Goal: Task Accomplishment & Management: Manage account settings

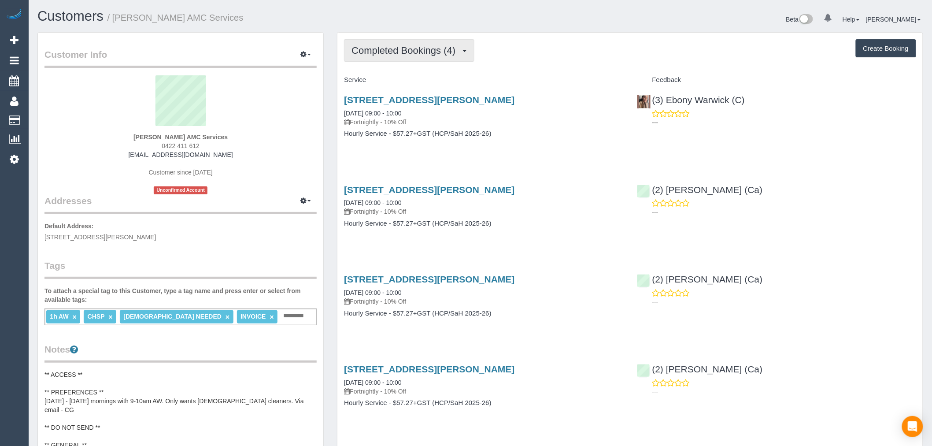
click at [402, 45] on button "Completed Bookings (4)" at bounding box center [409, 50] width 130 height 22
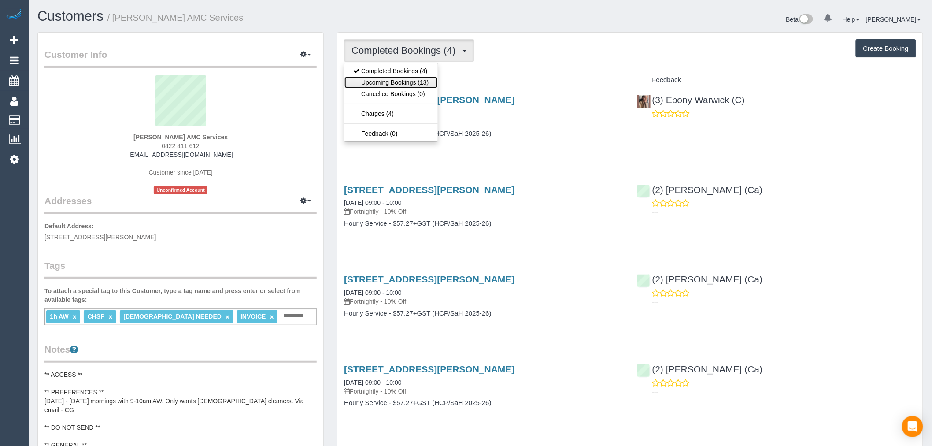
click at [424, 82] on link "Upcoming Bookings (13)" at bounding box center [391, 82] width 93 height 11
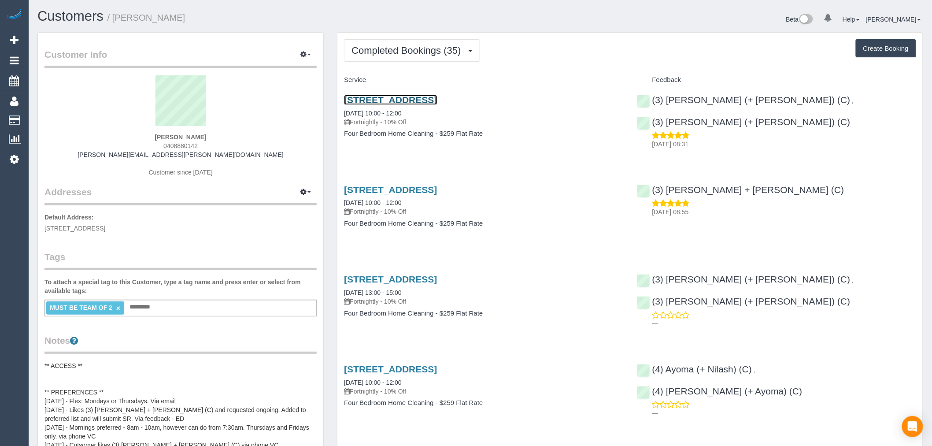
click at [437, 100] on link "30-32 Grandview Street, Unit 2, Glenroy, VIC 3046" at bounding box center [390, 100] width 93 height 10
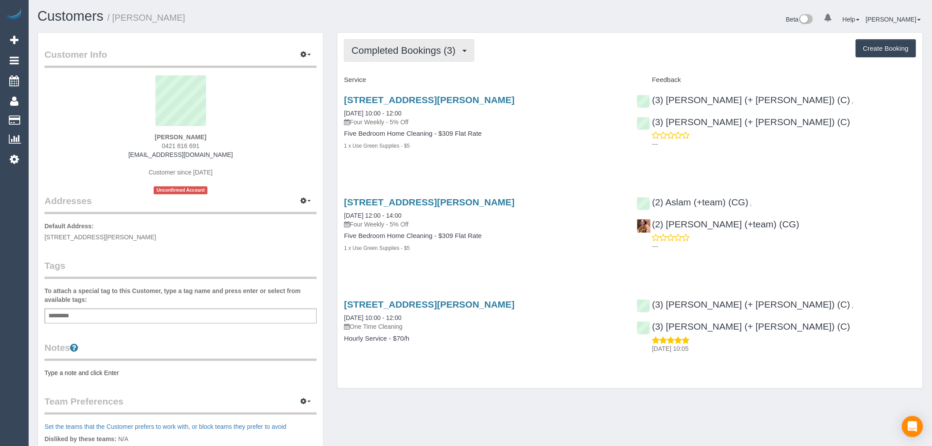
click at [433, 60] on button "Completed Bookings (3)" at bounding box center [409, 50] width 130 height 22
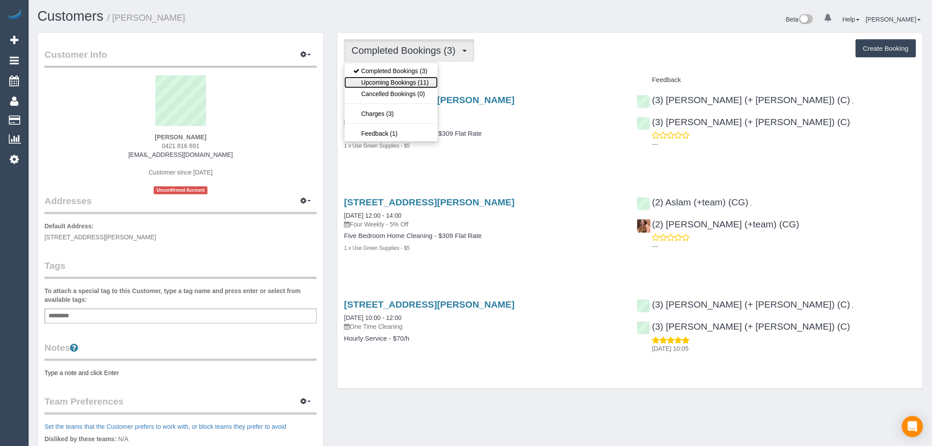
click at [423, 86] on link "Upcoming Bookings (11)" at bounding box center [391, 82] width 93 height 11
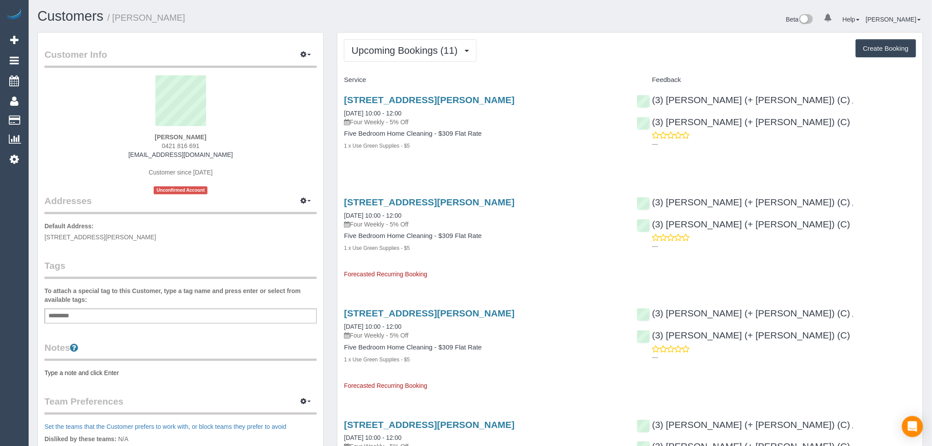
click at [472, 106] on div "43 Nicholson St, Coburg, VIC 3058 17/10/2025 10:00 - 12:00 Four Weekly - 5% Off" at bounding box center [483, 111] width 279 height 32
click at [455, 103] on link "43 Nicholson St, Coburg, VIC 3058" at bounding box center [429, 100] width 171 height 10
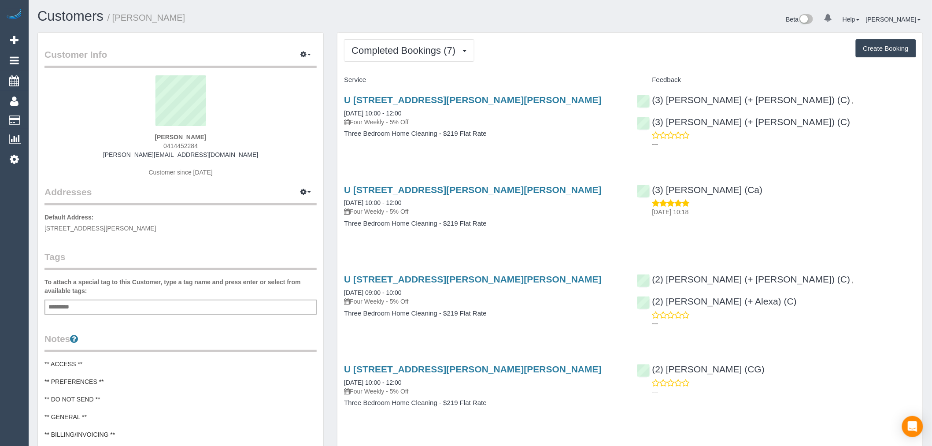
click at [425, 66] on div "Completed Bookings (7) Completed Bookings (7) Upcoming Bookings (11) Cancelled …" at bounding box center [631, 384] width 586 height 702
click at [423, 54] on span "Completed Bookings (7)" at bounding box center [406, 50] width 108 height 11
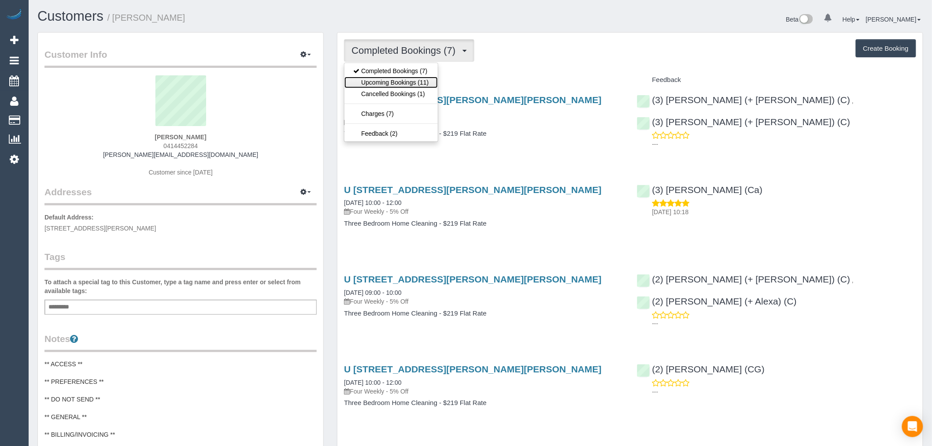
click at [413, 84] on link "Upcoming Bookings (11)" at bounding box center [391, 82] width 93 height 11
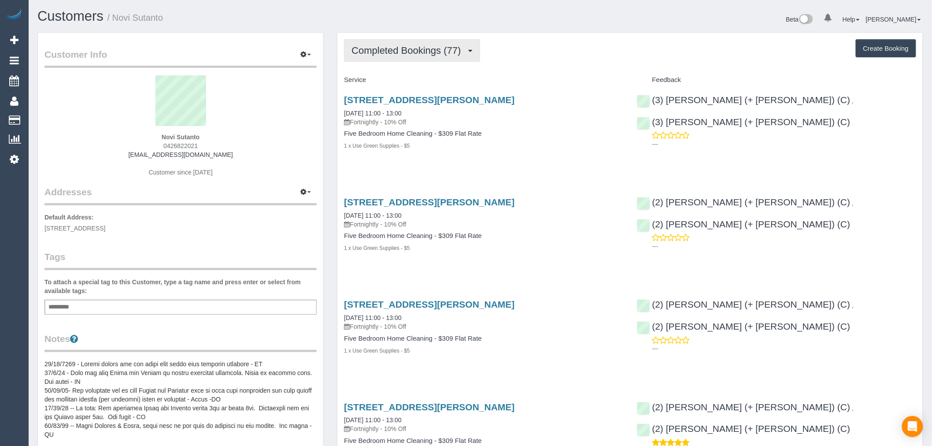
click at [459, 56] on span "Completed Bookings (77)" at bounding box center [409, 50] width 114 height 11
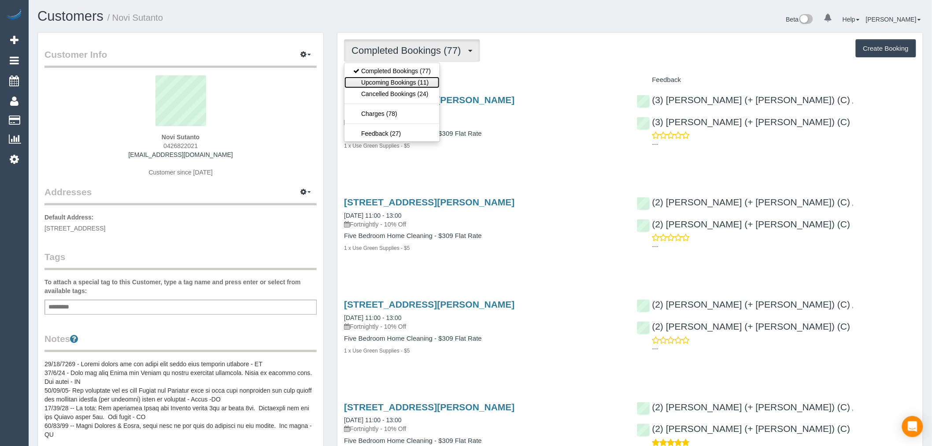
click at [421, 85] on link "Upcoming Bookings (11)" at bounding box center [392, 82] width 95 height 11
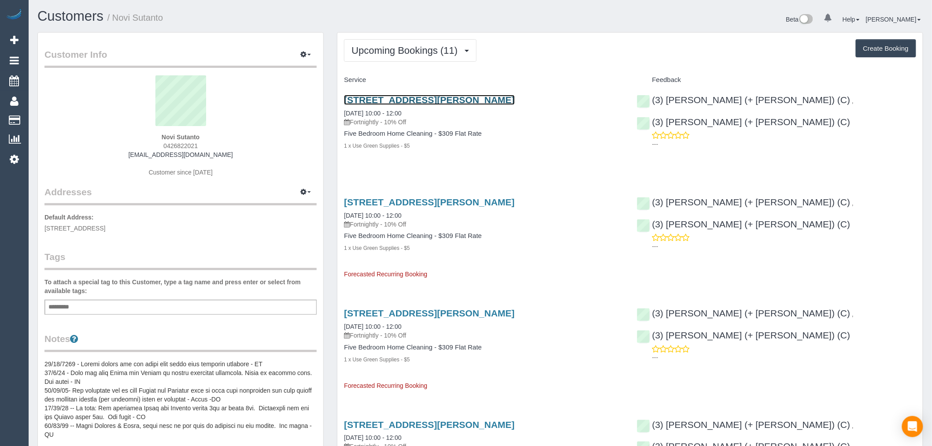
click at [450, 98] on link "38 Cole Crescent, Coburg, VIC 3058" at bounding box center [429, 100] width 171 height 10
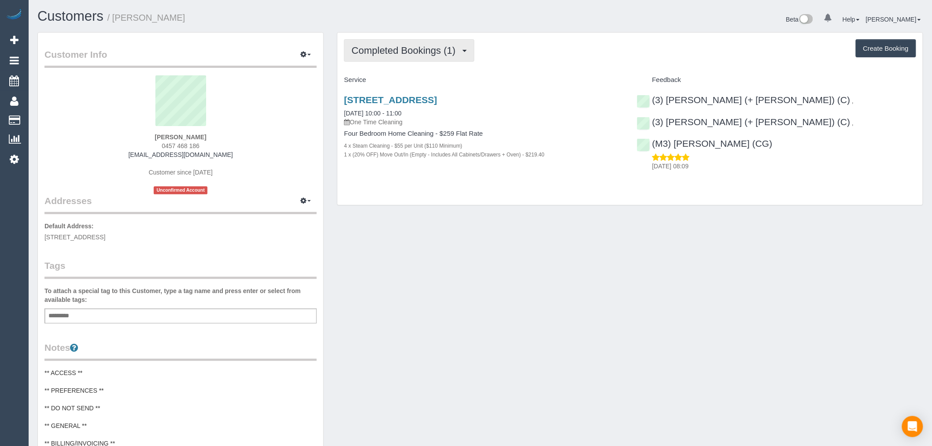
click at [379, 58] on button "Completed Bookings (1)" at bounding box center [409, 50] width 130 height 22
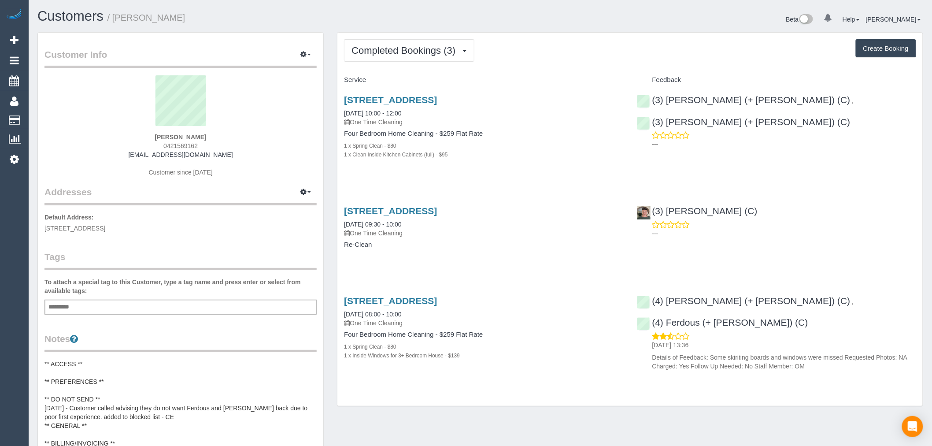
click at [413, 70] on div "Completed Bookings (3) Completed Bookings (3) Upcoming Bookings (0) Cancelled B…" at bounding box center [631, 220] width 586 height 374
click at [413, 51] on span "Completed Bookings (3)" at bounding box center [406, 50] width 108 height 11
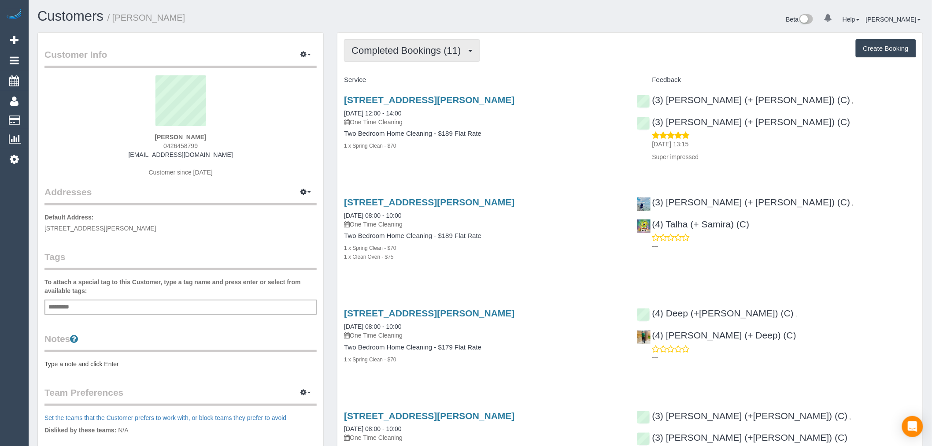
click at [406, 45] on span "Completed Bookings (11)" at bounding box center [409, 50] width 114 height 11
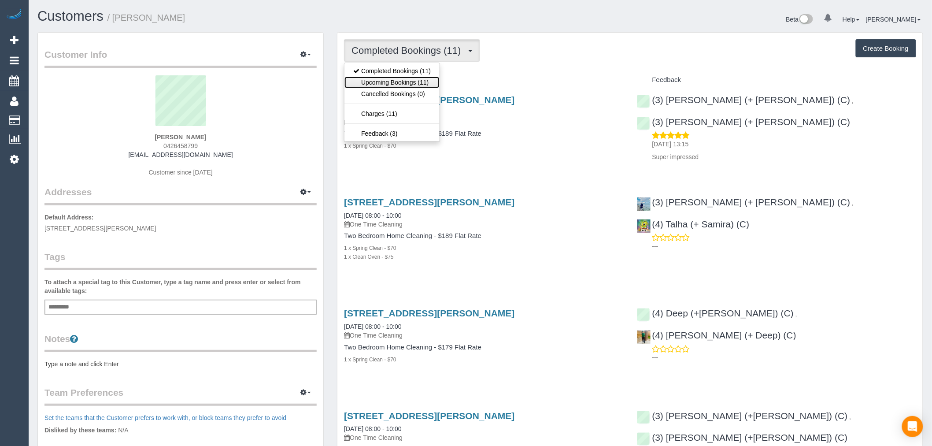
click at [416, 82] on link "Upcoming Bookings (11)" at bounding box center [392, 82] width 95 height 11
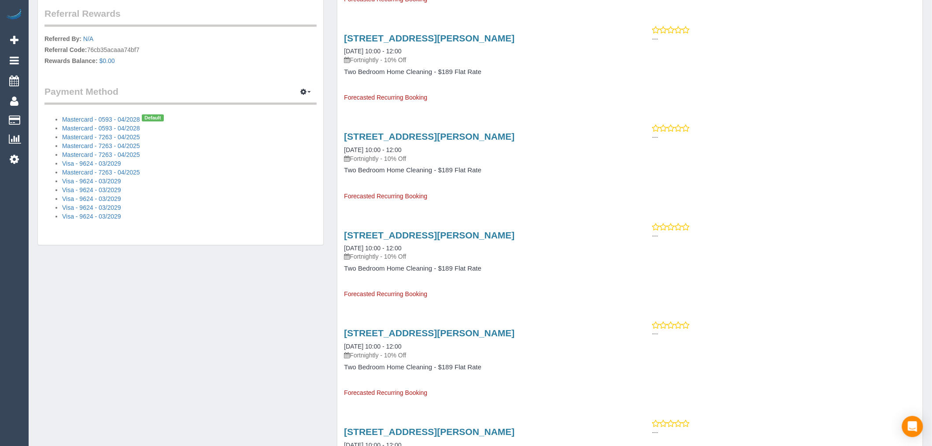
scroll to position [293, 0]
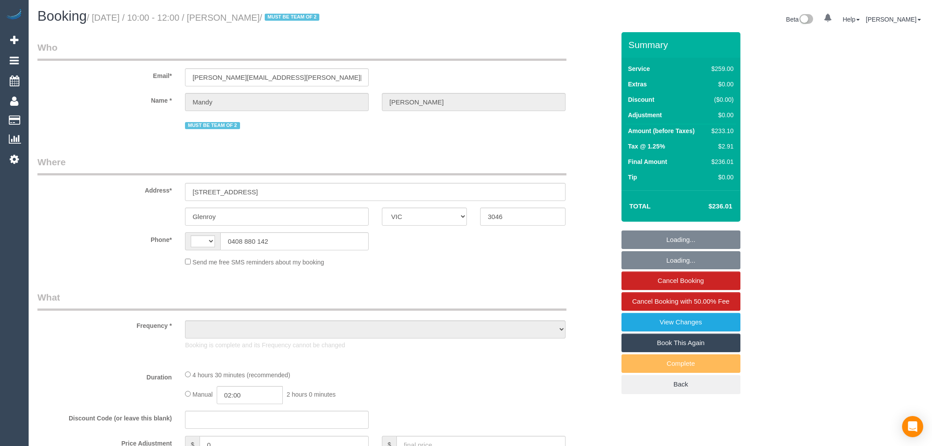
select select "VIC"
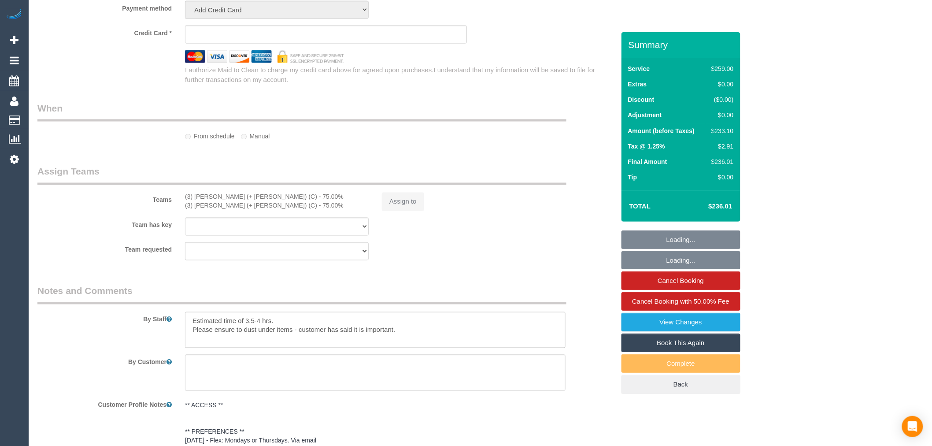
select select "object:327"
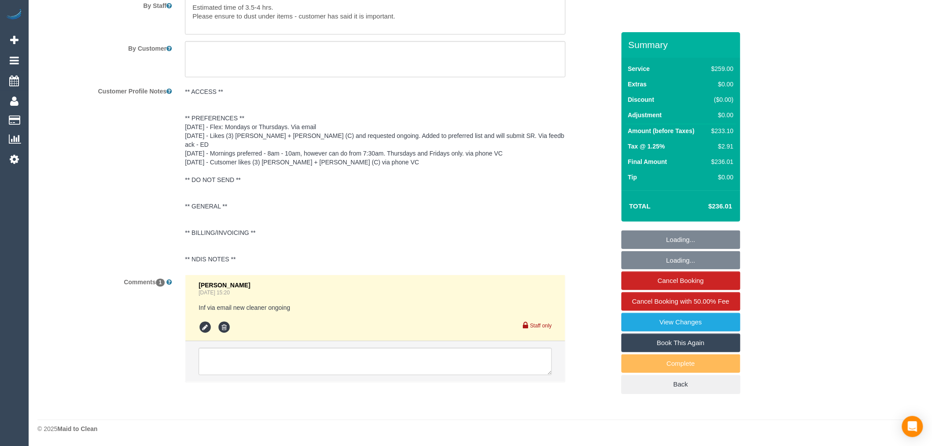
select select "number:28"
select select "number:14"
select select "number:19"
select select "number:23"
select select "number:34"
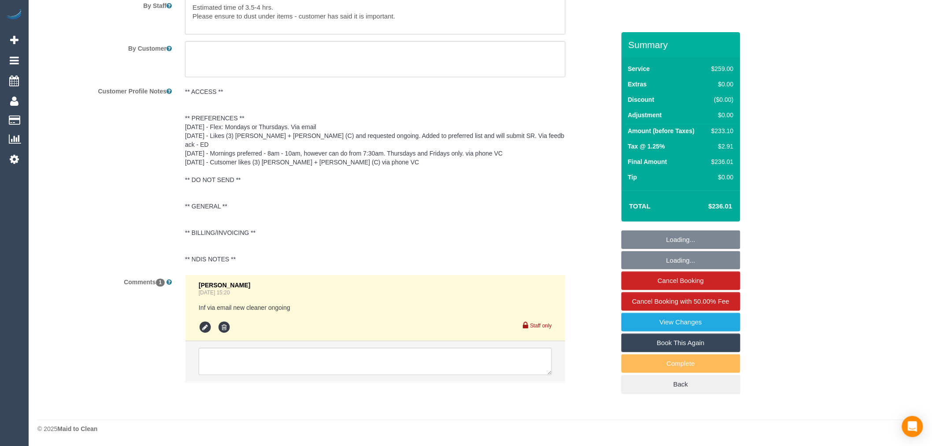
select select "number:11"
select select "object:839"
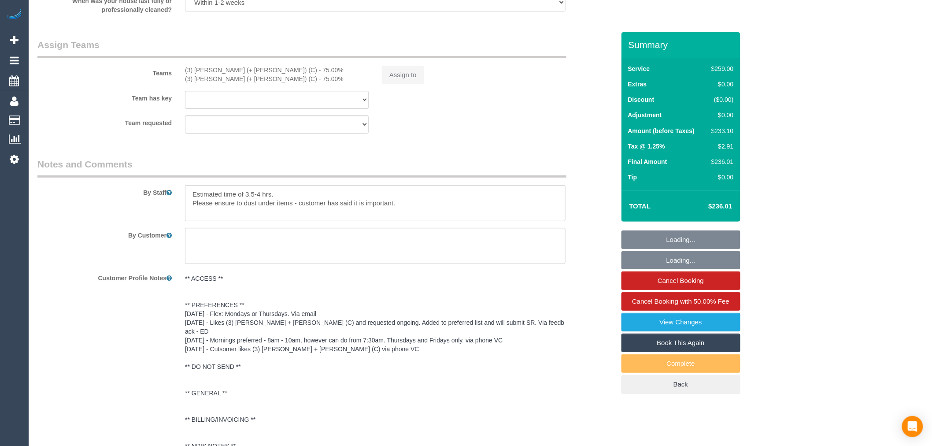
select select "string:AU"
select select "string:stripe-pm_1RsBHc2GScqysDRVWNAQP5JR"
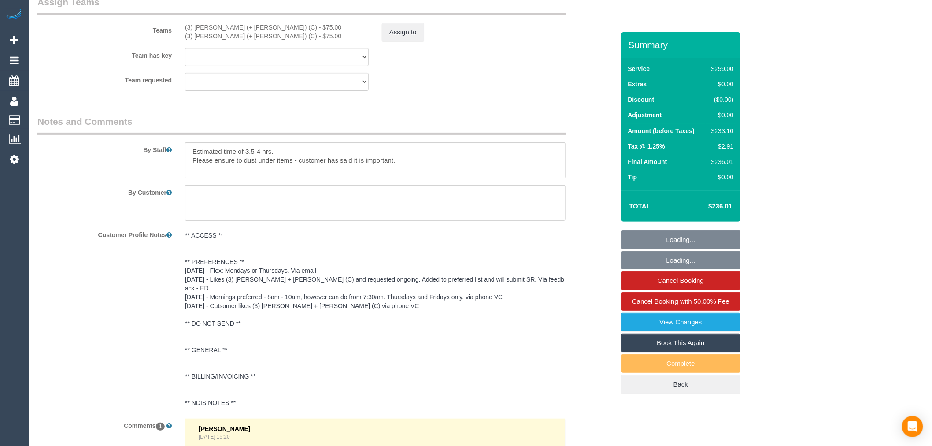
scroll to position [1333, 0]
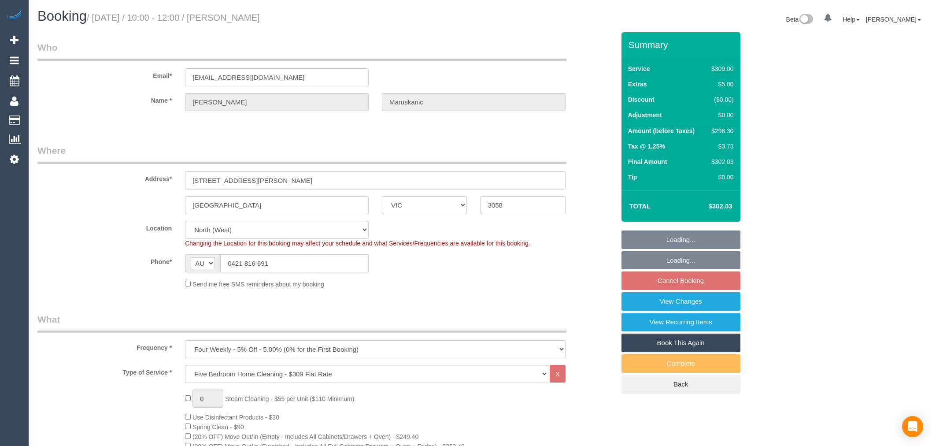
select select "VIC"
select select "number:28"
select select "number:14"
select select "number:19"
select select "number:25"
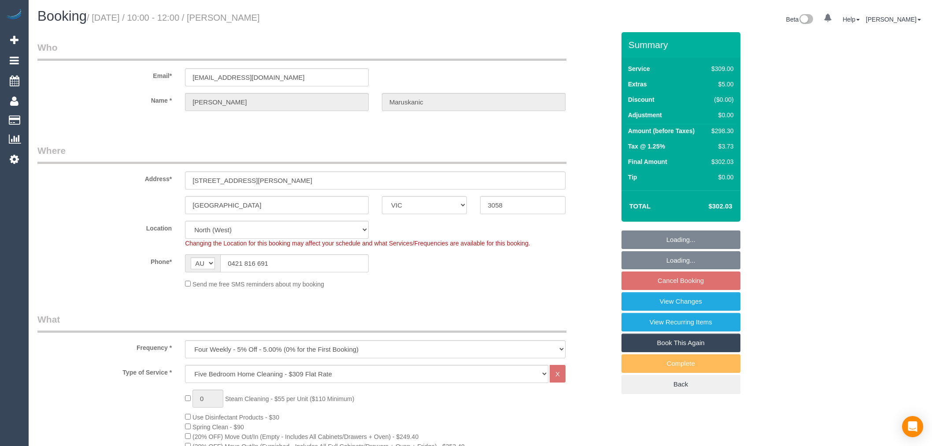
select select "spot3"
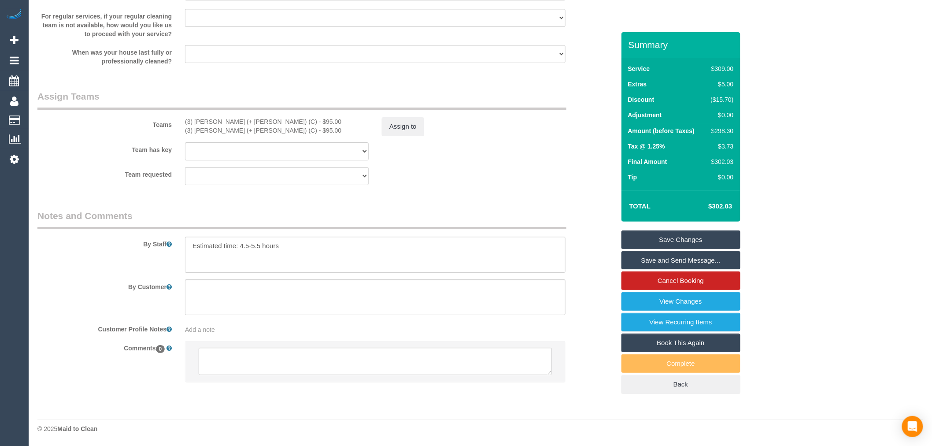
scroll to position [1238, 0]
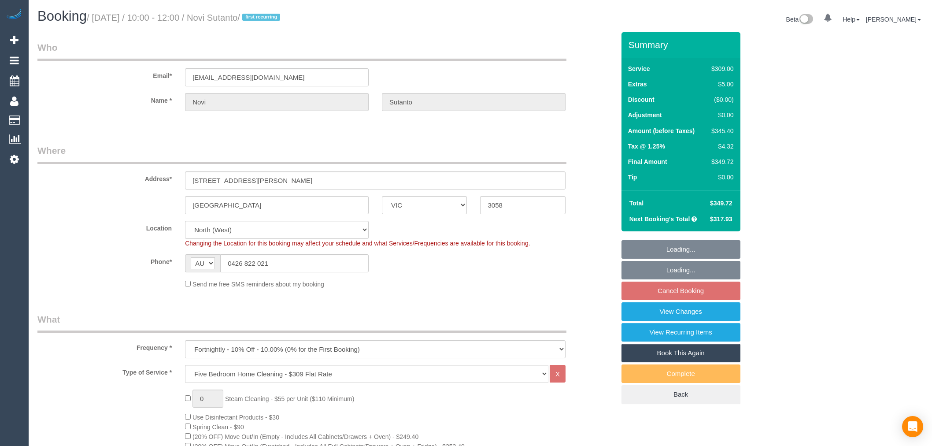
select select "VIC"
select select "string:stripe-pm_1NemVt2GScqysDRVcITDYG19"
select select "number:28"
select select "number:17"
select select "number:18"
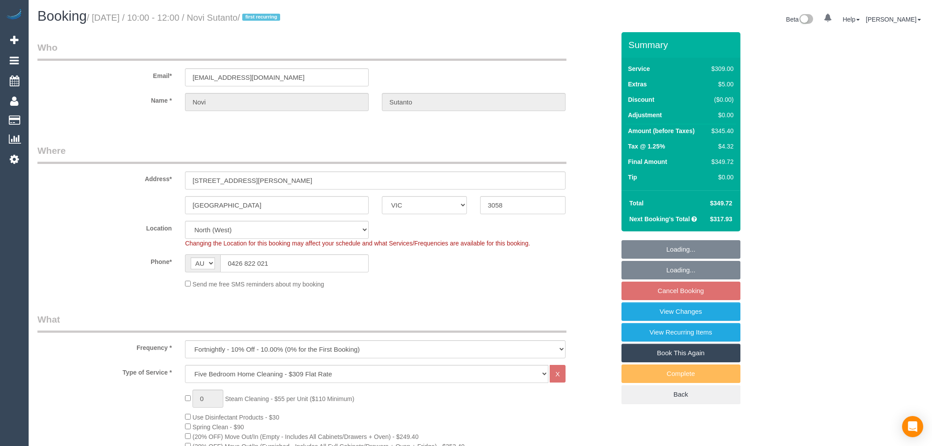
select select "number:24"
select select "number:34"
select select "number:12"
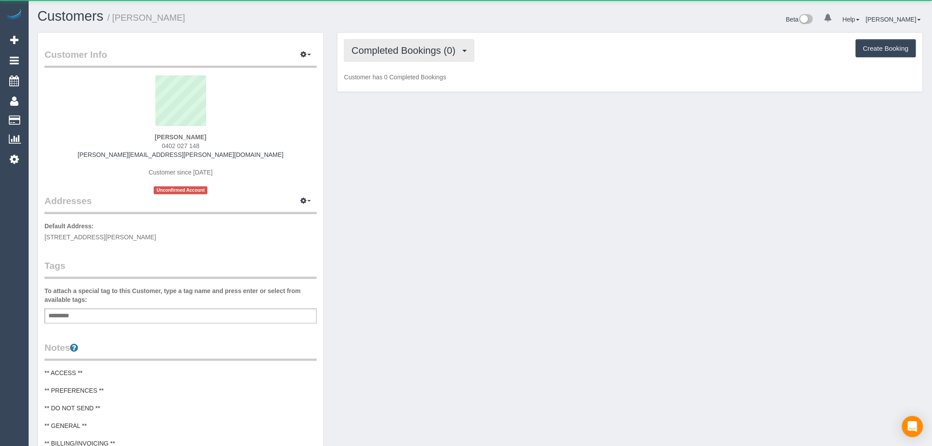
click at [403, 44] on button "Completed Bookings (0)" at bounding box center [409, 50] width 130 height 22
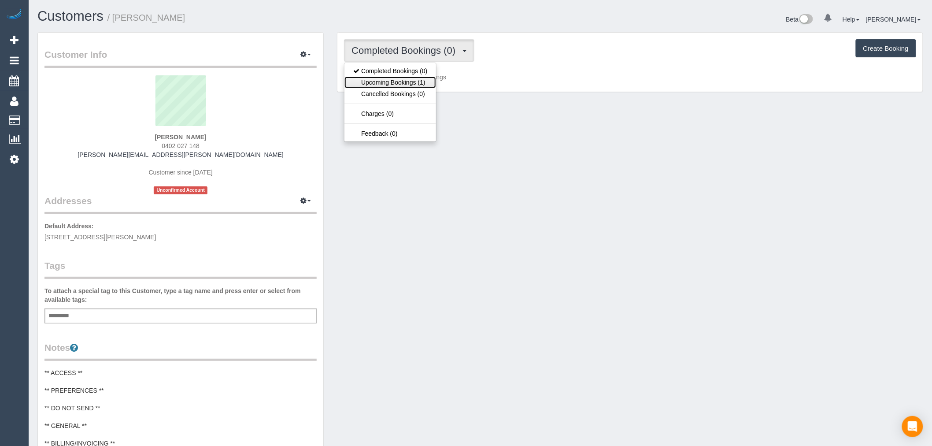
click at [420, 87] on link "Upcoming Bookings (1)" at bounding box center [391, 82] width 92 height 11
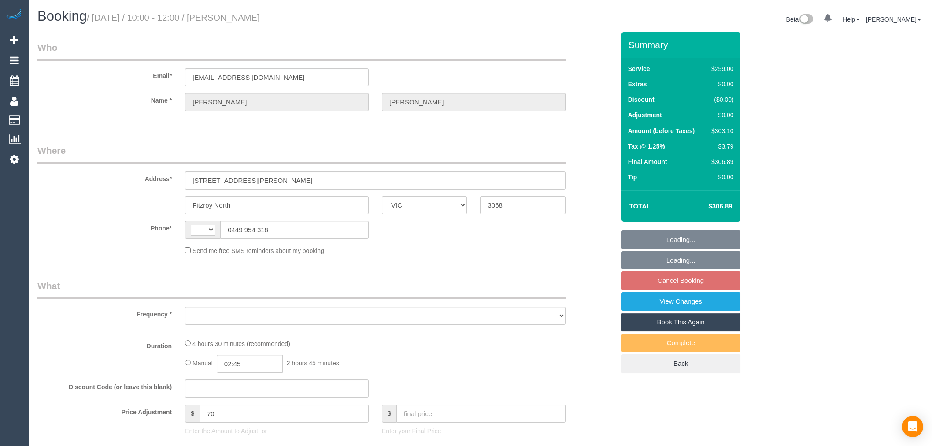
select select "VIC"
select select "object:285"
select select "string:AU"
select select "string:stripe-pm_1KJ4L02GScqysDRV5zh1ioYv"
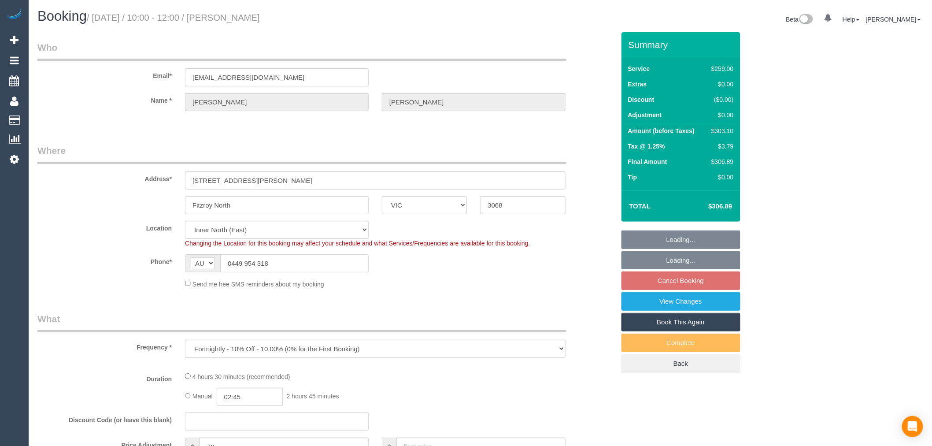
select select "object:539"
select select "spot3"
select select "number:27"
select select "number:14"
select select "number:19"
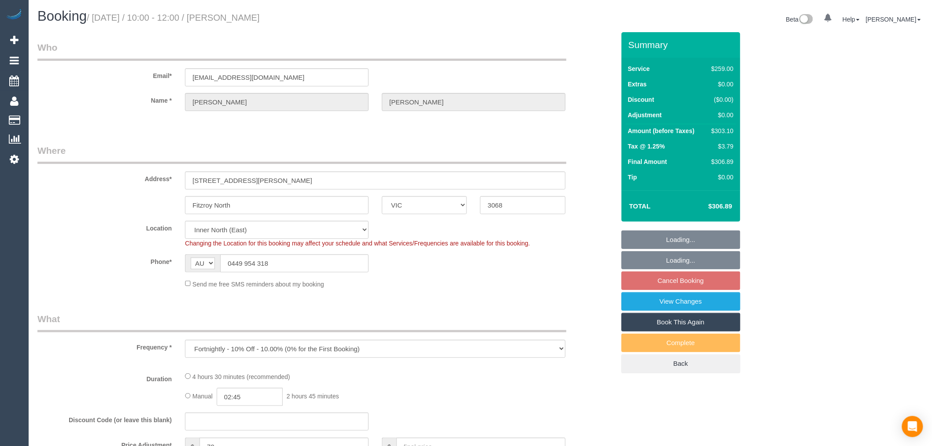
select select "number:34"
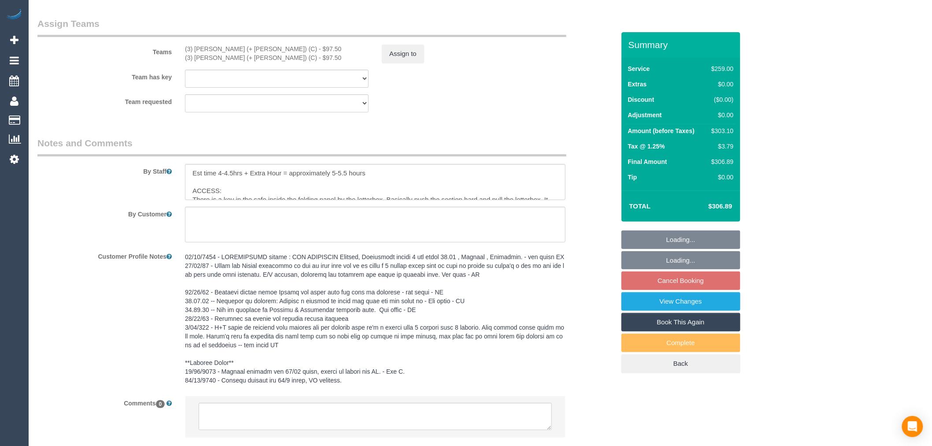
scroll to position [1366, 0]
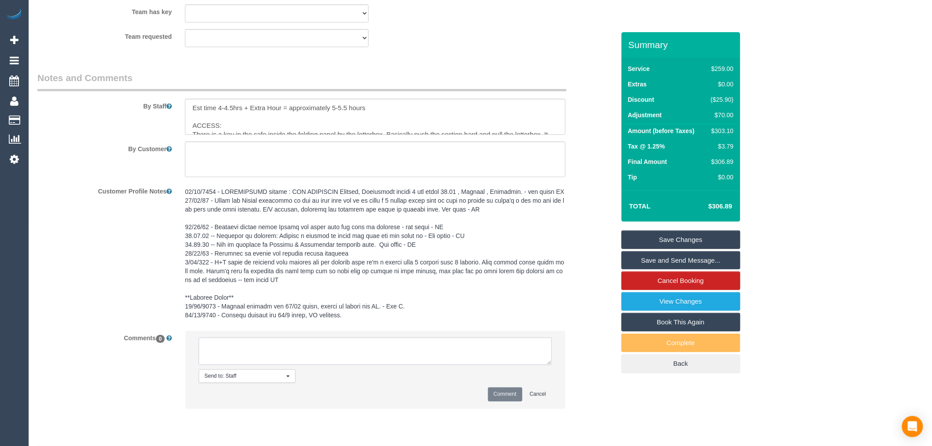
click at [292, 365] on textarea at bounding box center [375, 351] width 353 height 27
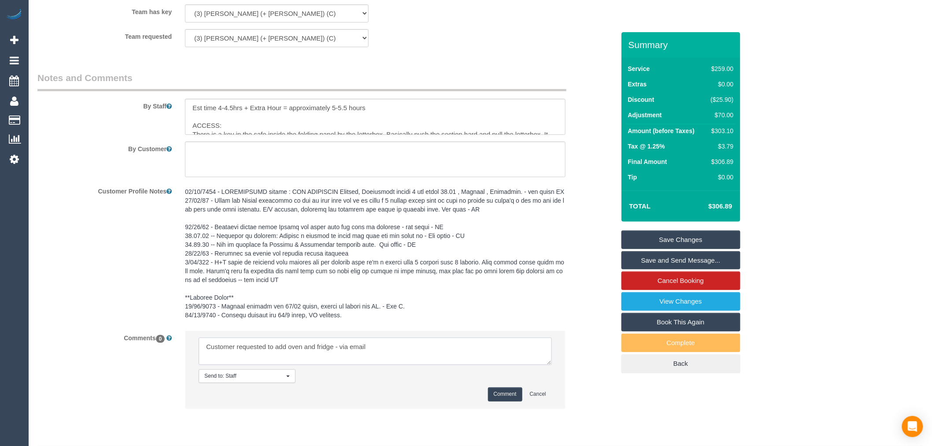
type textarea "Customer requested to add oven and fridge - via email"
click at [505, 400] on button "Comment" at bounding box center [505, 394] width 34 height 14
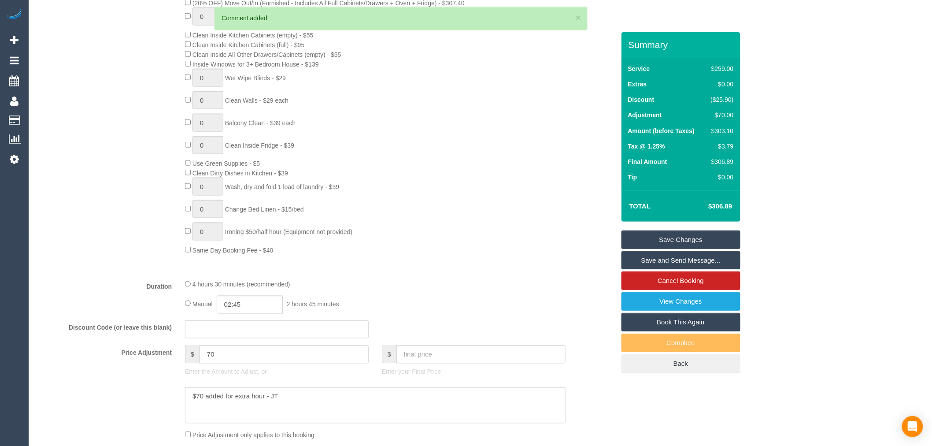
scroll to position [289, 0]
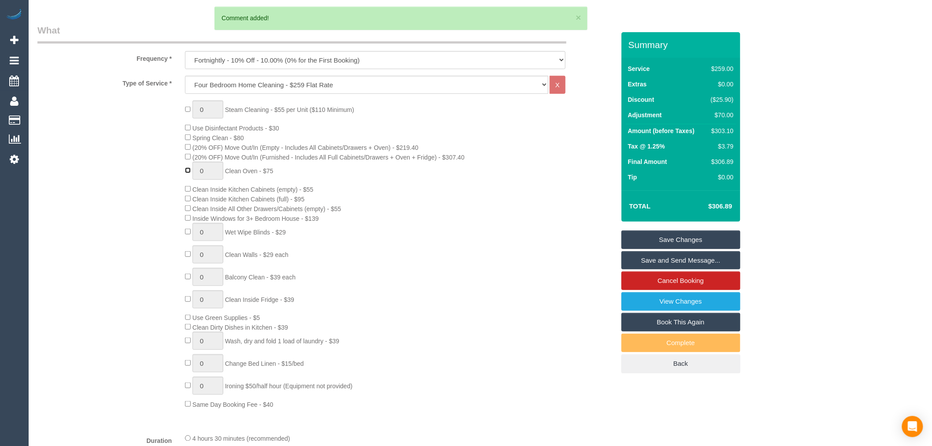
type input "1"
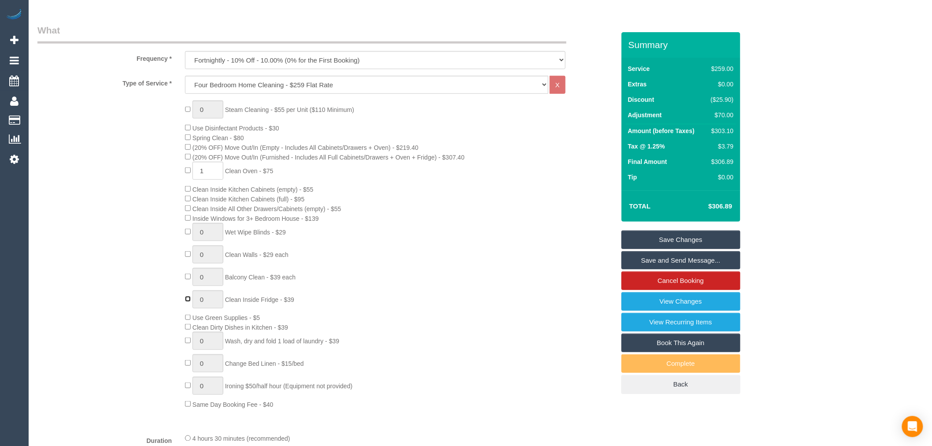
type input "1"
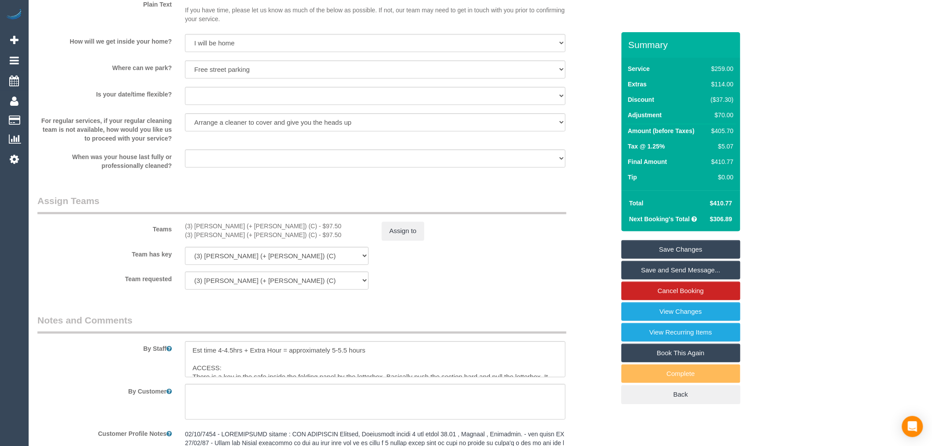
scroll to position [1170, 0]
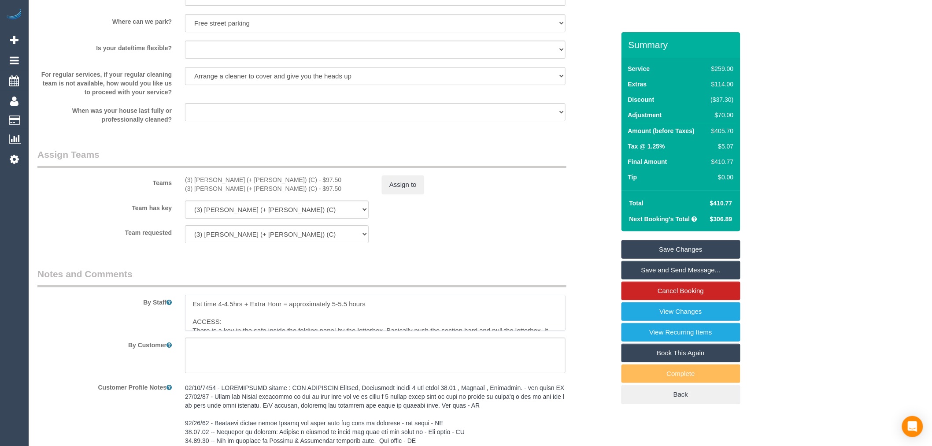
click at [333, 311] on textarea at bounding box center [375, 313] width 381 height 36
type textarea "Est time 4-4.5hrs + Extra Hour = approximately 6.5-7.5.5 hours ACCESS: There is…"
click at [427, 181] on div "Teams (3) Felipe (+ Tatiana) (C) - $97.50 (3) Tatiana (+ Felipe) (C) - $97.50 A…" at bounding box center [326, 171] width 591 height 46
click at [415, 185] on button "Assign to" at bounding box center [403, 184] width 42 height 19
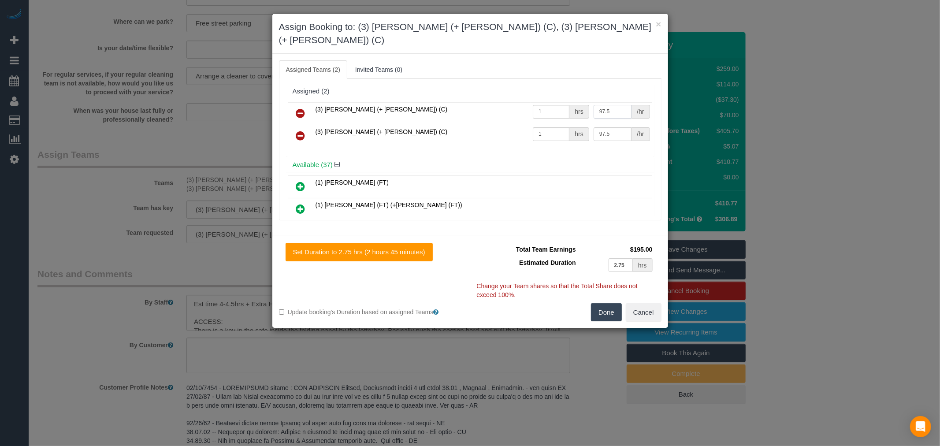
drag, startPoint x: 612, startPoint y: 94, endPoint x: 554, endPoint y: 83, distance: 58.3
click at [551, 100] on div "(3) Felipe (+ Tatiana) (C) 1 hrs 97.5 /hr (3) Tatiana (+ Felipe) (C) 1 hrs 97.5…" at bounding box center [470, 128] width 368 height 57
type input "130"
drag, startPoint x: 624, startPoint y: 250, endPoint x: 602, endPoint y: 245, distance: 22.6
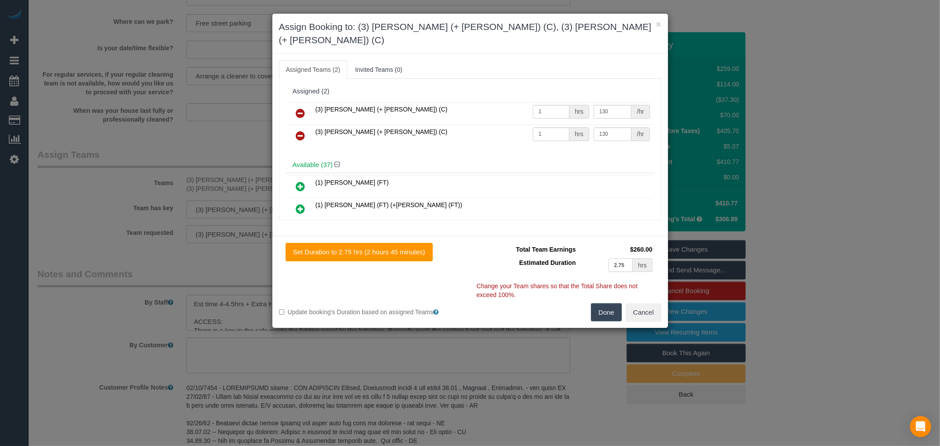
click at [602, 256] on td "2.75 hrs" at bounding box center [616, 265] width 77 height 18
type input "3.75"
click at [611, 303] on button "Done" at bounding box center [606, 312] width 31 height 19
type input "03:45"
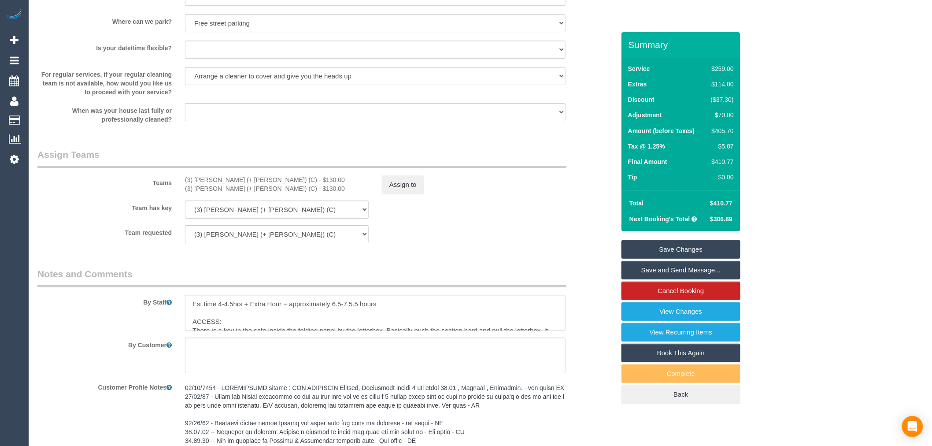
click at [680, 249] on link "Save Changes" at bounding box center [681, 249] width 119 height 19
select select "spot28"
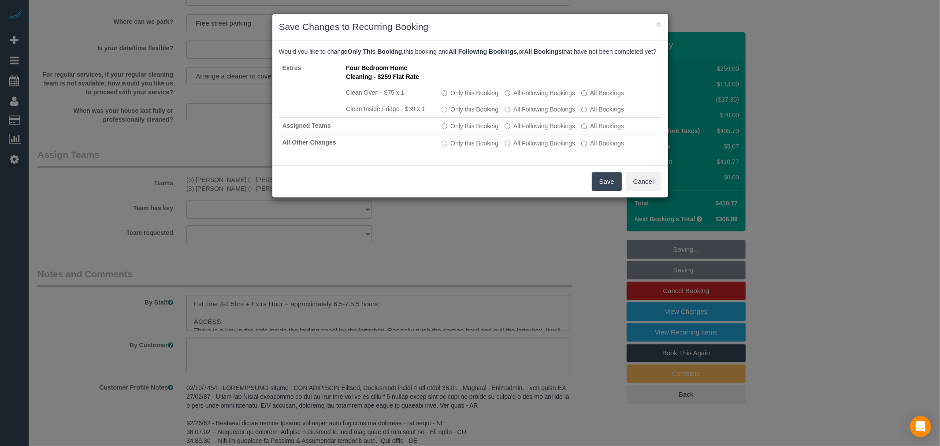
click at [596, 185] on button "Save" at bounding box center [607, 181] width 30 height 19
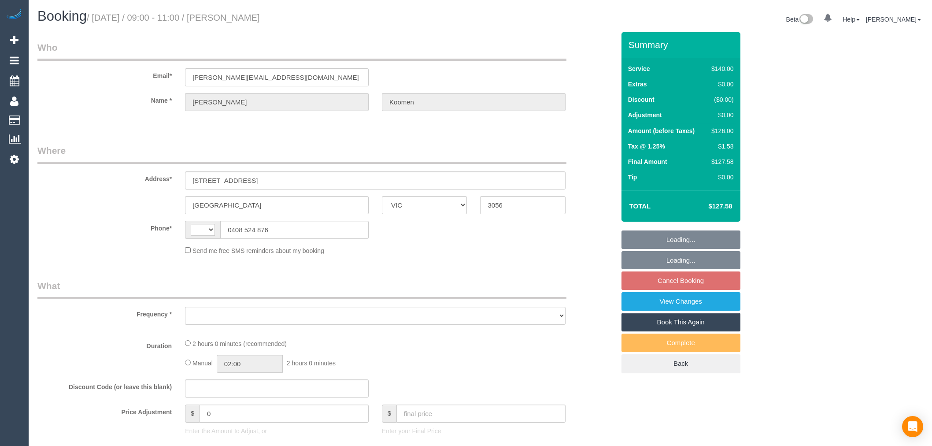
select select "VIC"
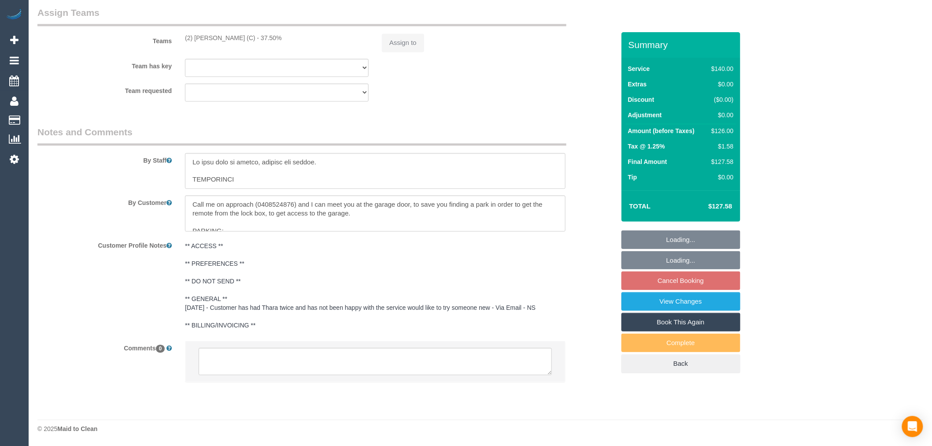
select select "string:AU"
select select "number:28"
select select "number:16"
select select "number:18"
select select "number:24"
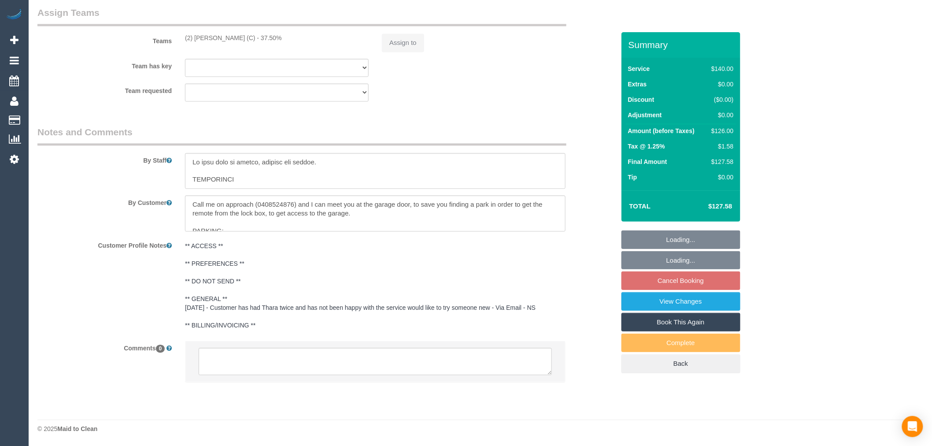
select select "number:35"
select select "number:13"
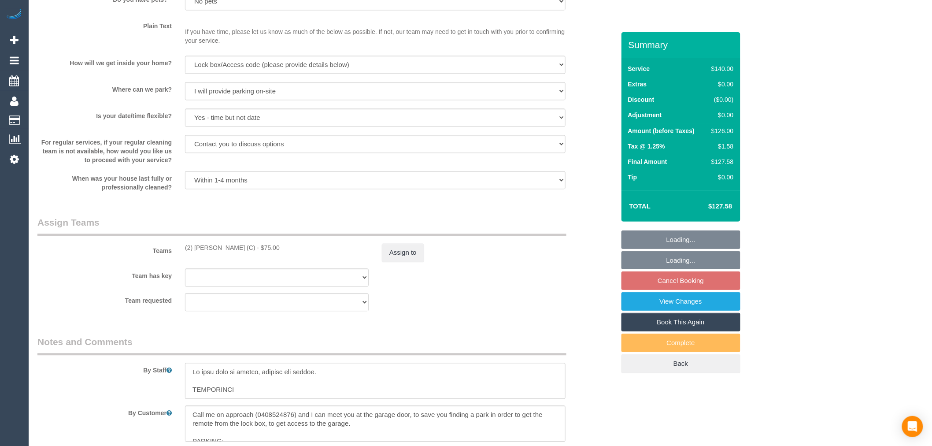
select select "string:stripe-pm_1OatWS2GScqysDRVv2bSzkxK"
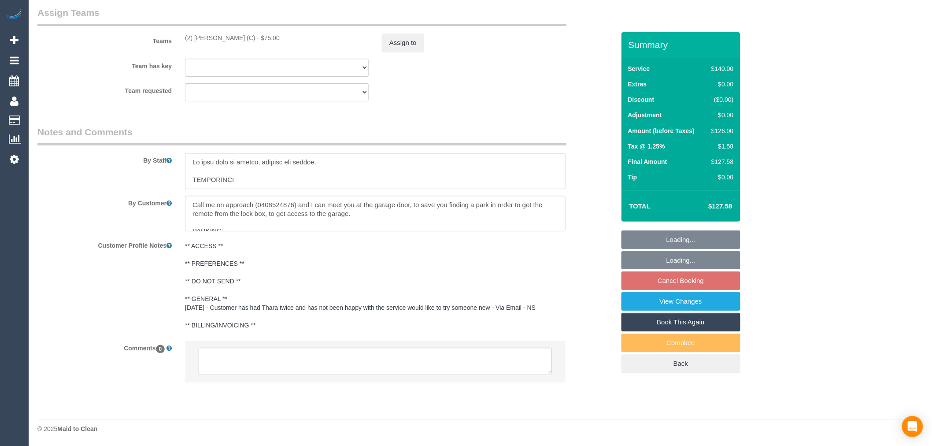
select select "object:1757"
click at [280, 362] on textarea at bounding box center [375, 361] width 353 height 27
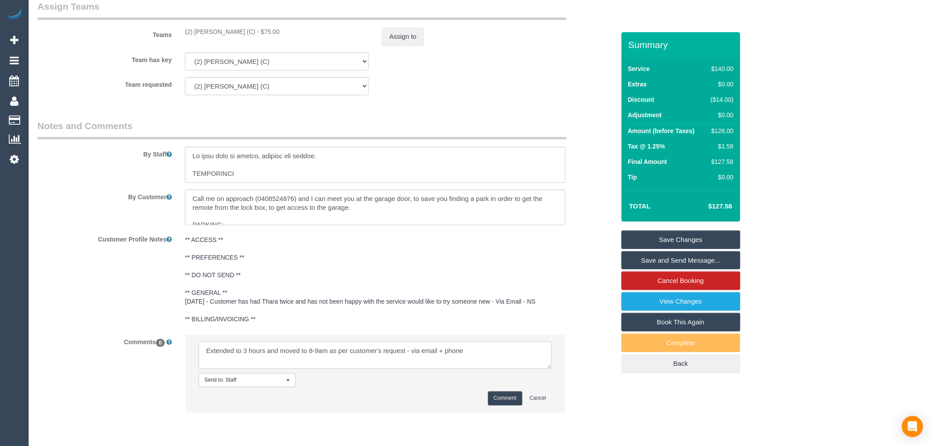
type textarea "Extended to 3 hours and moved to 8-9am as per customer's request - via email + …"
click at [507, 397] on button "Comment" at bounding box center [505, 398] width 34 height 14
click at [419, 38] on button "Assign to" at bounding box center [403, 36] width 42 height 19
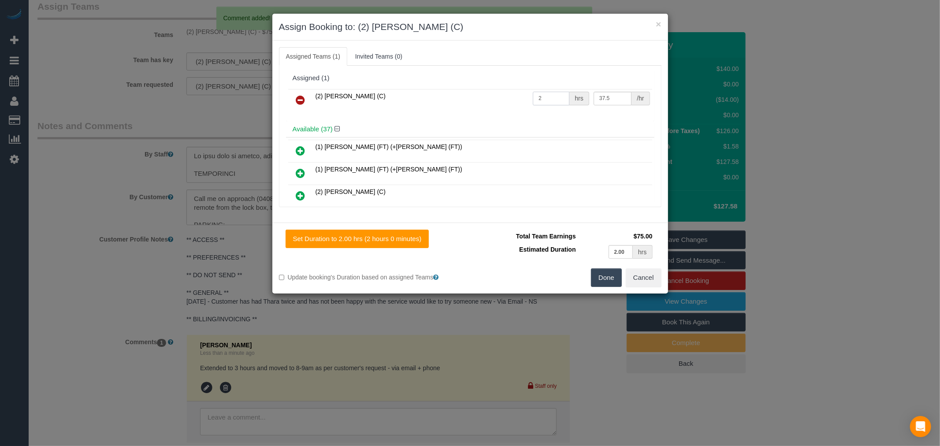
drag, startPoint x: 543, startPoint y: 96, endPoint x: 508, endPoint y: 96, distance: 35.2
click at [508, 96] on tr "(2) [PERSON_NAME] (C) 2 hrs 37.5 /hr" at bounding box center [470, 100] width 364 height 22
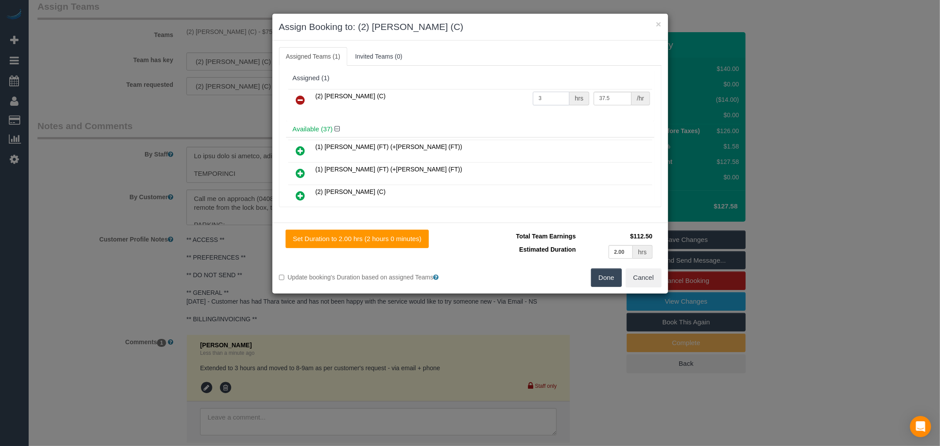
type input "3"
drag, startPoint x: 625, startPoint y: 248, endPoint x: 607, endPoint y: 248, distance: 17.6
click at [607, 248] on td "2.00 hrs" at bounding box center [616, 252] width 77 height 18
type input "3"
click at [593, 276] on button "Done" at bounding box center [606, 277] width 31 height 19
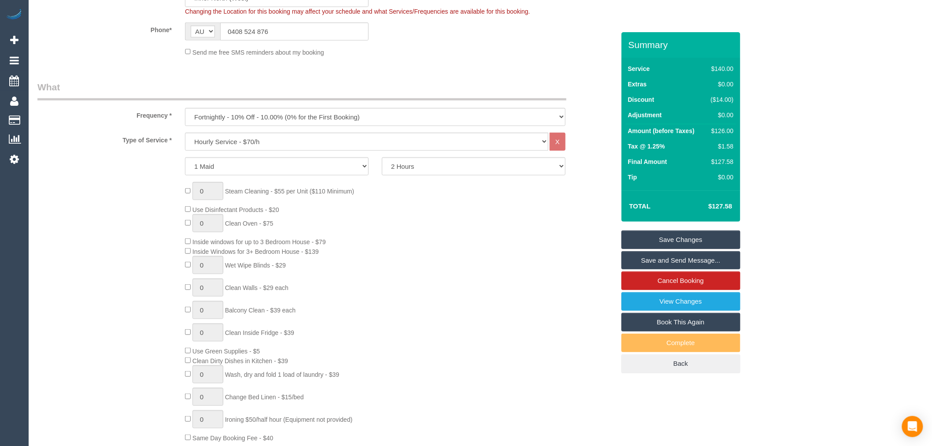
scroll to position [217, 0]
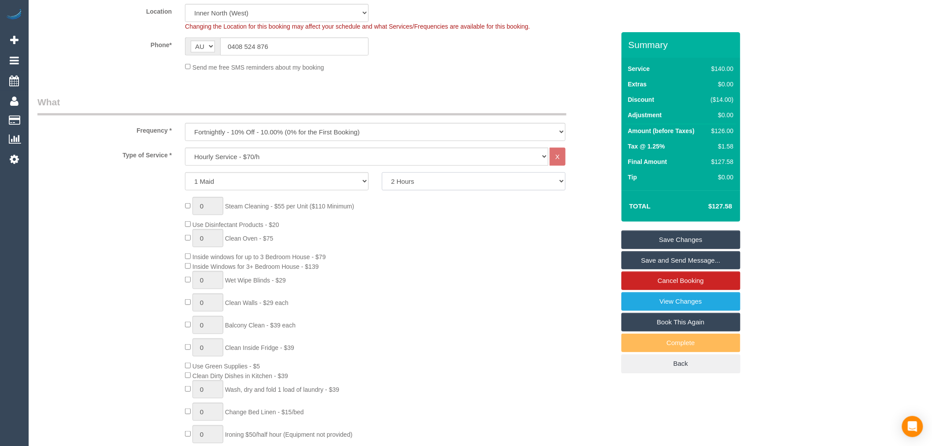
click at [432, 174] on select "2 Hours 2.5 Hours 3 Hours 3.5 Hours 4 Hours 4.5 Hours 5 Hours 5.5 Hours 6 Hours…" at bounding box center [474, 181] width 184 height 18
click at [430, 184] on select "2 Hours 2.5 Hours 3 Hours 3.5 Hours 4 Hours 4.5 Hours 5 Hours 5.5 Hours 6 Hours…" at bounding box center [474, 181] width 184 height 18
select select "180"
click at [382, 173] on select "2 Hours 2.5 Hours 3 Hours 3.5 Hours 4 Hours 4.5 Hours 5 Hours 5.5 Hours 6 Hours…" at bounding box center [474, 181] width 184 height 18
click at [525, 221] on div "0 Steam Cleaning - $55 per Unit ($110 Minimum) Use Disinfectant Products - $20 …" at bounding box center [399, 327] width 443 height 260
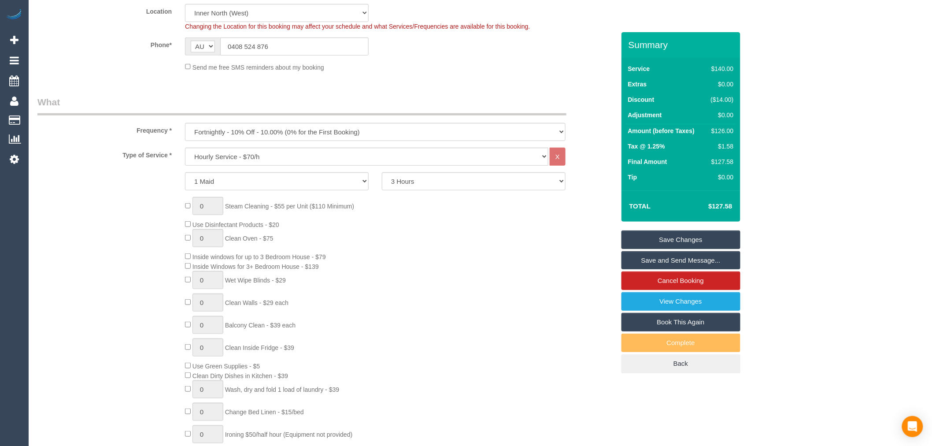
click at [678, 239] on link "Save Changes" at bounding box center [681, 239] width 119 height 19
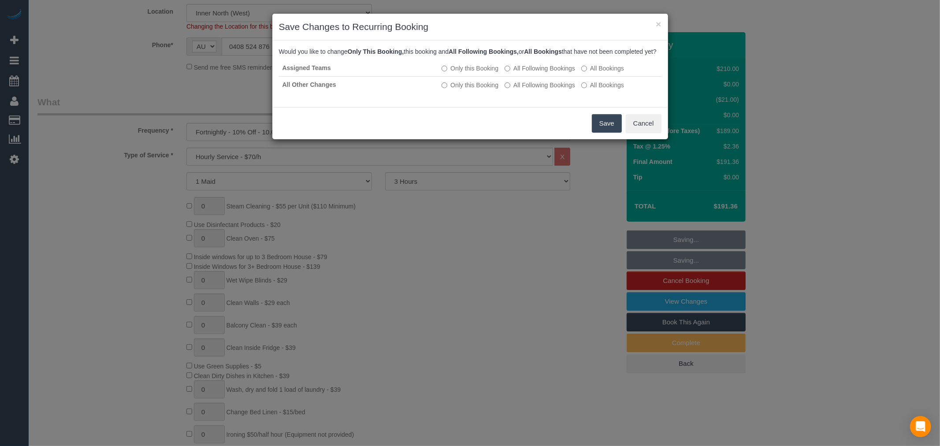
click at [613, 133] on button "Save" at bounding box center [607, 123] width 30 height 19
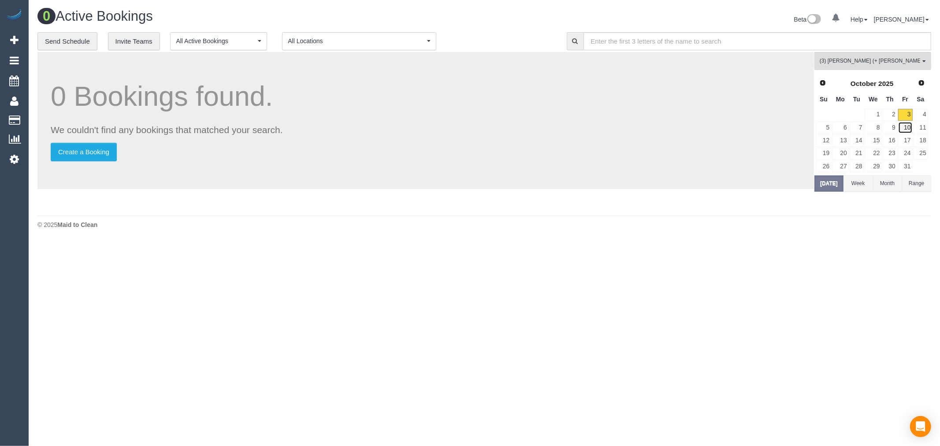
click at [908, 126] on link "10" at bounding box center [905, 128] width 15 height 12
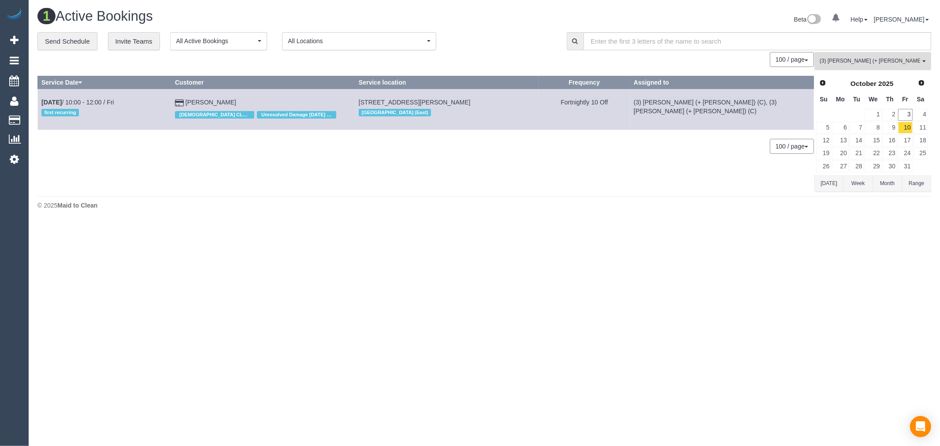
click at [891, 65] on span "(3) Anna (+ Dan) (C)" at bounding box center [870, 60] width 100 height 7
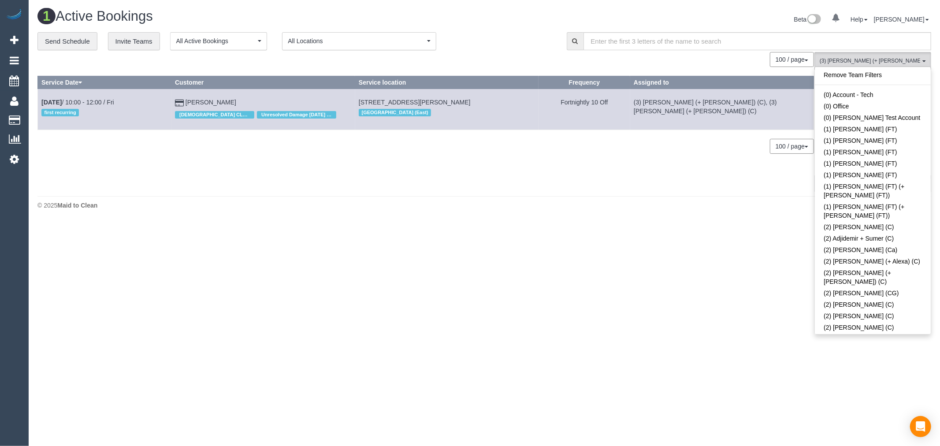
scroll to position [978, 0]
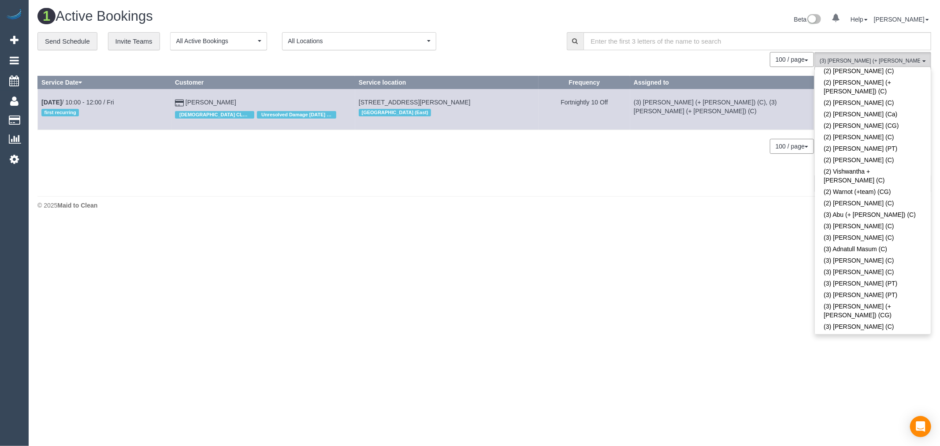
click at [899, 355] on link "(3) Anna (+ Dan) (C)" at bounding box center [873, 365] width 116 height 20
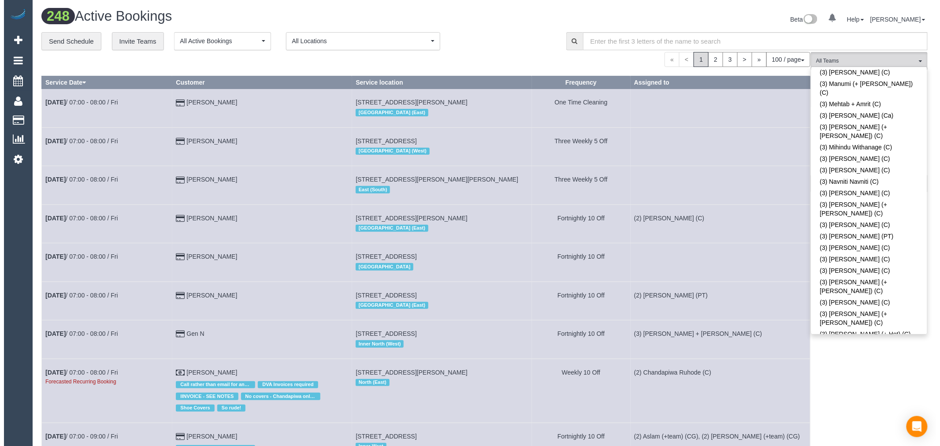
scroll to position [2202, 0]
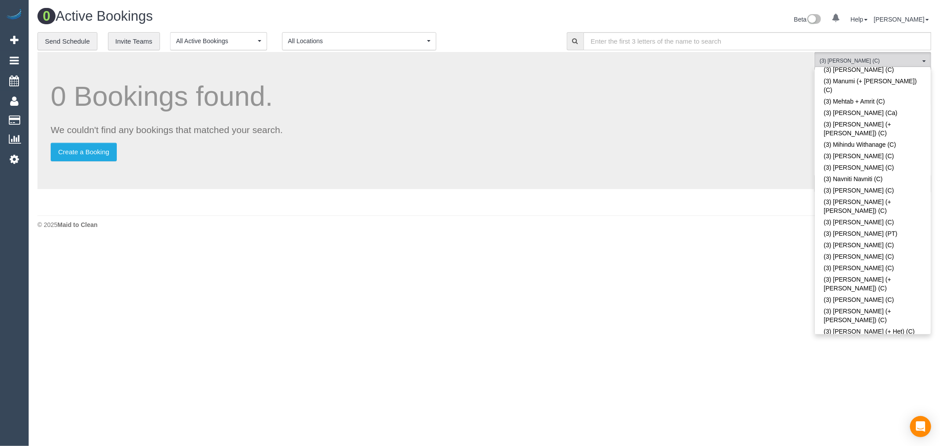
click at [736, 266] on body "0 Beta Your Notifications You have 0 alerts Add Booking Bookings Active Booking…" at bounding box center [470, 223] width 940 height 446
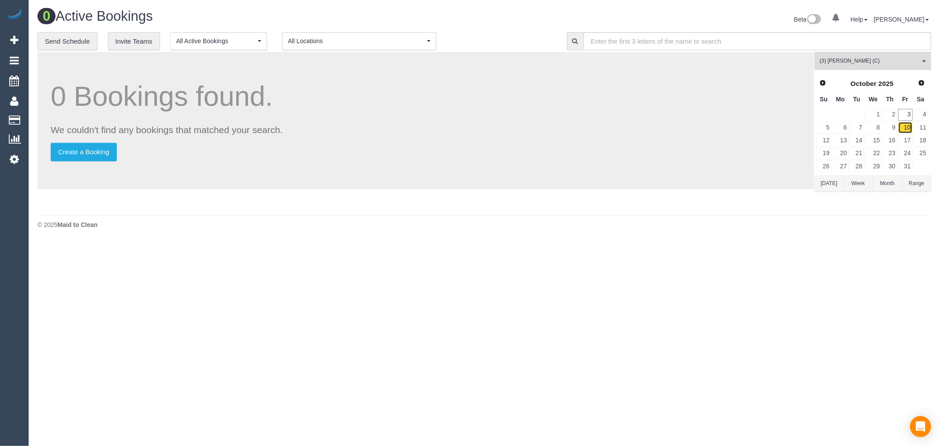
click at [905, 126] on link "10" at bounding box center [905, 128] width 15 height 12
click at [888, 129] on link "9" at bounding box center [890, 128] width 15 height 12
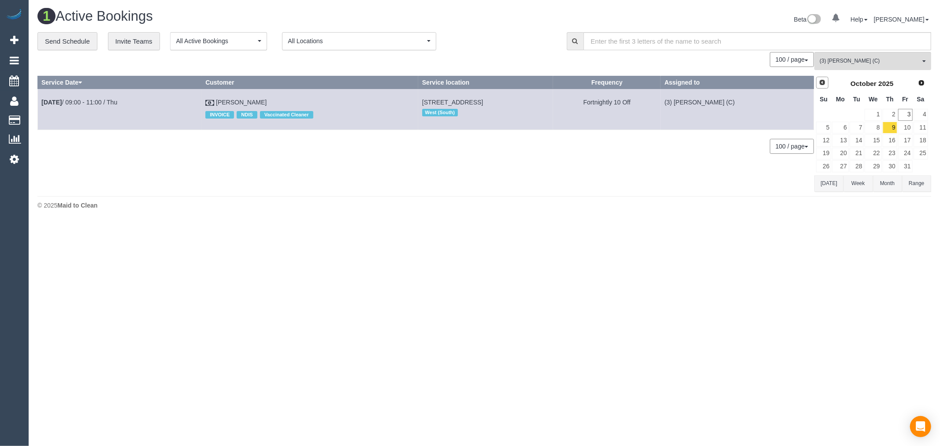
click at [823, 84] on span "Prev" at bounding box center [822, 82] width 7 height 7
click at [886, 156] on link "25" at bounding box center [890, 154] width 15 height 12
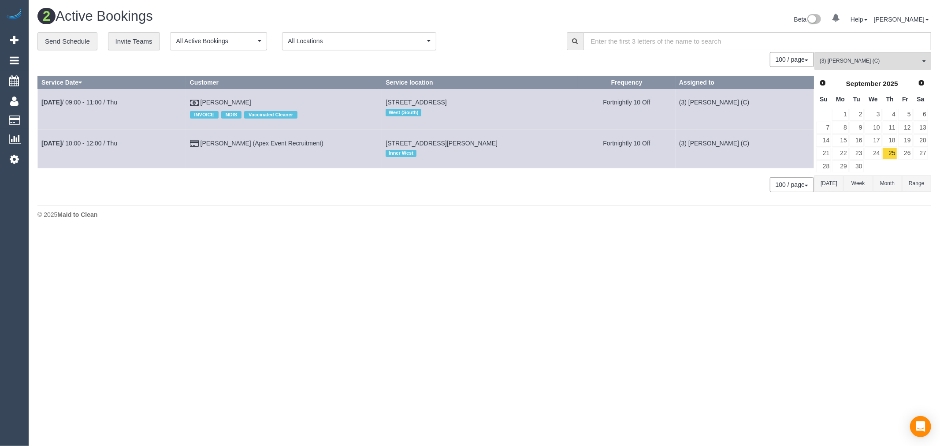
click at [921, 87] on link "Next" at bounding box center [921, 83] width 12 height 12
click at [893, 126] on link "9" at bounding box center [890, 128] width 15 height 12
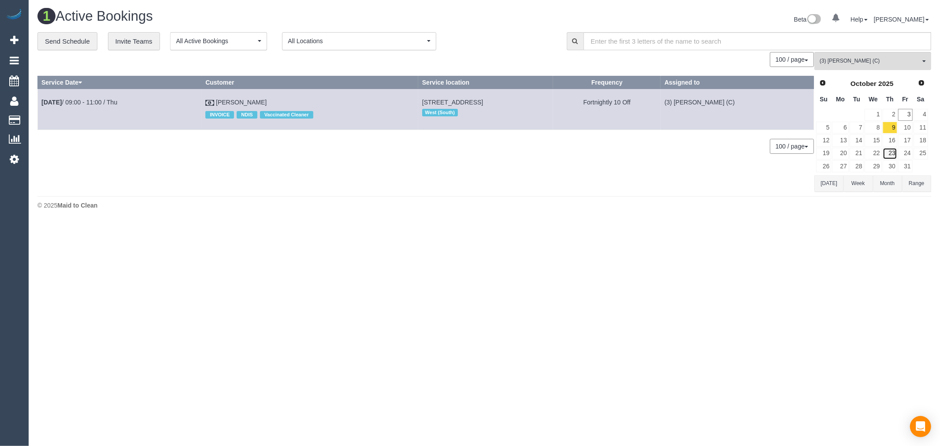
click at [891, 151] on link "23" at bounding box center [890, 154] width 15 height 12
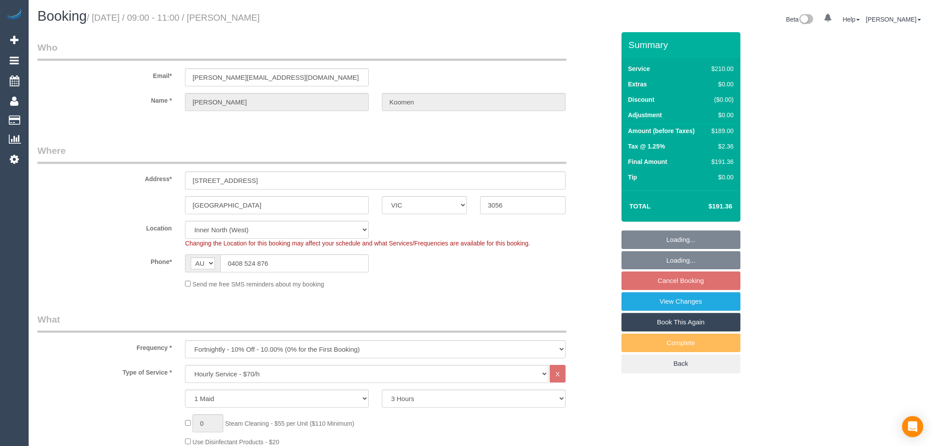
select select "VIC"
select select "180"
select select "number:28"
select select "number:16"
select select "number:18"
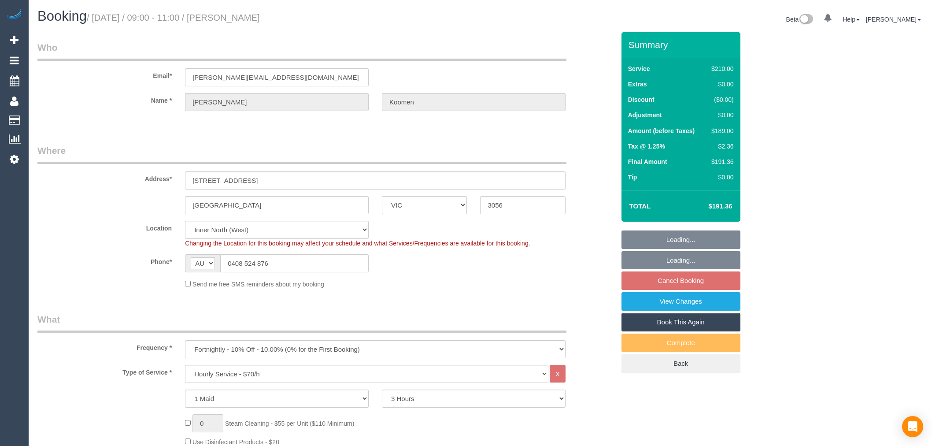
select select "number:24"
select select "number:35"
select select "number:13"
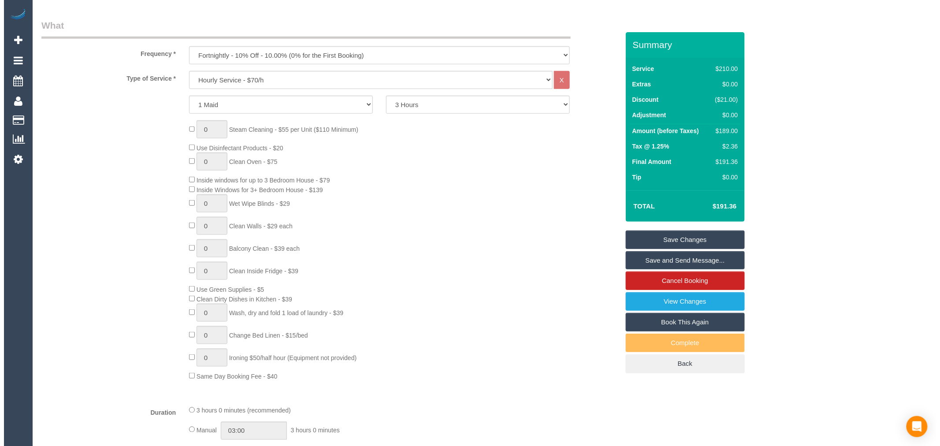
scroll to position [636, 0]
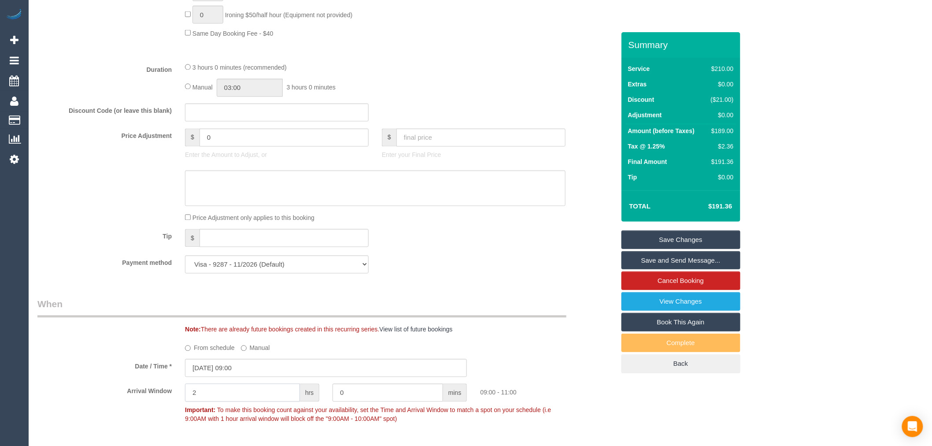
click at [238, 390] on input "2" at bounding box center [242, 393] width 115 height 18
click at [238, 377] on input "08/10/2025 09:00" at bounding box center [326, 368] width 282 height 18
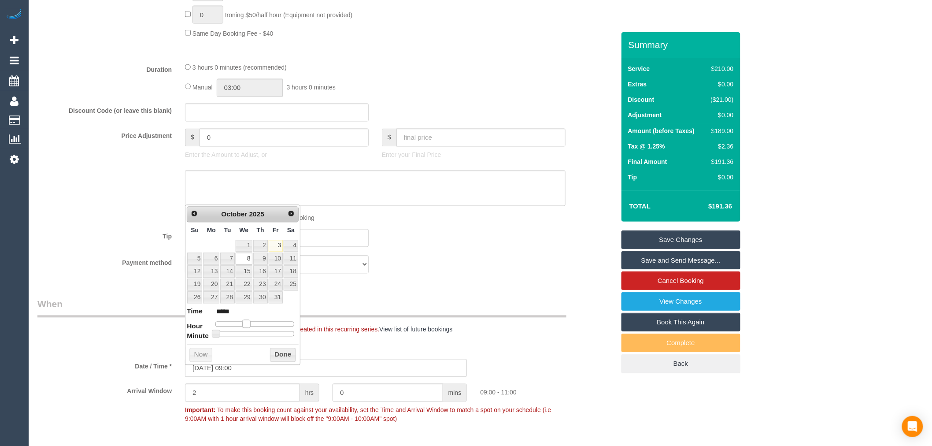
type input "08/10/2025 08:00"
type input "*****"
click at [240, 328] on span at bounding box center [243, 324] width 8 height 8
click at [289, 356] on button "Done" at bounding box center [283, 355] width 26 height 14
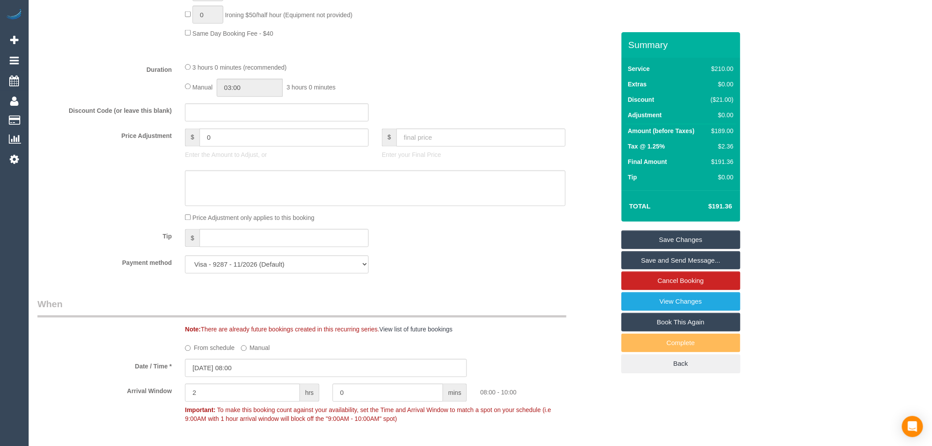
click at [704, 265] on link "Save and Send Message..." at bounding box center [681, 260] width 119 height 19
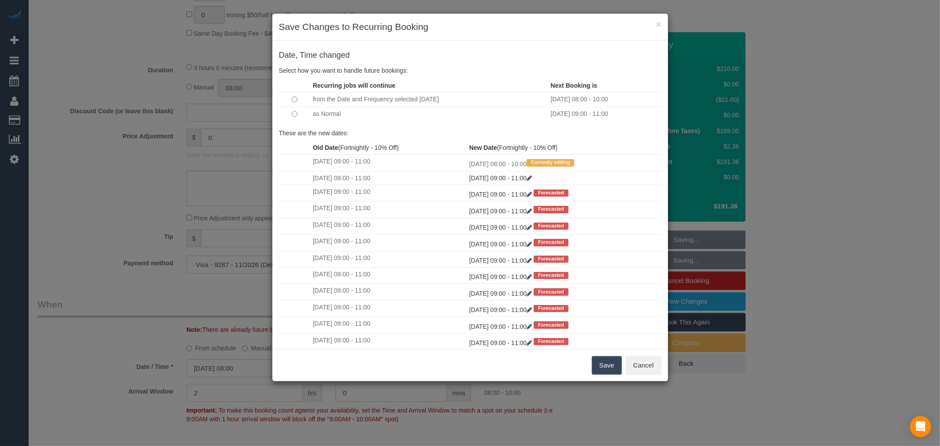
click at [613, 364] on button "Save" at bounding box center [607, 365] width 30 height 19
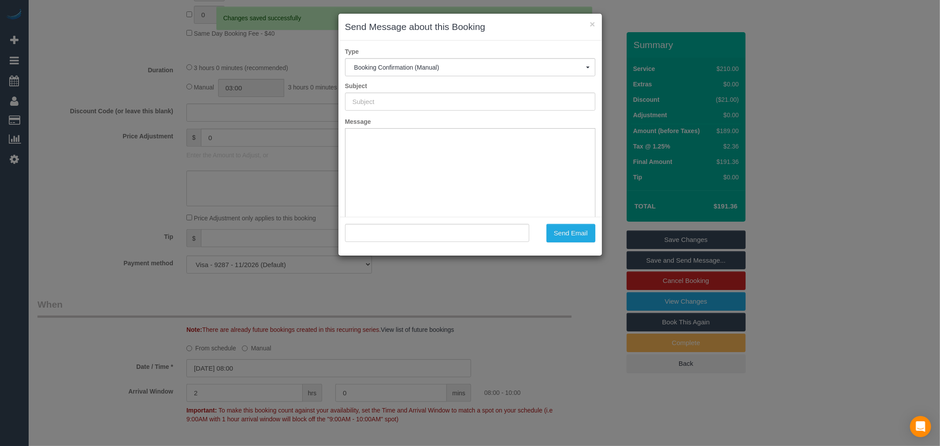
type input "Booking Confirmed"
type input ""Laura Koomen" <laura_koomen@hotmail.com>"
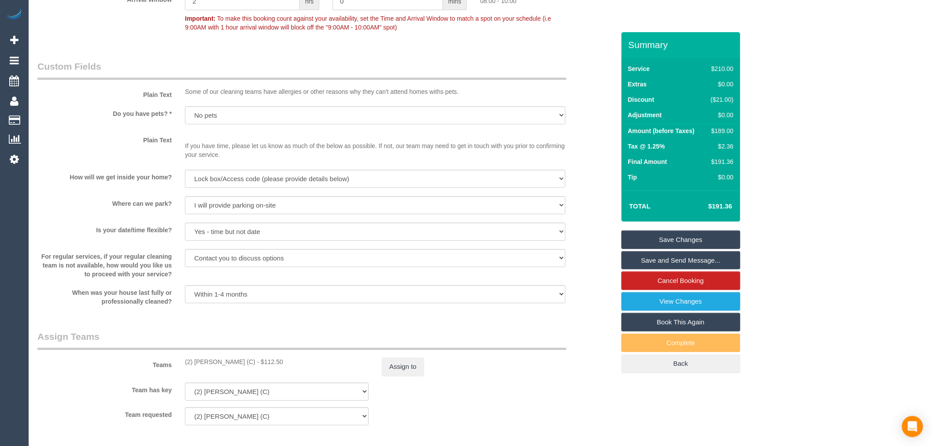
scroll to position [881, 0]
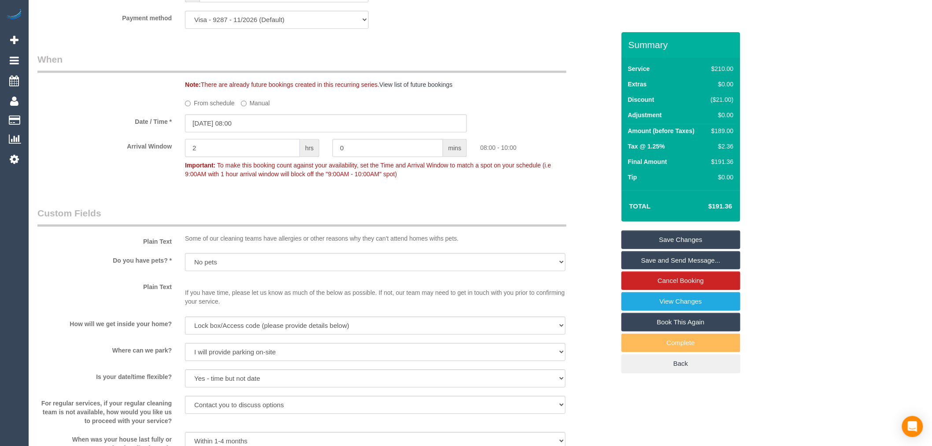
drag, startPoint x: 250, startPoint y: 155, endPoint x: 155, endPoint y: 153, distance: 94.7
click at [155, 153] on div "Arrival Window 2 hrs 0 mins 08:00 - 10:00 Important: To make this booking count…" at bounding box center [326, 161] width 591 height 44
type input "1"
click at [540, 120] on sui-booking-spot "From schedule Manual Date / Time * 08/10/2025 08:00 Arrival Window 1 hrs 0 mins…" at bounding box center [326, 139] width 578 height 87
click at [714, 263] on link "Save and Send Message..." at bounding box center [681, 260] width 119 height 19
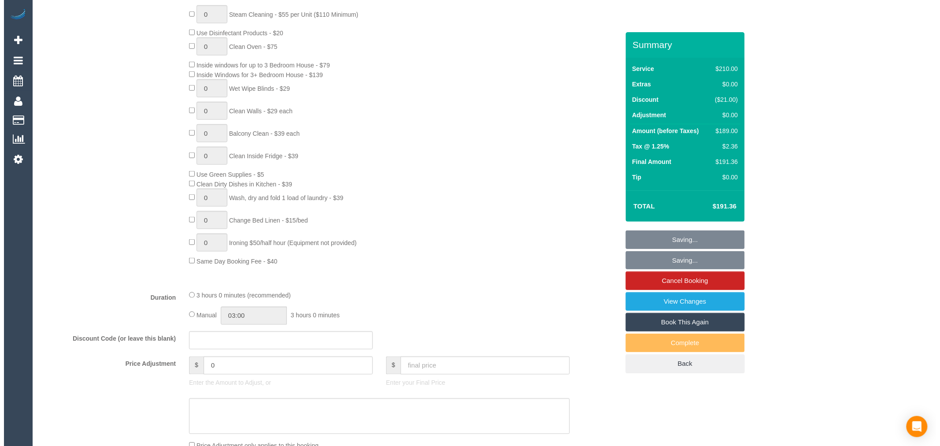
scroll to position [293, 0]
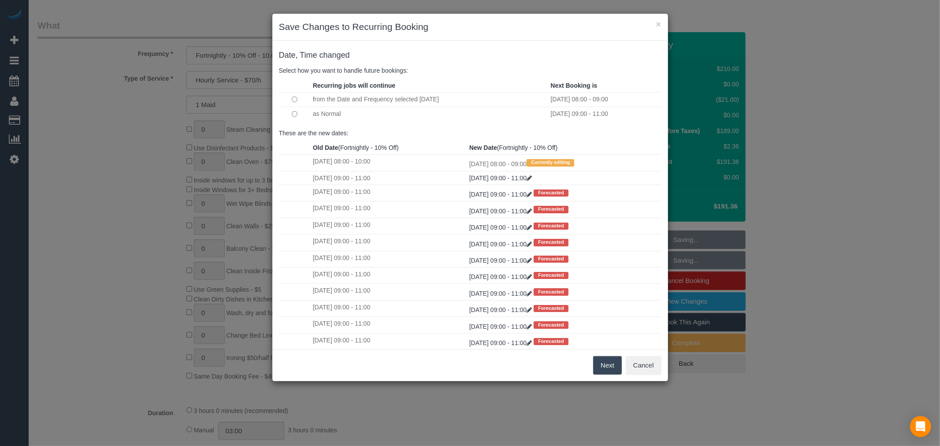
click at [606, 365] on button "Next" at bounding box center [607, 365] width 29 height 19
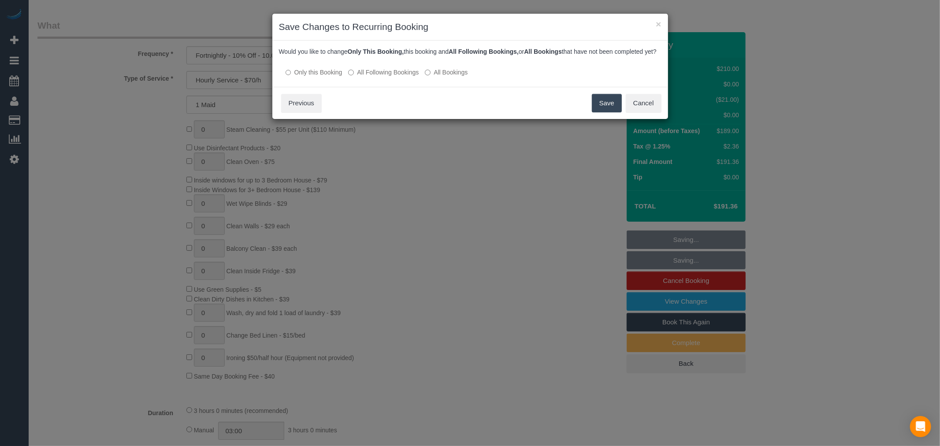
click at [605, 107] on button "Save" at bounding box center [607, 103] width 30 height 19
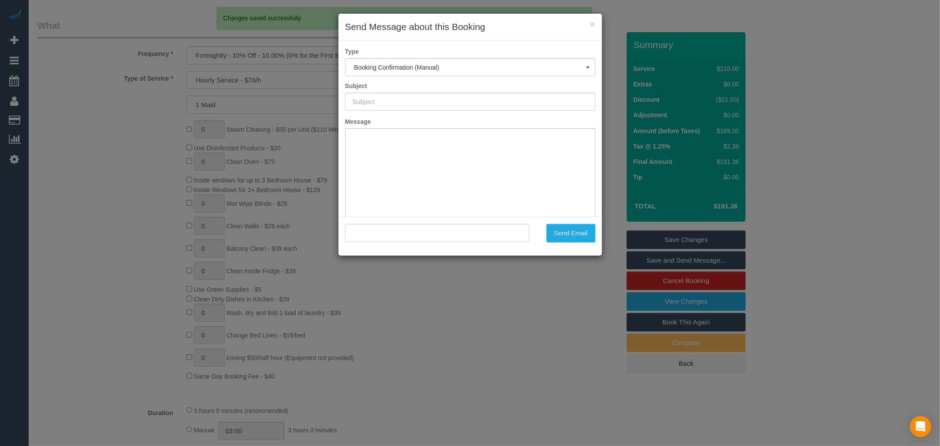
scroll to position [0, 0]
type input "Booking Confirmed"
type input ""Laura Koomen" <laura_koomen@hotmail.com>"
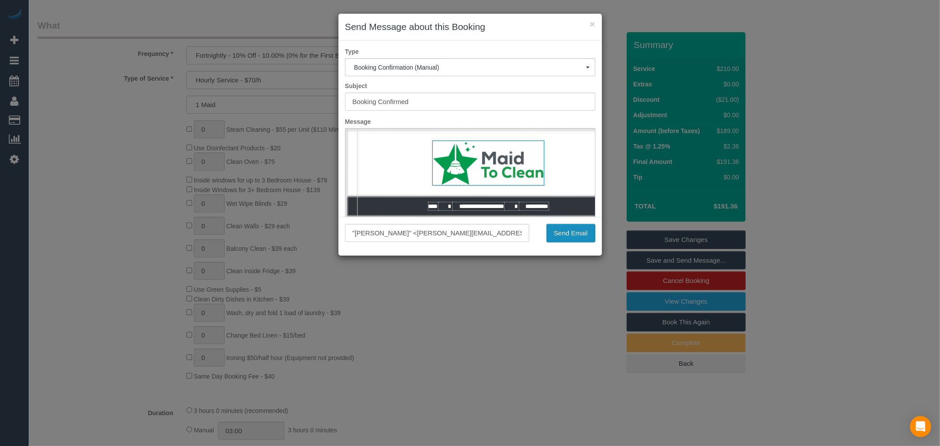
click at [575, 235] on button "Send Email" at bounding box center [570, 233] width 49 height 19
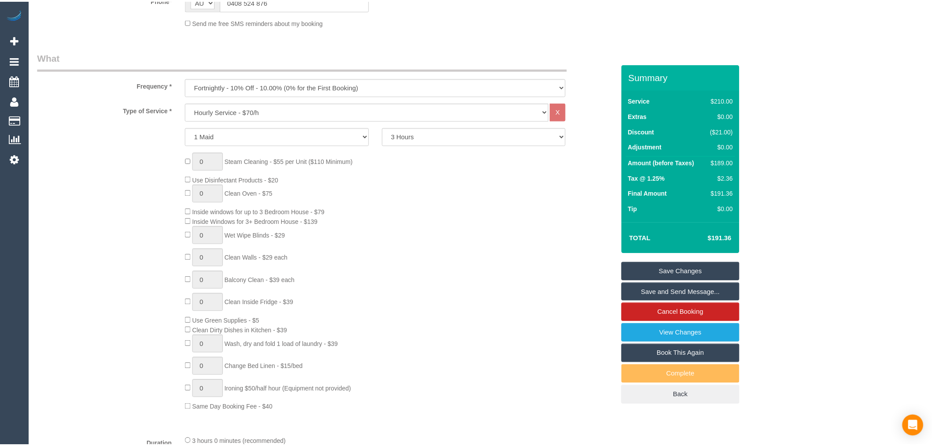
scroll to position [325, 0]
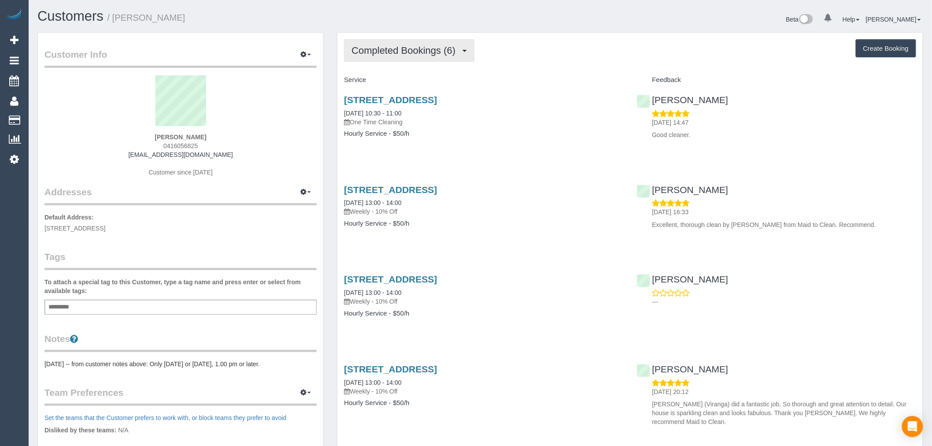
click at [460, 48] on span "Completed Bookings (6)" at bounding box center [406, 50] width 108 height 11
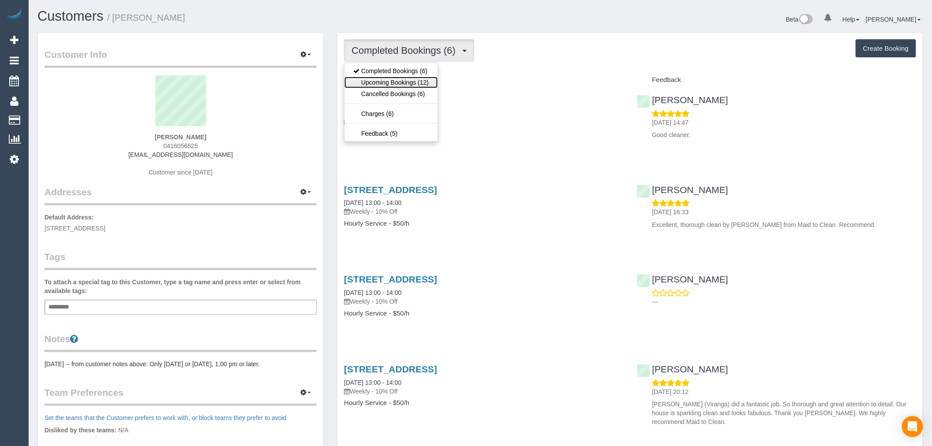
click at [419, 82] on link "Upcoming Bookings (12)" at bounding box center [391, 82] width 93 height 11
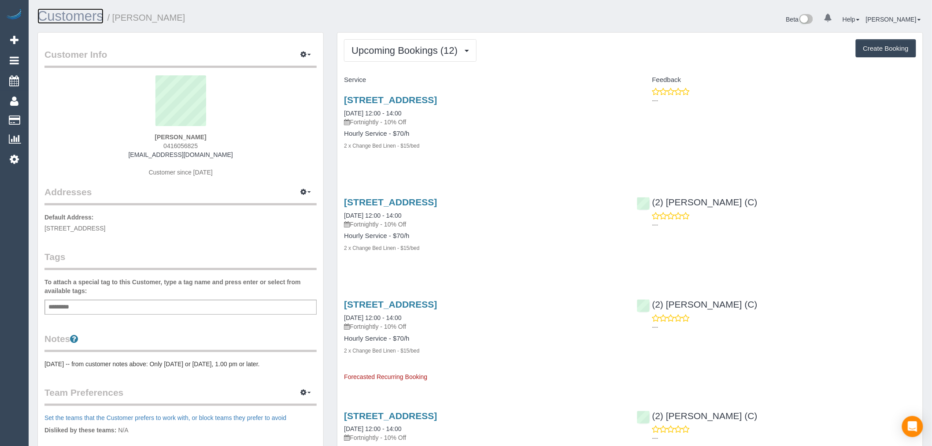
click at [86, 19] on link "Customers" at bounding box center [70, 15] width 66 height 15
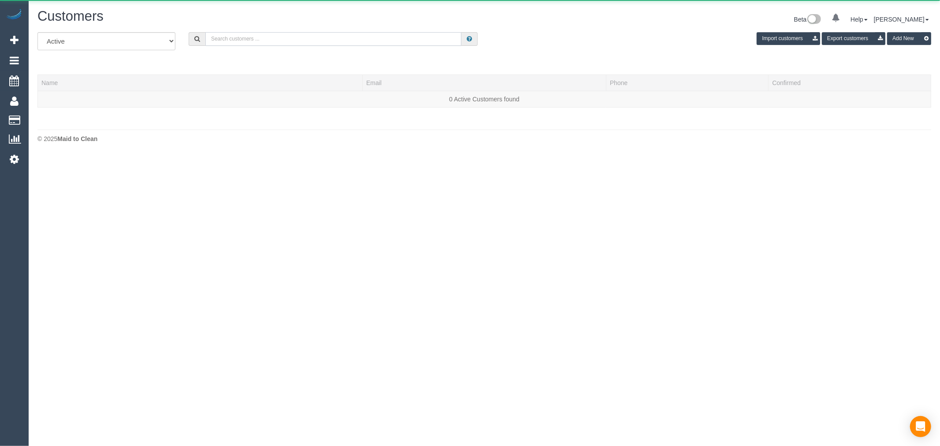
click at [301, 43] on input "text" at bounding box center [333, 39] width 256 height 14
paste input "[EMAIL_ADDRESS][DOMAIN_NAME]"
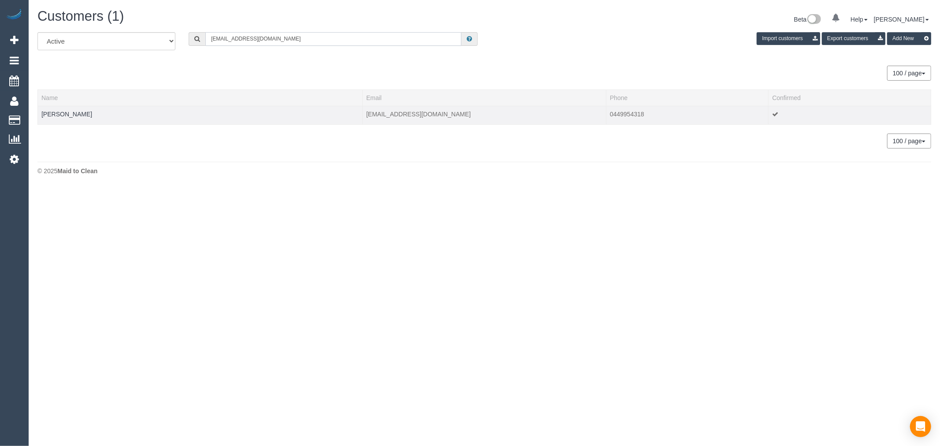
type input "[EMAIL_ADDRESS][DOMAIN_NAME]"
click at [87, 119] on div at bounding box center [199, 120] width 317 height 2
click at [89, 118] on td "[PERSON_NAME]" at bounding box center [200, 115] width 325 height 19
click at [85, 114] on link "[PERSON_NAME]" at bounding box center [66, 114] width 51 height 7
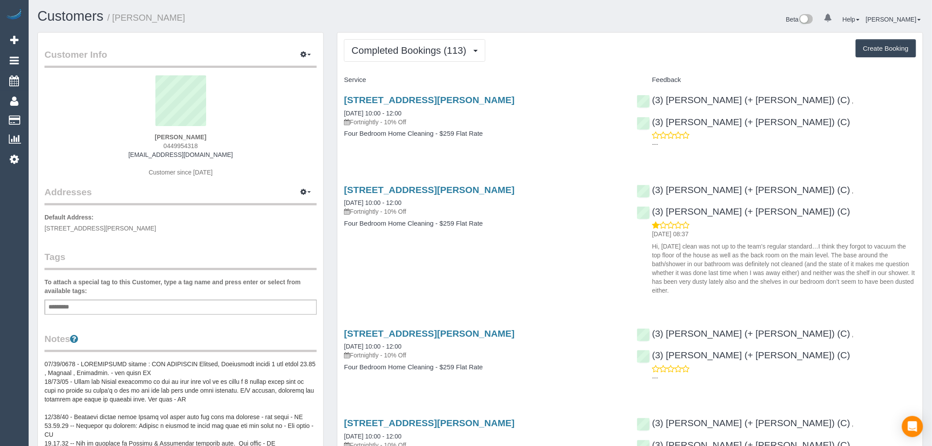
click at [478, 41] on button "Completed Bookings (113)" at bounding box center [414, 50] width 141 height 22
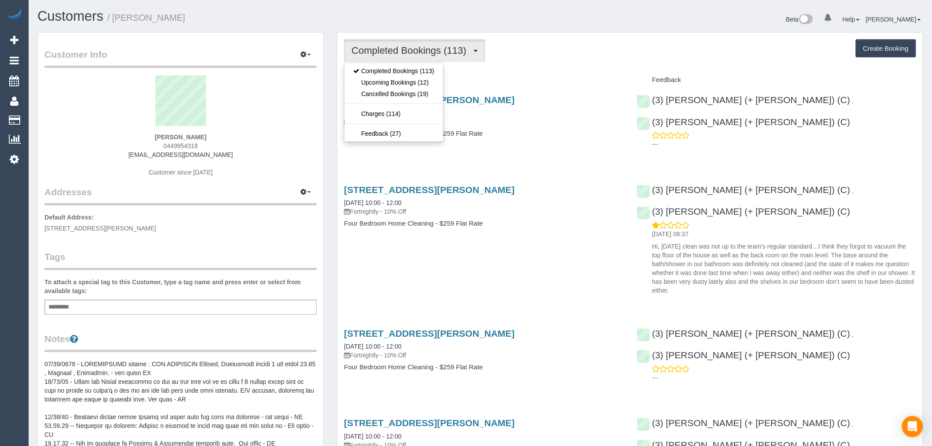
click at [461, 56] on button "Completed Bookings (113)" at bounding box center [414, 50] width 141 height 22
click at [419, 58] on button "Completed Bookings (113)" at bounding box center [414, 50] width 141 height 22
click at [399, 82] on link "Upcoming Bookings (12)" at bounding box center [394, 82] width 99 height 11
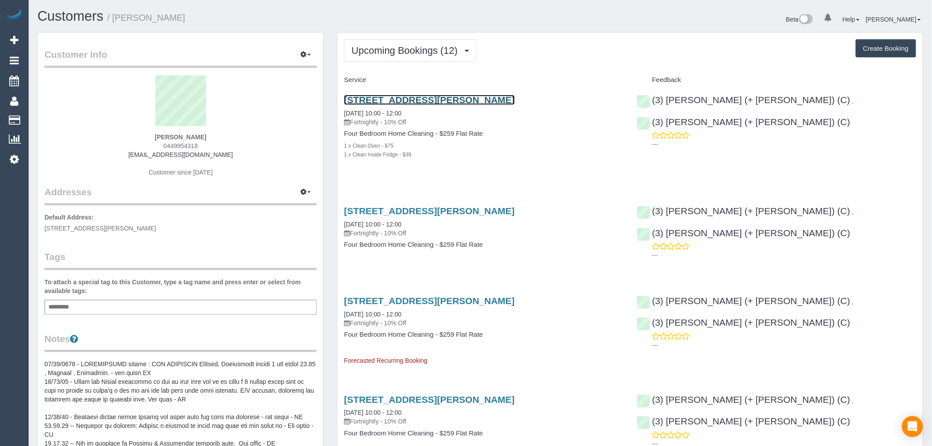
click at [420, 105] on link "50 Taplin Street, Fitzroy North, VIC 3068" at bounding box center [429, 100] width 171 height 10
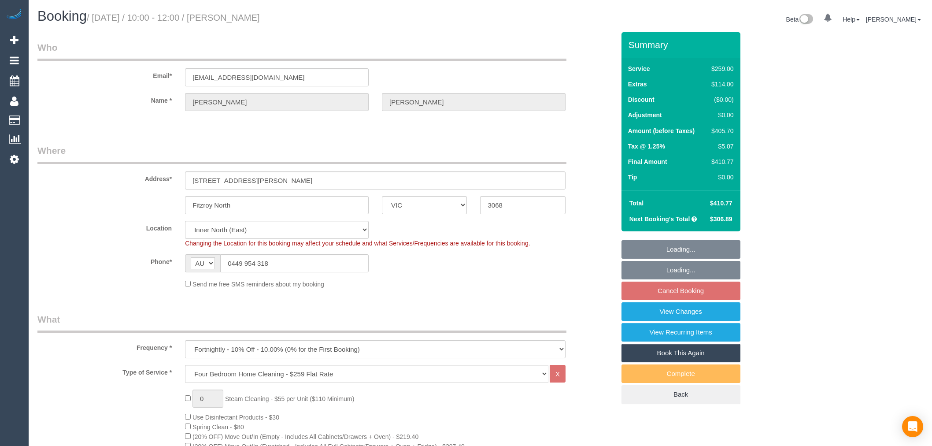
select select "VIC"
select select "string:stripe-pm_1KJ4L02GScqysDRV5zh1ioYv"
select select "number:27"
select select "number:14"
select select "number:19"
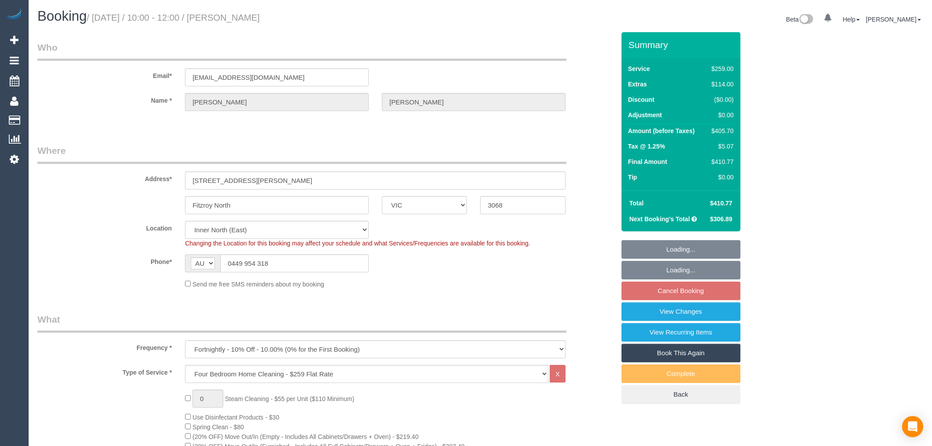
select select "number:34"
select select "spot3"
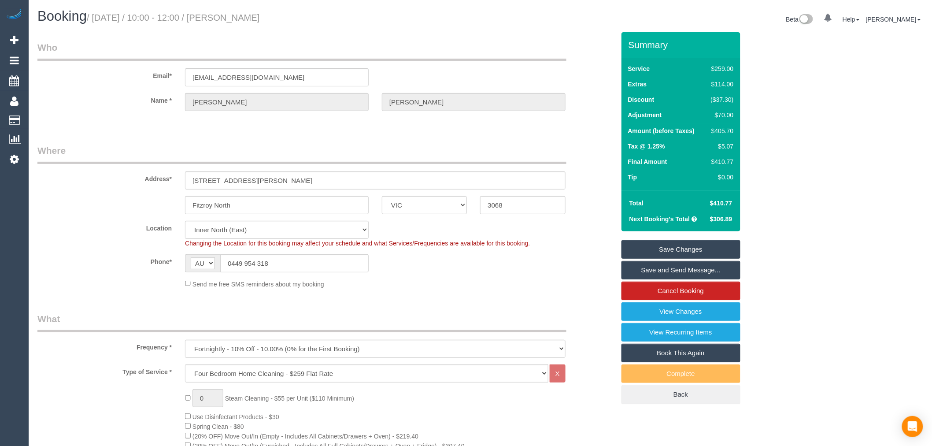
click at [728, 278] on link "Save and Send Message..." at bounding box center [681, 270] width 119 height 19
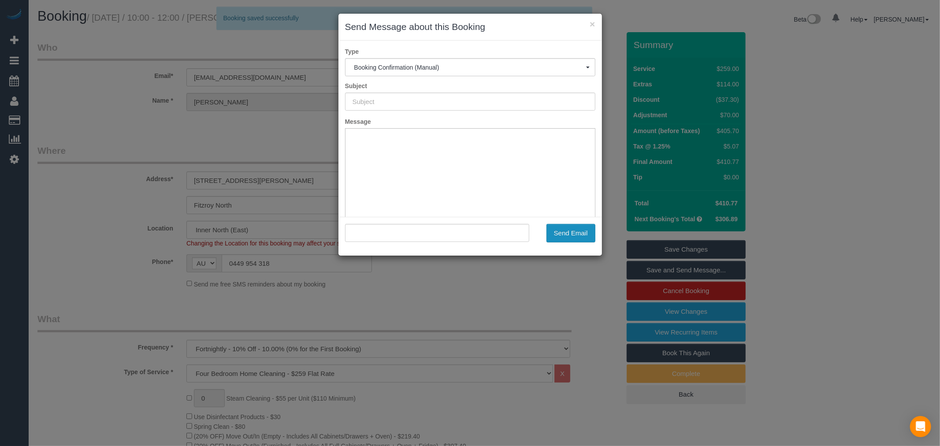
type input "Booking Confirmed"
type input ""[PERSON_NAME]" <[EMAIL_ADDRESS][DOMAIN_NAME]>"
click at [557, 226] on button "Send Email" at bounding box center [570, 233] width 49 height 19
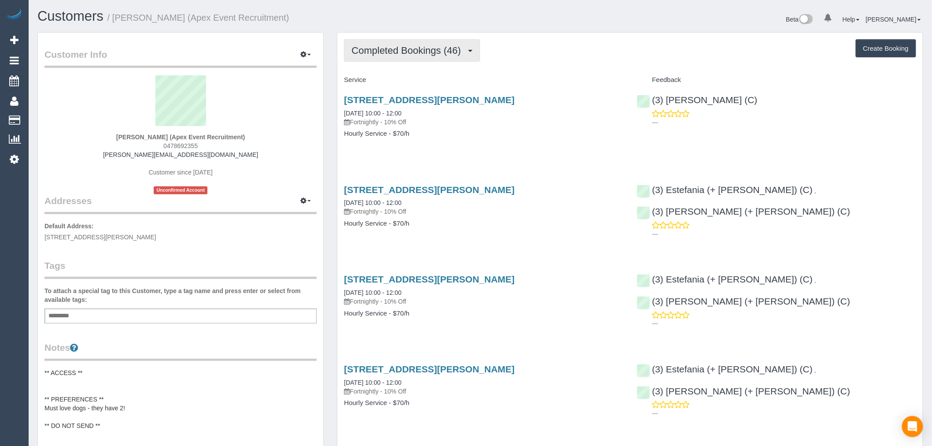
click at [424, 45] on button "Completed Bookings (46)" at bounding box center [412, 50] width 136 height 22
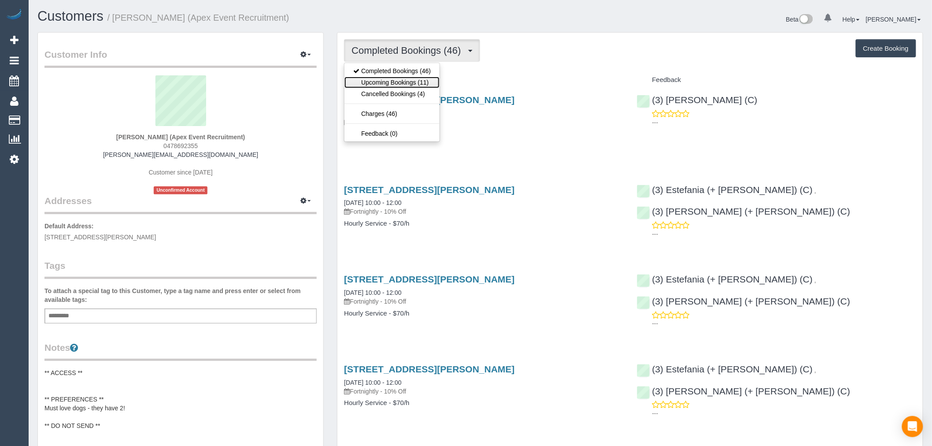
click at [415, 86] on link "Upcoming Bookings (11)" at bounding box center [392, 82] width 95 height 11
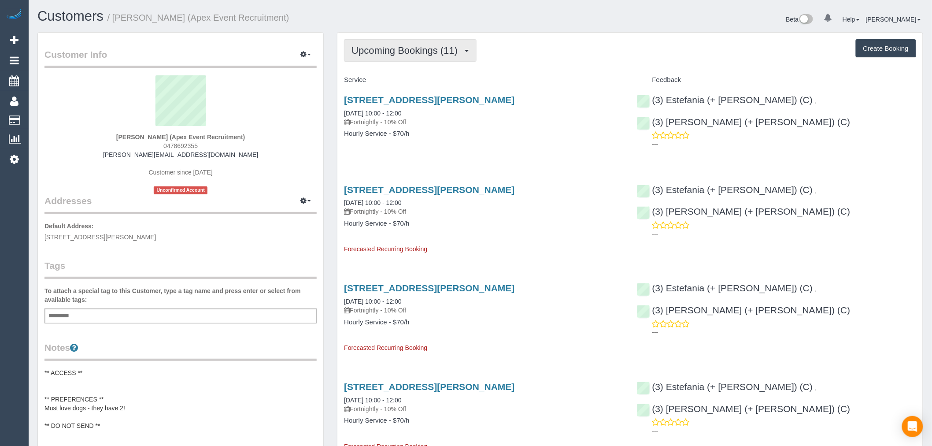
click at [421, 49] on span "Upcoming Bookings (11)" at bounding box center [407, 50] width 111 height 11
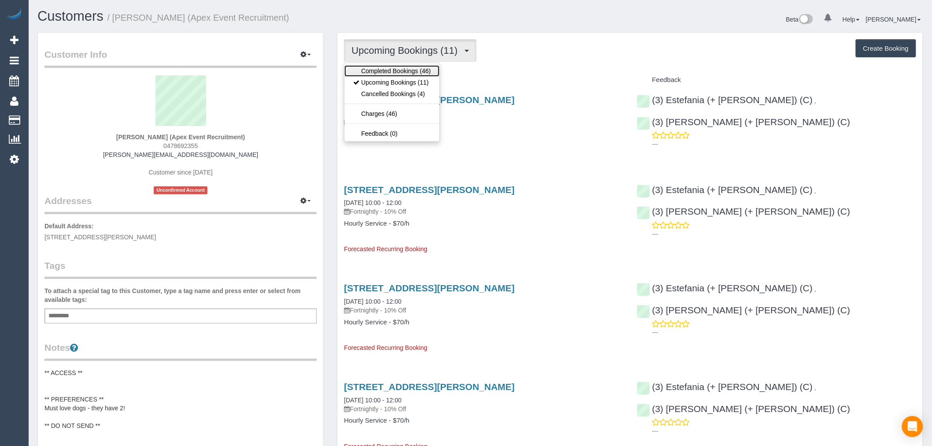
click at [417, 71] on link "Completed Bookings (46)" at bounding box center [392, 70] width 95 height 11
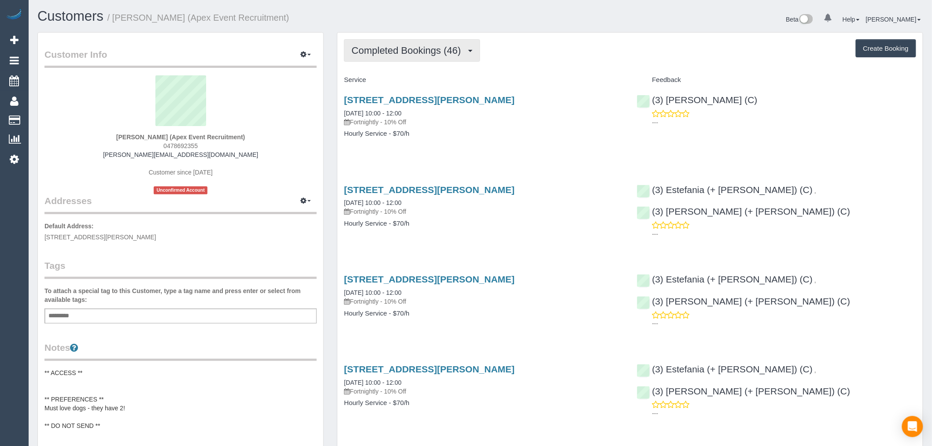
click at [454, 47] on span "Completed Bookings (46)" at bounding box center [409, 50] width 114 height 11
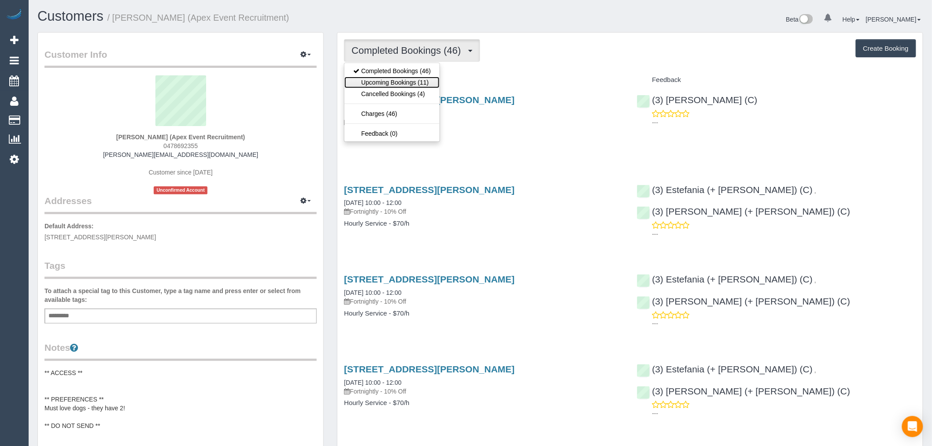
click at [415, 88] on link "Upcoming Bookings (11)" at bounding box center [392, 82] width 95 height 11
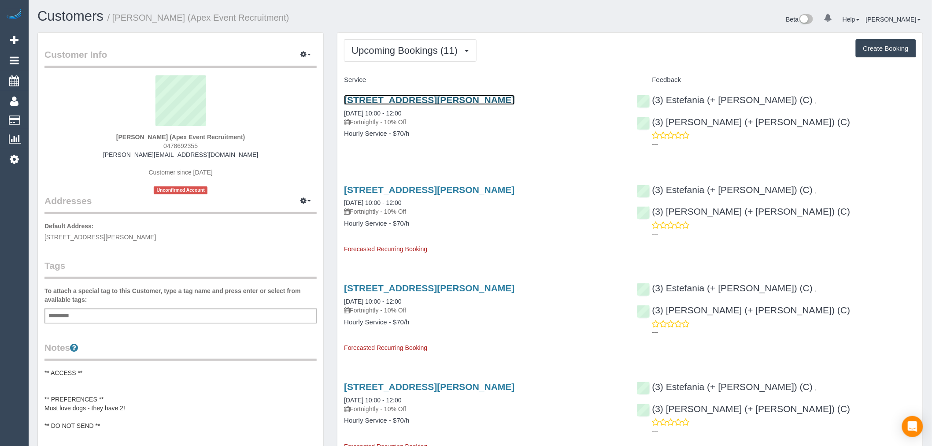
click at [452, 100] on link "Unit 8 / 11 Berry Street, Yarraville, VIC 3013" at bounding box center [429, 100] width 171 height 10
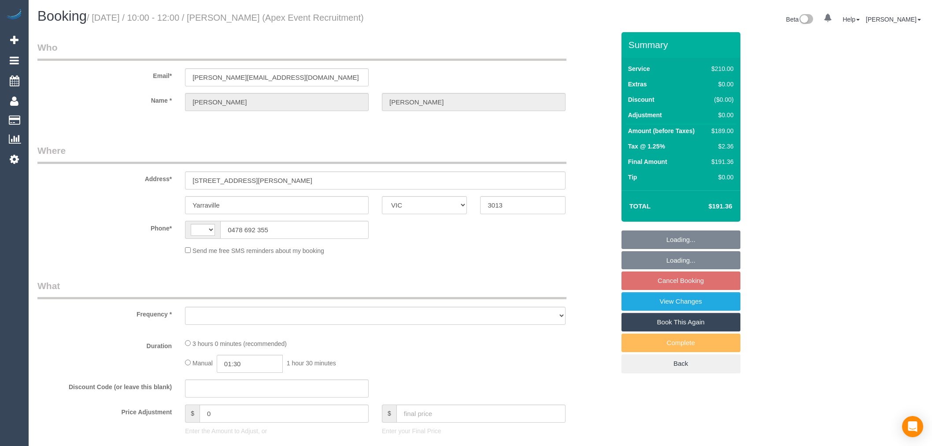
select select "VIC"
select select "object:285"
select select "string:stripe-pm_1PDGrS2GScqysDRVIikt790a"
select select "string:AU"
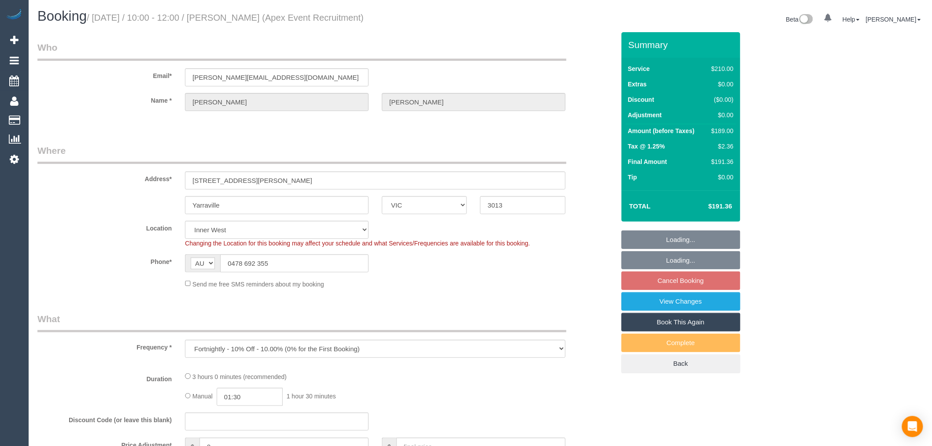
select select "object:685"
select select "180"
select select "spot3"
select select "number:27"
select select "number:14"
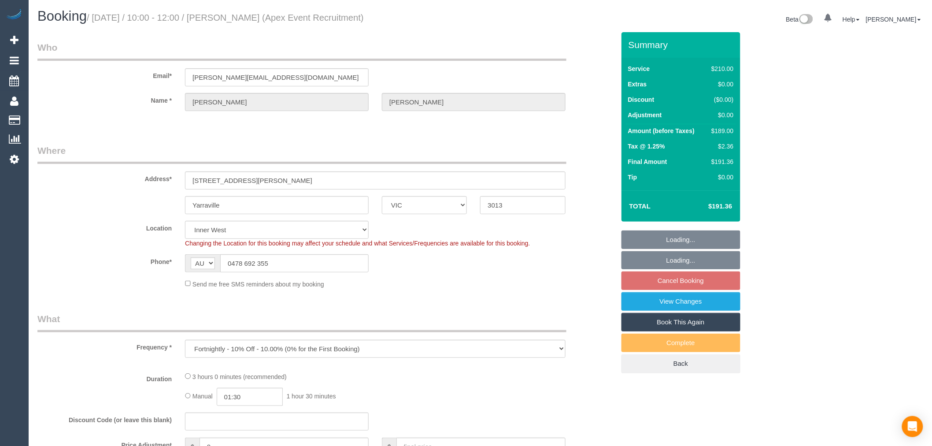
select select "number:19"
select select "number:24"
select select "number:35"
select select "number:11"
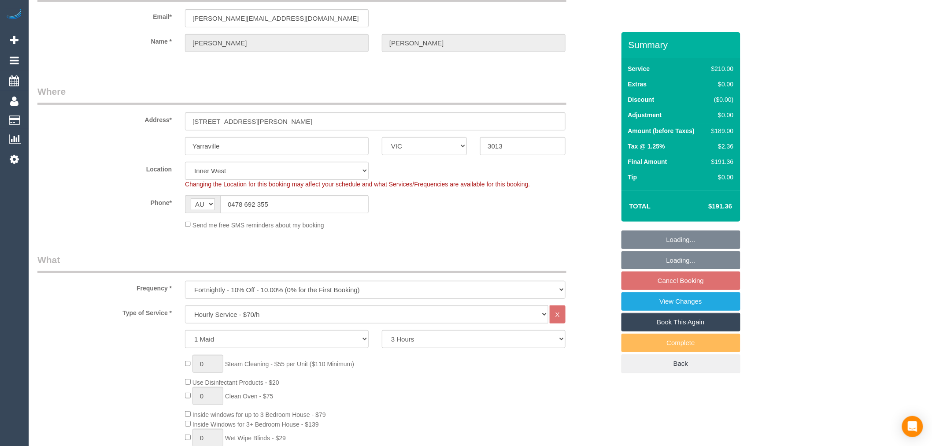
scroll to position [147, 0]
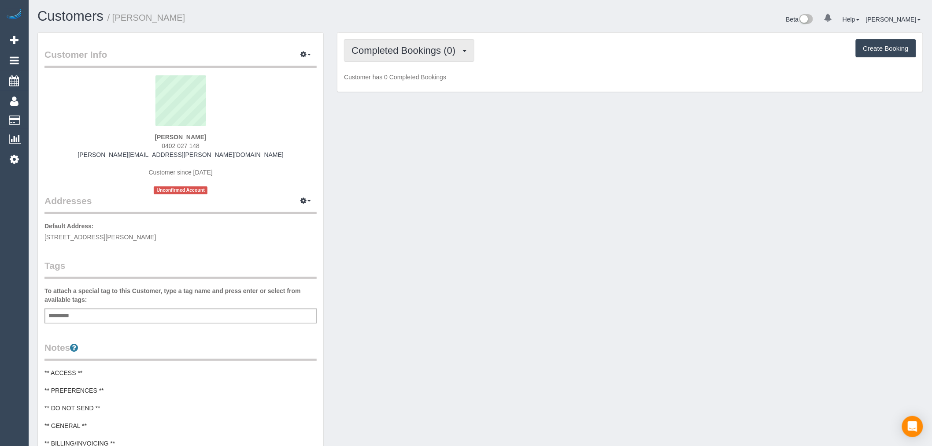
click at [441, 56] on button "Completed Bookings (0)" at bounding box center [409, 50] width 130 height 22
click at [417, 79] on link "Upcoming Bookings (1)" at bounding box center [391, 82] width 92 height 11
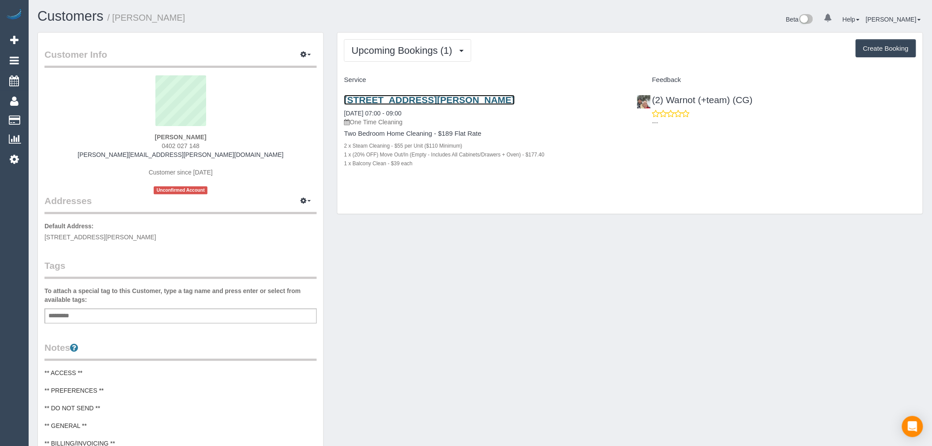
click at [438, 104] on link "318/37 Breese Street, Brunswick, VIC 3056" at bounding box center [429, 100] width 171 height 10
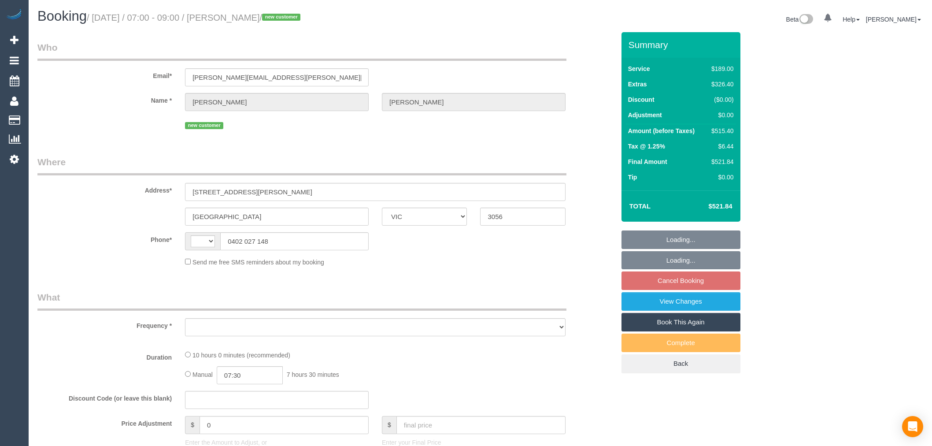
select select "VIC"
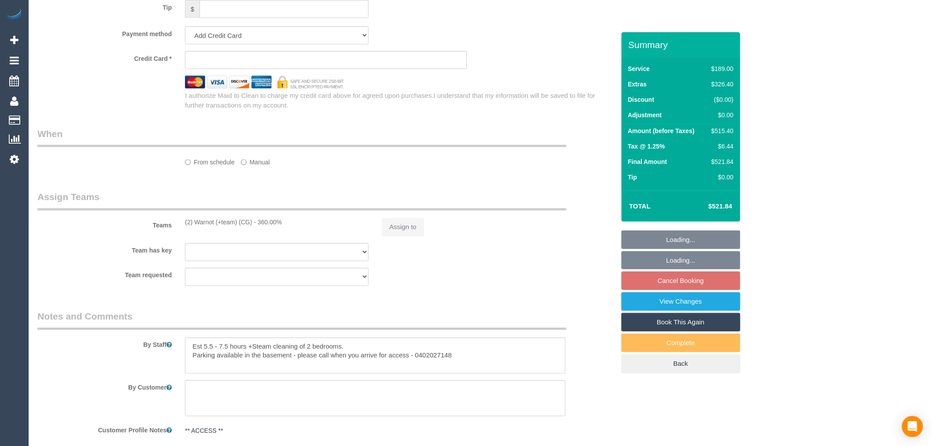
select select "string:stripe-pm_1SAj0U2GScqysDRV9sUuafeH"
select select "number:28"
select select "number:14"
select select "number:19"
select select "number:24"
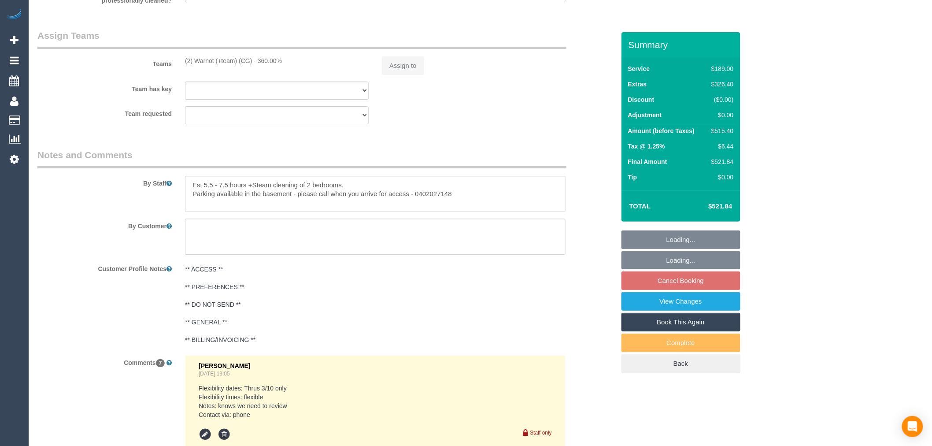
select select "string:AU"
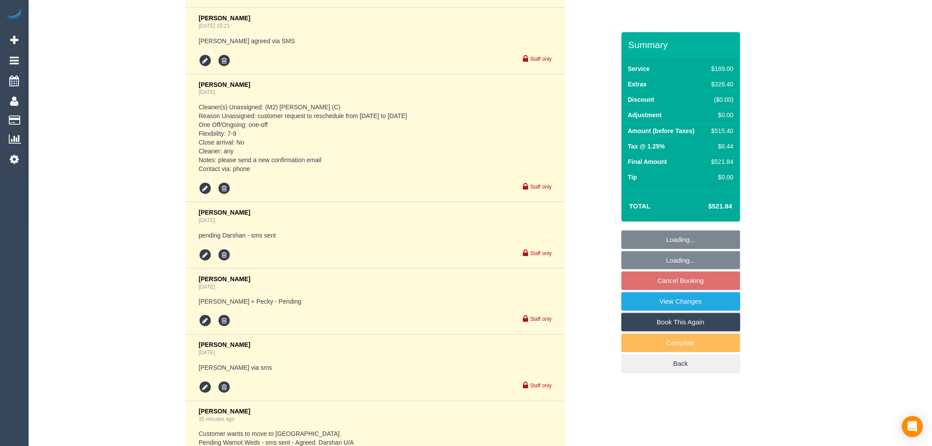
select select "object:1830"
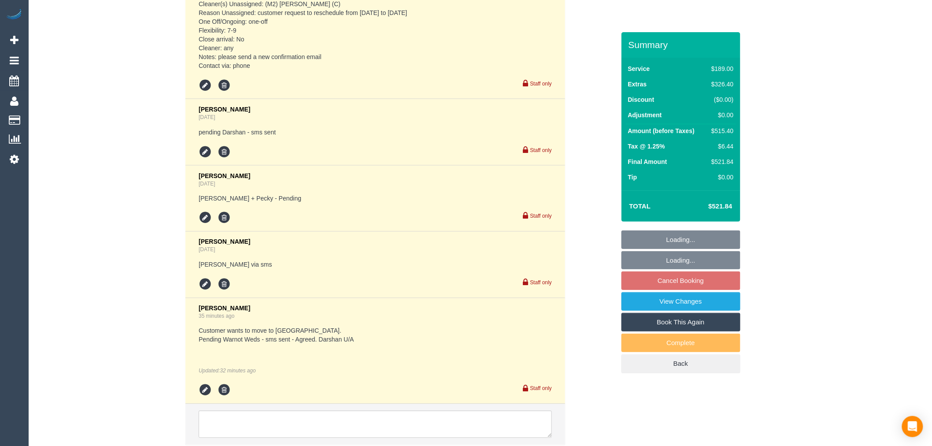
scroll to position [1963, 0]
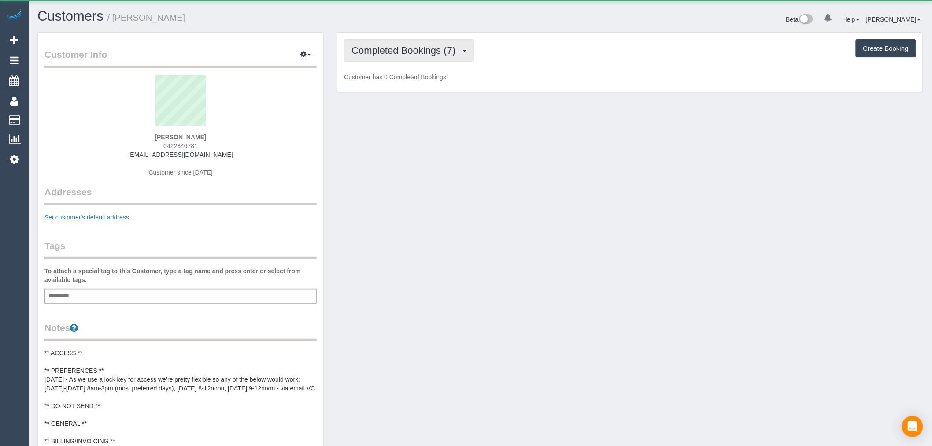
click at [393, 53] on span "Completed Bookings (7)" at bounding box center [406, 50] width 108 height 11
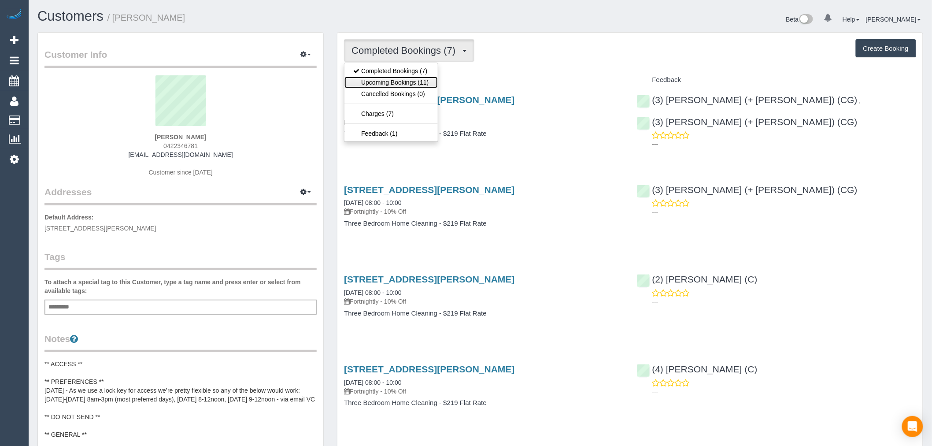
click at [408, 81] on link "Upcoming Bookings (11)" at bounding box center [391, 82] width 93 height 11
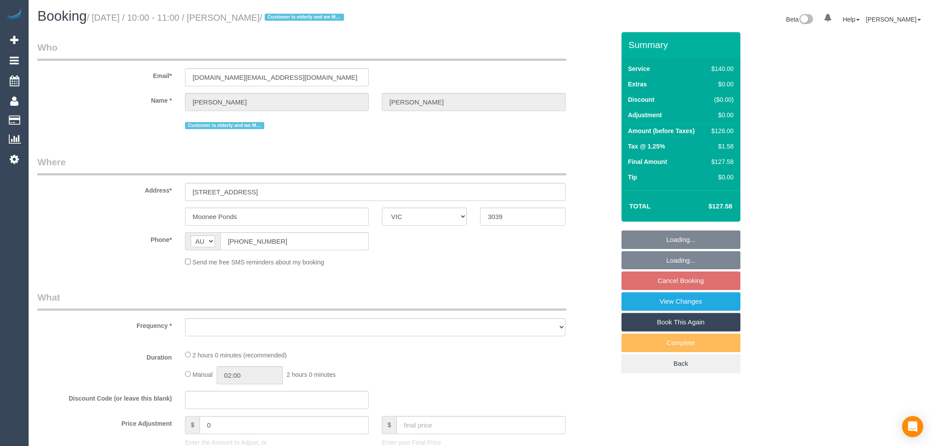
select select "VIC"
select select "string:stripe-pm_1NoKqy2GScqysDRVsan1s9rF"
select select "number:28"
select select "number:14"
select select "number:19"
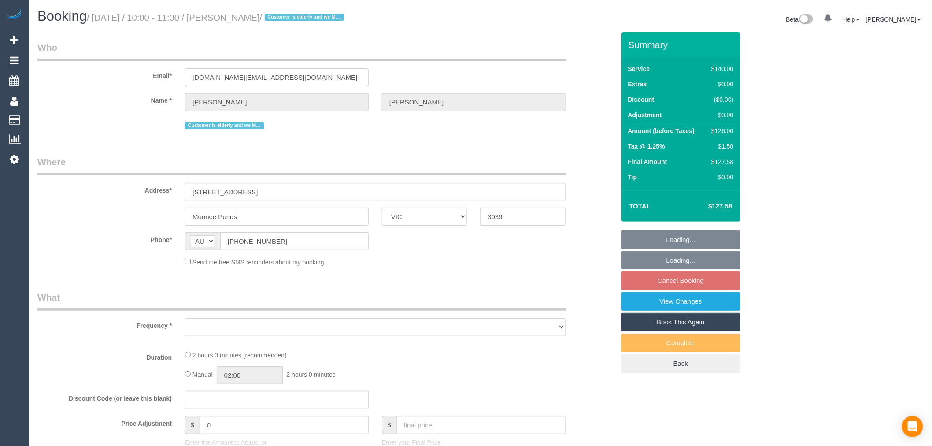
select select "number:24"
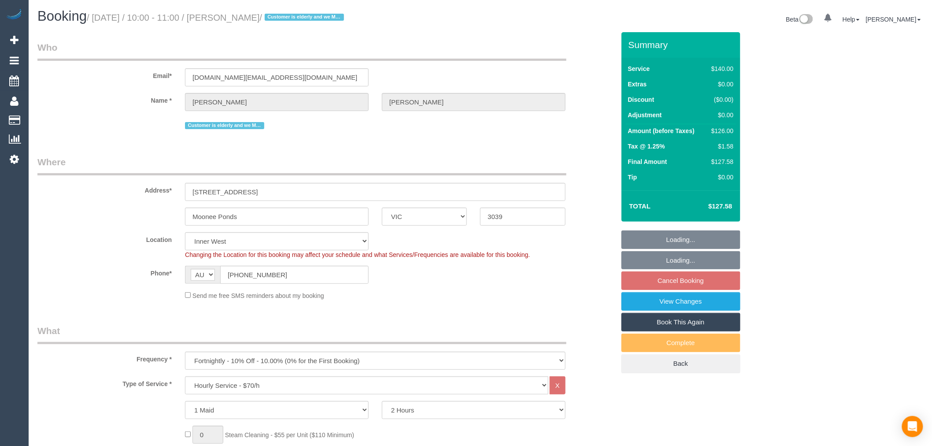
select select "object:1666"
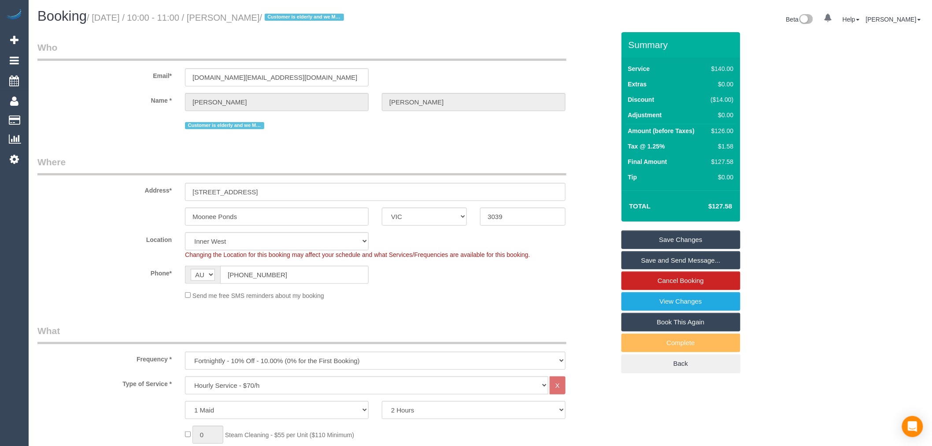
drag, startPoint x: 309, startPoint y: 18, endPoint x: 232, endPoint y: 15, distance: 77.2
click at [232, 15] on small "/ October 08, 2025 / 10:00 - 11:00 / Nancy De Pasquale / Customer is elderly an…" at bounding box center [217, 18] width 260 height 10
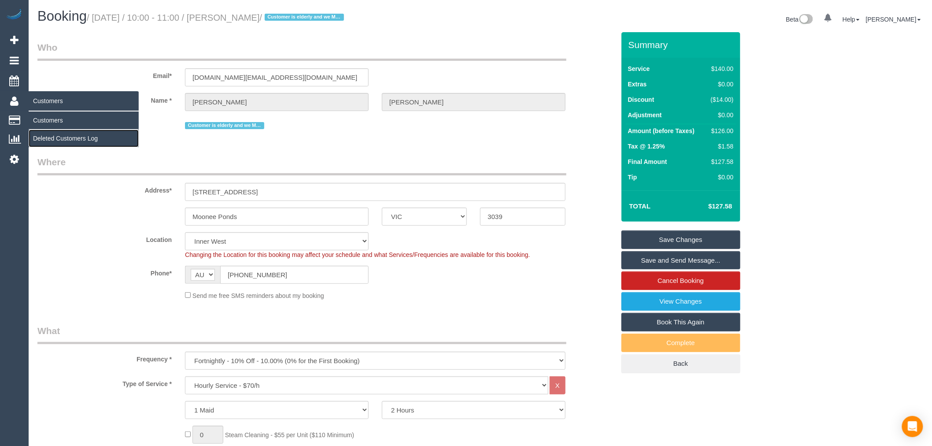
drag, startPoint x: 98, startPoint y: 136, endPoint x: 106, endPoint y: 122, distance: 16.0
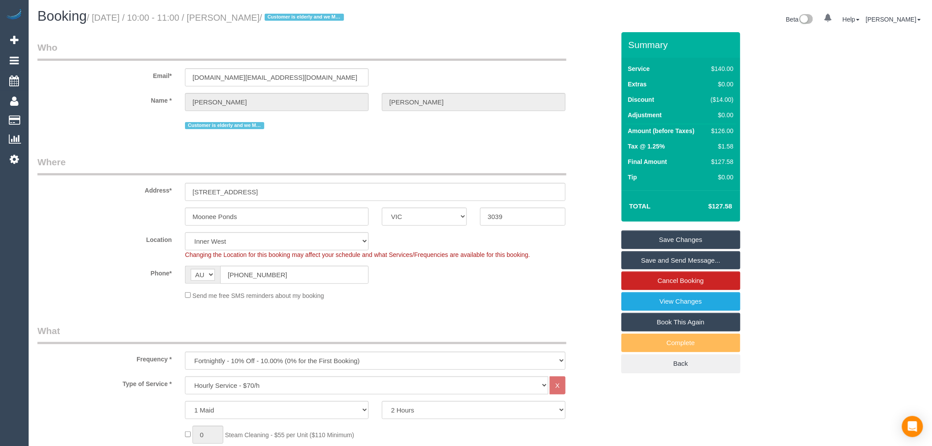
copy small "Nancy De Pasquale"
click at [88, 167] on legend "Where" at bounding box center [301, 166] width 529 height 20
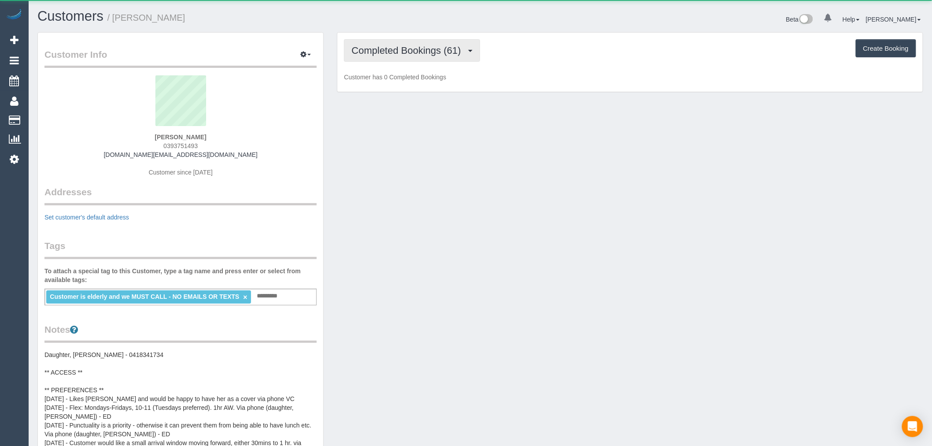
click at [422, 53] on span "Completed Bookings (61)" at bounding box center [409, 50] width 114 height 11
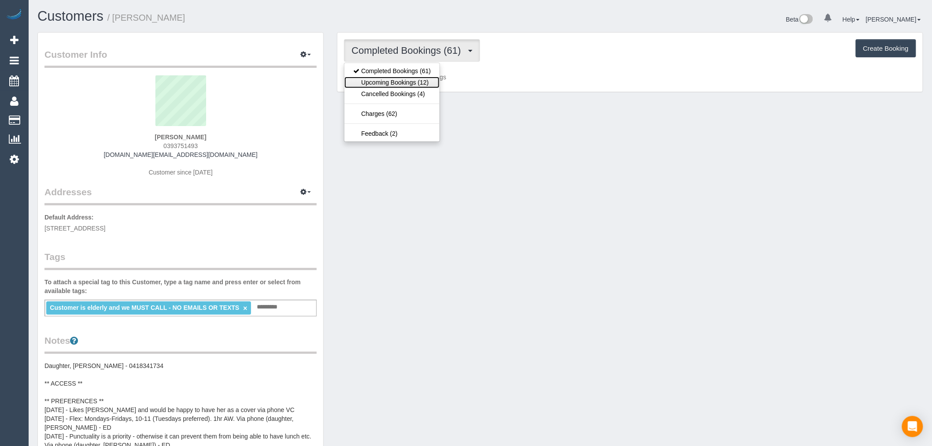
click at [425, 83] on link "Upcoming Bookings (12)" at bounding box center [392, 82] width 95 height 11
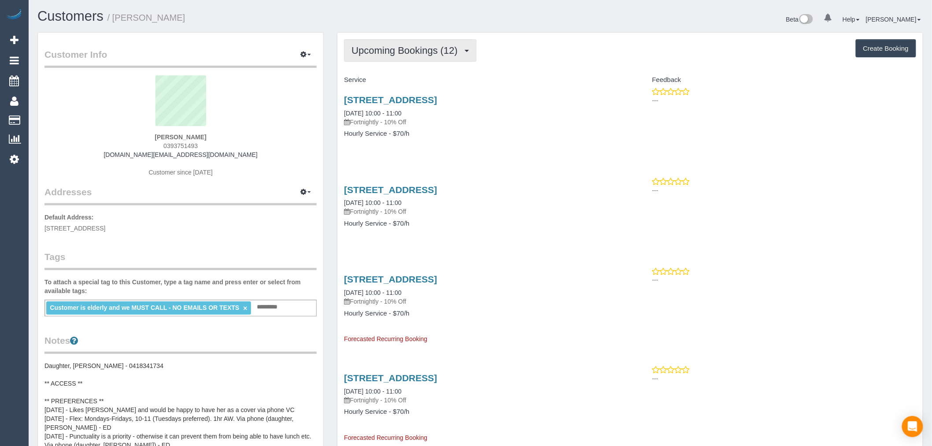
click at [438, 48] on span "Upcoming Bookings (12)" at bounding box center [407, 50] width 111 height 11
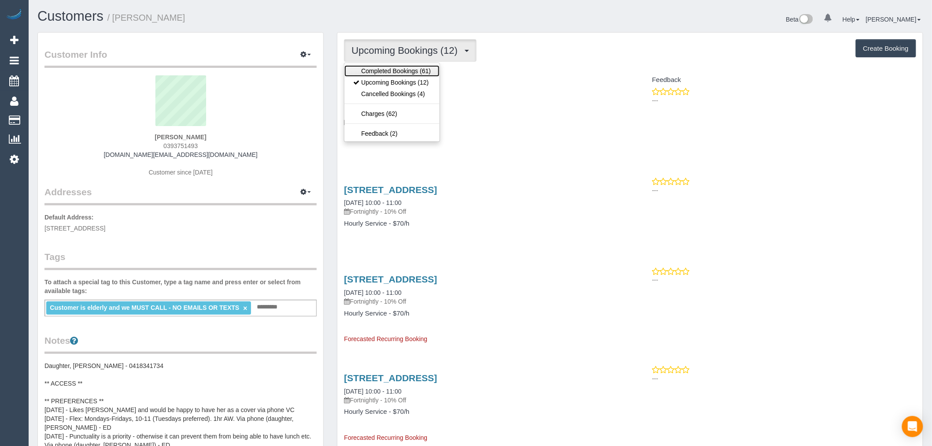
click at [425, 76] on link "Completed Bookings (61)" at bounding box center [392, 70] width 95 height 11
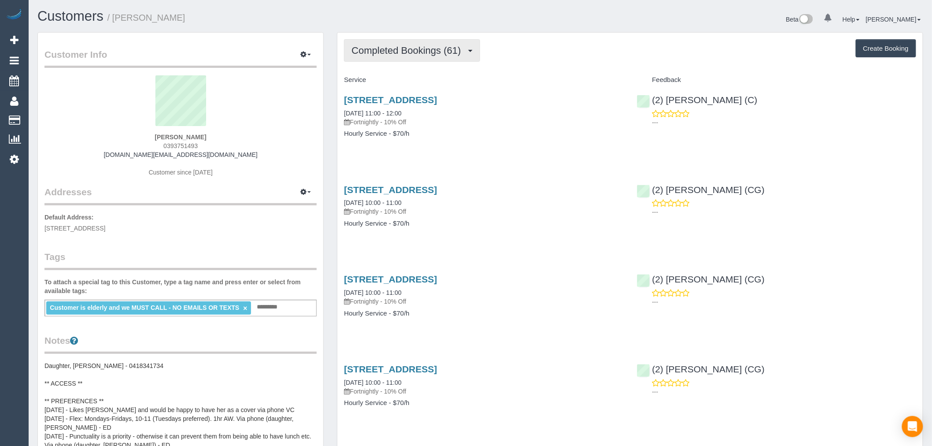
click at [451, 50] on span "Completed Bookings (61)" at bounding box center [409, 50] width 114 height 11
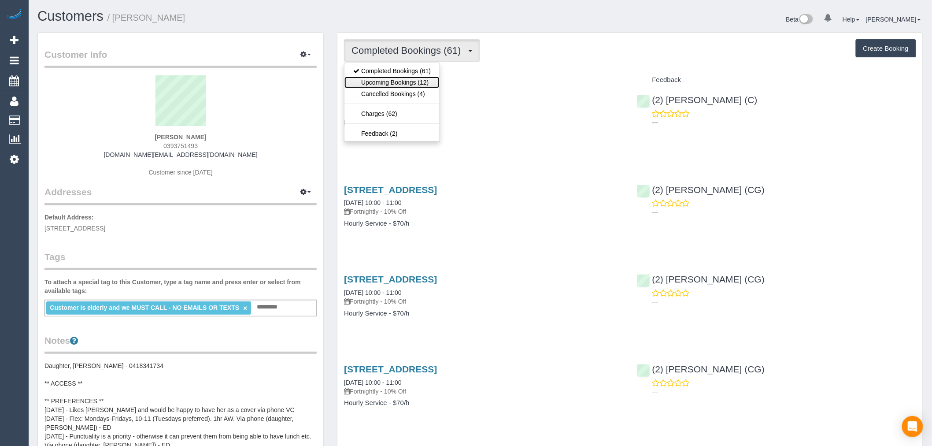
click at [421, 78] on link "Upcoming Bookings (12)" at bounding box center [392, 82] width 95 height 11
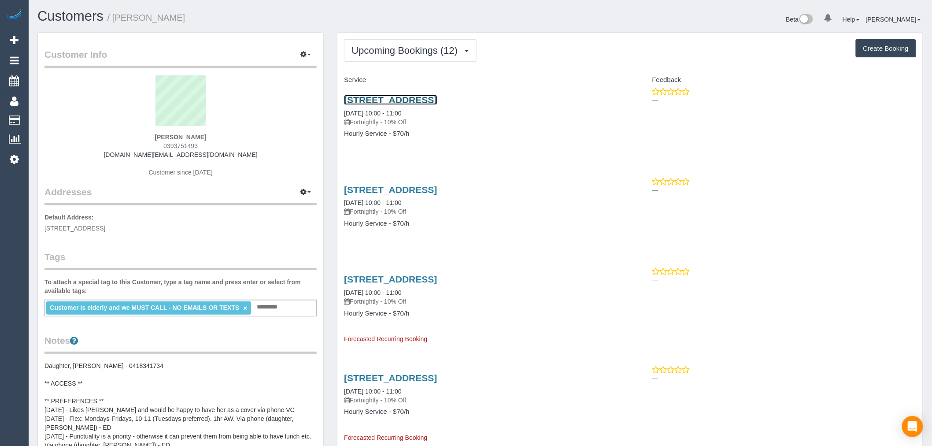
click at [437, 96] on link "34 Eglinton Street, Moonee Ponds, VIC 3039" at bounding box center [390, 100] width 93 height 10
click at [437, 190] on link "34 Eglinton Street, Moonee Ponds, VIC 3039" at bounding box center [390, 190] width 93 height 10
drag, startPoint x: 568, startPoint y: 98, endPoint x: 342, endPoint y: 94, distance: 226.1
click at [342, 94] on div "34 Eglinton Street, Moonee Ponds, VIC 3039 08/10/2025 10:00 - 11:00 Fortnightly…" at bounding box center [484, 121] width 293 height 68
copy link "34 Eglinton Street, Moonee Ponds, VIC 3039"
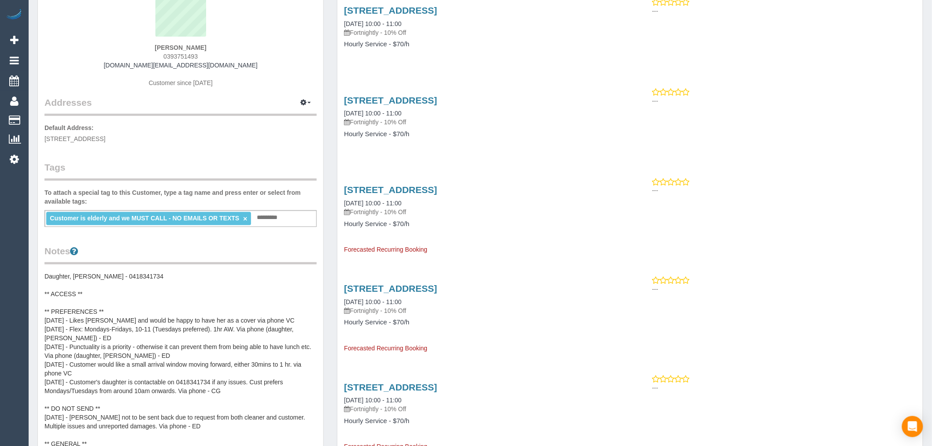
scroll to position [98, 0]
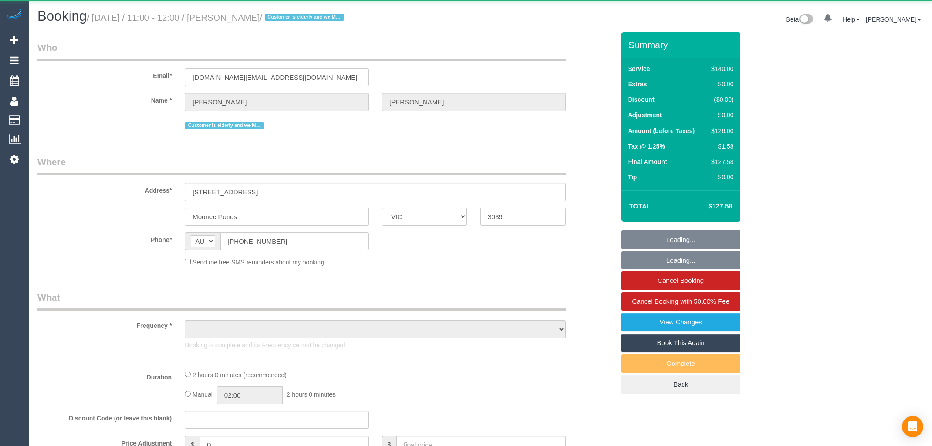
select select "VIC"
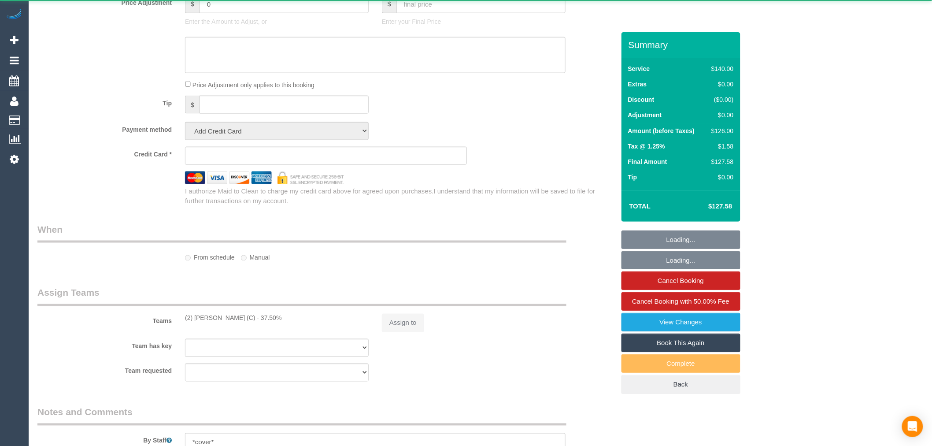
select select "object:549"
select select "string:stripe-pm_1NoKqy2GScqysDRVsan1s9rF"
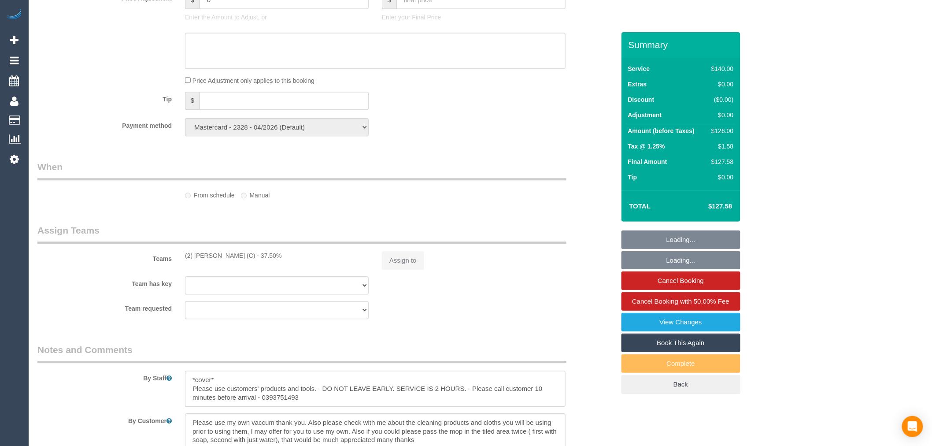
select select "object:960"
select select "number:28"
select select "number:14"
select select "number:19"
select select "number:24"
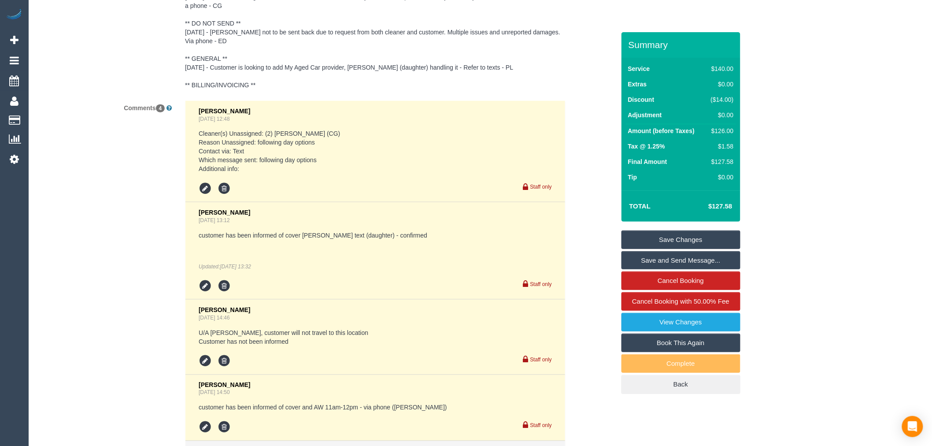
scroll to position [1832, 0]
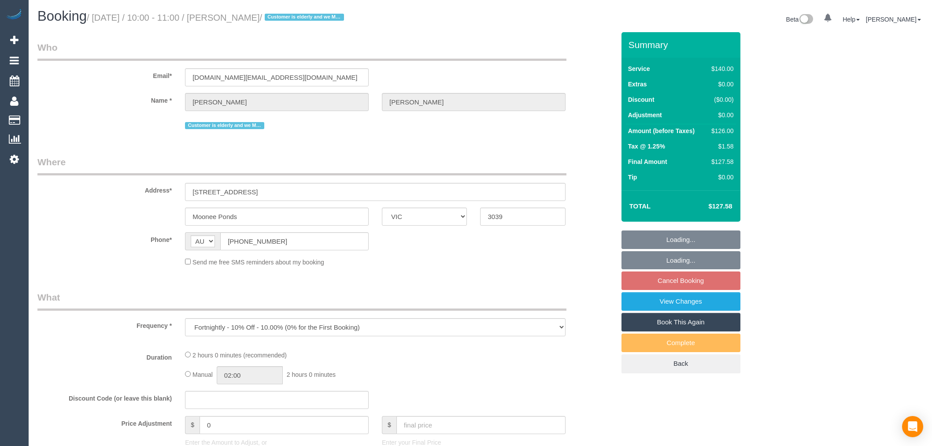
select select "VIC"
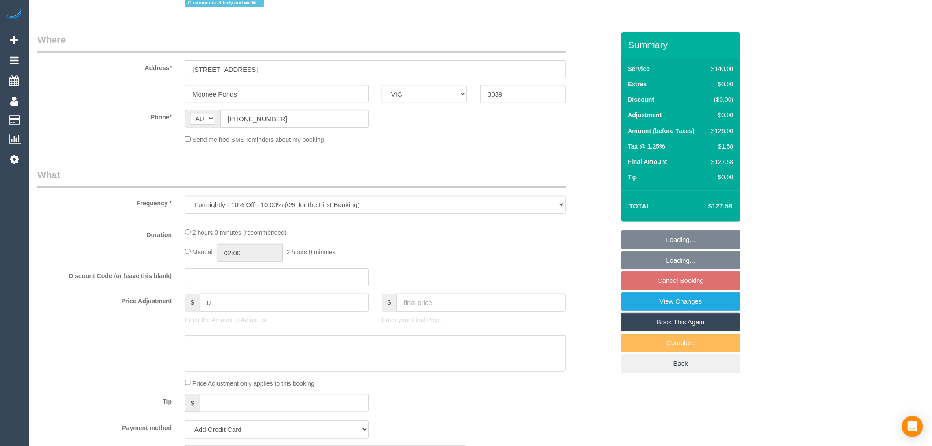
select select "string:stripe-pm_1NoKqy2GScqysDRVsan1s9rF"
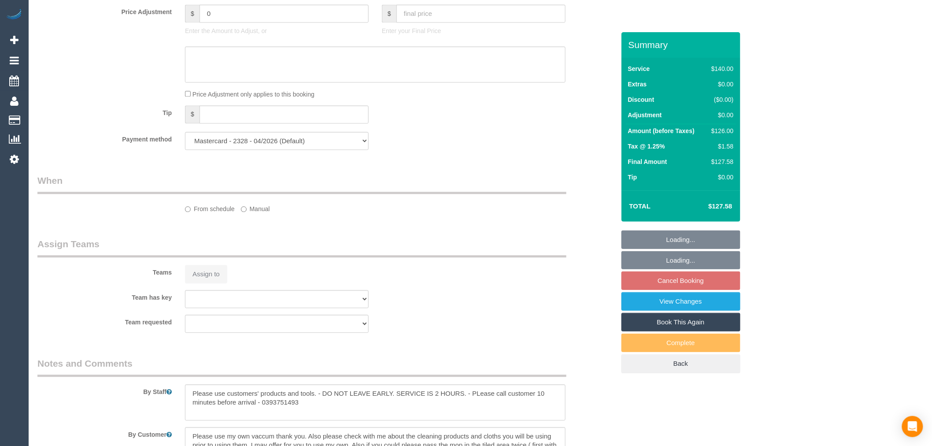
select select "object:1666"
select select "number:28"
select select "number:14"
select select "number:19"
select select "number:24"
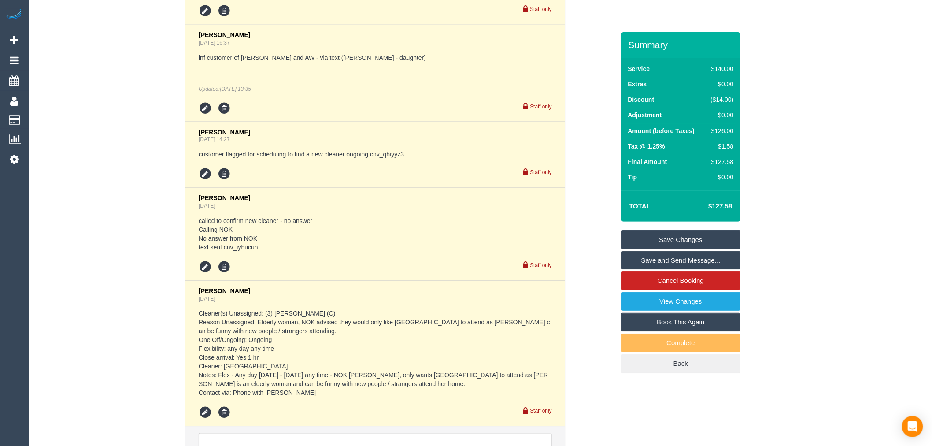
scroll to position [1962, 0]
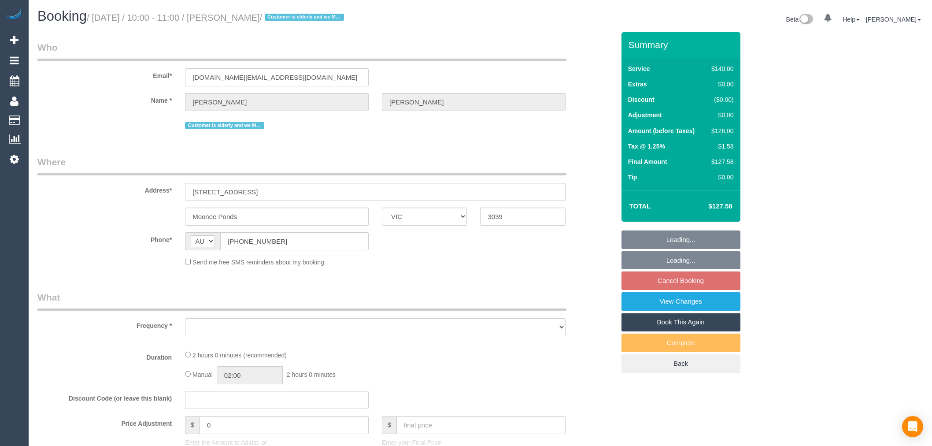
select select "VIC"
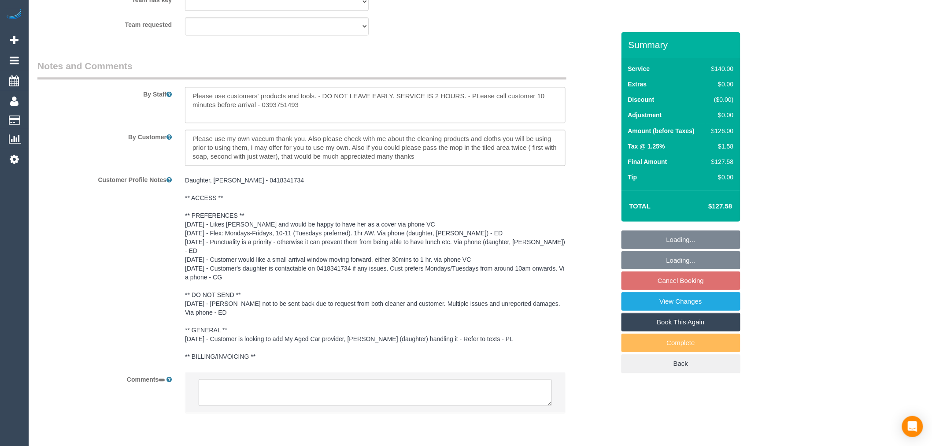
select select "string:stripe-pm_1NoKqy2GScqysDRVsan1s9rF"
select select "number:28"
select select "number:14"
select select "number:19"
select select "number:24"
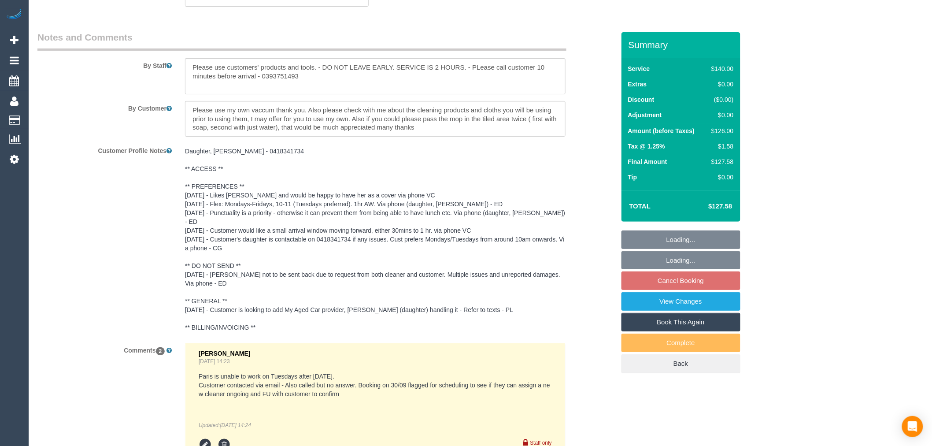
select select "object:890"
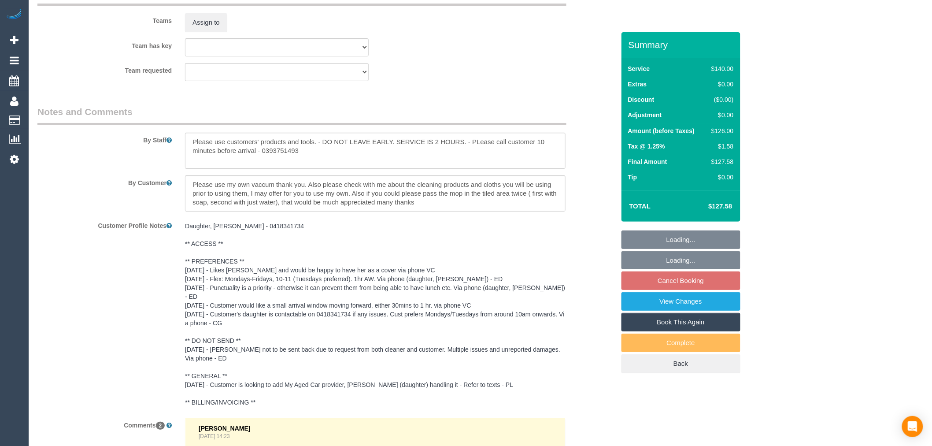
scroll to position [1623, 0]
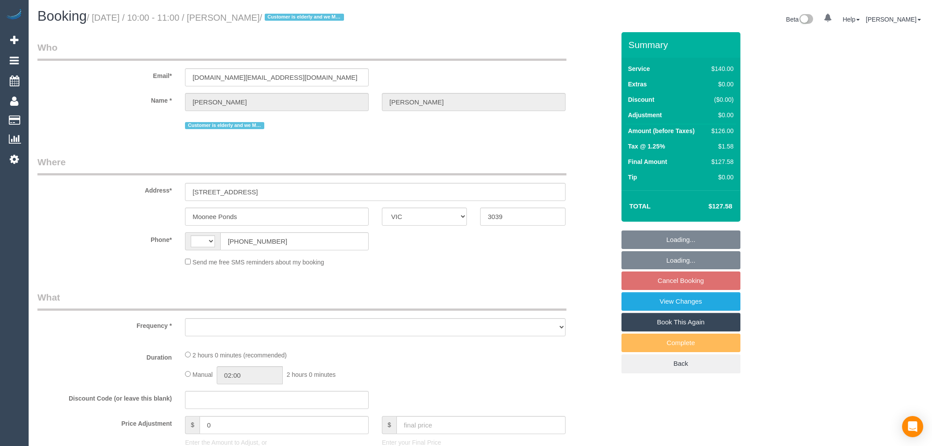
select select "VIC"
select select "string:stripe-pm_1NoKqy2GScqysDRVsan1s9rF"
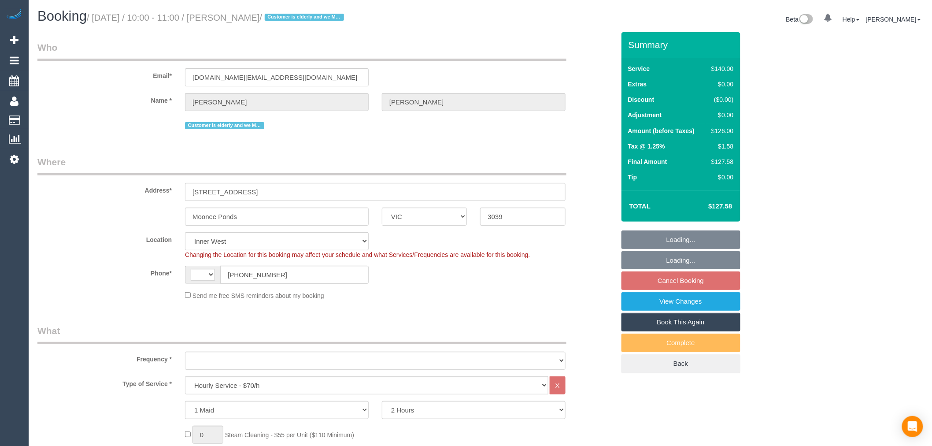
select select "string:AU"
select select "number:28"
select select "number:14"
select select "number:19"
select select "number:24"
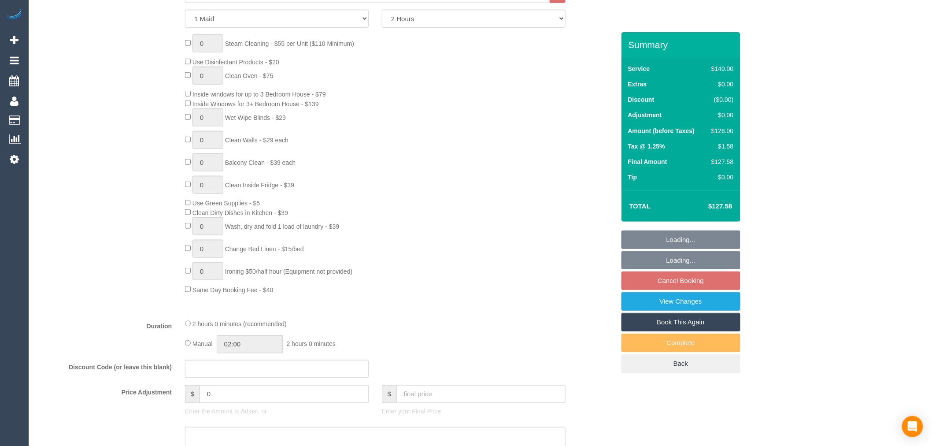
select select "object:1605"
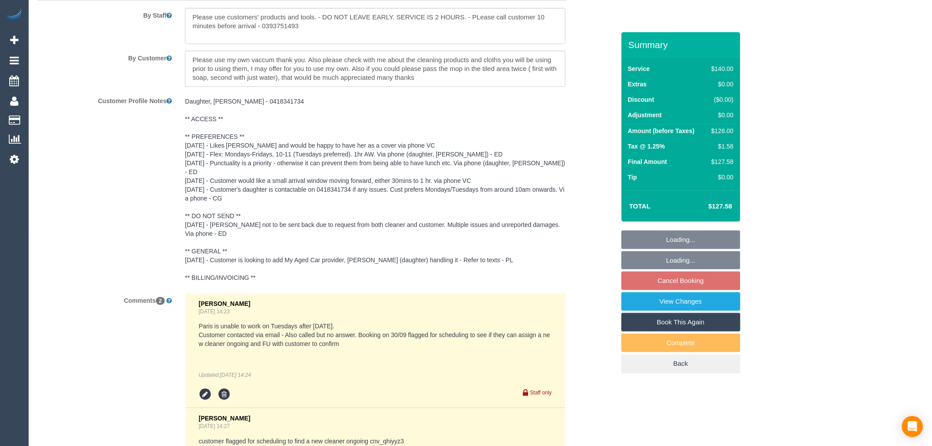
scroll to position [1623, 0]
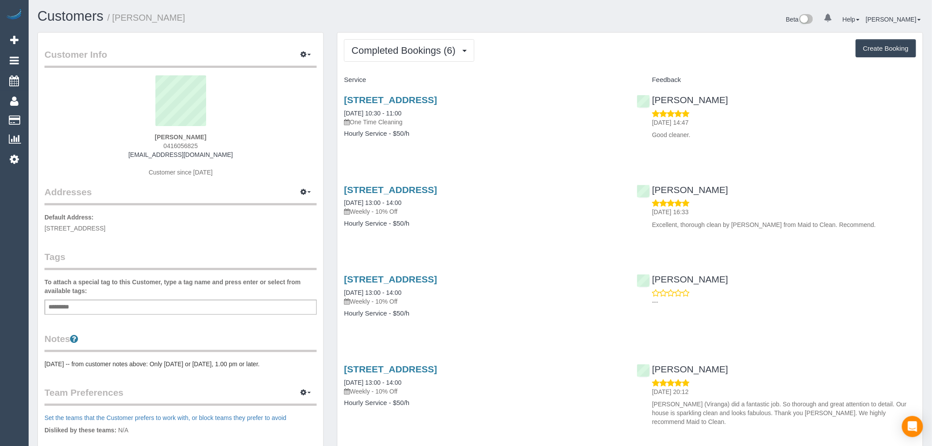
click at [148, 301] on div "Add a tag" at bounding box center [181, 307] width 272 height 15
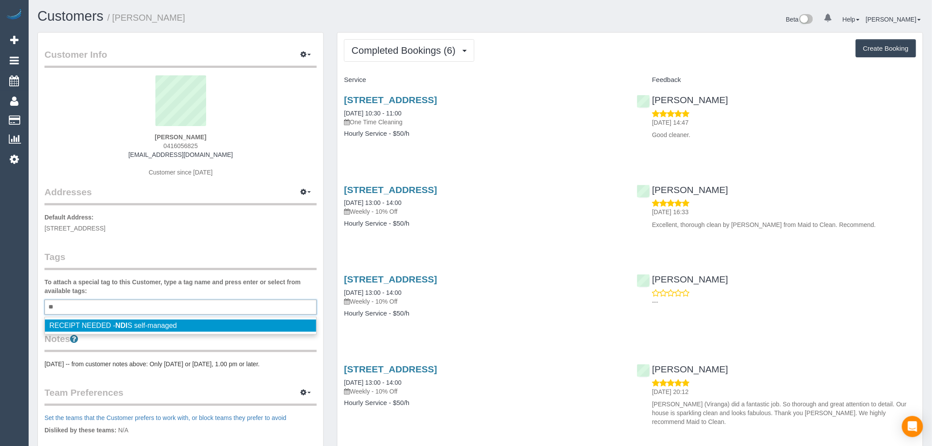
type input "*"
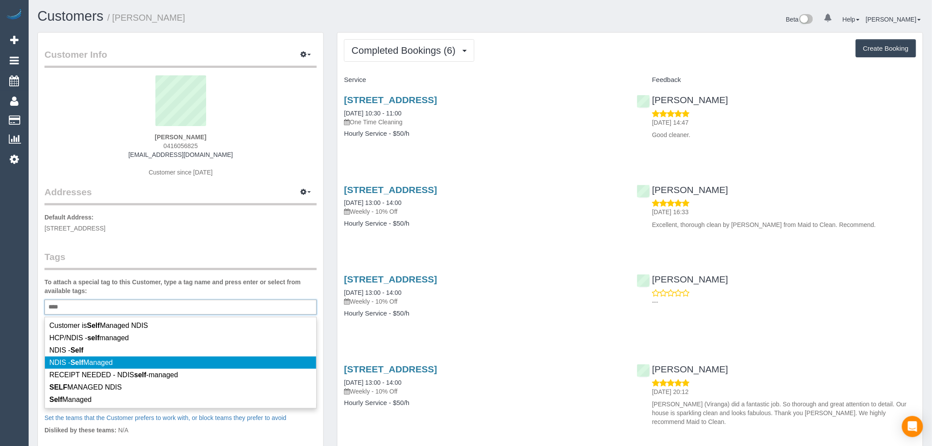
type input "****"
click at [151, 363] on li "NDIS - Self Managed" at bounding box center [180, 362] width 271 height 12
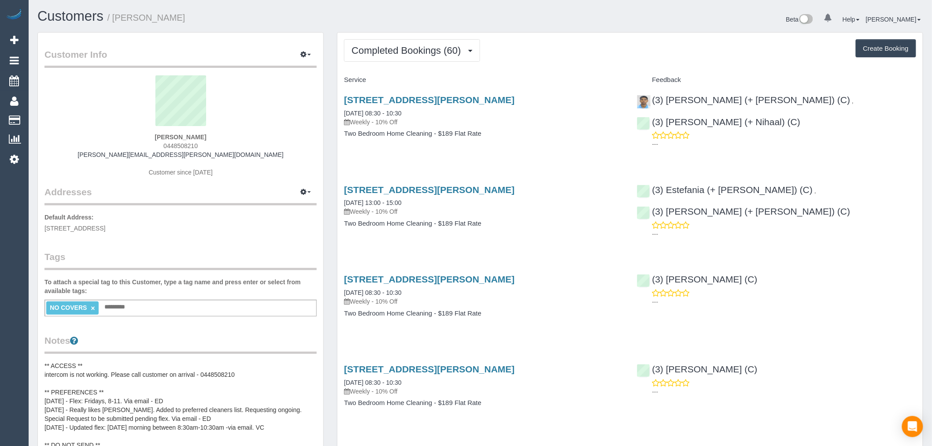
drag, startPoint x: 206, startPoint y: 145, endPoint x: 152, endPoint y: 146, distance: 54.2
click at [152, 146] on div "Isabelle Kingshott 0448508210 isabelle.kingshott@gmail.com Customer since 2018" at bounding box center [181, 130] width 272 height 110
copy span "0448508210"
click at [182, 147] on span "0448508210" at bounding box center [180, 145] width 34 height 7
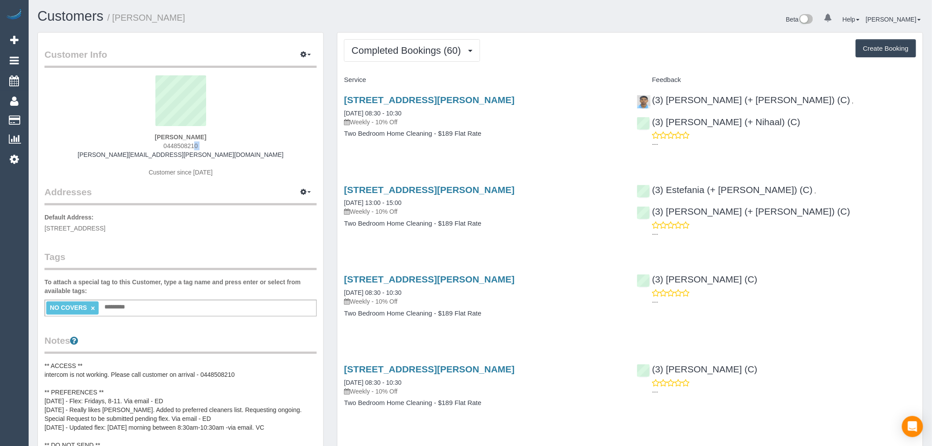
click at [182, 147] on span "0448508210" at bounding box center [180, 145] width 34 height 7
click at [419, 42] on button "Completed Bookings (60)" at bounding box center [412, 50] width 136 height 22
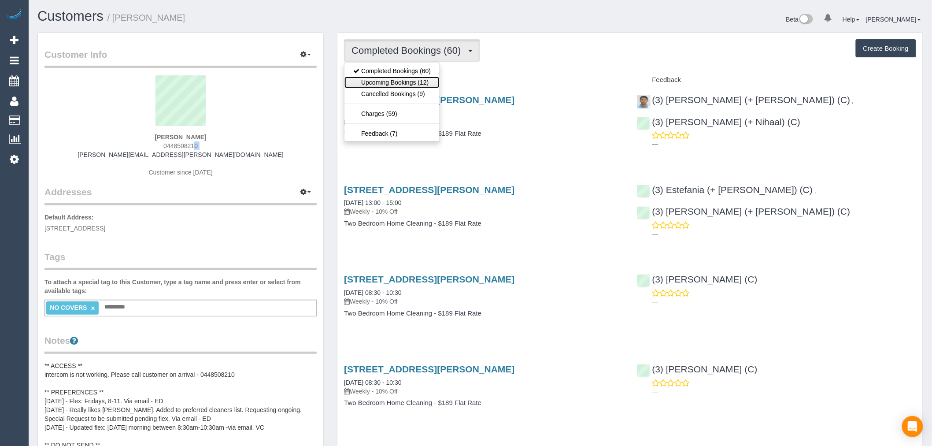
click at [400, 86] on link "Upcoming Bookings (12)" at bounding box center [392, 82] width 95 height 11
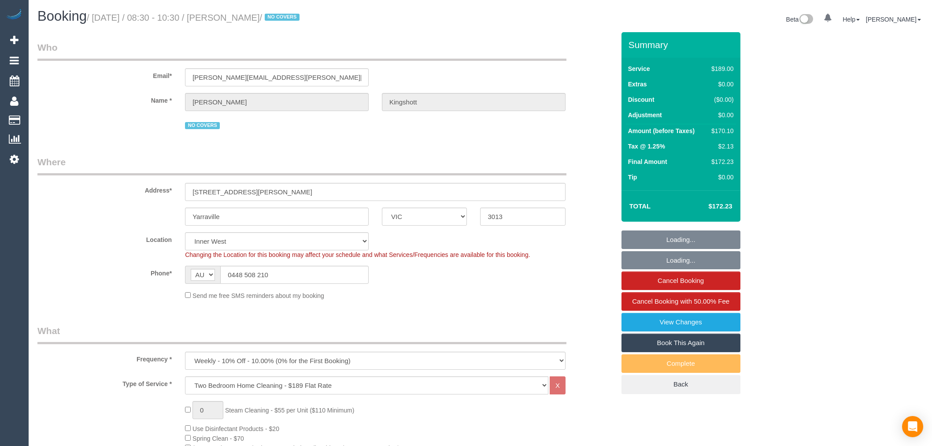
select select "VIC"
select select "number:27"
select select "number:14"
select select "number:19"
select select "number:36"
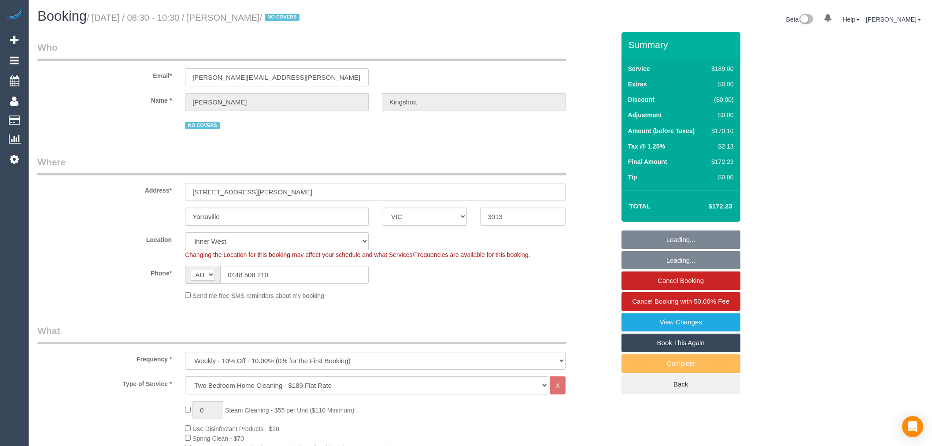
select select "number:34"
select select "number:11"
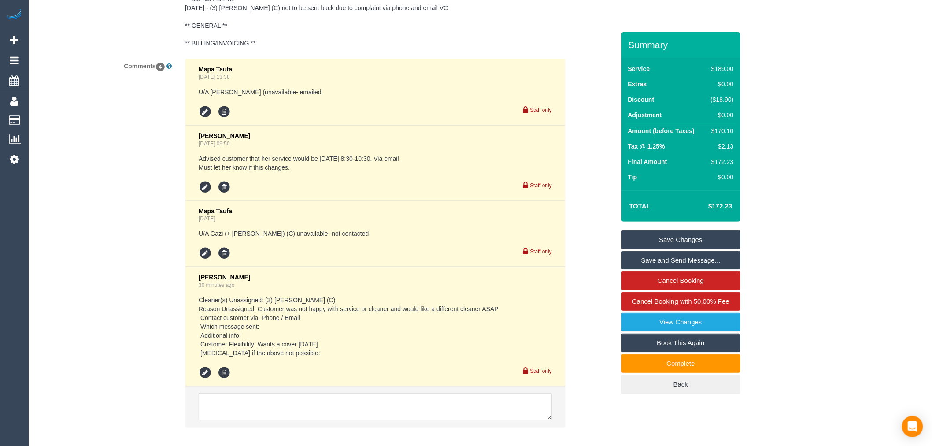
scroll to position [1767, 0]
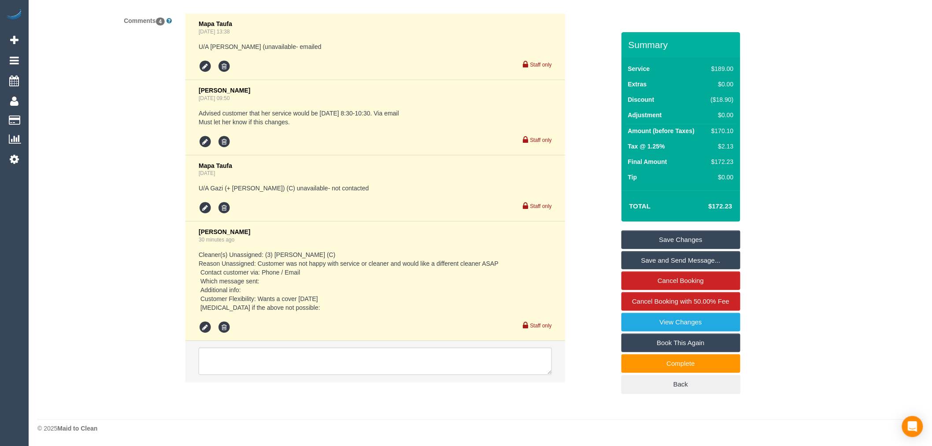
drag, startPoint x: 324, startPoint y: 381, endPoint x: 325, endPoint y: 368, distance: 12.3
click at [325, 381] on li at bounding box center [375, 361] width 380 height 41
click at [325, 368] on textarea at bounding box center [375, 361] width 353 height 27
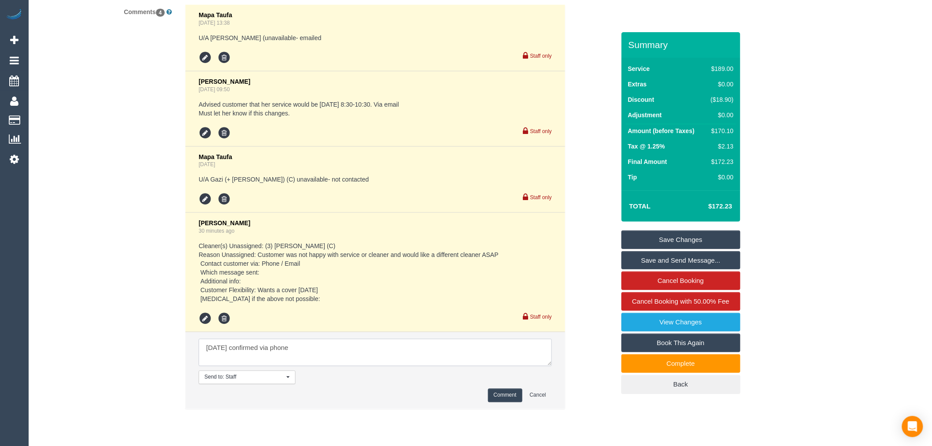
type textarea "[DATE] confirmed via phone"
click at [512, 402] on button "Comment" at bounding box center [505, 396] width 34 height 14
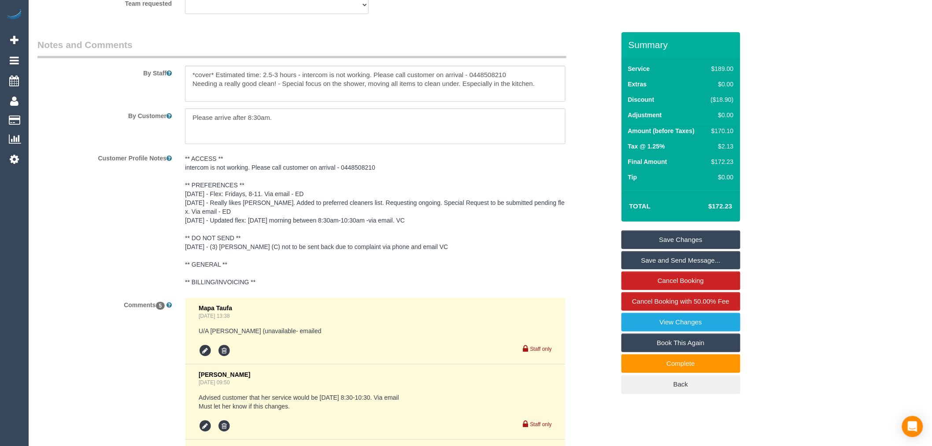
scroll to position [1473, 0]
click at [545, 88] on textarea at bounding box center [375, 85] width 381 height 36
click at [542, 89] on textarea at bounding box center [375, 85] width 381 height 36
click at [542, 93] on textarea at bounding box center [375, 85] width 381 height 36
drag, startPoint x: 289, startPoint y: 128, endPoint x: 143, endPoint y: 130, distance: 145.9
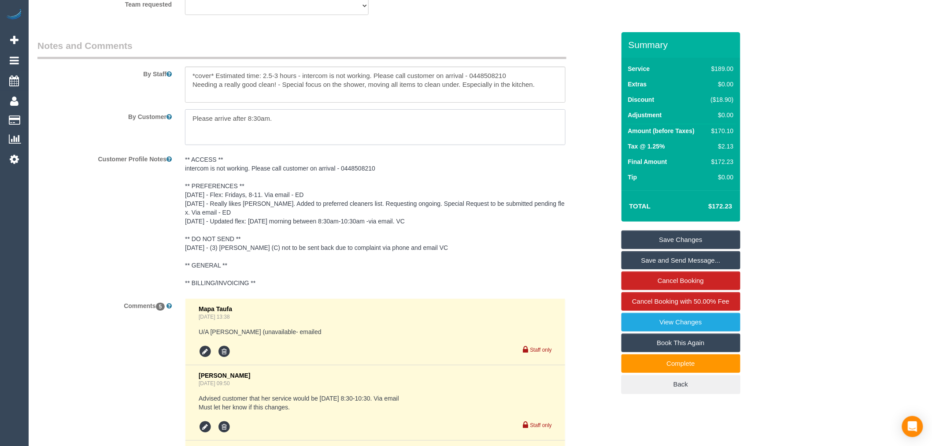
click at [143, 130] on div "By Customer" at bounding box center [326, 127] width 591 height 36
click at [523, 96] on textarea at bounding box center [375, 85] width 381 height 36
click at [539, 91] on textarea at bounding box center [375, 85] width 381 height 36
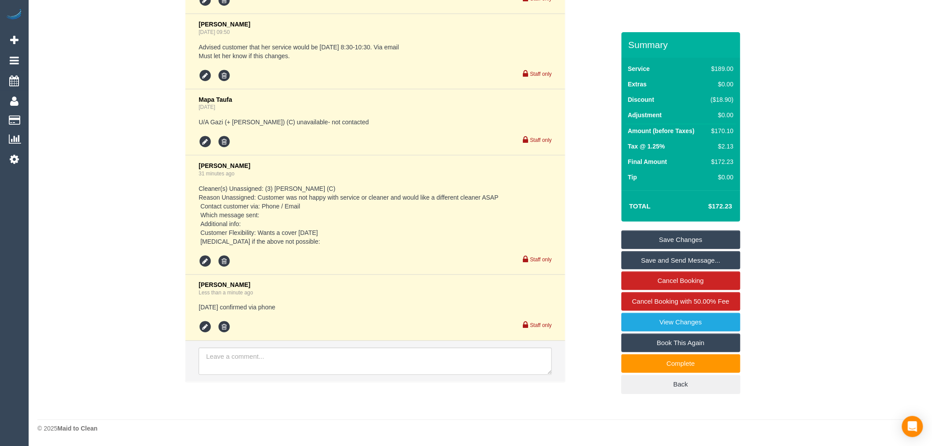
type textarea "*cover* Estimated time: 2.5-3 hours - intercom is not working. Please call cust…"
click at [329, 366] on textarea at bounding box center [375, 361] width 353 height 27
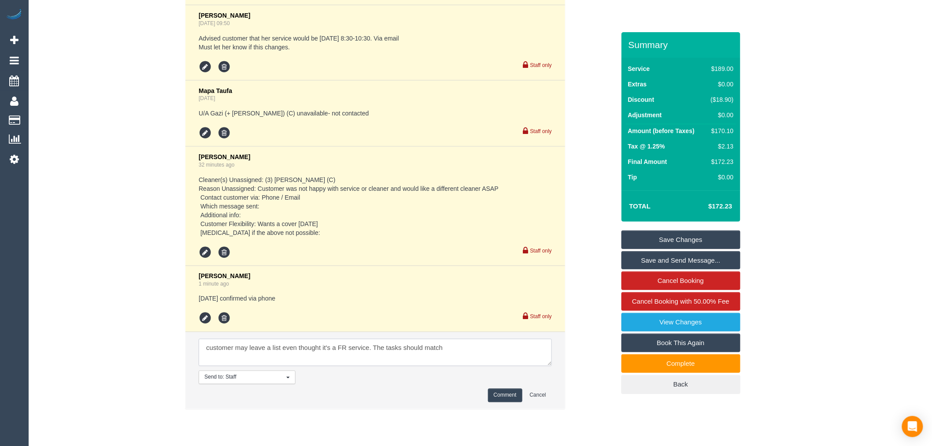
click at [469, 364] on textarea at bounding box center [375, 352] width 353 height 27
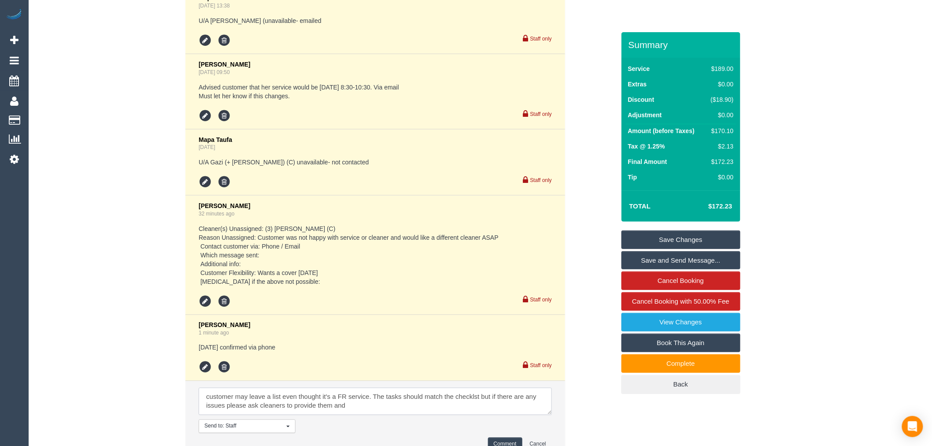
scroll to position [1869, 0]
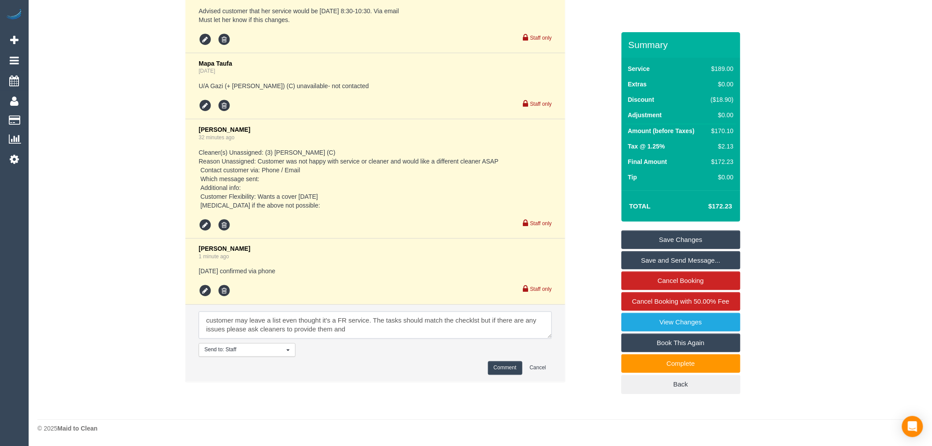
click at [385, 334] on textarea at bounding box center [375, 325] width 353 height 27
type textarea "customer may leave a list even thought it's a FR service. The tasks should matc…"
click at [508, 378] on li "Send to: Staff Nothing selected Send to: Staff Send to: Customer Send to: Team …" at bounding box center [375, 343] width 380 height 77
click at [501, 367] on button "Comment" at bounding box center [505, 368] width 34 height 14
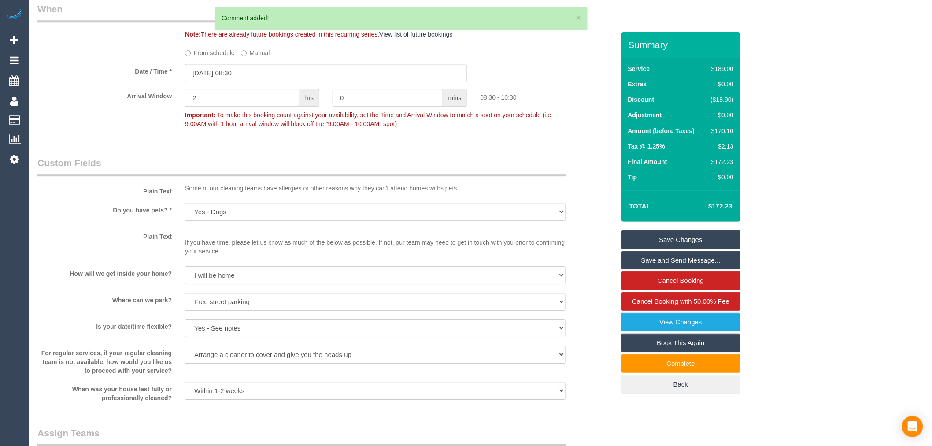
scroll to position [939, 0]
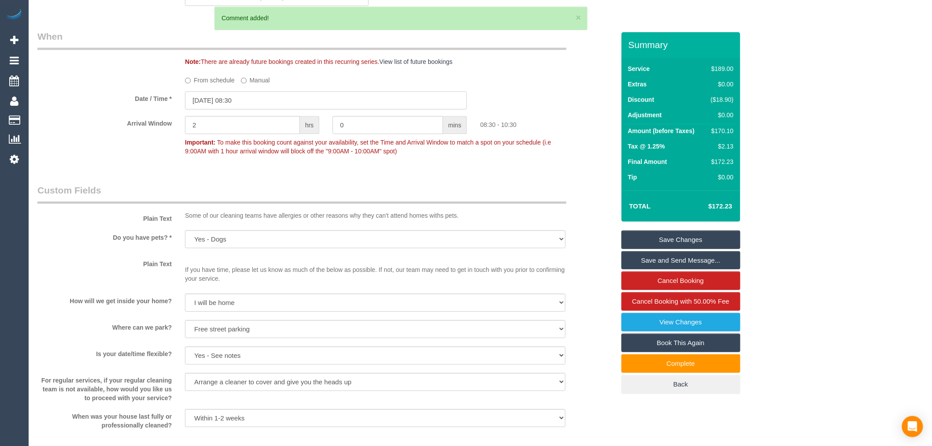
click at [260, 109] on input "03/10/2025 08:30" at bounding box center [326, 100] width 282 height 18
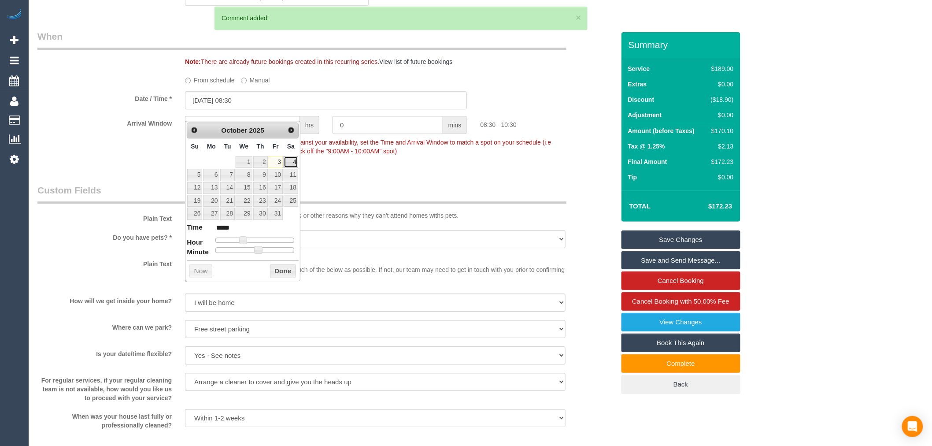
click at [289, 157] on link "4" at bounding box center [291, 162] width 15 height 12
type input "[DATE] 09:30"
type input "*****"
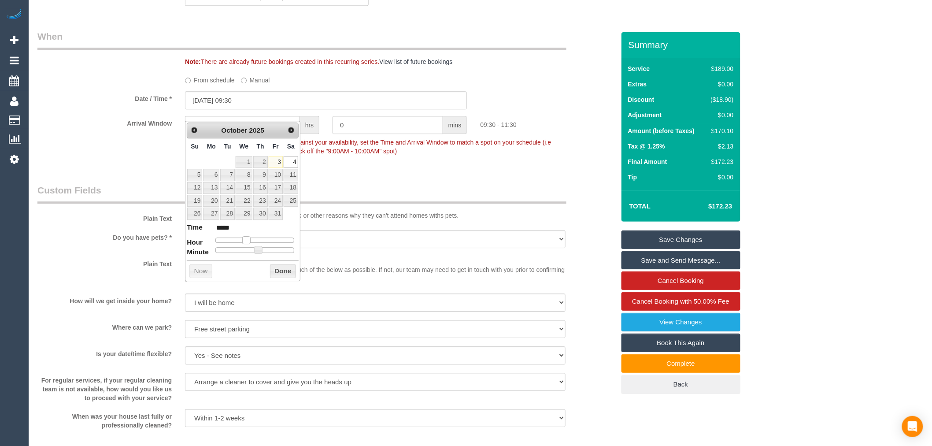
click at [244, 239] on span at bounding box center [246, 240] width 8 height 8
click at [279, 269] on button "Done" at bounding box center [283, 271] width 26 height 14
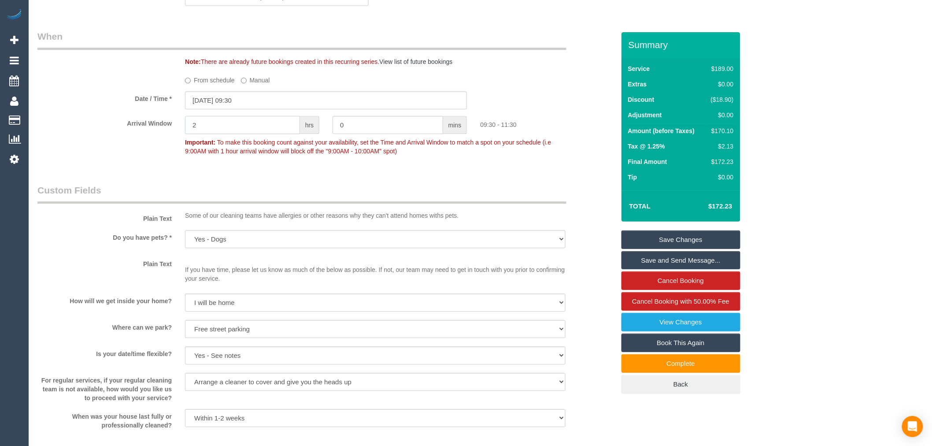
drag, startPoint x: 235, startPoint y: 128, endPoint x: 60, endPoint y: 133, distance: 175.0
click at [60, 133] on div "Arrival Window 2 hrs 0 mins 09:30 - 11:30 Important: To make this booking count…" at bounding box center [326, 138] width 591 height 44
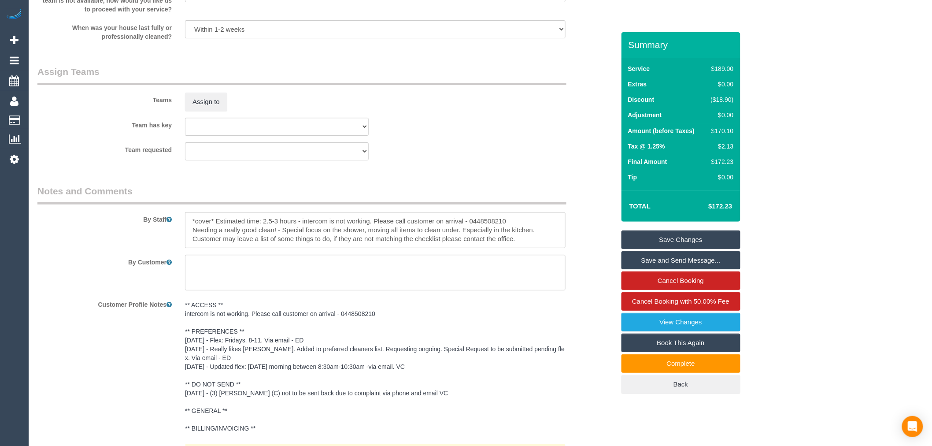
scroll to position [1331, 0]
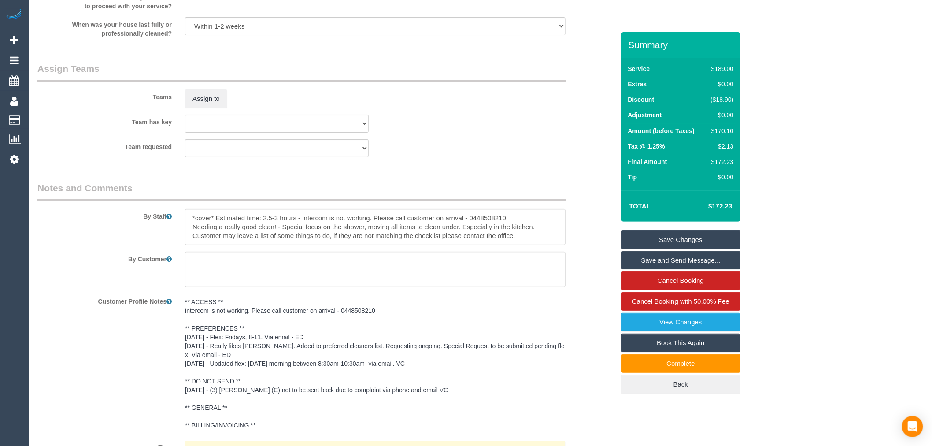
type input "1"
click at [201, 94] on div "Teams Assign to" at bounding box center [326, 85] width 591 height 46
click at [209, 108] on button "Assign to" at bounding box center [206, 98] width 42 height 19
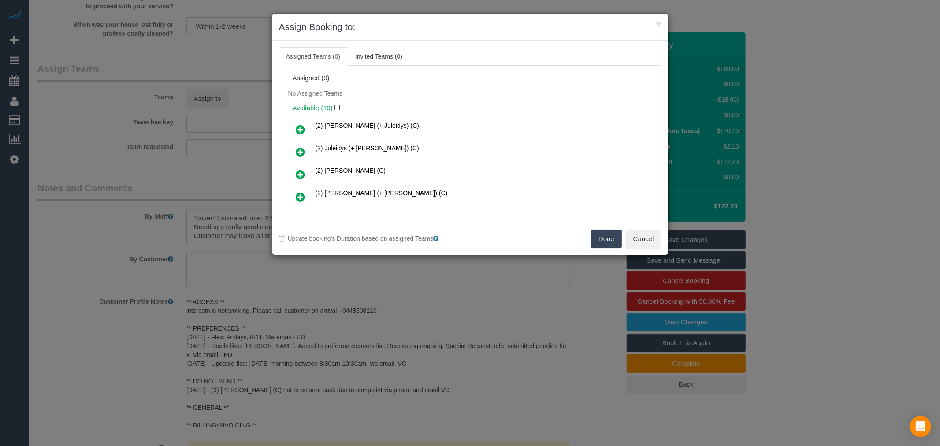
click at [205, 181] on div "× Assign Booking to: Assigned Teams (0) Invited Teams (0) Assigned (0) No Assig…" at bounding box center [470, 223] width 940 height 446
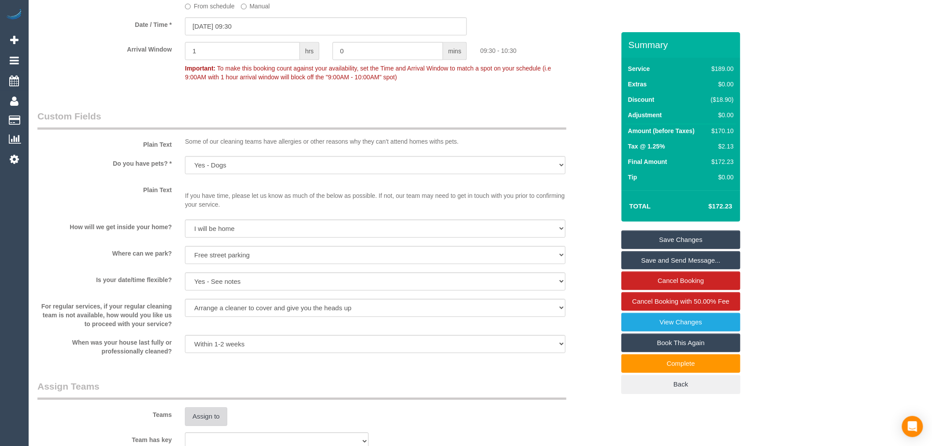
scroll to position [842, 0]
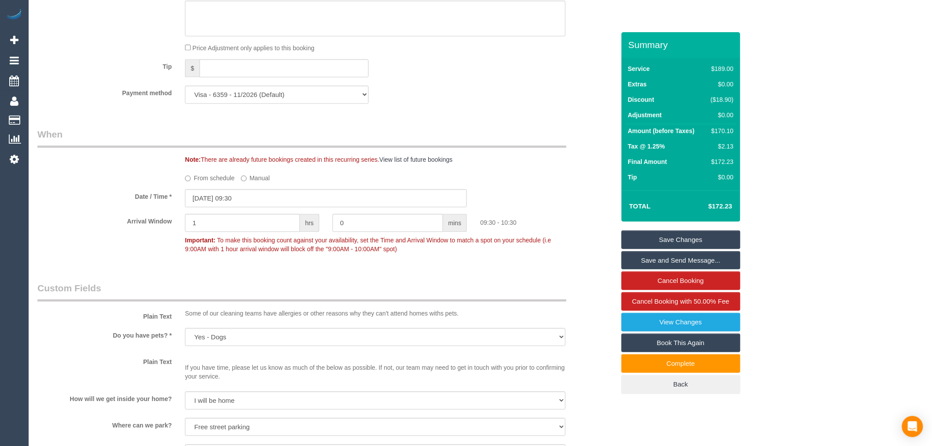
click at [250, 315] on div "Plain Text Some of our cleaning teams have allergies or other reasons why they …" at bounding box center [326, 302] width 591 height 40
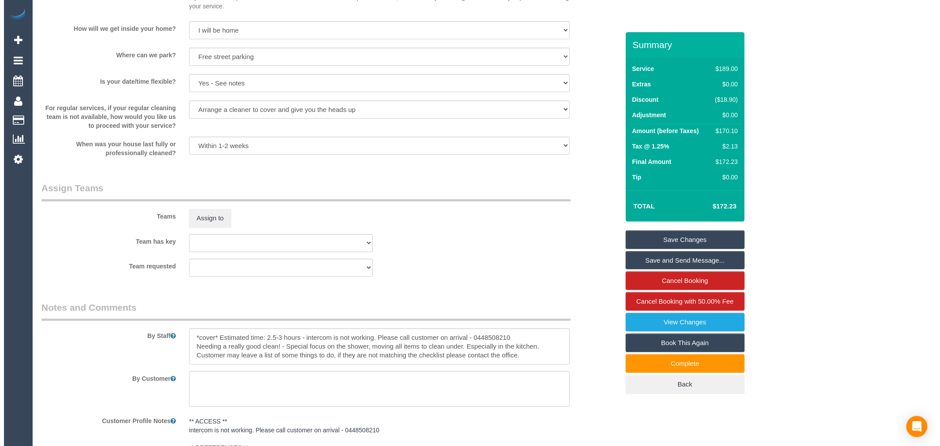
scroll to position [1233, 0]
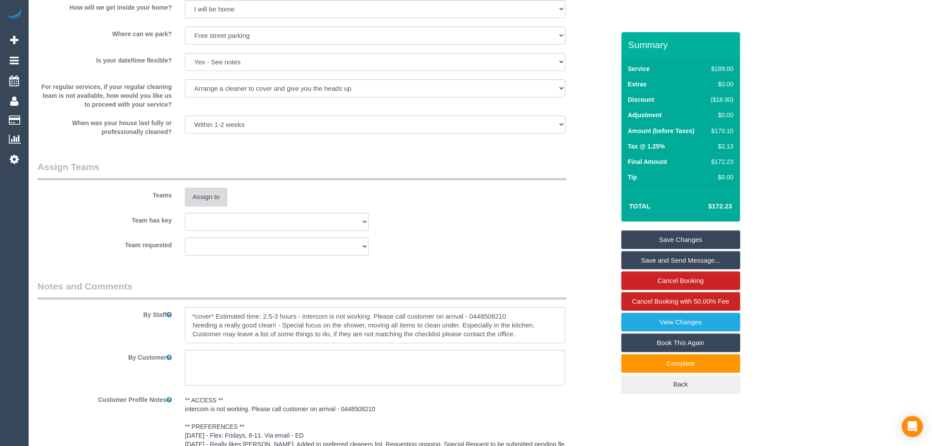
click at [216, 206] on button "Assign to" at bounding box center [206, 197] width 42 height 19
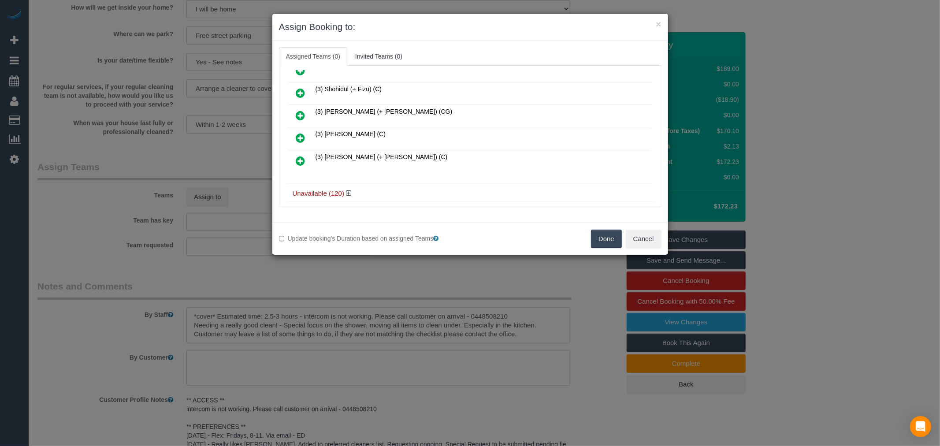
scroll to position [325, 0]
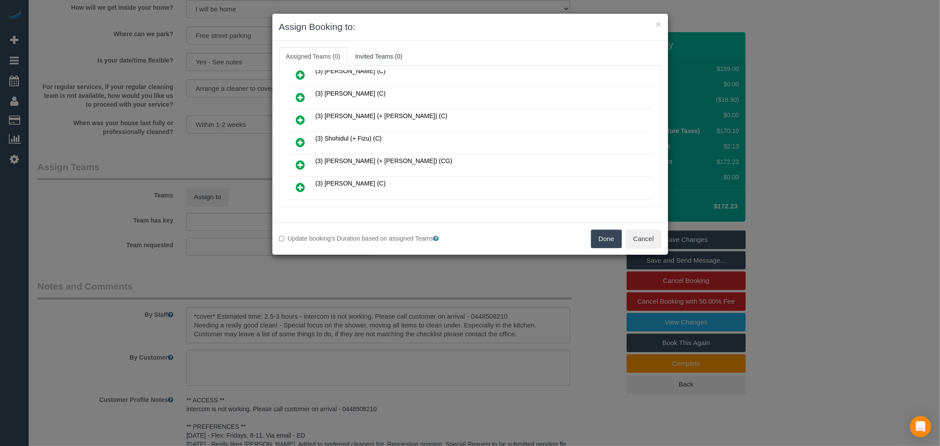
click at [314, 134] on td "(3) Shohidul (+ Fizu) (C)" at bounding box center [482, 143] width 339 height 22
click at [304, 137] on icon at bounding box center [300, 142] width 9 height 11
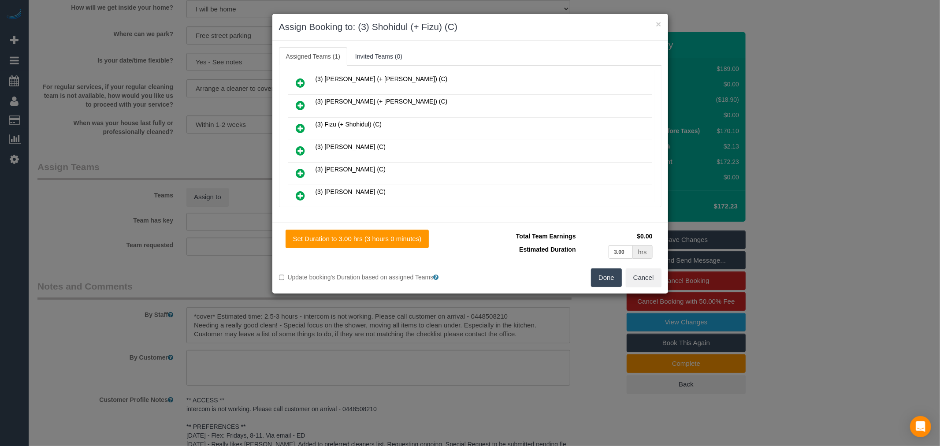
click at [305, 123] on icon at bounding box center [300, 128] width 9 height 11
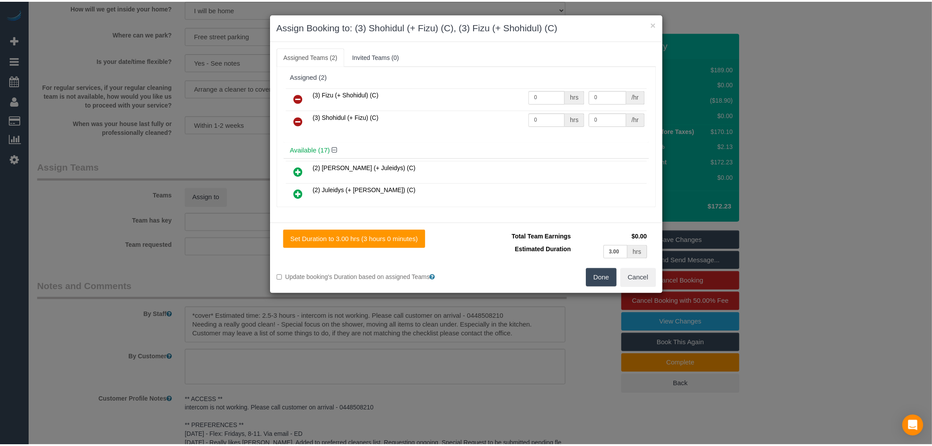
scroll to position [0, 0]
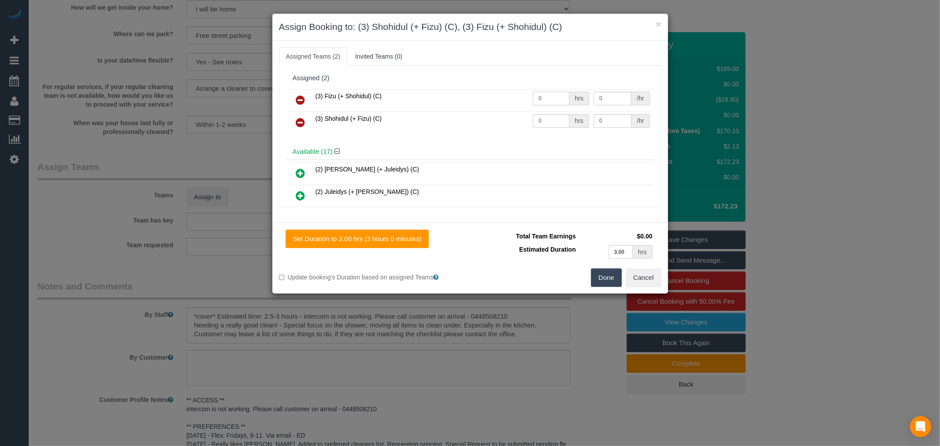
drag, startPoint x: 542, startPoint y: 96, endPoint x: 495, endPoint y: 93, distance: 47.2
click at [496, 98] on tr "(3) Fizu (+ Shohidul) (C) 0 hrs 0 /hr" at bounding box center [470, 100] width 364 height 22
type input "1"
type input "55"
type input "1"
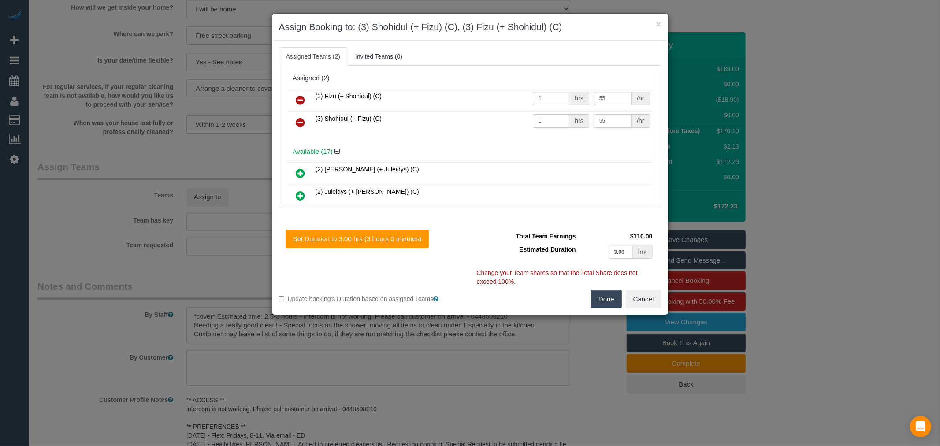
type input "55"
drag, startPoint x: 628, startPoint y: 252, endPoint x: 601, endPoint y: 243, distance: 29.0
click at [600, 249] on td "3.00 hrs" at bounding box center [616, 252] width 77 height 18
type input "1.5"
click at [604, 303] on button "Done" at bounding box center [606, 299] width 31 height 19
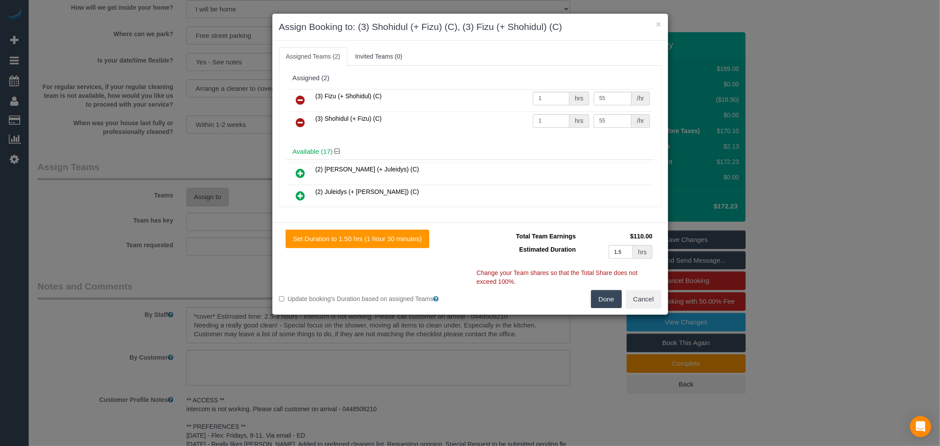
type input "01:30"
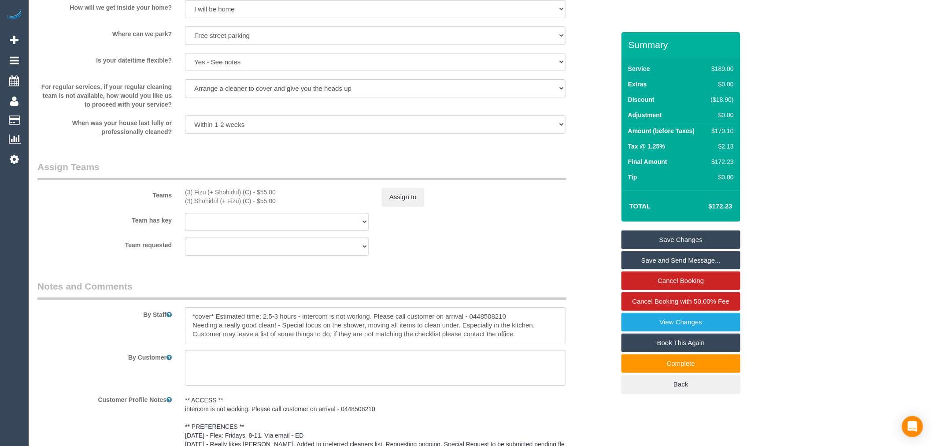
click at [674, 243] on link "Save Changes" at bounding box center [681, 239] width 119 height 19
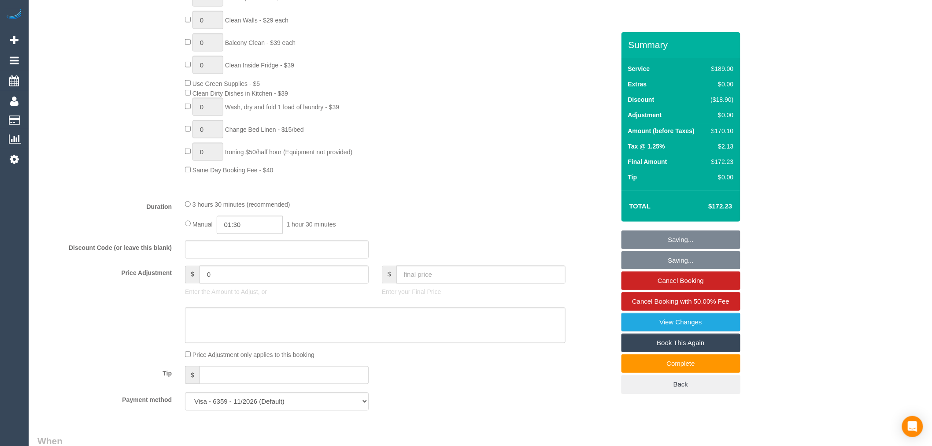
scroll to position [645, 0]
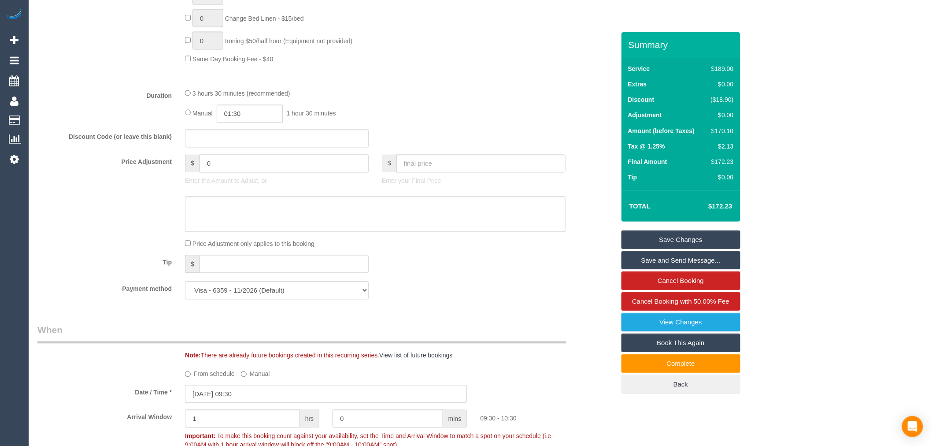
drag, startPoint x: 262, startPoint y: 168, endPoint x: 122, endPoint y: 169, distance: 140.6
click at [120, 171] on div "Price Adjustment $ 0 Enter the Amount to Adjust, or $ Enter your Final Price" at bounding box center [326, 172] width 591 height 35
type input "-30"
click at [273, 217] on textarea at bounding box center [375, 215] width 381 height 36
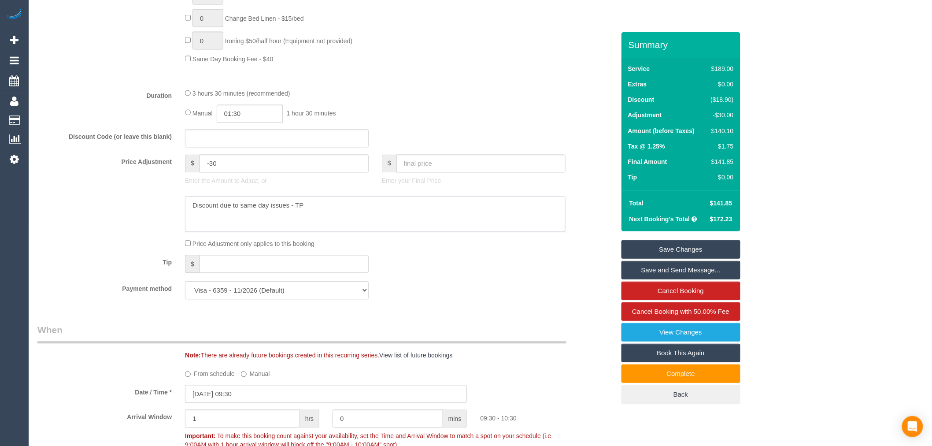
click at [188, 217] on textarea at bounding box center [375, 215] width 381 height 36
type textarea "$30 Discount due to same day issues - TP"
click at [701, 248] on link "Save Changes" at bounding box center [681, 249] width 119 height 19
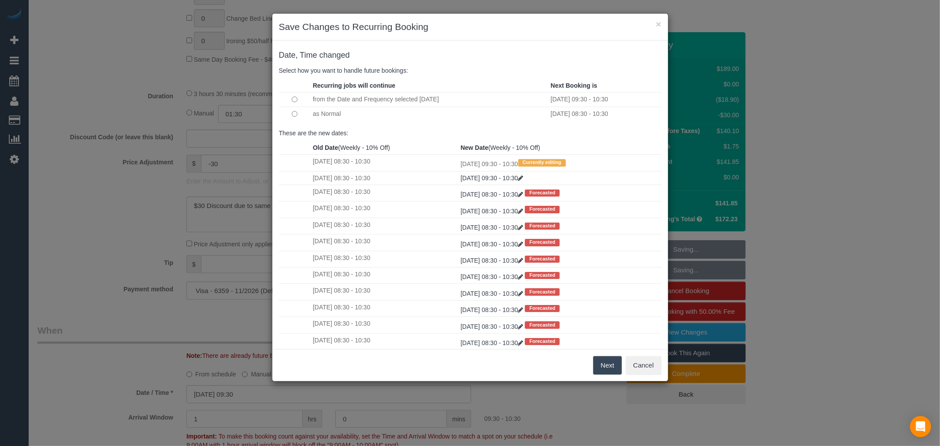
click at [296, 108] on td at bounding box center [295, 114] width 32 height 14
click at [607, 367] on button "Next" at bounding box center [607, 365] width 29 height 19
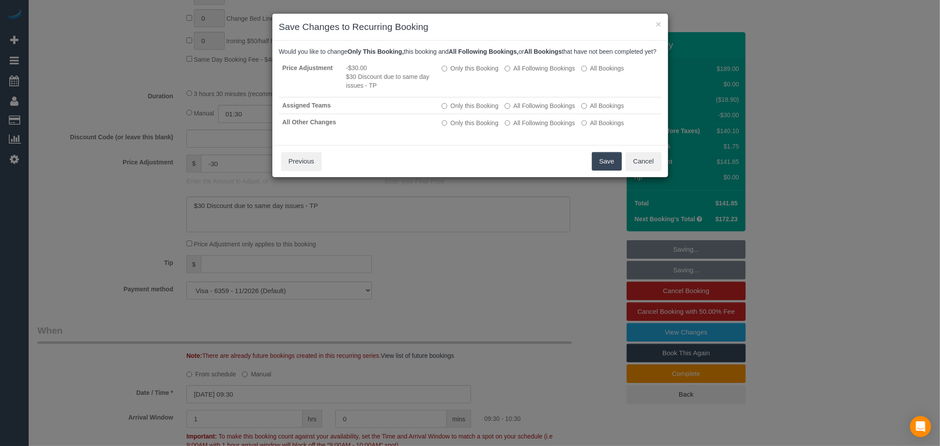
click at [609, 166] on button "Save" at bounding box center [607, 161] width 30 height 19
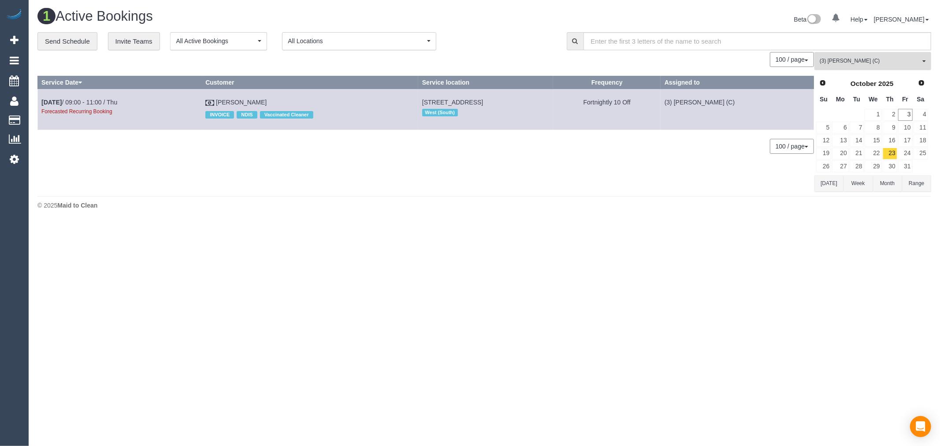
click at [905, 63] on span "(3) Vishal Kumar (C)" at bounding box center [870, 60] width 100 height 7
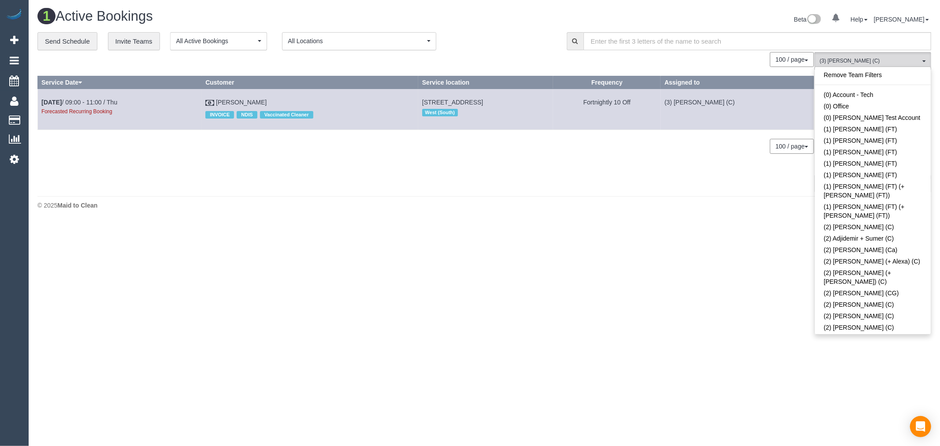
scroll to position [2259, 0]
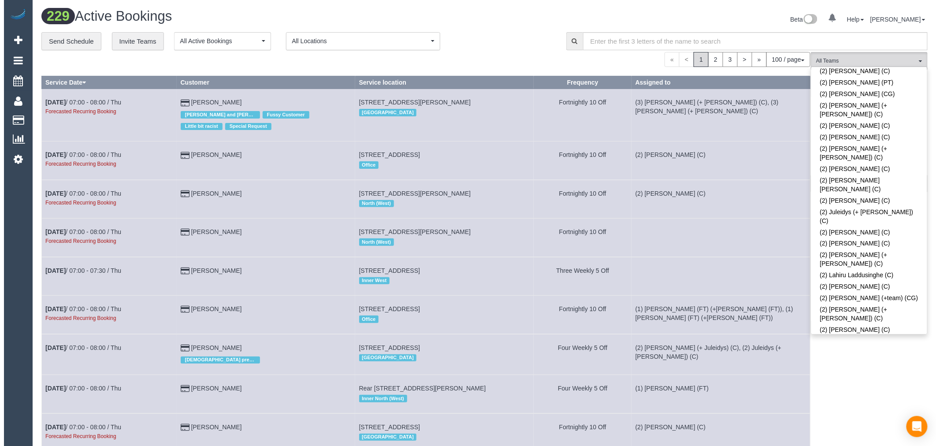
scroll to position [545, 0]
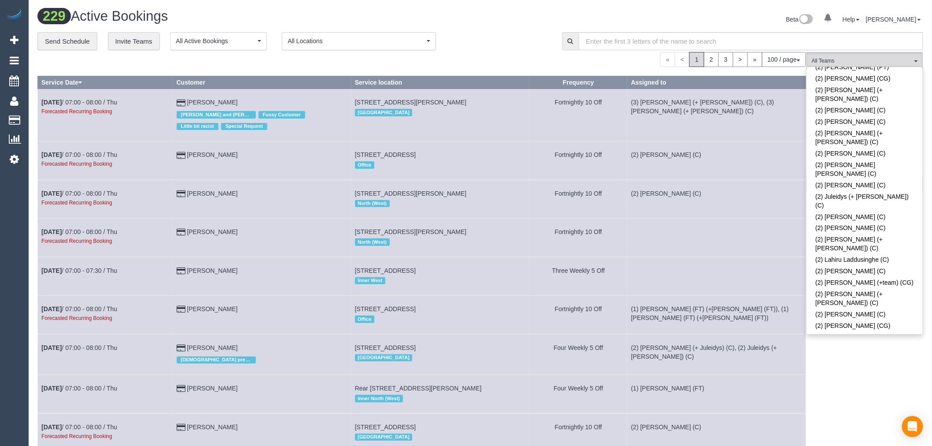
click at [861, 366] on link "(2) [PERSON_NAME] (CG)" at bounding box center [865, 371] width 116 height 11
click at [633, 205] on td "(2) Eray Mertturk (C)" at bounding box center [716, 199] width 178 height 38
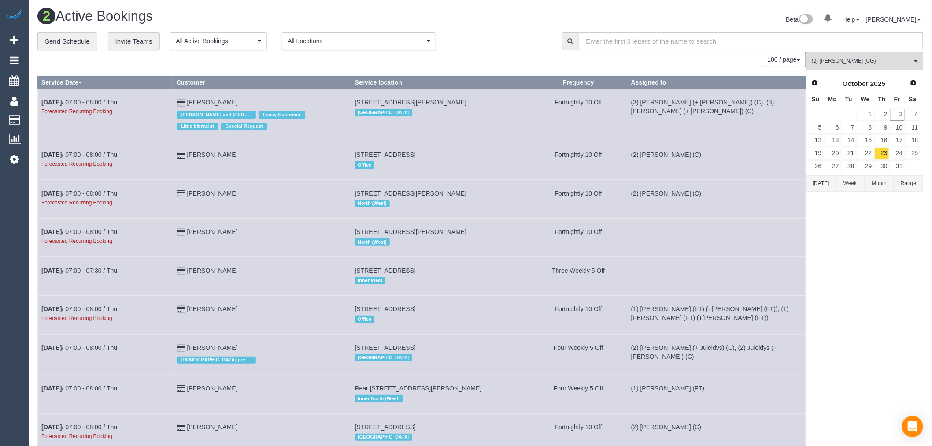
click at [836, 183] on button "Week" at bounding box center [850, 183] width 29 height 16
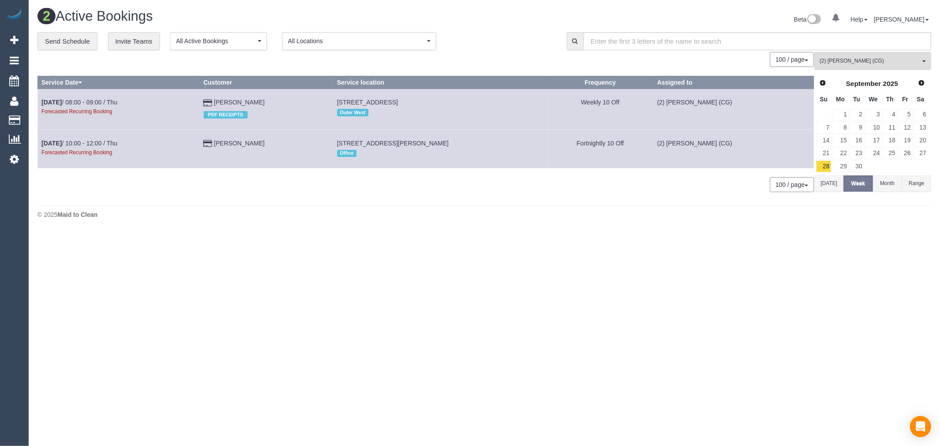
click at [836, 183] on button "Today" at bounding box center [828, 183] width 29 height 16
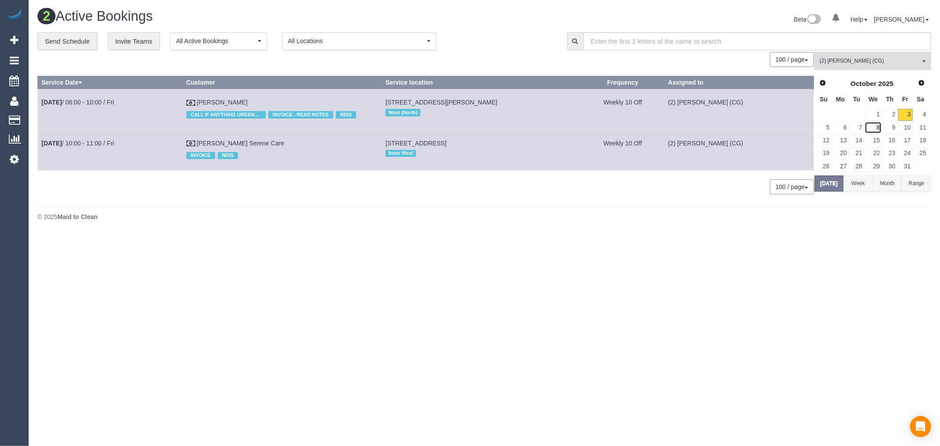
click at [874, 127] on link "8" at bounding box center [872, 128] width 17 height 12
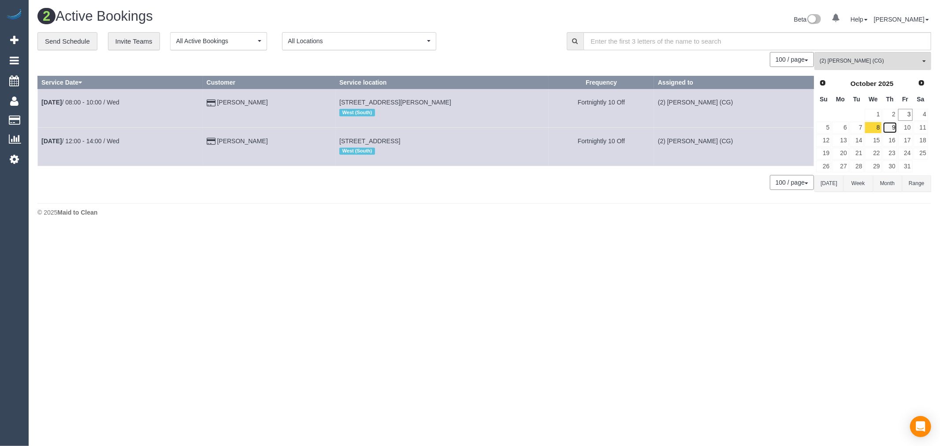
click at [889, 128] on link "9" at bounding box center [890, 128] width 15 height 12
click at [907, 130] on link "10" at bounding box center [905, 128] width 15 height 12
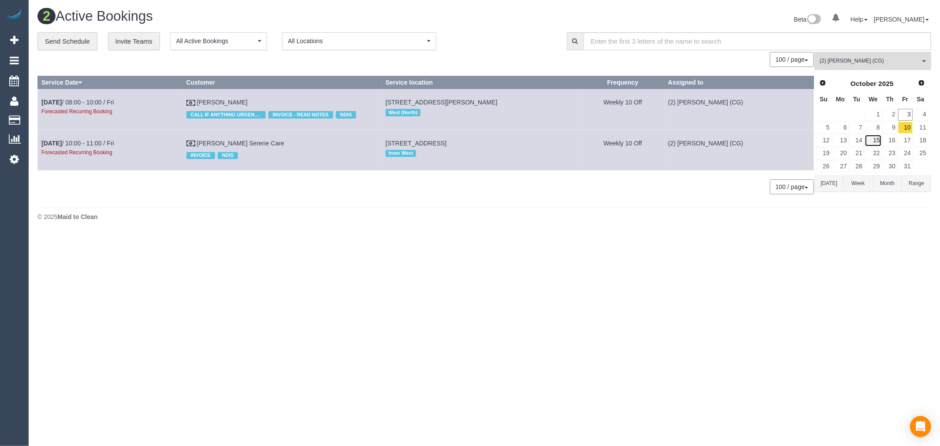
click at [875, 141] on link "15" at bounding box center [872, 140] width 17 height 12
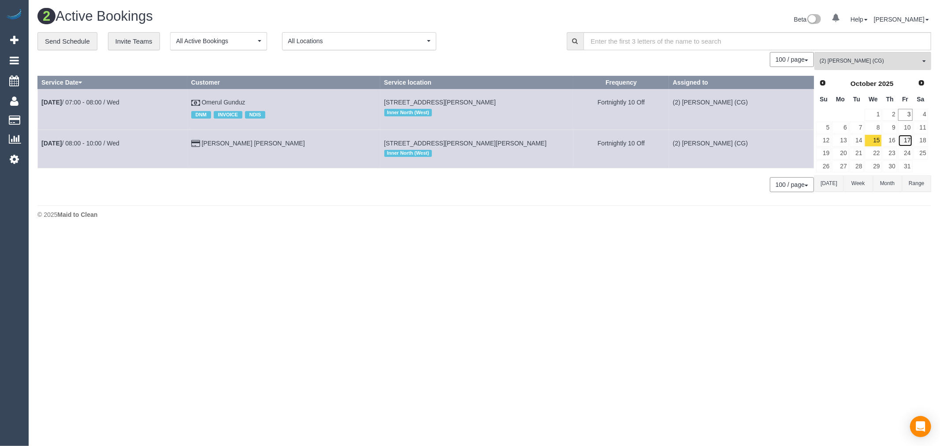
click at [898, 143] on link "17" at bounding box center [905, 140] width 15 height 12
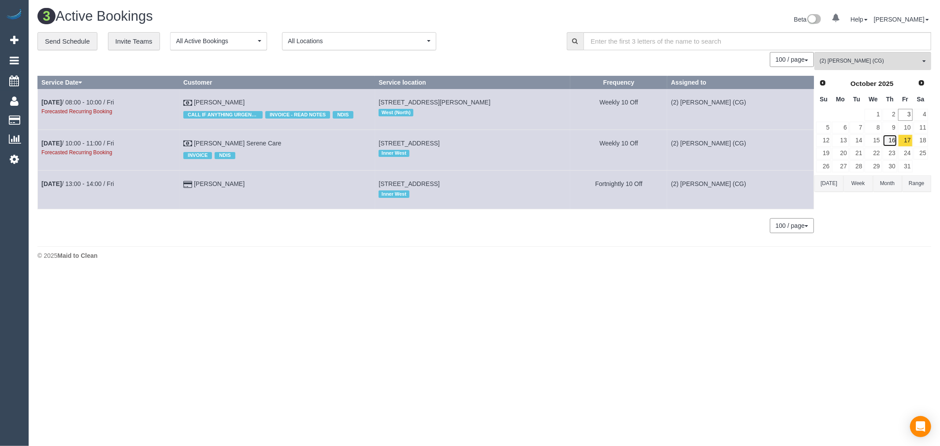
click at [887, 140] on link "16" at bounding box center [890, 140] width 15 height 12
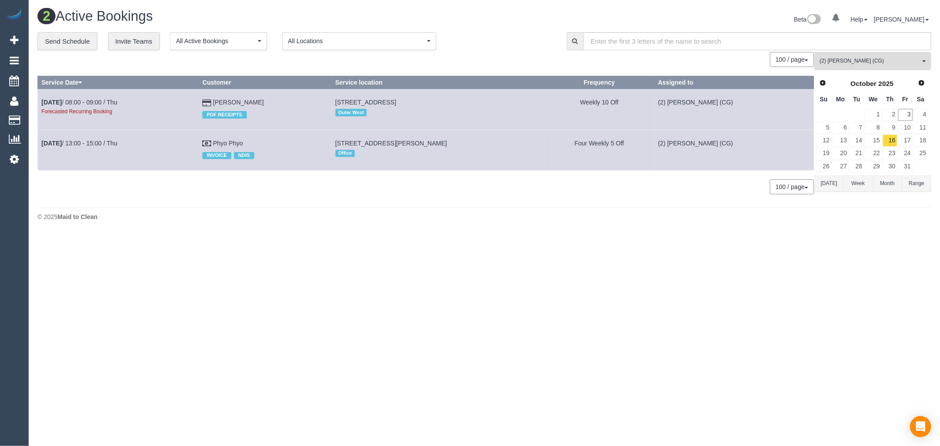
click at [880, 59] on span "(2) [PERSON_NAME] (CG)" at bounding box center [870, 60] width 100 height 7
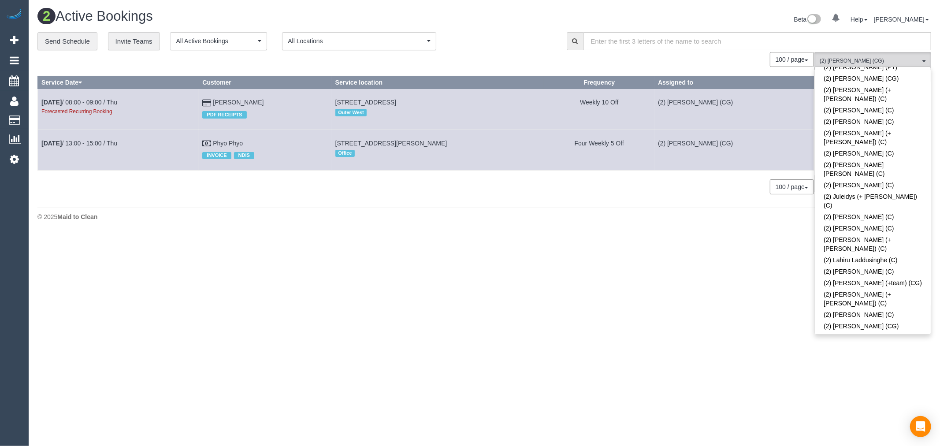
click at [875, 366] on link "(2) [PERSON_NAME] (CG)" at bounding box center [873, 371] width 116 height 11
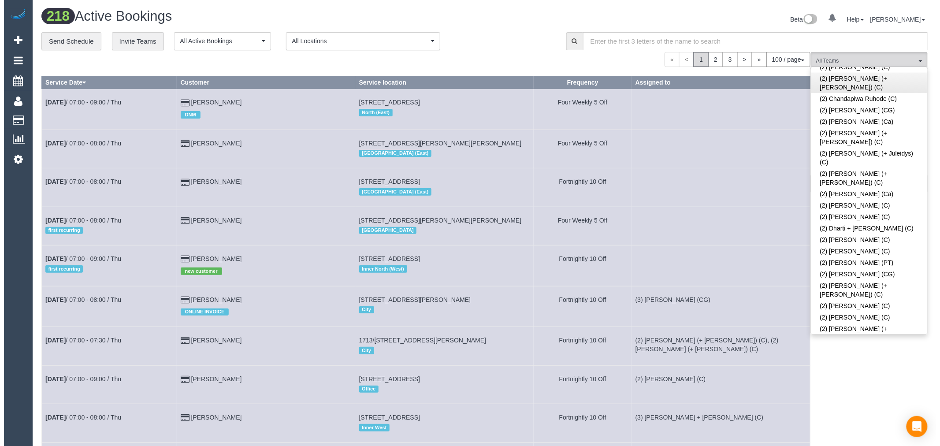
scroll to position [447, 0]
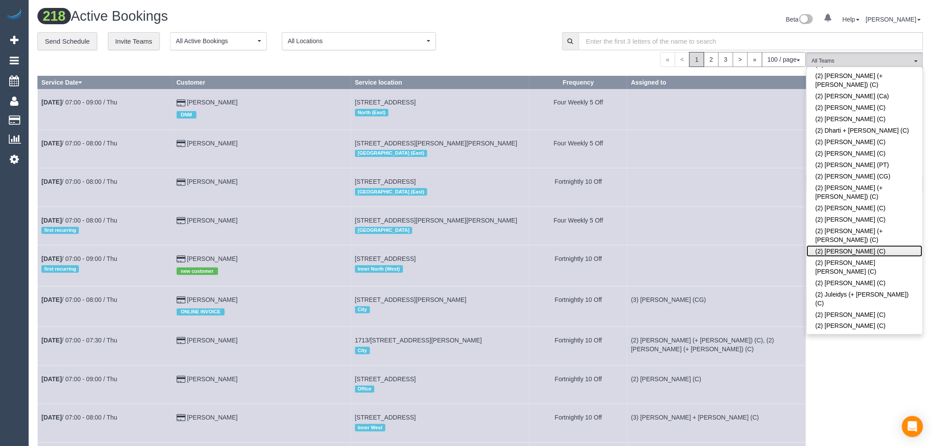
click at [877, 245] on link "(2) [PERSON_NAME] (C)" at bounding box center [865, 250] width 116 height 11
click at [726, 146] on td at bounding box center [716, 149] width 178 height 38
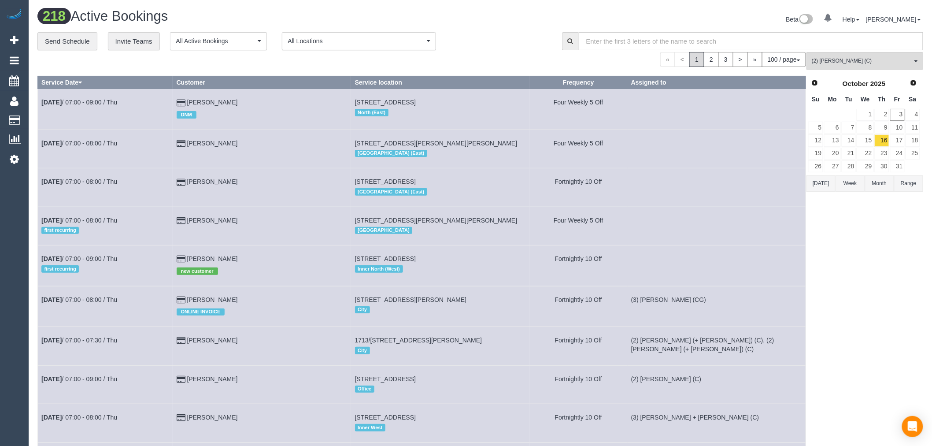
click at [833, 183] on button "Today" at bounding box center [821, 183] width 29 height 16
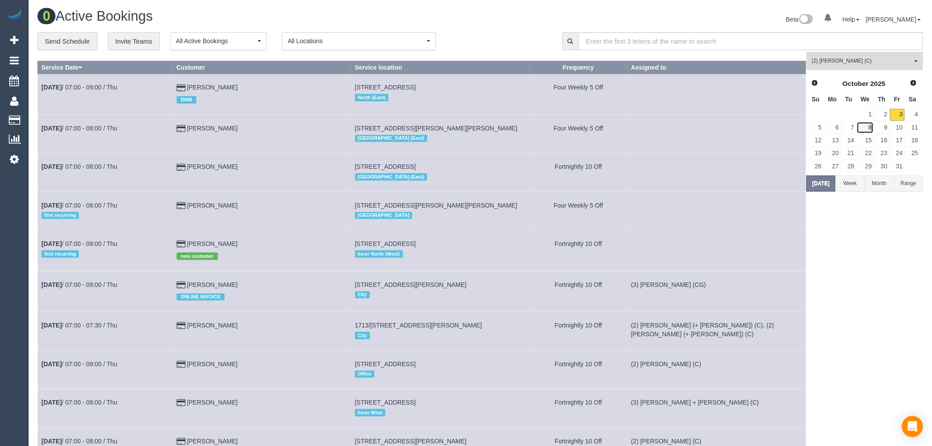
click at [873, 130] on link "8" at bounding box center [865, 128] width 17 height 12
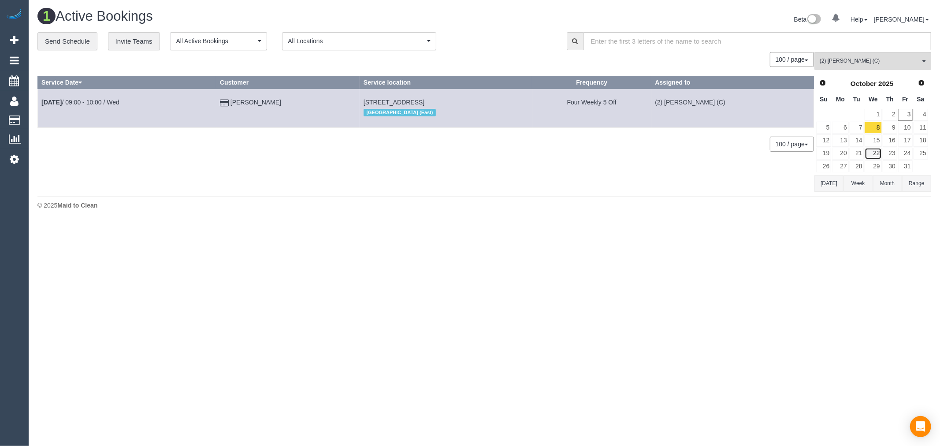
click at [878, 152] on link "22" at bounding box center [872, 154] width 17 height 12
click at [875, 129] on link "8" at bounding box center [872, 128] width 17 height 12
click at [825, 84] on span "Prev" at bounding box center [822, 82] width 7 height 7
click at [878, 141] on link "17" at bounding box center [872, 140] width 17 height 12
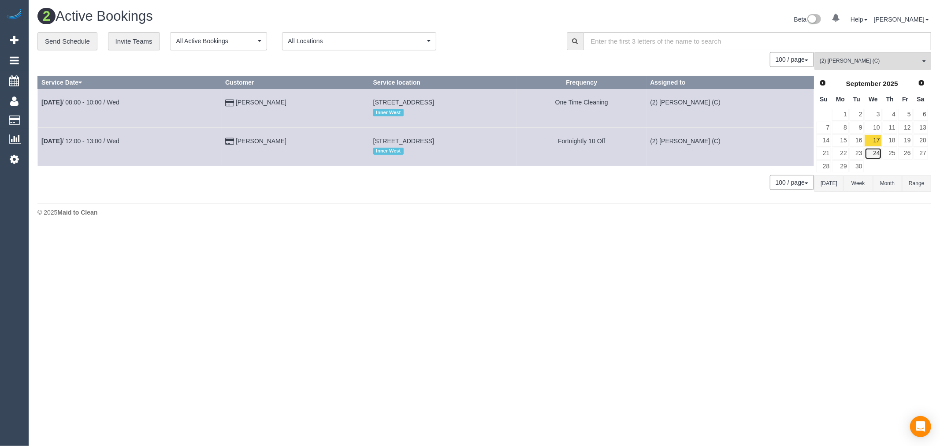
click at [879, 155] on link "24" at bounding box center [872, 154] width 17 height 12
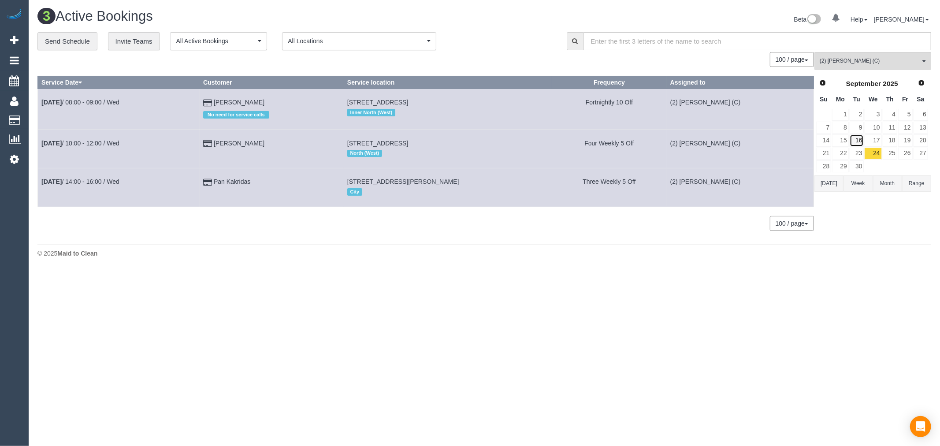
click at [860, 138] on link "16" at bounding box center [856, 140] width 15 height 12
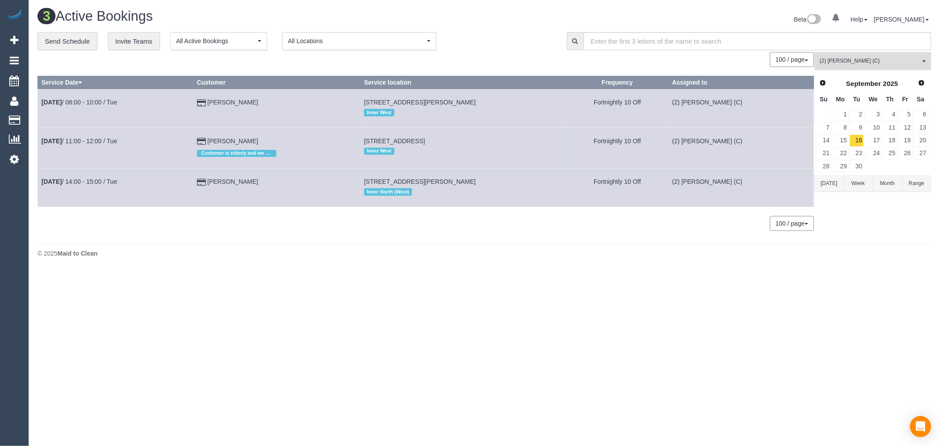
click at [905, 63] on span "(2) [PERSON_NAME] (C)" at bounding box center [870, 60] width 100 height 7
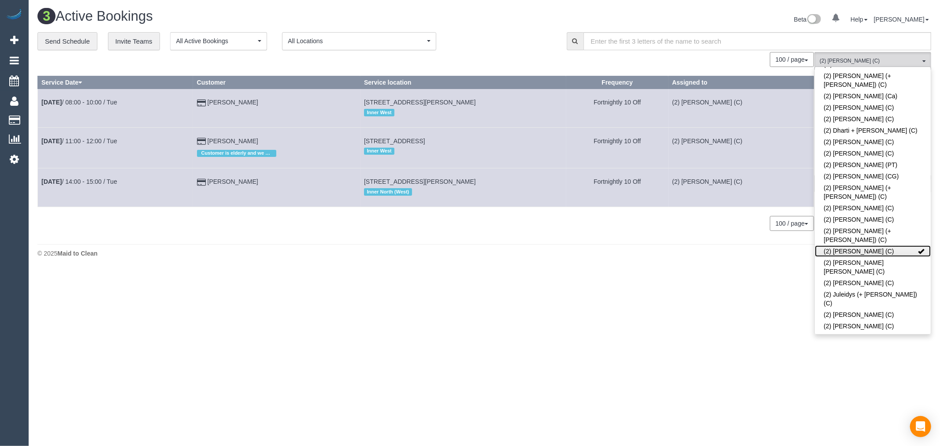
click at [862, 245] on link "(2) [PERSON_NAME] (C)" at bounding box center [873, 250] width 116 height 11
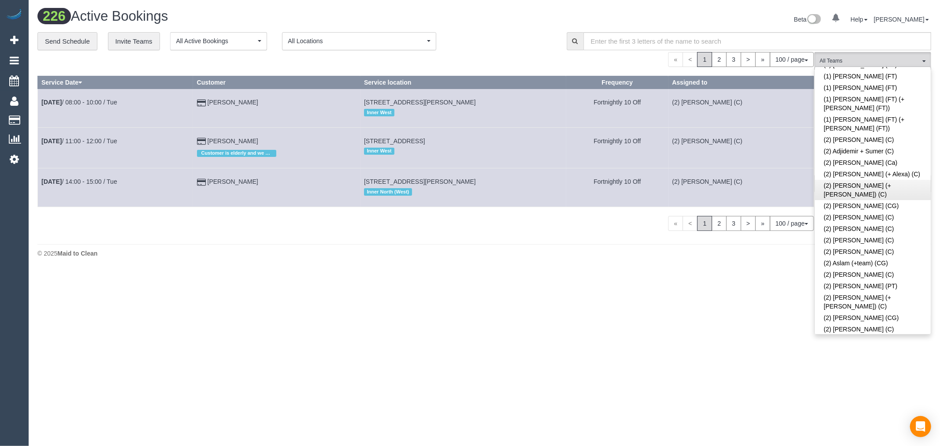
scroll to position [104, 0]
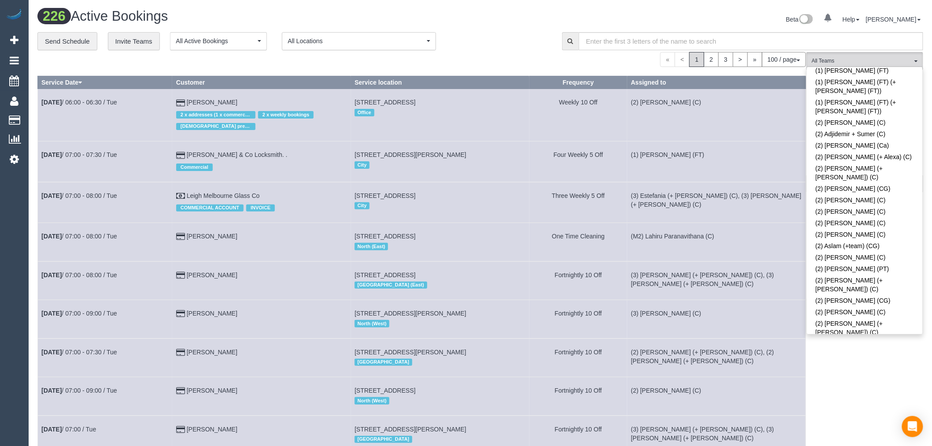
click at [876, 361] on link "(2) [PERSON_NAME] (Ca)" at bounding box center [865, 366] width 116 height 11
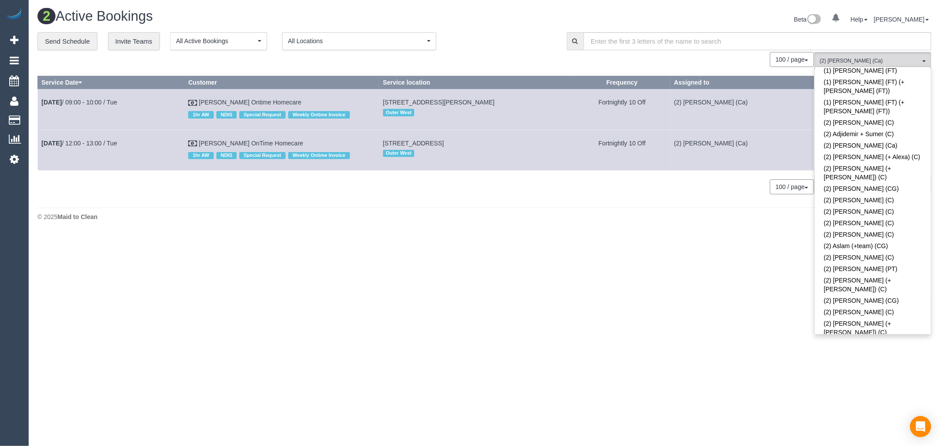
click at [686, 335] on body "0 Beta Your Notifications You have 0 alerts Add Booking Bookings Active Booking…" at bounding box center [470, 223] width 940 height 446
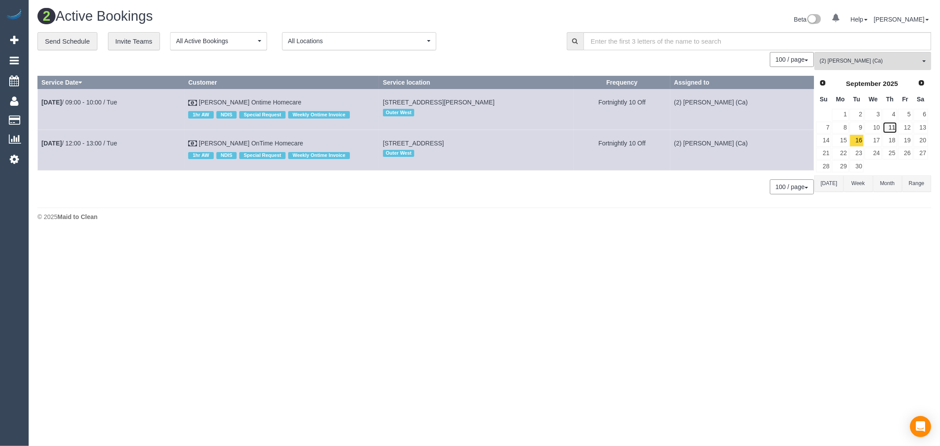
click at [893, 124] on link "11" at bounding box center [890, 128] width 15 height 12
click at [826, 181] on button "Today" at bounding box center [828, 183] width 29 height 16
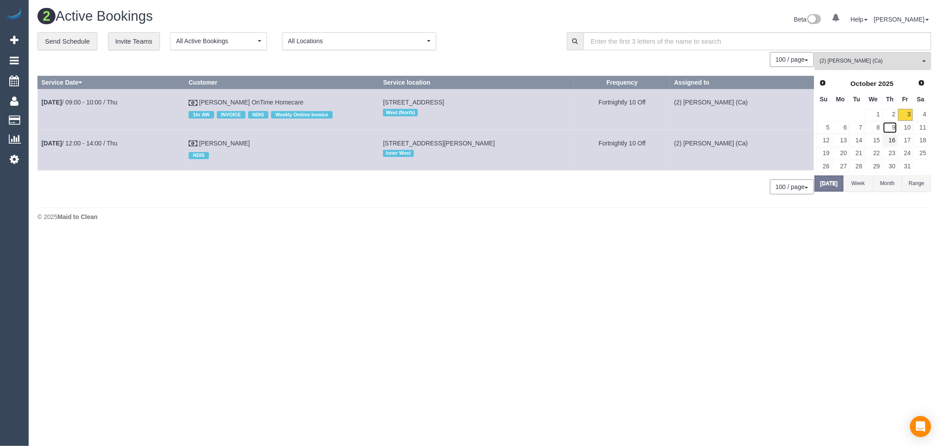
click at [890, 134] on link "9" at bounding box center [890, 128] width 15 height 12
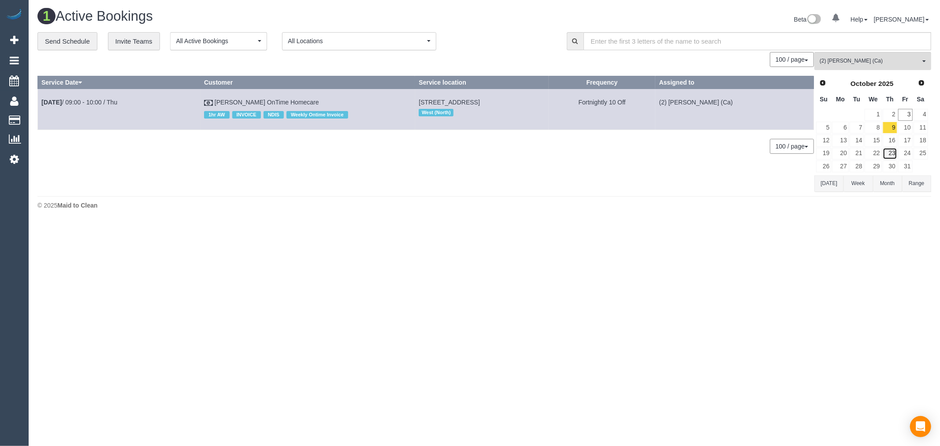
click at [889, 155] on link "23" at bounding box center [890, 154] width 15 height 12
click at [921, 82] on span "Next" at bounding box center [921, 82] width 7 height 7
click at [896, 126] on link "6" at bounding box center [890, 128] width 15 height 12
click at [893, 153] on link "20" at bounding box center [890, 154] width 15 height 12
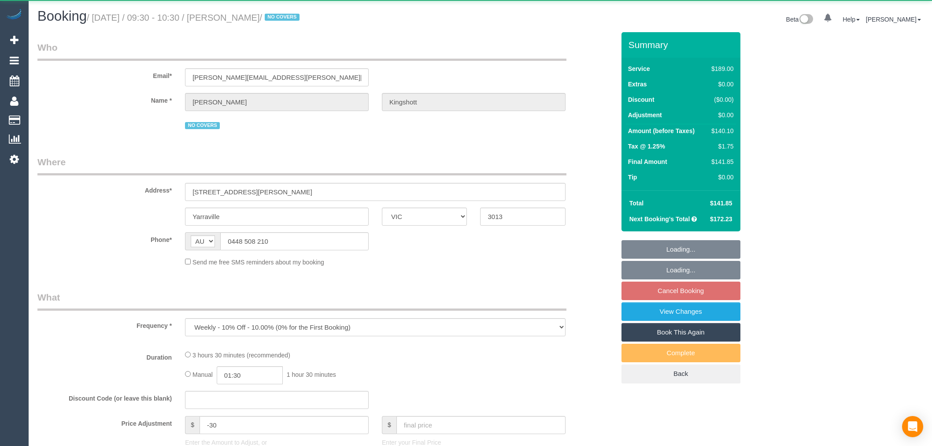
select select "VIC"
select select "string:stripe-pm_1RBOiR2GScqysDRVwOgLJOSd"
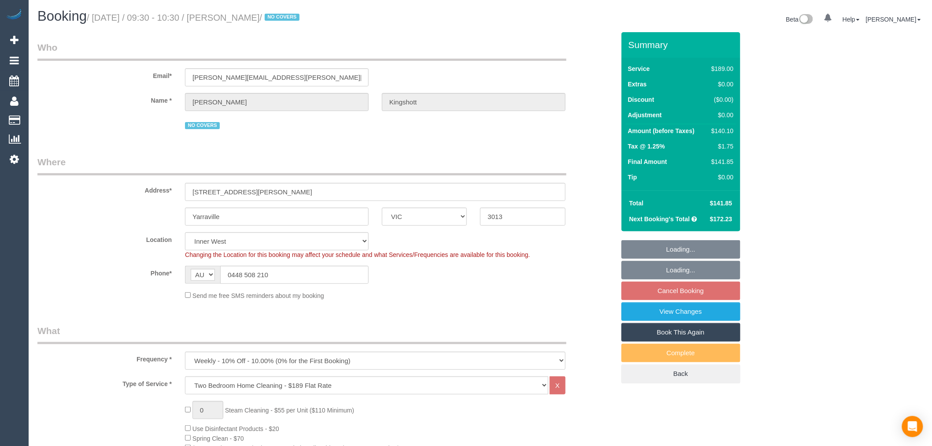
select select "object:1623"
select select "number:27"
select select "number:14"
select select "number:19"
select select "number:36"
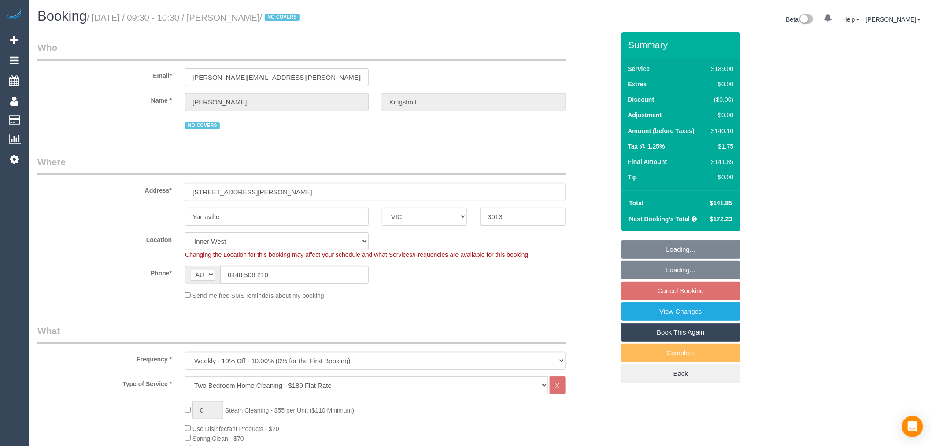
select select "number:34"
select select "number:11"
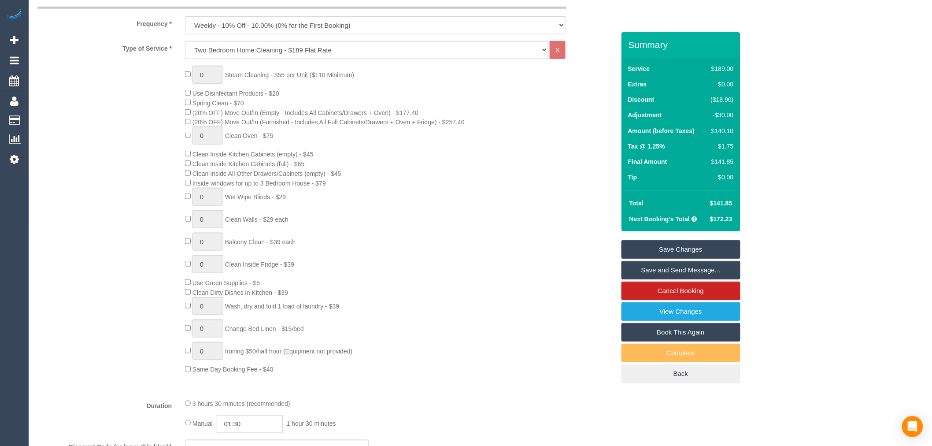
scroll to position [97, 0]
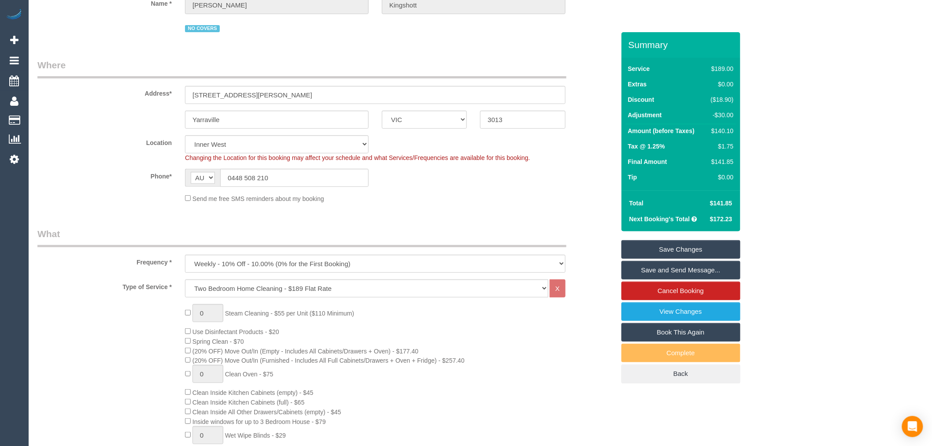
click at [703, 274] on link "Save and Send Message..." at bounding box center [681, 270] width 119 height 19
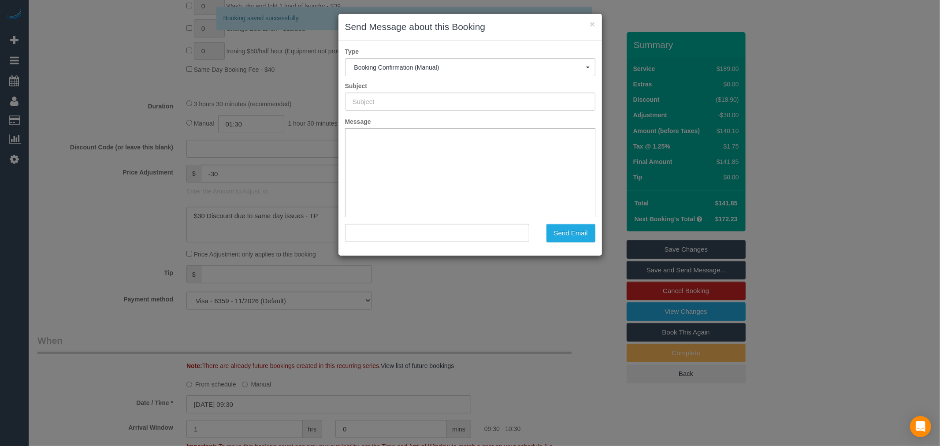
scroll to position [0, 0]
type input "Booking Confirmed"
type input ""[PERSON_NAME]" <[PERSON_NAME][EMAIL_ADDRESS][PERSON_NAME][DOMAIN_NAME]>"
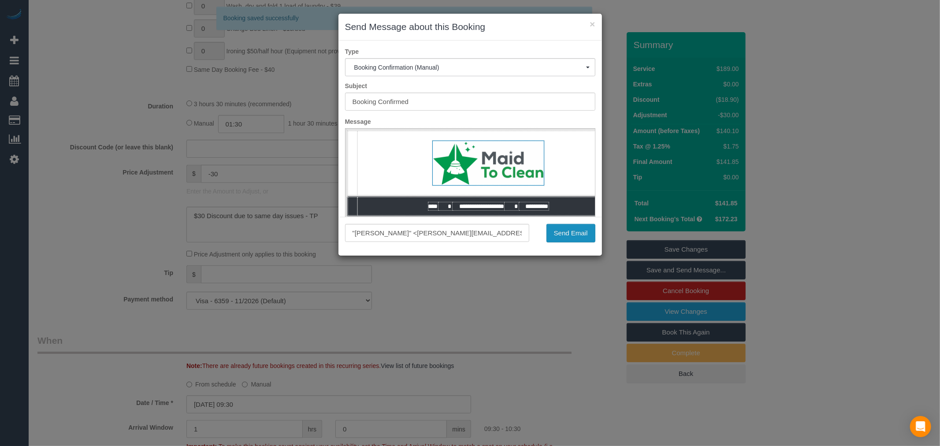
click at [568, 226] on button "Send Email" at bounding box center [570, 233] width 49 height 19
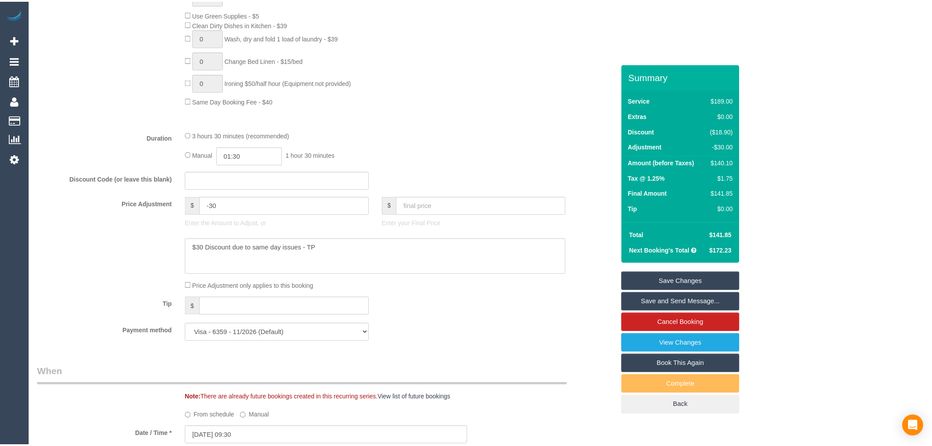
scroll to position [667, 0]
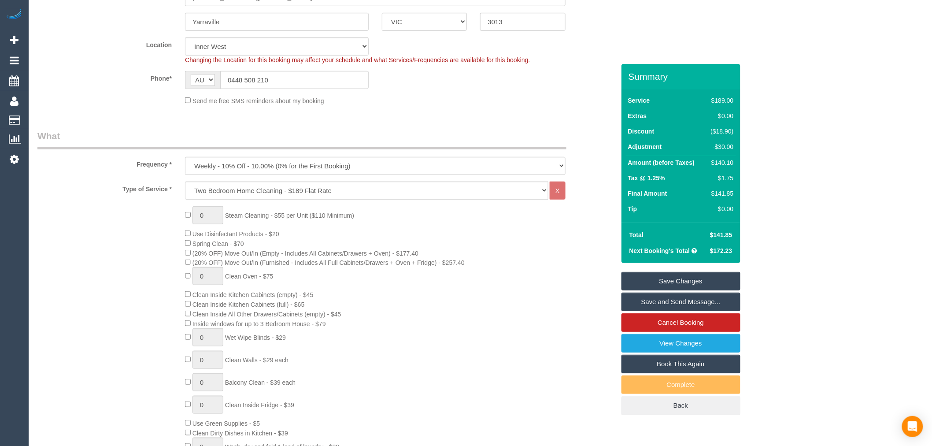
scroll to position [0, 0]
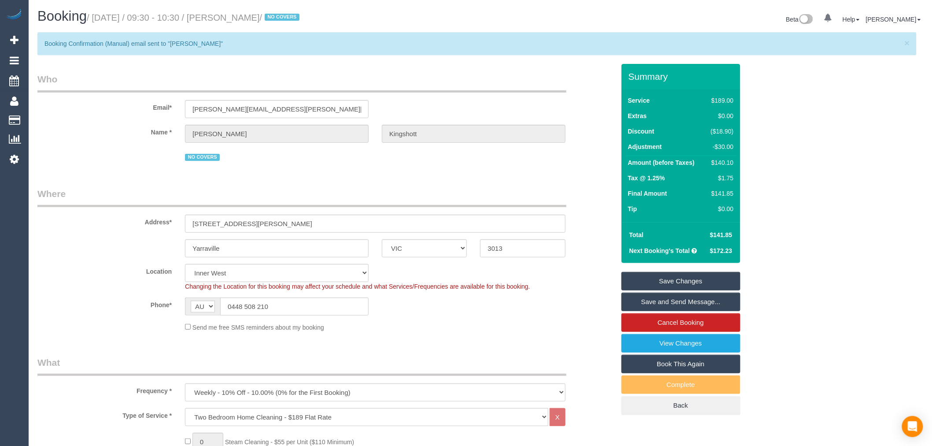
drag, startPoint x: 232, startPoint y: 16, endPoint x: 302, endPoint y: 19, distance: 70.1
click at [302, 19] on small "/ [DATE] / 09:30 - 10:30 / [PERSON_NAME] / NO COVERS" at bounding box center [194, 18] width 215 height 10
click at [378, 76] on legend "Who" at bounding box center [301, 83] width 529 height 20
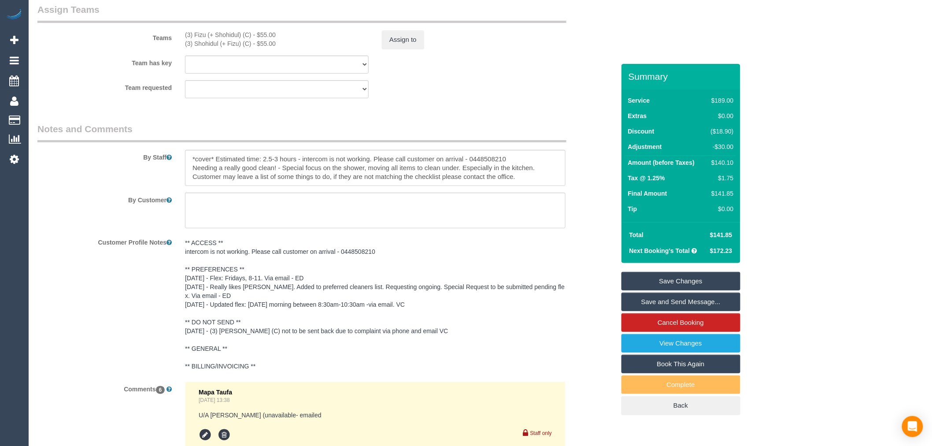
scroll to position [1420, 0]
drag, startPoint x: 531, startPoint y: 189, endPoint x: 190, endPoint y: 207, distance: 341.0
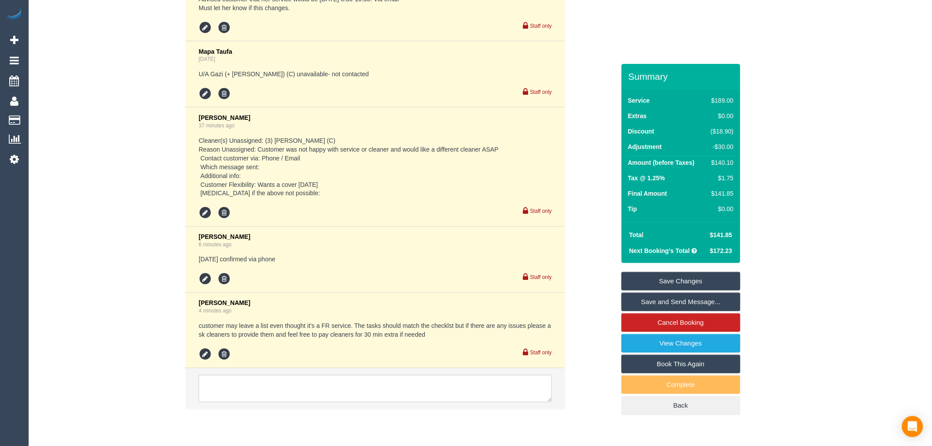
scroll to position [1940, 0]
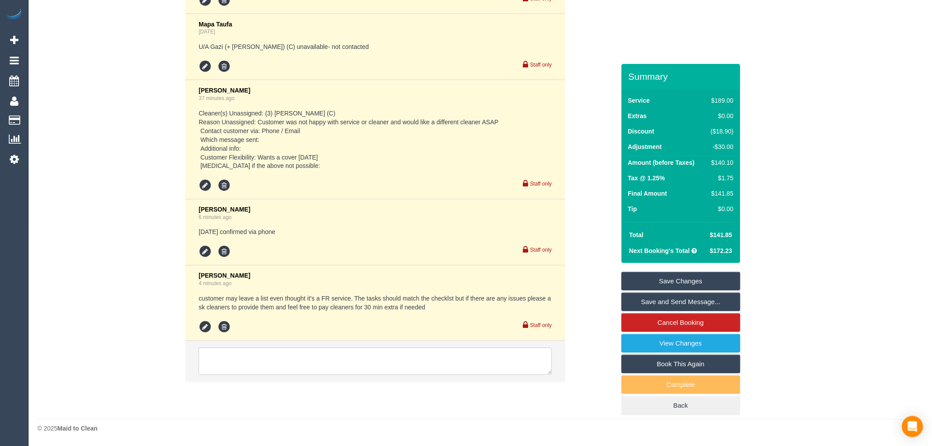
click at [421, 324] on ul at bounding box center [375, 327] width 353 height 13
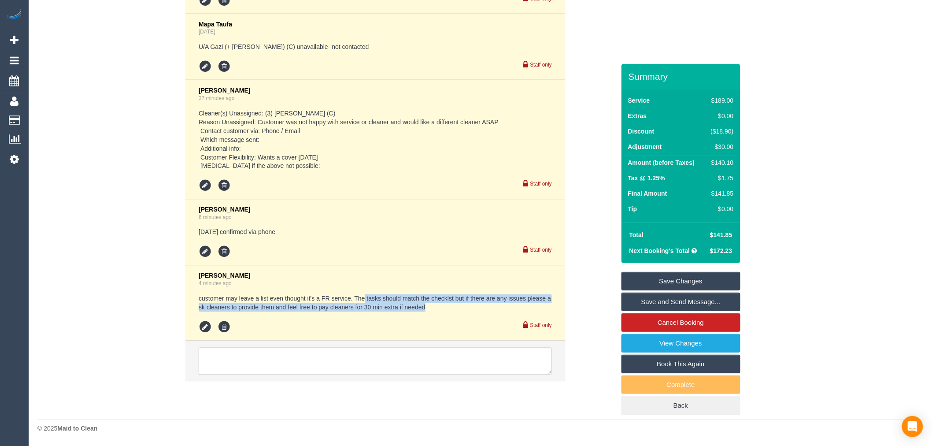
drag, startPoint x: 433, startPoint y: 309, endPoint x: 363, endPoint y: 293, distance: 71.0
click at [363, 293] on div "[PERSON_NAME] 4 minutes ago customer may leave a list even thought it's a FR se…" at bounding box center [375, 303] width 353 height 62
click at [432, 298] on pre "customer may leave a list even thought it's a FR service. The tasks should matc…" at bounding box center [375, 303] width 353 height 18
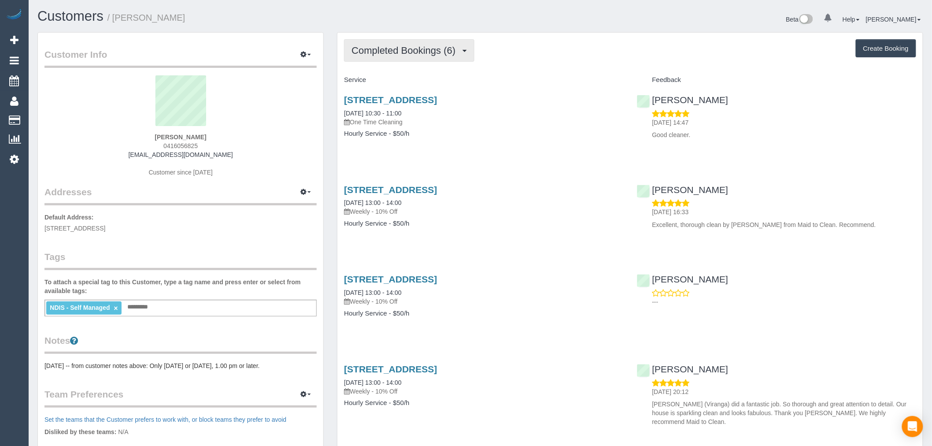
click at [452, 52] on span "Completed Bookings (6)" at bounding box center [406, 50] width 108 height 11
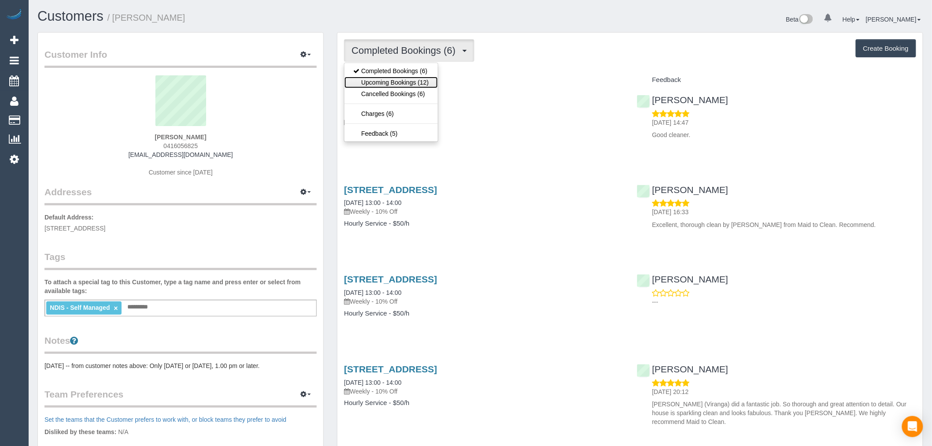
click at [424, 82] on link "Upcoming Bookings (12)" at bounding box center [391, 82] width 93 height 11
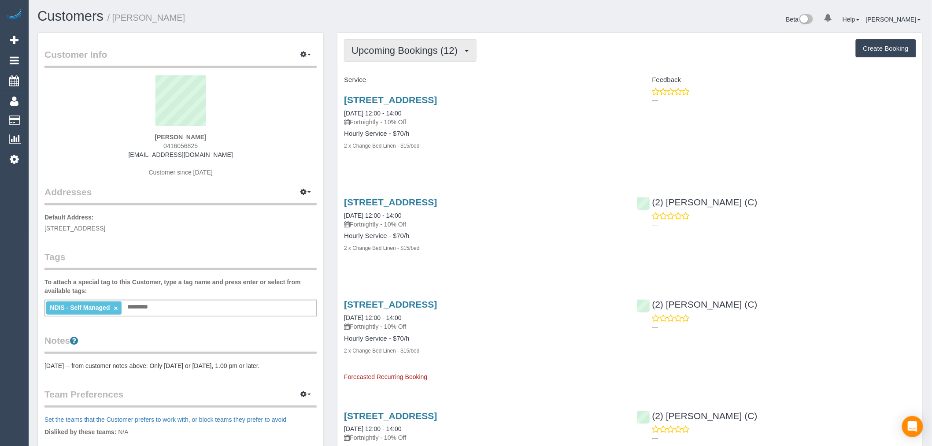
click at [360, 42] on button "Upcoming Bookings (12)" at bounding box center [410, 50] width 133 height 22
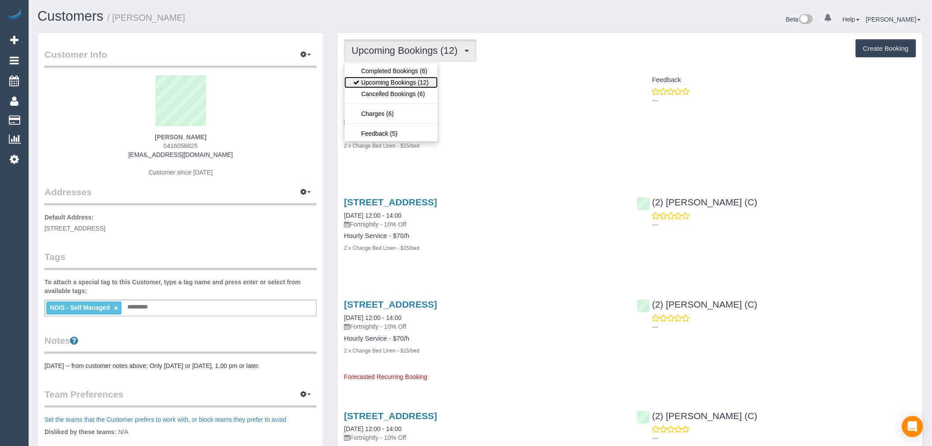
click at [391, 80] on link "Upcoming Bookings (12)" at bounding box center [391, 82] width 93 height 11
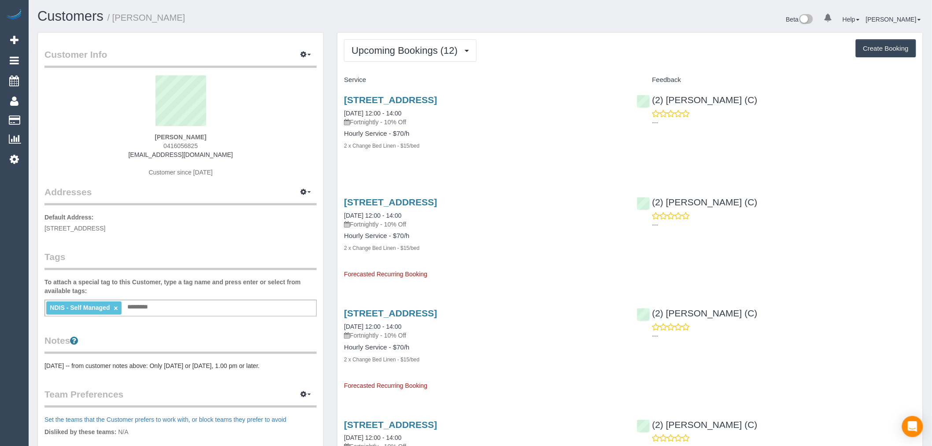
click at [124, 369] on pre "[DATE] -- from customer notes above: Only [DATE] or [DATE], 1.00 pm or later." at bounding box center [181, 365] width 272 height 9
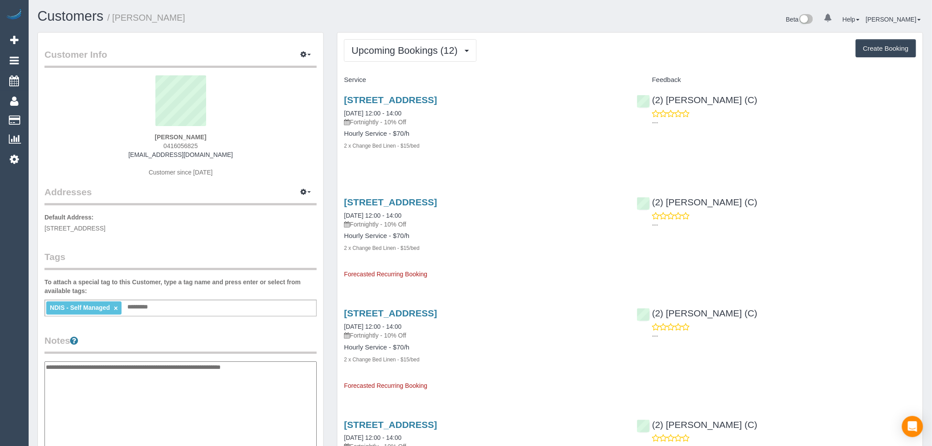
click at [49, 366] on textarea "**********" at bounding box center [181, 406] width 272 height 91
click at [47, 366] on textarea "**********" at bounding box center [181, 406] width 272 height 91
drag, startPoint x: 122, startPoint y: 360, endPoint x: 128, endPoint y: 364, distance: 7.9
click at [117, 371] on textarea "**********" at bounding box center [181, 406] width 272 height 91
click at [113, 369] on textarea "**********" at bounding box center [181, 406] width 272 height 91
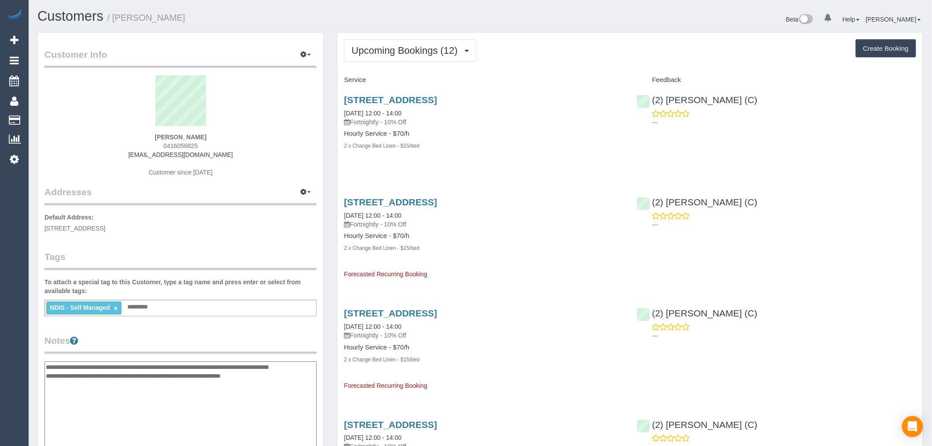
click at [116, 367] on textarea "**********" at bounding box center [181, 406] width 272 height 91
click at [133, 367] on textarea "**********" at bounding box center [181, 406] width 272 height 91
click at [115, 366] on textarea "**********" at bounding box center [181, 406] width 272 height 91
click at [124, 366] on textarea "**********" at bounding box center [181, 406] width 272 height 91
type textarea "**********"
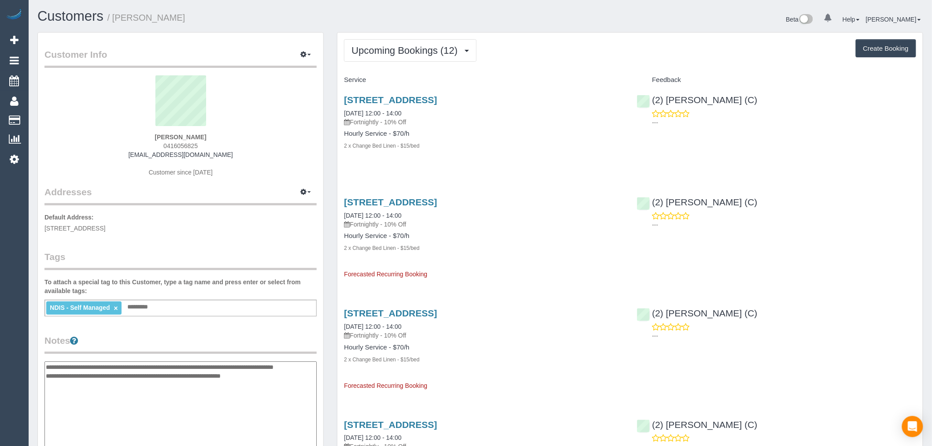
drag, startPoint x: 547, startPoint y: 267, endPoint x: 508, endPoint y: 268, distance: 38.8
click at [547, 267] on div "[STREET_ADDRESS] [DATE] 12:00 - 14:00 Fortnightly - 10% Off Hourly Service - $7…" at bounding box center [484, 233] width 293 height 89
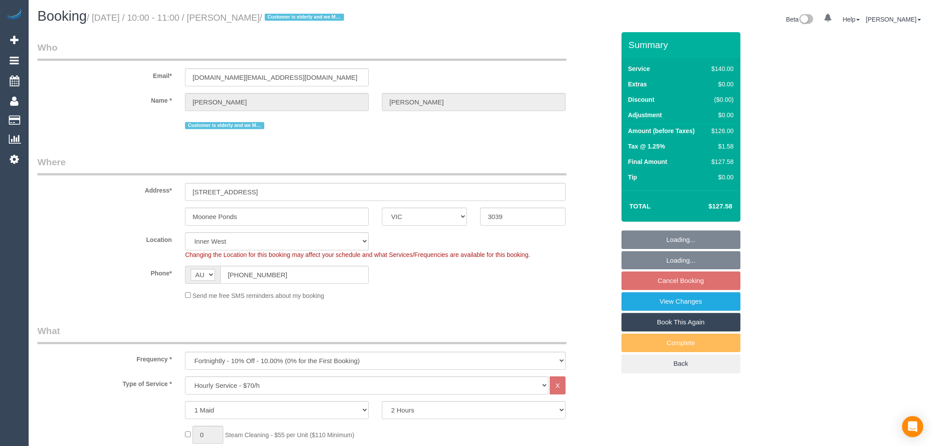
select select "VIC"
select select "number:28"
select select "number:14"
select select "number:19"
select select "number:24"
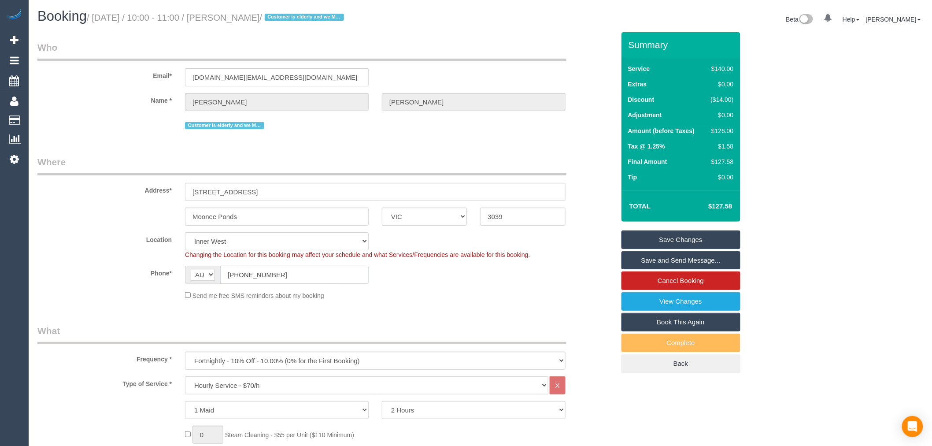
drag, startPoint x: 287, startPoint y: 274, endPoint x: 218, endPoint y: 278, distance: 69.7
click at [218, 278] on div "AF AL DZ AD AO AI AQ AG AR AM AW AU AT AZ BS BH BD BB BY BE BZ BJ BM BT BO BA B…" at bounding box center [277, 275] width 184 height 18
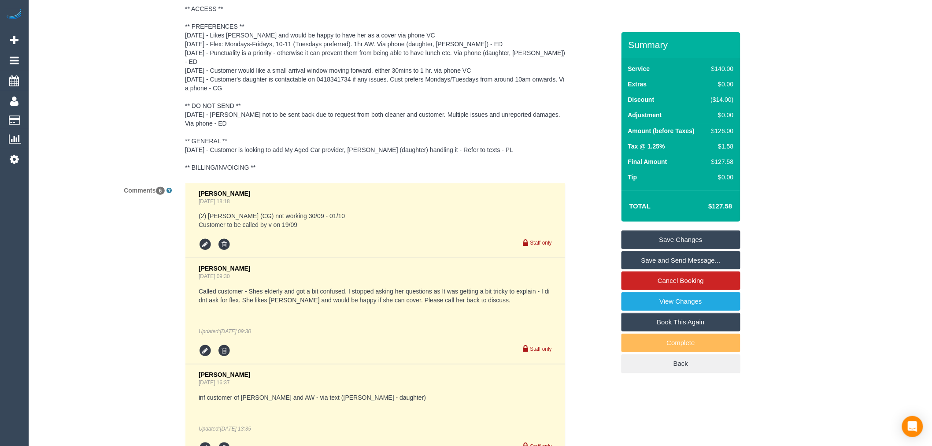
scroll to position [1566, 0]
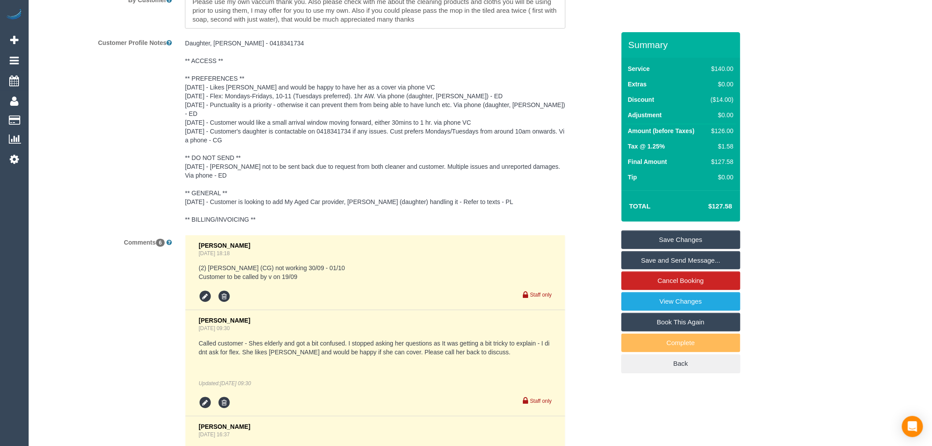
click at [335, 134] on pre "Daughter, [PERSON_NAME] - 0418341734 ** ACCESS ** ** PREFERENCES ** [DATE] - Li…" at bounding box center [375, 131] width 381 height 185
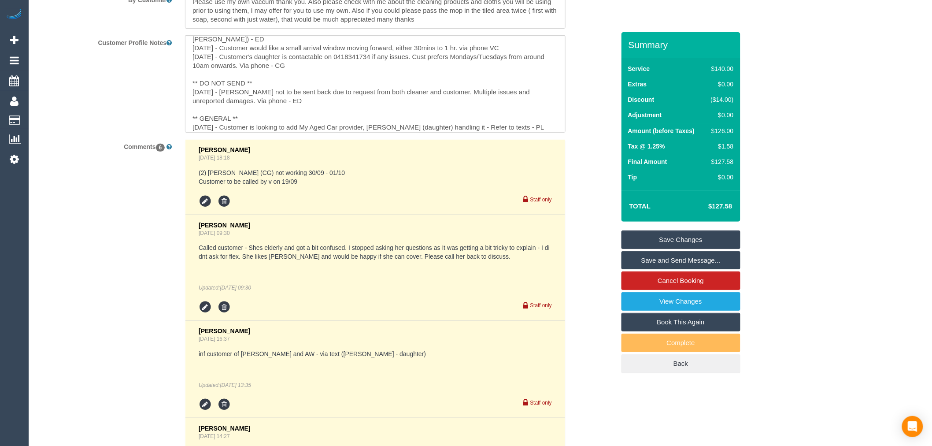
scroll to position [47, 0]
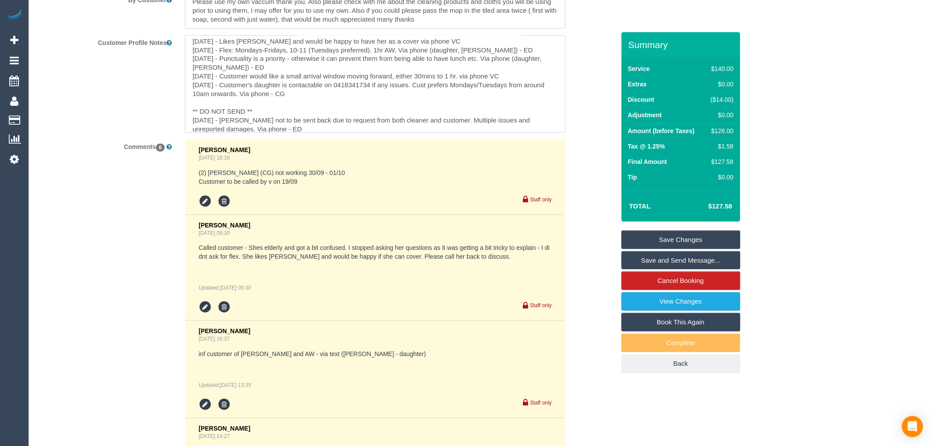
drag, startPoint x: 375, startPoint y: 90, endPoint x: 342, endPoint y: 89, distance: 32.6
click at [342, 89] on textarea "Daughter, [PERSON_NAME] - 0418341734 ** ACCESS ** ** PREFERENCES ** [DATE] - Li…" at bounding box center [375, 83] width 381 height 97
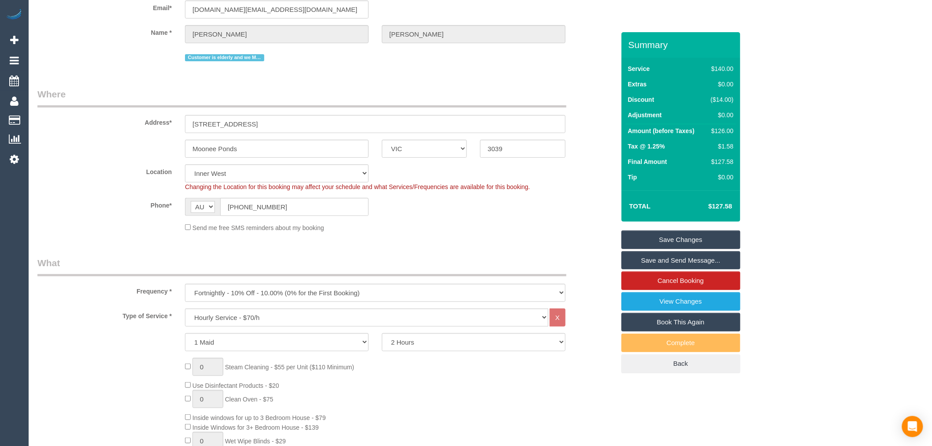
scroll to position [0, 0]
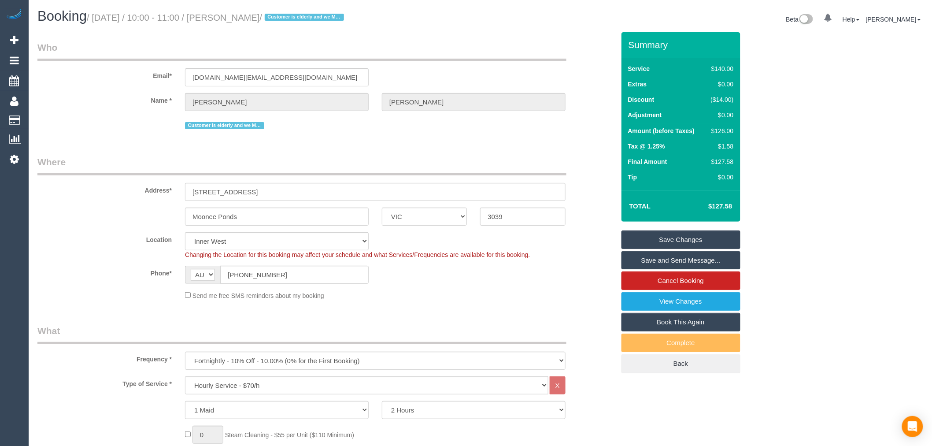
drag, startPoint x: 308, startPoint y: 16, endPoint x: 231, endPoint y: 18, distance: 76.2
click at [231, 18] on small "/ [DATE] / 10:00 - 11:00 / [PERSON_NAME] / Customer is elderly and we MUST CALL…" at bounding box center [217, 18] width 260 height 10
copy small "[PERSON_NAME]"
drag, startPoint x: 280, startPoint y: 194, endPoint x: 116, endPoint y: 201, distance: 164.0
click at [116, 201] on div "Address* [STREET_ADDRESS]" at bounding box center [326, 178] width 591 height 45
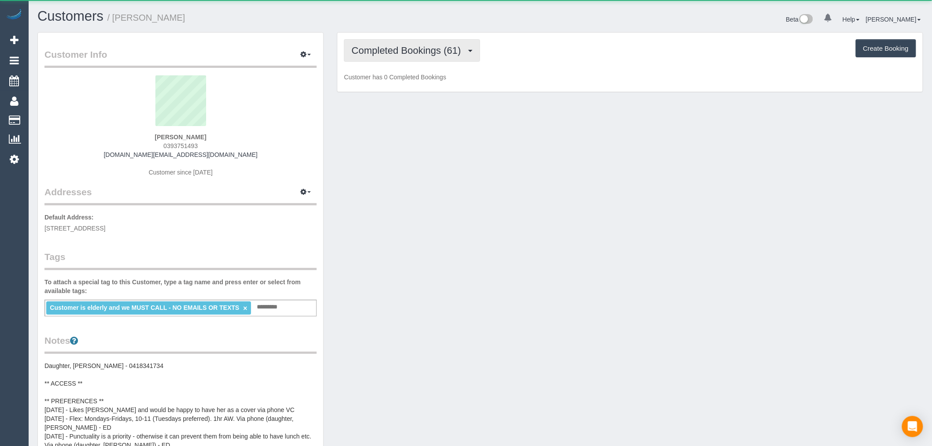
click at [419, 53] on span "Completed Bookings (61)" at bounding box center [409, 50] width 114 height 11
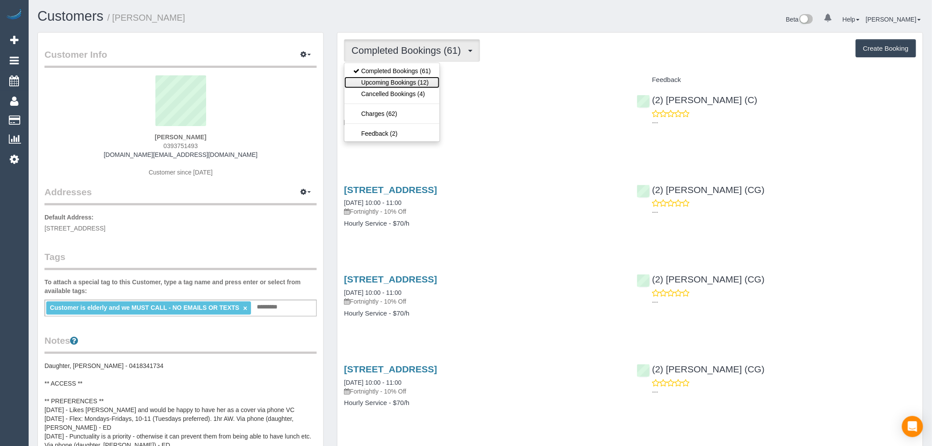
click at [419, 83] on link "Upcoming Bookings (12)" at bounding box center [392, 82] width 95 height 11
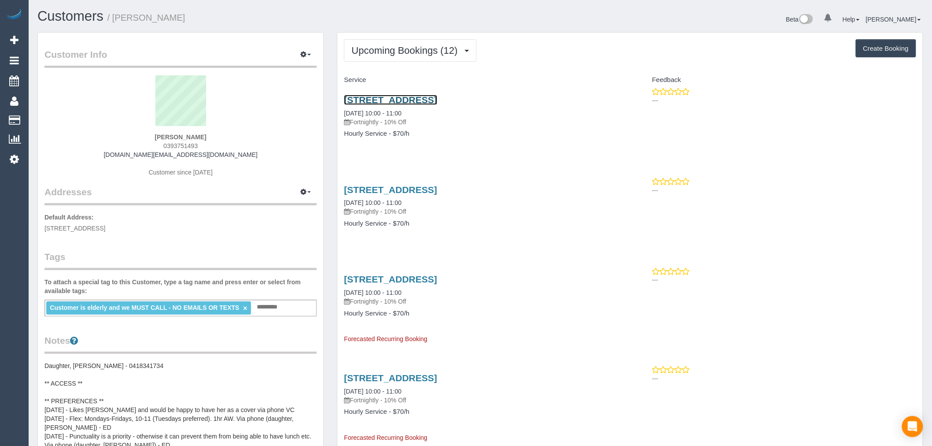
click at [426, 100] on link "[STREET_ADDRESS]" at bounding box center [390, 100] width 93 height 10
click at [423, 45] on button "Upcoming Bookings (12)" at bounding box center [410, 50] width 133 height 22
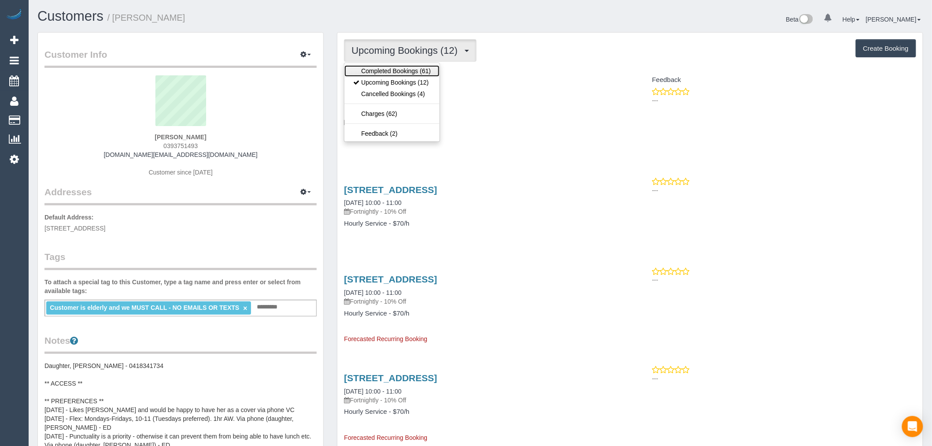
click at [427, 66] on link "Completed Bookings (61)" at bounding box center [392, 70] width 95 height 11
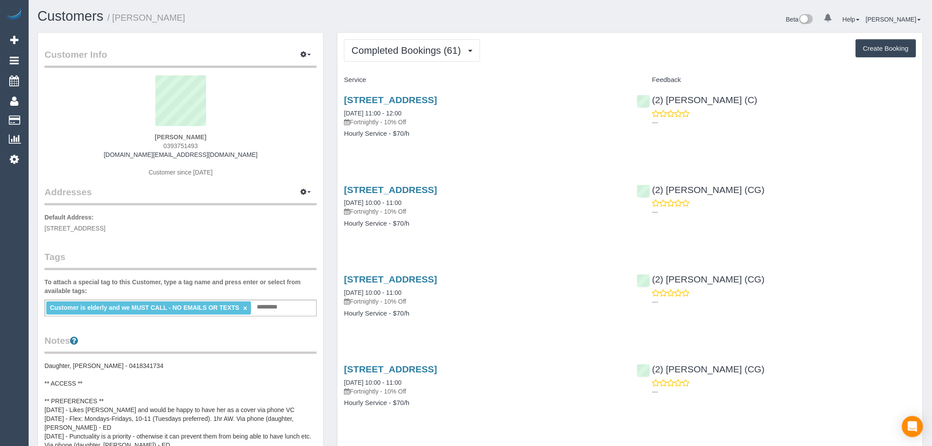
click at [800, 179] on div "(2) [PERSON_NAME] (CG) ---" at bounding box center [777, 198] width 293 height 43
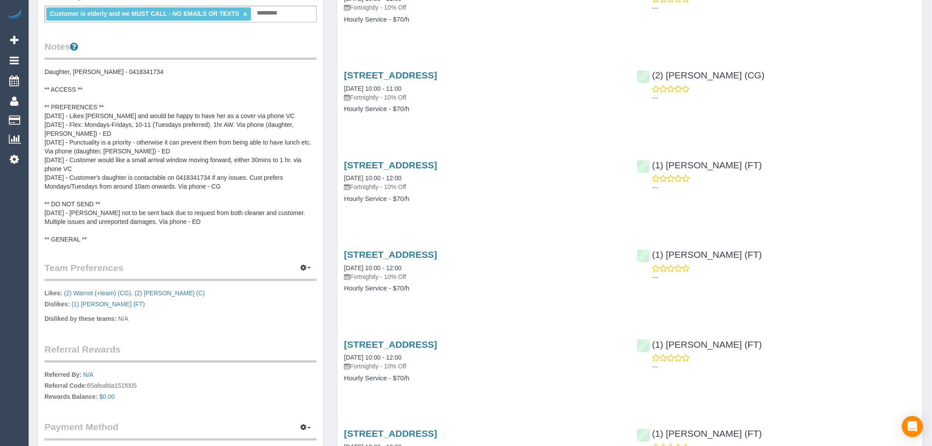
scroll to position [293, 0]
click at [437, 78] on link "[STREET_ADDRESS]" at bounding box center [390, 75] width 93 height 10
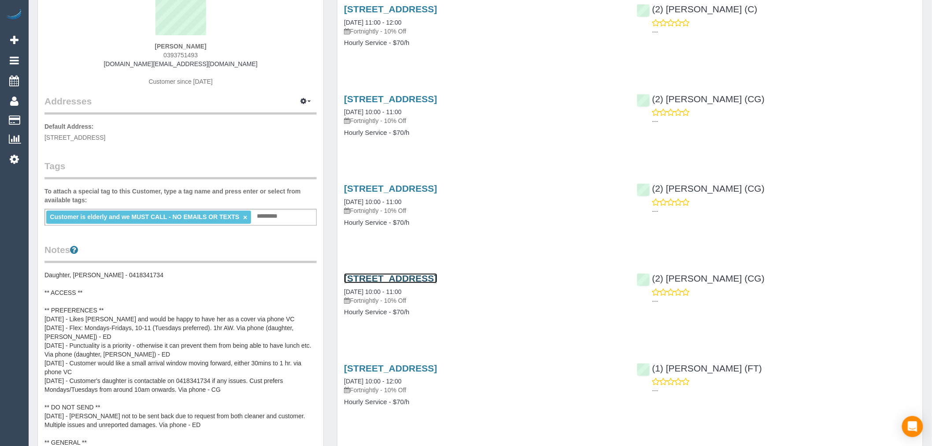
scroll to position [0, 0]
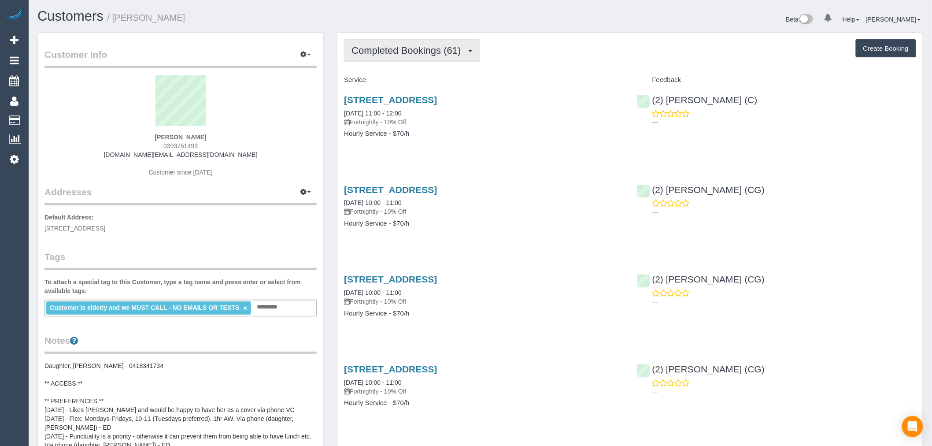
click at [463, 56] on button "Completed Bookings (61)" at bounding box center [412, 50] width 136 height 22
click at [470, 91] on div "[STREET_ADDRESS] [DATE] 11:00 - 12:00 Fortnightly - 10% Off Hourly Service - $7…" at bounding box center [484, 121] width 293 height 68
drag, startPoint x: 478, startPoint y: 103, endPoint x: 457, endPoint y: 118, distance: 25.8
click at [436, 54] on span "Completed Bookings (61)" at bounding box center [409, 50] width 114 height 11
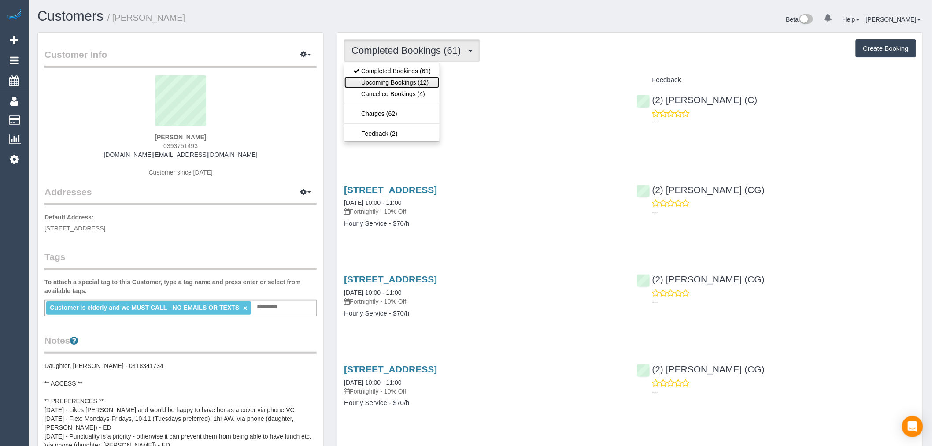
click at [427, 79] on link "Upcoming Bookings (12)" at bounding box center [392, 82] width 95 height 11
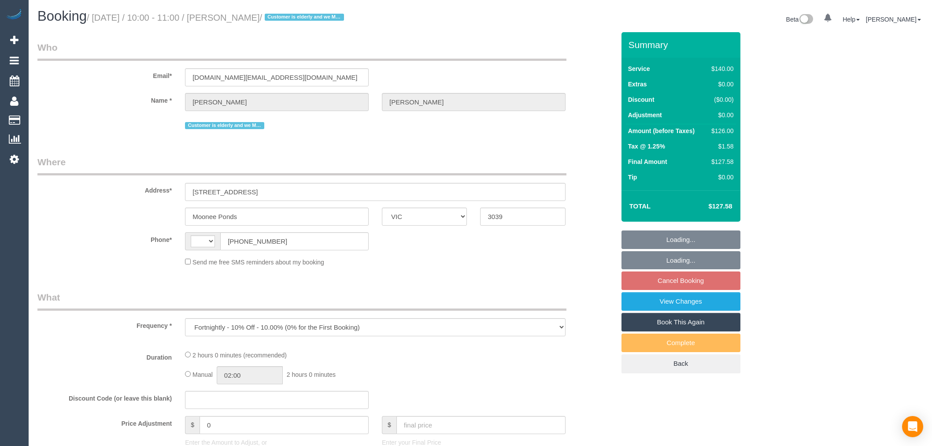
select select "VIC"
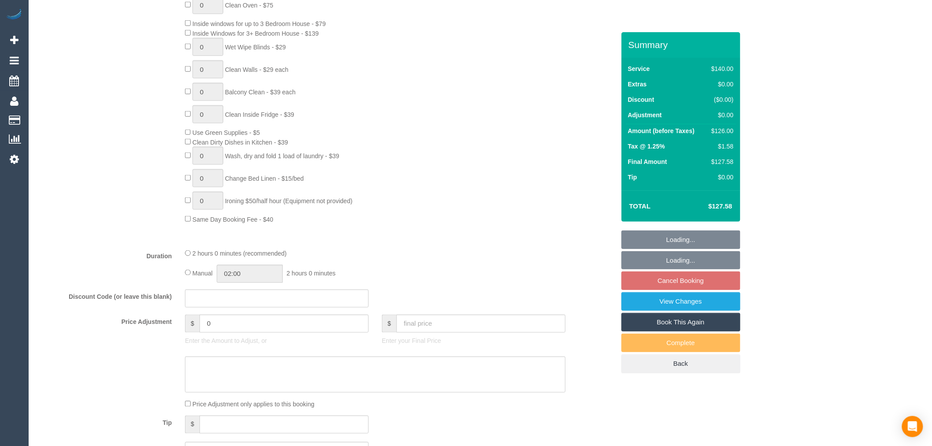
select select "number:28"
select select "number:14"
select select "number:19"
select select "number:24"
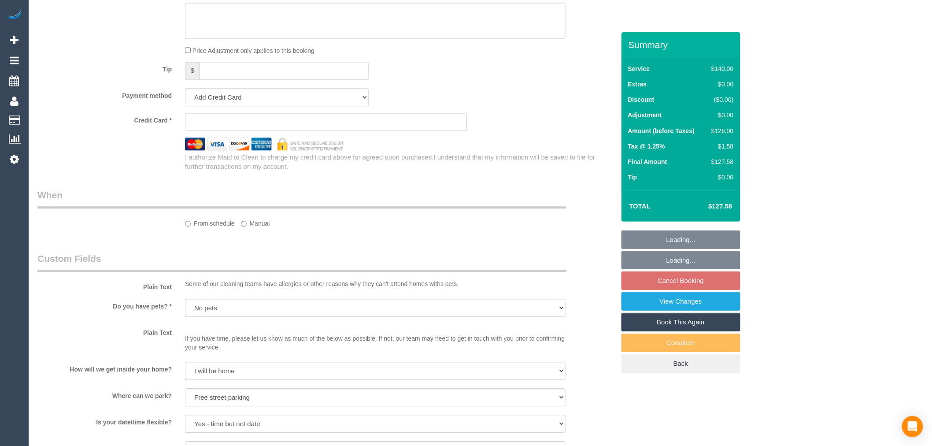
select select "string:AU"
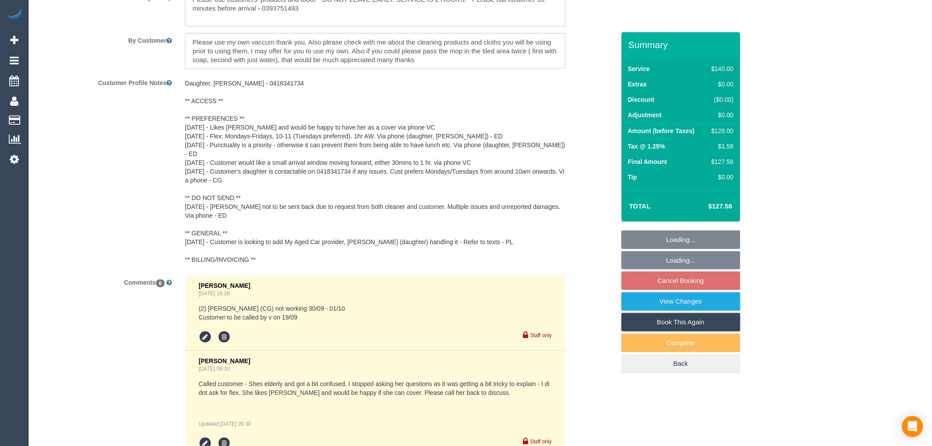
select select "object:979"
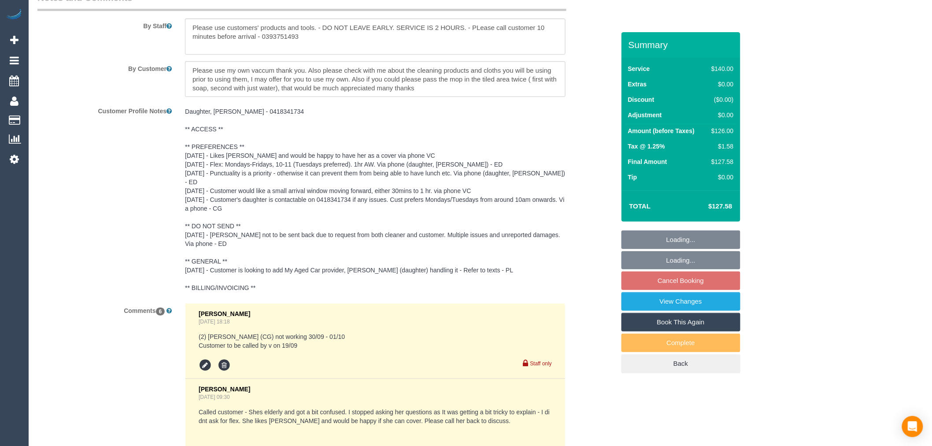
select select "string:stripe-pm_1NoKqy2GScqysDRVsan1s9rF"
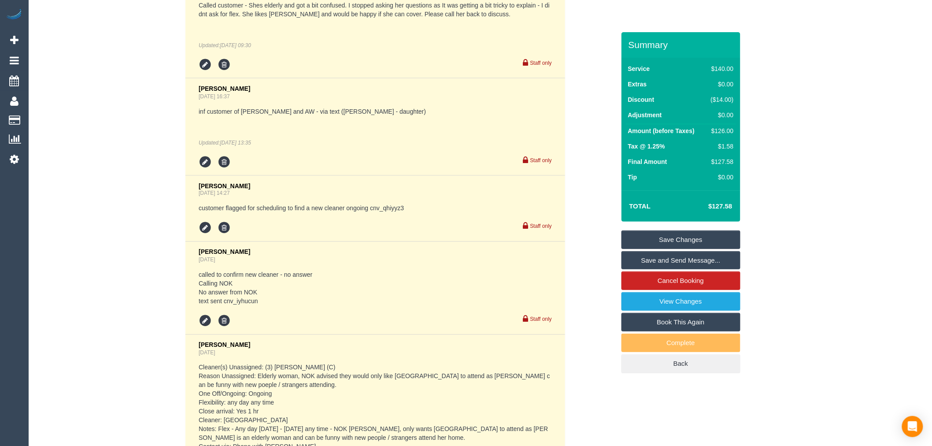
scroll to position [1949, 0]
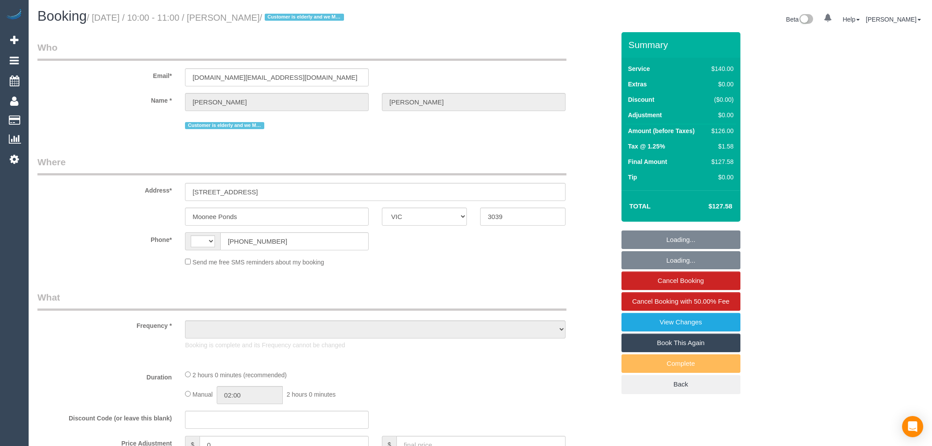
select select "VIC"
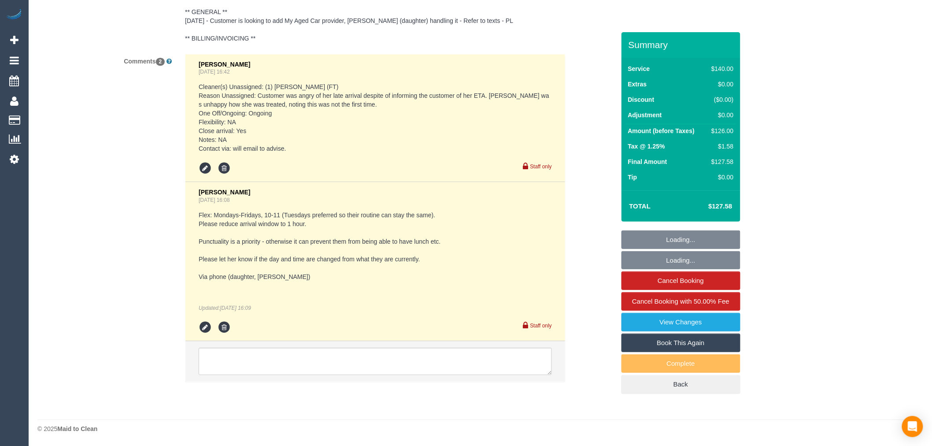
select select "string:stripe-pm_1NoKqy2GScqysDRVsan1s9rF"
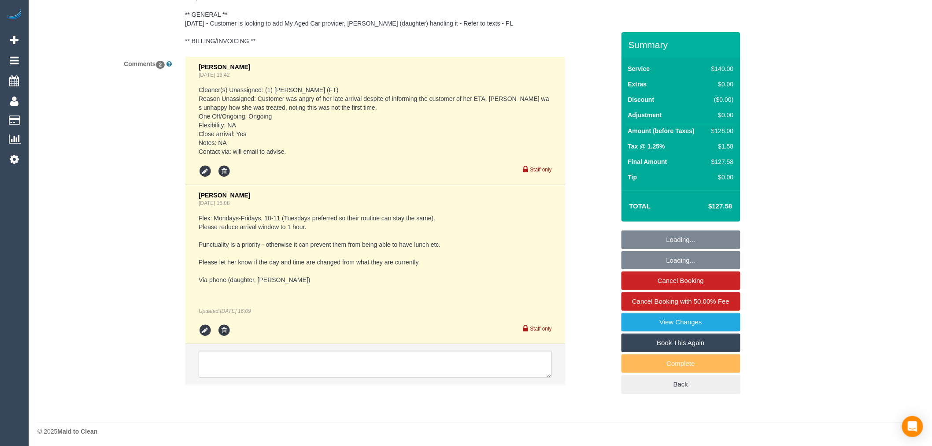
select select "string:AU"
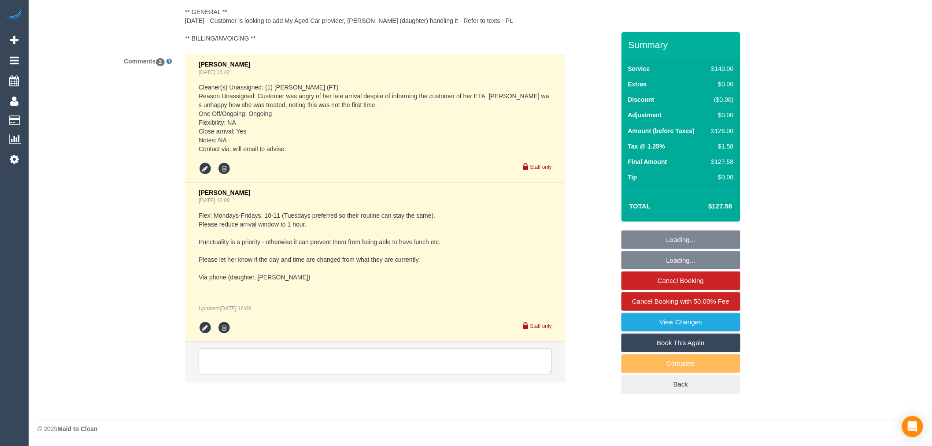
select select "object:1624"
select select "number:28"
select select "number:14"
select select "number:19"
select select "number:24"
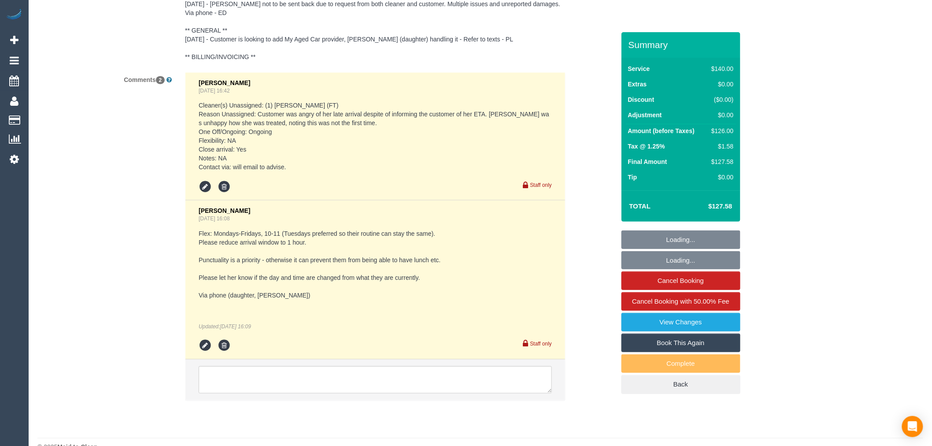
scroll to position [1779, 0]
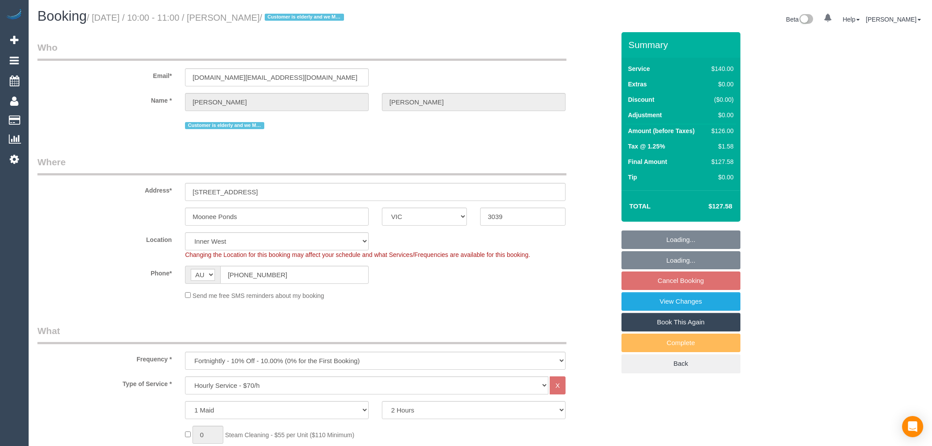
select select "VIC"
select select "number:28"
select select "number:14"
select select "number:19"
select select "number:24"
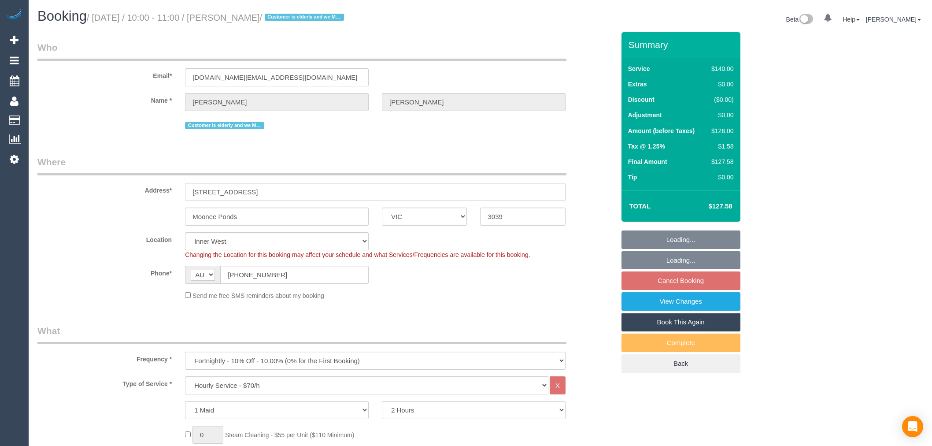
select select "object:1680"
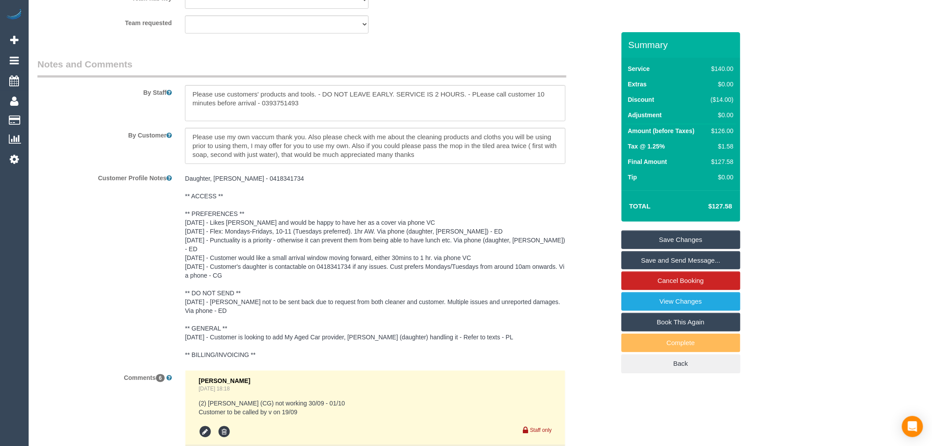
scroll to position [1420, 0]
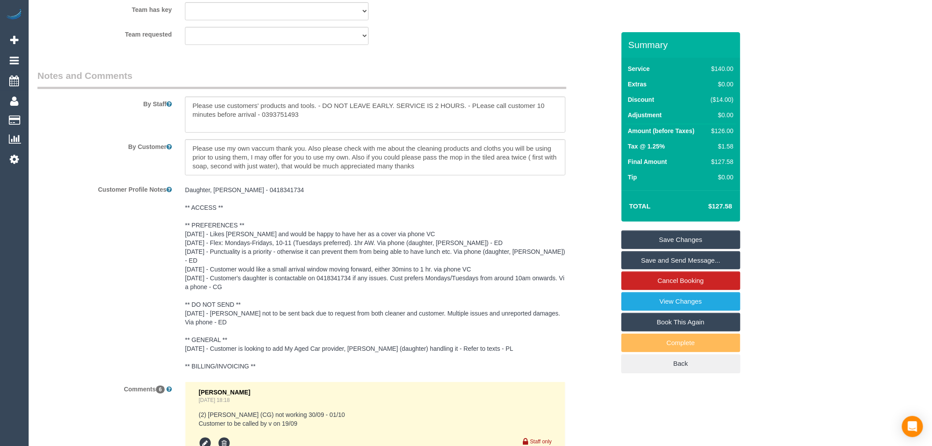
click at [338, 261] on pre "Daughter, [PERSON_NAME] - 0418341734 ** ACCESS ** ** PREFERENCES ** [DATE] - Li…" at bounding box center [375, 277] width 381 height 185
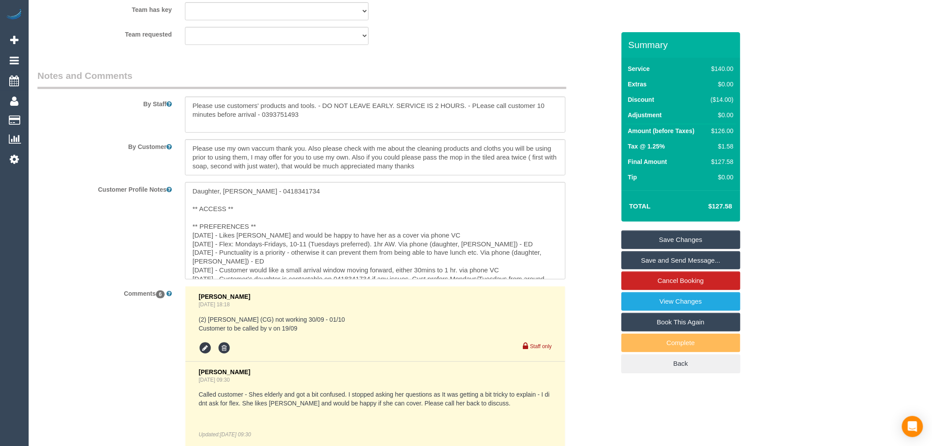
scroll to position [49, 0]
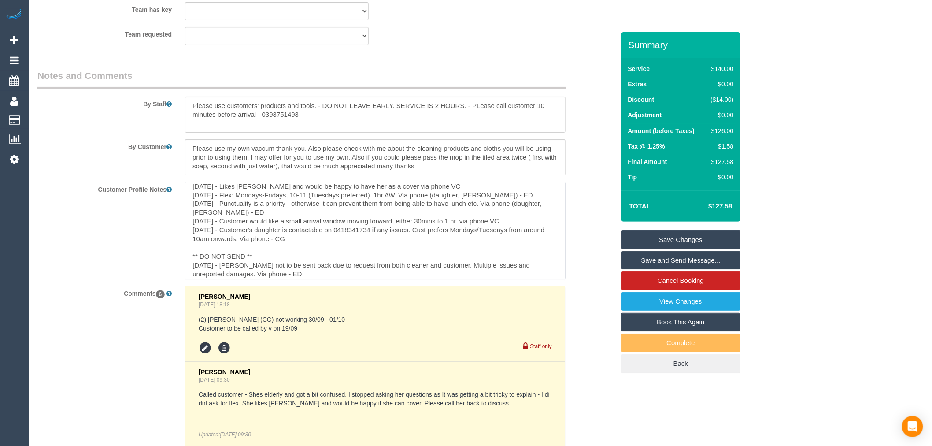
drag, startPoint x: 373, startPoint y: 236, endPoint x: 340, endPoint y: 235, distance: 33.0
click at [340, 235] on textarea "Daughter, [PERSON_NAME] - 0418341734 ** ACCESS ** ** PREFERENCES ** [DATE] - Li…" at bounding box center [375, 230] width 381 height 97
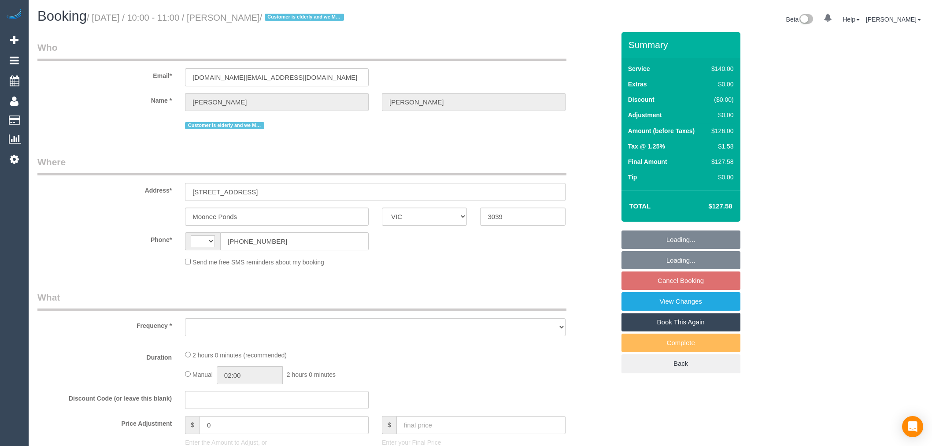
select select "VIC"
select select "string:AU"
select select "object:401"
select select "string:stripe-pm_1NoKqy2GScqysDRVsan1s9rF"
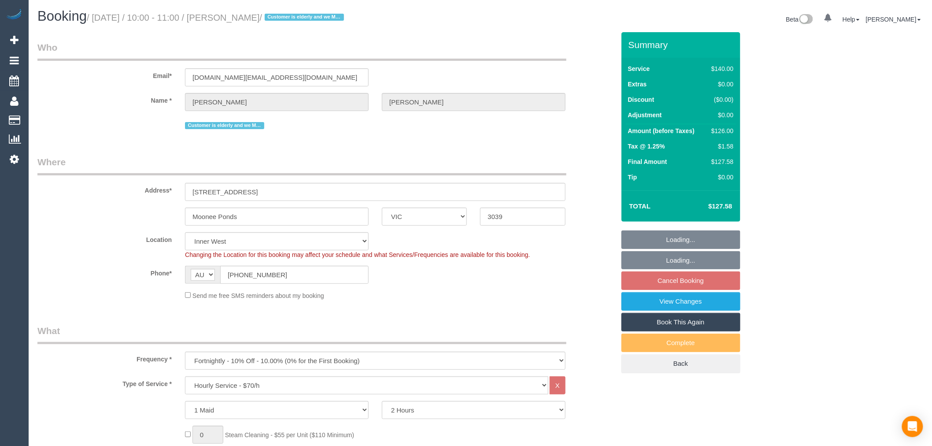
select select "number:28"
select select "number:14"
select select "number:19"
select select "number:24"
select select "object:1680"
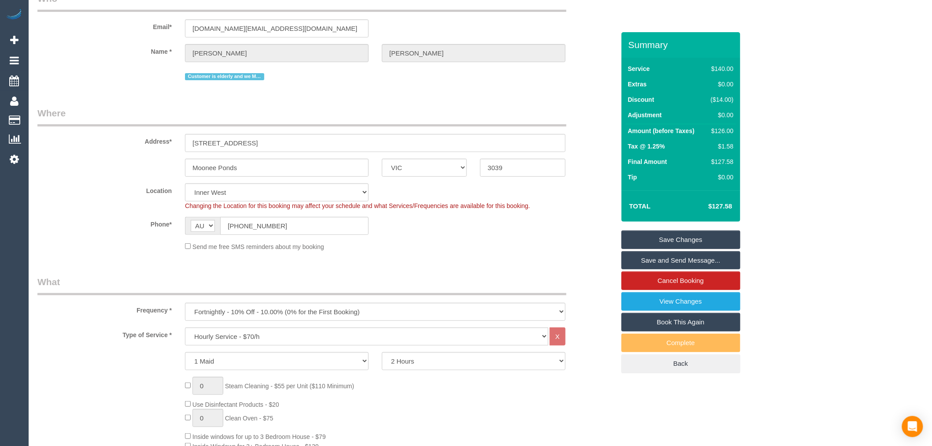
scroll to position [147, 0]
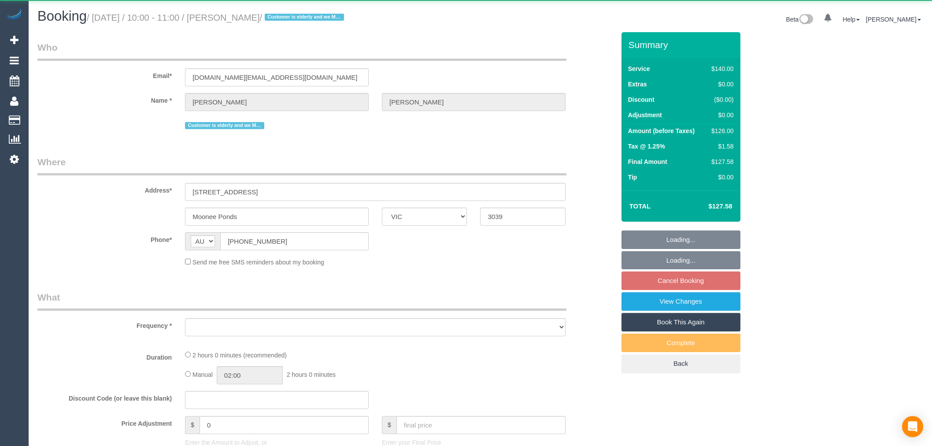
select select "VIC"
select select "object:648"
select select "string:stripe-pm_1NoKqy2GScqysDRVsan1s9rF"
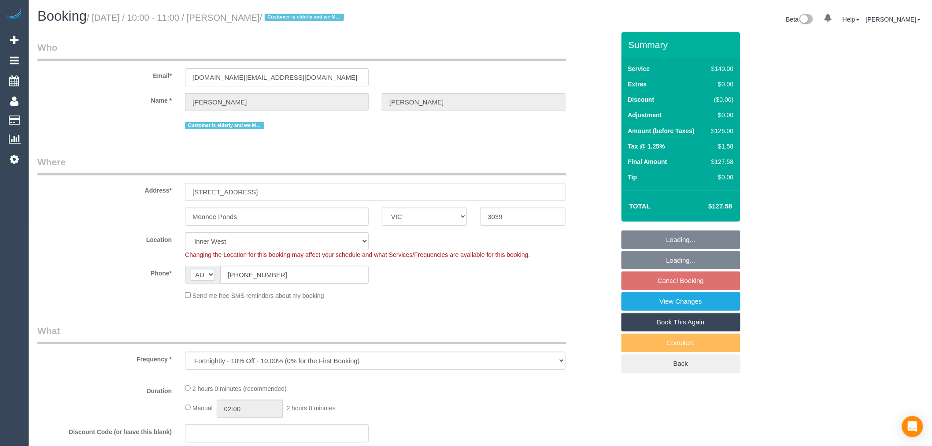
select select "object:801"
select select "number:28"
select select "number:14"
select select "number:19"
select select "number:24"
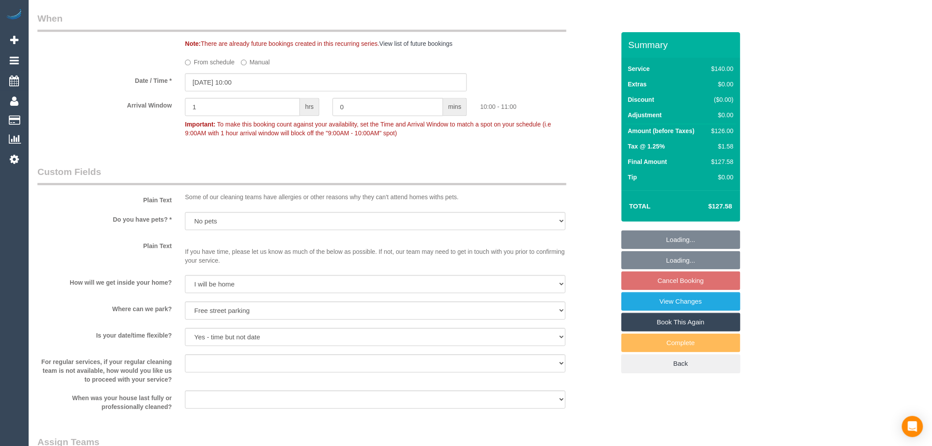
scroll to position [930, 0]
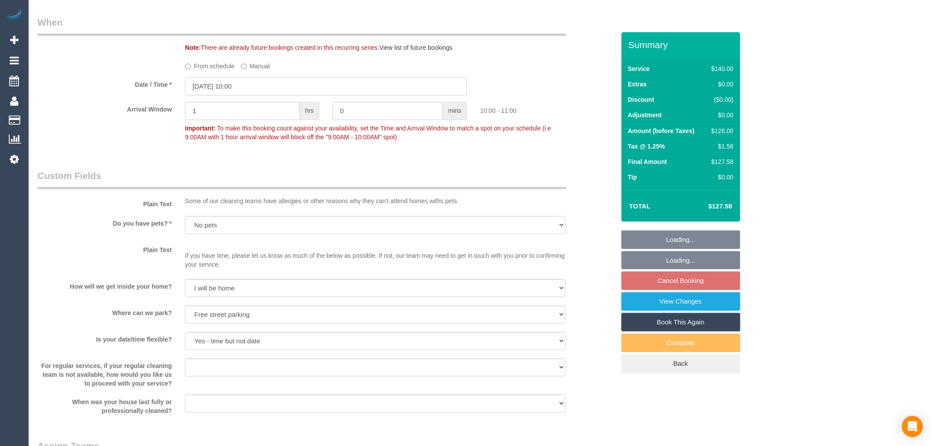
click at [240, 86] on input "[DATE] 10:00" at bounding box center [326, 86] width 282 height 18
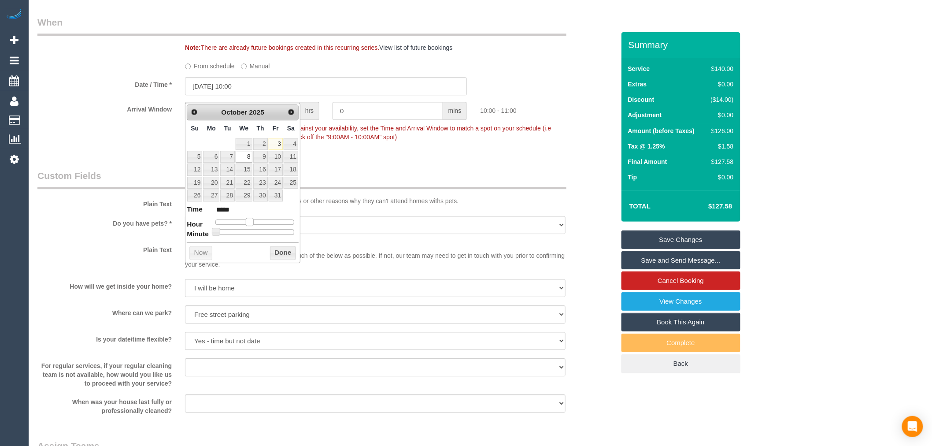
type input "[DATE] 11:00"
type input "*****"
click at [254, 222] on span at bounding box center [253, 222] width 8 height 8
type input "08/10/2025 11:05"
type input "*****"
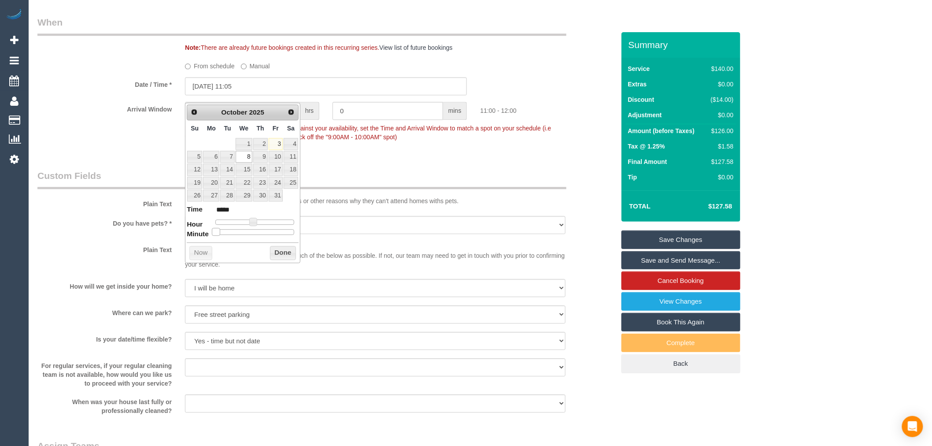
type input "08/10/2025 11:10"
type input "*****"
type input "08/10/2025 11:15"
type input "*****"
type input "08/10/2025 11:20"
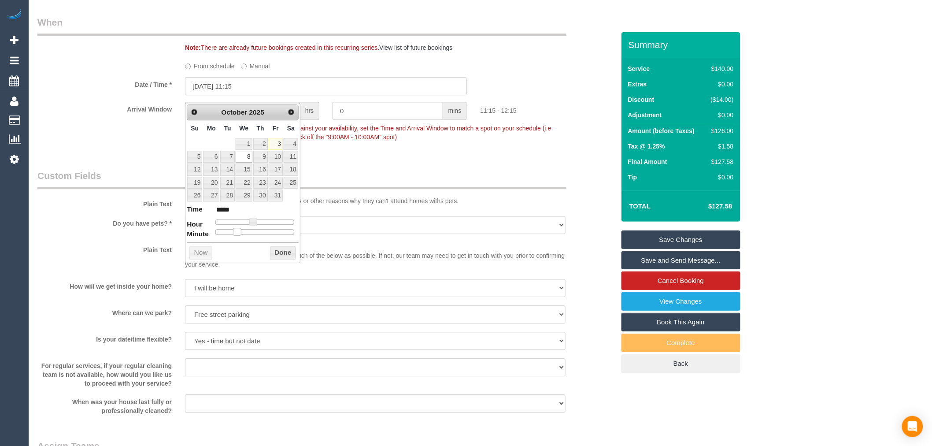
type input "*****"
type input "08/10/2025 11:25"
type input "*****"
type input "08/10/2025 11:30"
type input "*****"
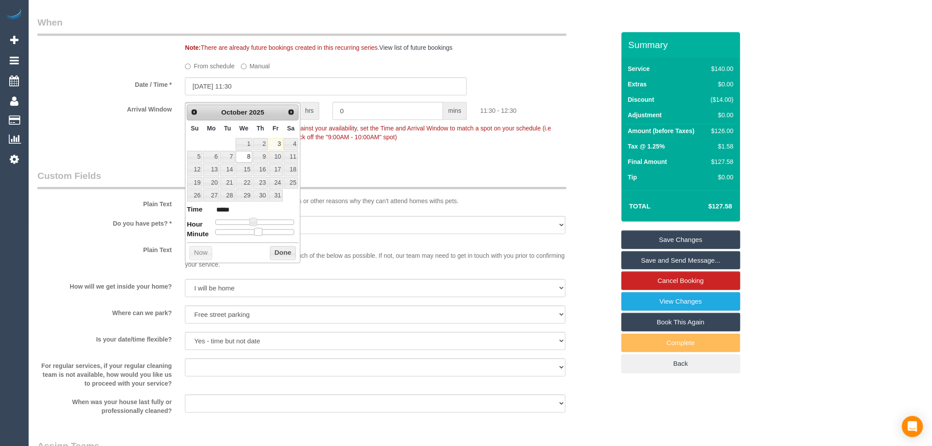
drag, startPoint x: 218, startPoint y: 230, endPoint x: 259, endPoint y: 234, distance: 41.1
click at [259, 234] on span at bounding box center [258, 232] width 8 height 8
click at [279, 251] on button "Done" at bounding box center [283, 253] width 26 height 14
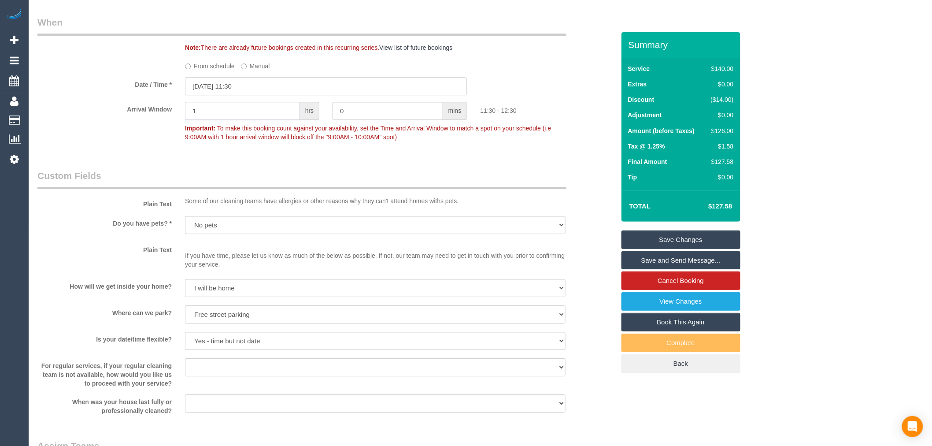
click at [261, 115] on input "1" at bounding box center [242, 111] width 115 height 18
click at [109, 152] on fieldset "When Note: There are already future bookings created in this recurring series. …" at bounding box center [326, 84] width 578 height 136
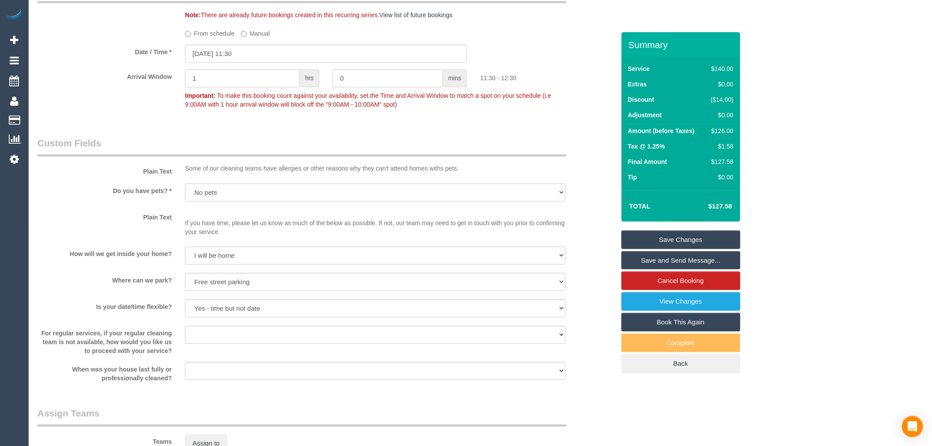
scroll to position [979, 0]
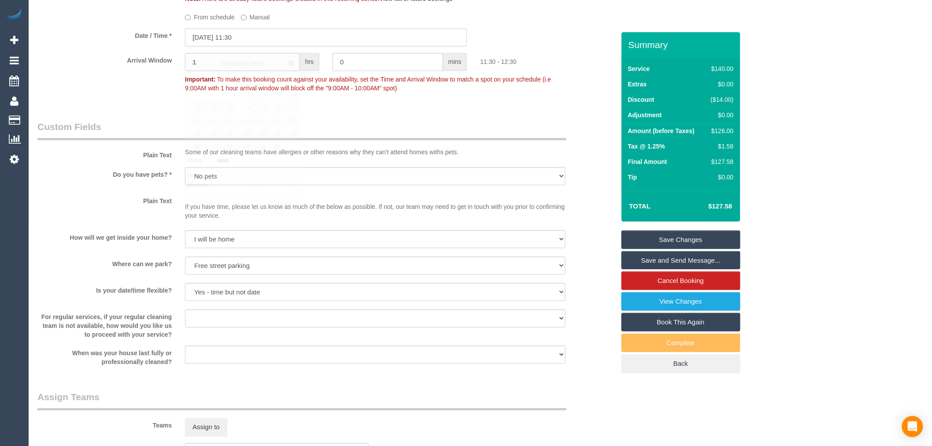
click at [228, 46] on input "08/10/2025 11:30" at bounding box center [326, 37] width 282 height 18
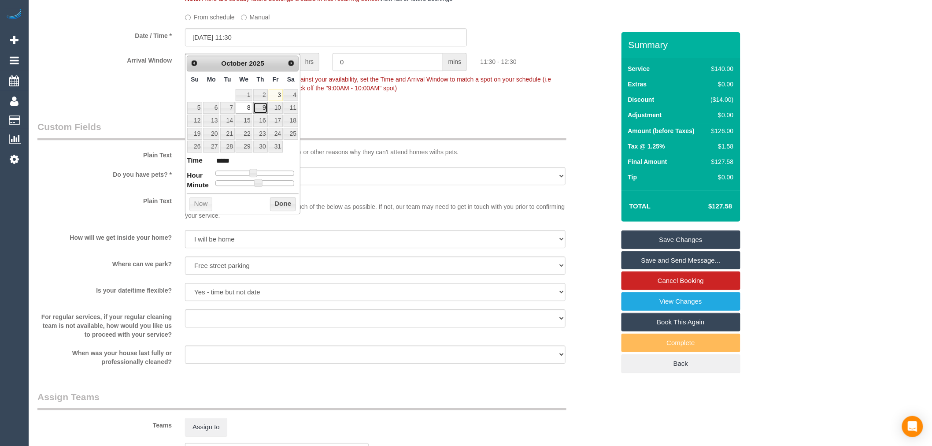
click at [260, 107] on link "9" at bounding box center [260, 108] width 15 height 12
type input "[DATE] 11:30"
click at [387, 103] on fieldset "When Note: There are already future bookings created in this recurring series. …" at bounding box center [326, 35] width 578 height 136
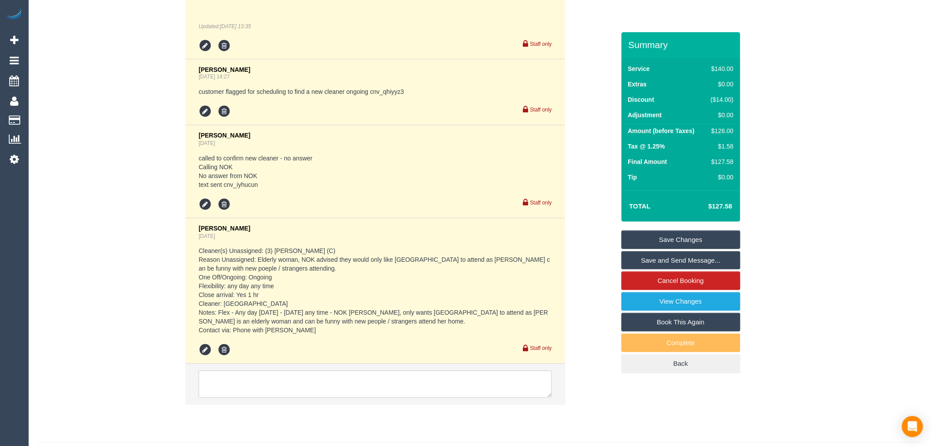
scroll to position [2039, 0]
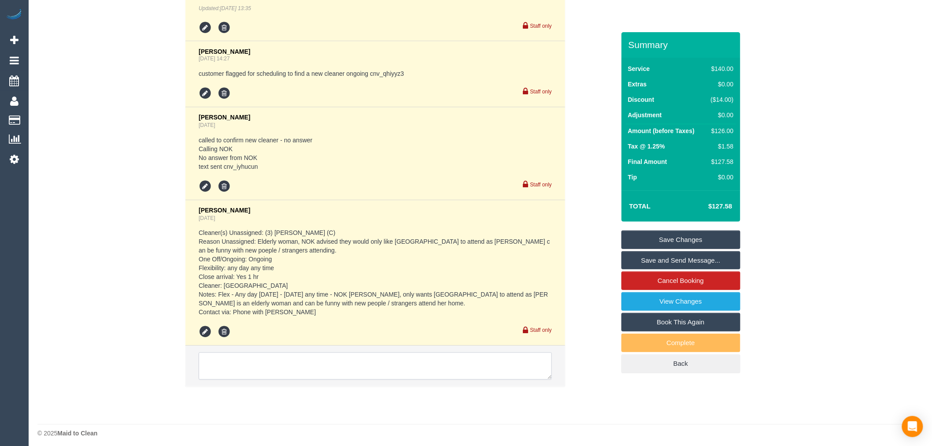
click at [321, 355] on textarea at bounding box center [375, 365] width 353 height 27
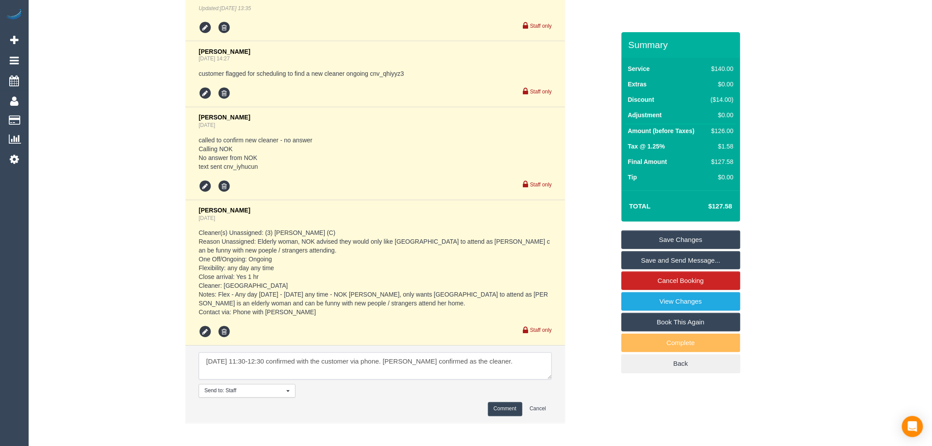
type textarea "[DATE] 11:30-12:30 confirmed with the customer via phone. [PERSON_NAME] confirm…"
click at [509, 410] on button "Comment" at bounding box center [505, 409] width 34 height 14
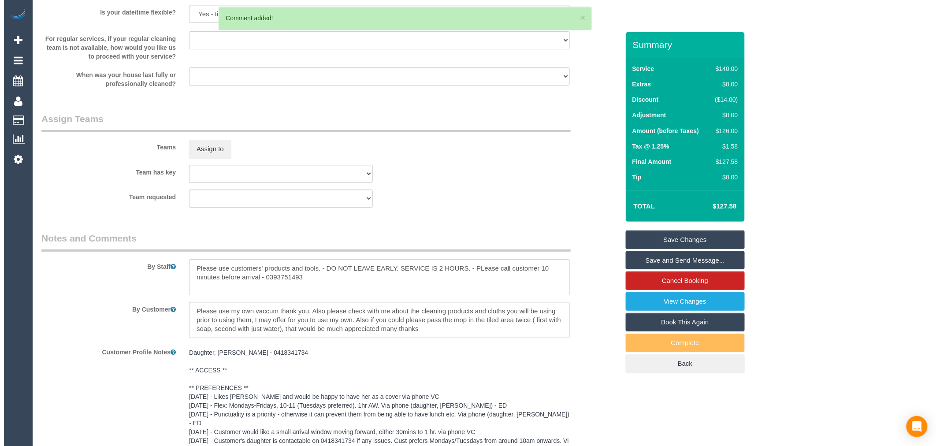
scroll to position [1256, 0]
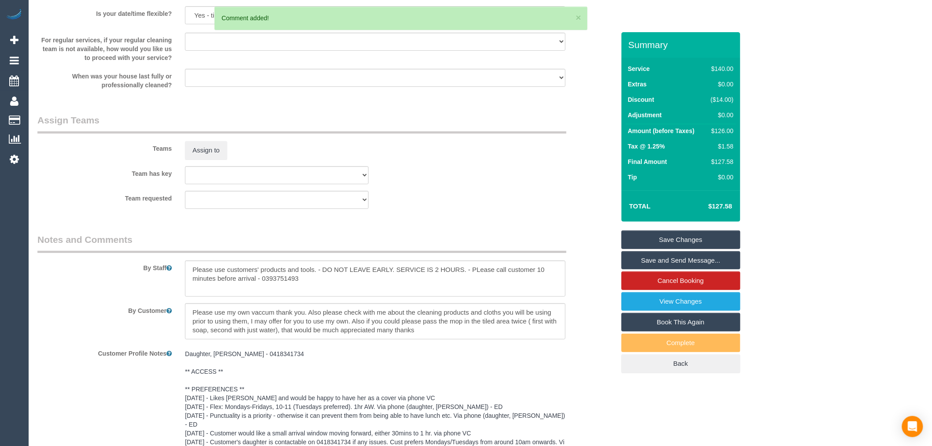
click at [250, 159] on div "Assign to" at bounding box center [276, 150] width 197 height 19
click at [223, 159] on button "Assign to" at bounding box center [206, 150] width 42 height 19
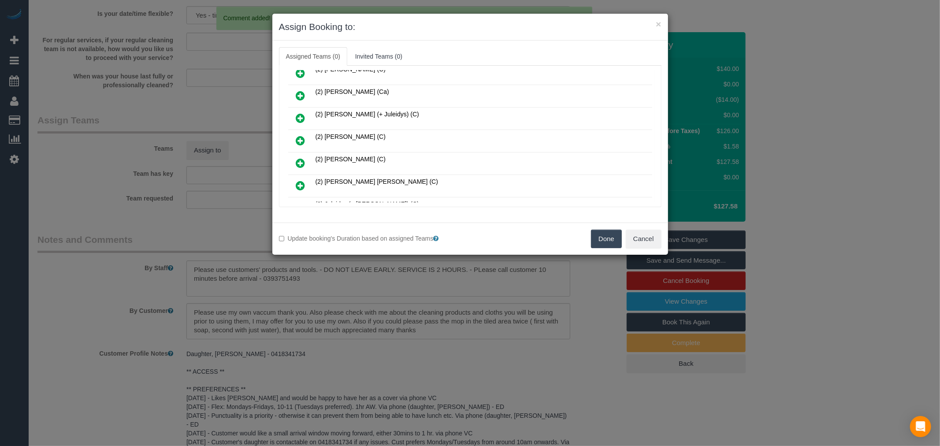
click at [301, 98] on icon at bounding box center [300, 95] width 9 height 11
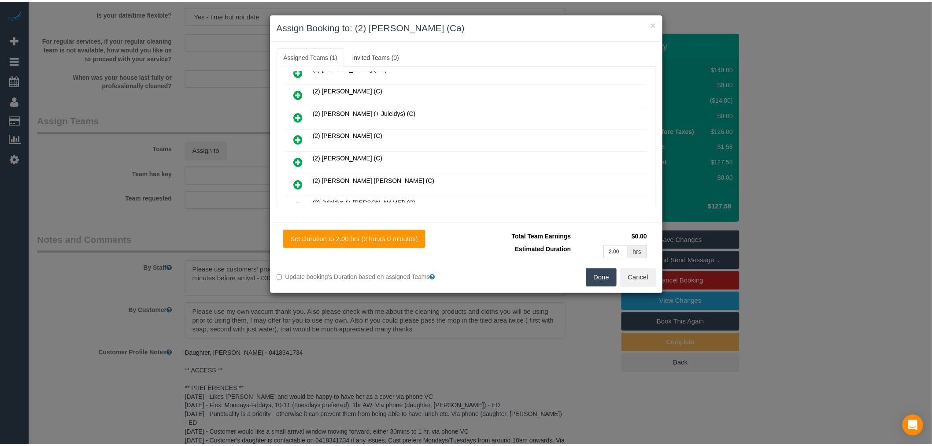
scroll to position [167, 0]
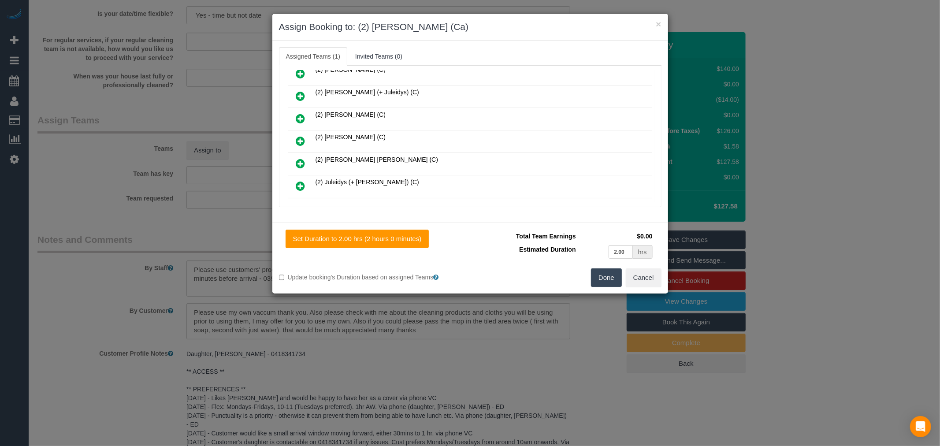
click at [617, 278] on button "Done" at bounding box center [606, 277] width 31 height 19
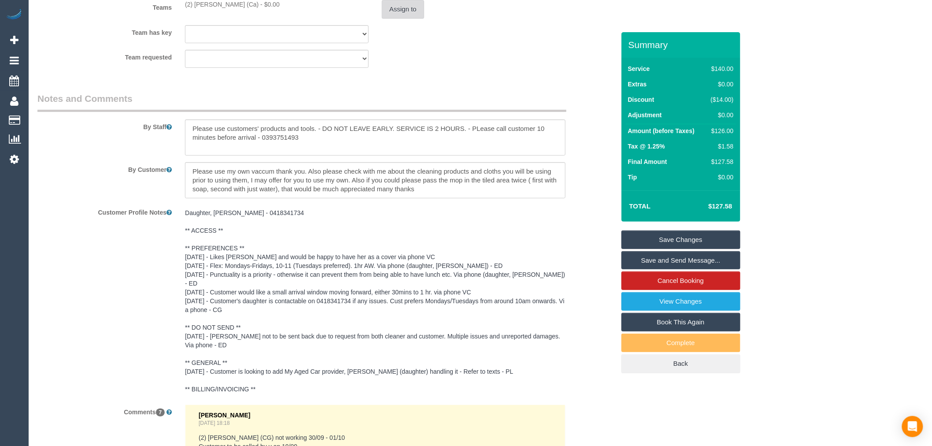
scroll to position [1451, 0]
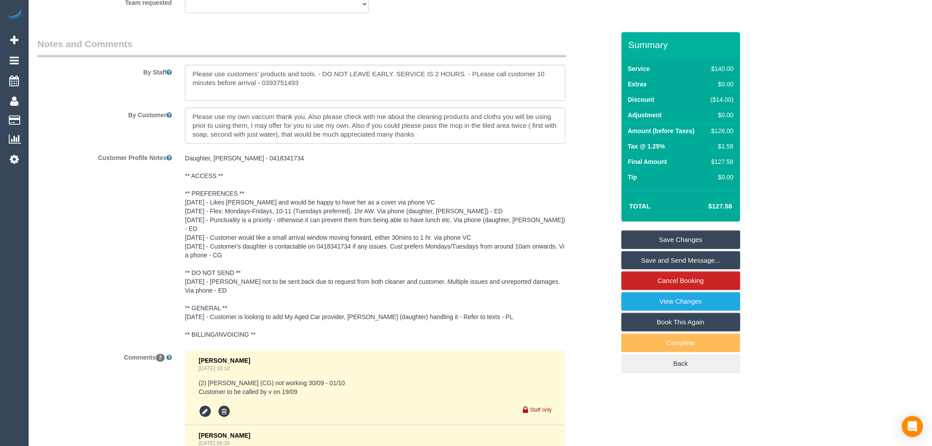
click at [194, 195] on pre "Daughter, Laura - 0418341734 ** ACCESS ** ** PREFERENCES ** 19/09/25 - Likes Jo…" at bounding box center [375, 246] width 381 height 185
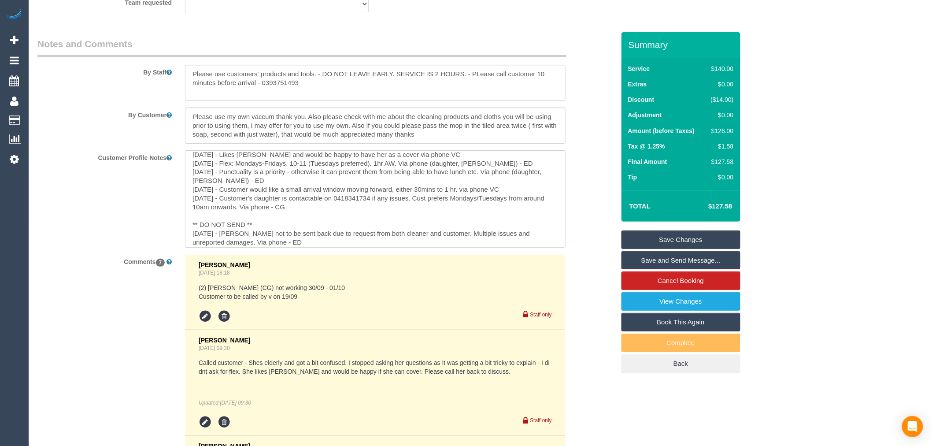
scroll to position [0, 0]
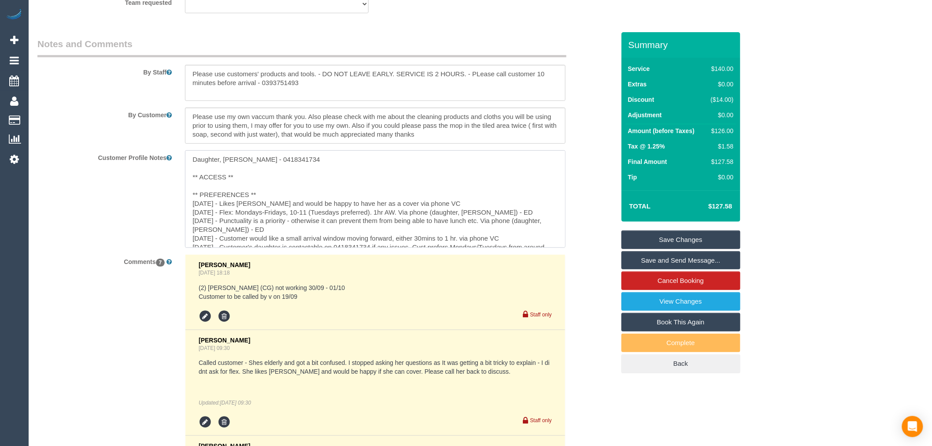
click at [260, 198] on textarea "Daughter, Laura - 0418341734 ** ACCESS ** ** PREFERENCES ** 19/09/25 - Likes Jo…" at bounding box center [375, 198] width 381 height 97
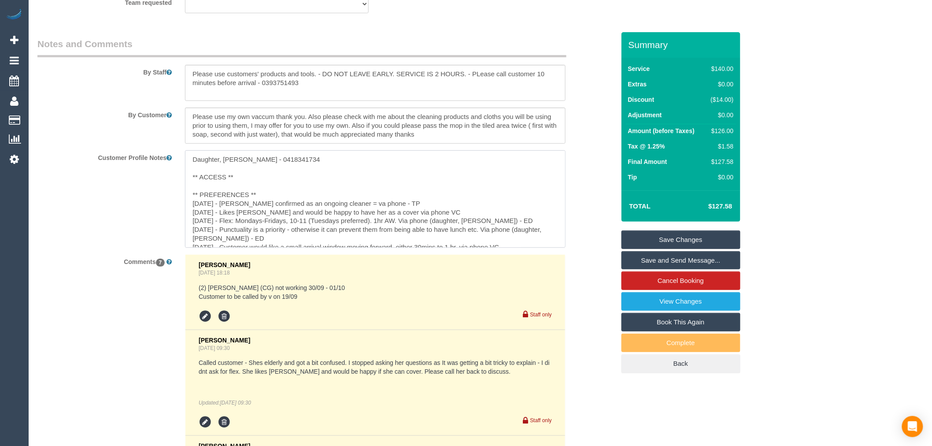
drag, startPoint x: 359, startPoint y: 207, endPoint x: 345, endPoint y: 208, distance: 13.3
click at [345, 208] on textarea "Daughter, Laura - 0418341734 ** ACCESS ** ** PREFERENCES ** 03/10/25 - Cheree c…" at bounding box center [375, 198] width 381 height 97
type textarea "Daughter, Laura - 0418341734 ** ACCESS ** ** PREFERENCES ** 03/10/25 - Cheree c…"
click at [657, 236] on link "Save Changes" at bounding box center [681, 239] width 119 height 19
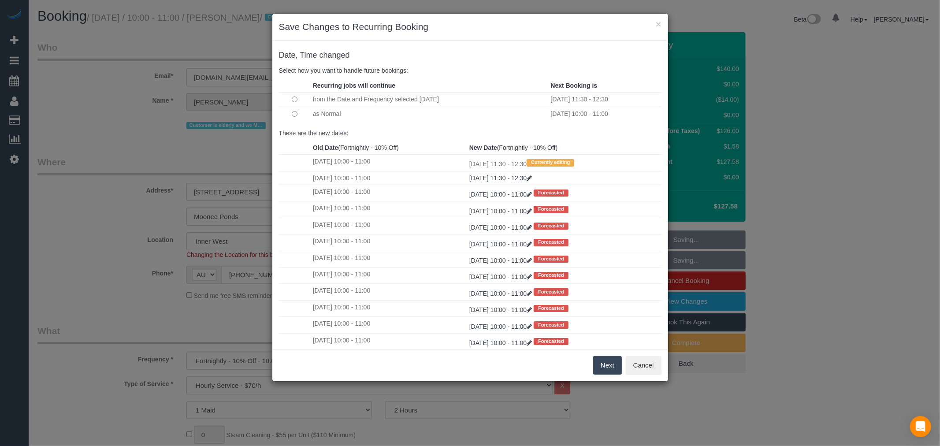
click at [606, 360] on button "Next" at bounding box center [607, 365] width 29 height 19
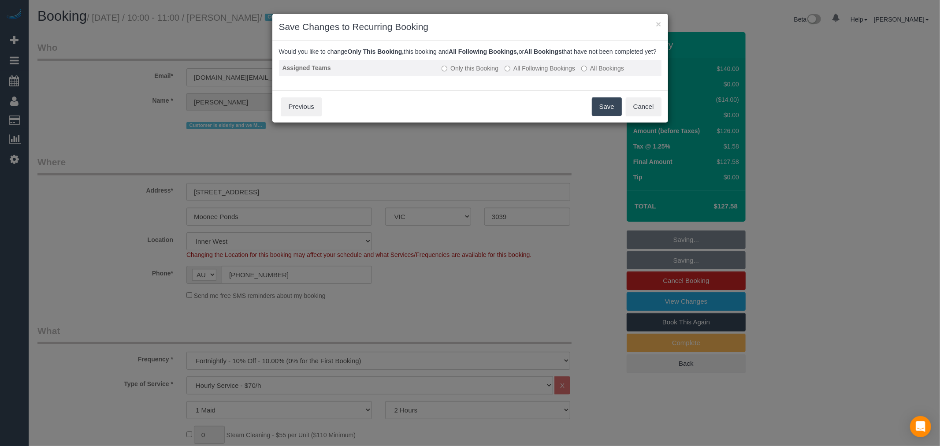
click at [530, 73] on label "All Following Bookings" at bounding box center [539, 68] width 70 height 9
click at [608, 115] on button "Save" at bounding box center [607, 106] width 30 height 19
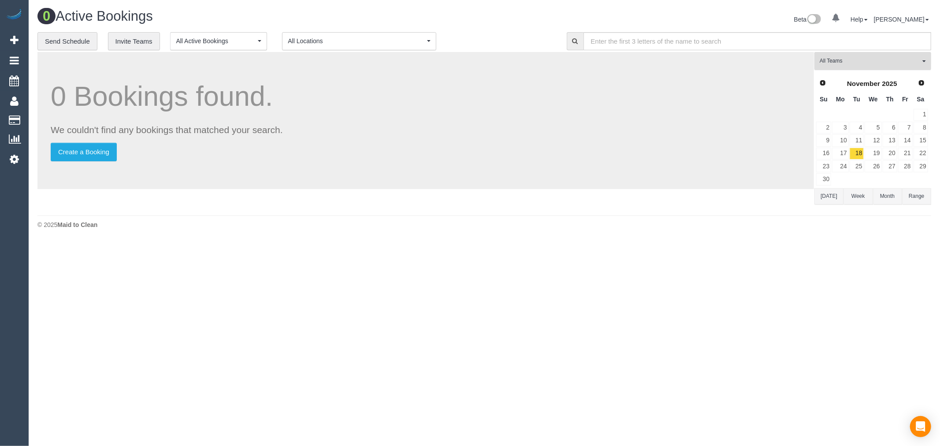
click at [832, 66] on button "All Teams" at bounding box center [872, 61] width 117 height 18
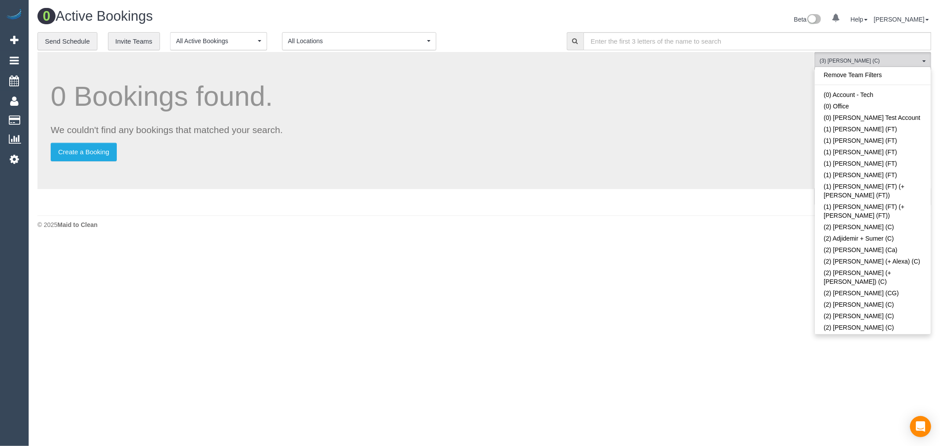
click at [660, 187] on div "0 Bookings found. We couldn't find any bookings that matched your search. Creat…" at bounding box center [425, 120] width 776 height 137
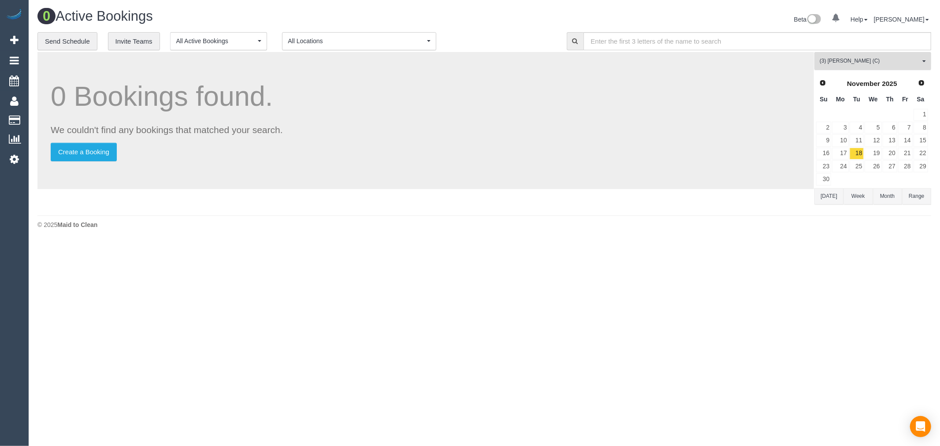
click at [868, 61] on span "(3) Gwendolyn Allen (C)" at bounding box center [870, 60] width 100 height 7
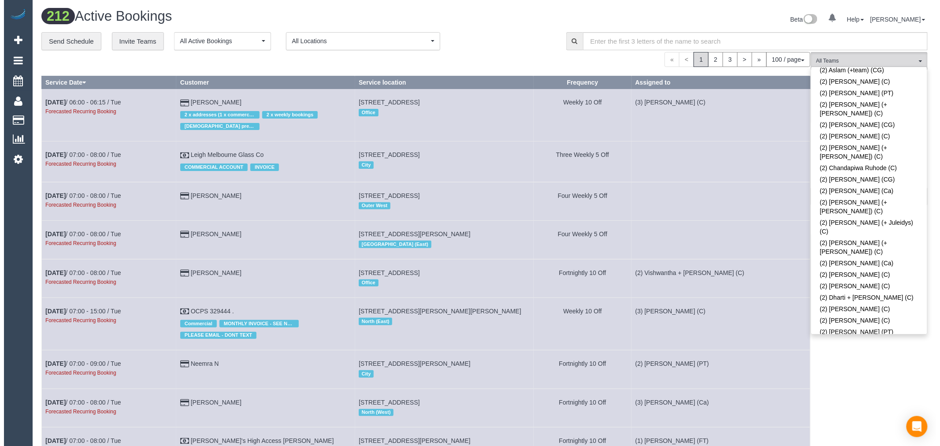
scroll to position [278, 0]
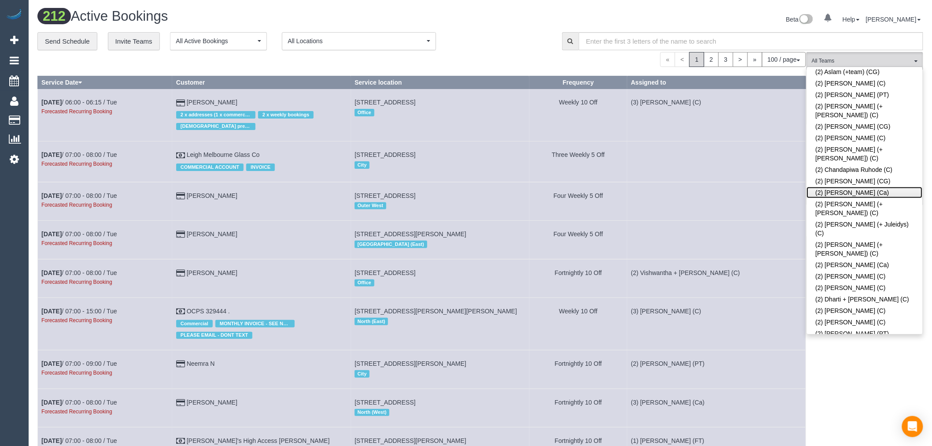
click at [855, 187] on link "(2) [PERSON_NAME] (Ca)" at bounding box center [865, 192] width 116 height 11
click at [707, 144] on td at bounding box center [716, 161] width 178 height 41
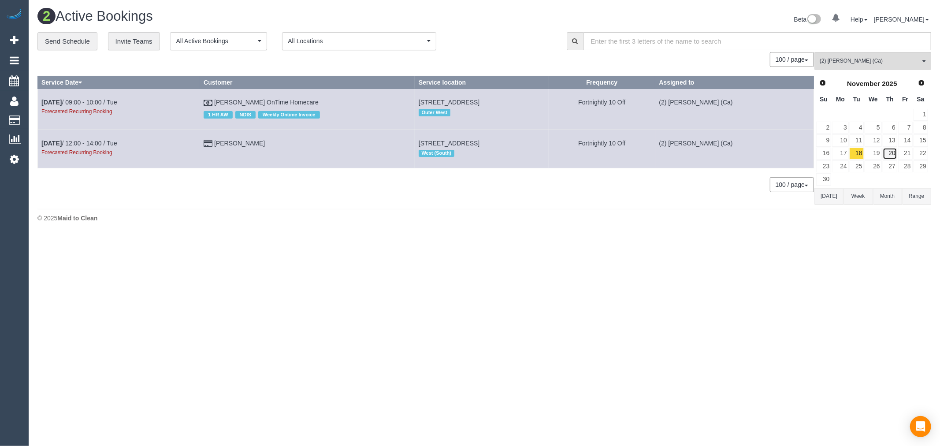
click at [885, 157] on link "20" at bounding box center [890, 154] width 15 height 12
click at [836, 197] on button "Today" at bounding box center [828, 196] width 29 height 16
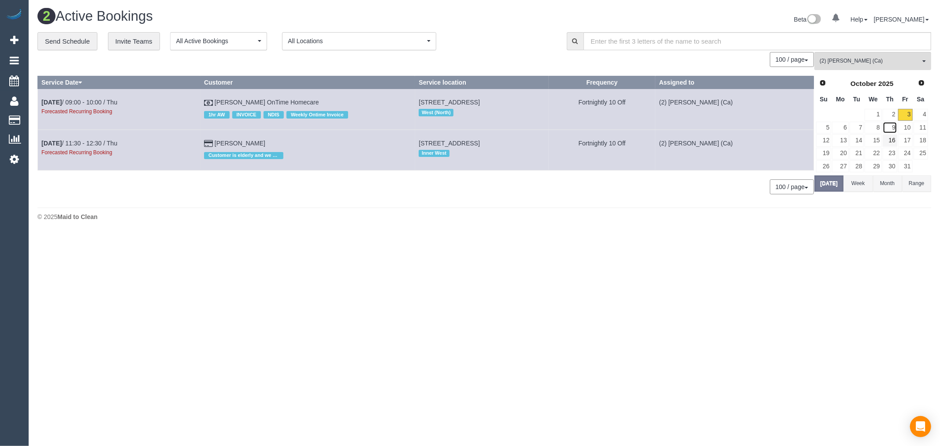
click at [894, 133] on link "9" at bounding box center [890, 128] width 15 height 12
click at [891, 156] on link "23" at bounding box center [890, 154] width 15 height 12
click at [916, 83] on link "Next" at bounding box center [922, 83] width 12 height 12
click at [893, 129] on link "6" at bounding box center [890, 128] width 15 height 12
click at [113, 108] on div "Forecasted Recurring Booking" at bounding box center [118, 111] width 155 height 9
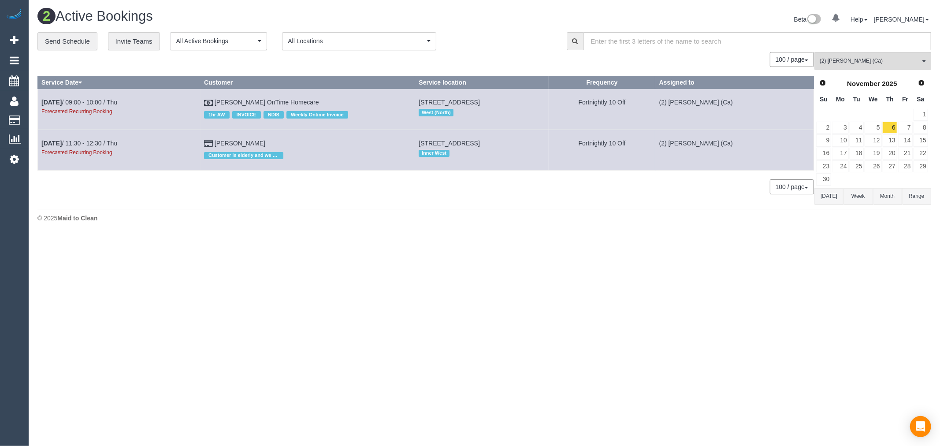
click at [113, 108] on div "Forecasted Recurring Booking" at bounding box center [118, 111] width 155 height 9
click at [117, 104] on link "Nov 6th / 09:00 - 10:00 / Thu" at bounding box center [79, 102] width 76 height 7
click at [99, 143] on link "Nov 6th / 11:30 - 12:30 / Thu" at bounding box center [79, 143] width 76 height 7
click at [825, 85] on span "Prev" at bounding box center [822, 82] width 7 height 7
click at [886, 128] on link "9" at bounding box center [890, 128] width 15 height 12
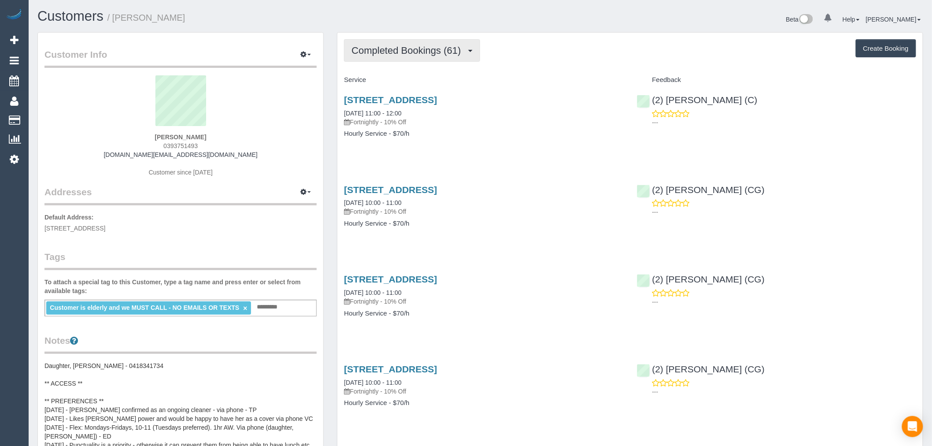
click at [430, 47] on span "Completed Bookings (61)" at bounding box center [409, 50] width 114 height 11
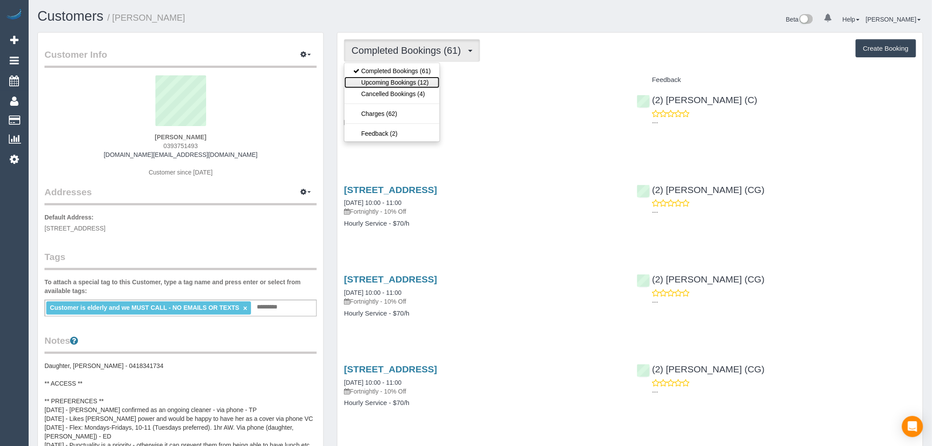
click at [417, 85] on link "Upcoming Bookings (12)" at bounding box center [392, 82] width 95 height 11
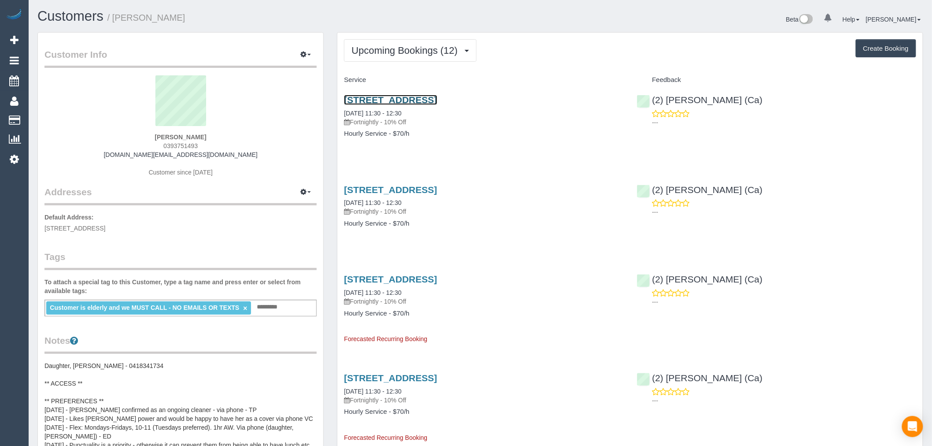
click at [437, 103] on link "[STREET_ADDRESS]" at bounding box center [390, 100] width 93 height 10
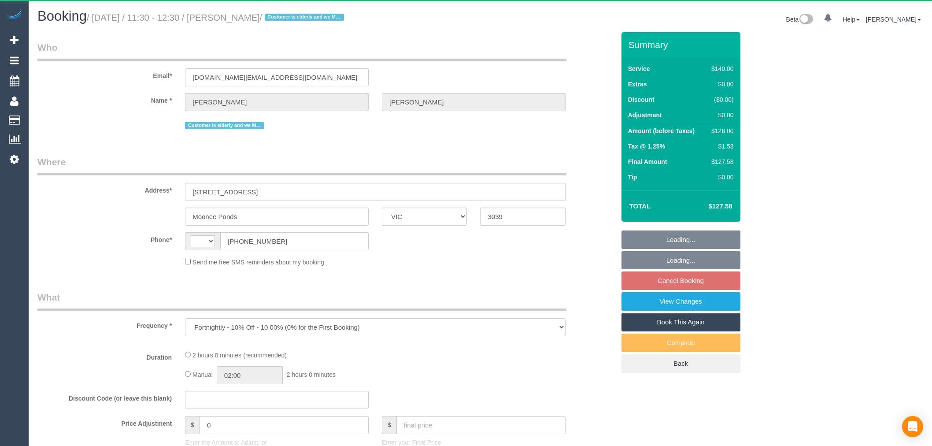
select select "VIC"
select select "string:stripe-pm_1NoKqy2GScqysDRVsan1s9rF"
select select "number:28"
select select "number:14"
select select "number:19"
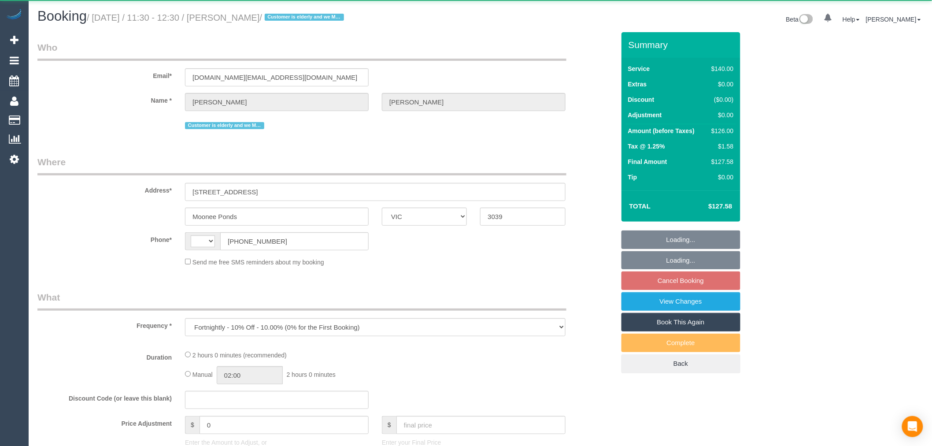
select select "number:24"
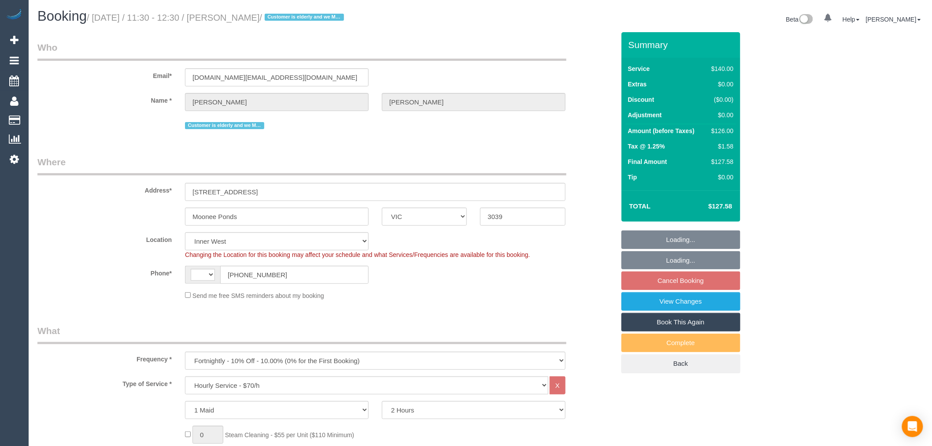
select select "object:607"
select select "string:AU"
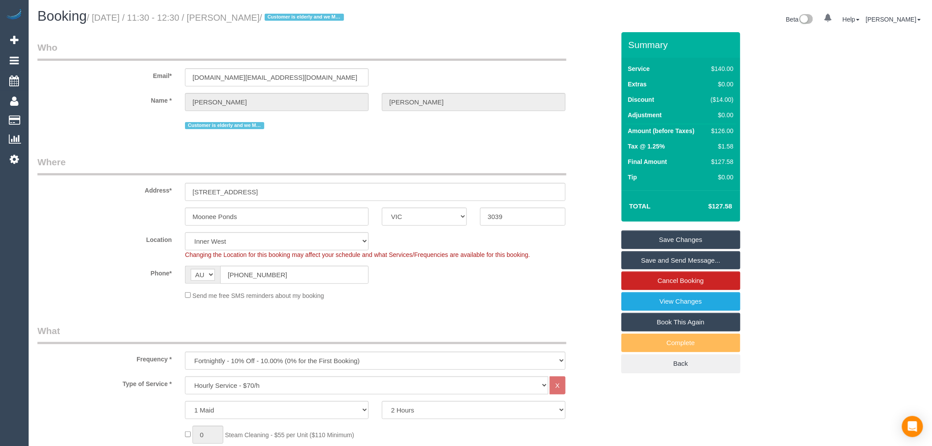
click at [698, 256] on link "Save and Send Message..." at bounding box center [681, 260] width 119 height 19
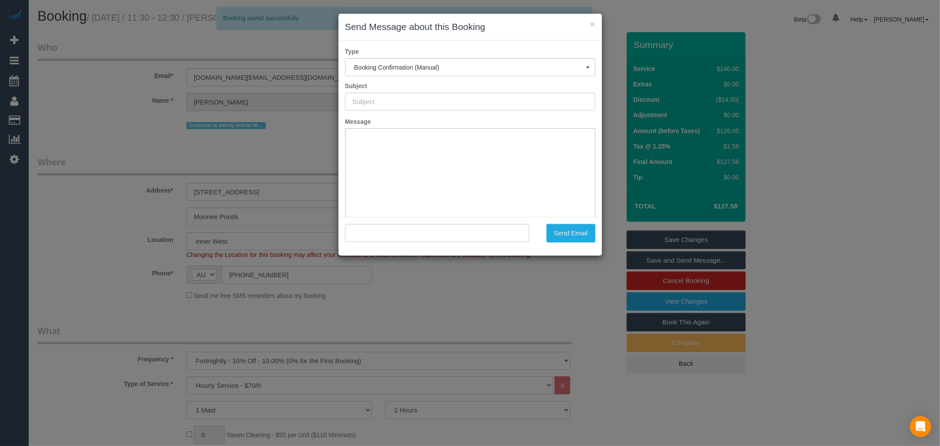
type input "Booking Confirmed"
type input ""Nancy De Pasquale" <lceravolo.au@gmail.com>"
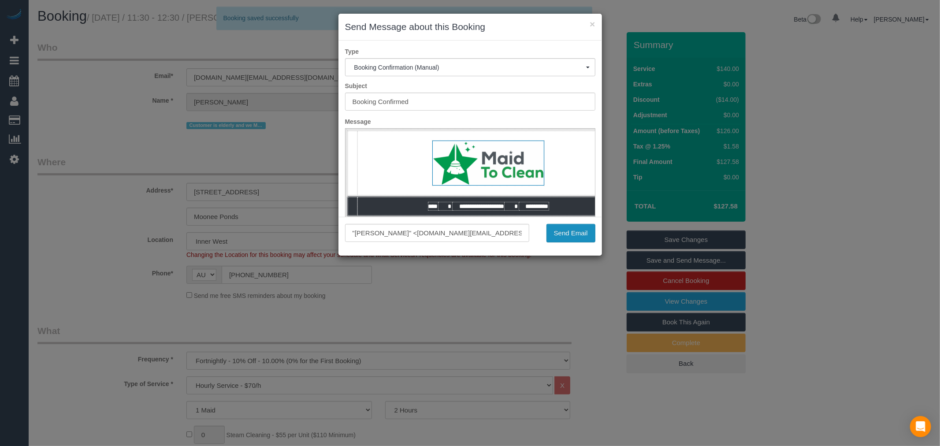
click at [579, 235] on button "Send Email" at bounding box center [570, 233] width 49 height 19
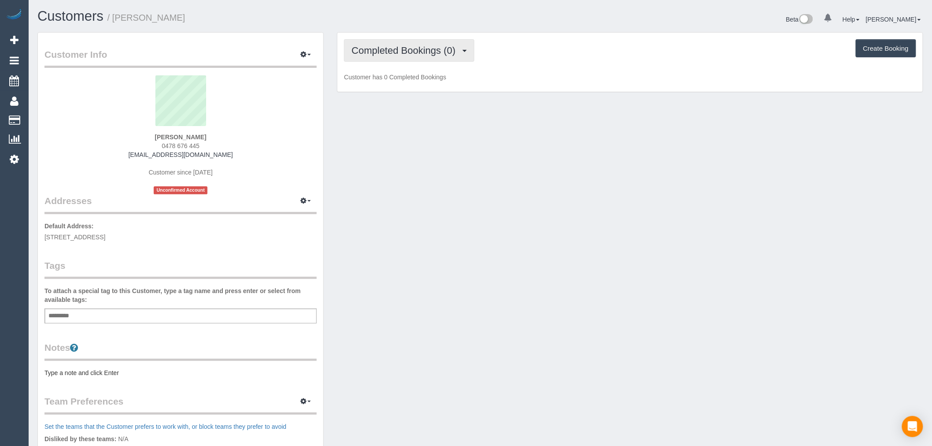
click at [389, 42] on button "Completed Bookings (0)" at bounding box center [409, 50] width 130 height 22
click at [404, 80] on link "Upcoming Bookings (1)" at bounding box center [391, 82] width 92 height 11
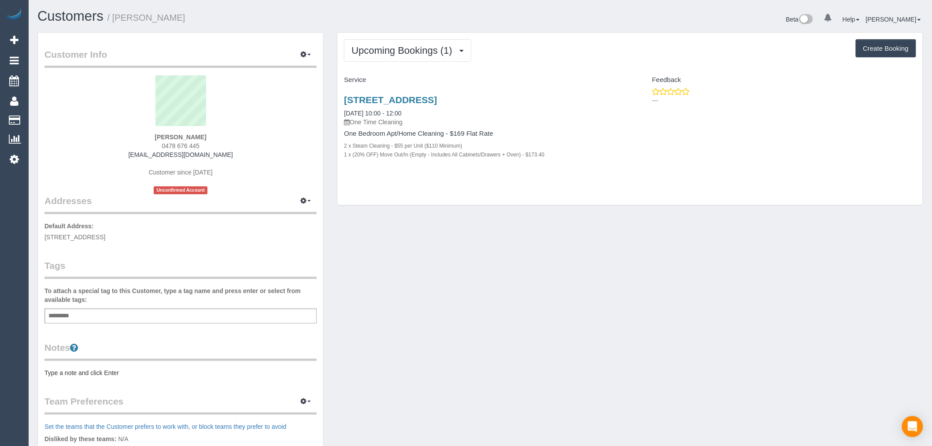
click at [411, 94] on div "[STREET_ADDRESS] [DATE] 10:00 - 12:00 One Time Cleaning One Bedroom Apt/Home Cl…" at bounding box center [484, 131] width 293 height 89
click at [415, 100] on link "[STREET_ADDRESS]" at bounding box center [390, 100] width 93 height 10
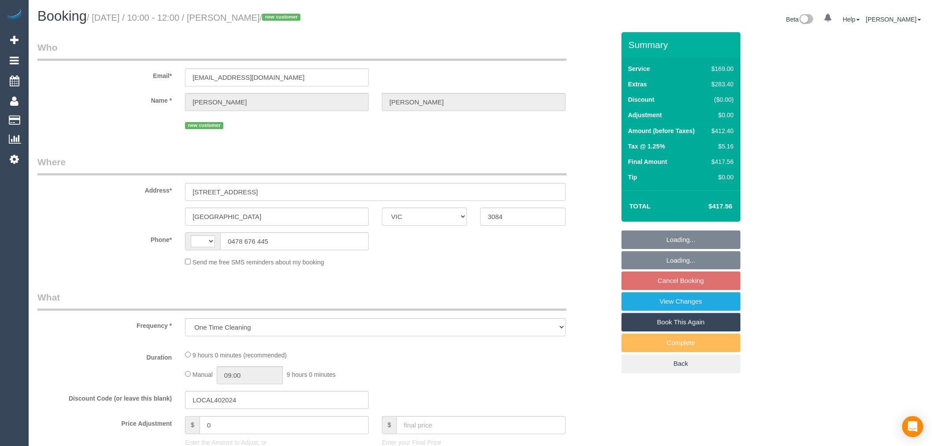
select select "VIC"
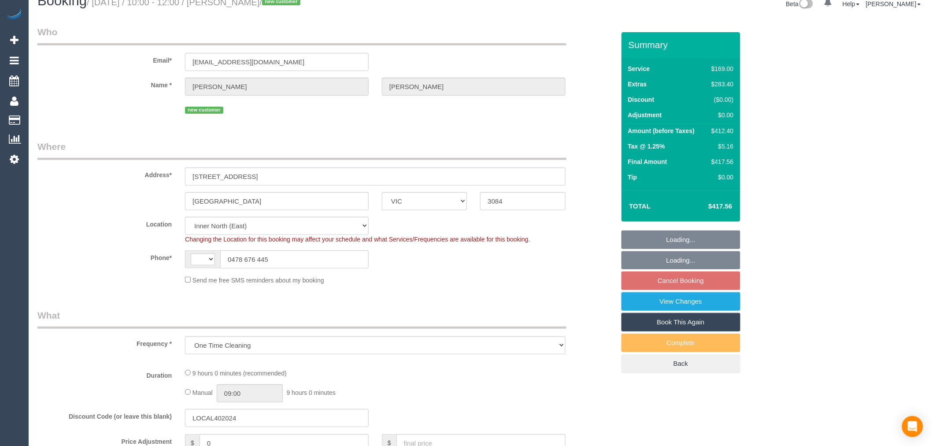
select select "object:705"
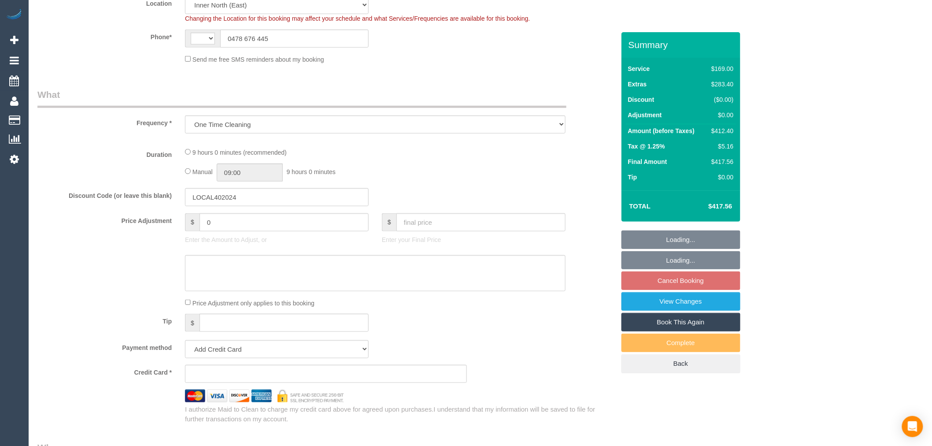
select select "string:AU"
select select "number:28"
select select "number:14"
select select "number:19"
select select "number:25"
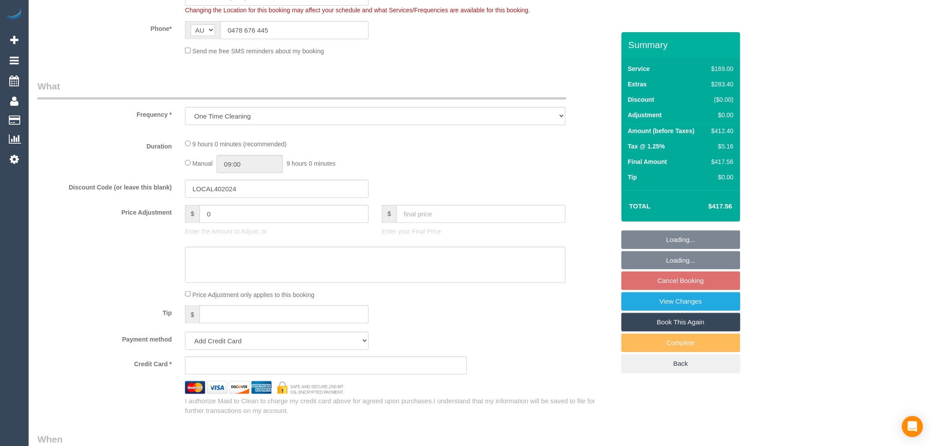
select select "string:stripe-pm_1SDGJb2GScqysDRVSnuA2xCa"
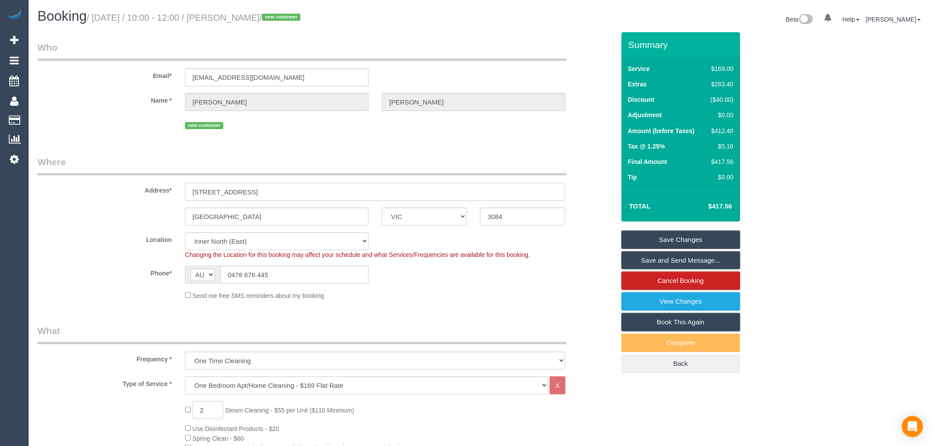
drag, startPoint x: 256, startPoint y: 188, endPoint x: 182, endPoint y: 189, distance: 73.6
click at [182, 189] on div "[STREET_ADDRESS]" at bounding box center [375, 192] width 394 height 18
click at [267, 223] on input "[GEOGRAPHIC_DATA]" at bounding box center [277, 217] width 184 height 18
drag, startPoint x: 259, startPoint y: 225, endPoint x: 107, endPoint y: 213, distance: 152.5
click at [107, 213] on div "[GEOGRAPHIC_DATA] ACT [GEOGRAPHIC_DATA] NT [GEOGRAPHIC_DATA] SA TAS [GEOGRAPHIC…" at bounding box center [326, 217] width 591 height 18
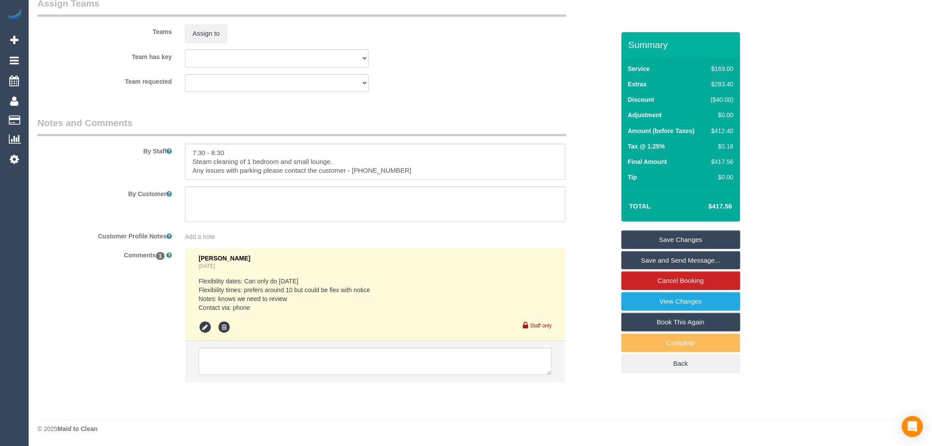
scroll to position [1391, 0]
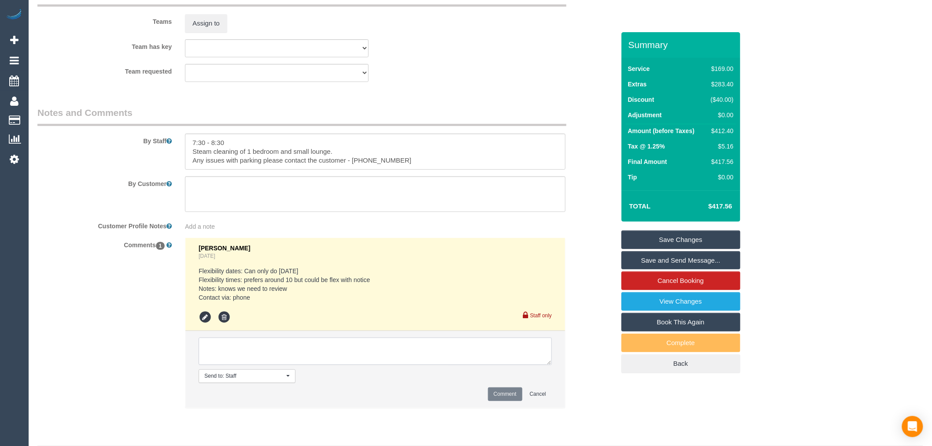
click at [296, 365] on textarea at bounding box center [375, 351] width 353 height 27
click at [281, 357] on textarea at bounding box center [375, 351] width 353 height 27
type textarea "Warnot has agreed - via text"
click at [510, 401] on button "Comment" at bounding box center [505, 394] width 34 height 14
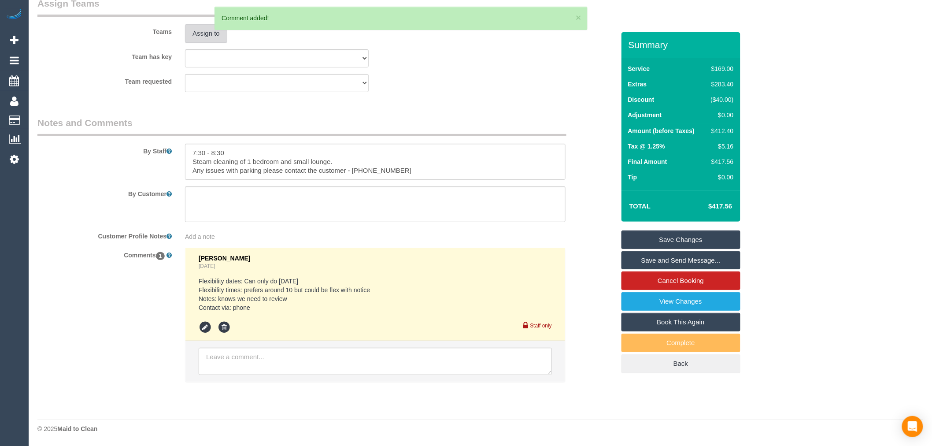
click at [202, 35] on button "Assign to" at bounding box center [206, 33] width 42 height 19
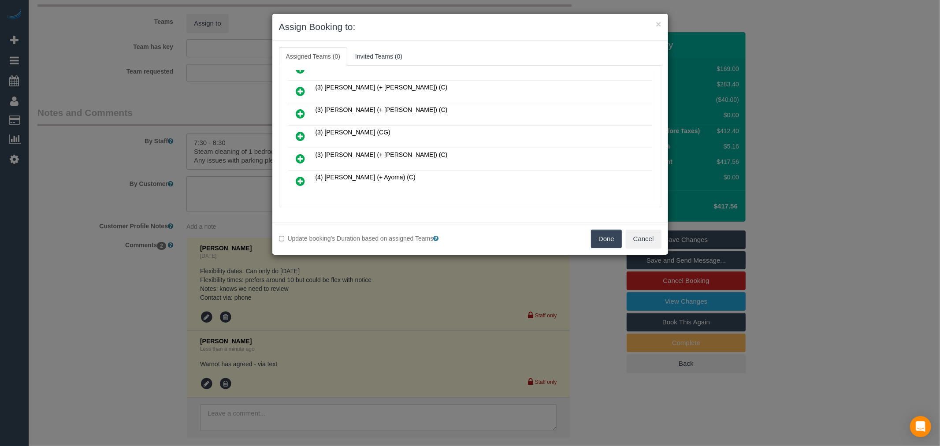
scroll to position [662, 0]
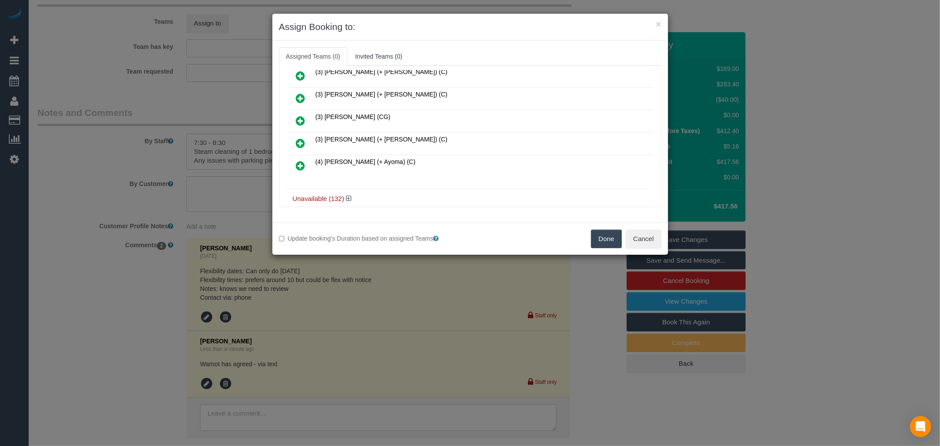
click at [354, 195] on h4 "Unavailable (132)" at bounding box center [470, 198] width 355 height 7
click at [350, 195] on icon at bounding box center [348, 198] width 5 height 7
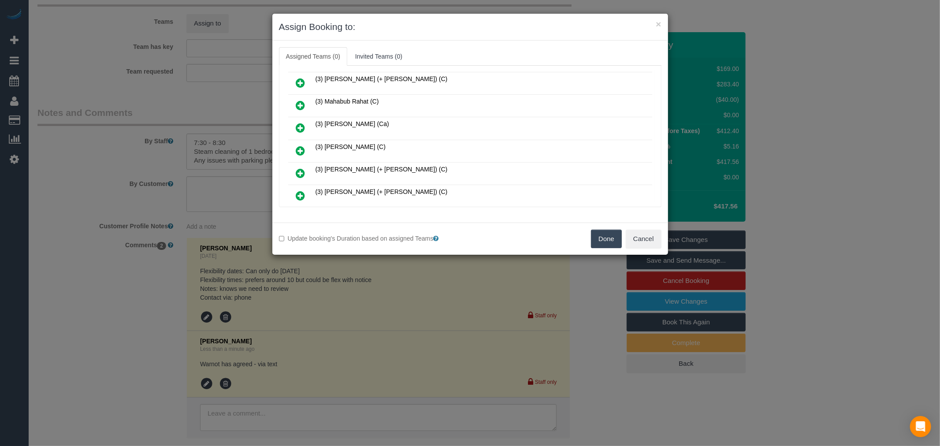
scroll to position [1138, 0]
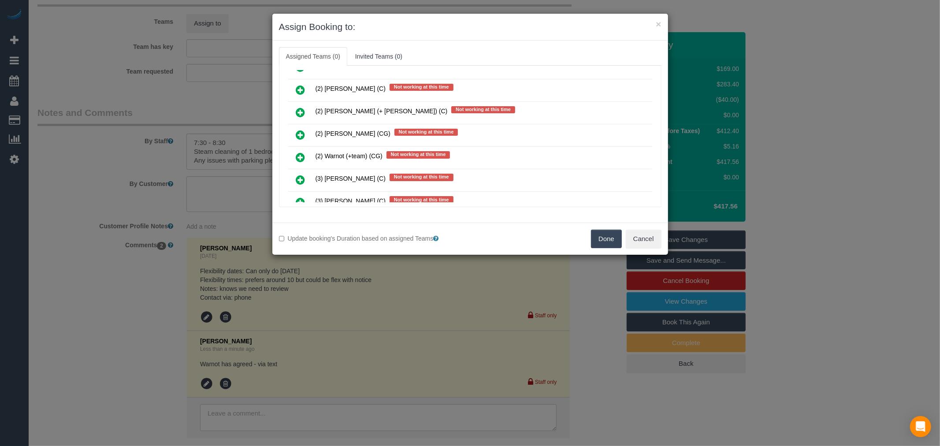
click at [300, 152] on icon at bounding box center [300, 157] width 9 height 11
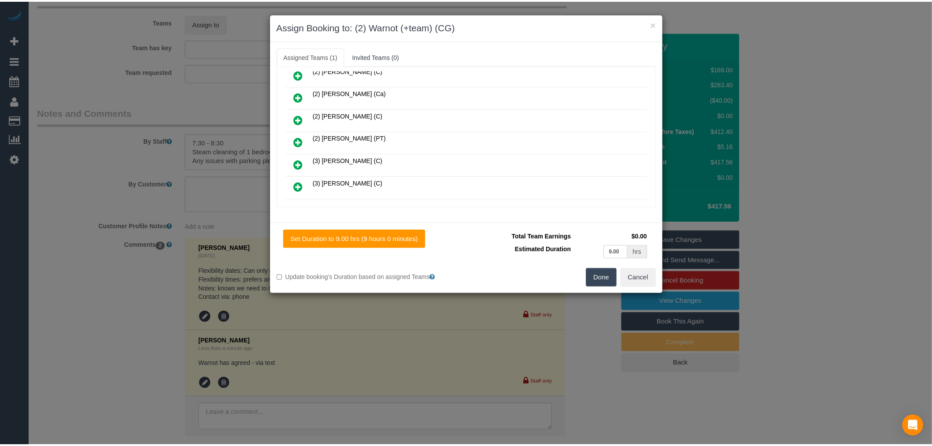
scroll to position [0, 0]
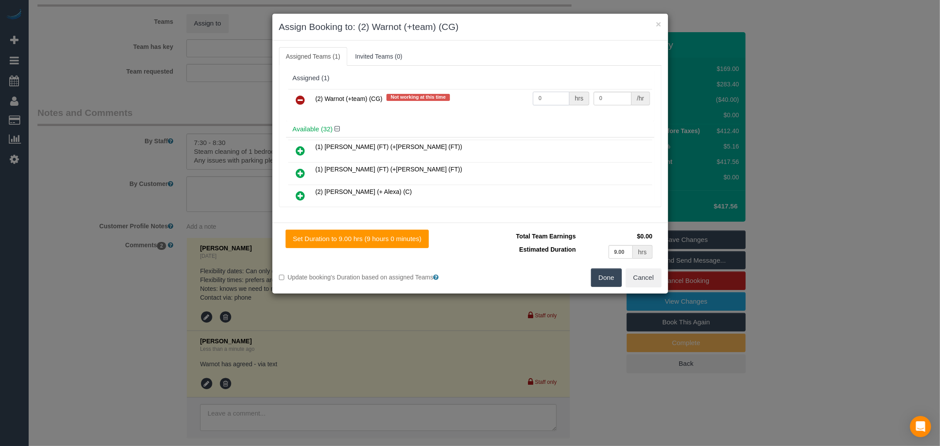
drag, startPoint x: 541, startPoint y: 95, endPoint x: 521, endPoint y: 96, distance: 19.4
click at [521, 96] on tr "(2) Warnot (+team) (CG) Not working at this time 0 hrs 0 /hr" at bounding box center [470, 100] width 364 height 22
type input "1"
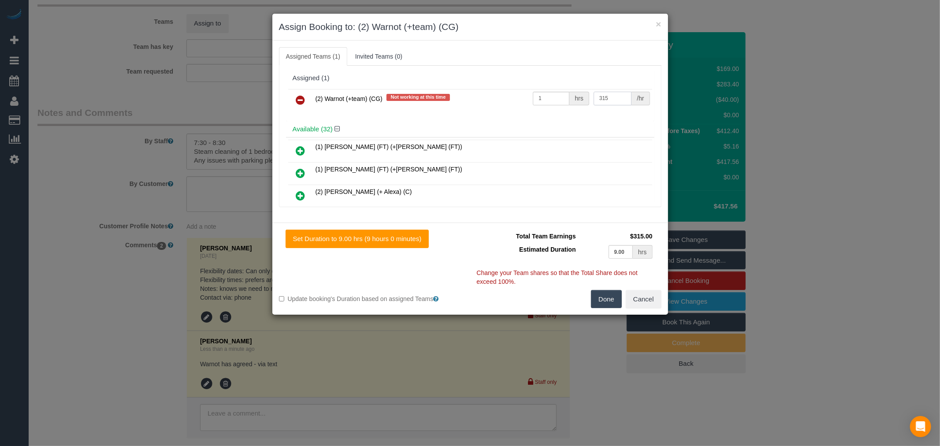
type input "315"
drag, startPoint x: 625, startPoint y: 251, endPoint x: 582, endPoint y: 251, distance: 42.3
click at [582, 251] on td "9.00 hrs" at bounding box center [616, 252] width 77 height 18
type input "6.5"
click at [598, 293] on button "Done" at bounding box center [606, 299] width 31 height 19
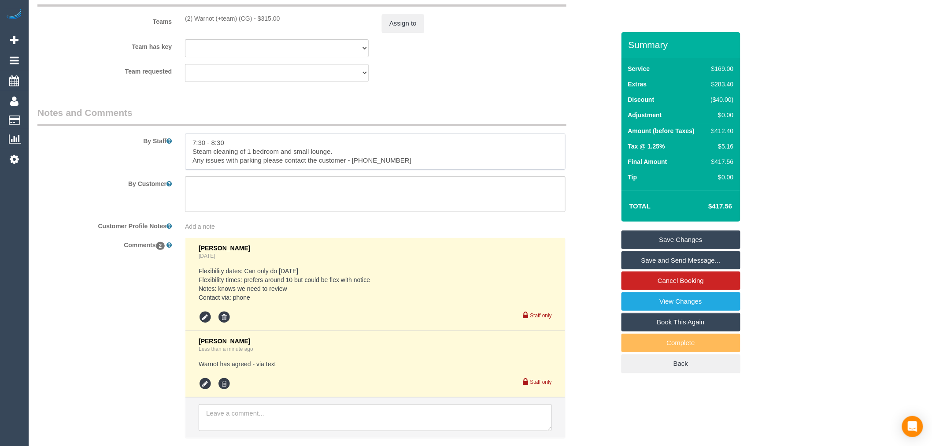
click at [200, 149] on textarea at bounding box center [375, 152] width 381 height 36
click at [240, 150] on textarea at bounding box center [375, 152] width 381 height 36
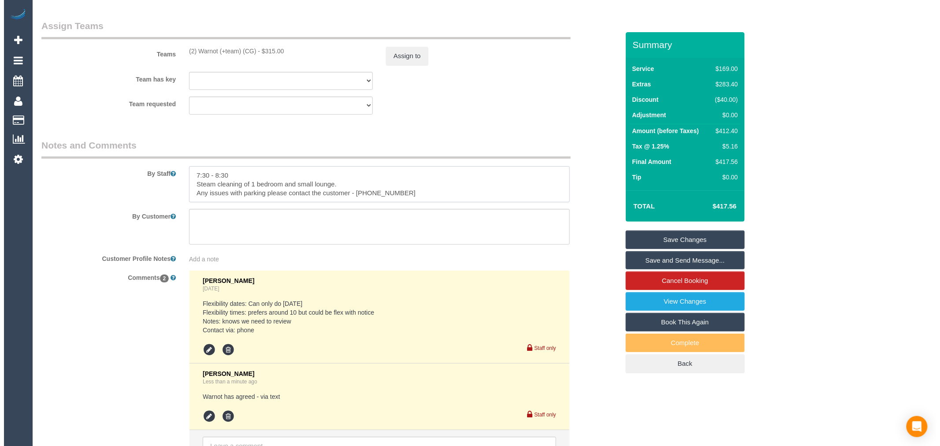
scroll to position [1342, 0]
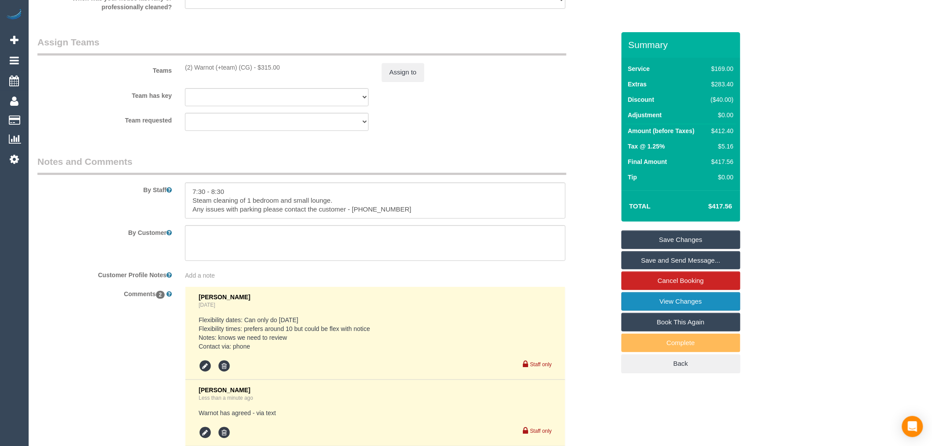
click at [638, 298] on link "View Changes" at bounding box center [681, 301] width 119 height 19
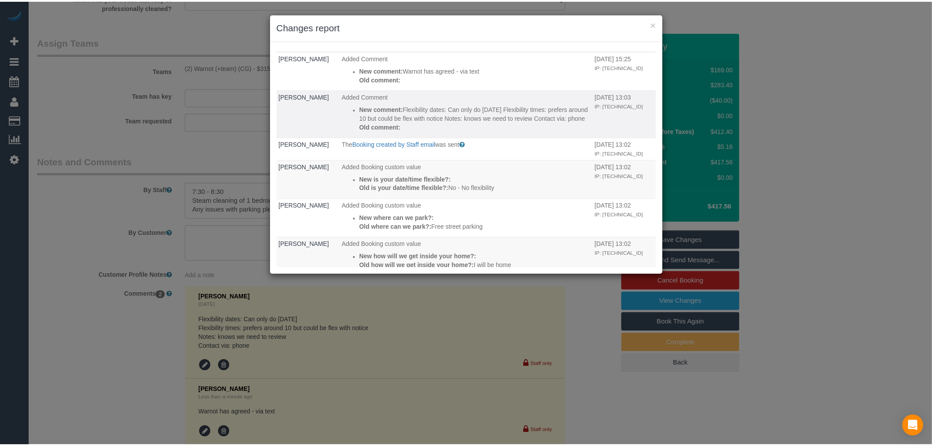
scroll to position [0, 0]
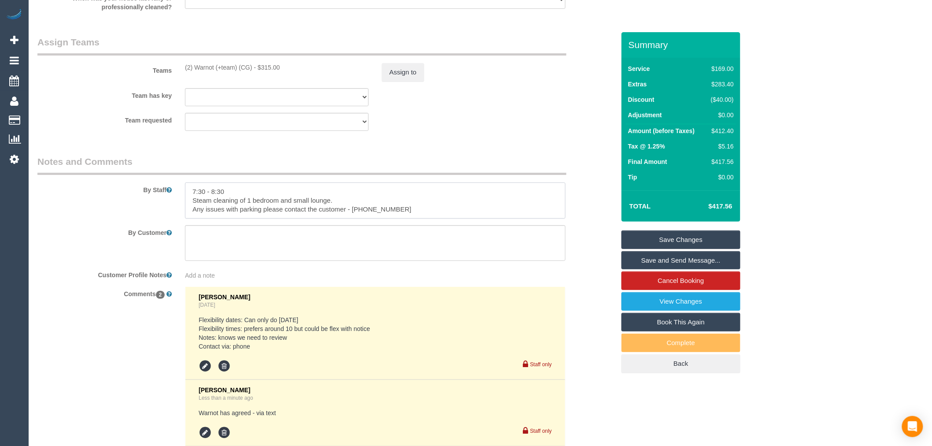
click at [268, 196] on textarea at bounding box center [375, 200] width 381 height 36
drag, startPoint x: 252, startPoint y: 196, endPoint x: 148, endPoint y: 198, distance: 103.6
click at [148, 198] on div "By Staff" at bounding box center [326, 186] width 591 height 63
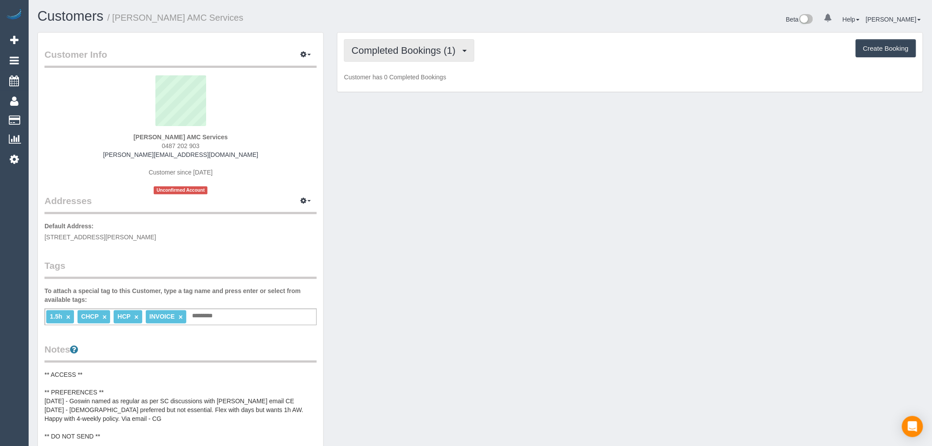
click at [426, 45] on span "Completed Bookings (1)" at bounding box center [406, 50] width 108 height 11
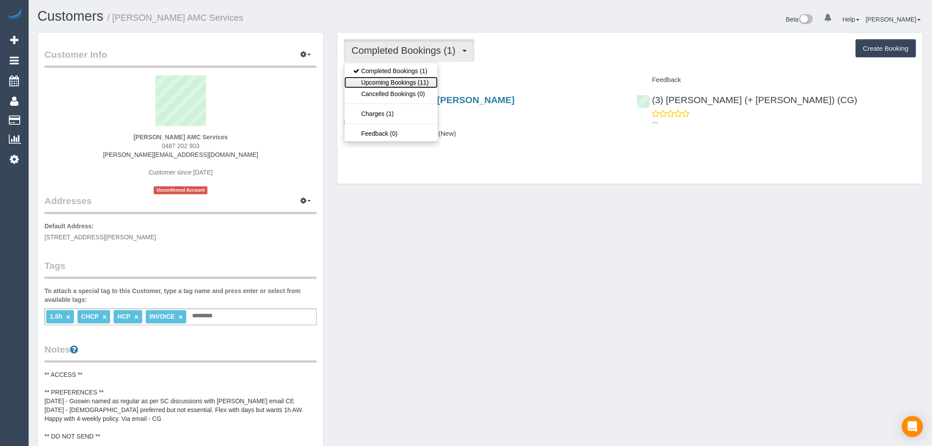
click at [423, 77] on link "Upcoming Bookings (11)" at bounding box center [391, 82] width 93 height 11
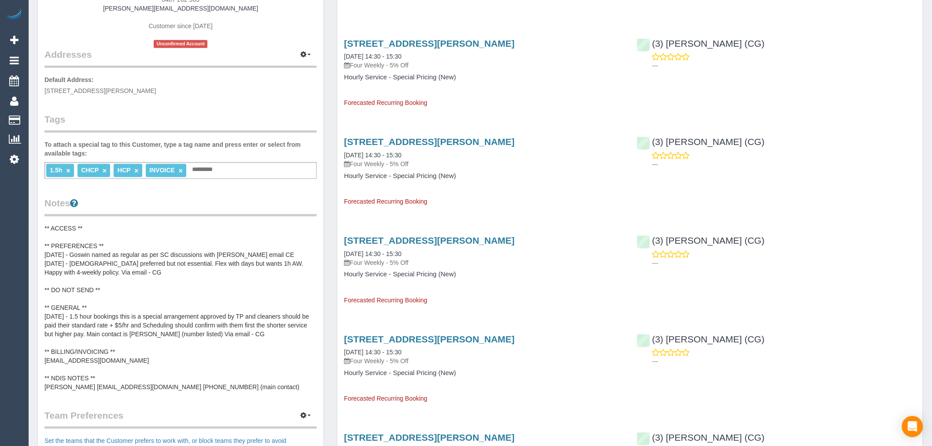
scroll to position [147, 0]
click at [103, 233] on pre "** ACCESS ** ** PREFERENCES ** 09/09/2025 - Goswin named as regular as per SC d…" at bounding box center [181, 306] width 272 height 167
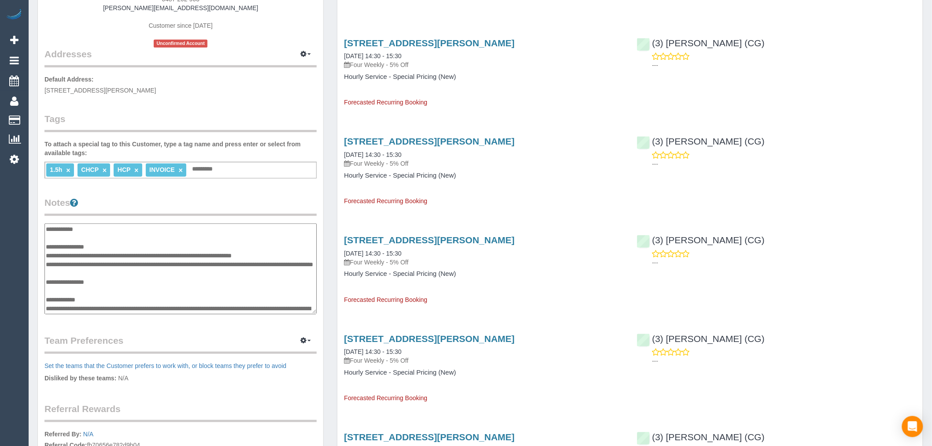
scroll to position [196, 0]
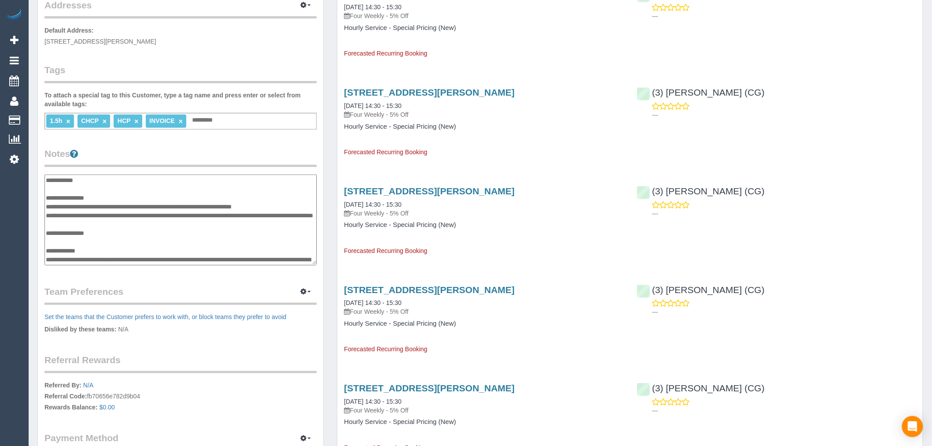
click at [94, 261] on textarea "**********" at bounding box center [181, 219] width 272 height 91
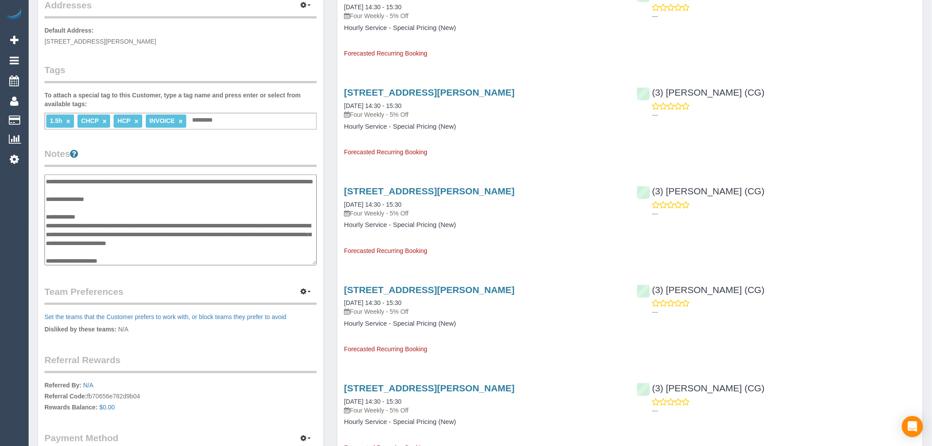
scroll to position [49, 0]
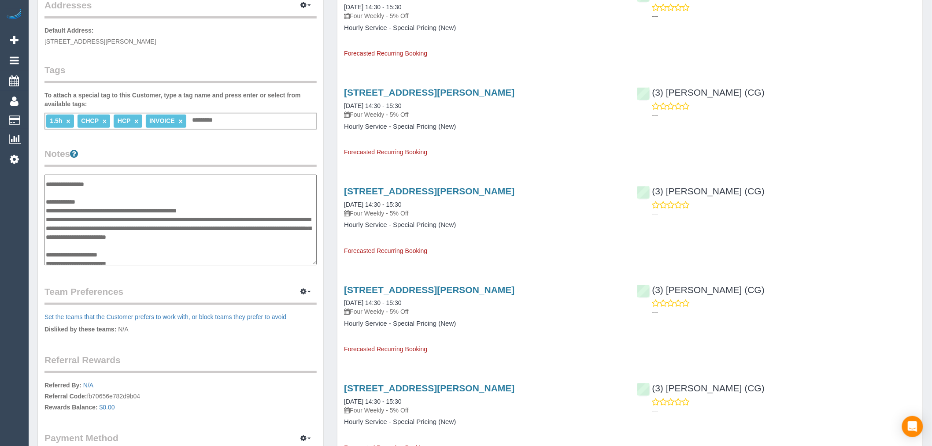
click at [159, 214] on textarea "**********" at bounding box center [181, 219] width 272 height 91
click at [164, 217] on textarea "**********" at bounding box center [181, 219] width 272 height 91
click at [87, 218] on textarea "**********" at bounding box center [181, 219] width 272 height 91
type textarea "**********"
click at [578, 179] on div "64 Charles Street, St Albans, VIC 3021 30/12/2025 14:30 - 15:30 Four Weekly - 5…" at bounding box center [484, 216] width 293 height 77
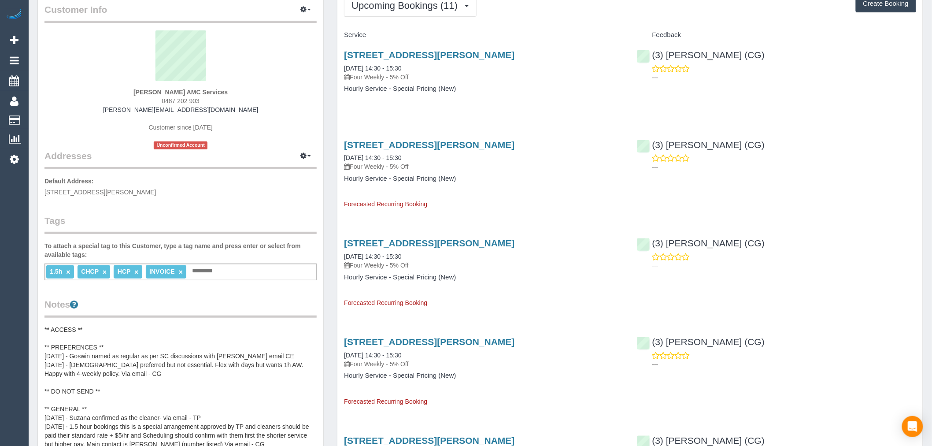
scroll to position [0, 0]
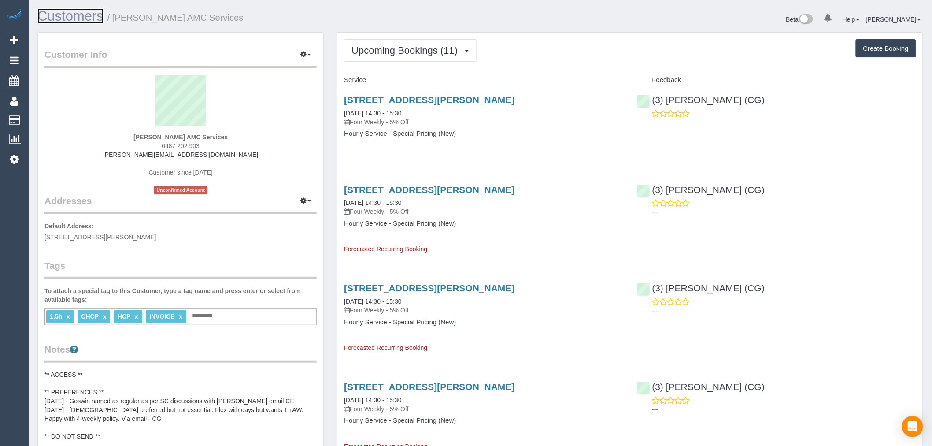
click at [87, 14] on link "Customers" at bounding box center [70, 15] width 66 height 15
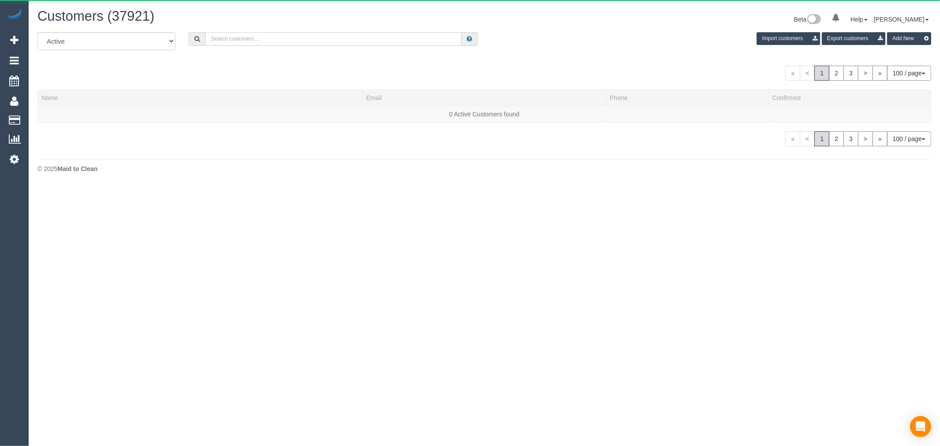
click at [382, 40] on input "text" at bounding box center [333, 39] width 256 height 14
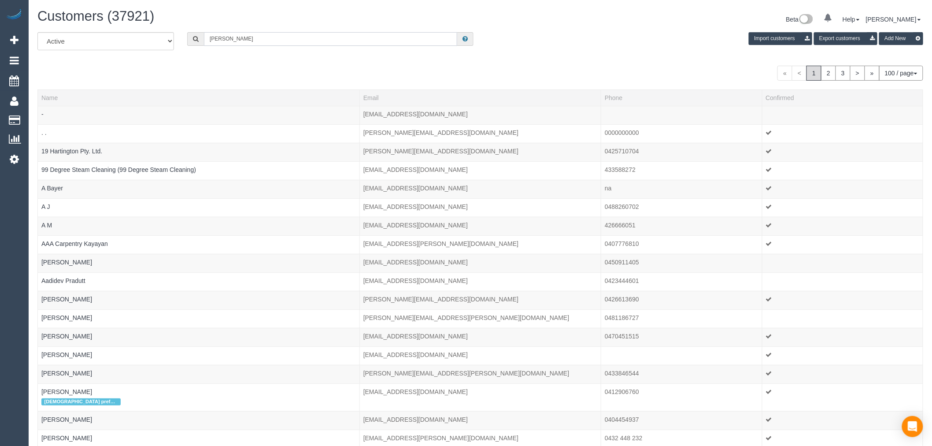
type input "bonnie hamilton"
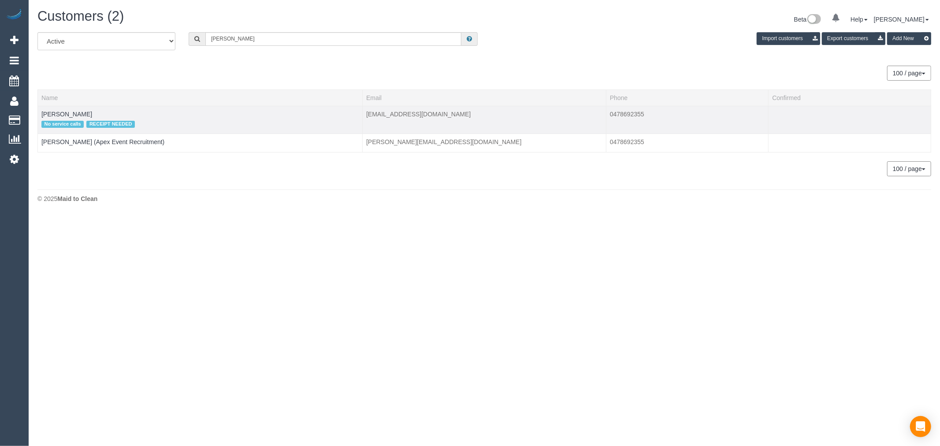
click at [66, 107] on td "Bonnie Hamilton No service calls RECEIPT NEEDED" at bounding box center [200, 120] width 325 height 28
click at [70, 111] on link "Bonnie Hamilton" at bounding box center [66, 114] width 51 height 7
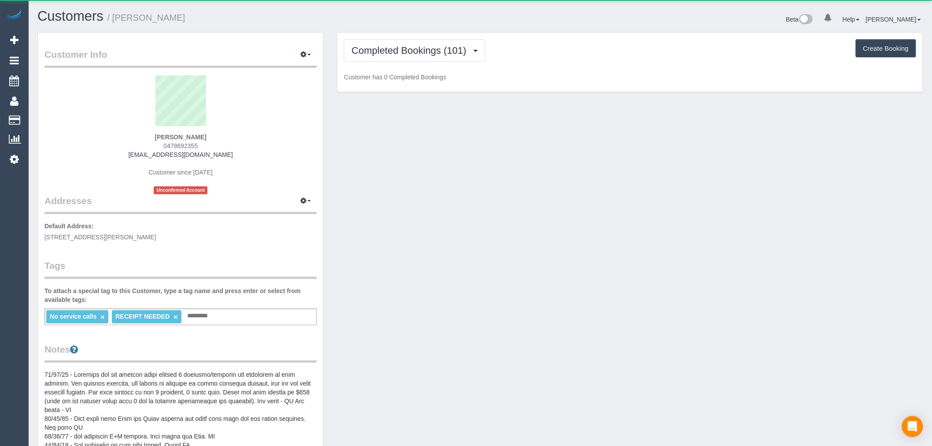
click at [408, 35] on div "Completed Bookings (101) Completed Bookings (101) Upcoming Bookings (0) Cancell…" at bounding box center [631, 62] width 586 height 59
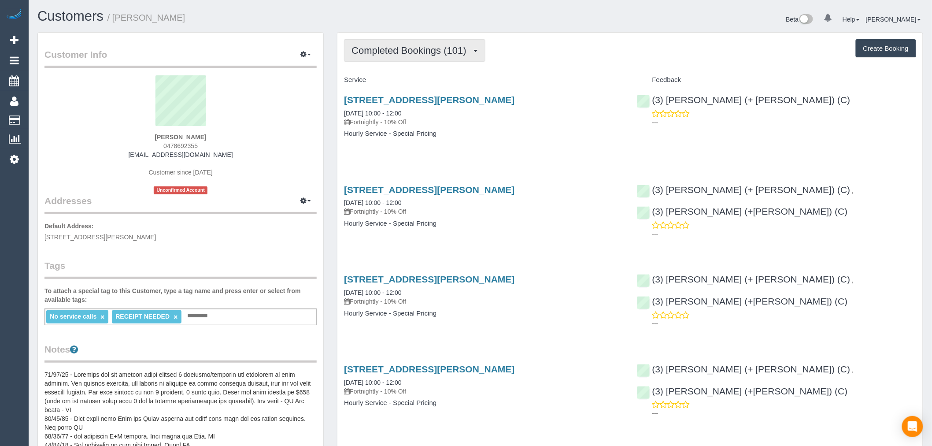
click at [419, 51] on span "Completed Bookings (101)" at bounding box center [411, 50] width 119 height 11
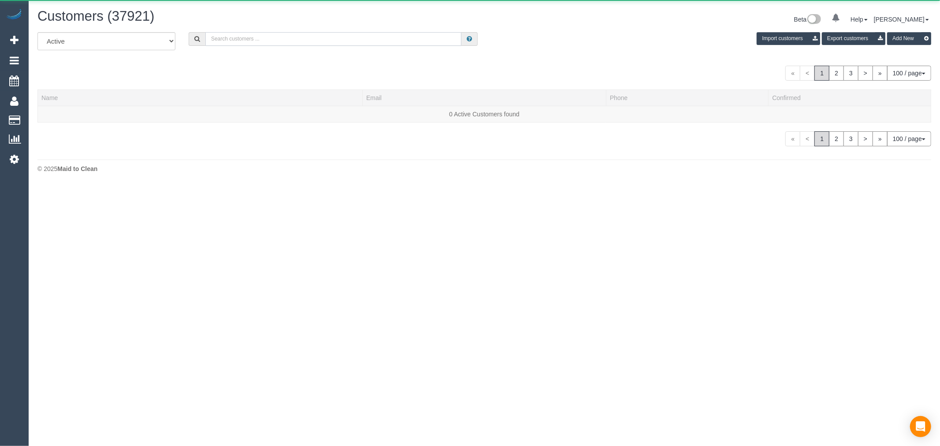
click at [364, 41] on input "text" at bounding box center [333, 39] width 256 height 14
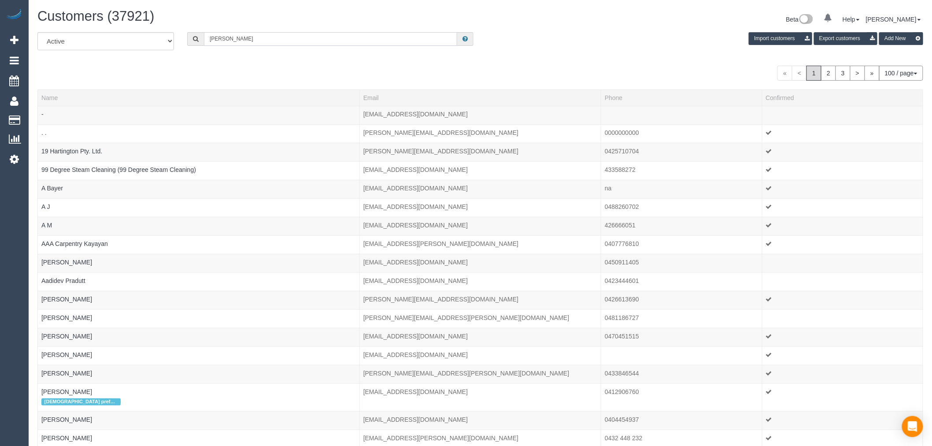
type input "bonnie hamilton"
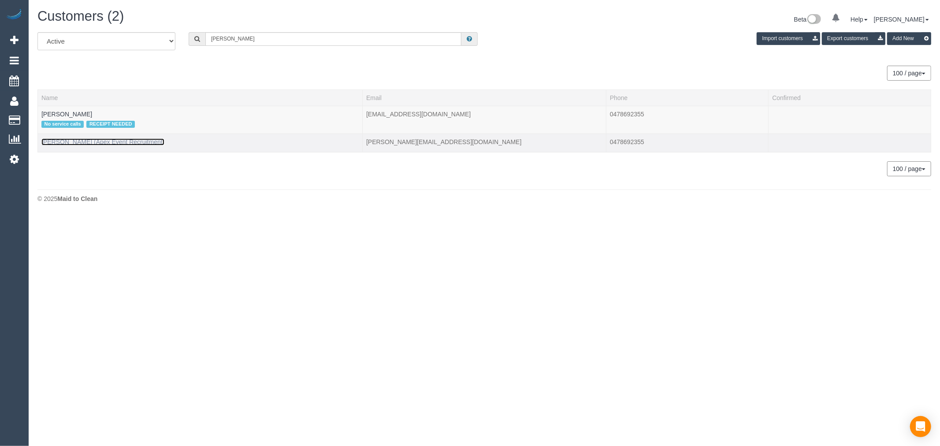
click at [97, 143] on link "Bonnie Hamilton (Apex Event Recruitment)" at bounding box center [102, 141] width 123 height 7
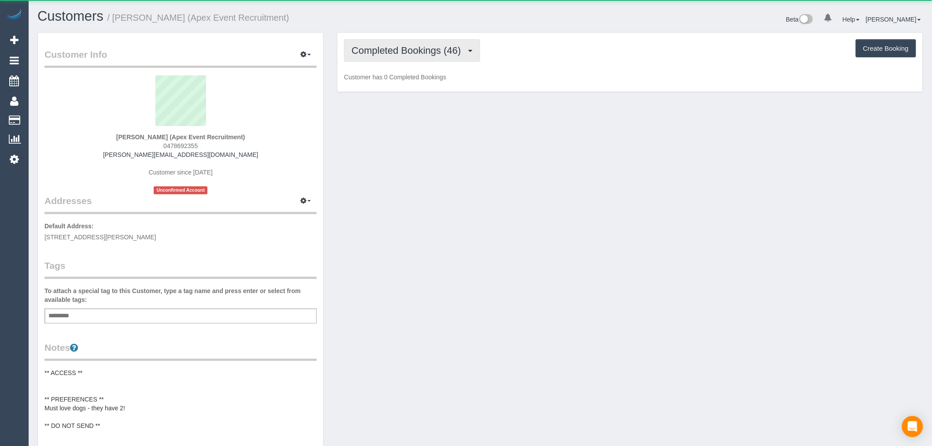
click at [456, 54] on span "Completed Bookings (46)" at bounding box center [409, 50] width 114 height 11
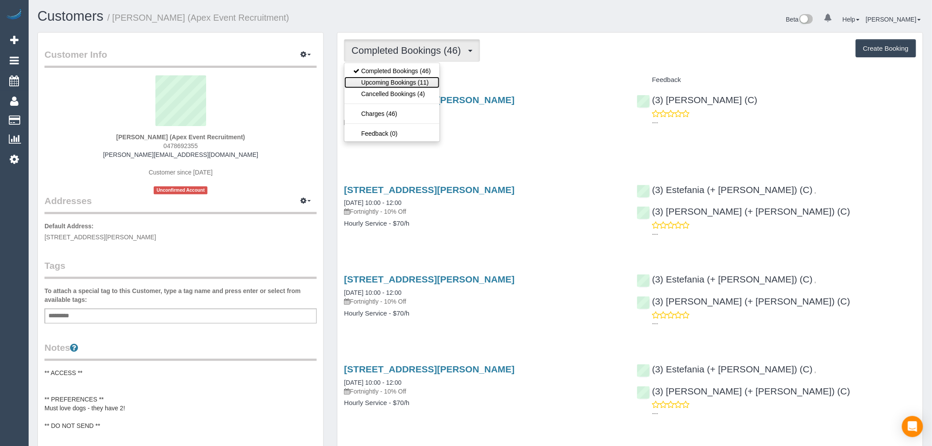
click at [428, 82] on link "Upcoming Bookings (11)" at bounding box center [392, 82] width 95 height 11
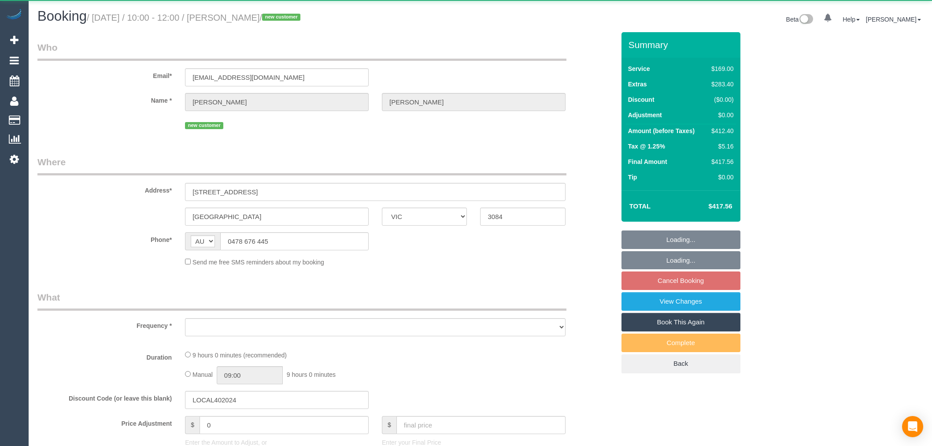
select select "VIC"
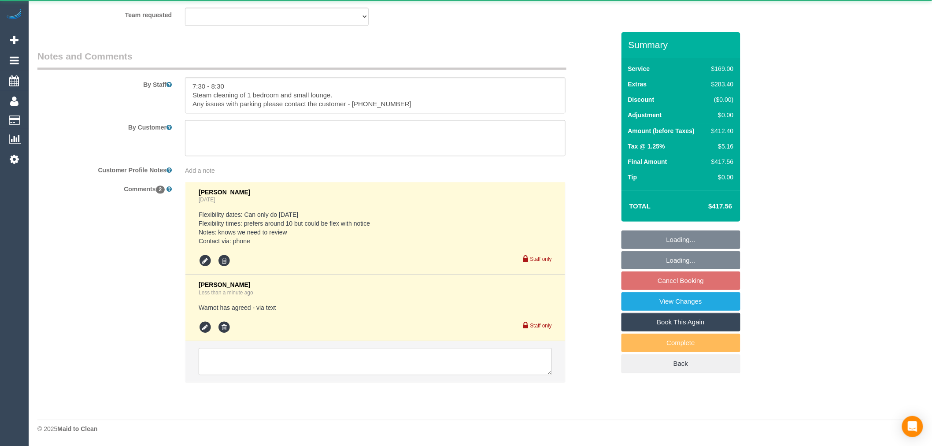
select select "object:570"
select select "string:stripe-pm_1SDGJb2GScqysDRVSnuA2xCa"
select select "number:28"
select select "number:14"
select select "number:19"
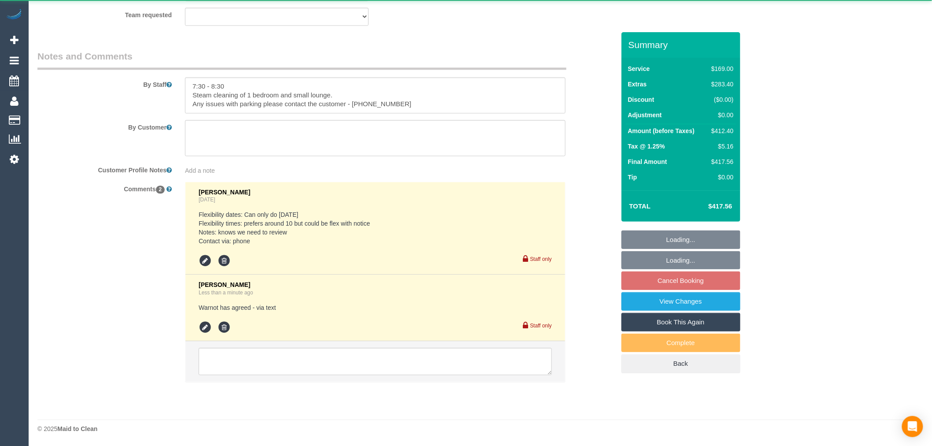
select select "number:25"
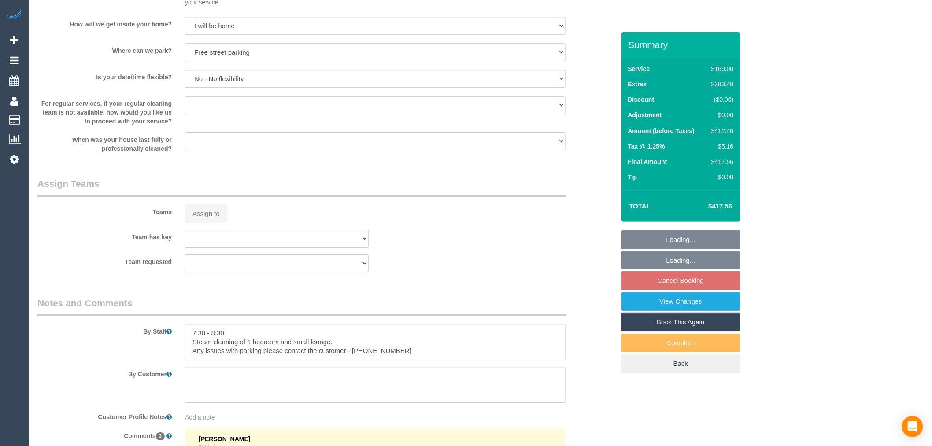
select select "object:819"
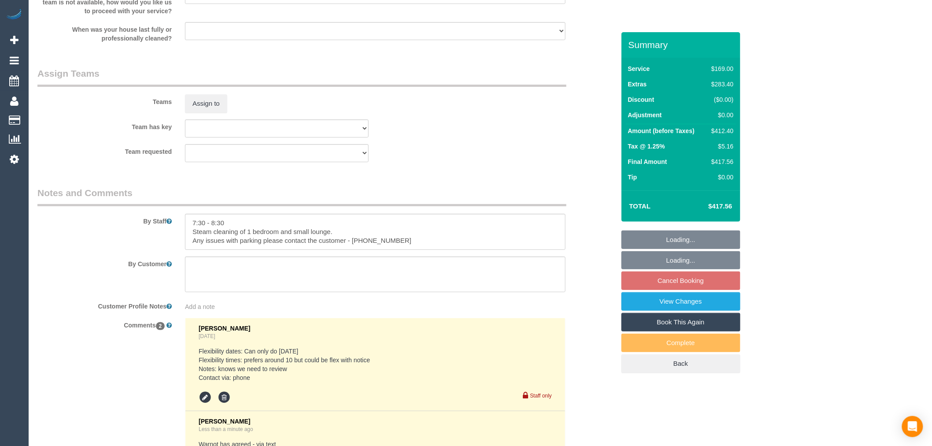
scroll to position [1447, 0]
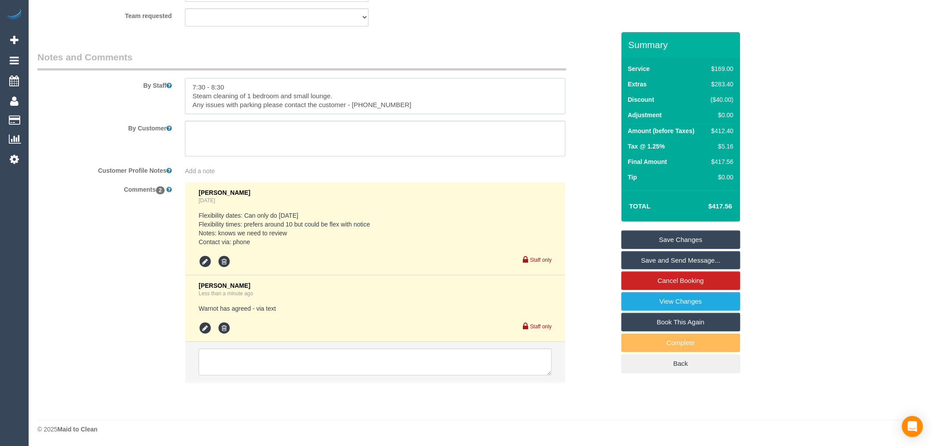
click at [230, 99] on textarea at bounding box center [375, 96] width 381 height 36
drag, startPoint x: 231, startPoint y: 95, endPoint x: 152, endPoint y: 95, distance: 78.4
click at [152, 95] on div "By Staff" at bounding box center [326, 82] width 591 height 63
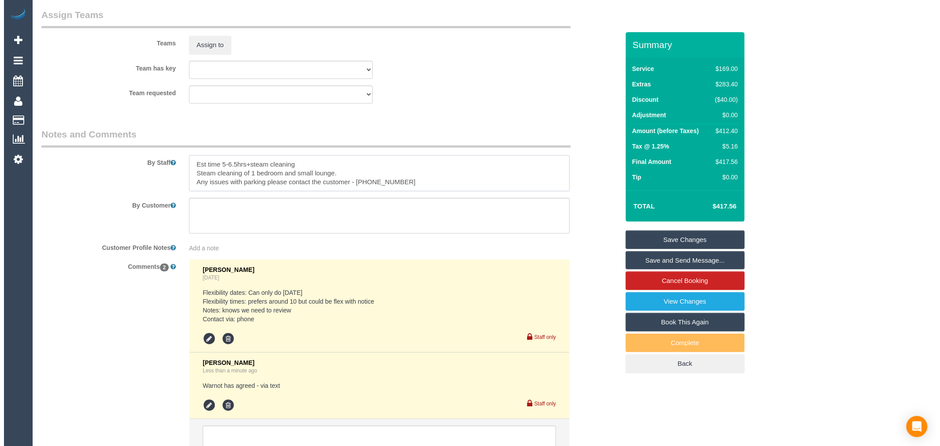
scroll to position [1349, 0]
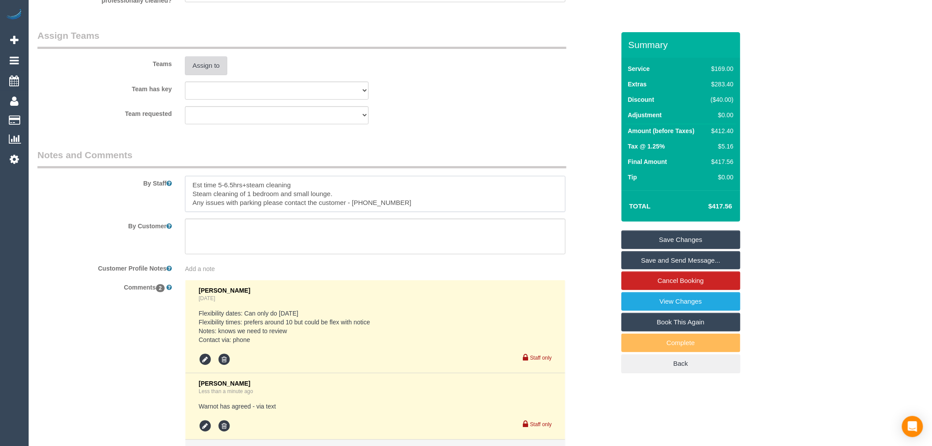
type textarea "Est time 5-6.5hrs+steam cleaning Steam cleaning of 1 bedroom and small lounge. …"
click at [219, 75] on button "Assign to" at bounding box center [206, 65] width 42 height 19
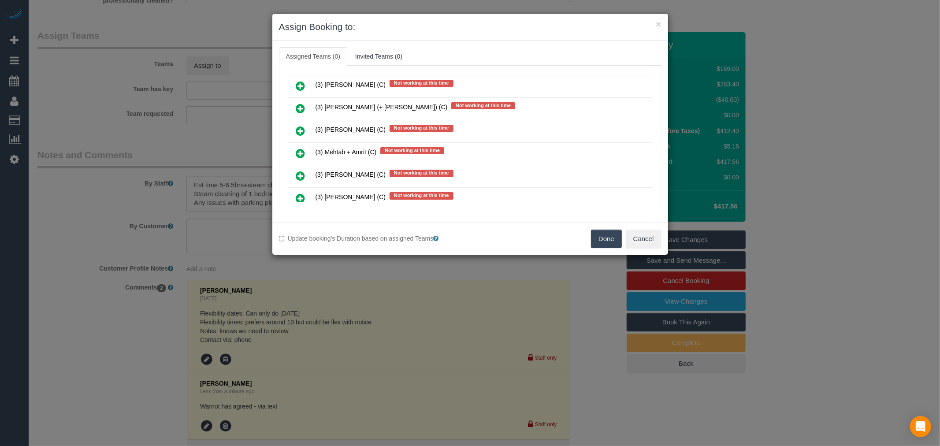
scroll to position [1138, 0]
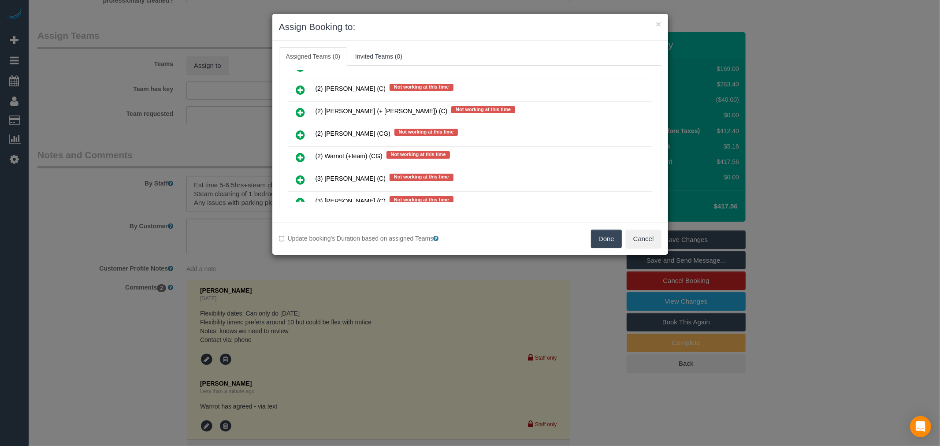
click at [304, 152] on icon at bounding box center [300, 157] width 9 height 11
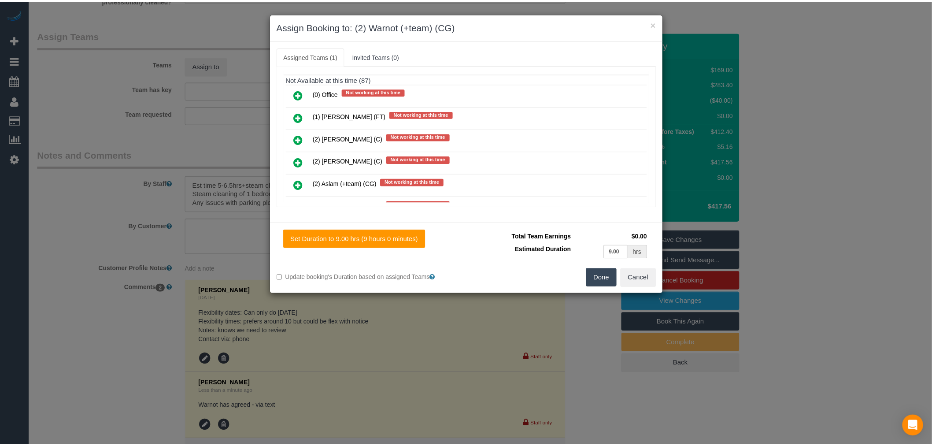
scroll to position [0, 0]
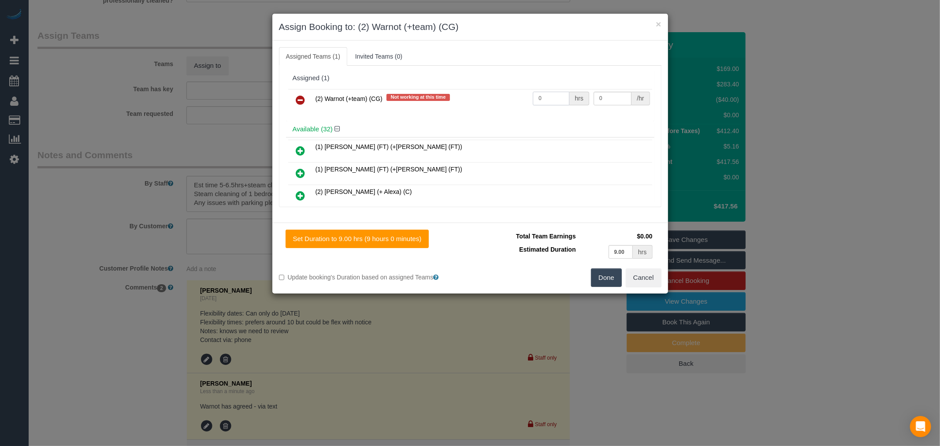
drag, startPoint x: 556, startPoint y: 98, endPoint x: 517, endPoint y: 90, distance: 39.1
click at [513, 97] on tr "(2) Warnot (+team) (CG) Not working at this time 0 hrs 0 /hr" at bounding box center [470, 100] width 364 height 22
type input "1"
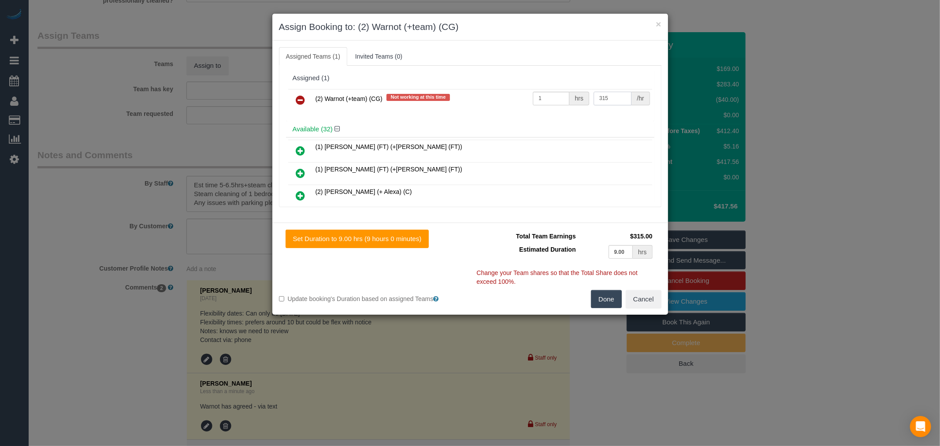
type input "315"
drag, startPoint x: 616, startPoint y: 249, endPoint x: 597, endPoint y: 249, distance: 18.1
click at [597, 249] on td "9.00 hrs" at bounding box center [616, 252] width 77 height 18
type input "6.50"
click at [614, 300] on button "Done" at bounding box center [606, 299] width 31 height 19
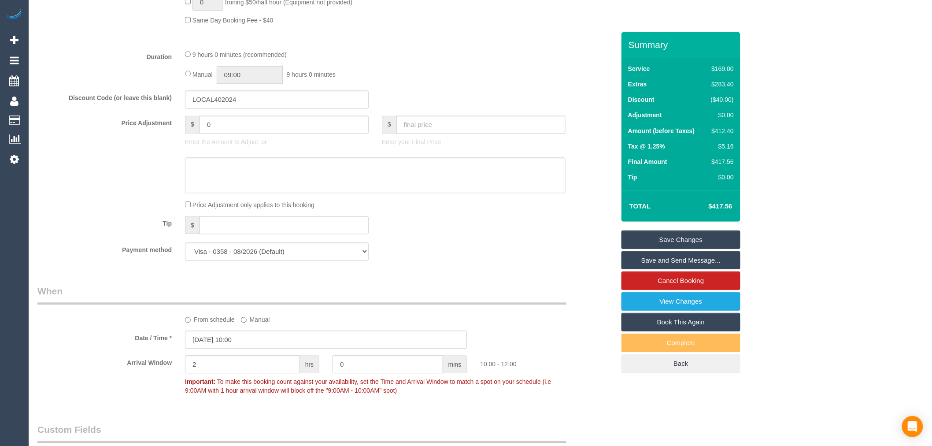
scroll to position [516, 0]
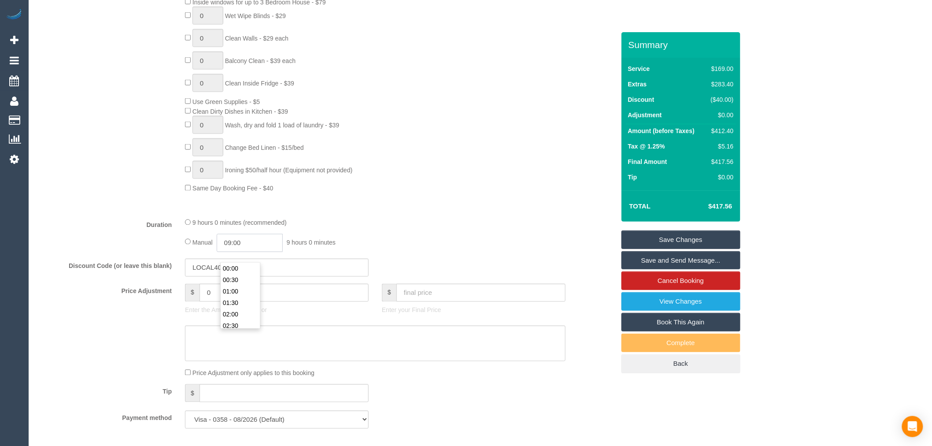
drag, startPoint x: 252, startPoint y: 252, endPoint x: 182, endPoint y: 252, distance: 70.9
click at [182, 252] on div "9 hours 0 minutes (recommended) Manual 09:00 9 hours 0 minutes" at bounding box center [375, 235] width 394 height 34
type input "06:30"
click at [531, 185] on div "2 Steam Cleaning - $55 per Unit ($110 Minimum) Use Disinfectant Products - $20 …" at bounding box center [399, 39] width 443 height 308
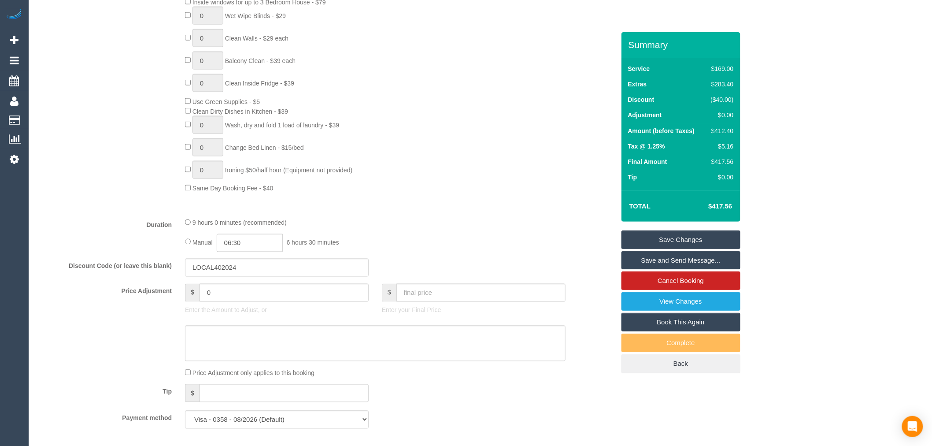
click at [716, 235] on link "Save Changes" at bounding box center [681, 239] width 119 height 19
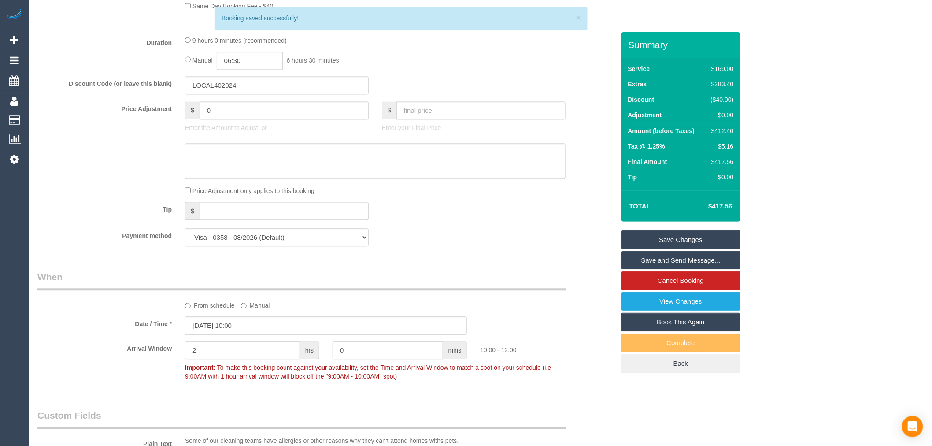
scroll to position [881, 0]
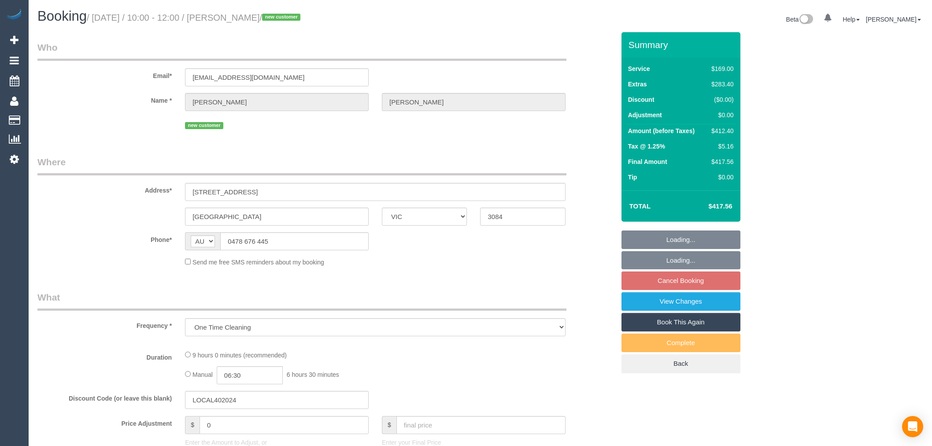
select select "VIC"
select select "string:stripe-pm_1SDGJb2GScqysDRVSnuA2xCa"
select select "number:28"
select select "number:14"
select select "number:19"
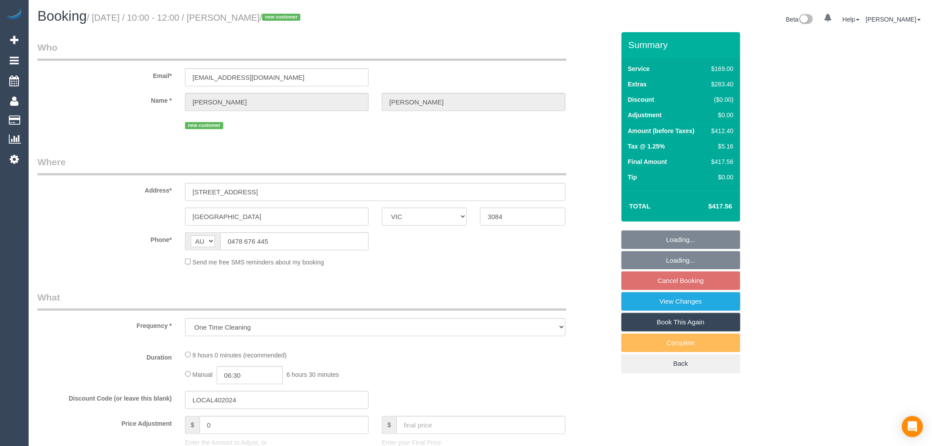
select select "number:25"
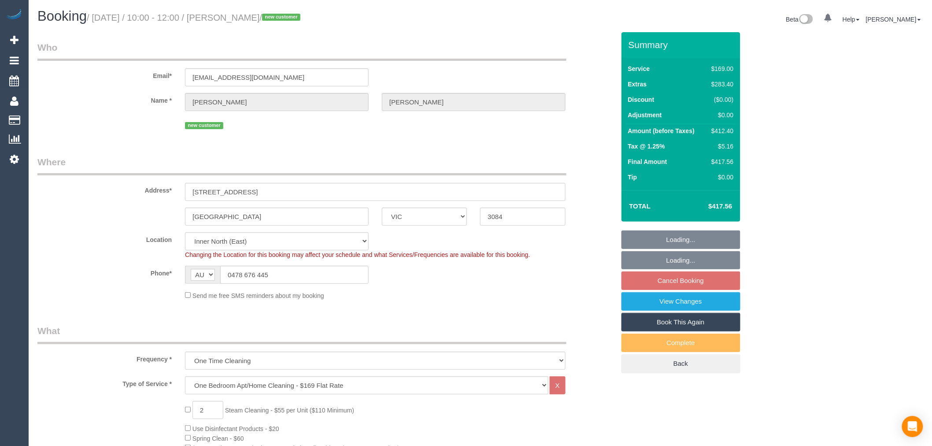
select select "object:825"
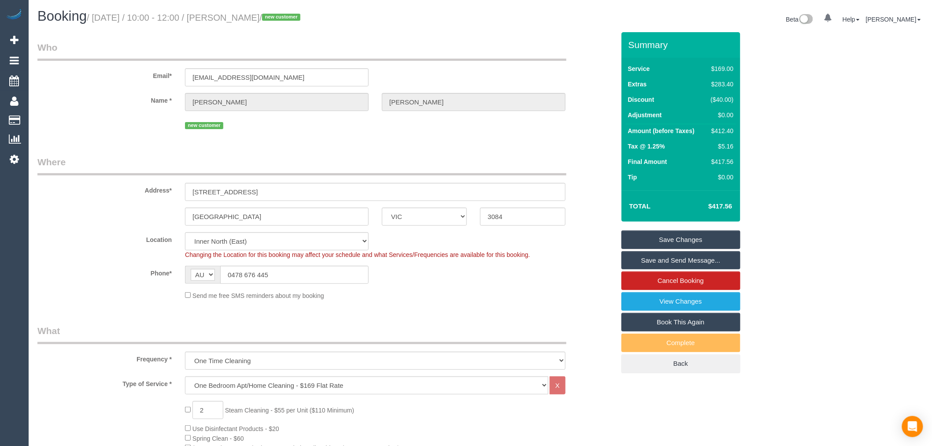
drag, startPoint x: 653, startPoint y: 254, endPoint x: 660, endPoint y: 253, distance: 7.1
click at [653, 254] on link "Save and Send Message..." at bounding box center [681, 260] width 119 height 19
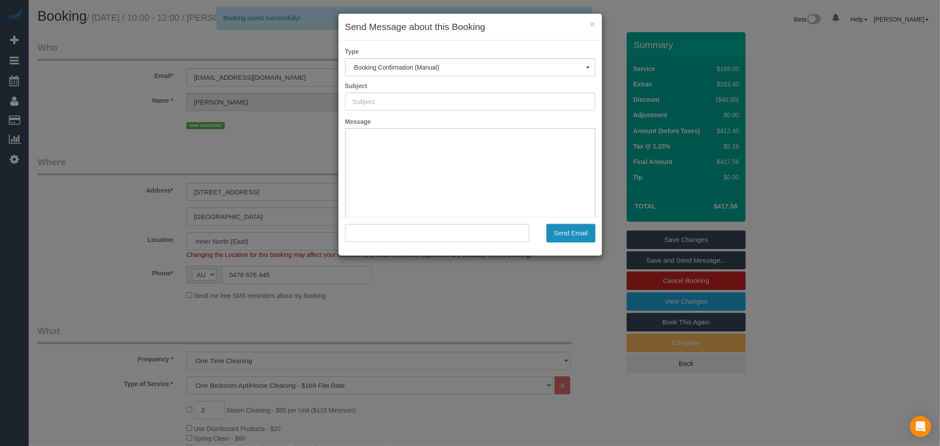
type input "Booking Confirmed"
type input ""Jaci Stenner" <jaci_stenner@hotmail.com>"
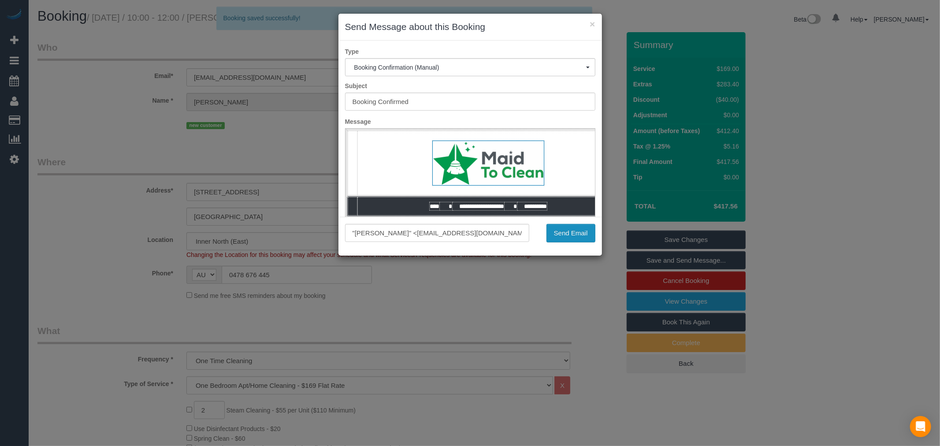
click at [577, 234] on button "Send Email" at bounding box center [570, 233] width 49 height 19
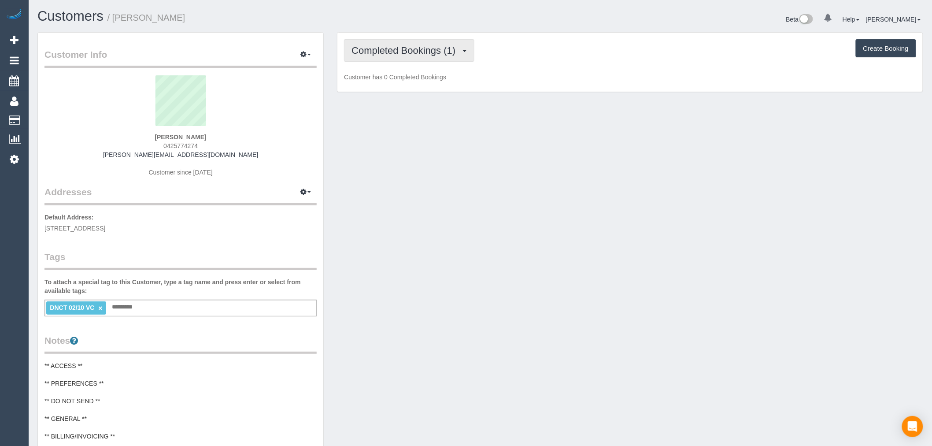
click at [434, 58] on button "Completed Bookings (1)" at bounding box center [409, 50] width 130 height 22
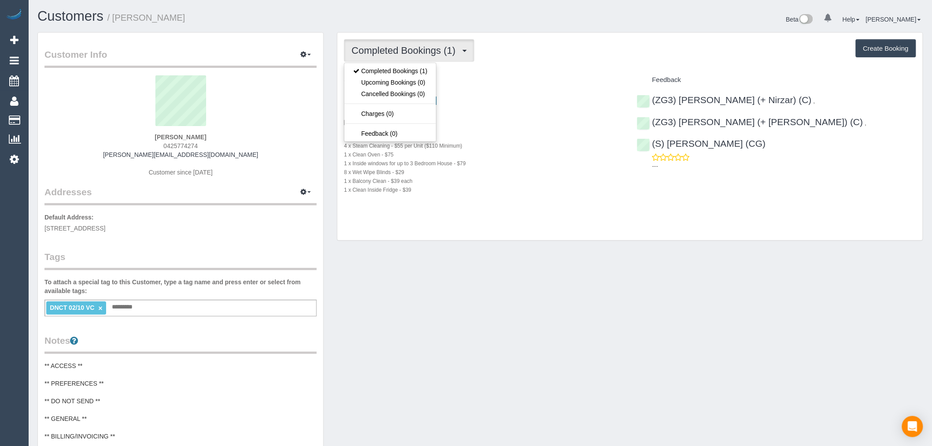
click at [562, 56] on div "Completed Bookings (1) Completed Bookings (1) Upcoming Bookings (0) Cancelled B…" at bounding box center [630, 50] width 572 height 22
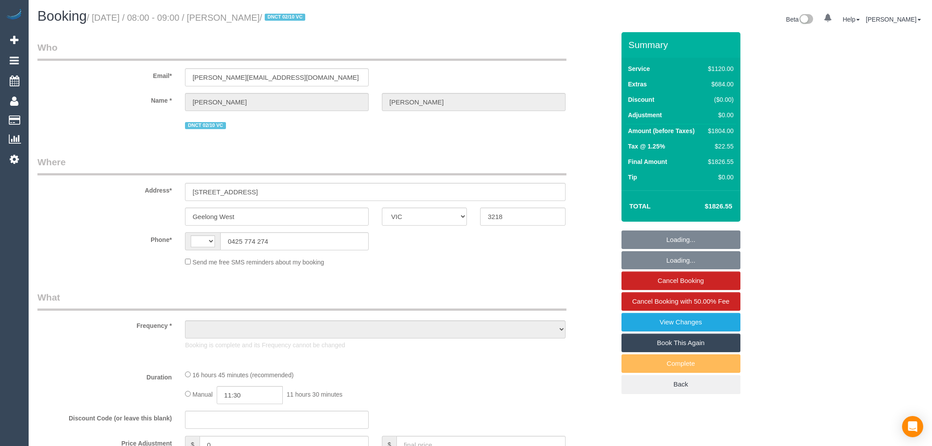
select select "VIC"
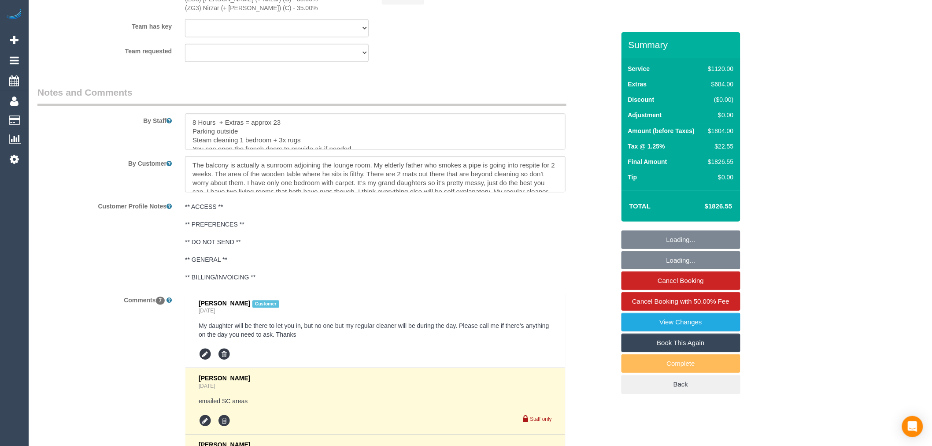
select select "object:444"
select select "string:stripe-pm_1SBq7G2GScqysDRVu3NOUJl8"
select select "2"
select select "480"
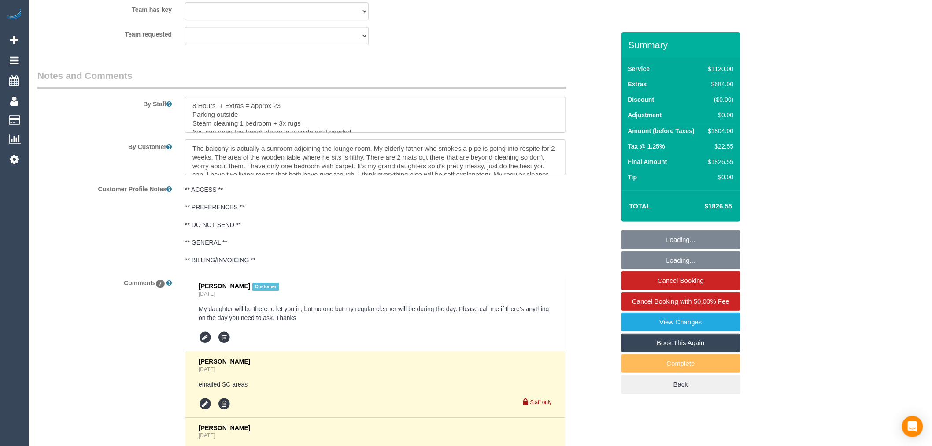
select select "string:AU"
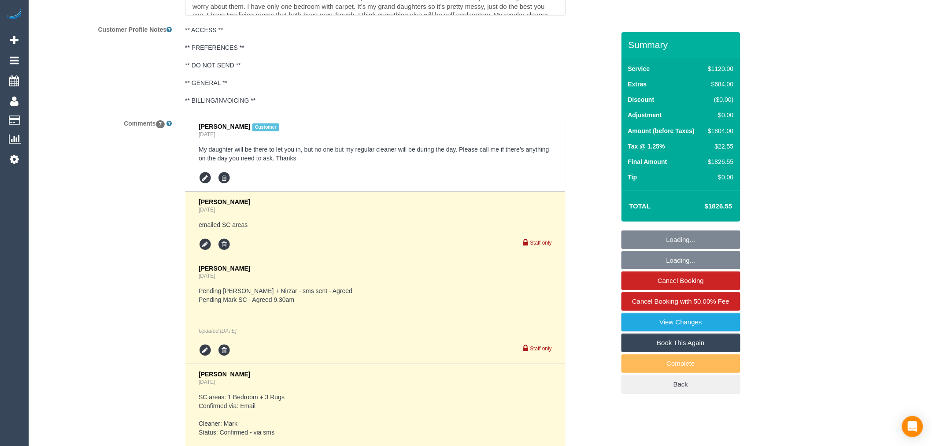
select select "object:862"
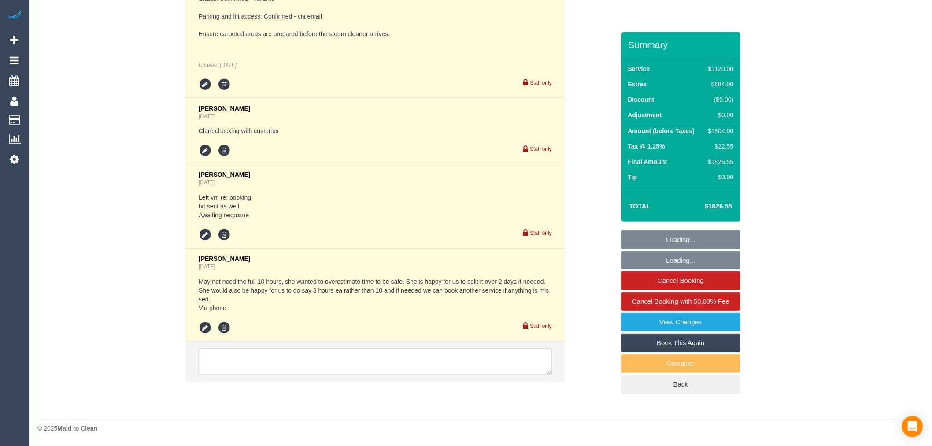
select select "number:28"
select select "number:14"
select select "number:19"
select select "number:25"
select select "number:26"
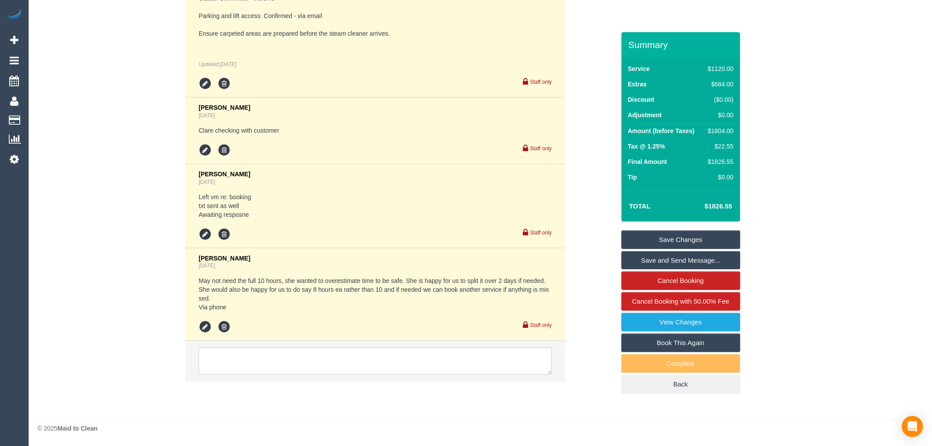
scroll to position [1604, 0]
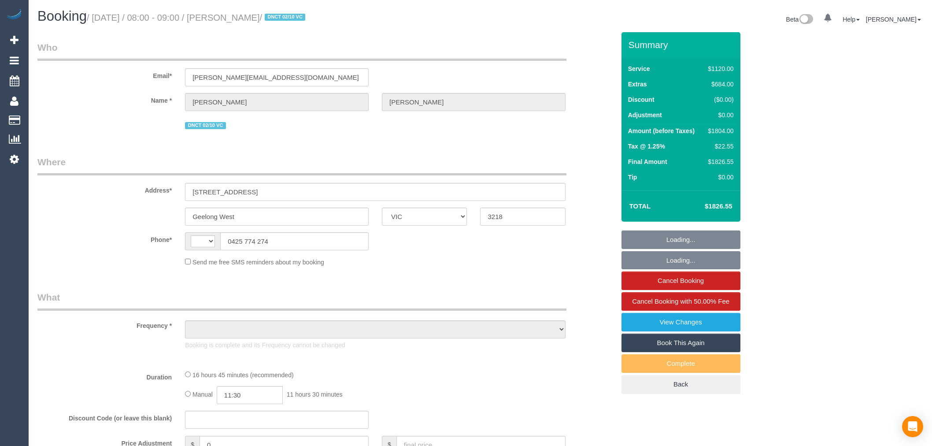
select select "VIC"
select select "object:444"
select select "string:stripe-pm_1SBq7G2GScqysDRVu3NOUJl8"
select select "2"
select select "480"
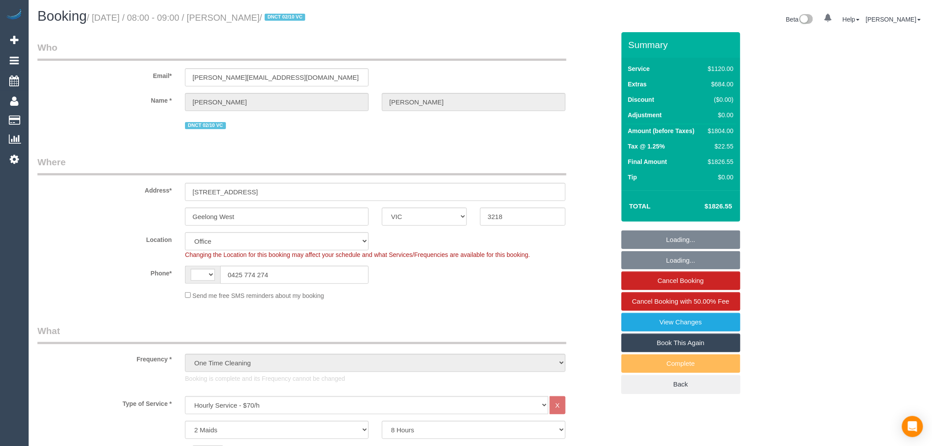
select select "object:1024"
select select "string:AU"
select select "number:28"
select select "number:14"
select select "number:19"
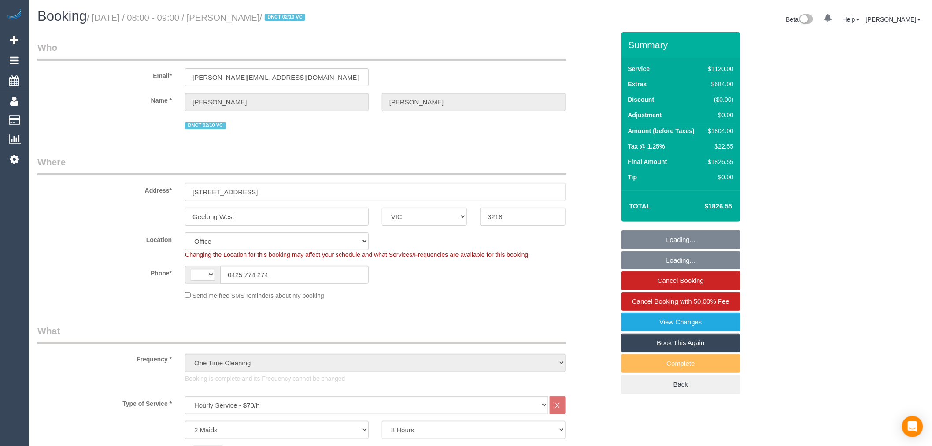
select select "number:25"
select select "number:26"
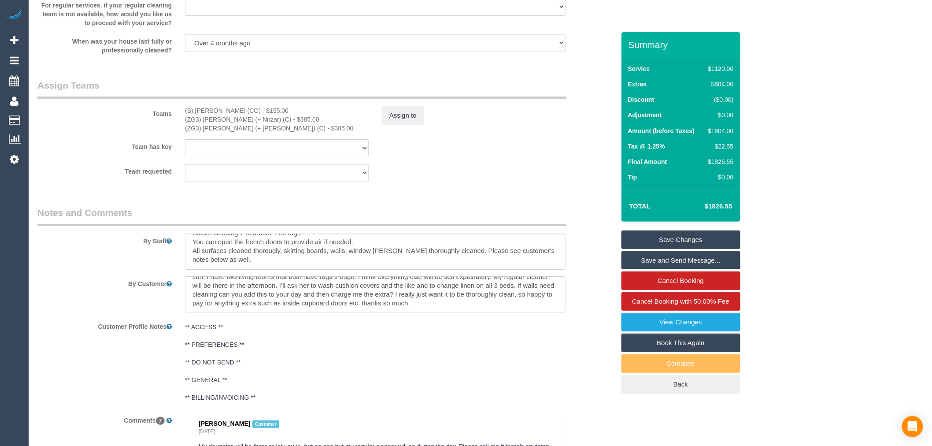
scroll to position [12, 0]
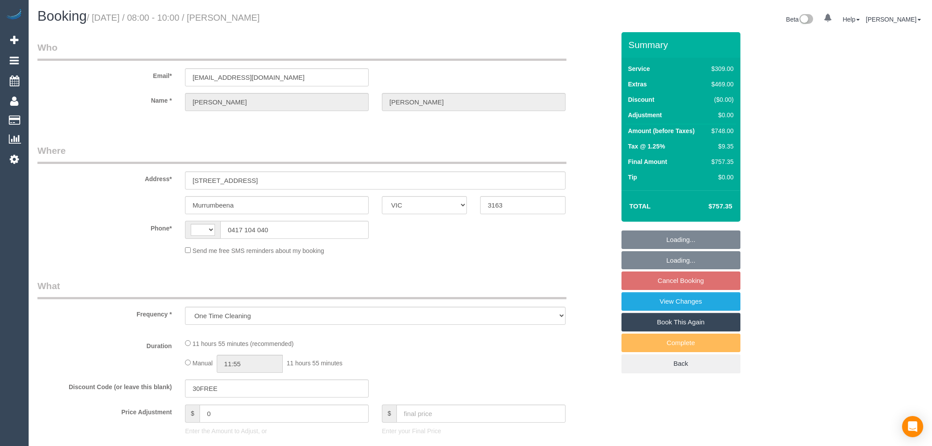
select select "VIC"
select select "string:stripe-pm_1S5yNp2GScqysDRVwdJibR5q"
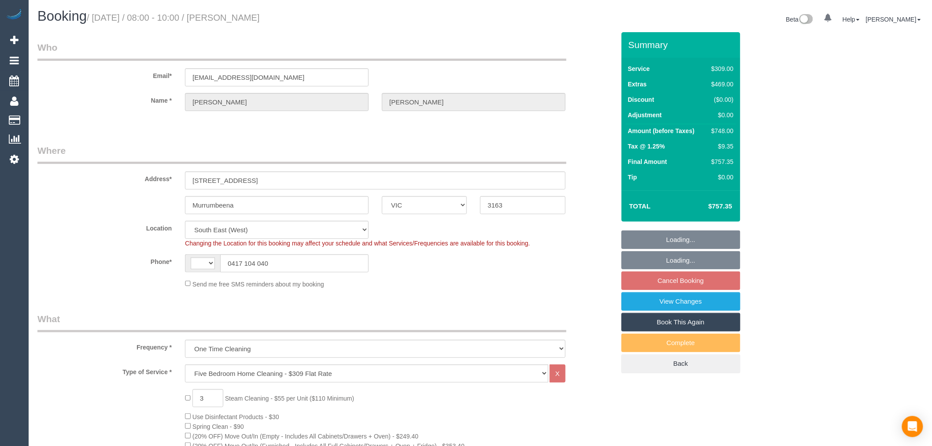
select select "object:649"
select select "string:AU"
select select "number:28"
select select "number:14"
select select "number:19"
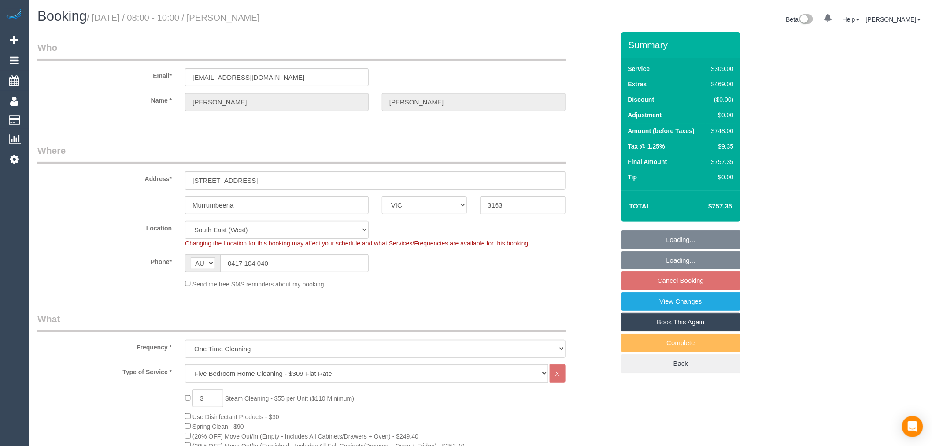
select select "number:22"
select select "number:12"
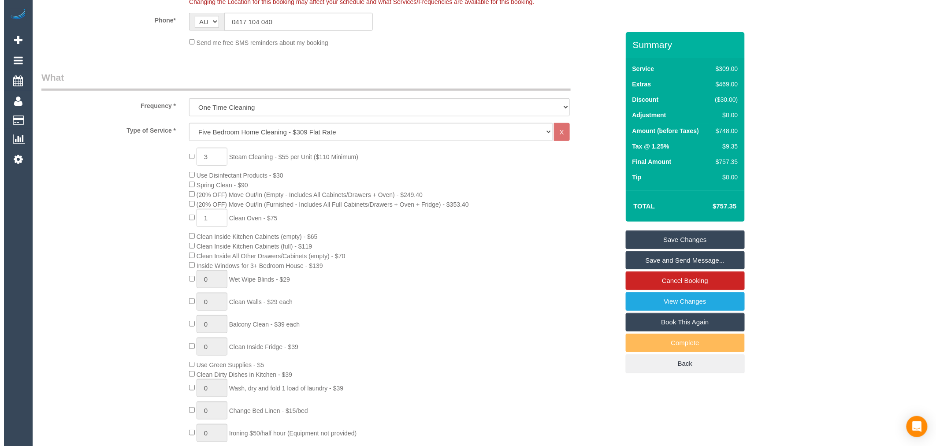
scroll to position [245, 0]
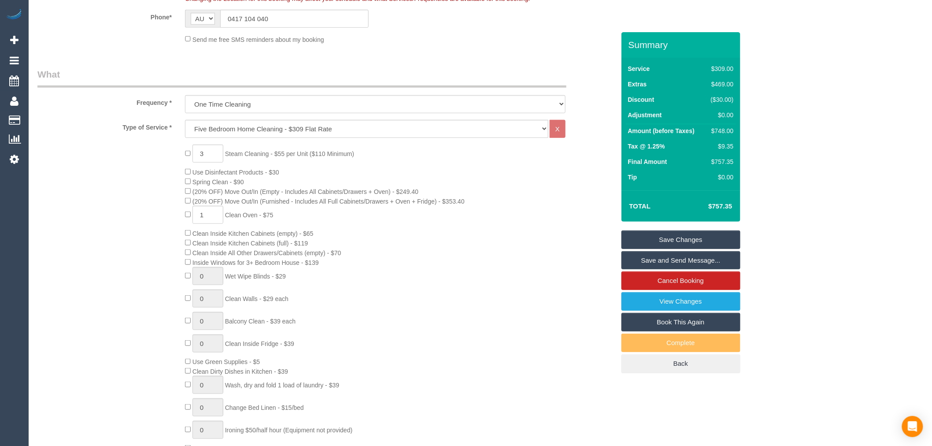
click at [516, 234] on div "3 Steam Cleaning - $55 per Unit ($110 Minimum) Use Disinfectant Products - $30 …" at bounding box center [399, 299] width 443 height 308
drag, startPoint x: 671, startPoint y: 312, endPoint x: 675, endPoint y: 307, distance: 7.2
click at [675, 307] on fieldset "Save Changes Save and Send Message... Cancel Booking View Changes Book This Aga…" at bounding box center [681, 301] width 119 height 143
click at [675, 307] on link "View Changes" at bounding box center [681, 301] width 119 height 19
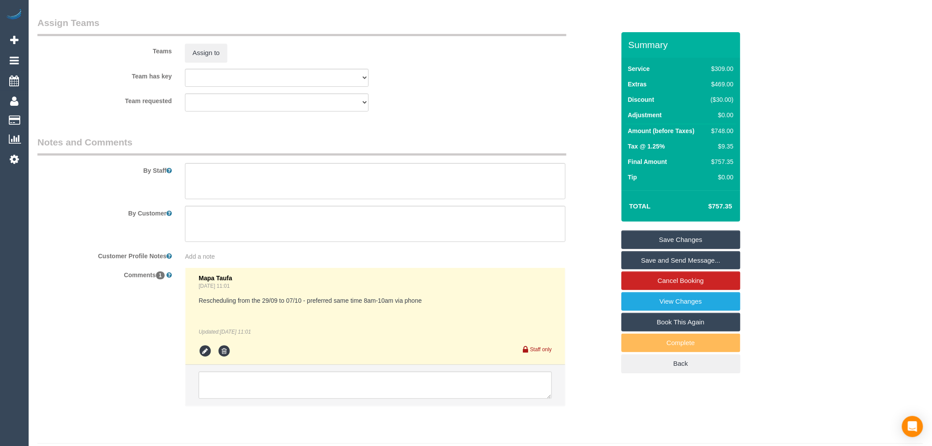
scroll to position [1383, 0]
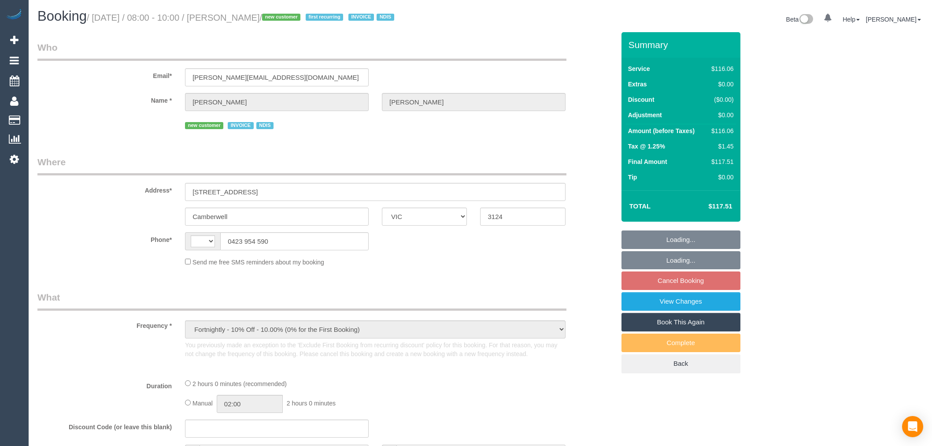
select select "VIC"
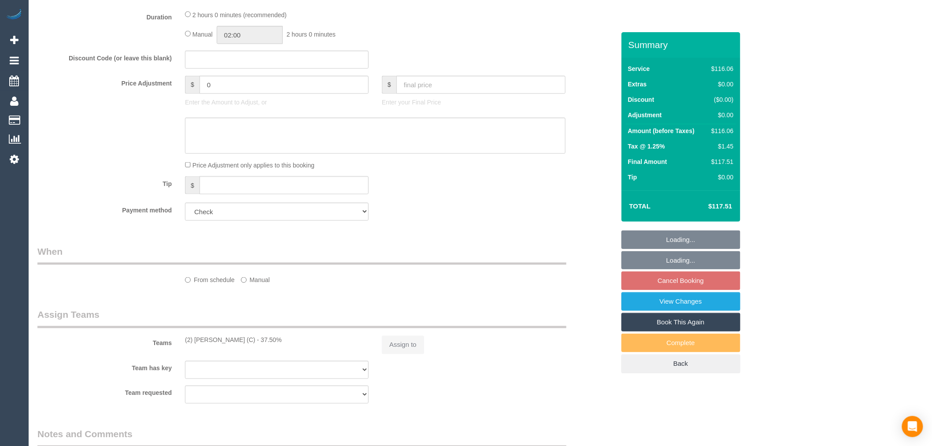
select select "object:567"
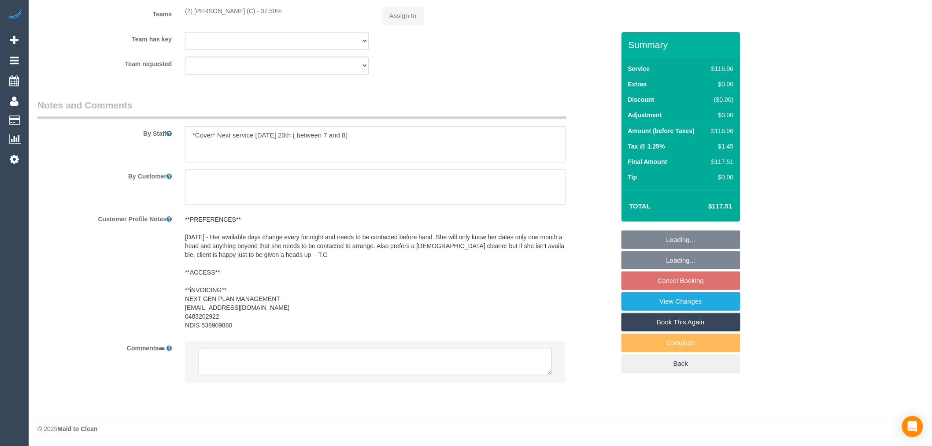
select select "string:AU"
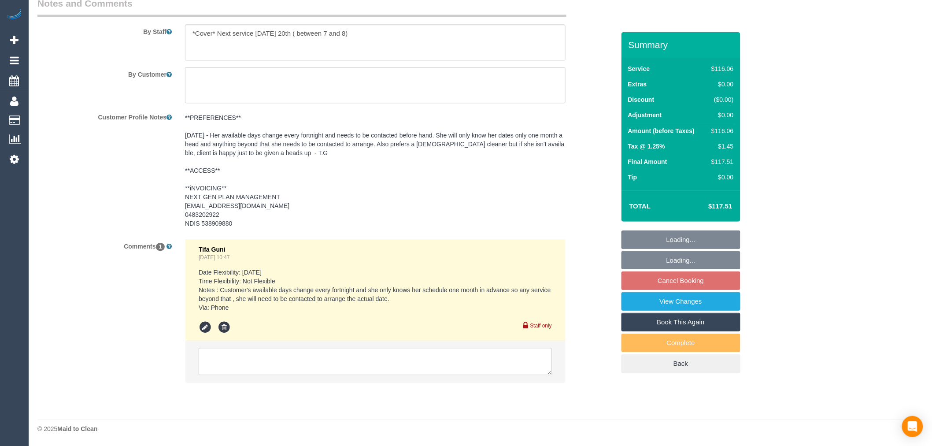
select select "number:28"
select select "number:14"
select select "number:19"
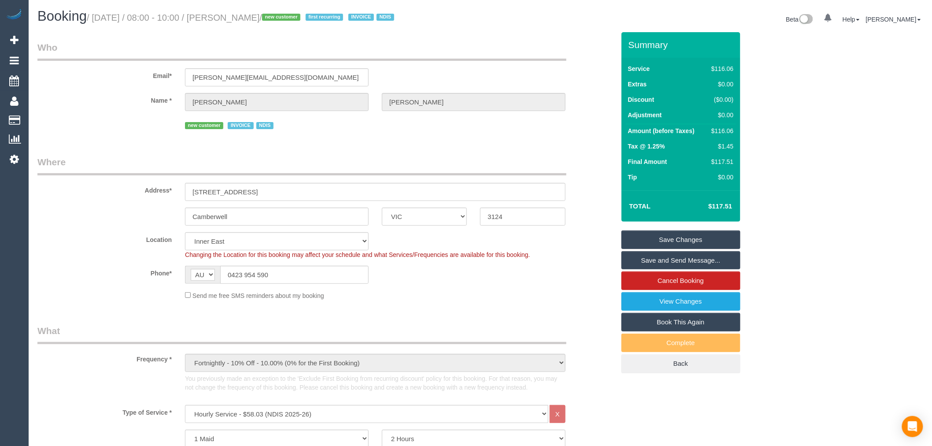
drag, startPoint x: 288, startPoint y: 16, endPoint x: 231, endPoint y: 19, distance: 56.9
click at [231, 19] on small "/ [DATE] / 08:00 - 10:00 / [PERSON_NAME] / new customer first recurring INVOICE…" at bounding box center [242, 18] width 310 height 10
copy small "[PERSON_NAME]"
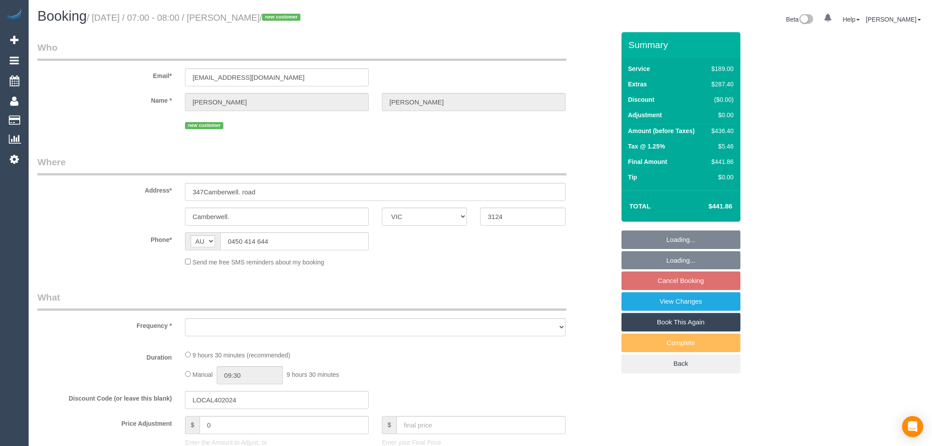
select select "VIC"
select select "object:1439"
select select "string:stripe-pm_1S8w7a2GScqysDRVspxmp5uy"
select select "number:28"
select select "number:14"
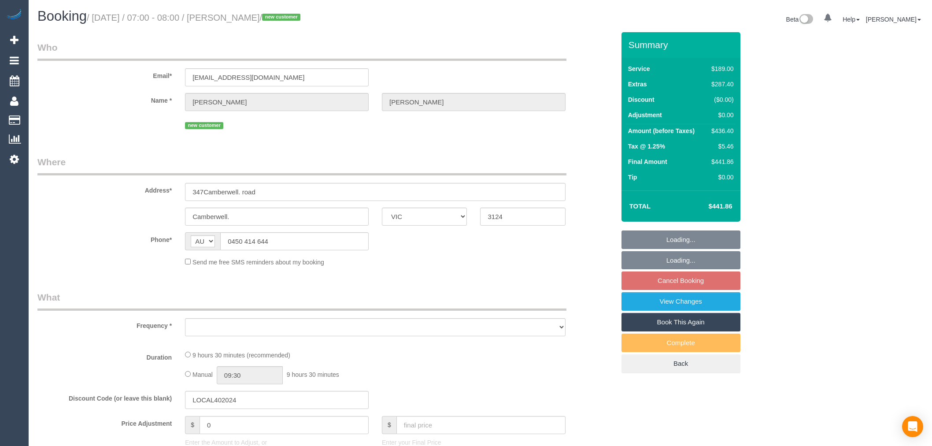
select select "number:19"
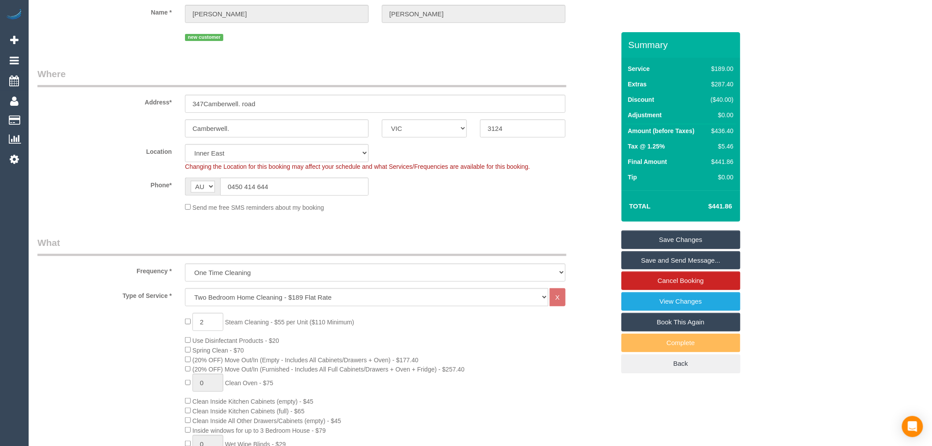
scroll to position [98, 0]
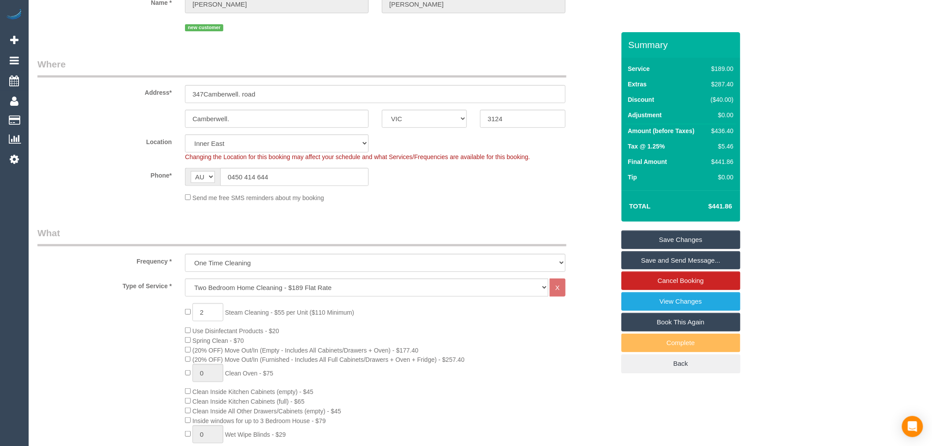
click at [143, 173] on label "Phone*" at bounding box center [105, 174] width 148 height 12
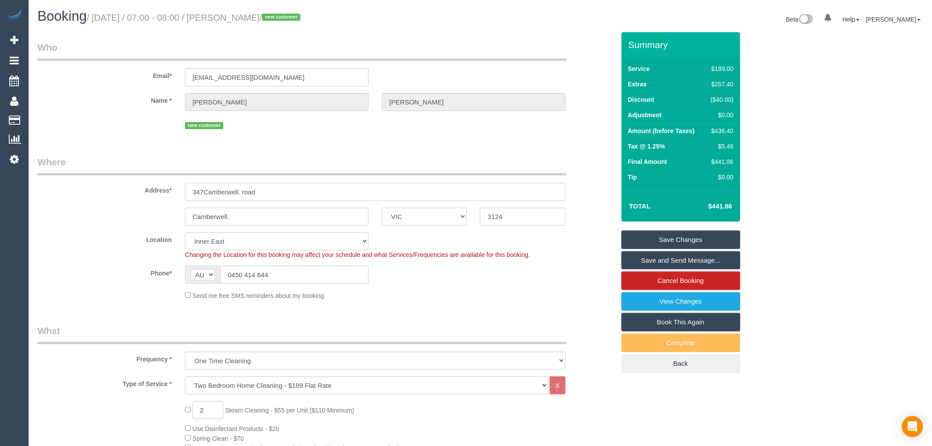
drag, startPoint x: 275, startPoint y: 192, endPoint x: 144, endPoint y: 185, distance: 131.5
click at [144, 185] on div "Address* 347Camberwell. road" at bounding box center [326, 178] width 591 height 45
click at [301, 170] on legend "Where" at bounding box center [301, 166] width 529 height 20
click at [257, 213] on input "Camberwell." at bounding box center [277, 217] width 184 height 18
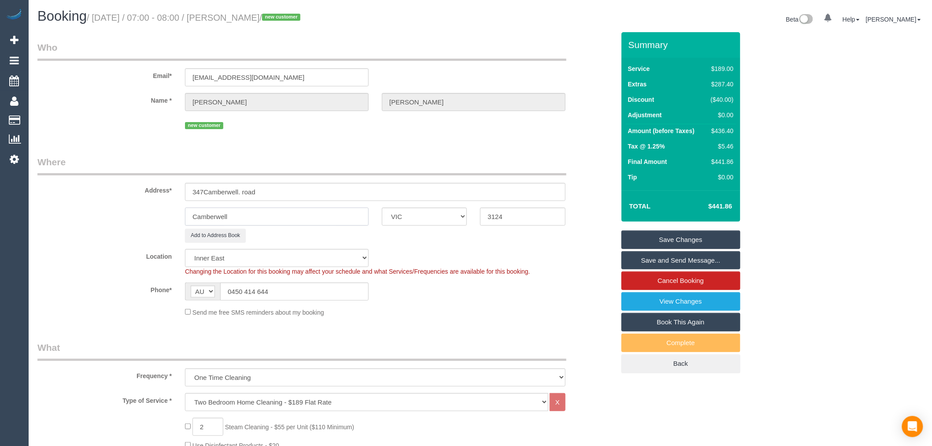
type input "Camberwell"
click at [240, 196] on input "347Camberwell. road" at bounding box center [375, 192] width 381 height 18
click at [199, 190] on input "347Camberwell road" at bounding box center [375, 192] width 381 height 18
click at [202, 190] on input "347Camberwell road" at bounding box center [375, 192] width 381 height 18
type input "347 Camberwell road"
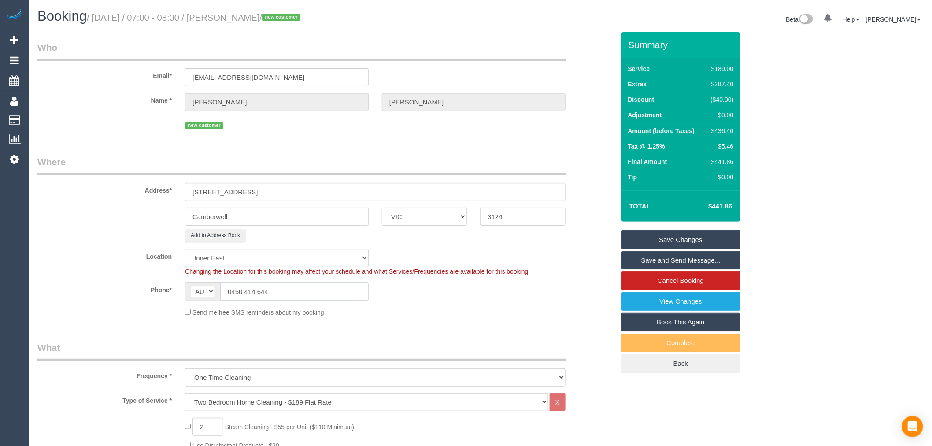
drag, startPoint x: 275, startPoint y: 288, endPoint x: 218, endPoint y: 288, distance: 57.3
click at [218, 288] on div "AF AL DZ AD AO AI AQ AG AR AM AW AU AT AZ BS BH BD BB BY BE BZ BJ BM BT BO BA B…" at bounding box center [277, 291] width 184 height 18
click at [282, 303] on sui-booking-location "Location Office City East (North) East (South) Inner East Inner North (East) In…" at bounding box center [326, 283] width 578 height 68
drag, startPoint x: 280, startPoint y: 294, endPoint x: 232, endPoint y: 294, distance: 47.6
click at [232, 294] on input "0450 414 644" at bounding box center [294, 291] width 148 height 18
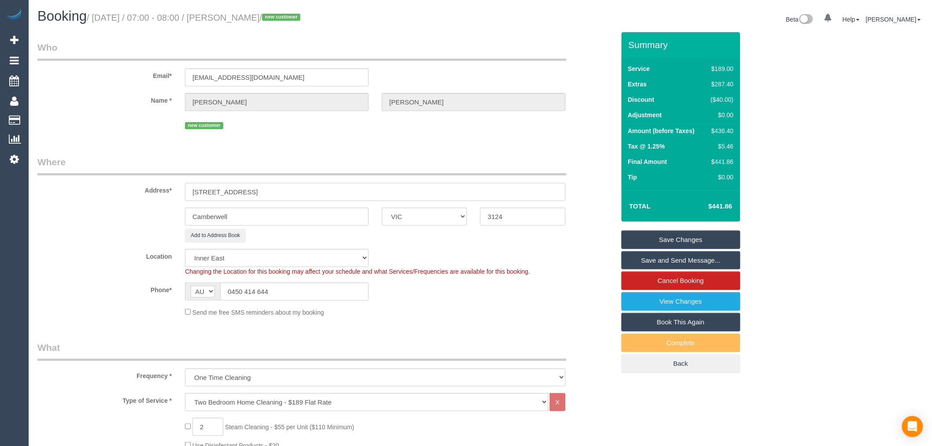
click at [255, 186] on input "347 Camberwell road" at bounding box center [375, 192] width 381 height 18
click at [265, 193] on input "347 Camberwell road" at bounding box center [375, 192] width 381 height 18
drag, startPoint x: 248, startPoint y: 292, endPoint x: 162, endPoint y: 283, distance: 86.8
click at [162, 283] on div "Phone* AF AL DZ AD AO AI AQ AG AR AM AW AU AT AZ BS BH BD BB BY BE BZ BJ BM BT …" at bounding box center [326, 291] width 591 height 18
click at [482, 298] on div "Phone* AF AL DZ AD AO AI AQ AG AR AM AW AU AT AZ BS BH BD BB BY BE BZ BJ BM BT …" at bounding box center [326, 291] width 591 height 18
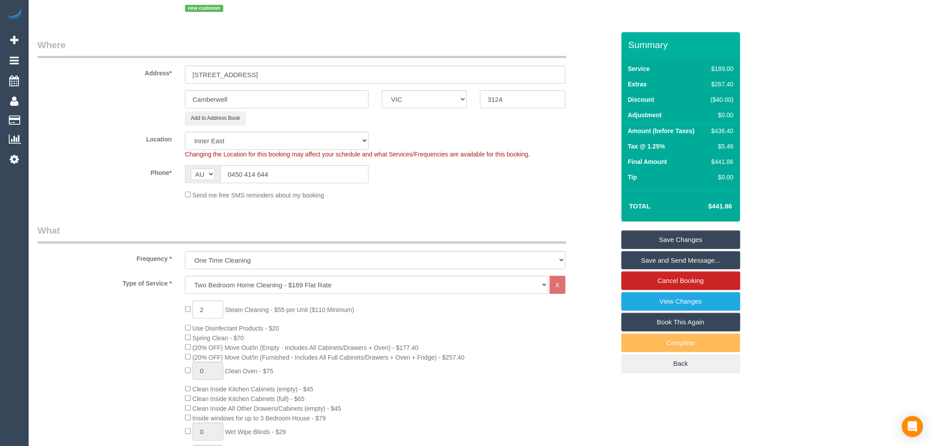
scroll to position [117, 0]
drag, startPoint x: 274, startPoint y: 71, endPoint x: 71, endPoint y: 53, distance: 203.5
click at [71, 53] on fieldset "Where Address* 347 Camberwell road Camberwell ACT NSW NT QLD SA TAS VIC WA 3124…" at bounding box center [326, 123] width 578 height 168
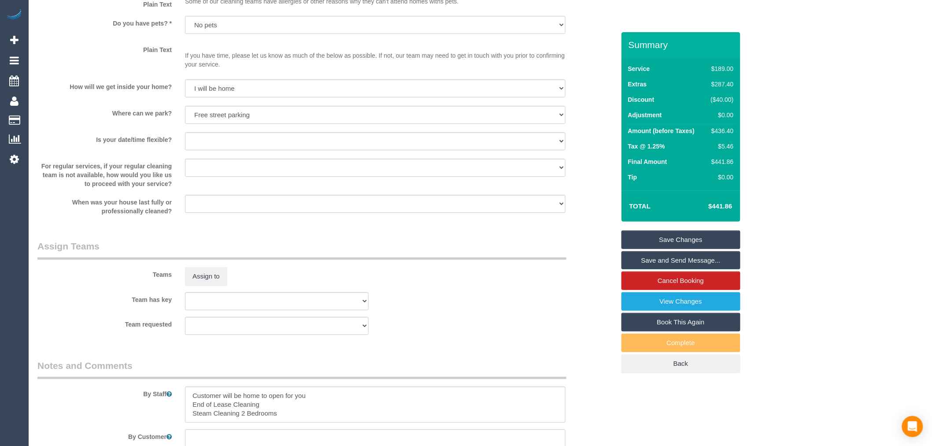
scroll to position [1439, 0]
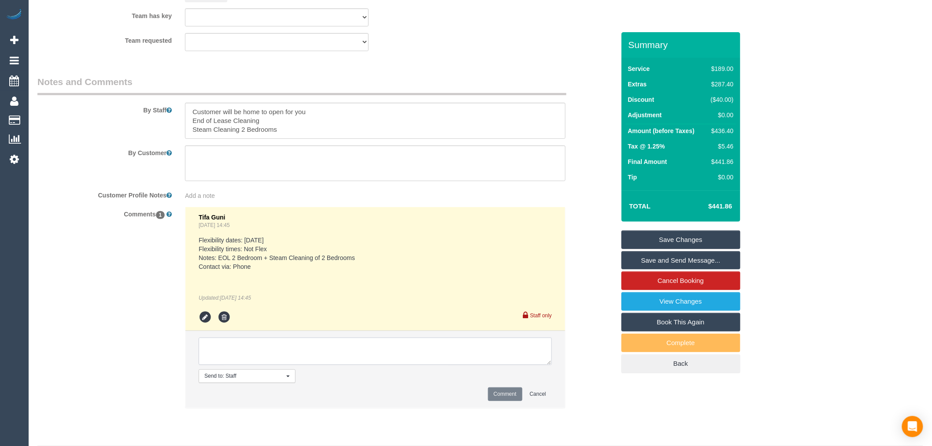
click at [307, 348] on textarea at bounding box center [375, 351] width 353 height 27
click at [278, 365] on textarea at bounding box center [375, 351] width 353 height 27
type textarea "Chamira and Ishini have agreed - via text Trying to figure out if it's an apart…"
click at [495, 401] on button "Comment" at bounding box center [505, 394] width 34 height 14
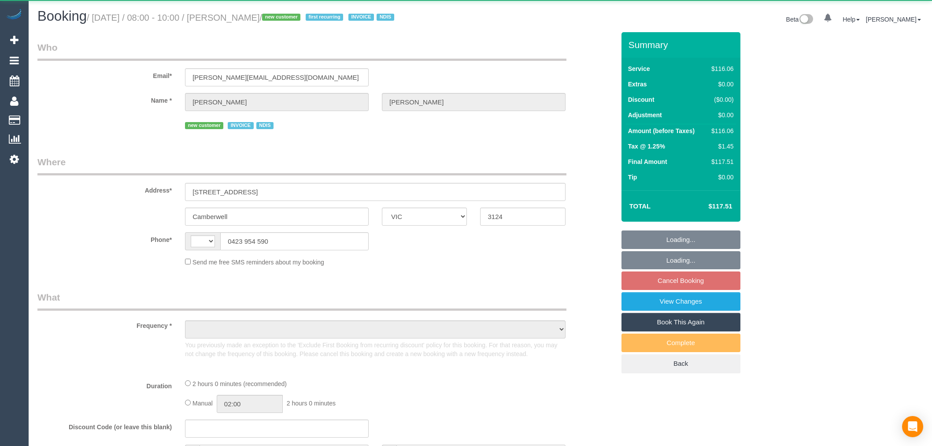
select select "VIC"
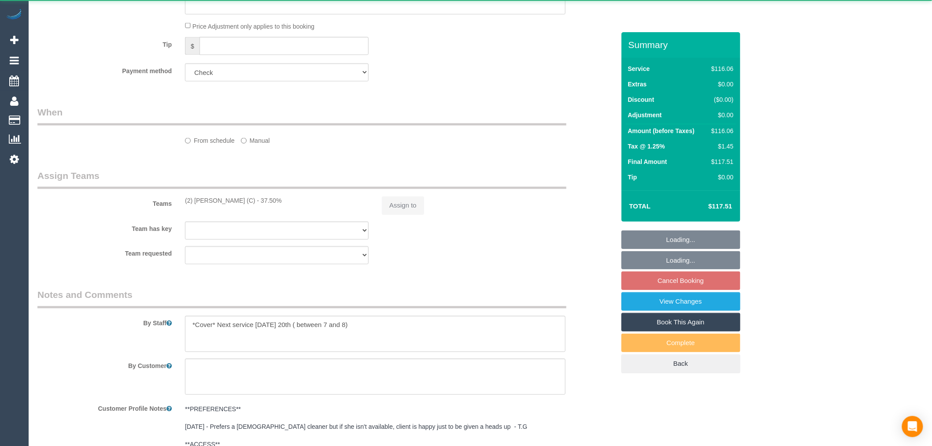
select select "object:372"
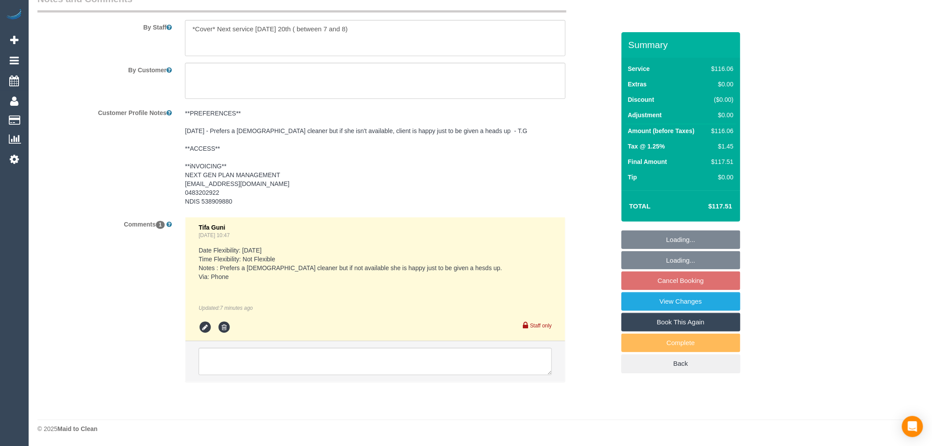
select select "string:AU"
select select "number:28"
select select "number:14"
select select "number:19"
select select "object:786"
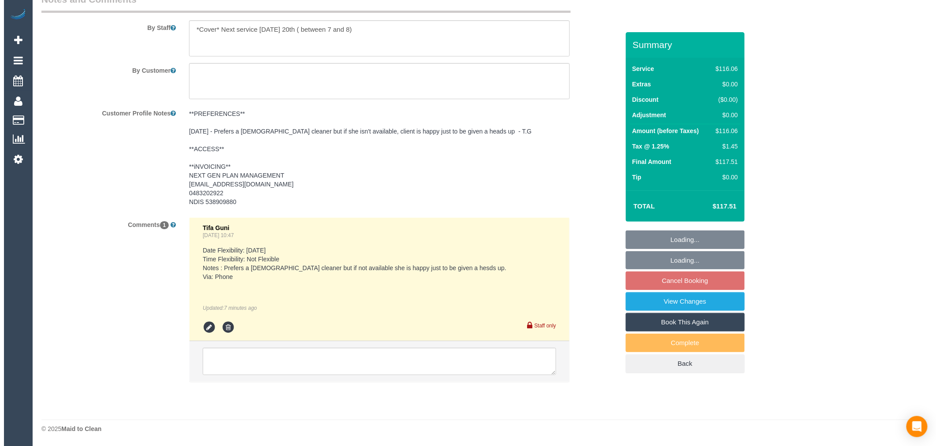
scroll to position [1267, 0]
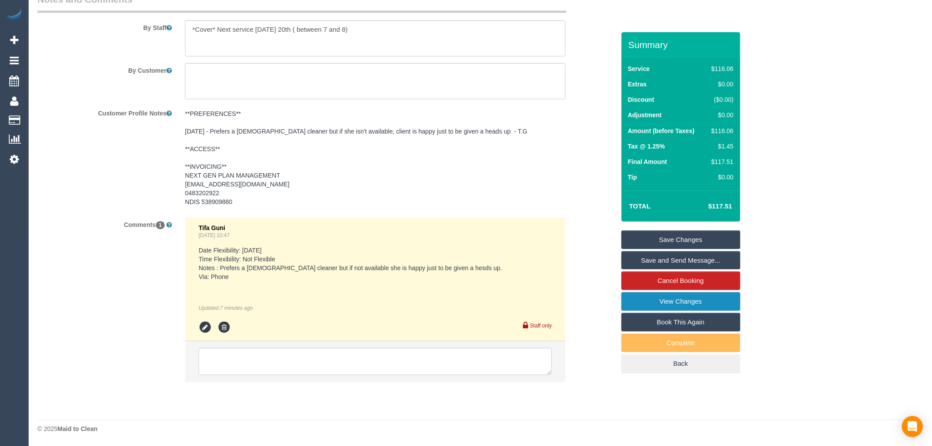
click at [733, 306] on link "View Changes" at bounding box center [681, 301] width 119 height 19
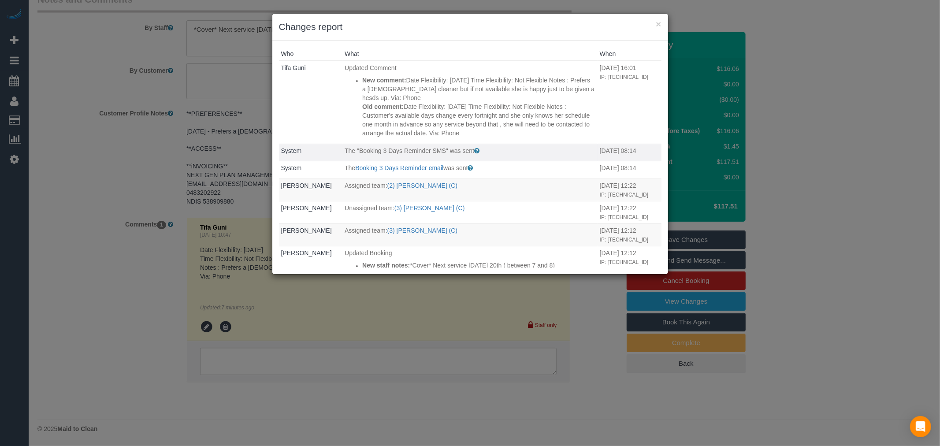
scroll to position [49, 0]
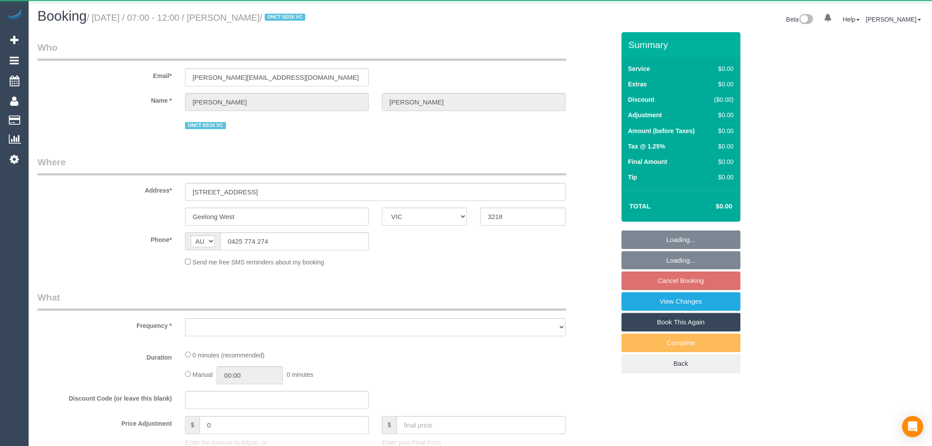
select select "VIC"
select select "object:531"
select select "string:stripe-pm_1SBq7G2GScqysDRVu3NOUJl8"
select select "number:28"
select select "number:15"
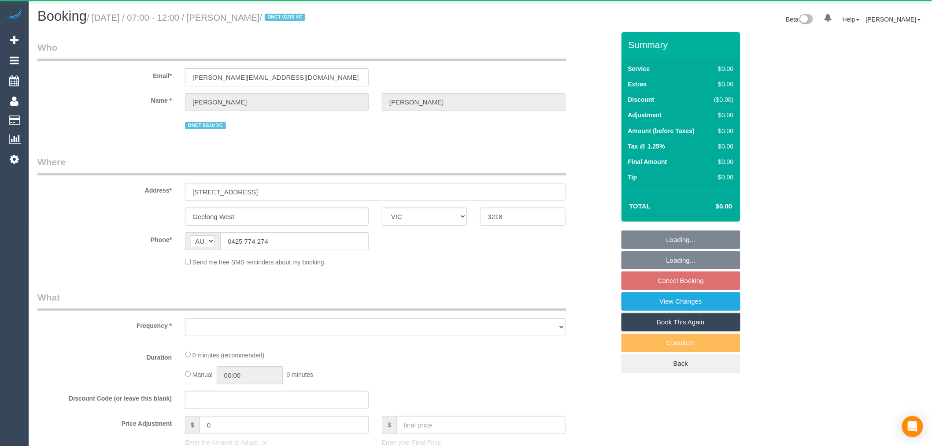
select select "number:19"
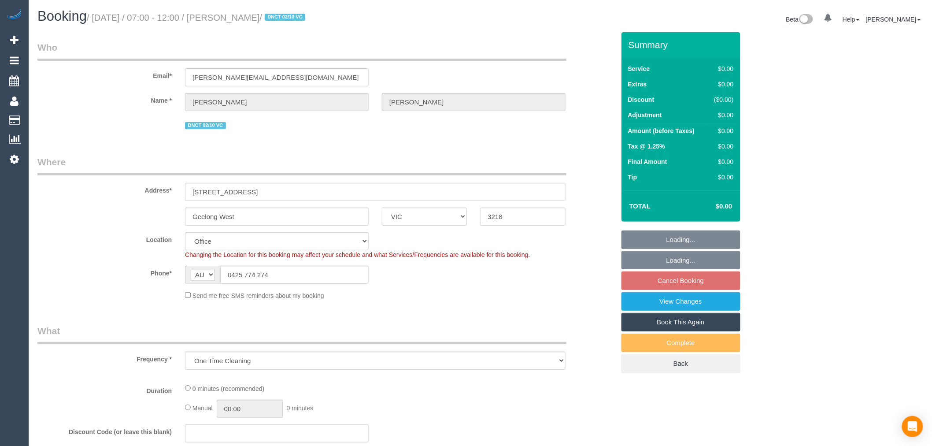
select select "object:684"
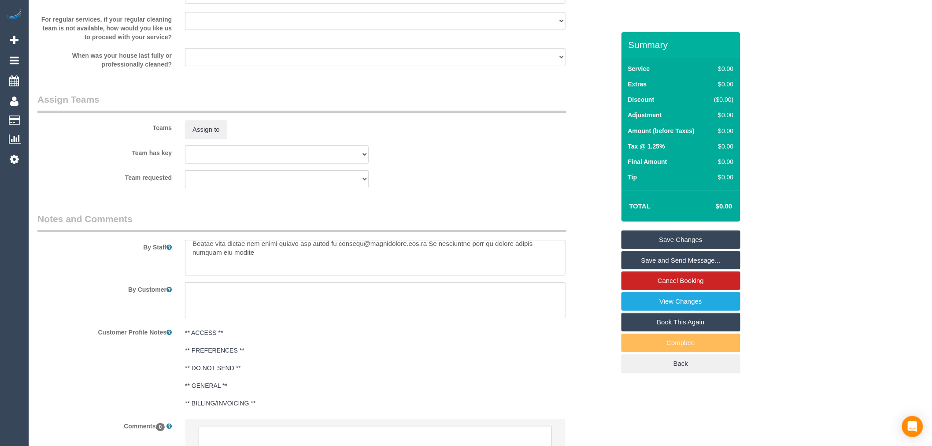
scroll to position [1223, 0]
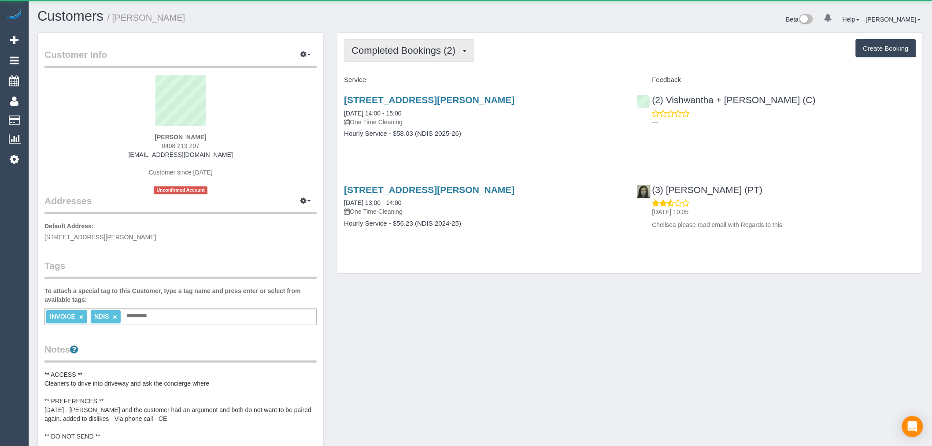
click at [393, 48] on span "Completed Bookings (2)" at bounding box center [406, 50] width 108 height 11
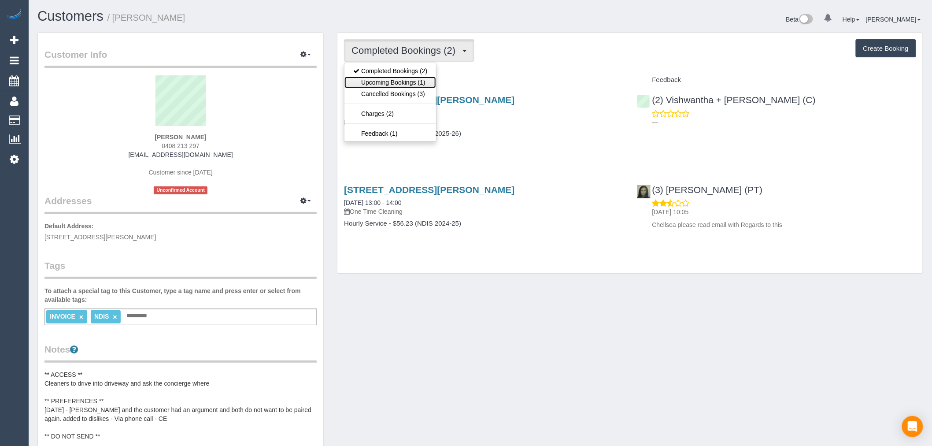
click at [415, 78] on link "Upcoming Bookings (1)" at bounding box center [391, 82] width 92 height 11
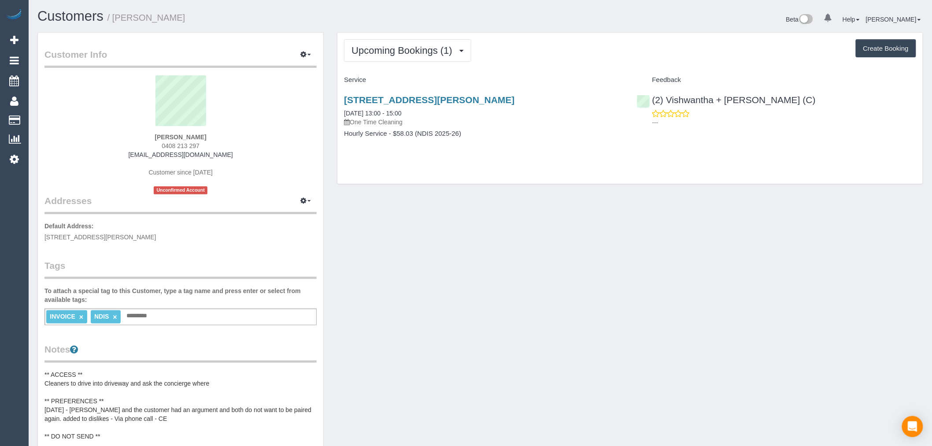
click at [460, 93] on div "108/280 Albert Street, East Melbourne, VIC 3002 14/10/2025 13:00 - 15:00 One Ti…" at bounding box center [484, 121] width 293 height 68
click at [464, 102] on link "108/280 Albert Street, East Melbourne, VIC 3002" at bounding box center [429, 100] width 171 height 10
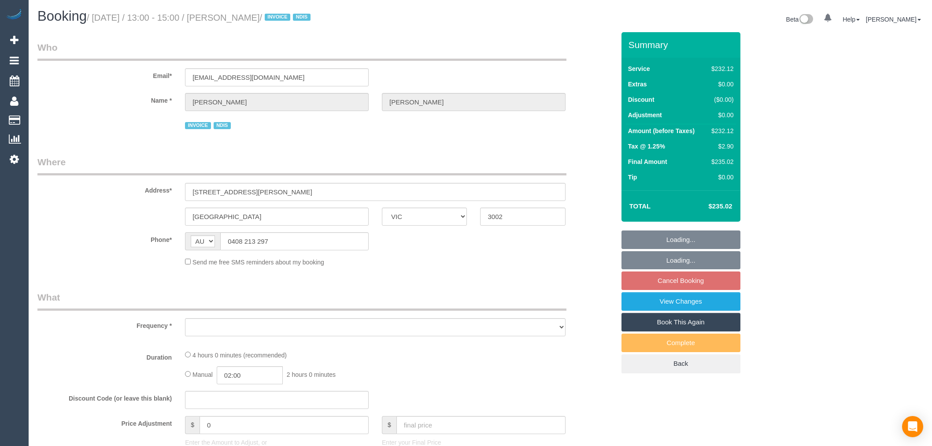
select select "VIC"
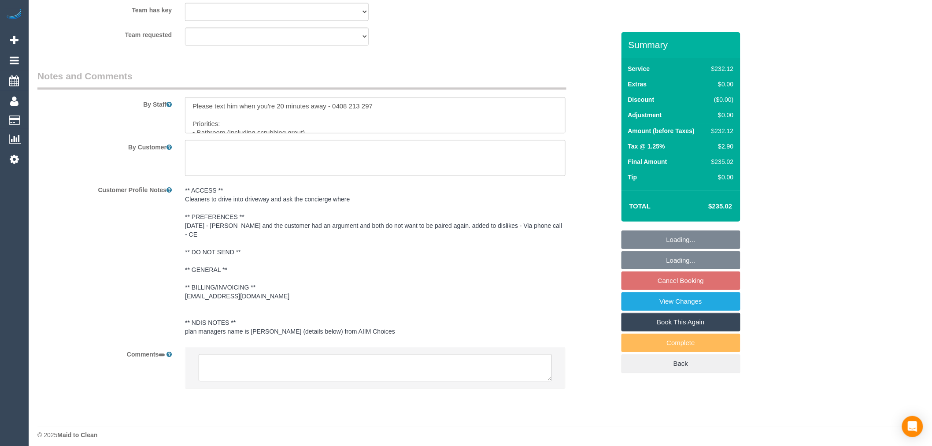
select select "object:841"
select select "number:28"
select select "number:14"
select select "number:19"
select select "number:23"
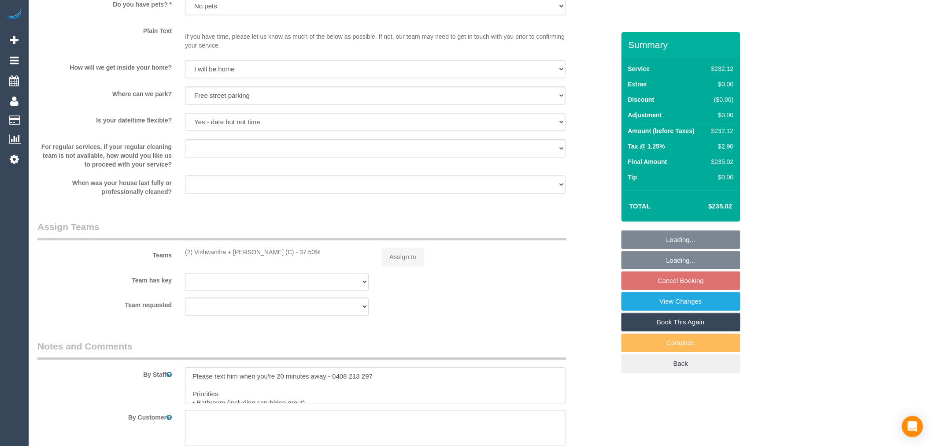
select select "object:846"
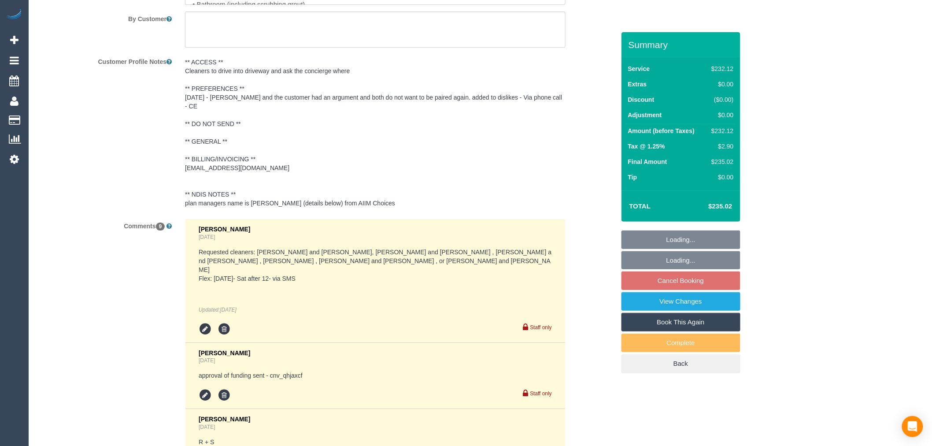
select select "240"
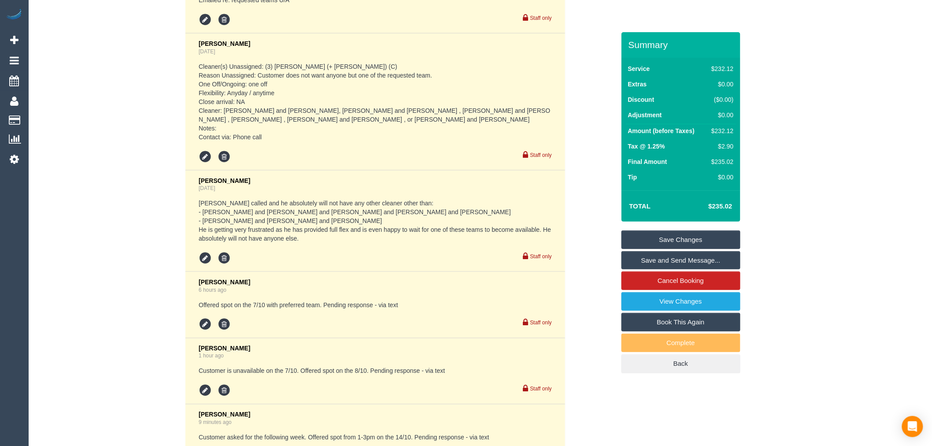
scroll to position [1754, 0]
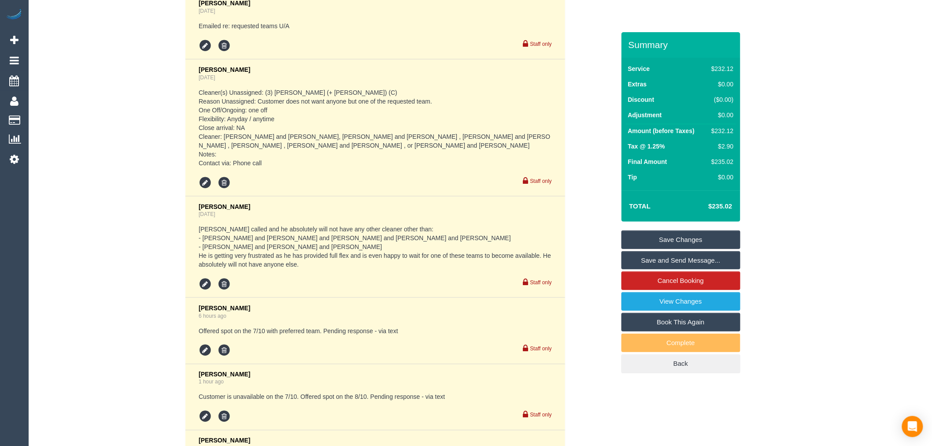
click at [78, 190] on div "Comments 9 [PERSON_NAME] [DATE] Requested cleaners: Vishwantha and [PERSON_NAME…" at bounding box center [326, 142] width 591 height 810
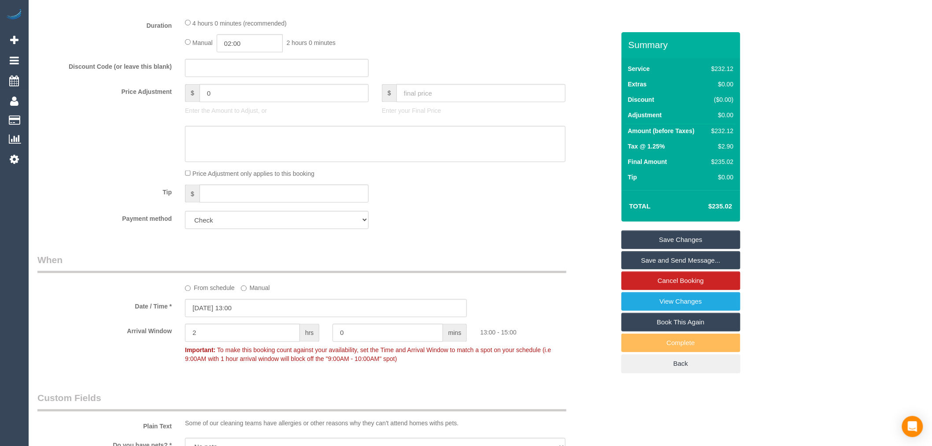
scroll to position [0, 0]
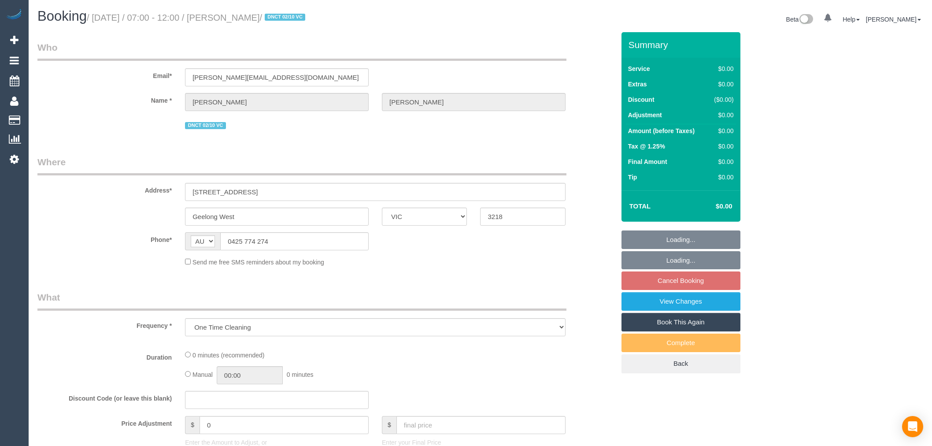
select select "VIC"
select select "string:stripe-pm_1SBq7G2GScqysDRVu3NOUJl8"
select select "number:28"
select select "number:15"
select select "number:19"
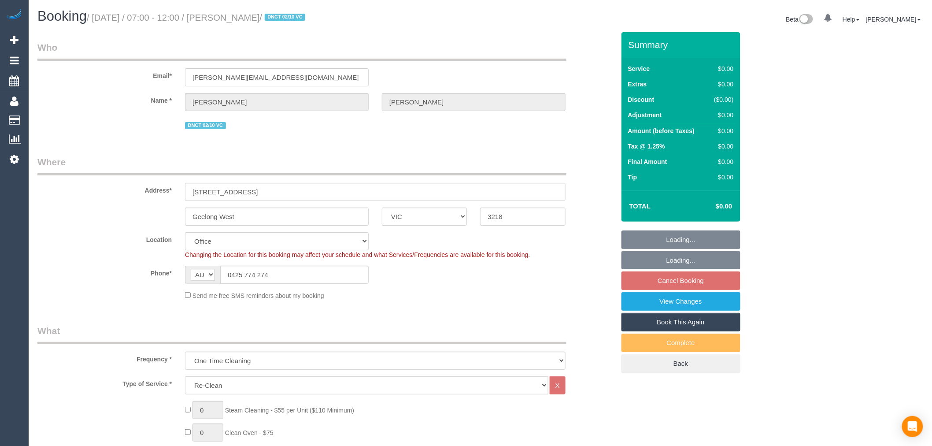
select select "object:762"
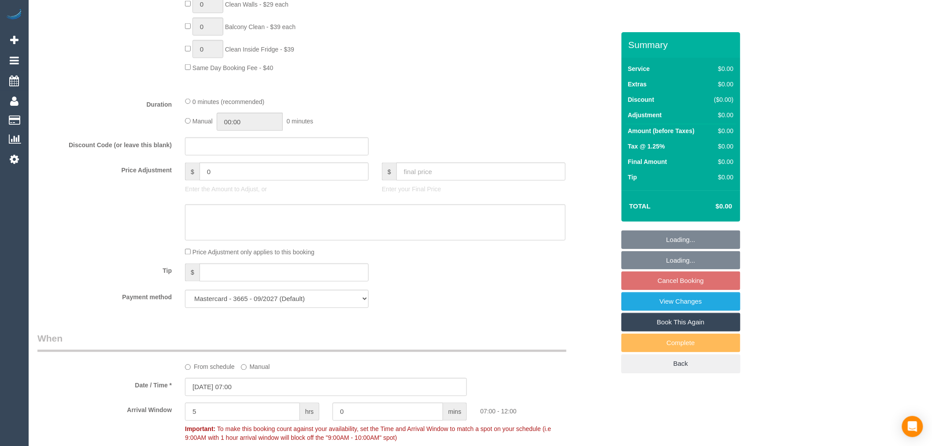
scroll to position [490, 0]
click at [189, 123] on div "Manual 00:00 0 minutes" at bounding box center [375, 125] width 381 height 18
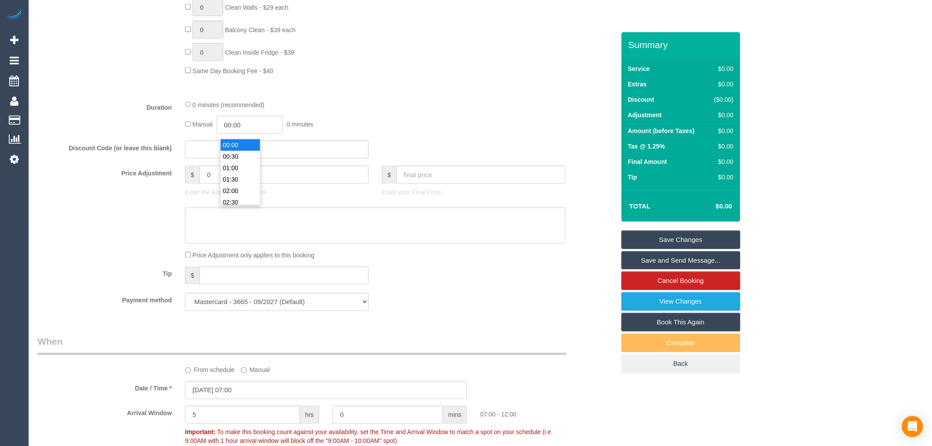
drag, startPoint x: 265, startPoint y: 124, endPoint x: 170, endPoint y: 125, distance: 95.2
click at [170, 125] on div "Duration 0 minutes (recommended) Manual 00:00 0 minutes" at bounding box center [326, 117] width 591 height 34
type input "08:00"
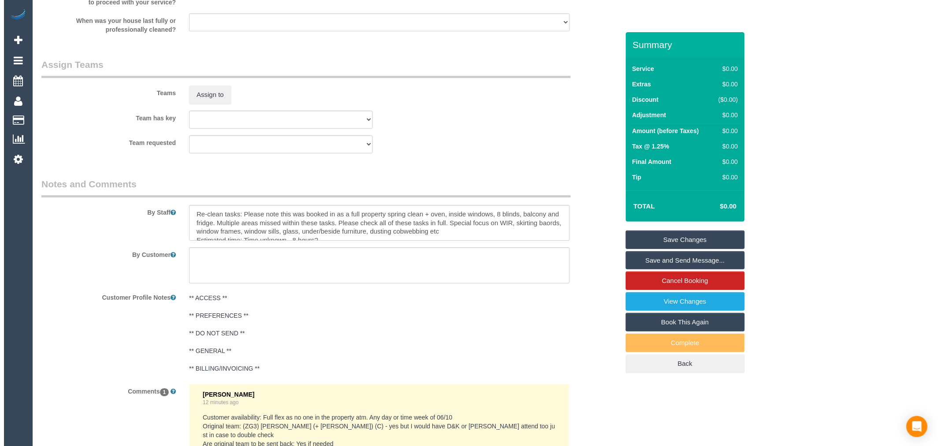
scroll to position [1175, 0]
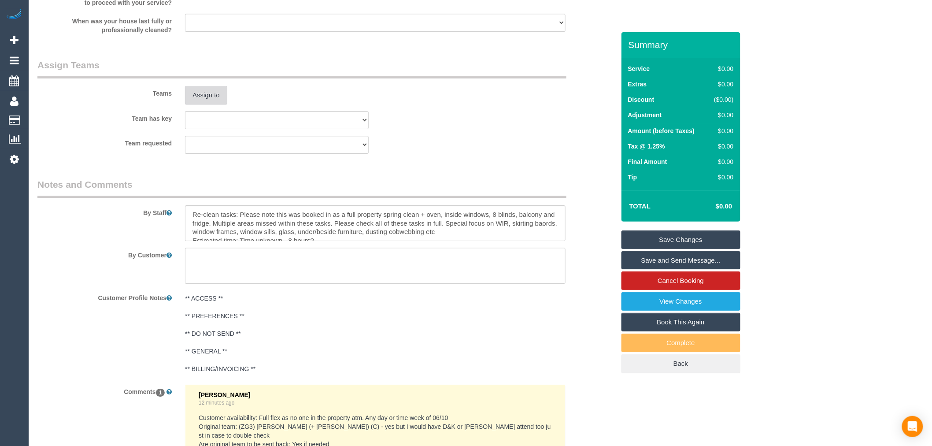
click at [210, 100] on button "Assign to" at bounding box center [206, 95] width 42 height 19
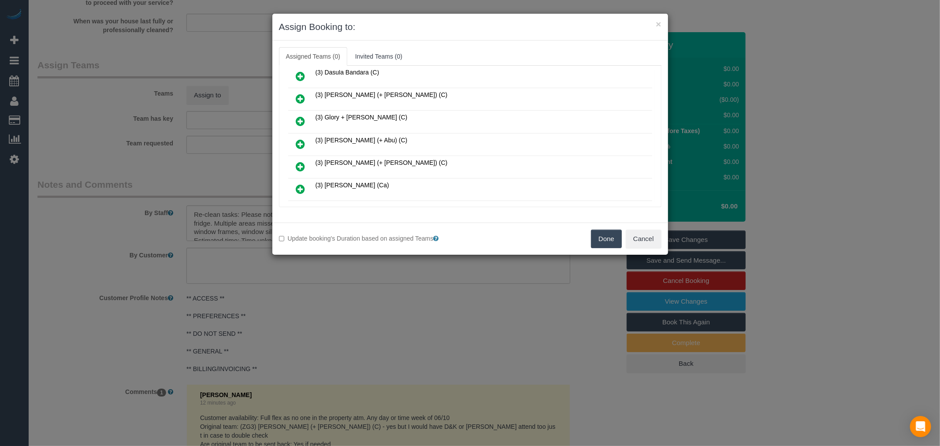
scroll to position [1714, 0]
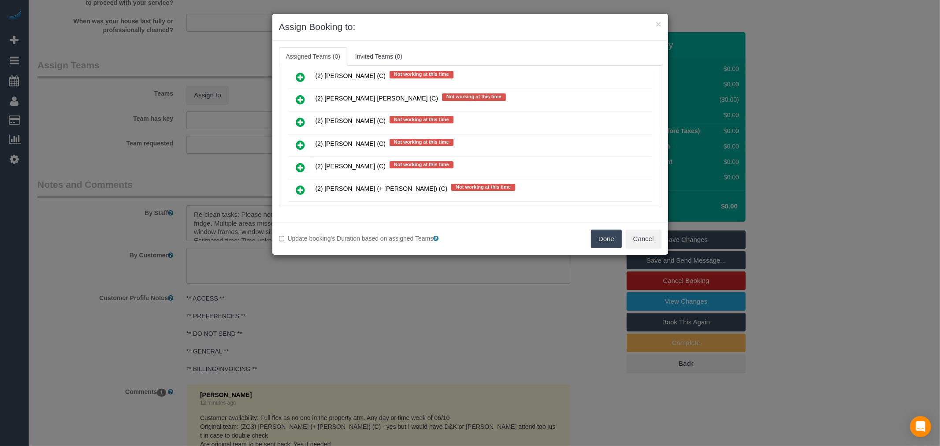
drag, startPoint x: 294, startPoint y: 135, endPoint x: 305, endPoint y: 136, distance: 10.6
click at [296, 159] on link at bounding box center [300, 168] width 21 height 18
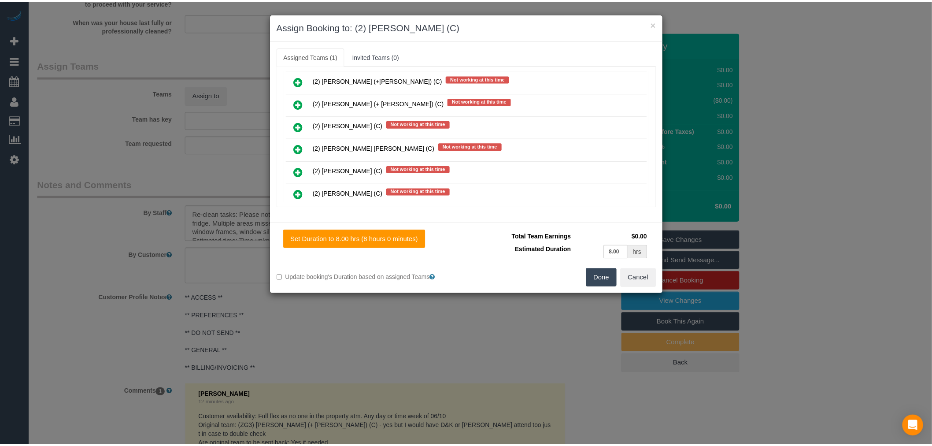
scroll to position [0, 0]
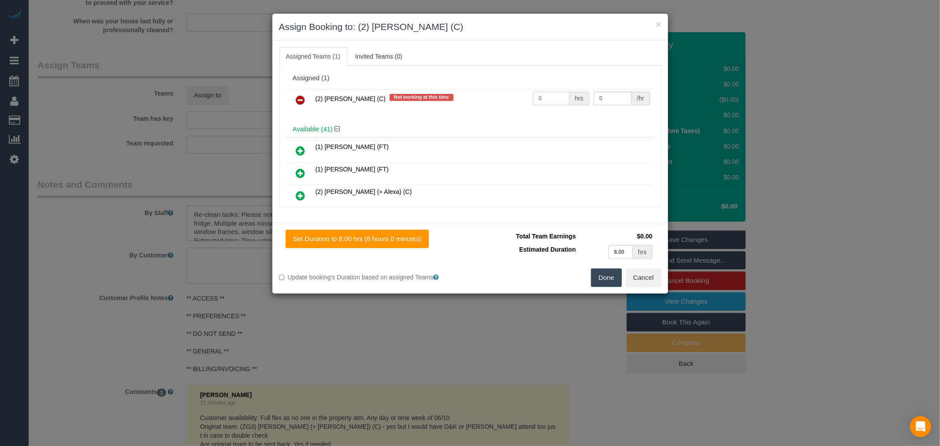
drag, startPoint x: 556, startPoint y: 96, endPoint x: 481, endPoint y: 98, distance: 74.5
click at [481, 98] on tr "(2) [PERSON_NAME] (C) Not working at this time 0 hrs 0 /hr" at bounding box center [470, 100] width 364 height 22
type input "8"
type input "40"
click at [591, 284] on button "Done" at bounding box center [606, 277] width 31 height 19
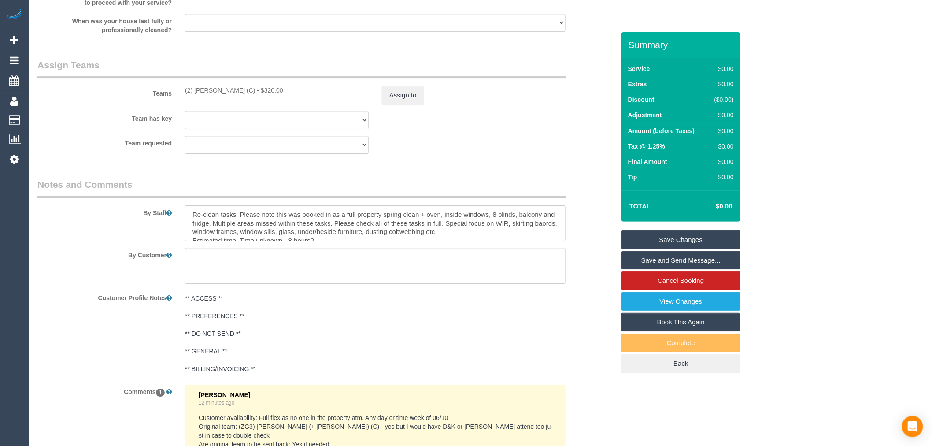
click at [571, 303] on div "** ACCESS ** ** PREFERENCES ** ** DO NOT SEND ** ** GENERAL ** ** BILLING/INVOI…" at bounding box center [375, 333] width 394 height 87
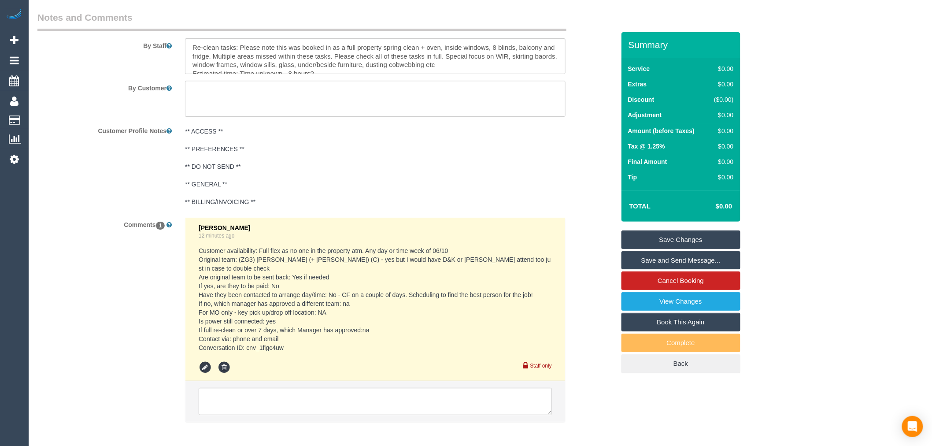
scroll to position [1377, 0]
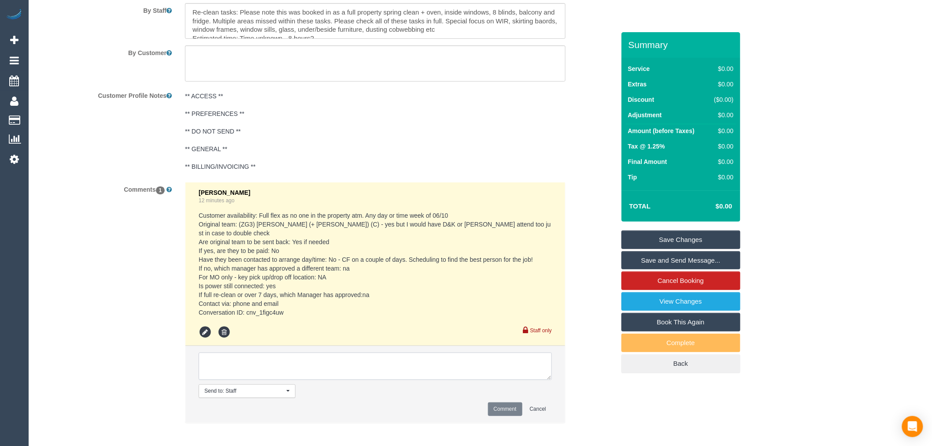
click at [442, 356] on textarea at bounding box center [375, 365] width 353 height 27
type textarea "Not confirmed, I need to speak with [PERSON_NAME]"
click at [512, 397] on li "Send to: Staff Nothing selected Send to: Staff Send to: Customer Send to: Team …" at bounding box center [375, 384] width 380 height 77
click at [514, 402] on button "Comment" at bounding box center [505, 409] width 34 height 14
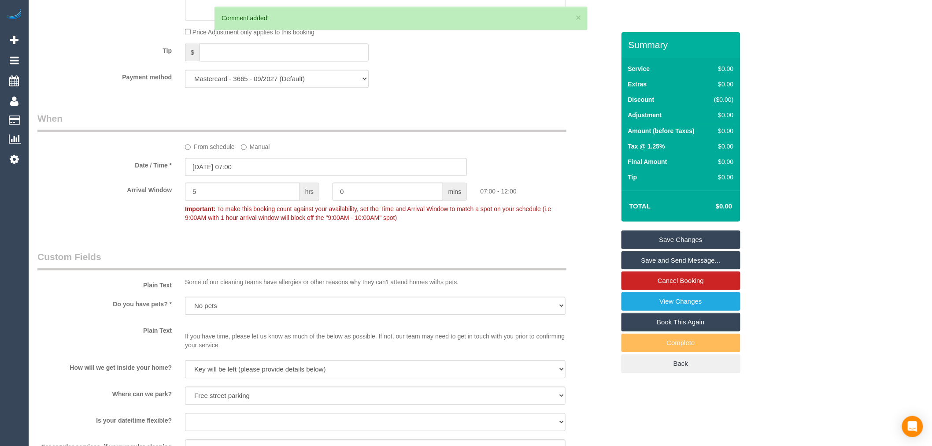
scroll to position [692, 0]
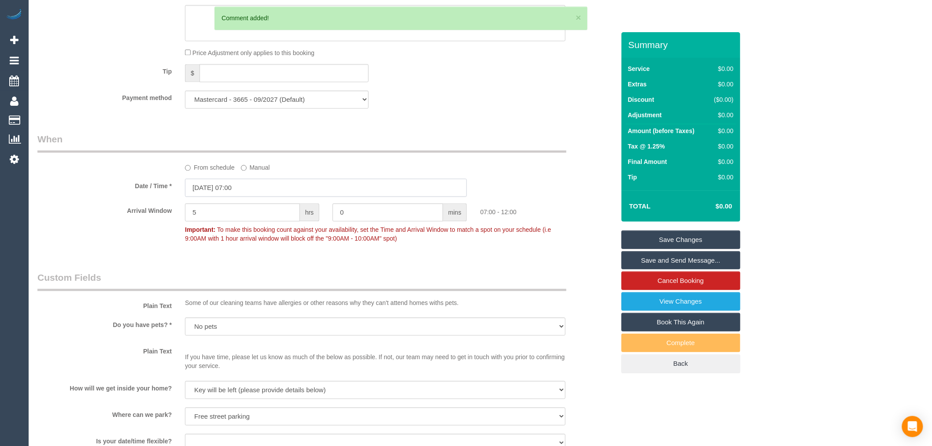
click at [263, 194] on input "[DATE] 07:00" at bounding box center [326, 188] width 282 height 18
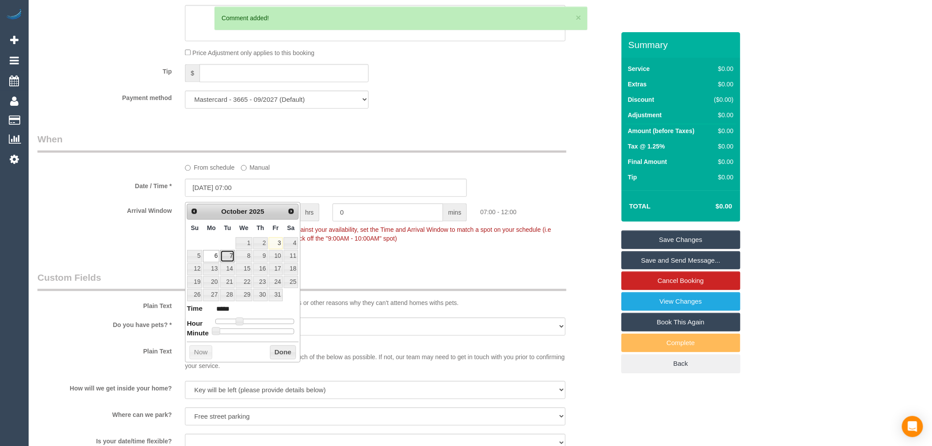
click at [226, 255] on link "7" at bounding box center [227, 256] width 14 height 12
type input "[DATE] 07:00"
click at [492, 122] on div "Who Email* [PERSON_NAME][EMAIL_ADDRESS][DOMAIN_NAME] Name * [GEOGRAPHIC_DATA][P…" at bounding box center [326, 255] width 591 height 1831
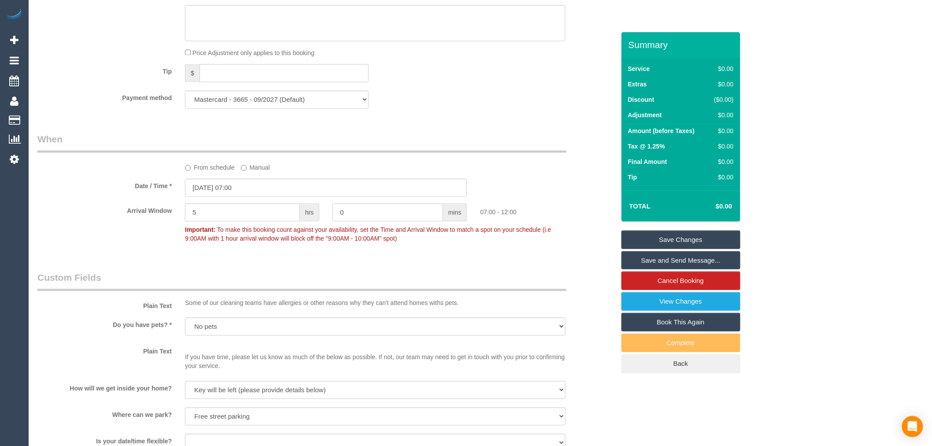
click at [713, 237] on link "Save Changes" at bounding box center [681, 239] width 119 height 19
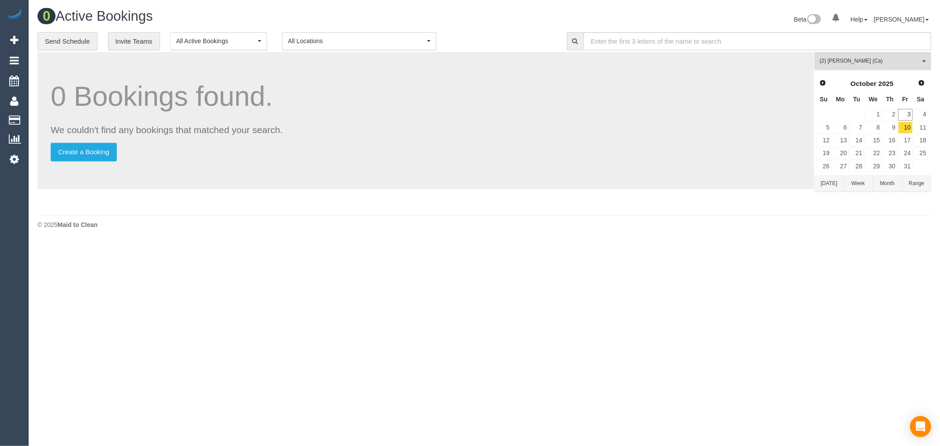
click at [886, 63] on span "(2) [PERSON_NAME] (Ca)" at bounding box center [870, 60] width 100 height 7
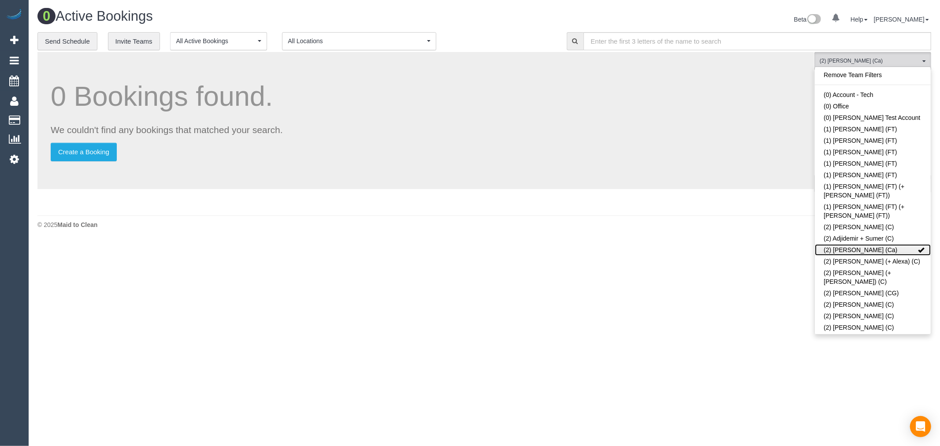
click at [892, 244] on link "(2) [PERSON_NAME] (Ca)" at bounding box center [873, 249] width 116 height 11
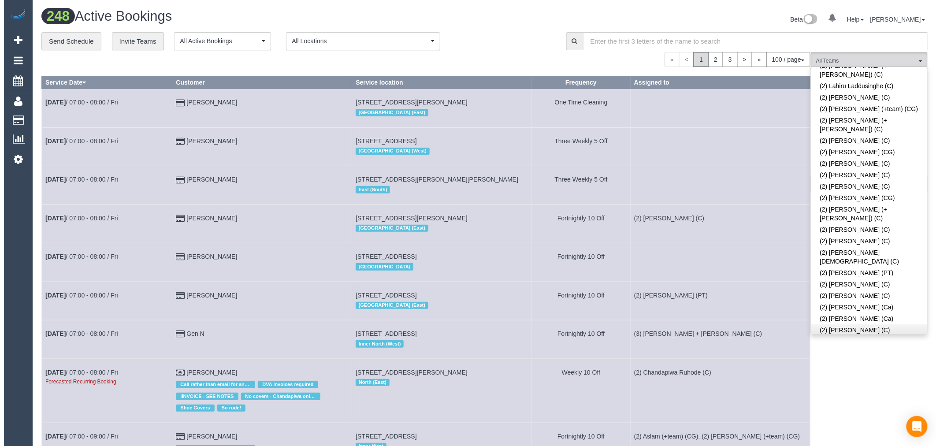
scroll to position [685, 0]
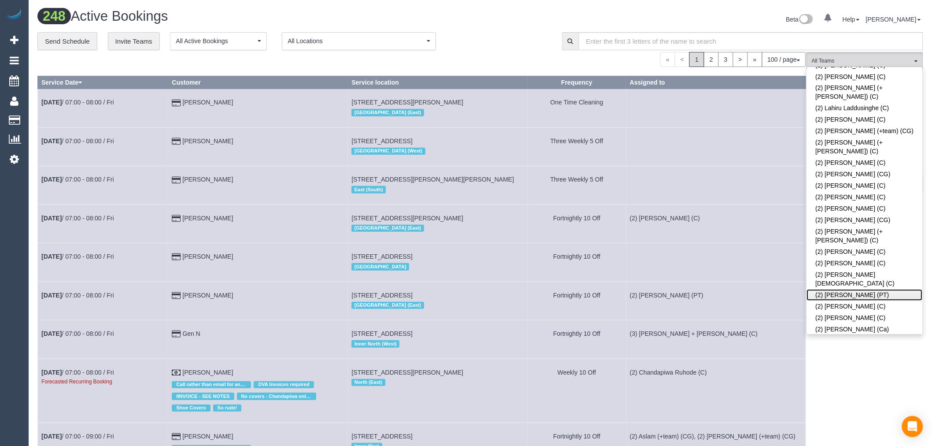
click at [852, 289] on link "(2) [PERSON_NAME] (PT)" at bounding box center [865, 294] width 116 height 11
click at [770, 159] on td at bounding box center [717, 146] width 180 height 38
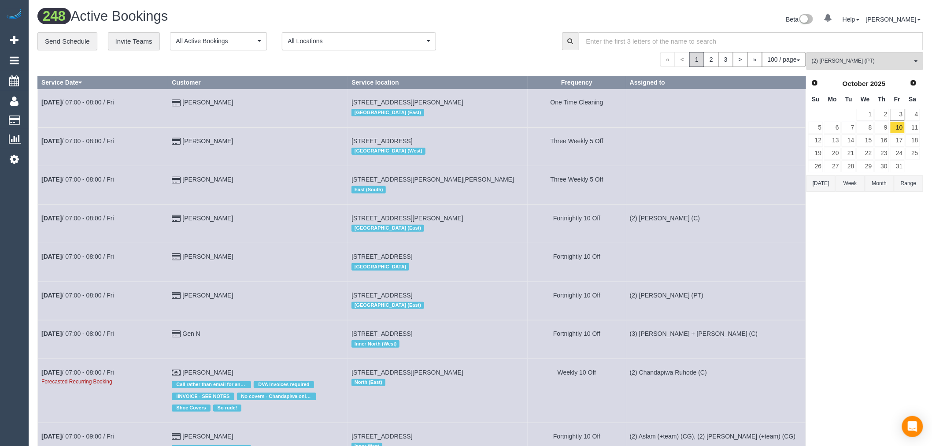
click at [835, 181] on button "[DATE]" at bounding box center [821, 183] width 29 height 16
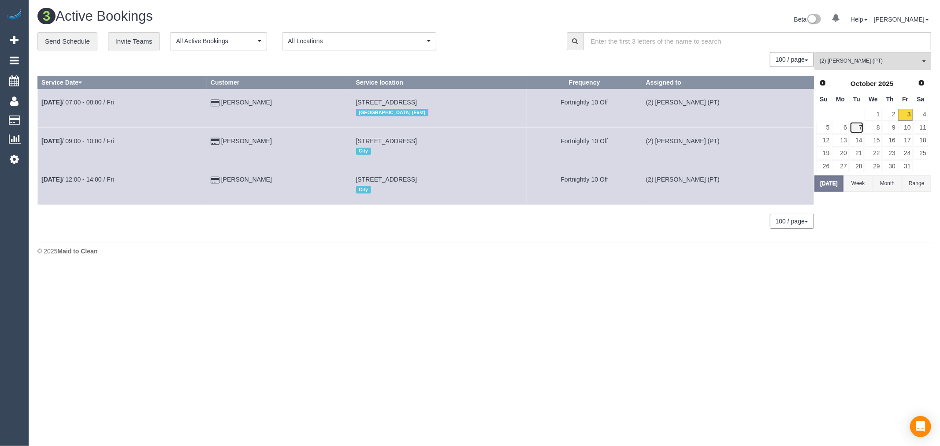
click at [860, 127] on link "7" at bounding box center [856, 128] width 15 height 12
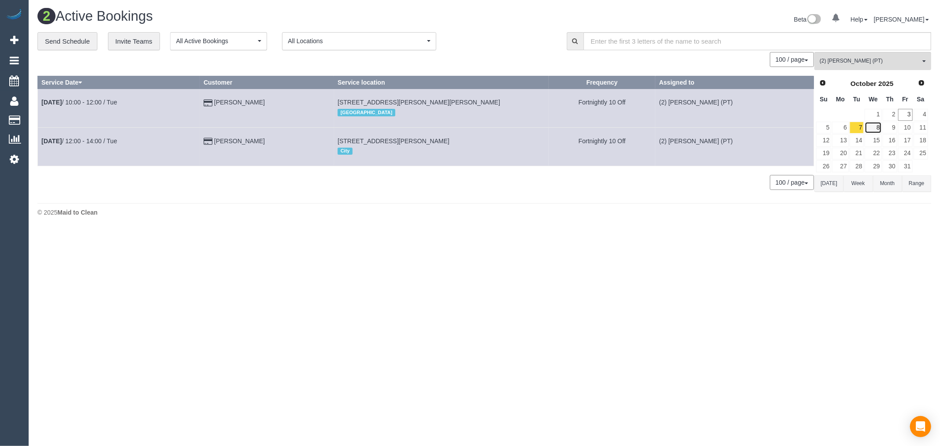
click at [875, 125] on link "8" at bounding box center [872, 128] width 17 height 12
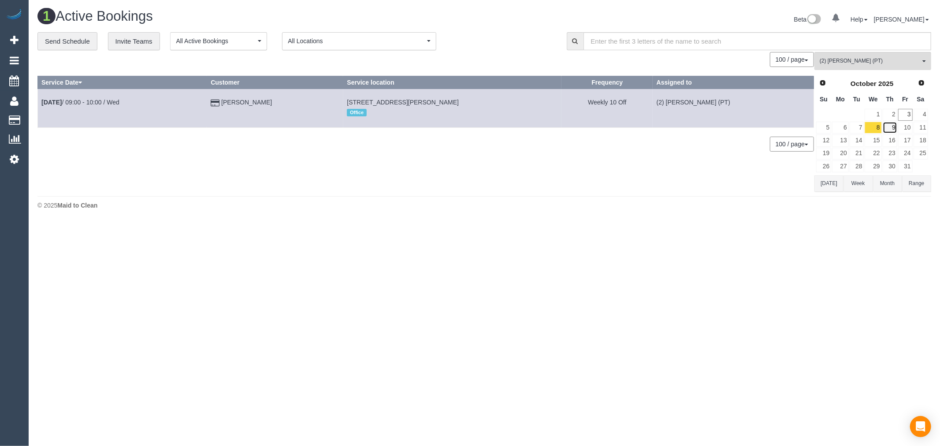
click at [893, 126] on link "9" at bounding box center [890, 128] width 15 height 12
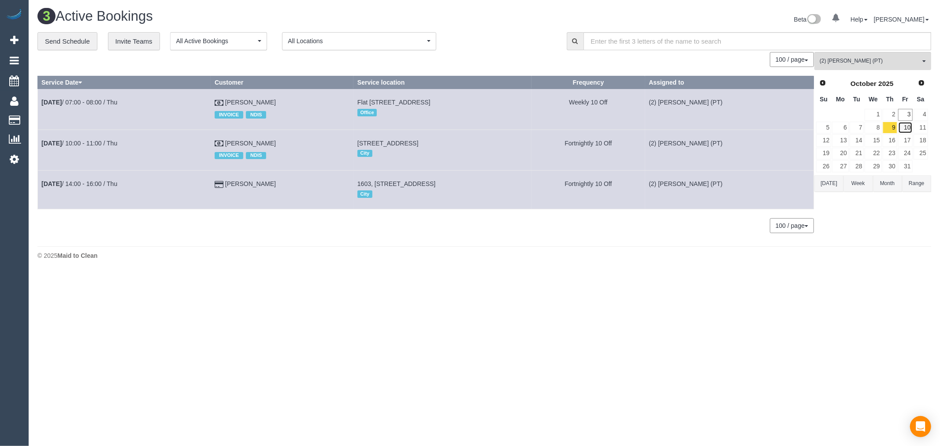
click at [902, 129] on link "10" at bounding box center [905, 128] width 15 height 12
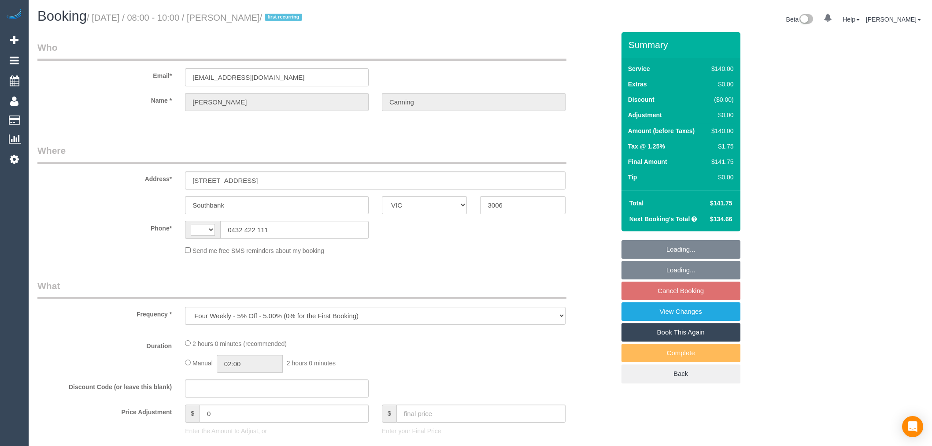
select select "VIC"
select select "string:AU"
select select "string:stripe-pm_1SBsah2GScqysDRVt2OELqX1"
select select "number:27"
select select "number:14"
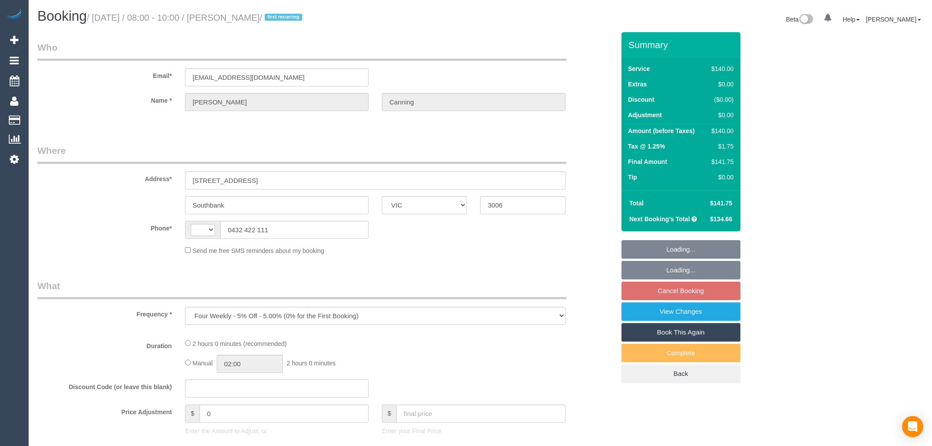
select select "number:18"
select select "number:23"
select select "number:34"
select select "number:13"
select select "object:1237"
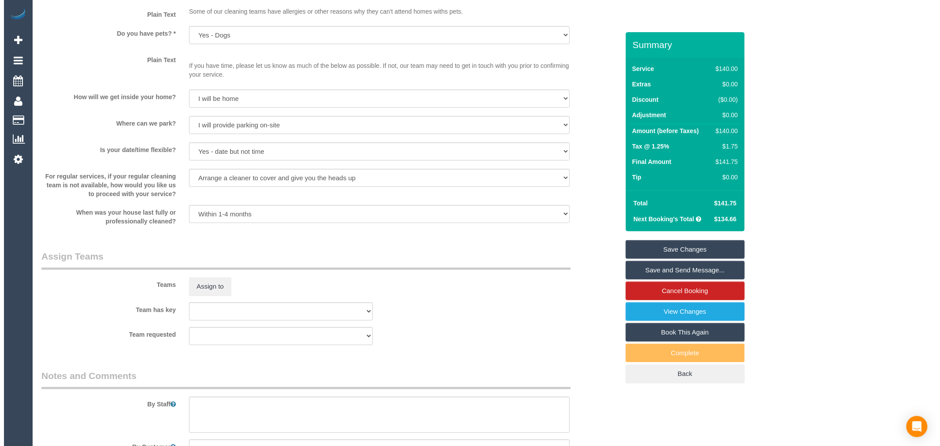
scroll to position [1224, 0]
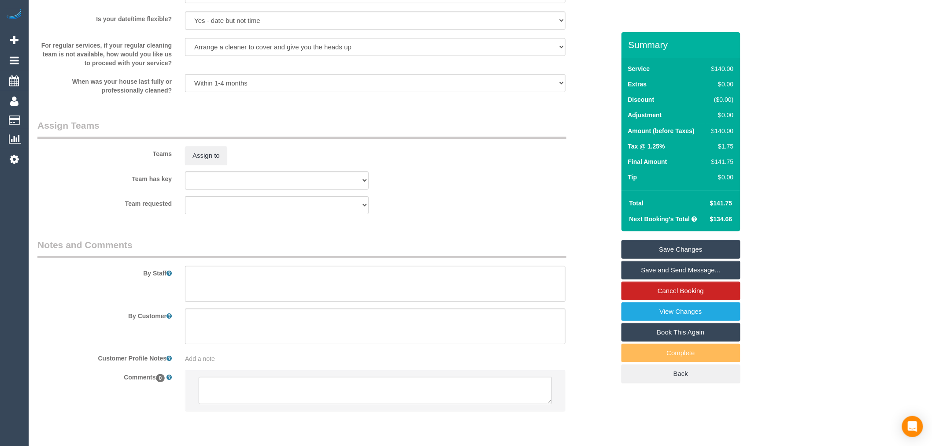
click at [216, 151] on div "Teams Assign to" at bounding box center [326, 142] width 591 height 46
click at [213, 164] on button "Assign to" at bounding box center [206, 155] width 42 height 19
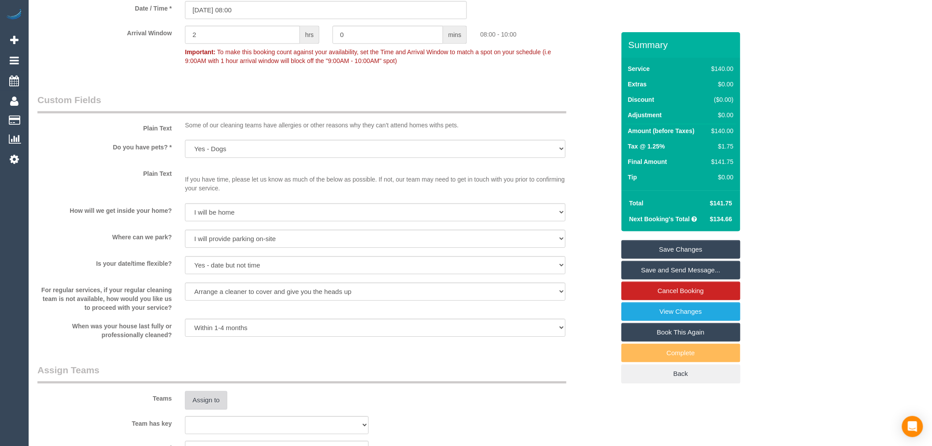
scroll to position [1259, 0]
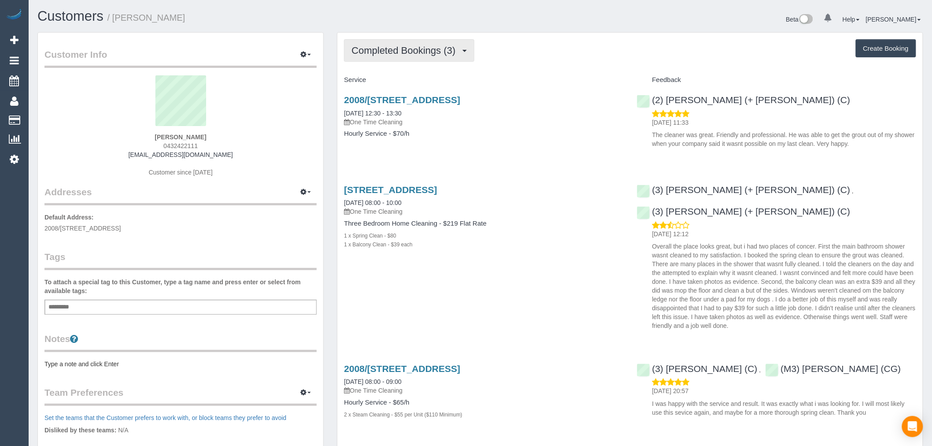
click at [445, 59] on button "Completed Bookings (3)" at bounding box center [409, 50] width 130 height 22
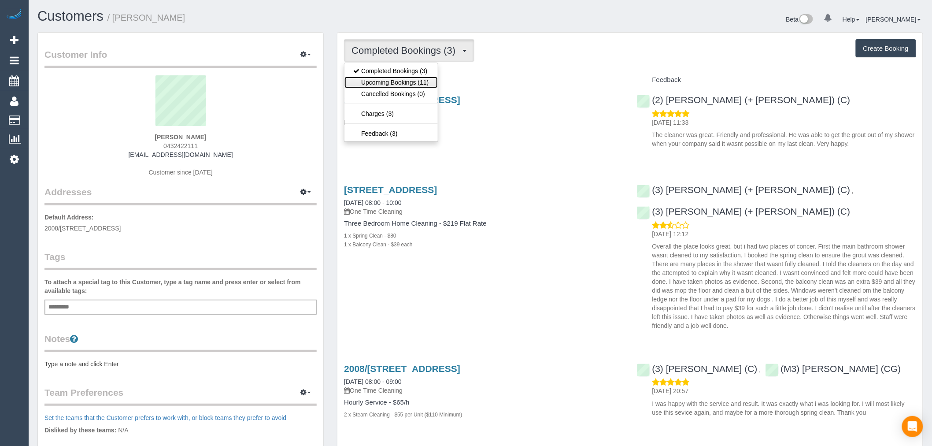
click at [410, 81] on link "Upcoming Bookings (11)" at bounding box center [391, 82] width 93 height 11
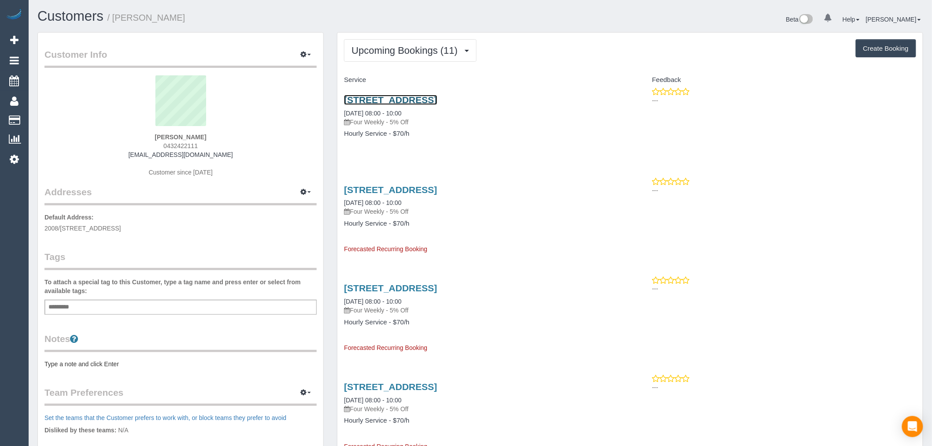
click at [437, 100] on link "[STREET_ADDRESS]" at bounding box center [390, 100] width 93 height 10
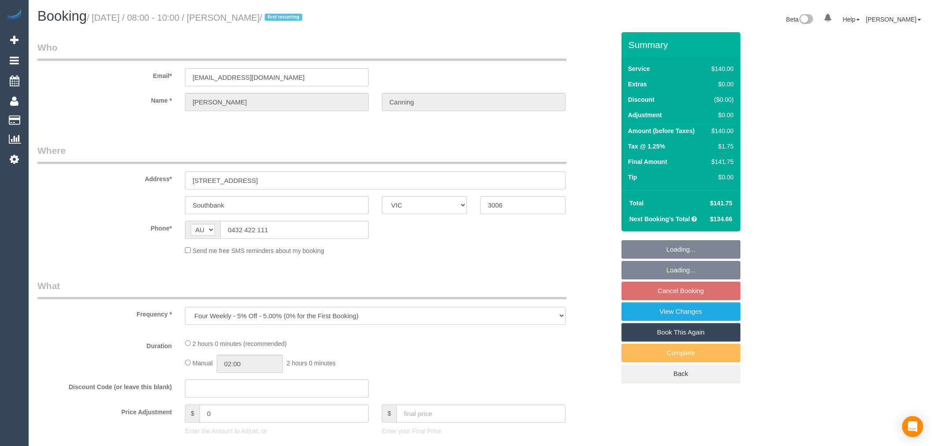
select select "VIC"
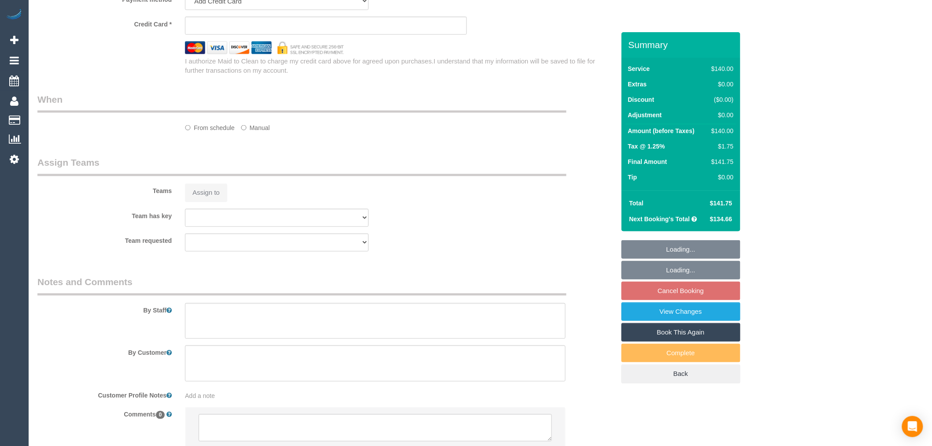
select select "string:stripe-pm_1SBsah2GScqysDRVt2OELqX1"
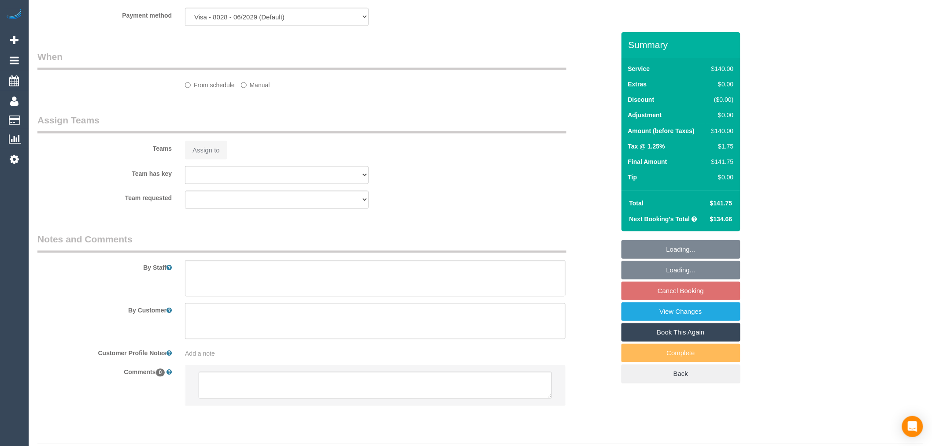
select select "number:27"
select select "number:14"
select select "number:18"
select select "number:23"
select select "number:34"
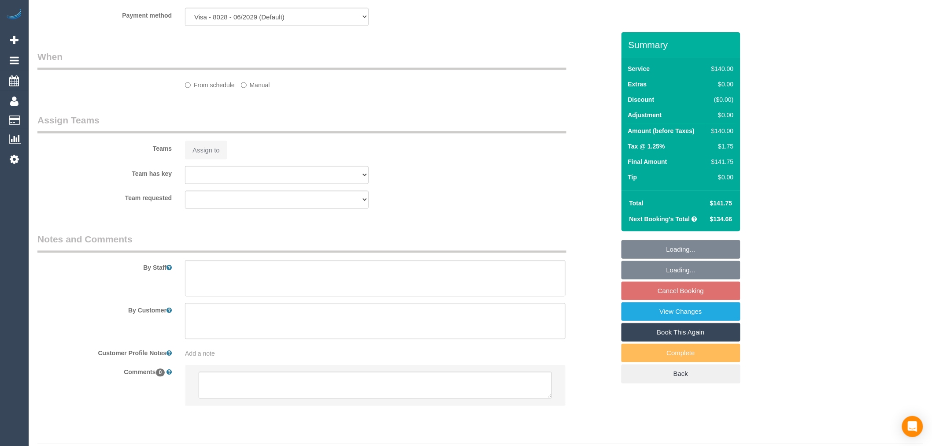
select select "number:13"
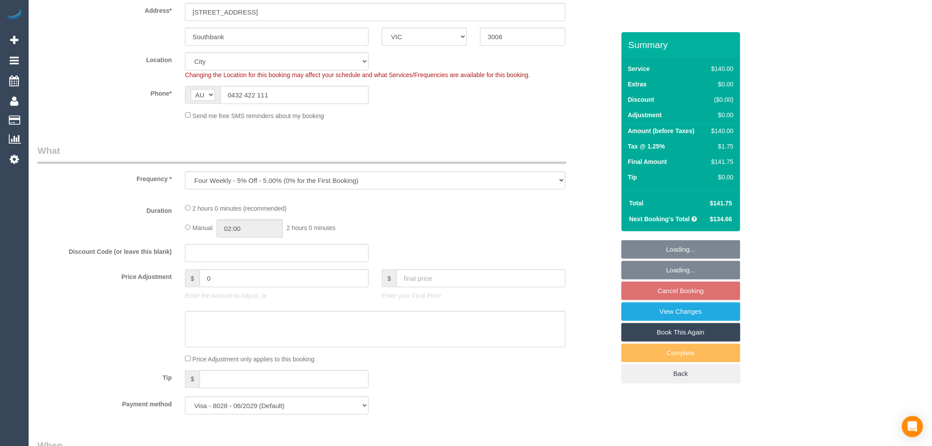
select select "object:682"
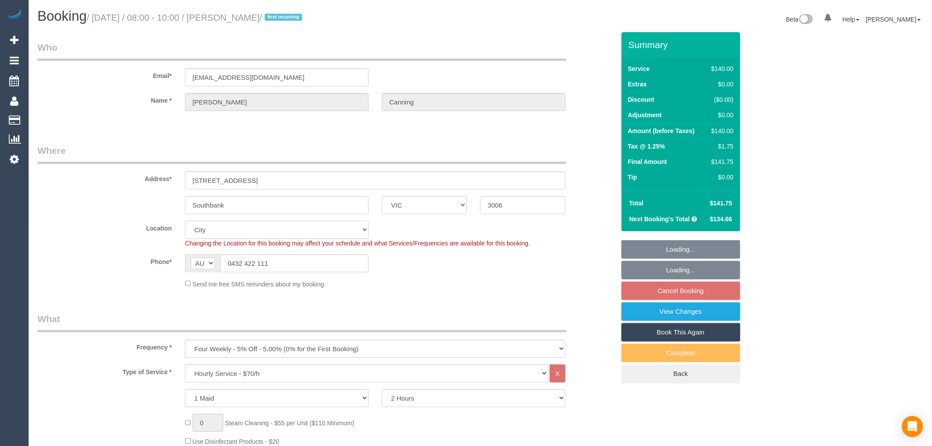
click at [264, 227] on select "Office [GEOGRAPHIC_DATA] (North) East (South) [GEOGRAPHIC_DATA] (East) [GEOGRAP…" at bounding box center [277, 230] width 184 height 18
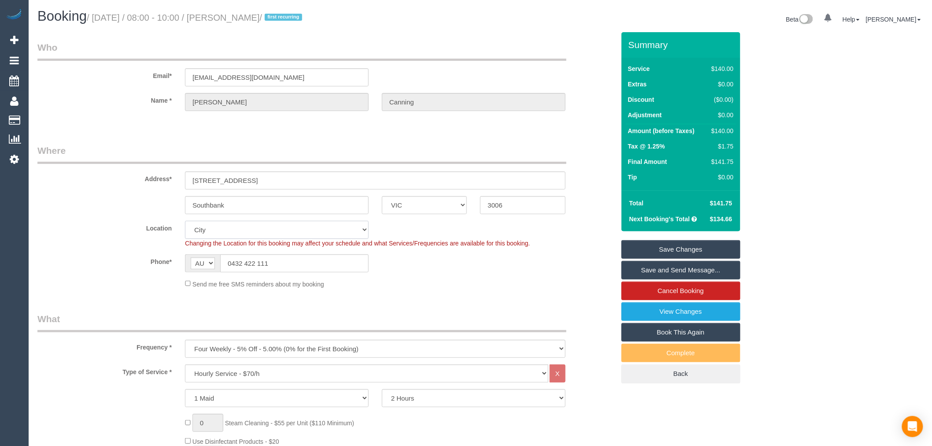
select select "55"
click at [185, 221] on select "Office [GEOGRAPHIC_DATA] (North) East (South) [GEOGRAPHIC_DATA] (East) [GEOGRAP…" at bounding box center [277, 230] width 184 height 18
drag, startPoint x: 135, startPoint y: 152, endPoint x: 138, endPoint y: 156, distance: 6.0
click at [135, 152] on legend "Where" at bounding box center [301, 154] width 529 height 20
select select "object:1643"
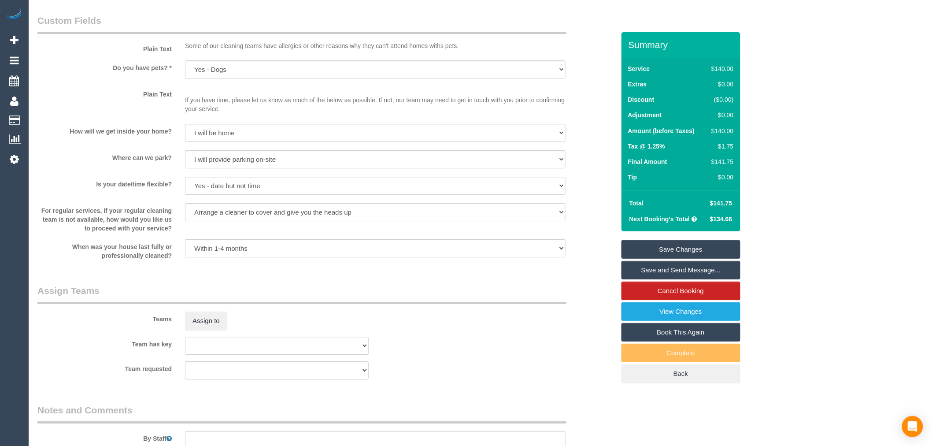
scroll to position [1175, 0]
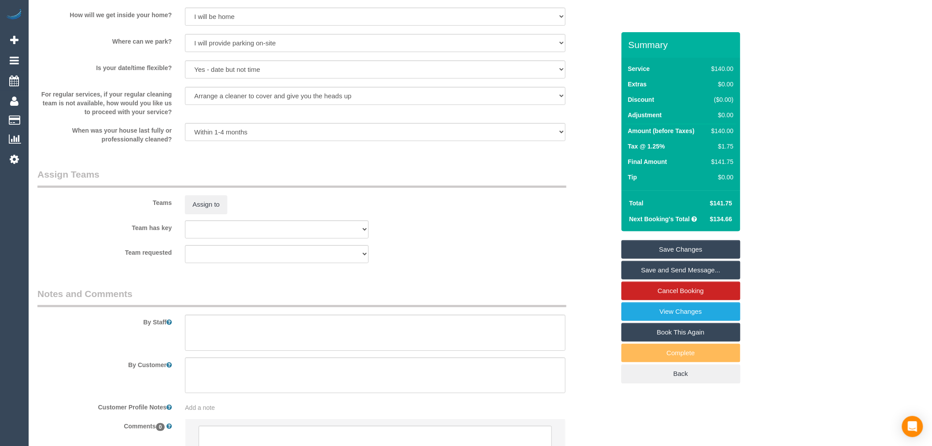
click at [208, 195] on div "Teams Assign to" at bounding box center [326, 191] width 591 height 46
click at [211, 205] on button "Assign to" at bounding box center [206, 204] width 42 height 19
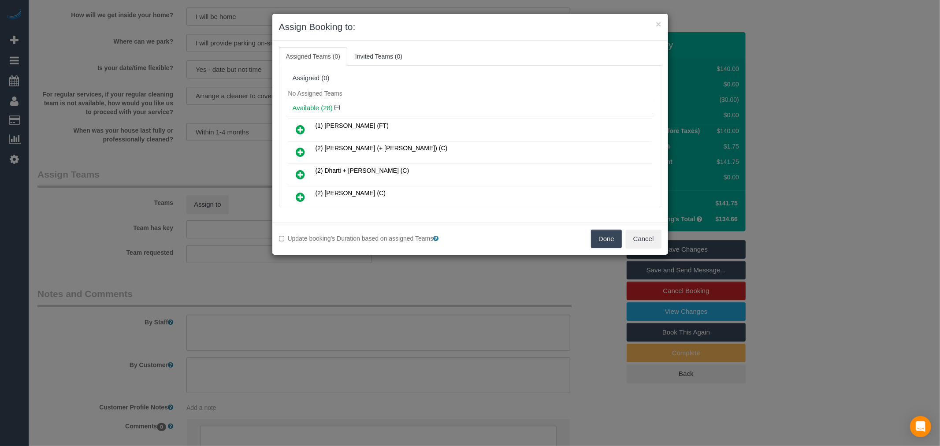
click at [299, 198] on icon at bounding box center [300, 197] width 9 height 11
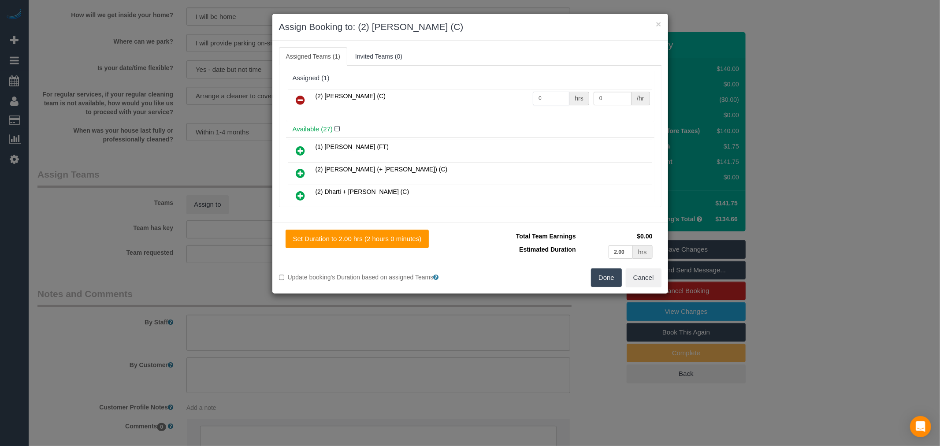
drag, startPoint x: 530, startPoint y: 98, endPoint x: 526, endPoint y: 59, distance: 39.0
click at [522, 96] on tr "(2) [PERSON_NAME] (C) 0 hrs 0 /hr" at bounding box center [470, 100] width 364 height 22
type input "2"
type input "37.5"
click at [608, 279] on button "Done" at bounding box center [606, 277] width 31 height 19
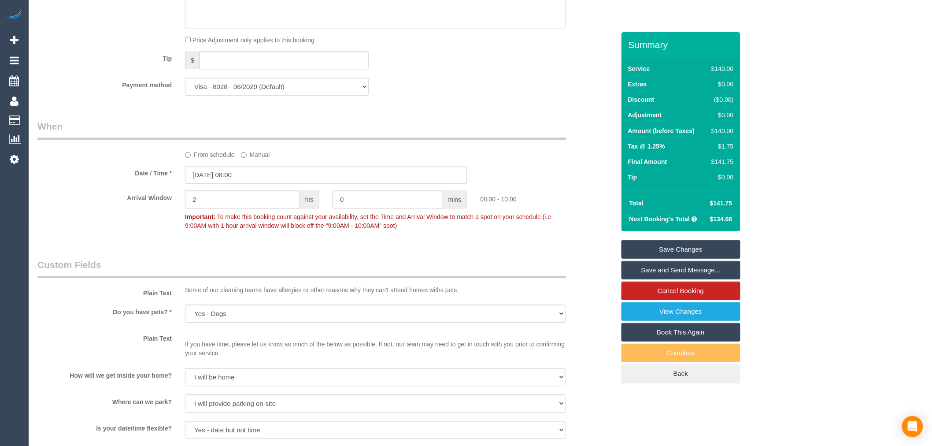
scroll to position [832, 0]
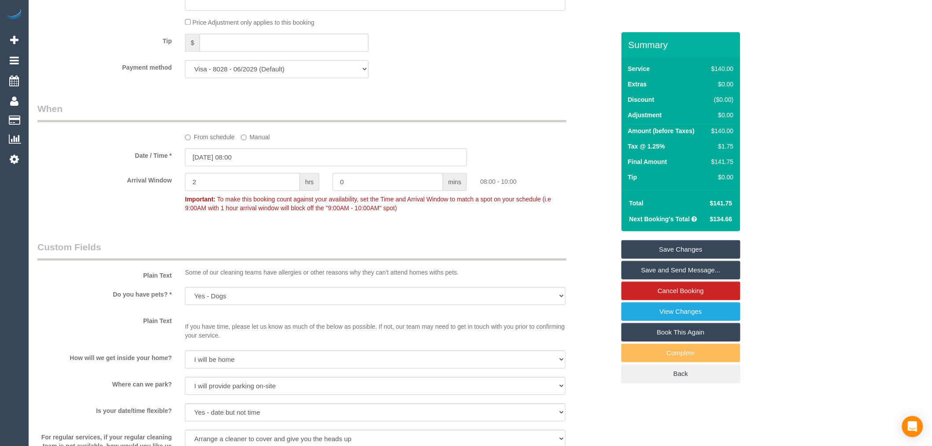
click at [686, 248] on link "Save Changes" at bounding box center [681, 249] width 119 height 19
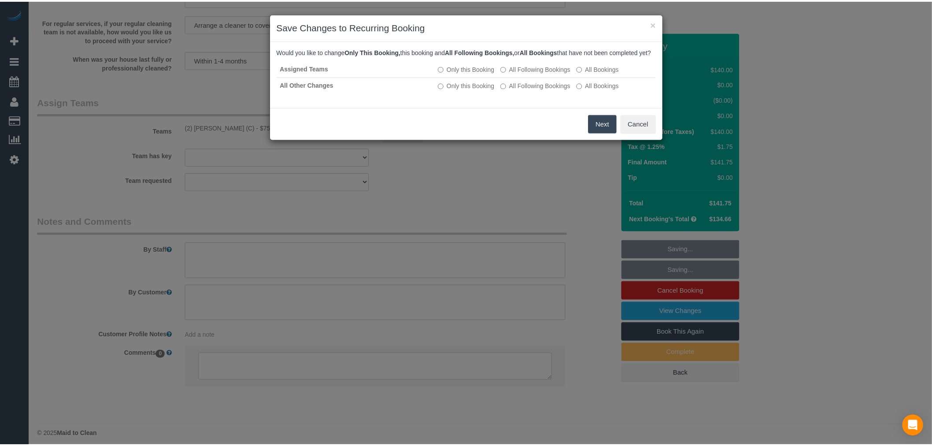
scroll to position [1259, 0]
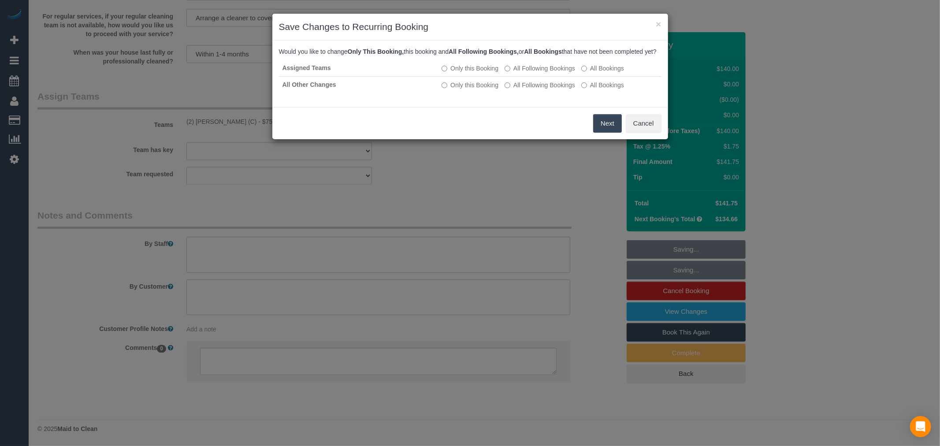
click at [617, 133] on button "Next" at bounding box center [607, 123] width 29 height 19
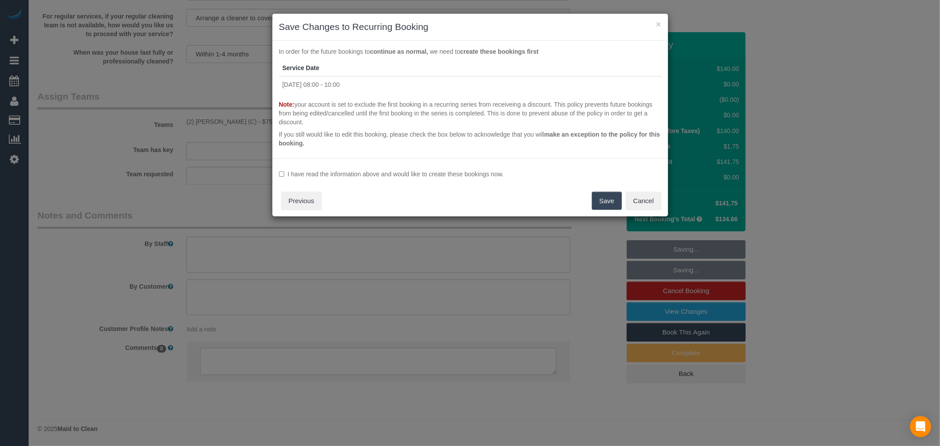
drag, startPoint x: 601, startPoint y: 204, endPoint x: 561, endPoint y: 197, distance: 41.1
click at [599, 204] on button "Save" at bounding box center [607, 201] width 30 height 19
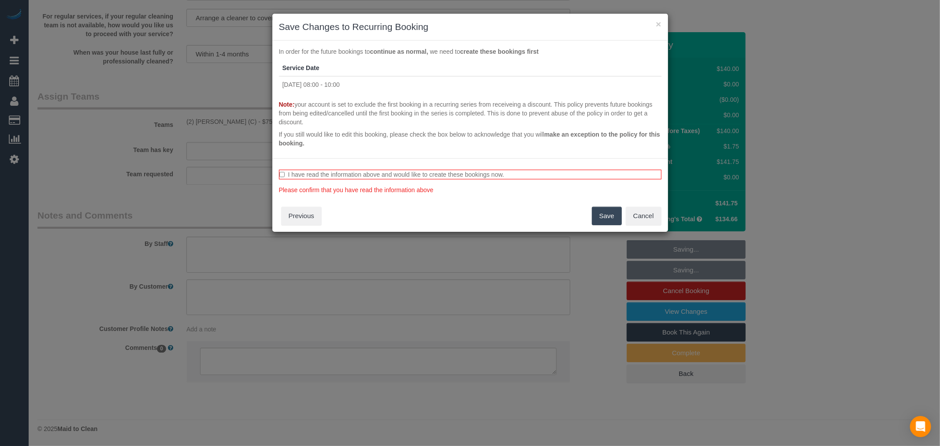
click at [419, 177] on label "I have read the information above and would like to create these bookings now." at bounding box center [470, 175] width 382 height 10
drag, startPoint x: 604, startPoint y: 217, endPoint x: 610, endPoint y: 270, distance: 52.8
click at [610, 270] on div "× Save Changes to Recurring Booking Would you like to change Only This Booking,…" at bounding box center [470, 223] width 940 height 446
click at [641, 214] on button "Cancel" at bounding box center [644, 216] width 36 height 19
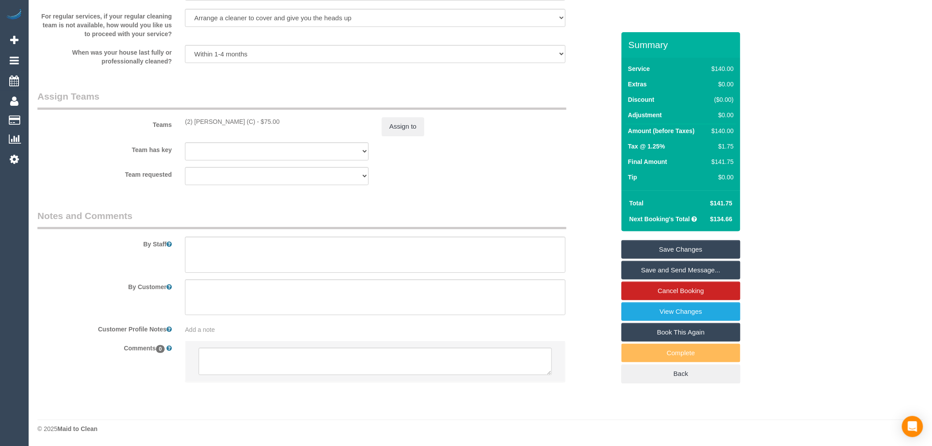
click at [716, 245] on link "Save Changes" at bounding box center [681, 249] width 119 height 19
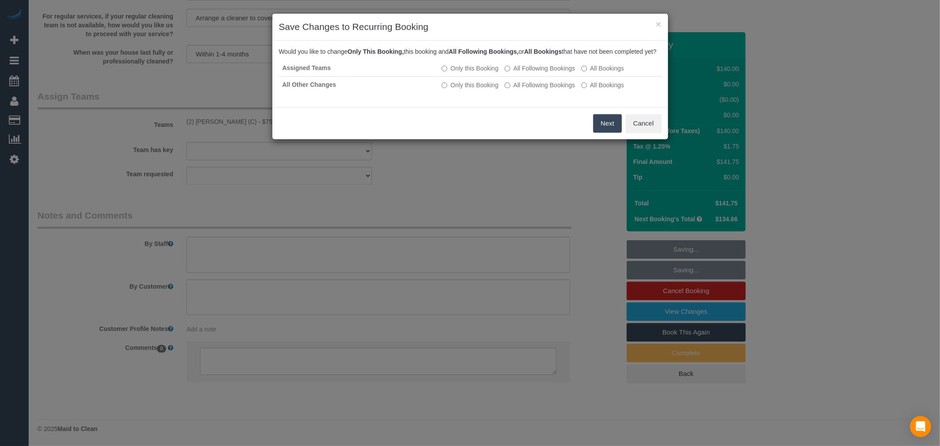
click at [595, 129] on button "Next" at bounding box center [607, 123] width 29 height 19
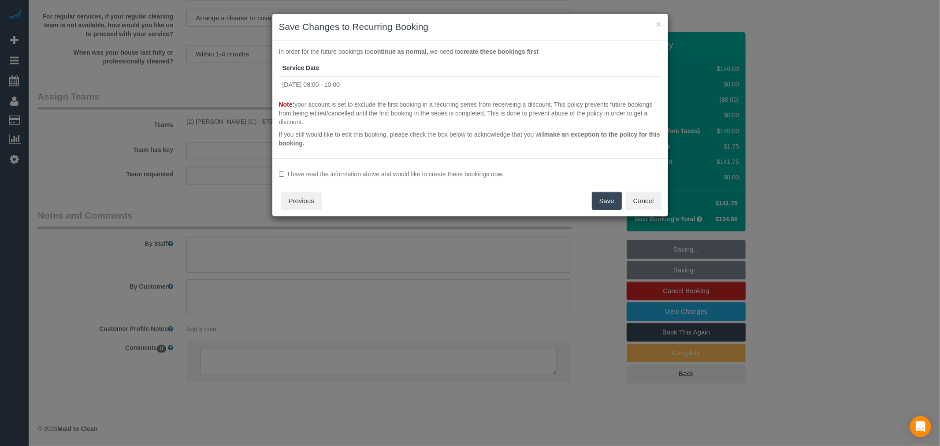
drag, startPoint x: 601, startPoint y: 199, endPoint x: 540, endPoint y: 182, distance: 63.4
click at [588, 195] on div "I have read the information above and would like to create these bookings now. …" at bounding box center [470, 187] width 396 height 59
click at [488, 170] on label "I have read the information above and would like to create these bookings now." at bounding box center [470, 174] width 382 height 9
click at [616, 203] on button "Save" at bounding box center [607, 201] width 30 height 19
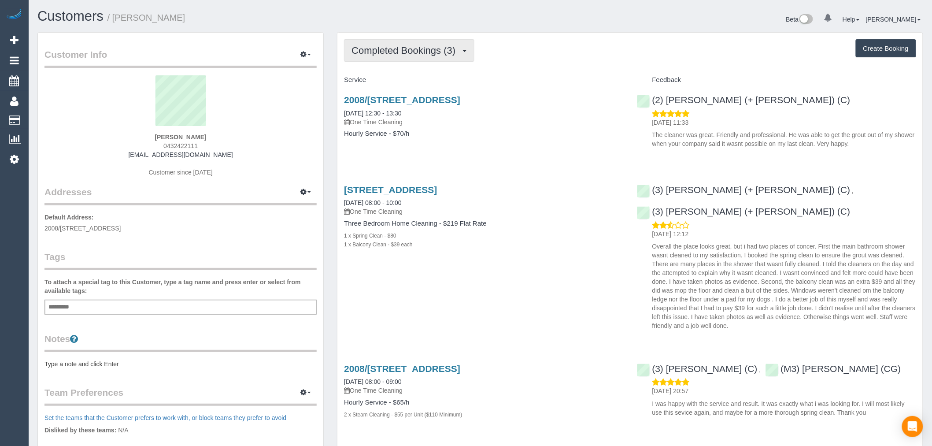
click at [438, 50] on span "Completed Bookings (3)" at bounding box center [406, 50] width 108 height 11
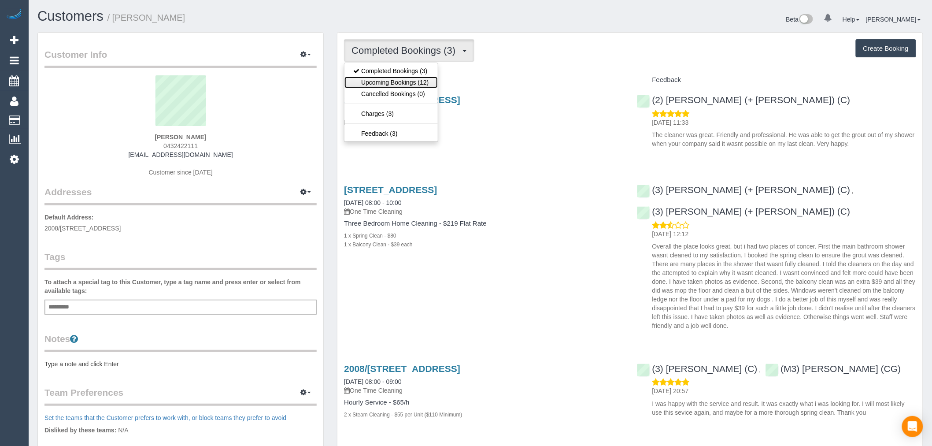
click at [415, 84] on link "Upcoming Bookings (12)" at bounding box center [391, 82] width 93 height 11
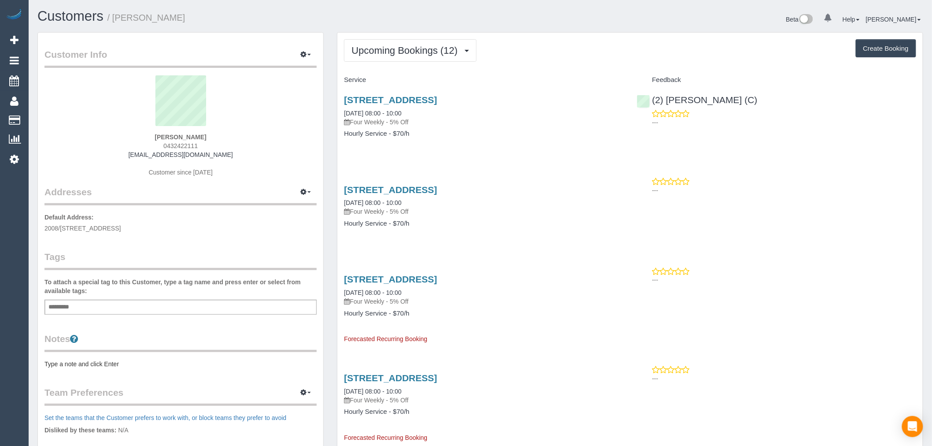
drag, startPoint x: 221, startPoint y: 138, endPoint x: 137, endPoint y: 137, distance: 84.2
click at [137, 137] on div "Kimberly Canning 0432422111 kcanning32@gmail.com Customer since 2023" at bounding box center [181, 130] width 272 height 110
copy strong "Kimberly Canning"
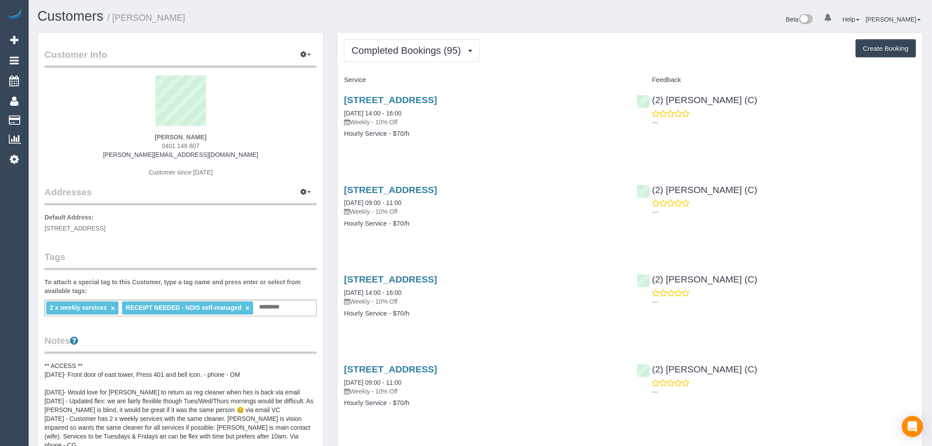
drag, startPoint x: 208, startPoint y: 145, endPoint x: 133, endPoint y: 145, distance: 75.3
click at [133, 145] on div "[PERSON_NAME] 0401 148 607 [PERSON_NAME][EMAIL_ADDRESS][DOMAIN_NAME] Customer s…" at bounding box center [181, 130] width 272 height 110
copy span "0401 148 607"
click at [419, 43] on button "Completed Bookings (95)" at bounding box center [412, 50] width 136 height 22
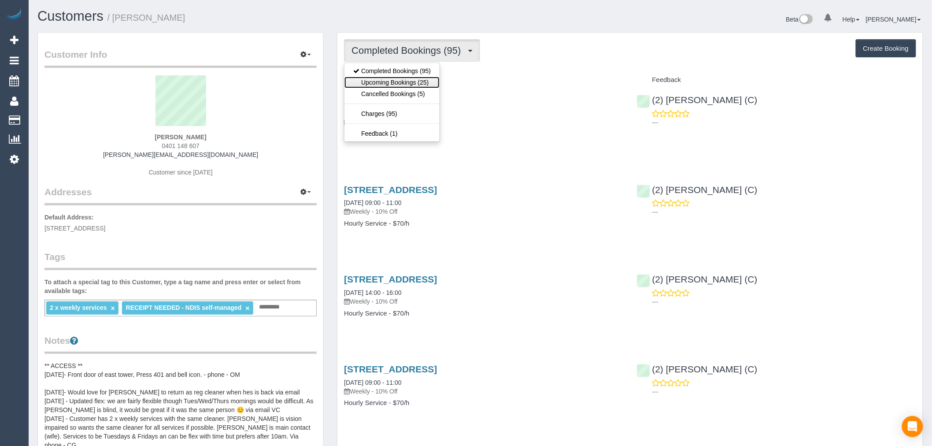
click at [408, 82] on link "Upcoming Bookings (25)" at bounding box center [392, 82] width 95 height 11
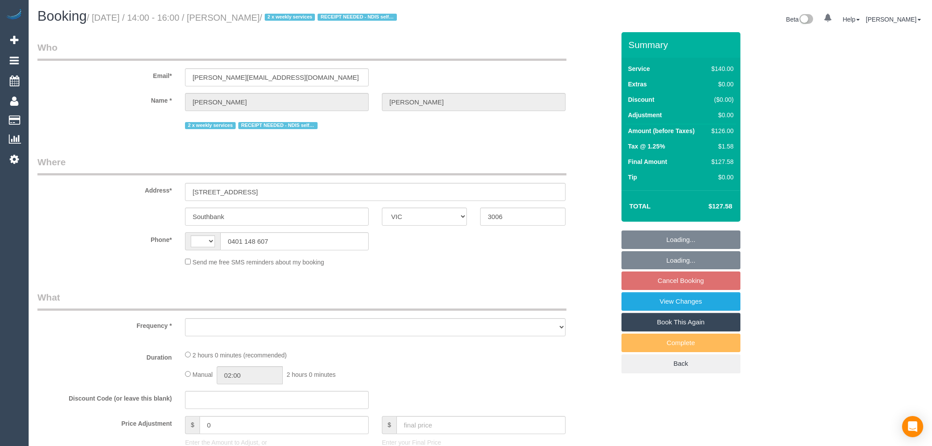
select select "VIC"
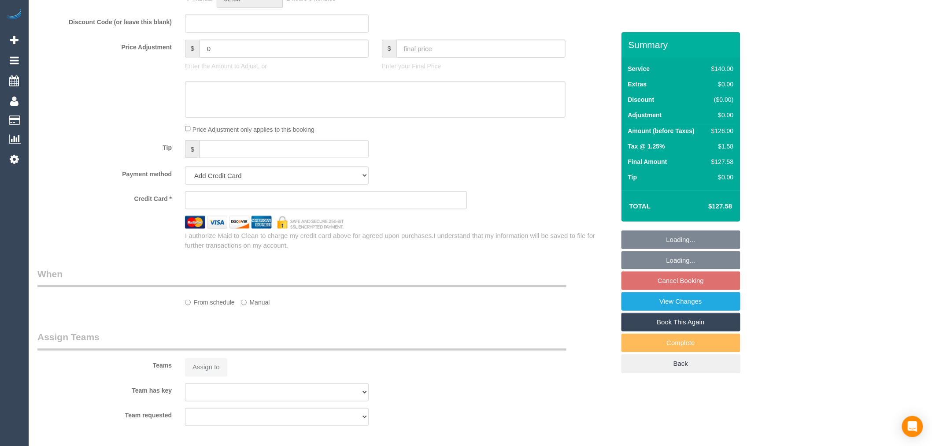
select select "object:288"
select select "string:stripe-pm_1QS3QX2GScqysDRVhVdclKCJ"
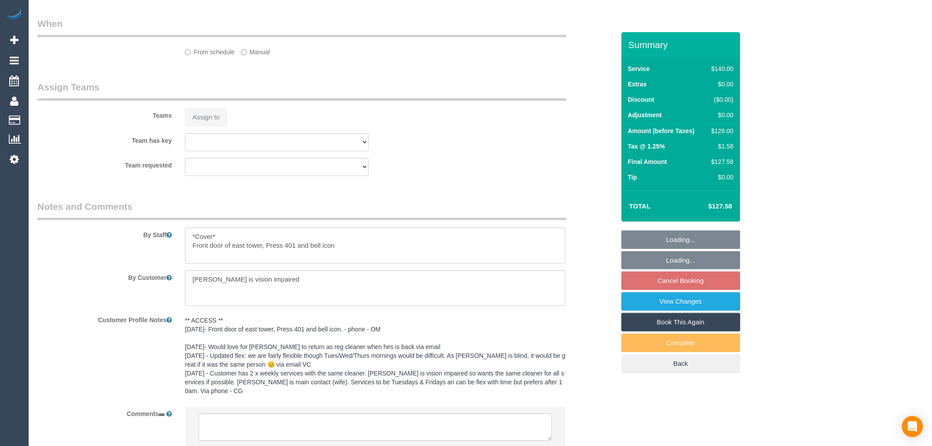
select select "object:891"
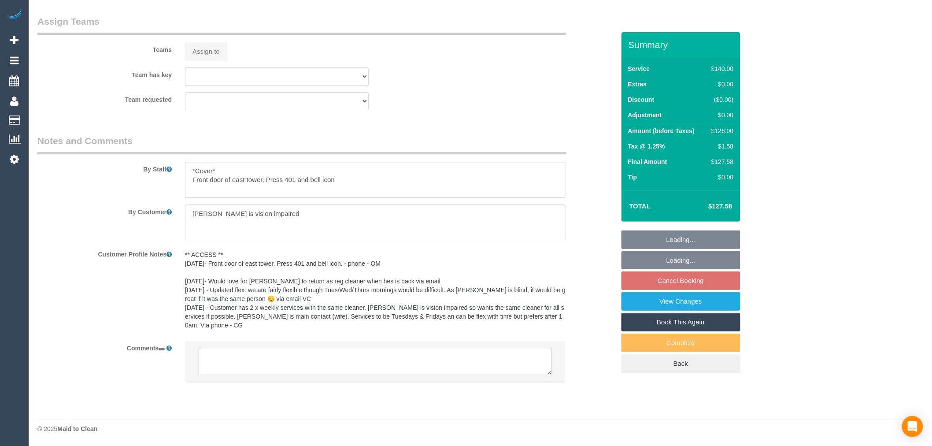
select select "string:AU"
select select "number:28"
select select "number:14"
select select "number:20"
select select "number:25"
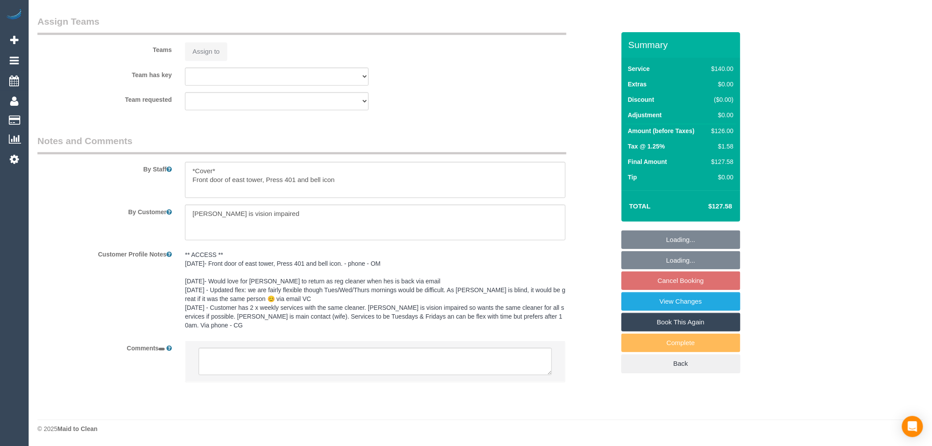
select select "number:34"
select select "number:26"
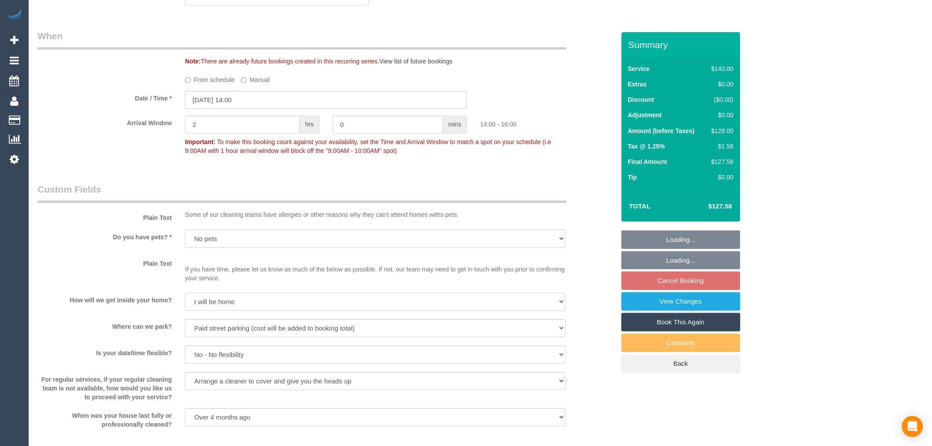
scroll to position [768, 0]
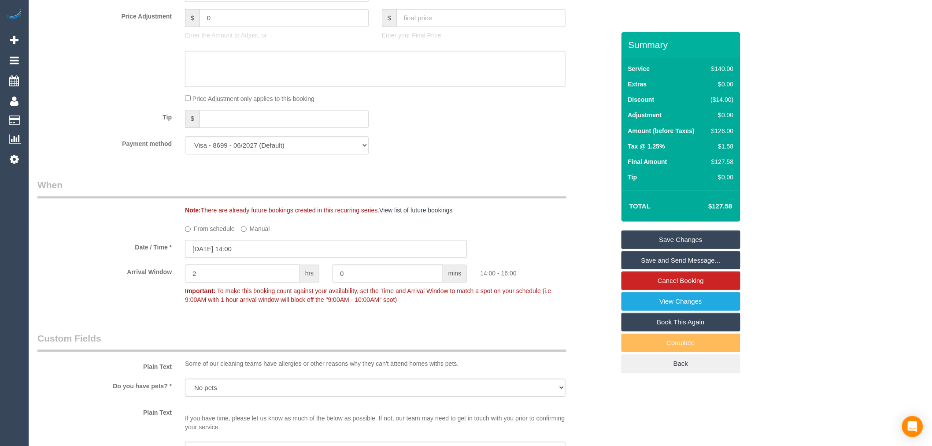
click at [234, 282] on input "2" at bounding box center [242, 273] width 115 height 18
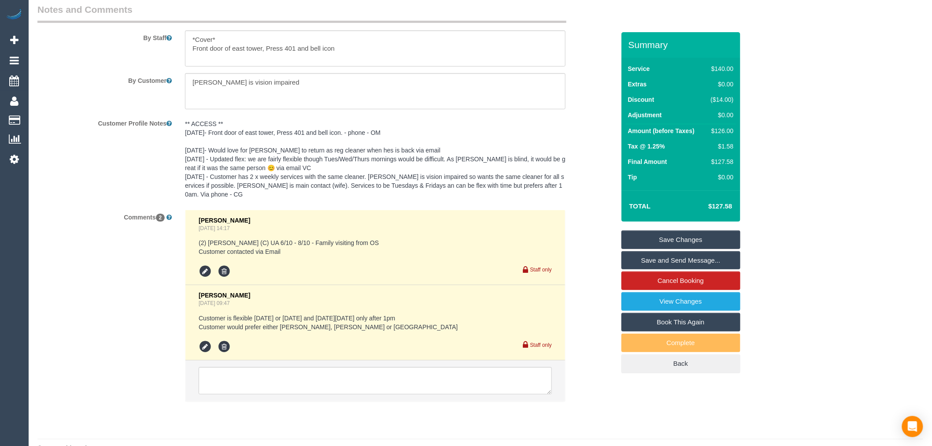
scroll to position [1502, 0]
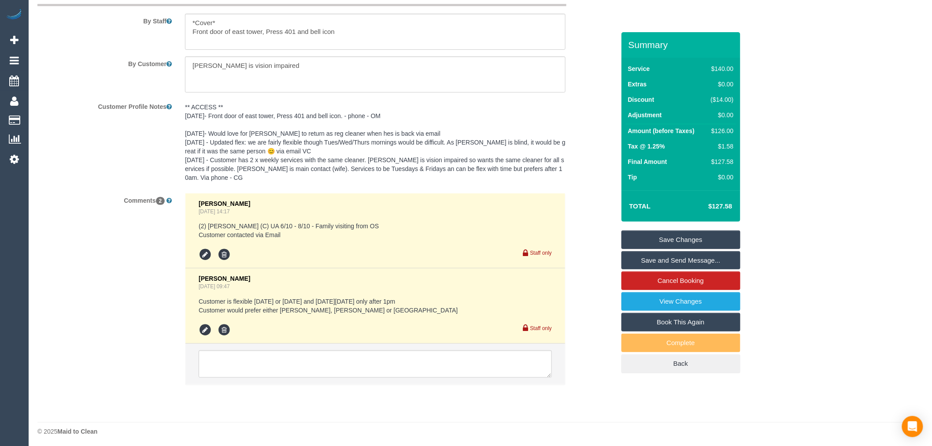
type input "1"
click at [248, 371] on textarea at bounding box center [375, 363] width 353 height 27
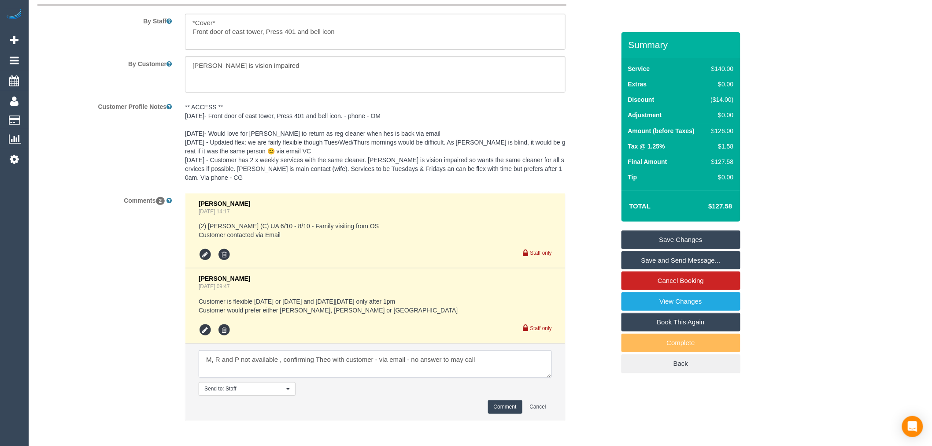
type textarea "M, R and P not available , confirming Theo with customer - via email - no answe…"
click at [498, 408] on button "Comment" at bounding box center [505, 407] width 34 height 14
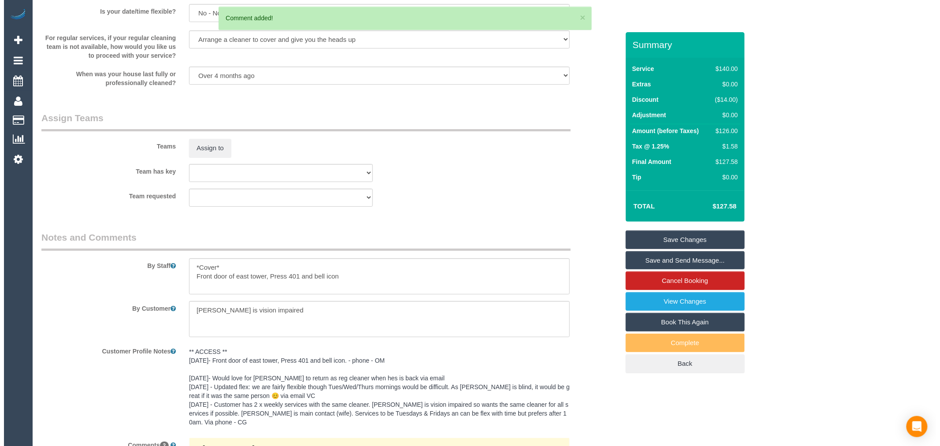
scroll to position [1257, 0]
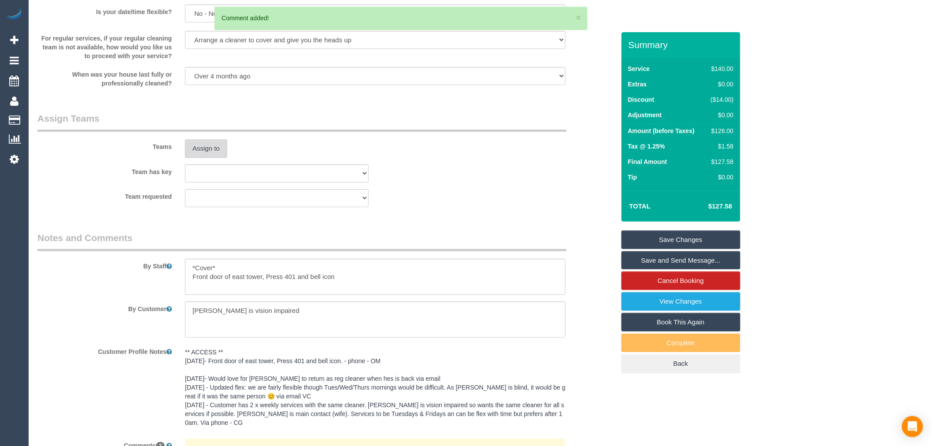
click at [200, 153] on button "Assign to" at bounding box center [206, 148] width 42 height 19
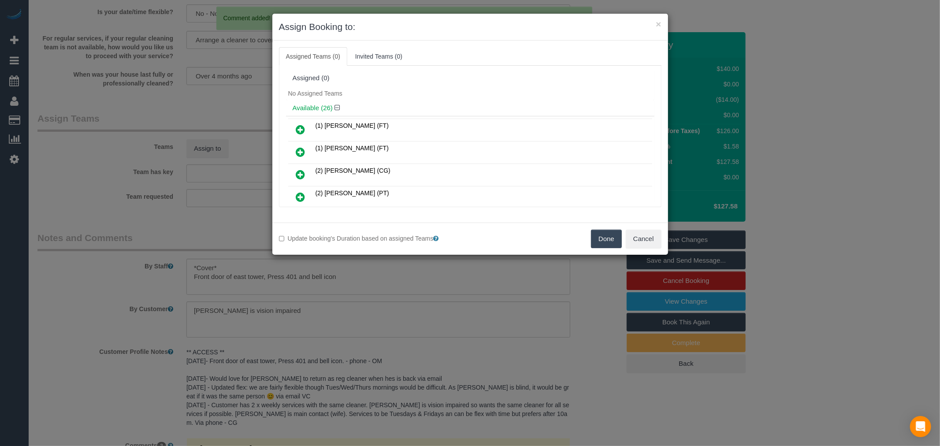
scroll to position [166, 0]
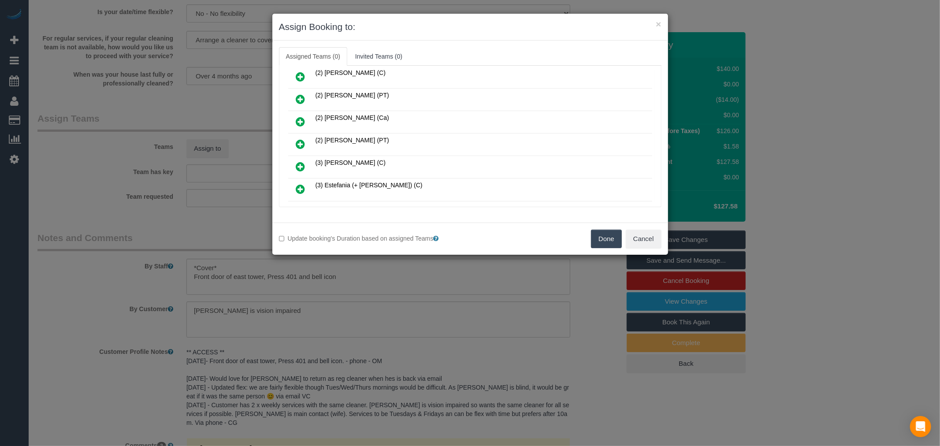
drag, startPoint x: 301, startPoint y: 140, endPoint x: 329, endPoint y: 130, distance: 29.1
click at [301, 140] on icon at bounding box center [300, 144] width 9 height 11
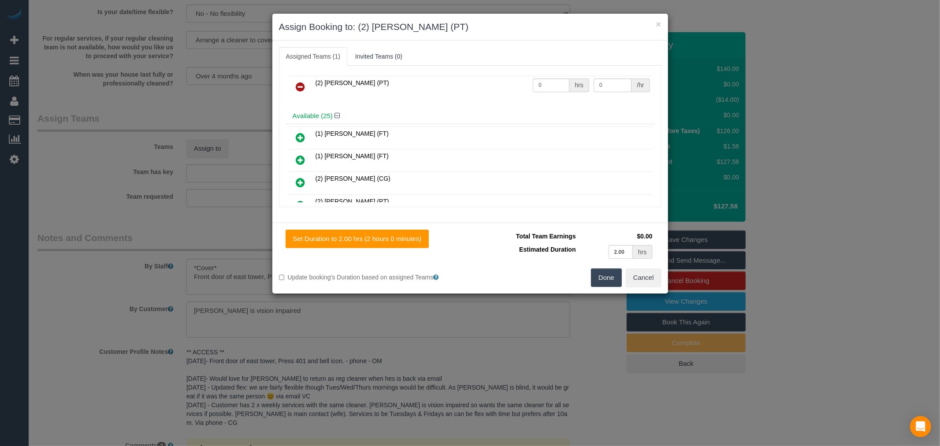
scroll to position [0, 0]
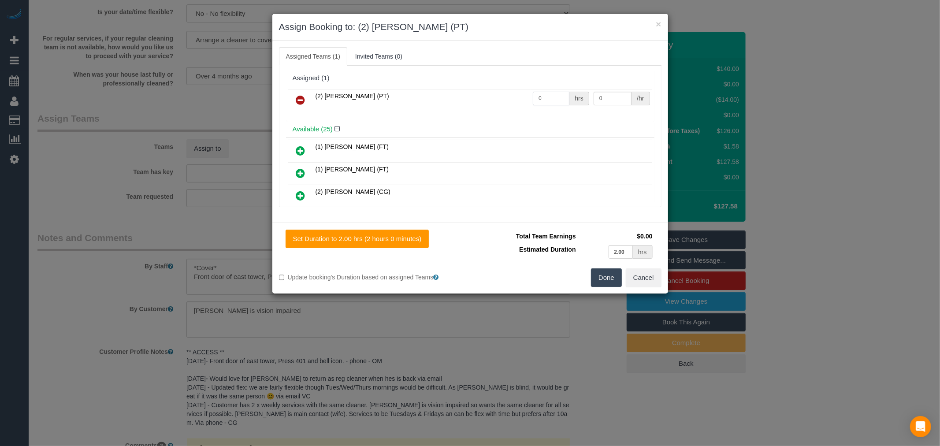
drag, startPoint x: 542, startPoint y: 100, endPoint x: 510, endPoint y: 83, distance: 36.7
click at [511, 88] on div "(2) Theo Rohmer (PT) 0 hrs 0 /hr" at bounding box center [470, 104] width 368 height 34
type input "2"
type input "37.5"
click at [597, 275] on button "Done" at bounding box center [606, 277] width 31 height 19
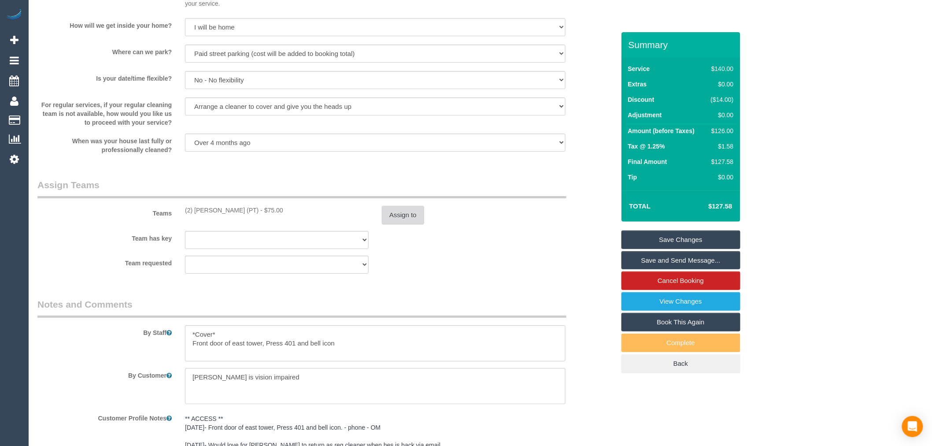
scroll to position [1209, 0]
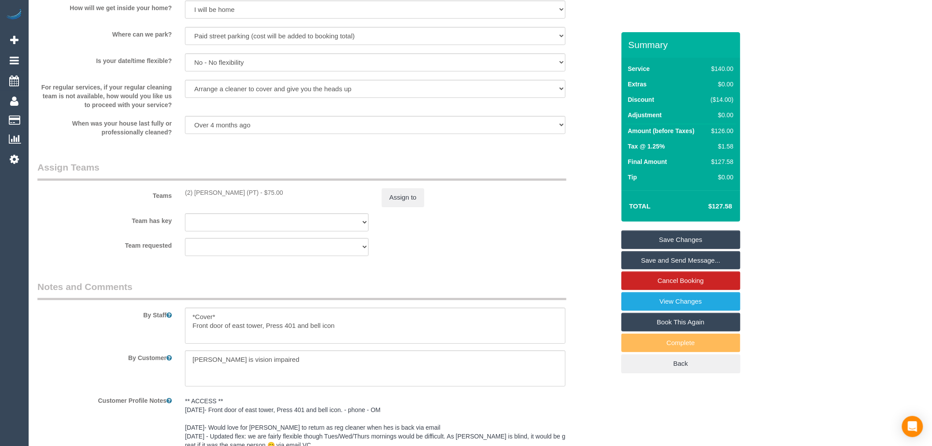
click at [675, 234] on link "Save Changes" at bounding box center [681, 239] width 119 height 19
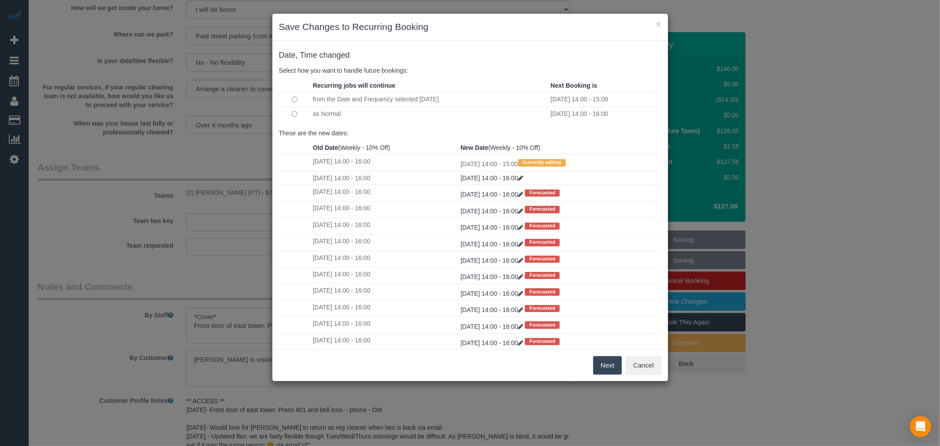
click at [605, 367] on button "Next" at bounding box center [607, 365] width 29 height 19
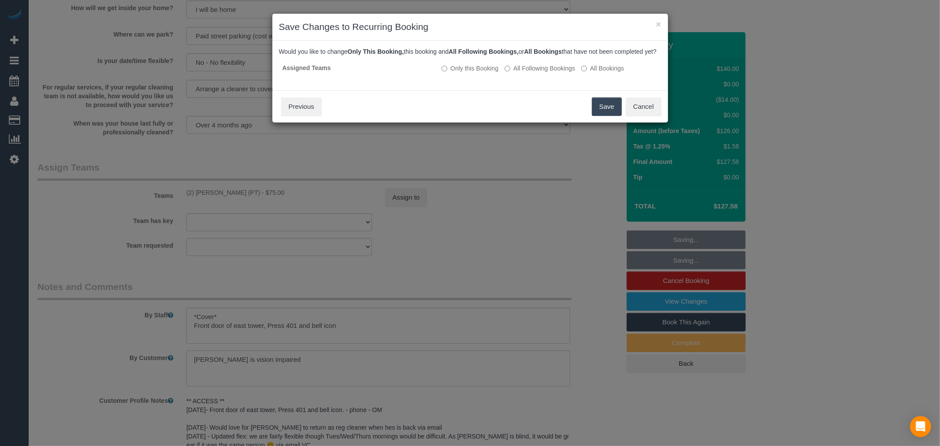
click at [615, 122] on div "Save Cancel Previous" at bounding box center [470, 106] width 396 height 32
click at [613, 116] on button "Save" at bounding box center [607, 106] width 30 height 19
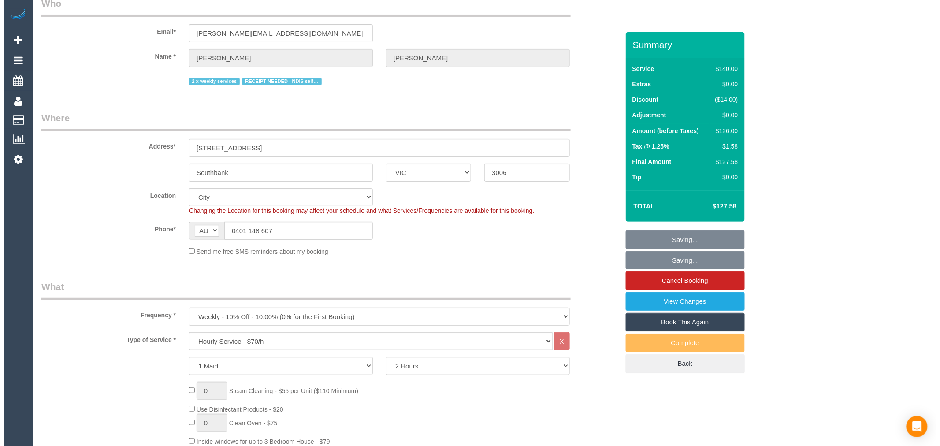
scroll to position [0, 0]
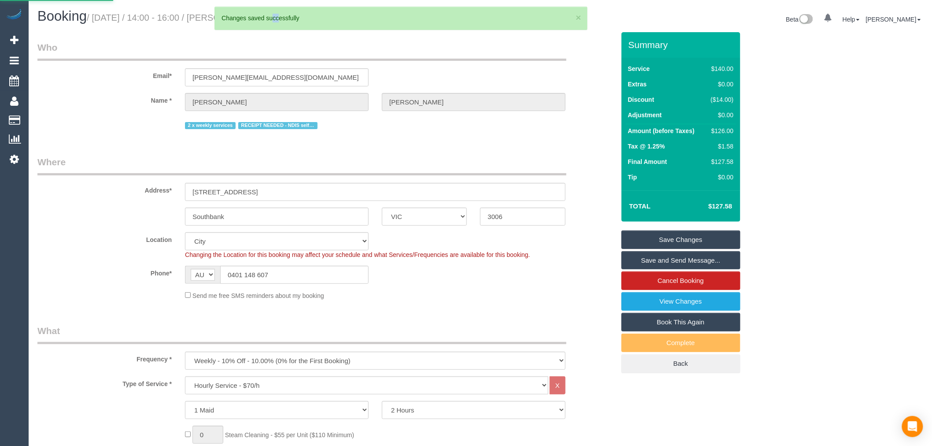
drag, startPoint x: 279, startPoint y: 17, endPoint x: 271, endPoint y: 17, distance: 8.4
click at [271, 17] on div "Changes saved successfully" at bounding box center [401, 18] width 359 height 9
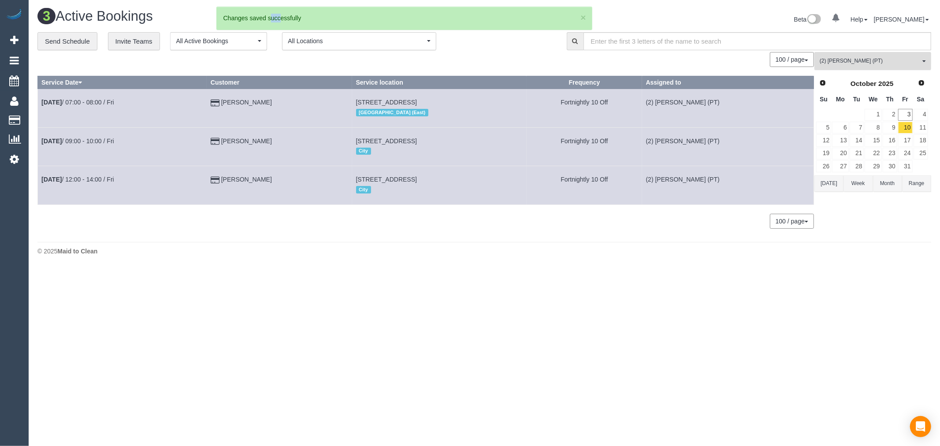
click at [873, 59] on span "(2) [PERSON_NAME] (PT)" at bounding box center [870, 60] width 100 height 7
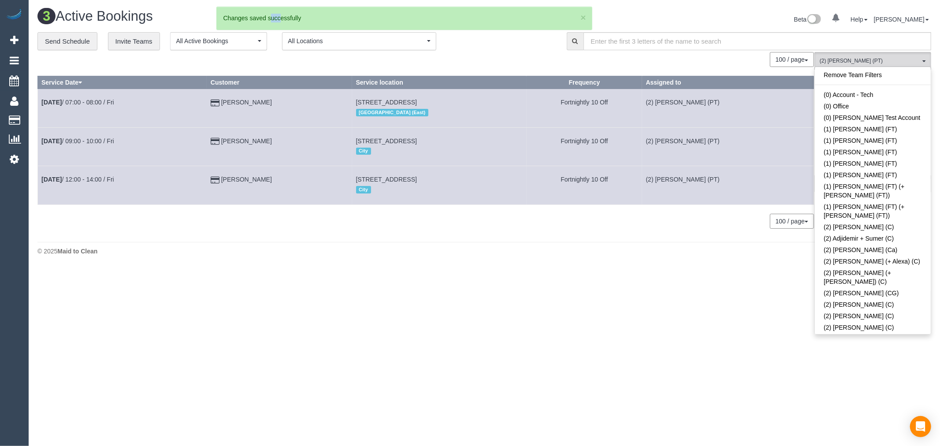
scroll to position [638, 0]
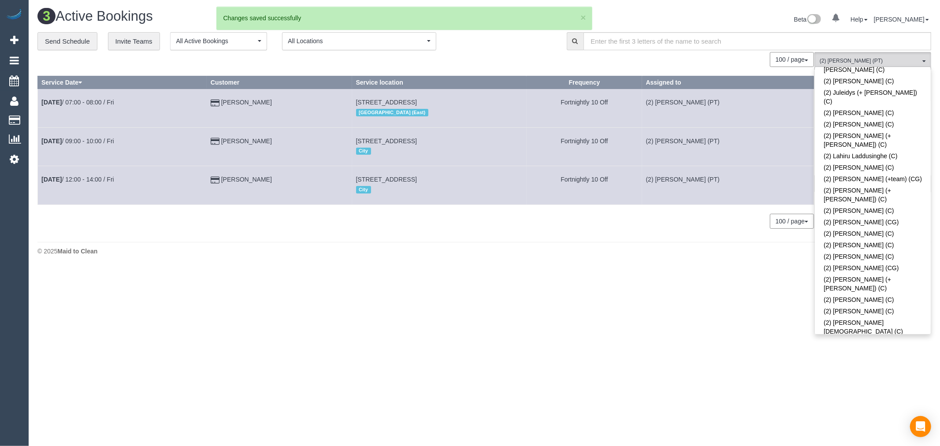
click at [901, 337] on link "(2) [PERSON_NAME] (PT)" at bounding box center [873, 342] width 116 height 11
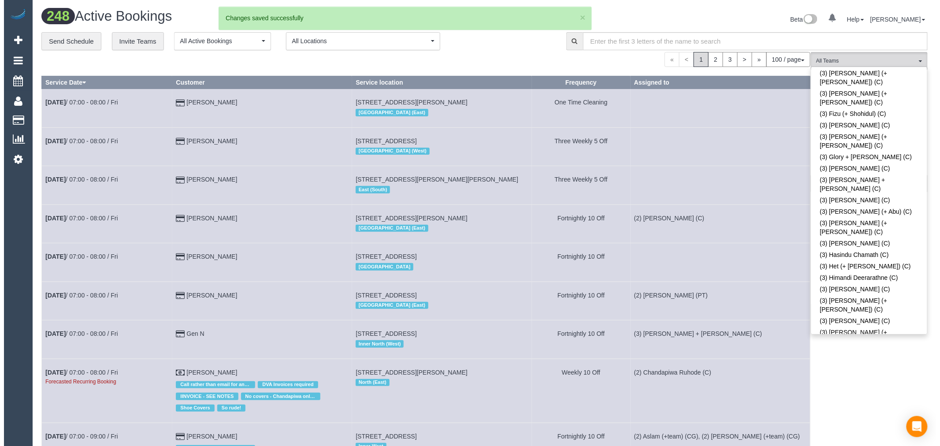
scroll to position [1568, 0]
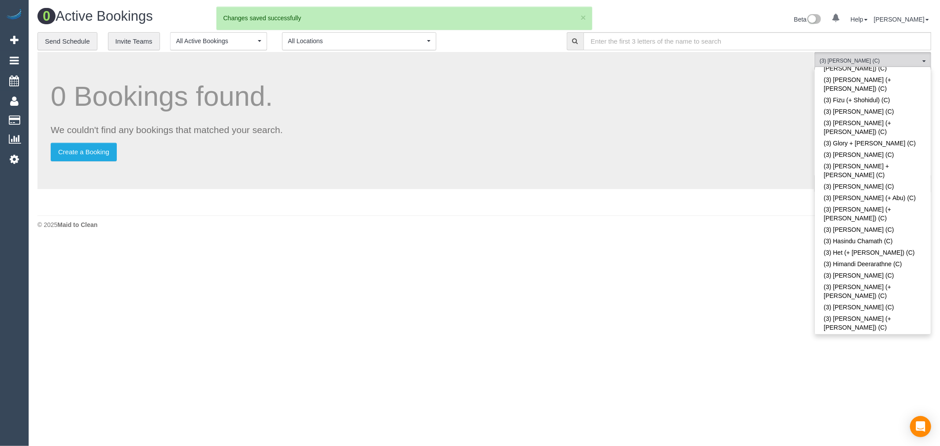
click at [786, 178] on div "0 Bookings found. We couldn't find any bookings that matched your search. Creat…" at bounding box center [425, 120] width 776 height 137
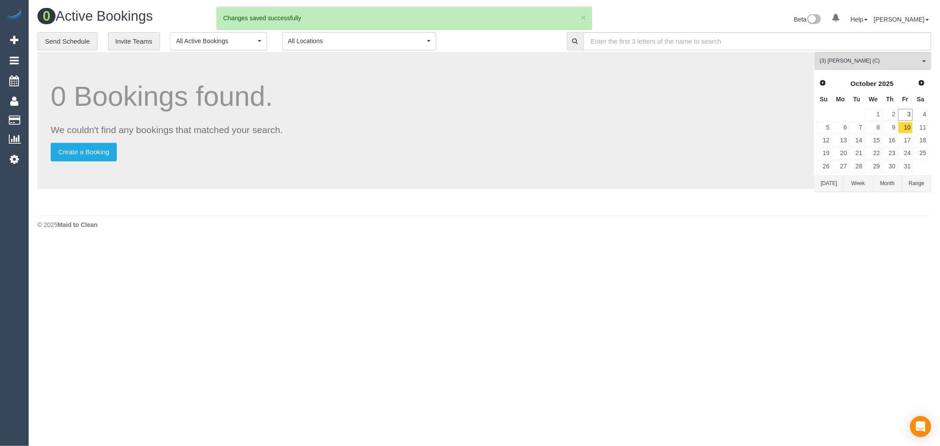
click at [827, 186] on button "Today" at bounding box center [828, 183] width 29 height 16
click at [857, 130] on link "7" at bounding box center [856, 128] width 15 height 12
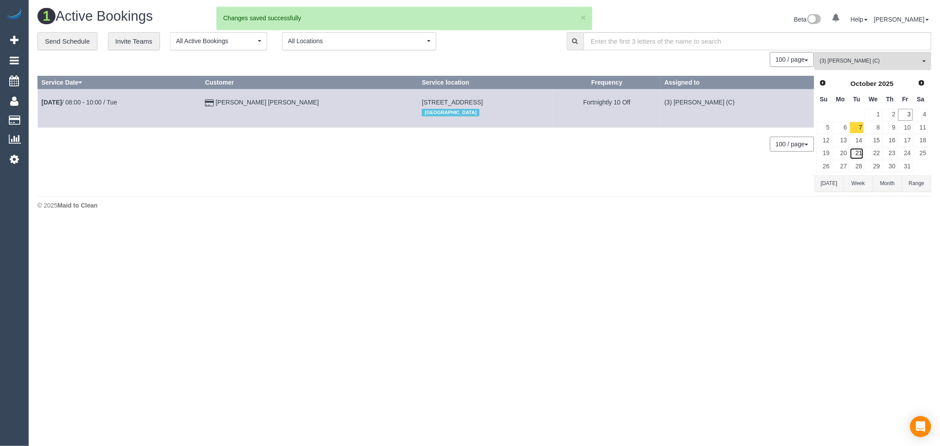
click at [860, 151] on link "21" at bounding box center [856, 154] width 15 height 12
click at [919, 85] on span "Next" at bounding box center [921, 82] width 7 height 7
click at [856, 121] on td at bounding box center [856, 114] width 15 height 13
click at [858, 128] on link "4" at bounding box center [856, 128] width 15 height 12
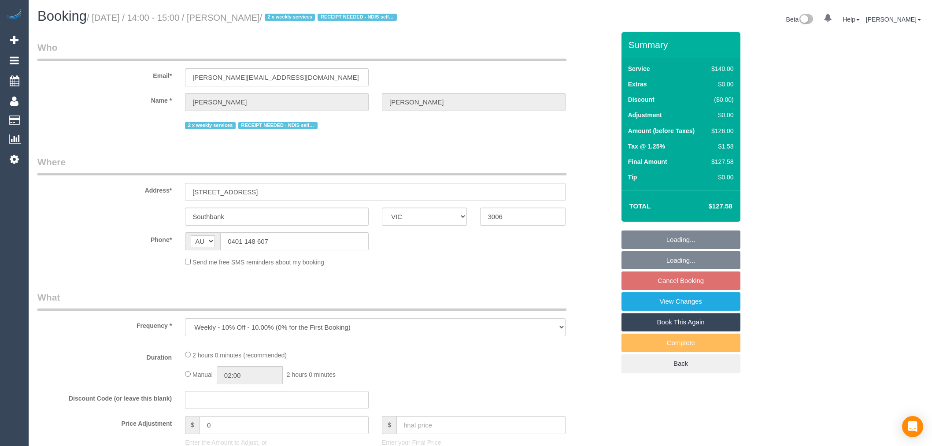
select select "VIC"
select select "string:stripe-pm_1QS3QX2GScqysDRVhVdclKCJ"
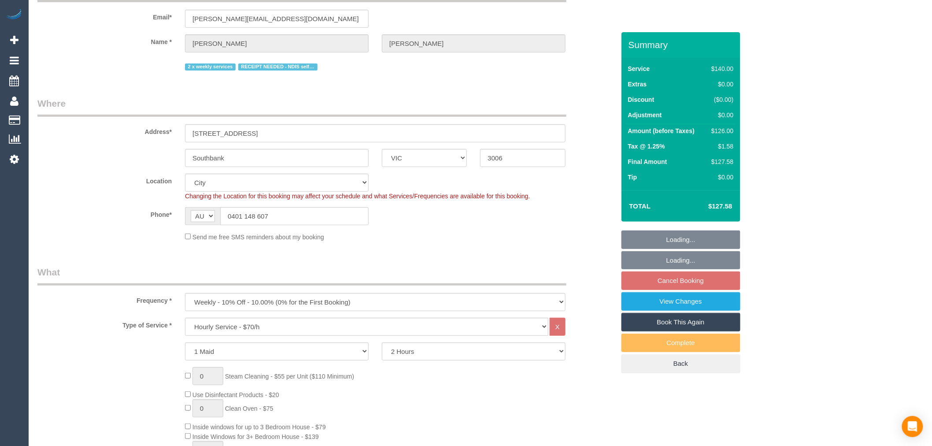
select select "number:28"
select select "number:14"
select select "number:20"
select select "number:25"
select select "number:34"
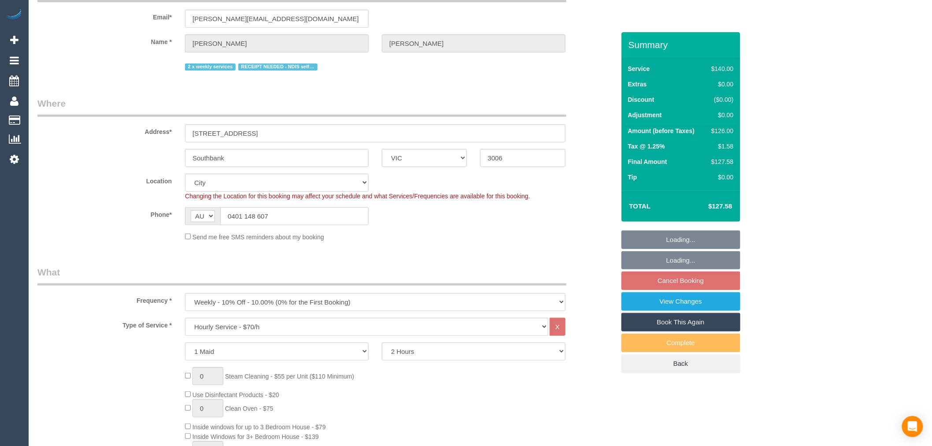
select select "number:26"
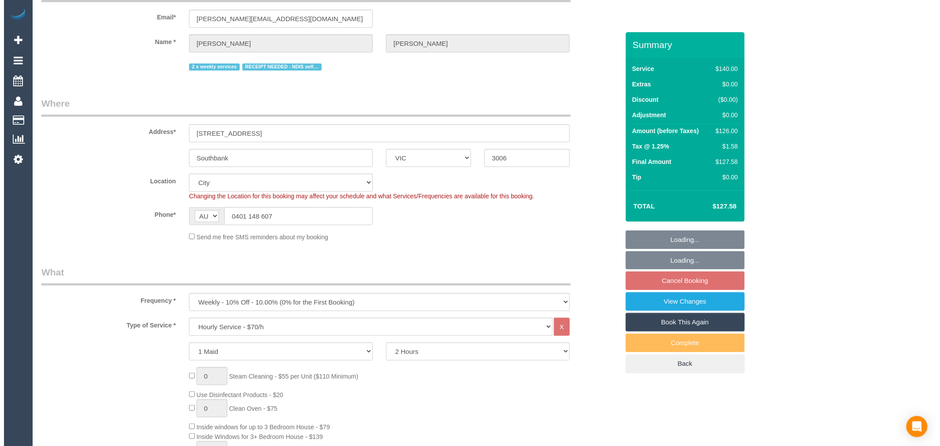
scroll to position [98, 0]
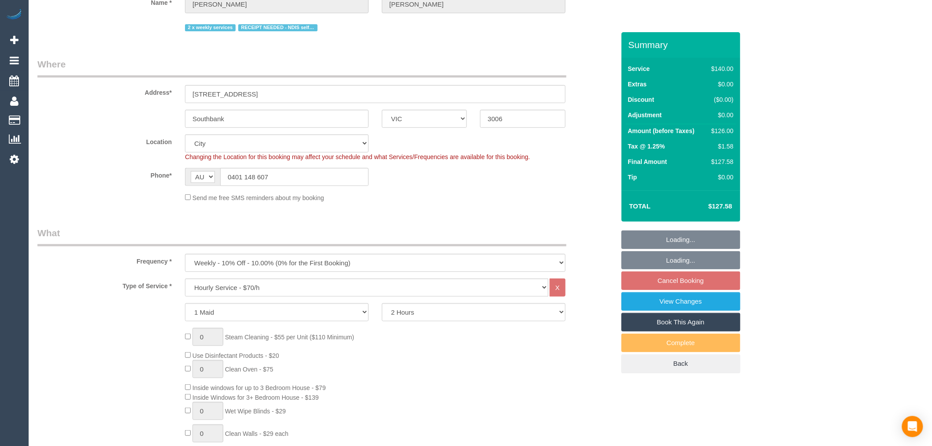
select select "object:915"
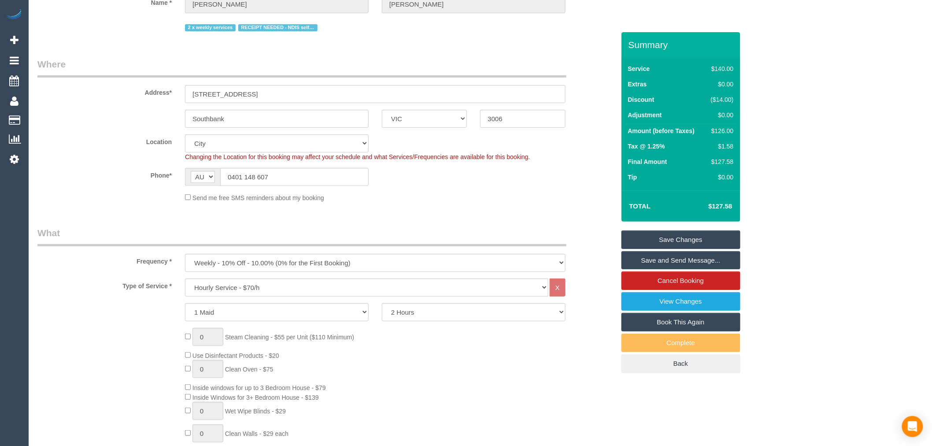
click at [701, 263] on link "Save and Send Message..." at bounding box center [681, 260] width 119 height 19
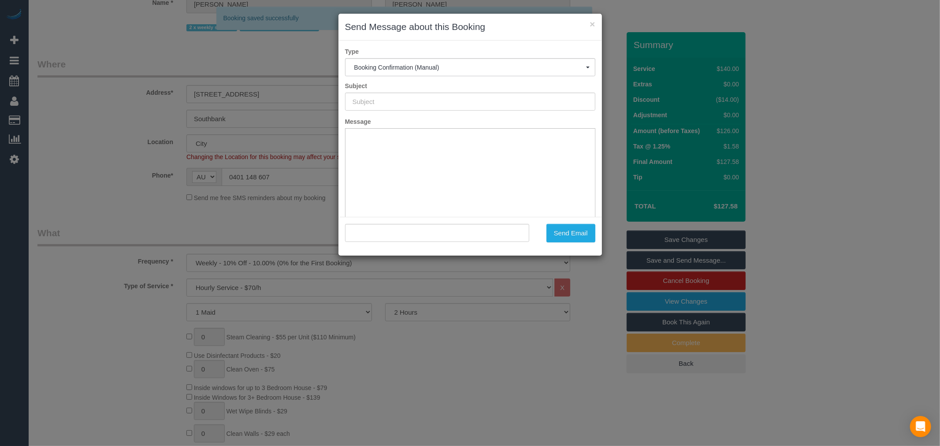
scroll to position [0, 0]
click at [570, 246] on div "Send Email" at bounding box center [469, 236] width 263 height 39
click at [570, 236] on button "Send Email" at bounding box center [570, 233] width 49 height 19
type input "Booking Confirmed"
type input ""Steven Silva" <miriam.silva595@gmail.com>"
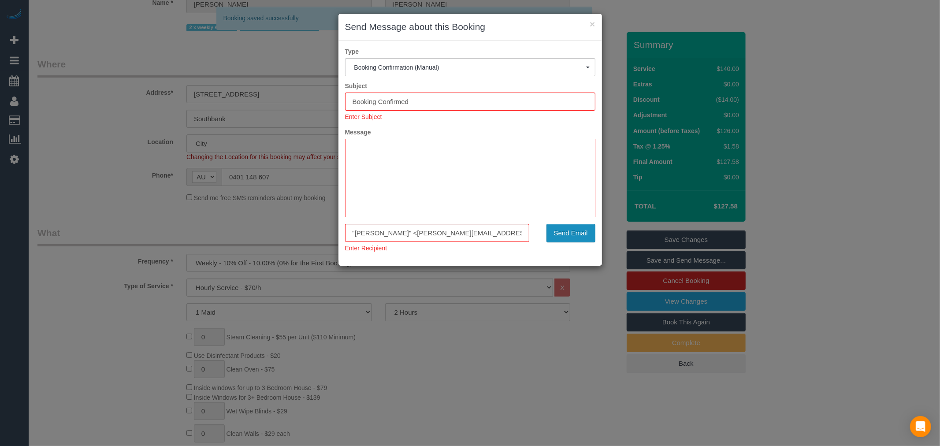
click at [575, 227] on button "Send Email" at bounding box center [570, 233] width 49 height 19
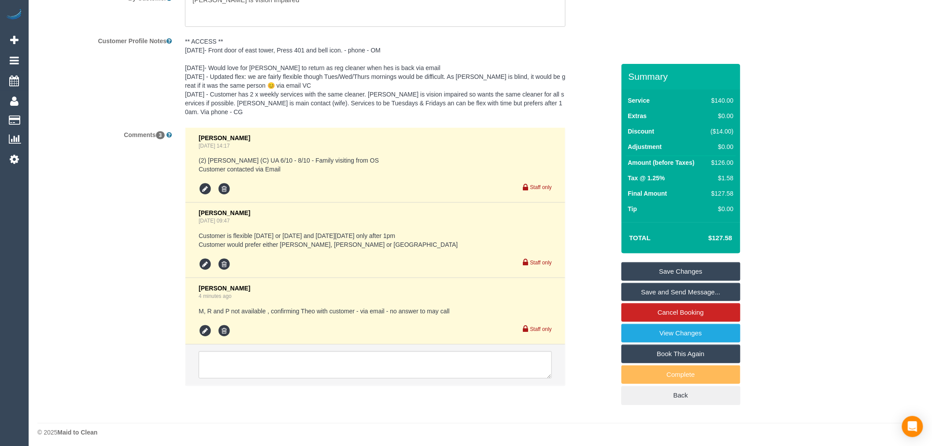
scroll to position [1600, 0]
click at [201, 325] on icon at bounding box center [205, 330] width 13 height 13
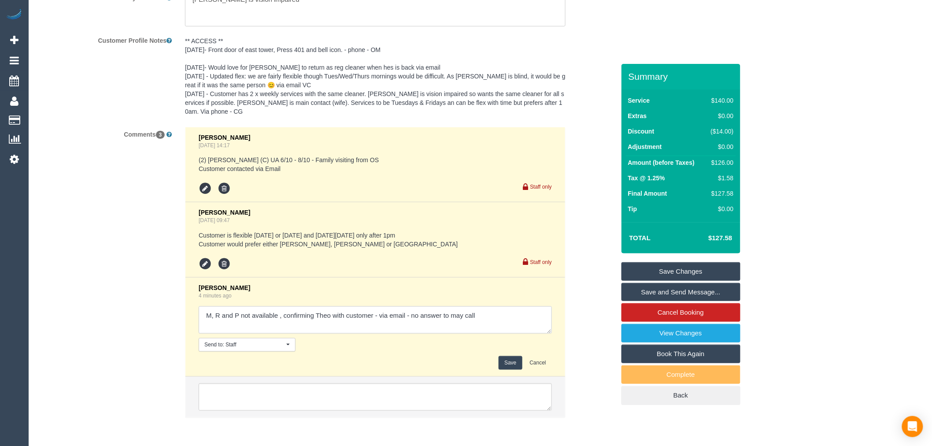
click at [504, 312] on textarea at bounding box center [375, 319] width 353 height 27
type textarea "M, R and P not available , confirming Theo with customer - via email - no answe…"
click at [513, 363] on button "Save" at bounding box center [510, 363] width 23 height 14
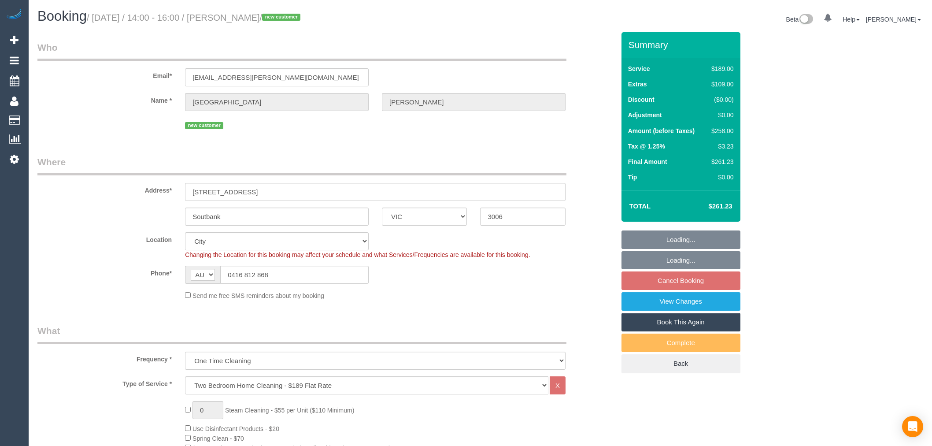
select select "VIC"
select select "string:stripe-pm_1RViQD2GScqysDRVDO1Kjd4U"
select select "number:28"
select select "number:15"
select select "number:18"
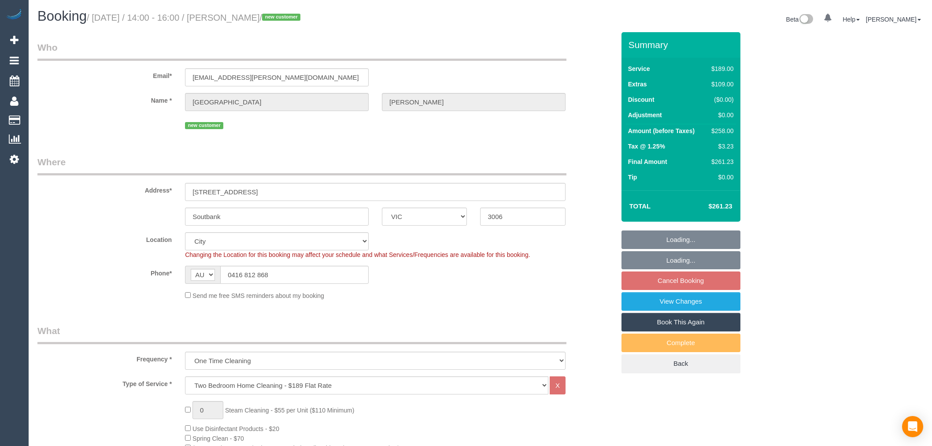
select select "number:22"
select select "number:26"
select select "object:840"
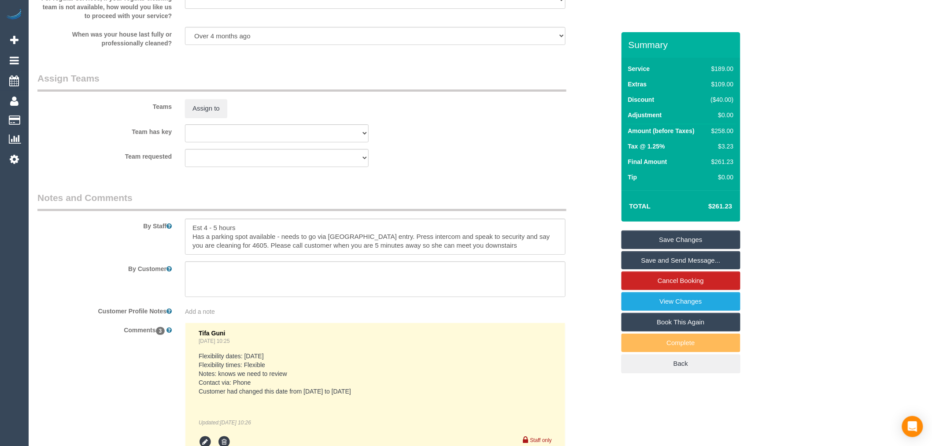
scroll to position [1272, 0]
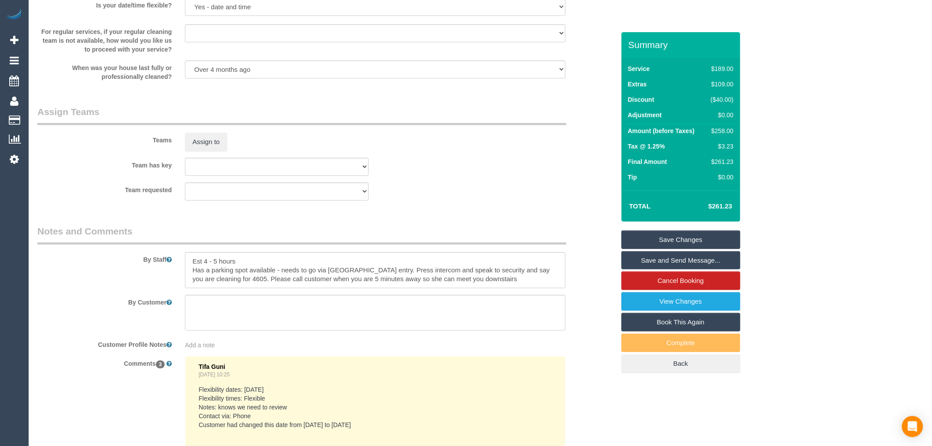
click at [215, 139] on div "Teams Assign to" at bounding box center [326, 128] width 591 height 46
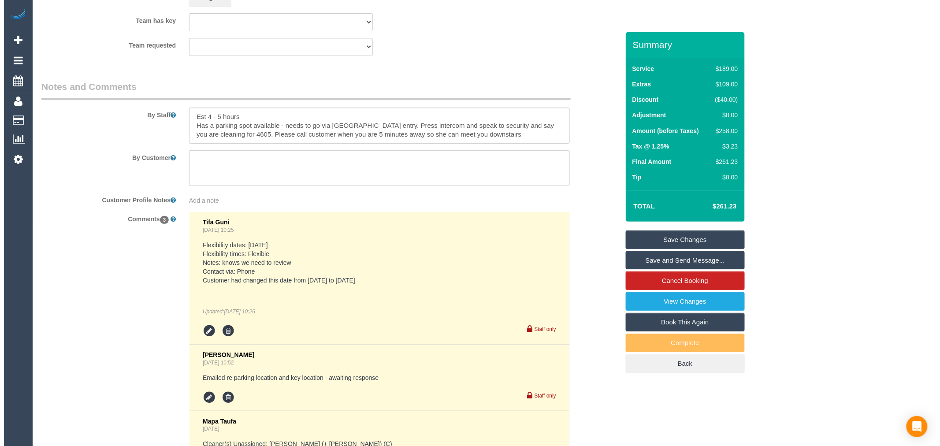
scroll to position [1420, 0]
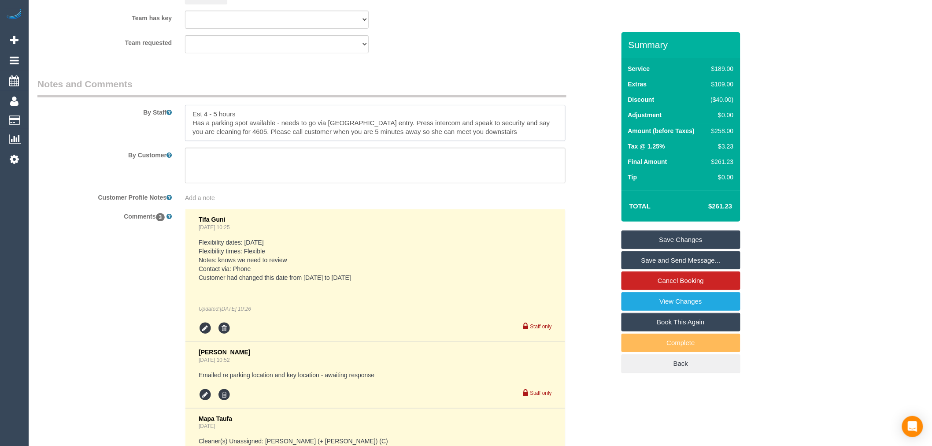
click at [205, 124] on textarea at bounding box center [375, 123] width 381 height 36
click at [207, 122] on textarea at bounding box center [375, 123] width 381 height 36
type textarea "Est 4.5 - 5.5 hours Has a parking spot available - needs to go via [GEOGRAPHIC_…"
drag, startPoint x: 227, startPoint y: 11, endPoint x: 222, endPoint y: 11, distance: 5.3
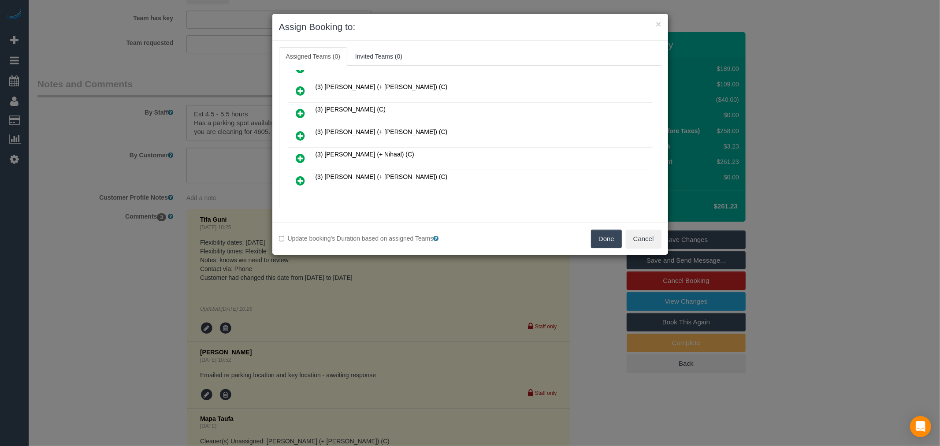
click at [300, 85] on icon at bounding box center [300, 90] width 9 height 11
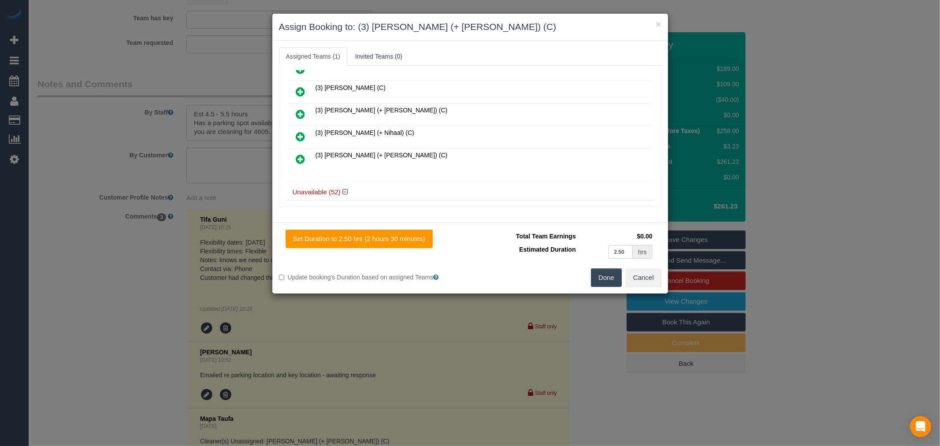
click at [300, 109] on icon at bounding box center [300, 114] width 9 height 11
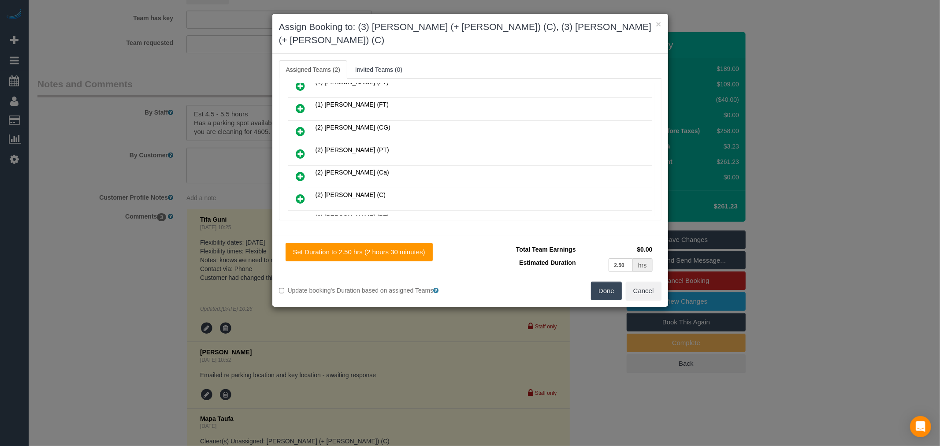
scroll to position [0, 0]
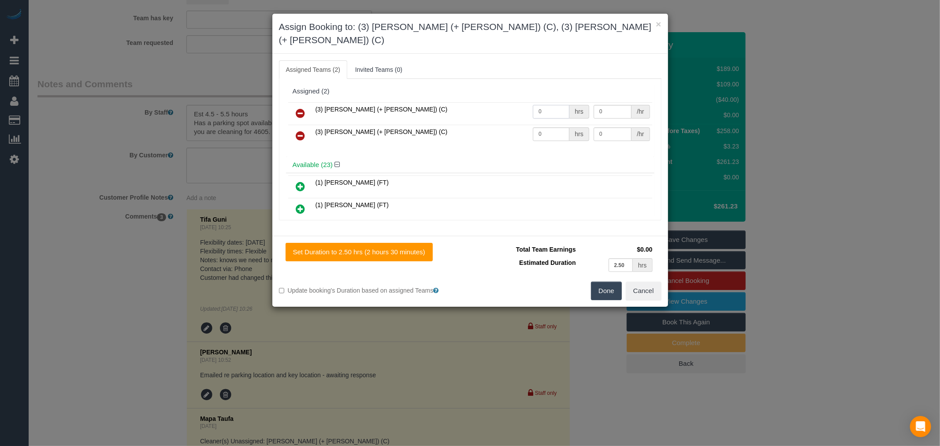
drag, startPoint x: 534, startPoint y: 105, endPoint x: 486, endPoint y: 101, distance: 48.2
click at [486, 102] on tr "(3) Rayhan (+ Shahida) (C) 0 hrs 0 /hr" at bounding box center [470, 113] width 364 height 22
type input "1"
type input "95"
type input "1"
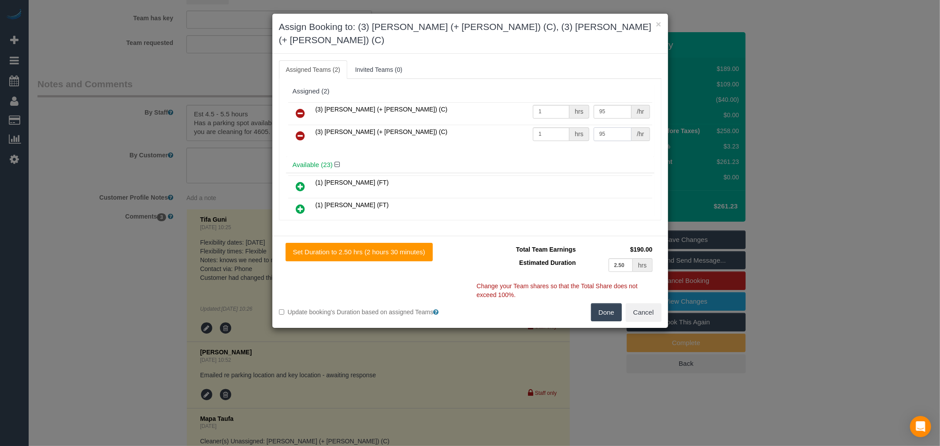
type input "95"
click at [616, 258] on input "2.50" at bounding box center [620, 265] width 25 height 14
click at [622, 258] on input "2.50" at bounding box center [620, 265] width 25 height 14
drag, startPoint x: 624, startPoint y: 254, endPoint x: 618, endPoint y: 256, distance: 6.7
click at [618, 258] on input "2.50" at bounding box center [620, 265] width 25 height 14
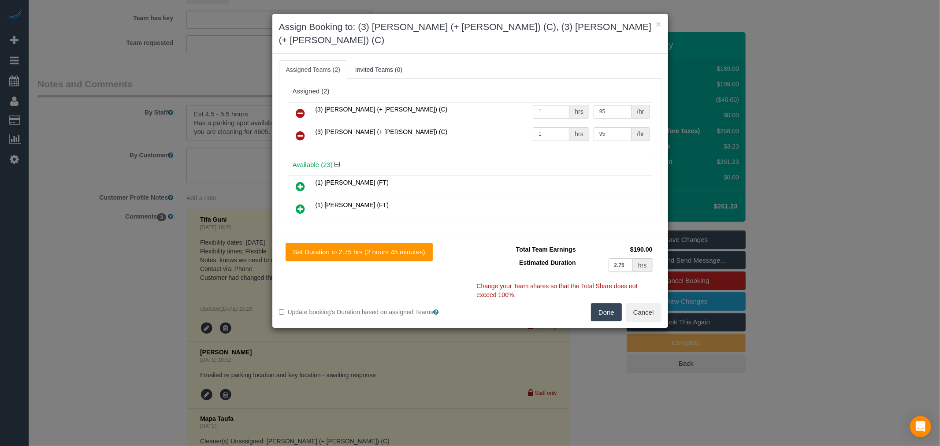
type input "2.75"
click at [586, 303] on div "Done Cancel" at bounding box center [569, 312] width 198 height 19
click at [593, 303] on button "Done" at bounding box center [606, 312] width 31 height 19
type input "02:45"
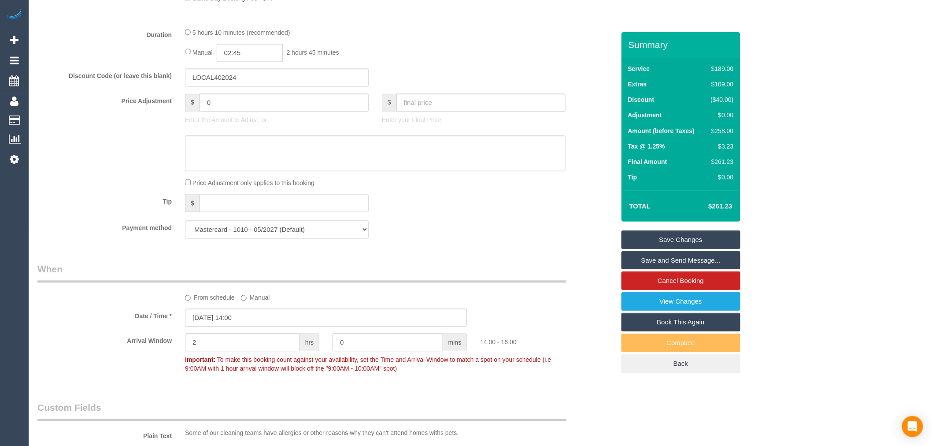
scroll to position [534, 0]
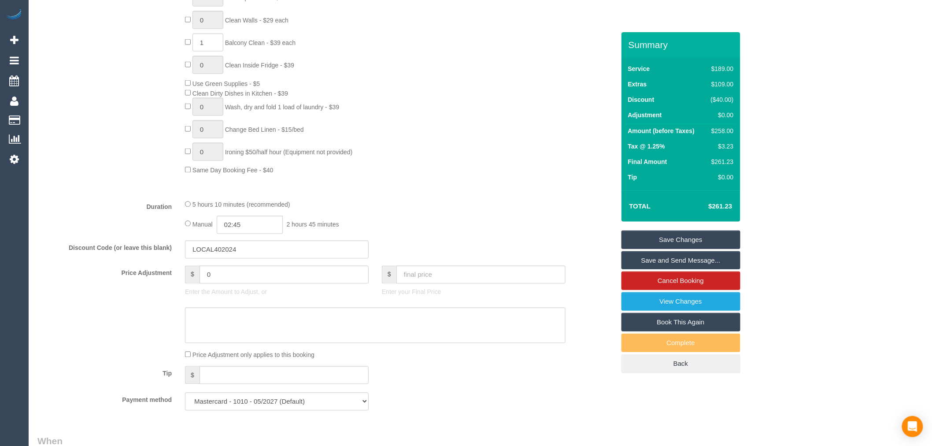
click at [724, 234] on link "Save Changes" at bounding box center [681, 239] width 119 height 19
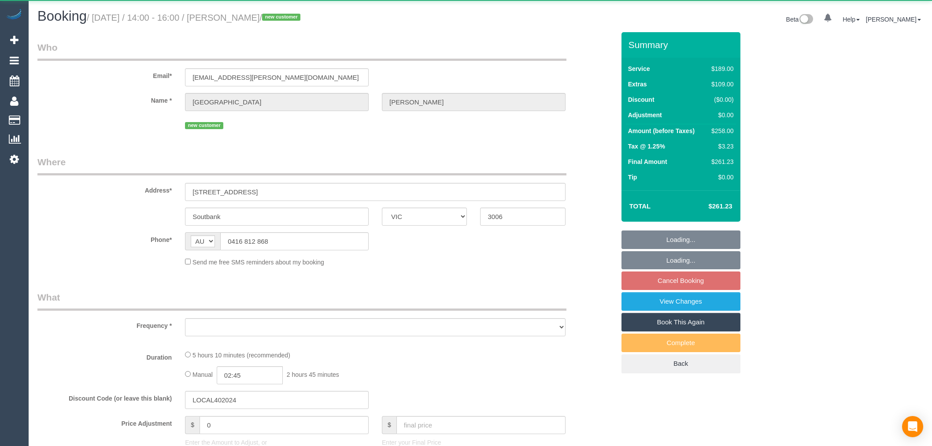
select select "VIC"
select select "string:stripe-pm_1RViQD2GScqysDRVDO1Kjd4U"
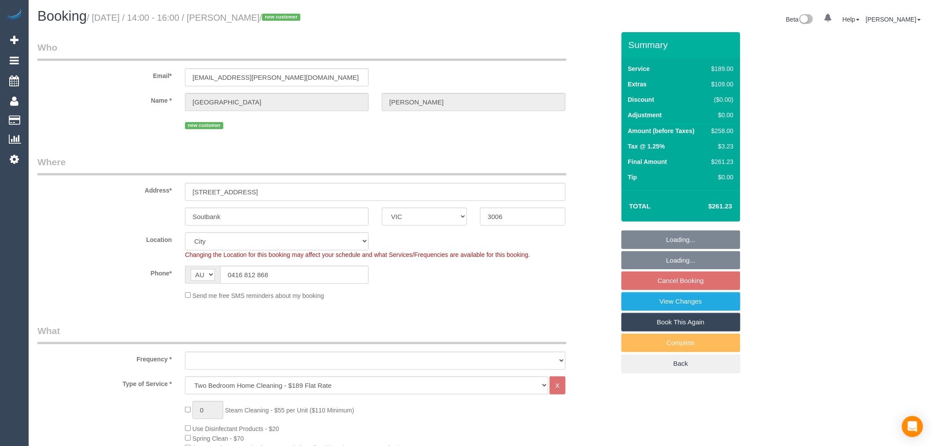
select select "object:845"
select select "number:28"
select select "number:15"
select select "number:18"
select select "number:22"
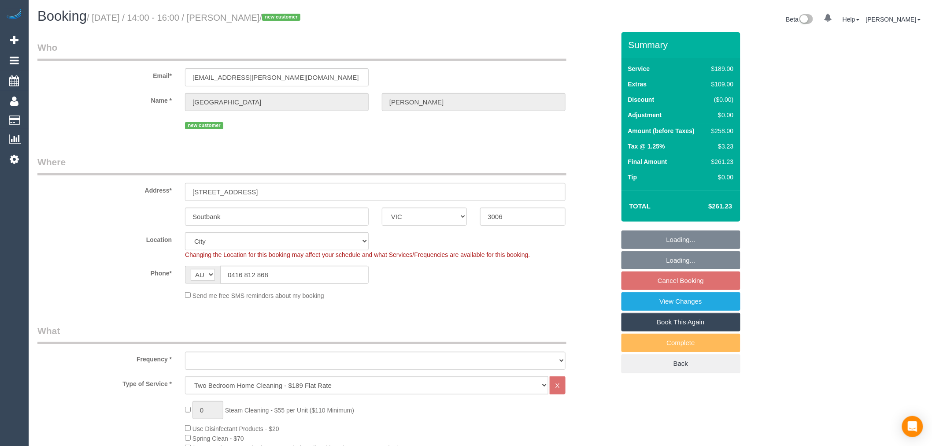
select select "number:26"
select select "object:850"
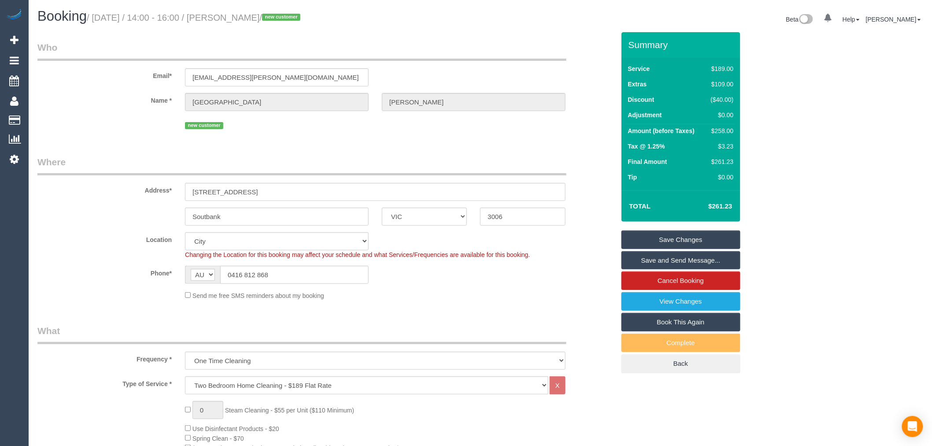
click at [705, 254] on link "Save and Send Message..." at bounding box center [681, 260] width 119 height 19
click at [705, 254] on fieldset "Save Changes Save and Send Message... Cancel Booking View Changes Book This Aga…" at bounding box center [681, 301] width 119 height 143
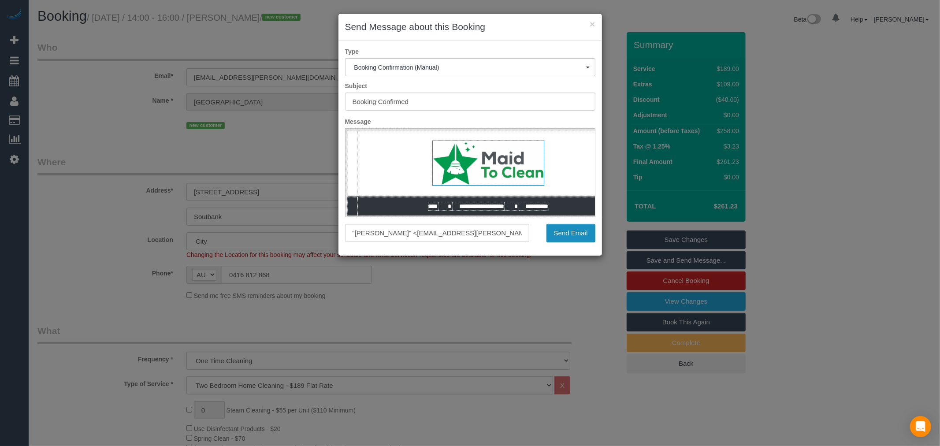
click at [572, 236] on button "Send Email" at bounding box center [570, 233] width 49 height 19
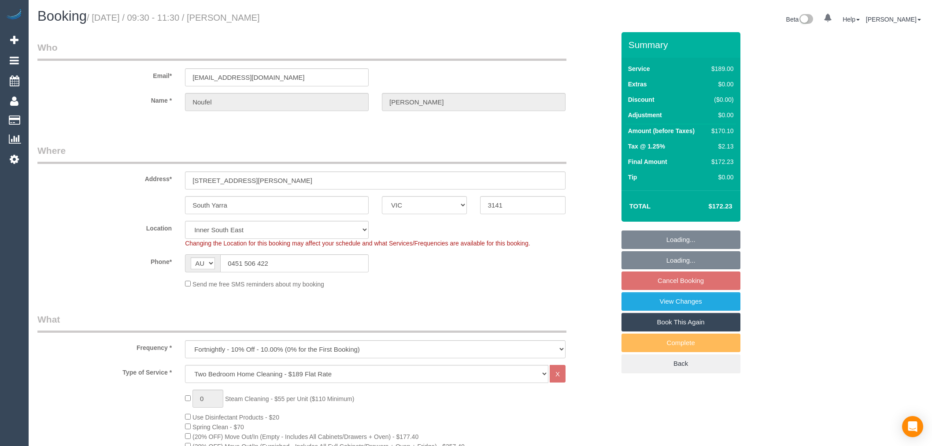
select select "VIC"
select select "number:28"
select select "number:14"
select select "number:18"
select select "number:22"
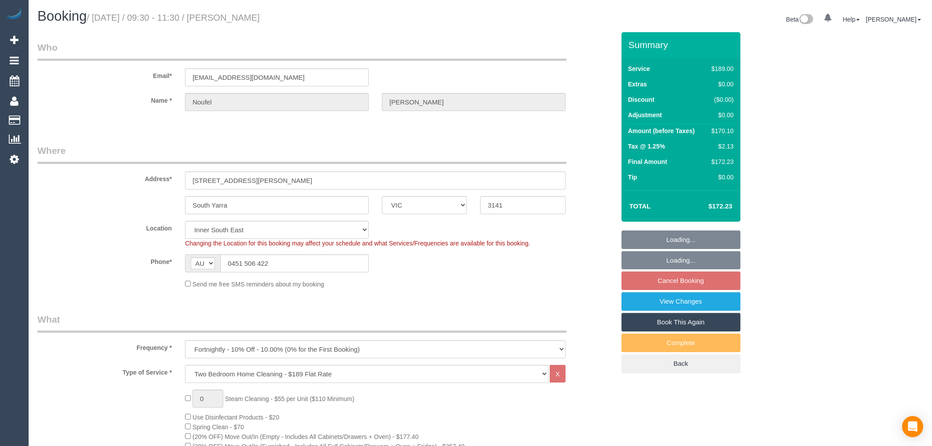
select select "number:26"
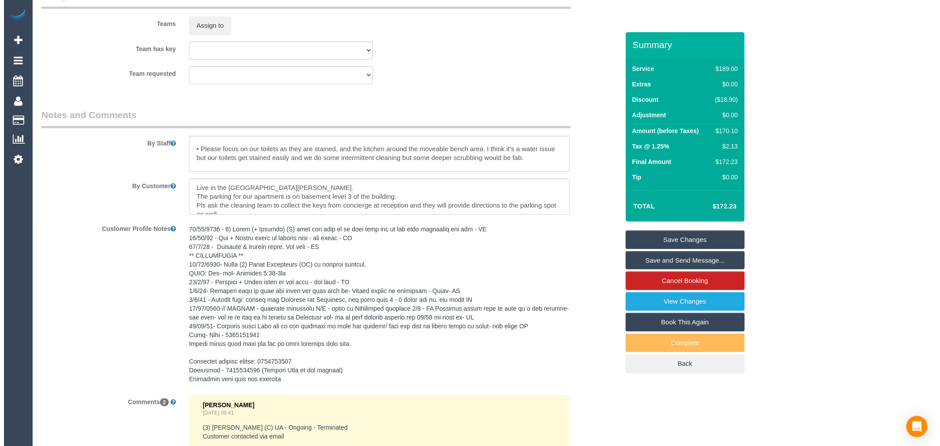
scroll to position [1322, 0]
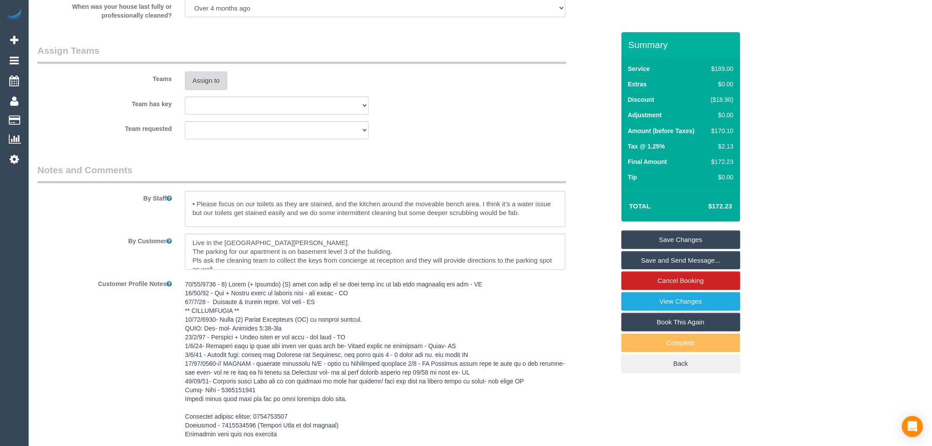
click at [219, 89] on button "Assign to" at bounding box center [206, 80] width 42 height 19
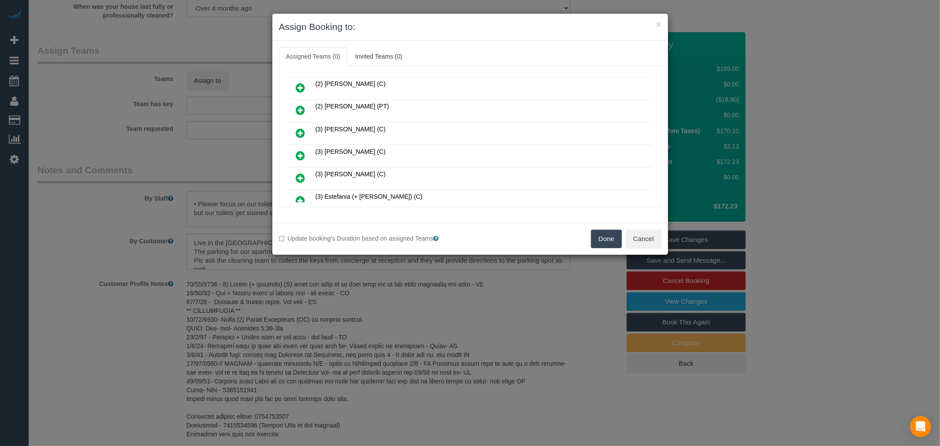
scroll to position [2437, 0]
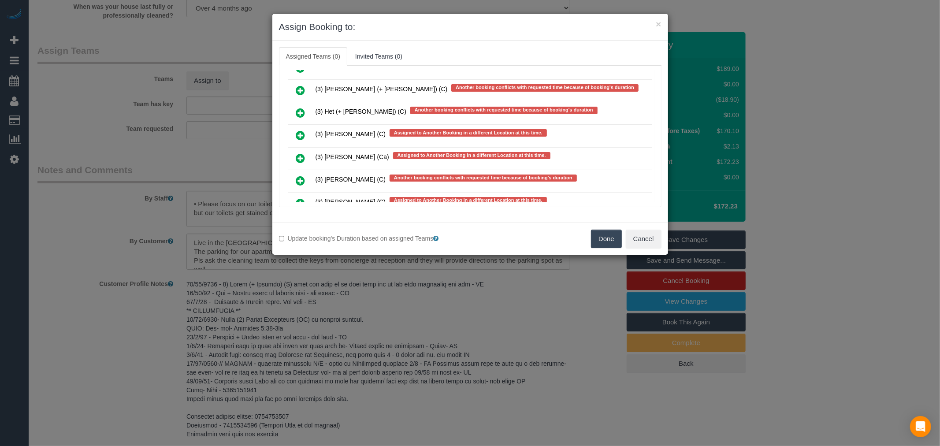
click at [293, 172] on link at bounding box center [300, 181] width 21 height 18
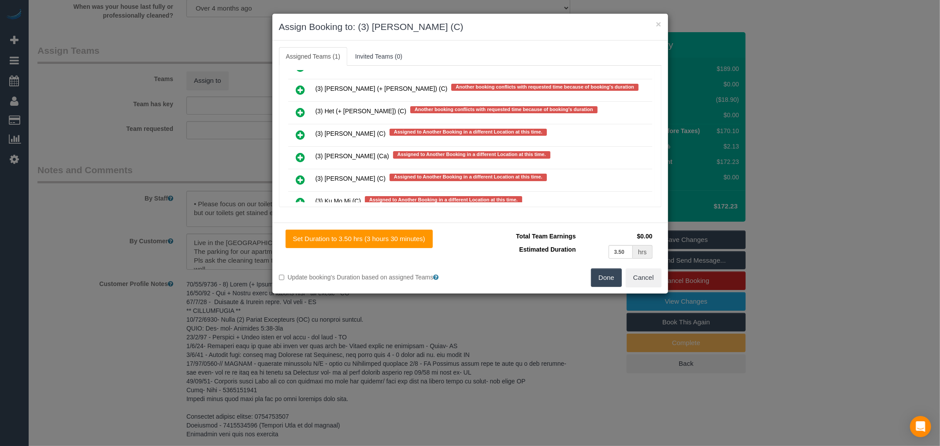
click at [300, 174] on icon at bounding box center [300, 179] width 9 height 11
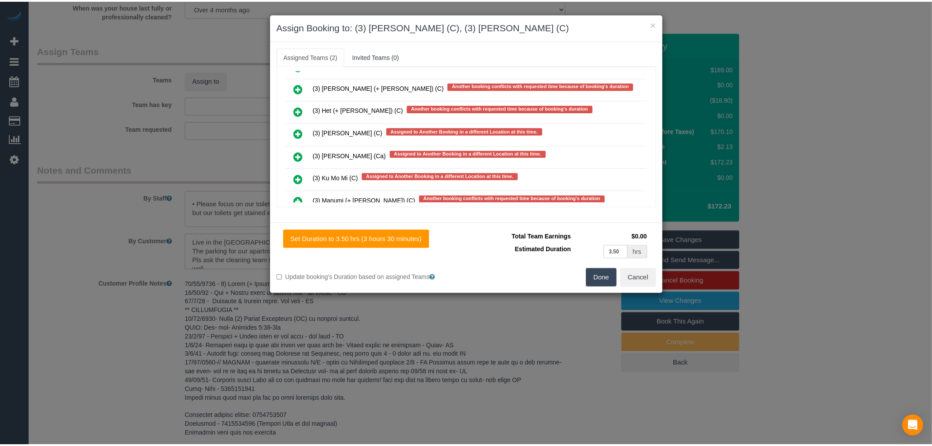
scroll to position [0, 0]
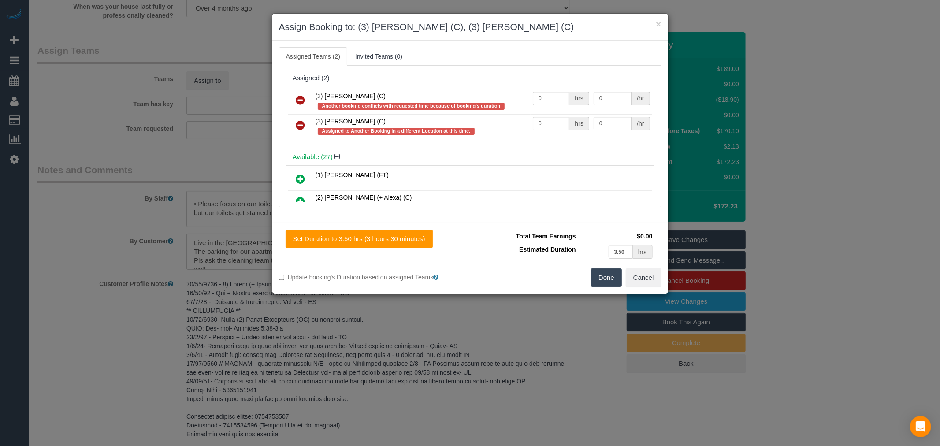
click at [303, 126] on icon at bounding box center [300, 125] width 9 height 11
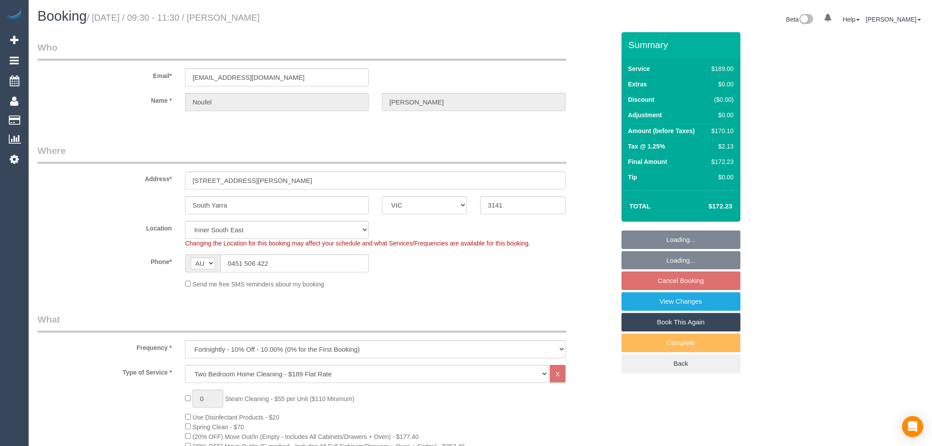
select select "VIC"
select select "number:28"
select select "number:14"
select select "number:18"
select select "number:22"
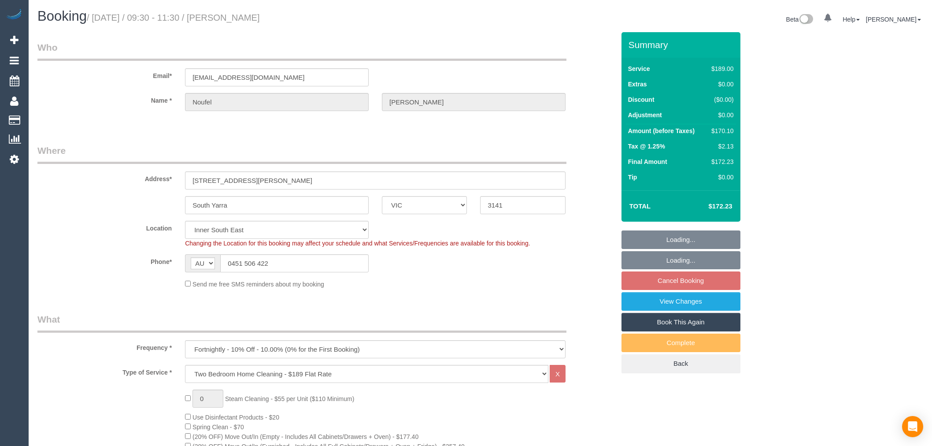
select select "number:26"
select select "VIC"
select select "number:28"
select select "number:14"
select select "number:19"
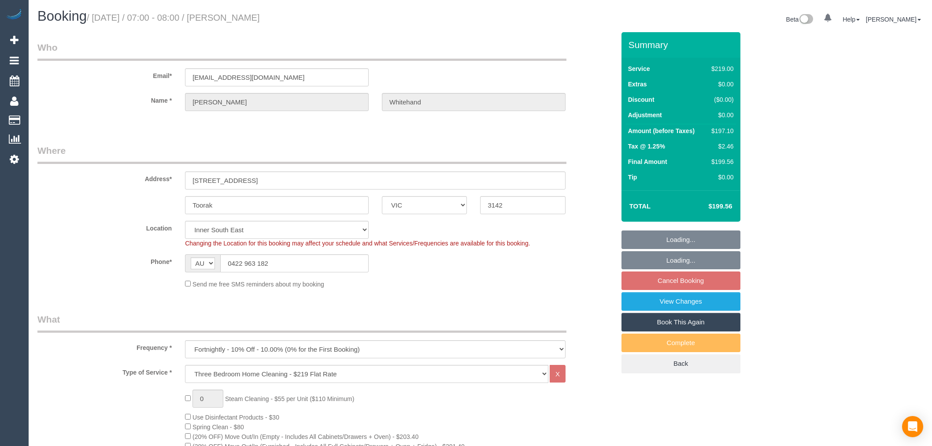
select select "number:25"
select select "number:34"
select select "number:13"
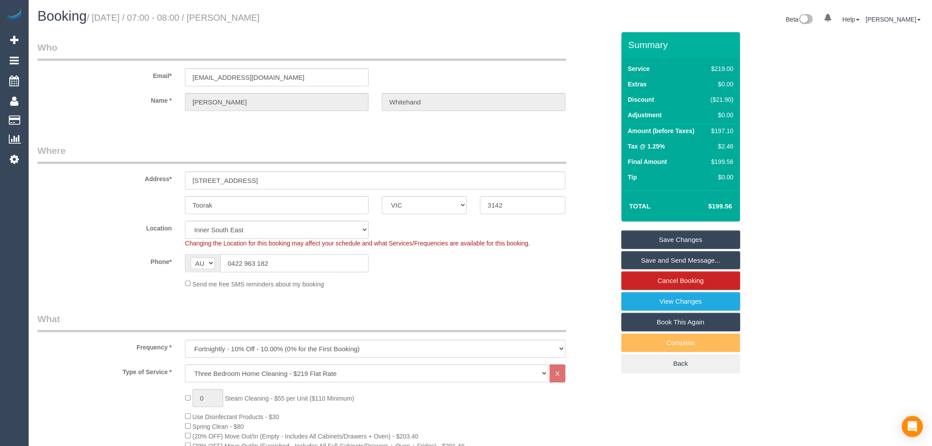
click at [302, 264] on input "0422 963 182" at bounding box center [294, 263] width 148 height 18
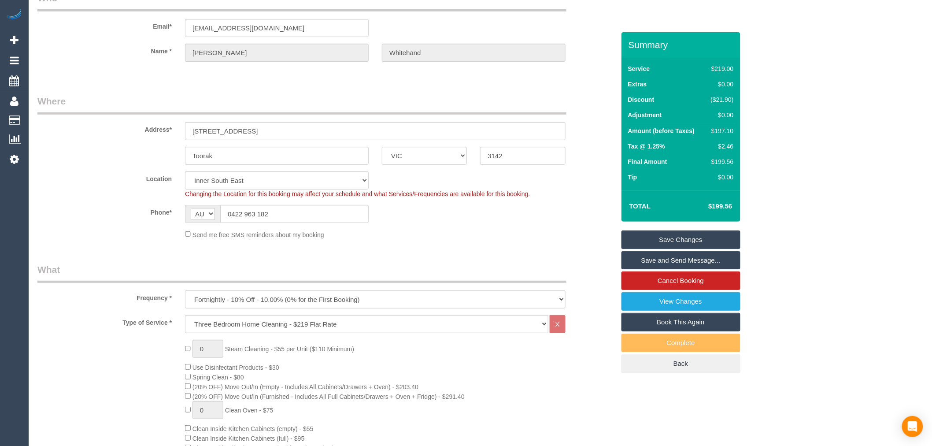
scroll to position [49, 0]
click at [122, 216] on label "Phone*" at bounding box center [105, 211] width 148 height 12
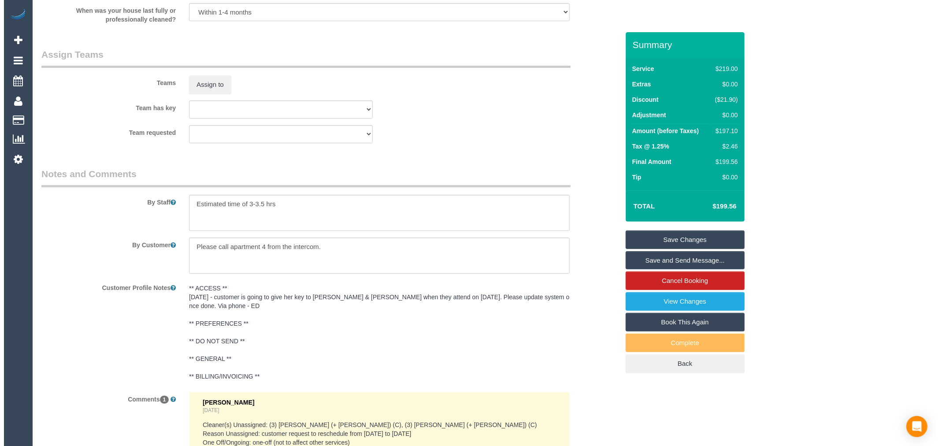
scroll to position [1322, 0]
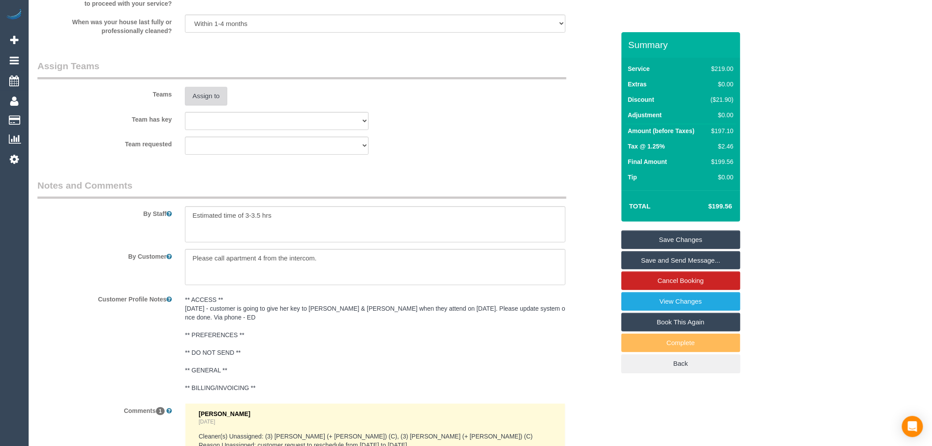
click at [219, 105] on button "Assign to" at bounding box center [206, 96] width 42 height 19
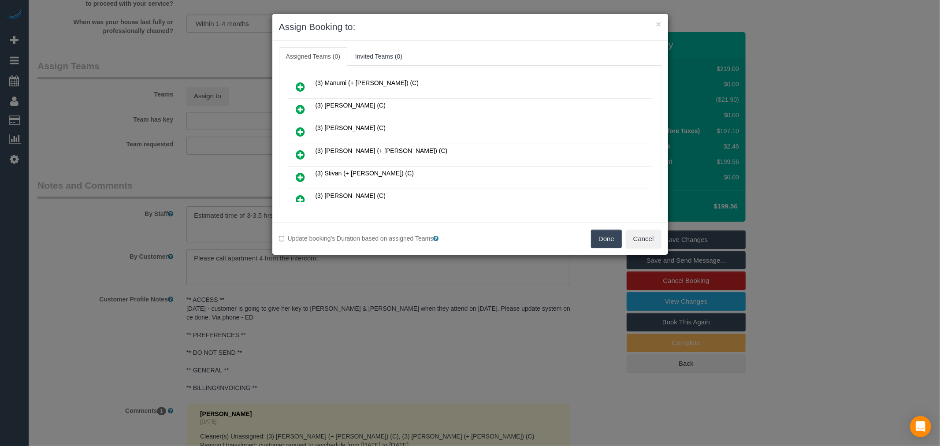
click at [297, 104] on icon at bounding box center [300, 109] width 9 height 11
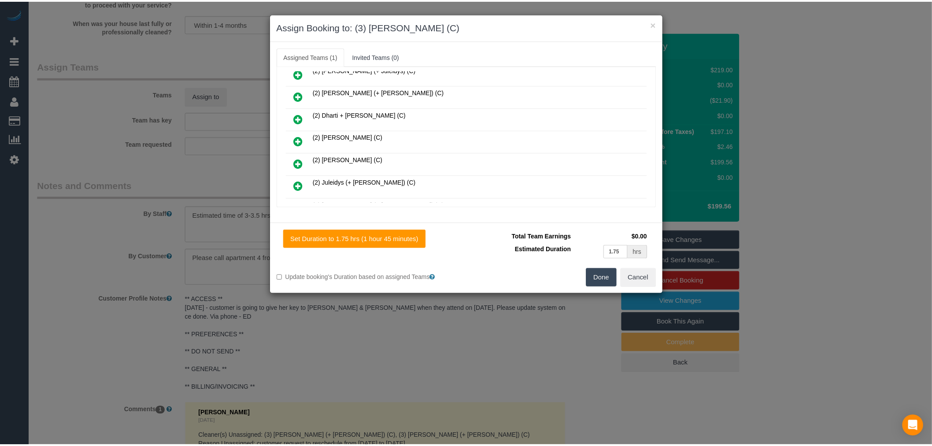
scroll to position [0, 0]
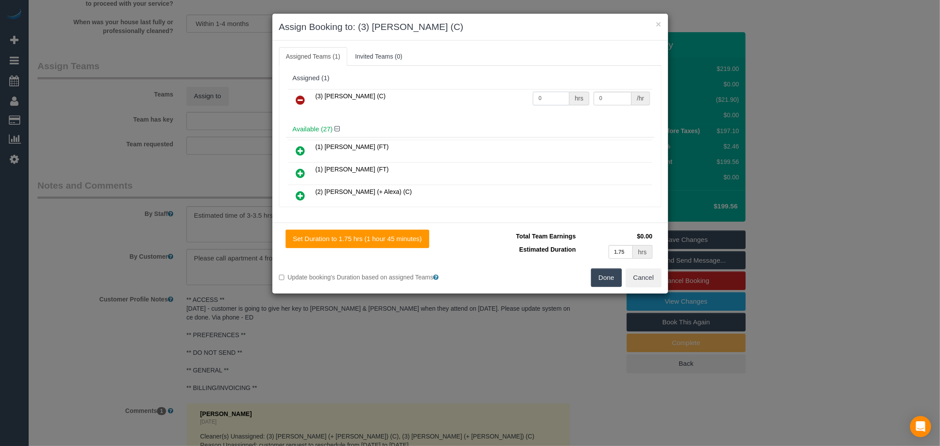
drag, startPoint x: 553, startPoint y: 97, endPoint x: 474, endPoint y: 84, distance: 80.8
click at [474, 100] on tr "(3) Nethaki Fernando (C) 0 hrs 0 /hr" at bounding box center [470, 100] width 364 height 22
type input "1"
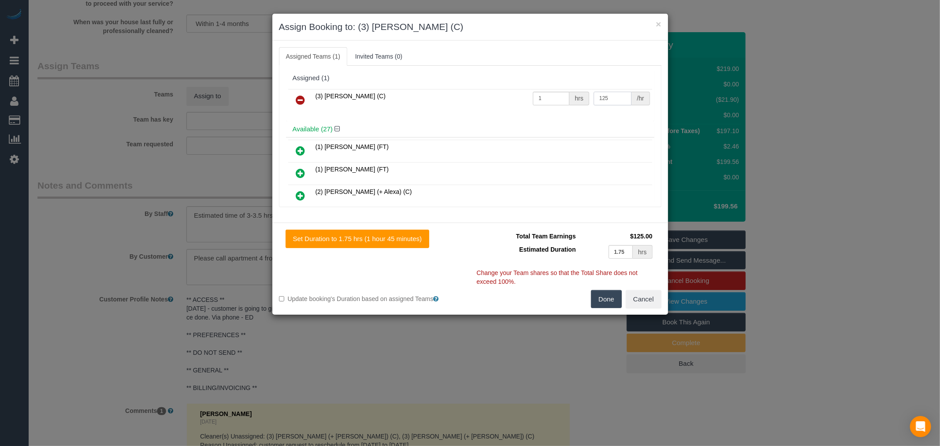
type input "125"
drag, startPoint x: 623, startPoint y: 249, endPoint x: 582, endPoint y: 252, distance: 40.6
click at [582, 254] on td "1.75 hrs" at bounding box center [616, 252] width 77 height 18
type input "3.5"
click at [596, 294] on button "Done" at bounding box center [606, 299] width 31 height 19
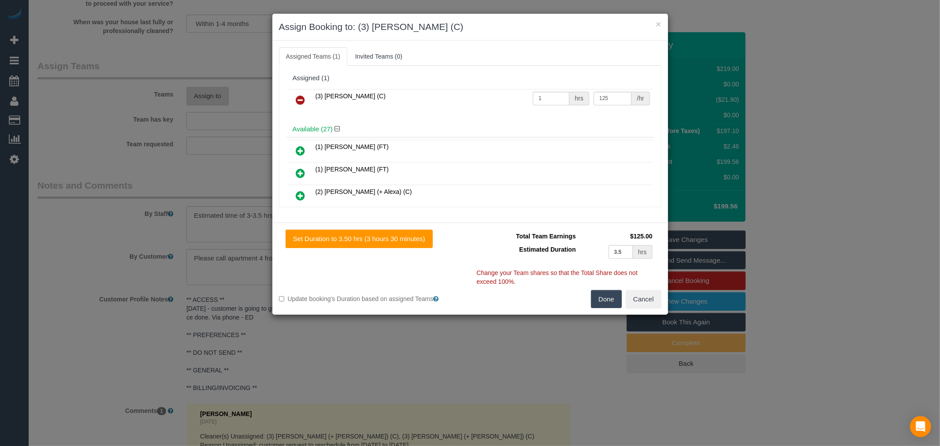
type input "03:30"
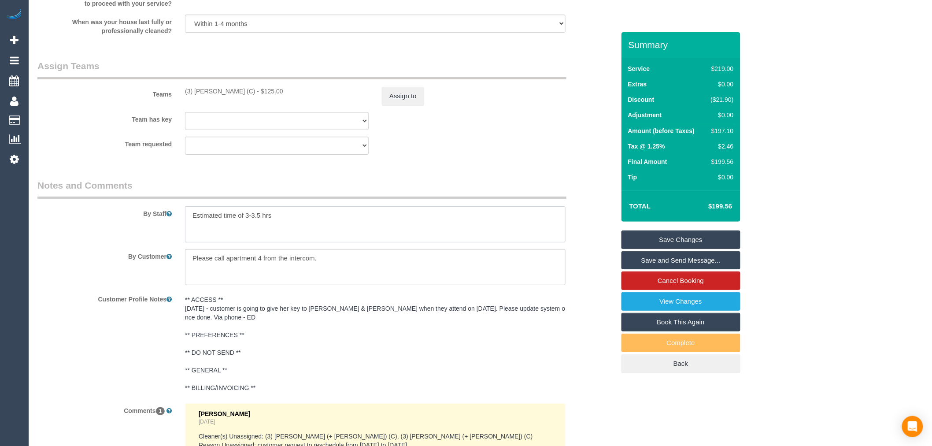
click at [191, 220] on textarea at bounding box center [375, 224] width 381 height 36
type textarea "**COVER**Estimated time of 3-3.5 hrs"
click at [656, 234] on link "Save Changes" at bounding box center [681, 239] width 119 height 19
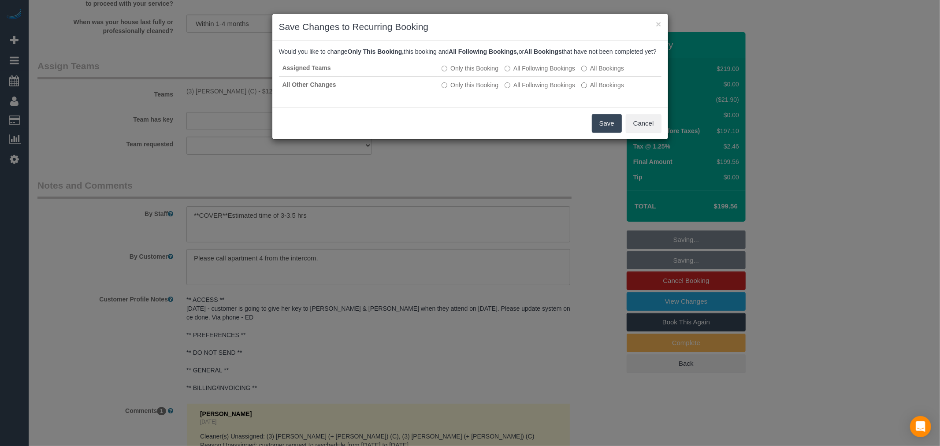
click at [607, 130] on button "Save" at bounding box center [607, 123] width 30 height 19
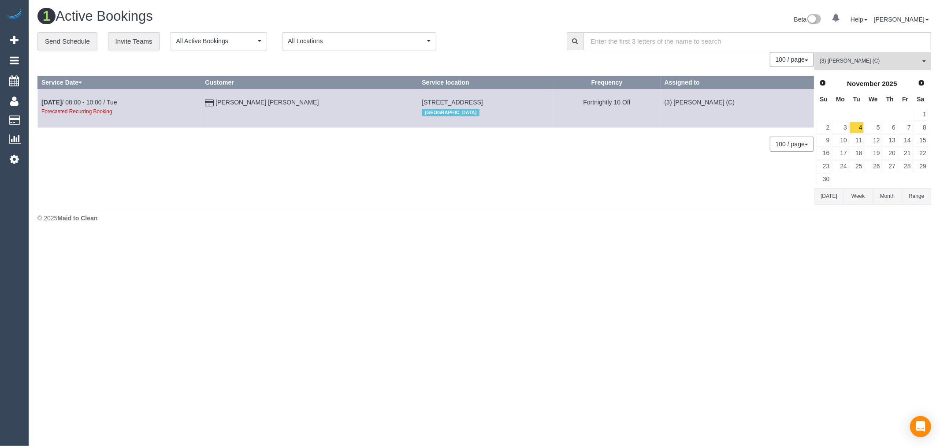
click at [857, 65] on span "(3) Ken Ang Hua (C)" at bounding box center [870, 60] width 100 height 7
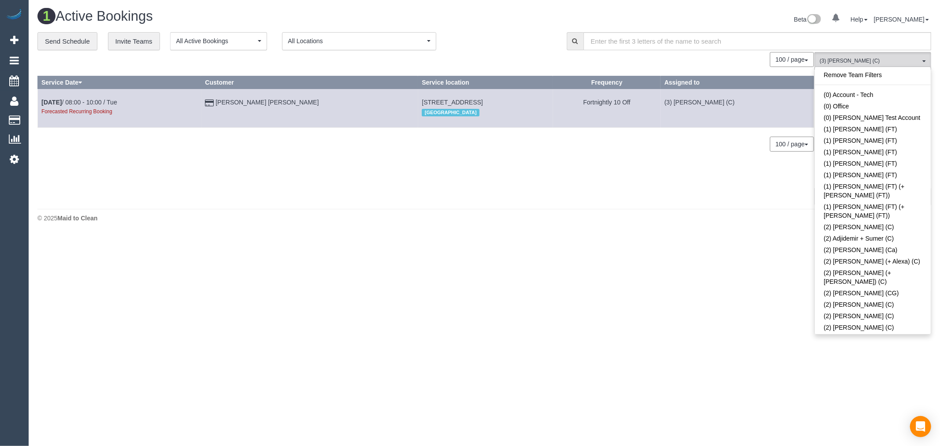
scroll to position [1539, 0]
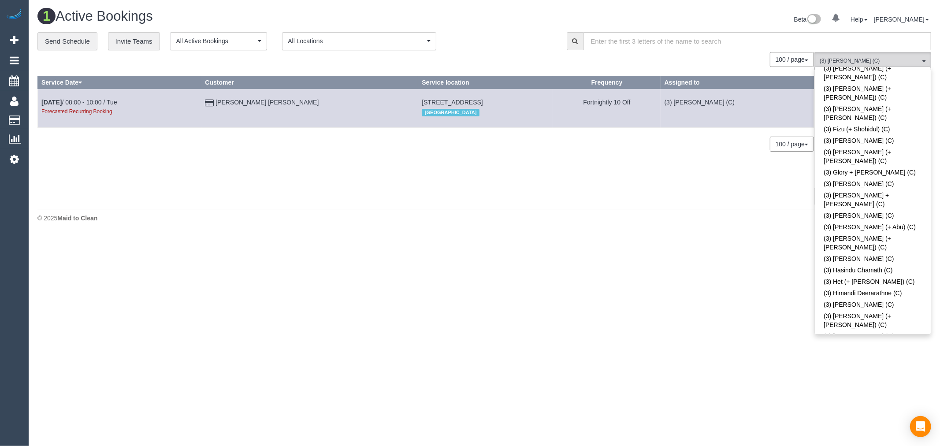
click at [677, 254] on body "0 Beta Your Notifications You have 0 alerts Add Booking Bookings Active Booking…" at bounding box center [470, 223] width 940 height 446
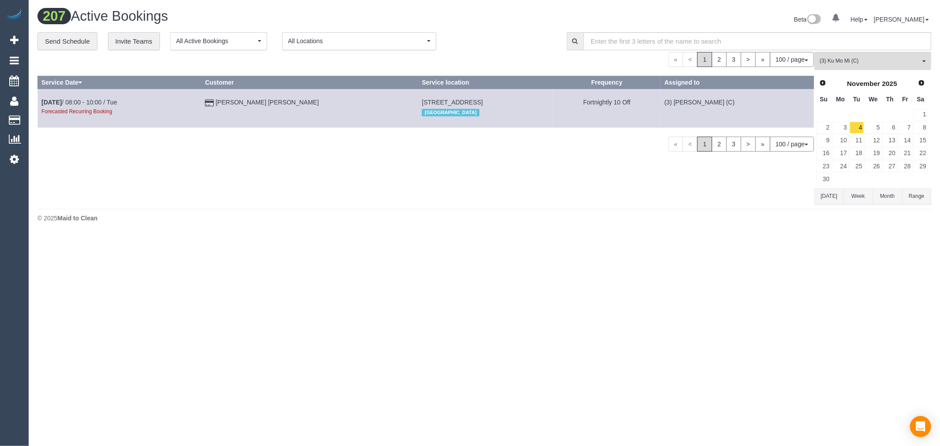
click at [826, 196] on button "Today" at bounding box center [828, 196] width 29 height 16
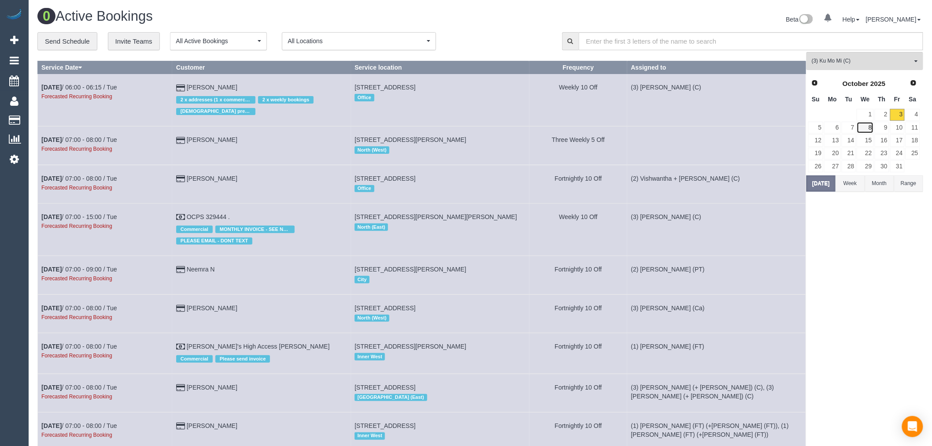
click at [860, 128] on link "8" at bounding box center [865, 128] width 17 height 12
click at [853, 130] on link "7" at bounding box center [849, 128] width 15 height 12
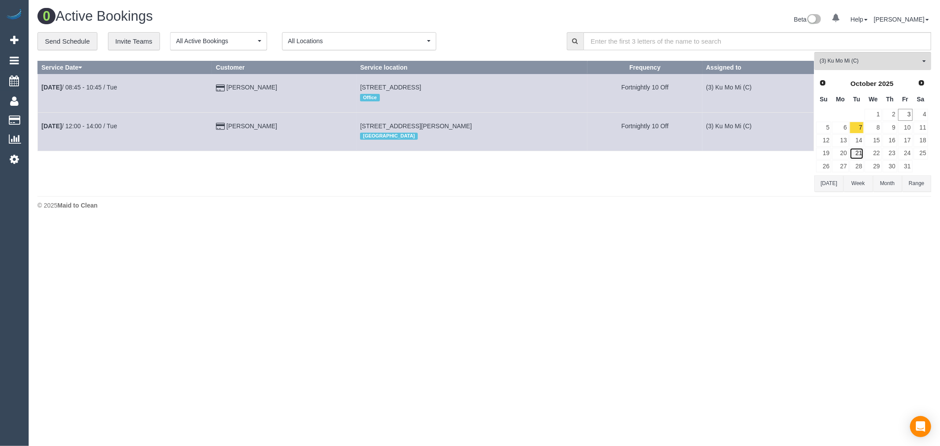
click at [858, 153] on link "21" at bounding box center [856, 154] width 15 height 12
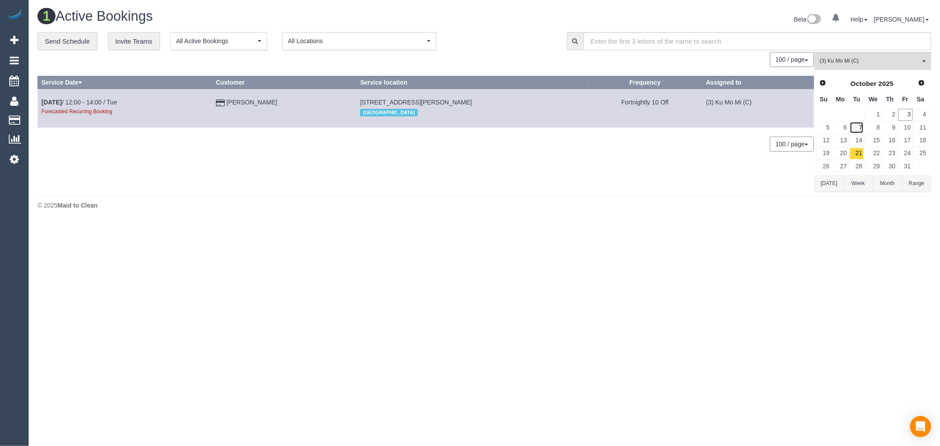
click at [858, 128] on link "7" at bounding box center [856, 128] width 15 height 12
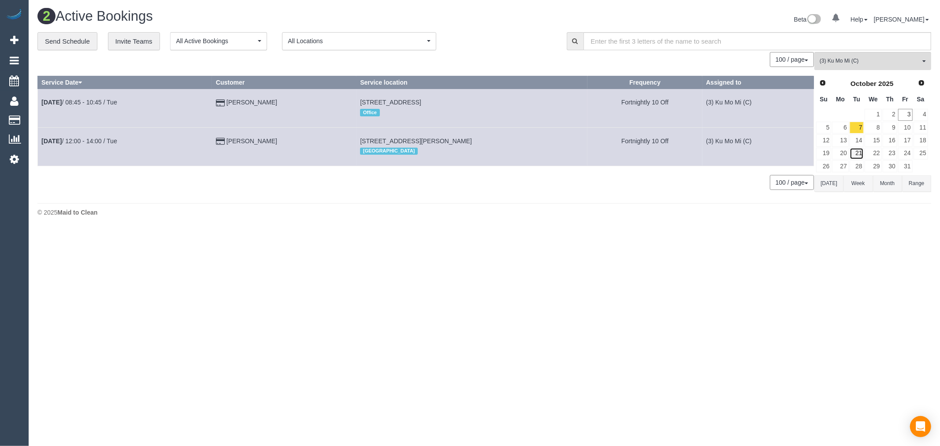
click at [856, 153] on link "21" at bounding box center [856, 154] width 15 height 12
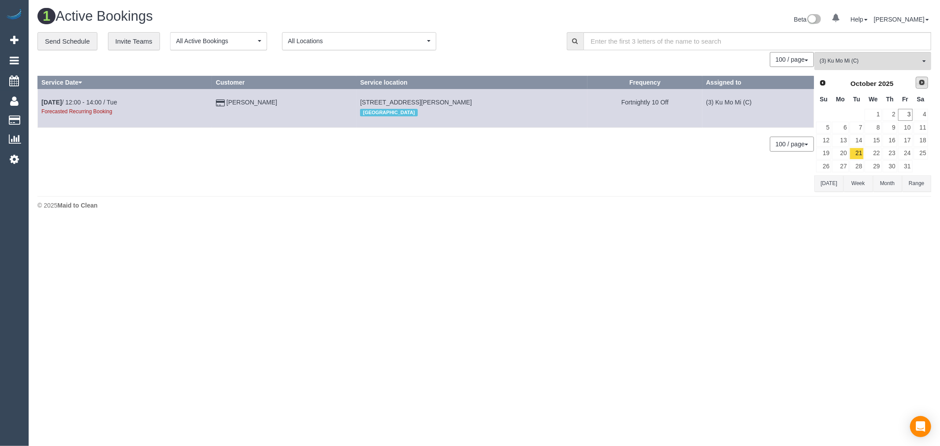
click at [922, 86] on span "Next" at bounding box center [921, 82] width 7 height 7
click at [859, 126] on link "4" at bounding box center [856, 128] width 15 height 12
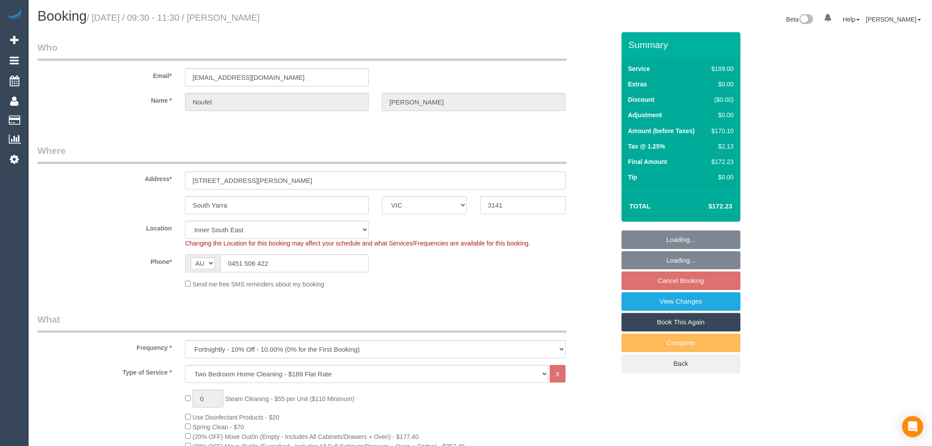
select select "VIC"
select select "number:28"
select select "number:14"
select select "number:18"
select select "number:22"
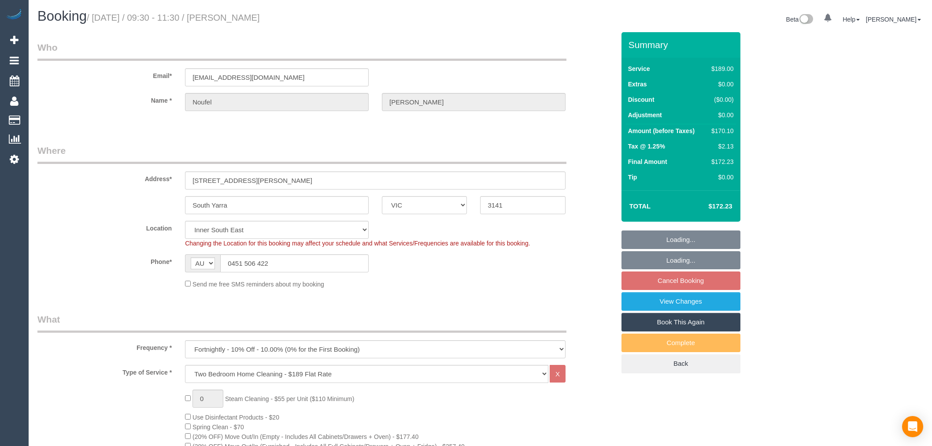
select select "number:26"
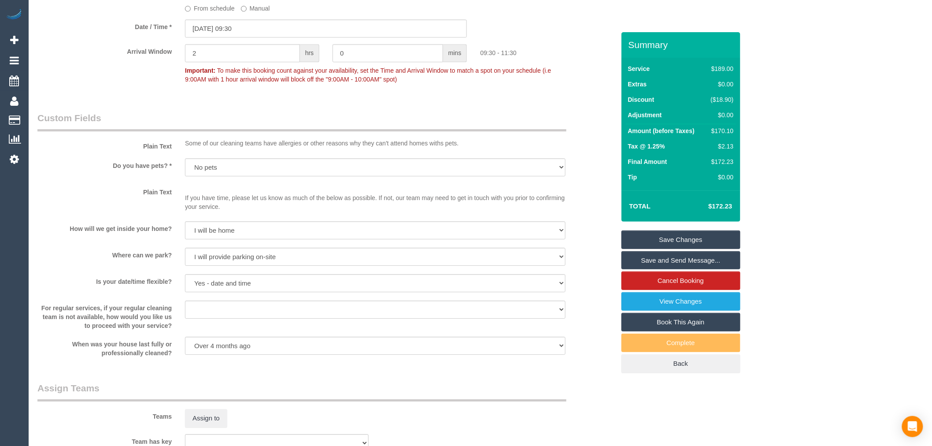
scroll to position [930, 0]
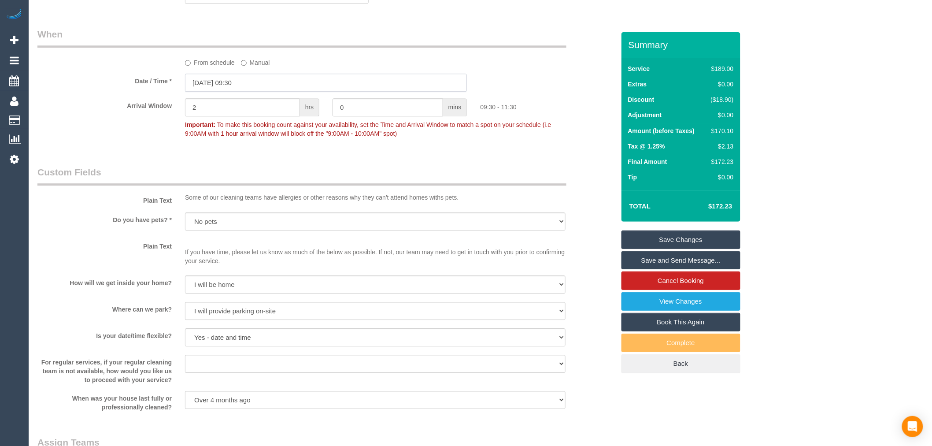
click at [247, 88] on input "[DATE] 09:30" at bounding box center [326, 83] width 282 height 18
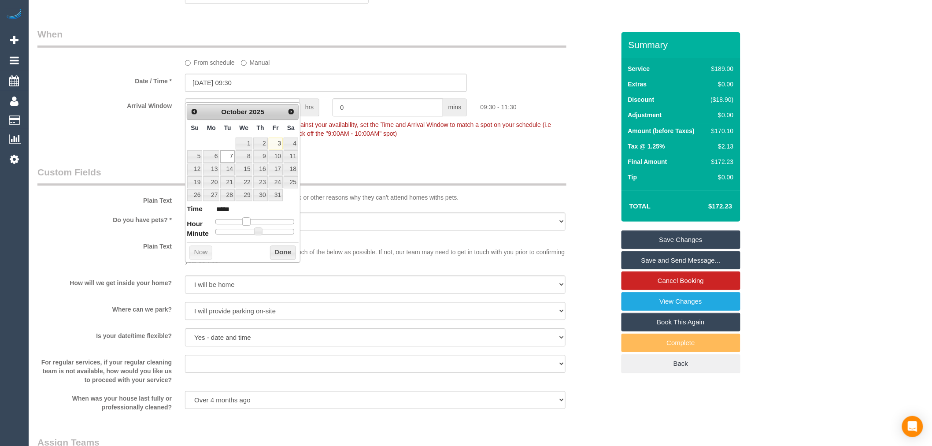
type input "[DATE] 10:30"
type input "*****"
type input "[DATE] 11:30"
type input "*****"
type input "[DATE] 12:30"
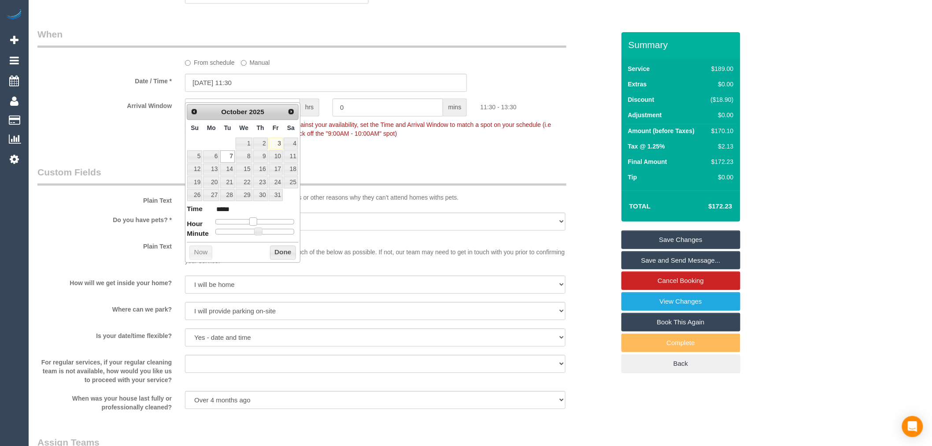
type input "*****"
drag, startPoint x: 249, startPoint y: 219, endPoint x: 258, endPoint y: 219, distance: 9.3
click at [258, 219] on span at bounding box center [256, 221] width 8 height 8
type input "[DATE] 12:25"
type input "*****"
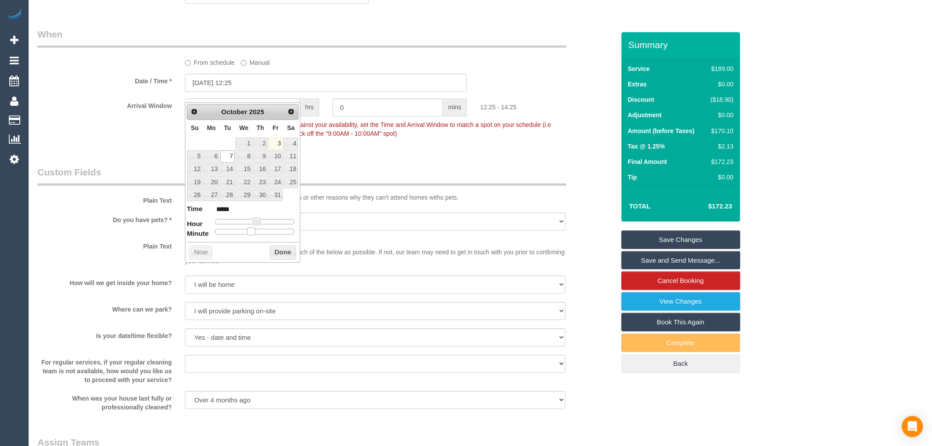
type input "[DATE] 12:20"
type input "*****"
type input "[DATE] 12:15"
type input "*****"
type input "[DATE] 12:10"
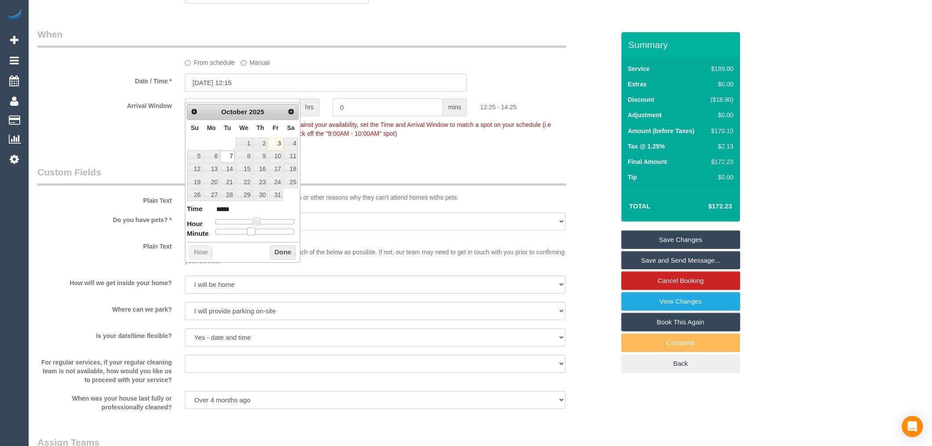
type input "*****"
type input "[DATE] 12:00"
type input "*****"
drag, startPoint x: 254, startPoint y: 234, endPoint x: 202, endPoint y: 235, distance: 52.0
click at [202, 234] on dl "Time ***** Hour Minute Second Millisecond Microsecond Time Zone ***** ***** ***…" at bounding box center [243, 219] width 112 height 30
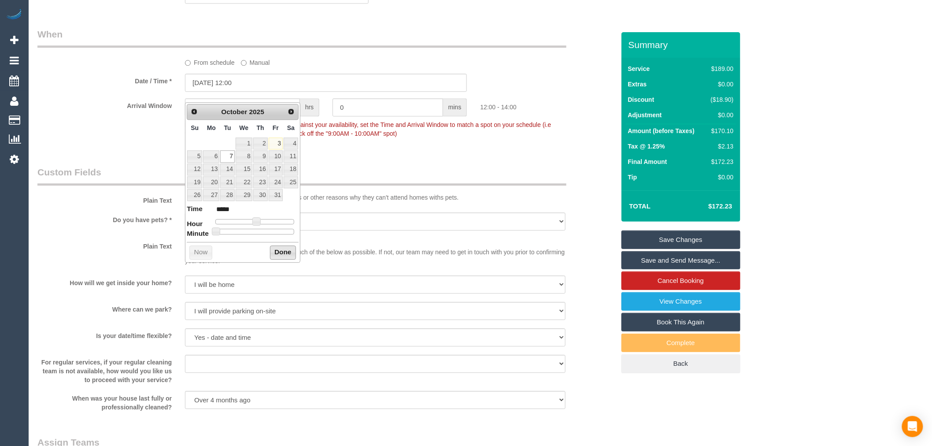
click at [289, 253] on button "Done" at bounding box center [283, 252] width 26 height 14
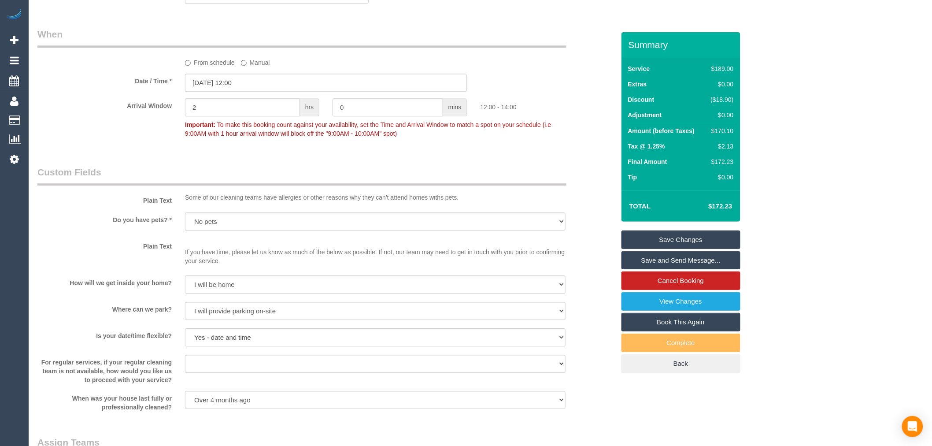
click at [131, 142] on div "Arrival Window 2 hrs 0 mins 12:00 - 14:00 Important: To make this booking count…" at bounding box center [326, 120] width 591 height 44
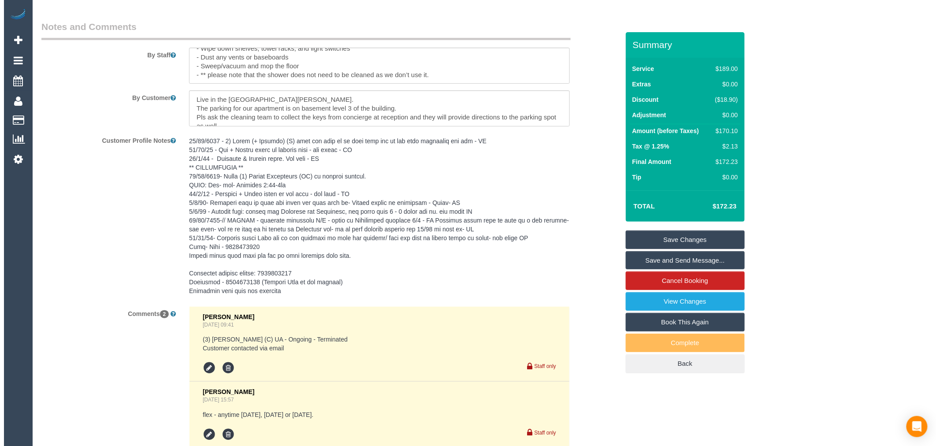
scroll to position [1371, 0]
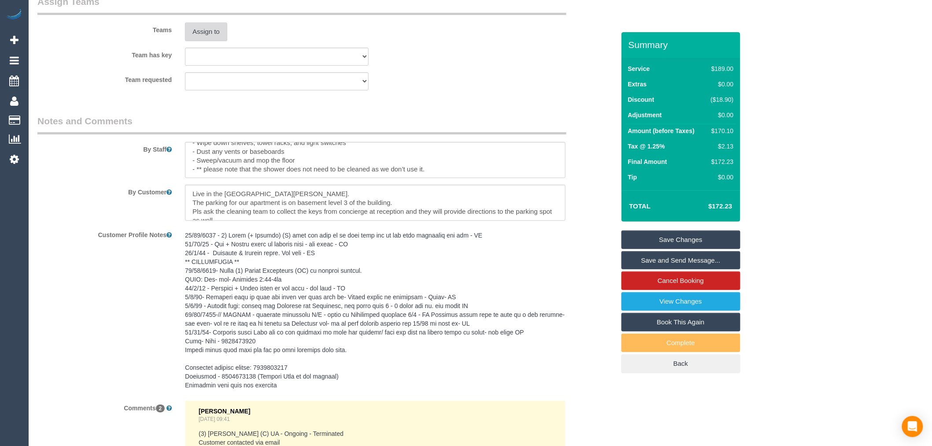
click at [213, 41] on button "Assign to" at bounding box center [206, 31] width 42 height 19
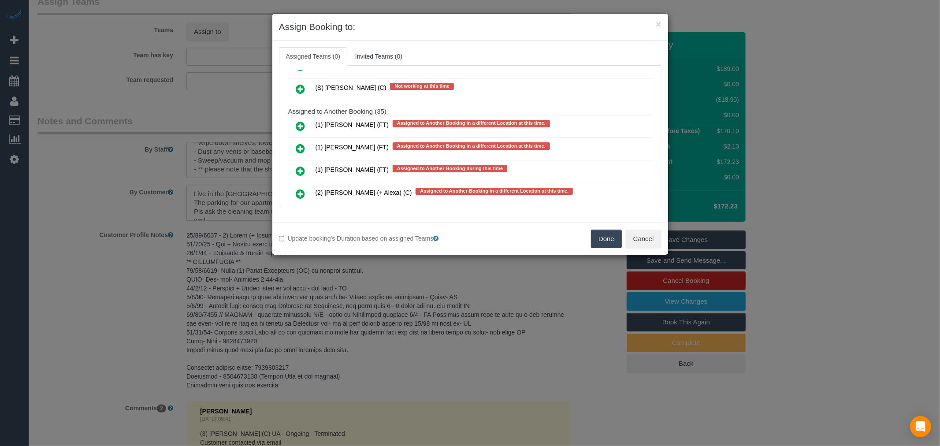
scroll to position [2481, 0]
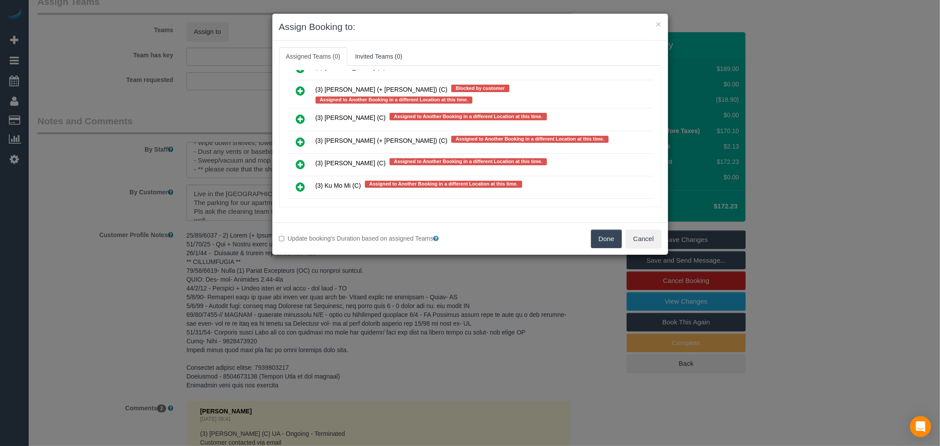
click at [301, 182] on icon at bounding box center [300, 187] width 9 height 11
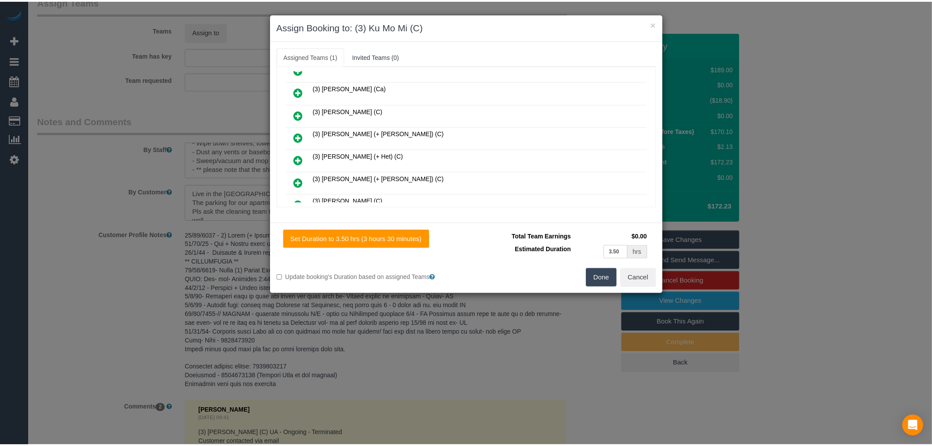
scroll to position [0, 0]
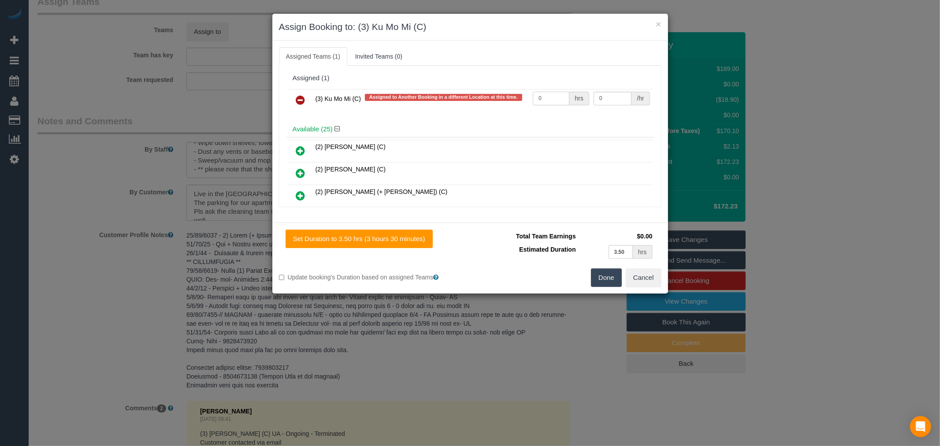
drag, startPoint x: 523, startPoint y: 95, endPoint x: 516, endPoint y: 95, distance: 7.9
click at [516, 95] on tr "(3) Ku Mo Mi (C) Assigned to Another Booking in a different Location at this ti…" at bounding box center [470, 100] width 364 height 22
type input "1"
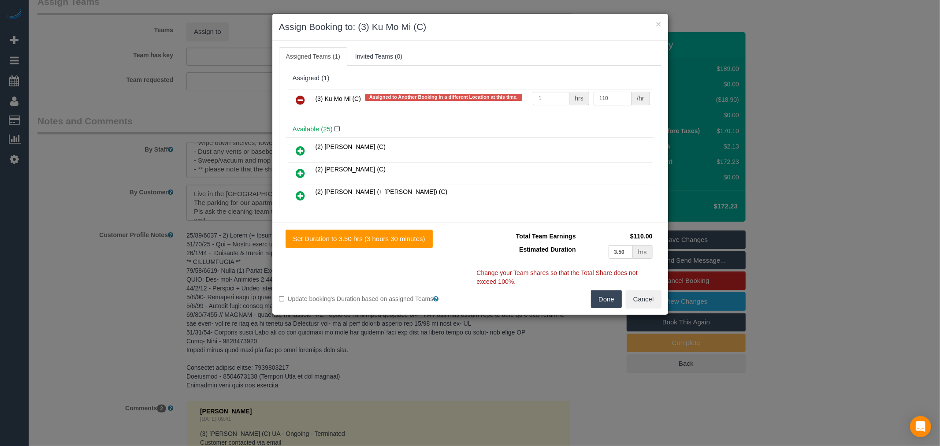
type input "110"
click at [602, 293] on button "Done" at bounding box center [606, 299] width 31 height 19
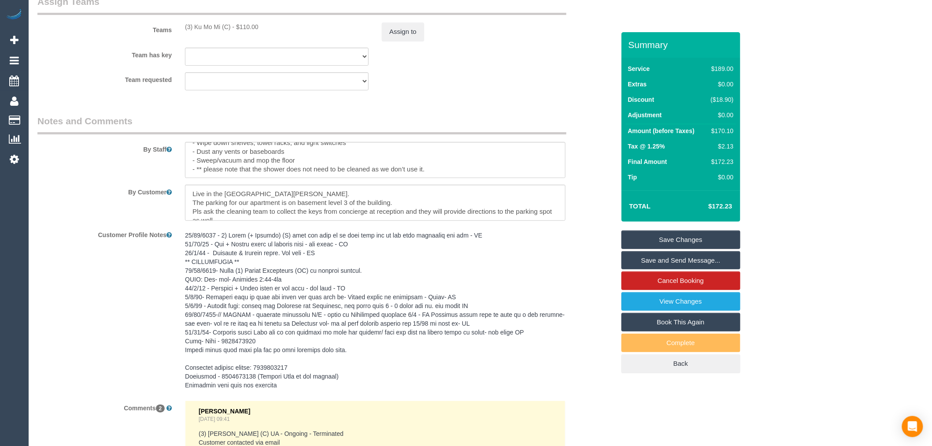
click at [701, 235] on link "Save Changes" at bounding box center [681, 239] width 119 height 19
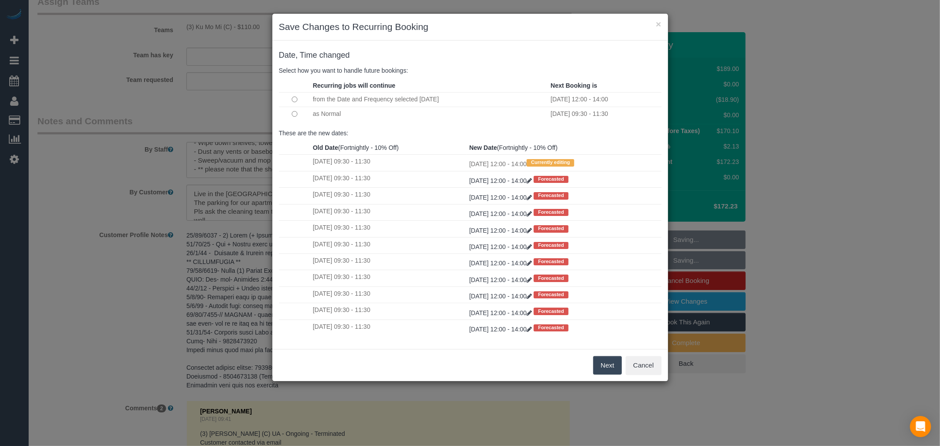
click at [601, 366] on button "Next" at bounding box center [607, 365] width 29 height 19
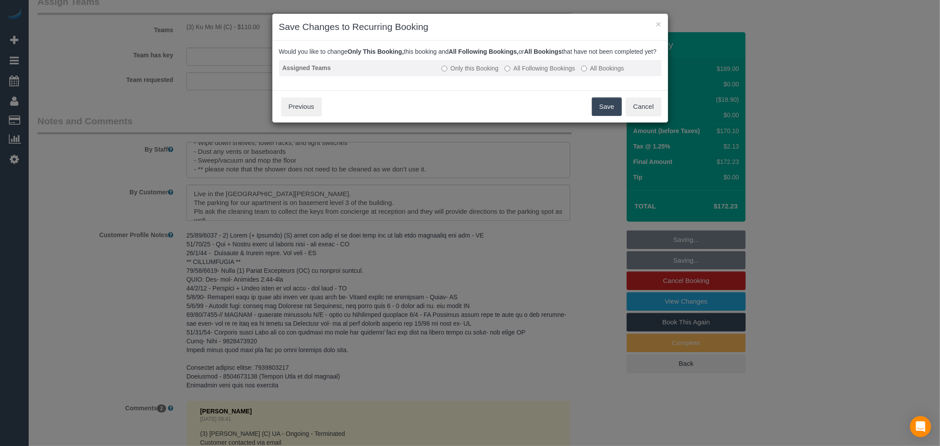
click at [548, 73] on label "All Following Bookings" at bounding box center [539, 68] width 70 height 9
drag, startPoint x: 601, startPoint y: 114, endPoint x: 566, endPoint y: 97, distance: 39.0
click at [602, 115] on button "Save" at bounding box center [607, 106] width 30 height 19
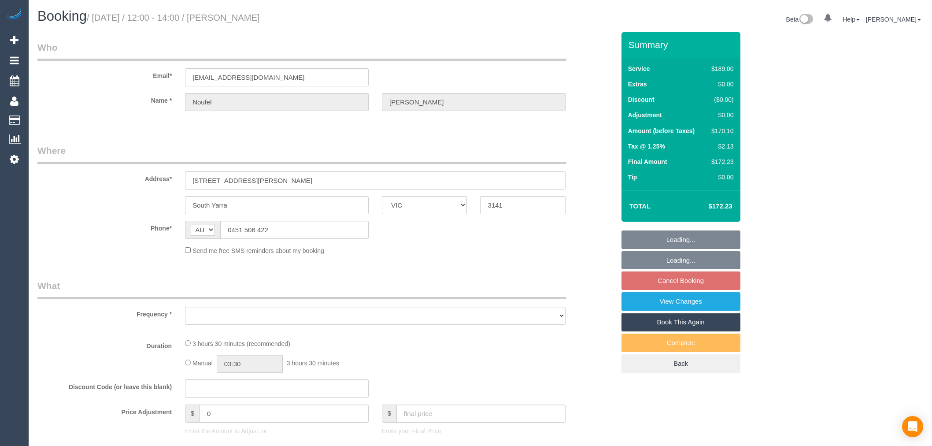
select select "VIC"
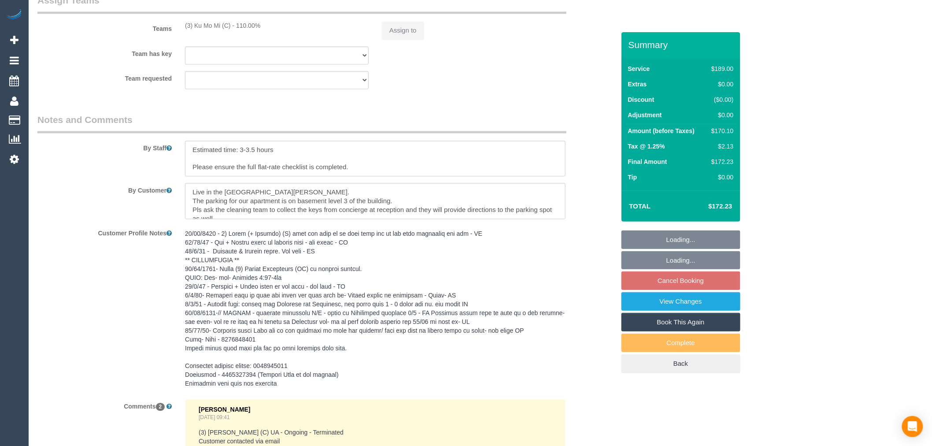
select select "string:stripe-pm_1KER6j2GScqysDRV312GU8GU"
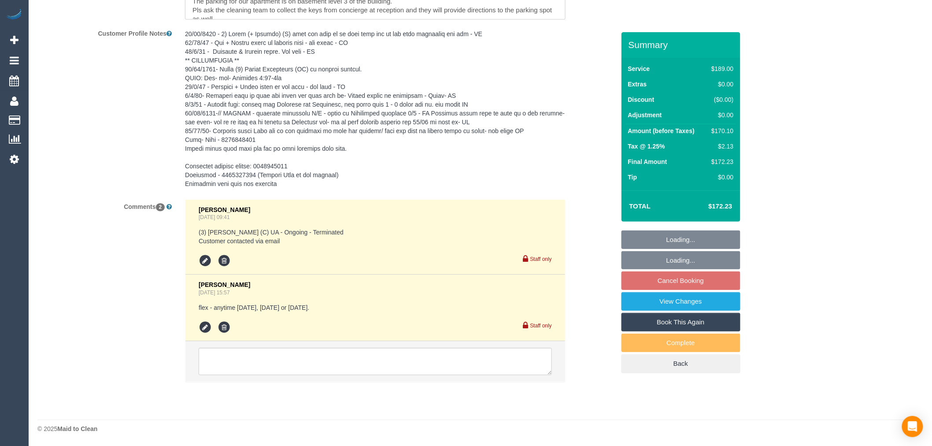
select select "object:811"
select select "number:28"
select select "number:14"
select select "number:18"
select select "number:22"
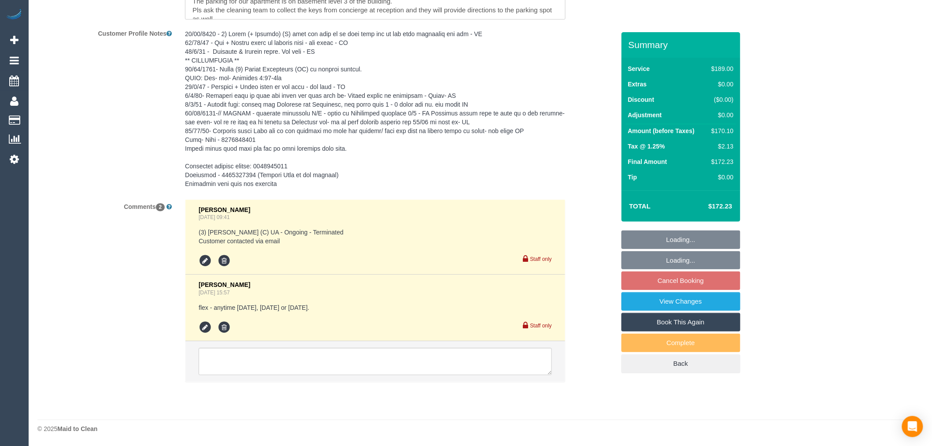
select select "number:26"
select select "object:816"
click at [351, 370] on textarea at bounding box center [375, 361] width 353 height 27
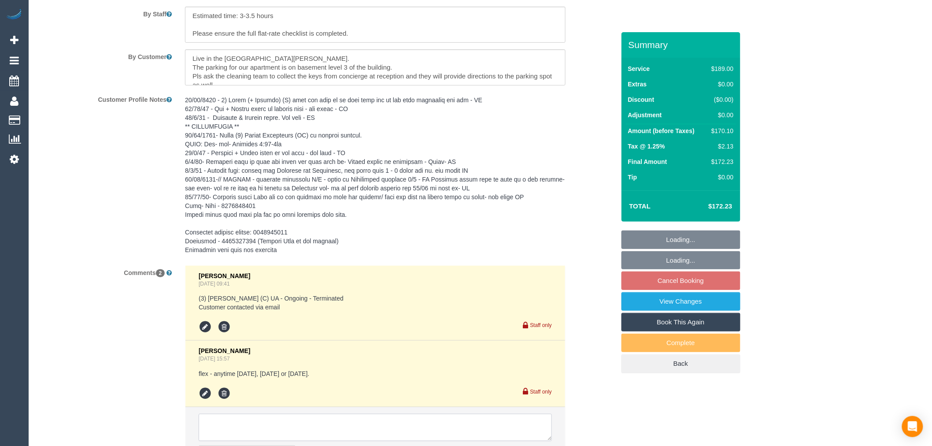
scroll to position [1580, 0]
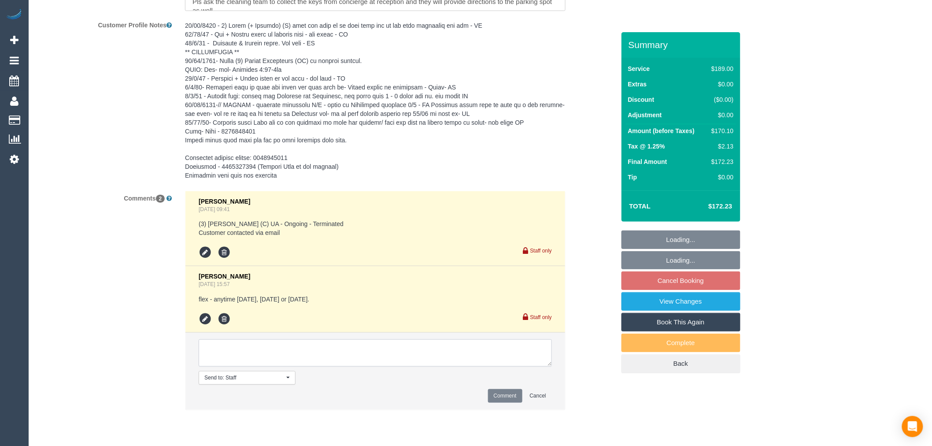
click at [351, 367] on textarea at bounding box center [375, 352] width 353 height 27
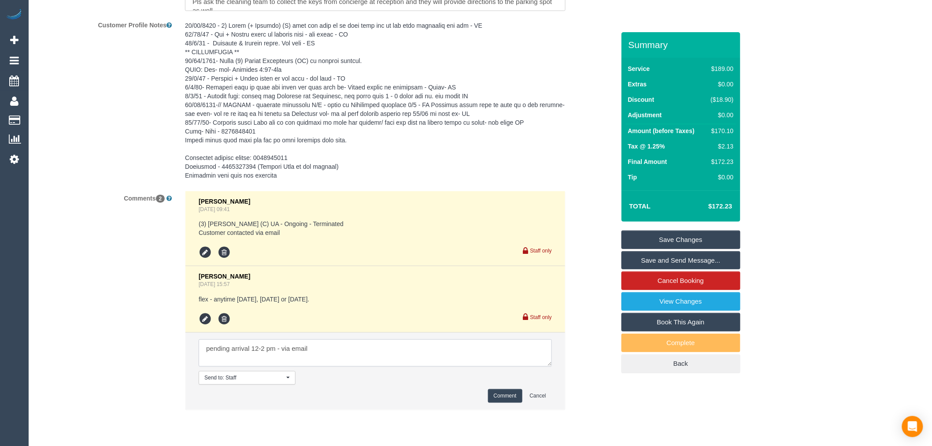
type textarea "pending arrival 12-2 pm - via email"
click at [504, 403] on button "Comment" at bounding box center [505, 396] width 34 height 14
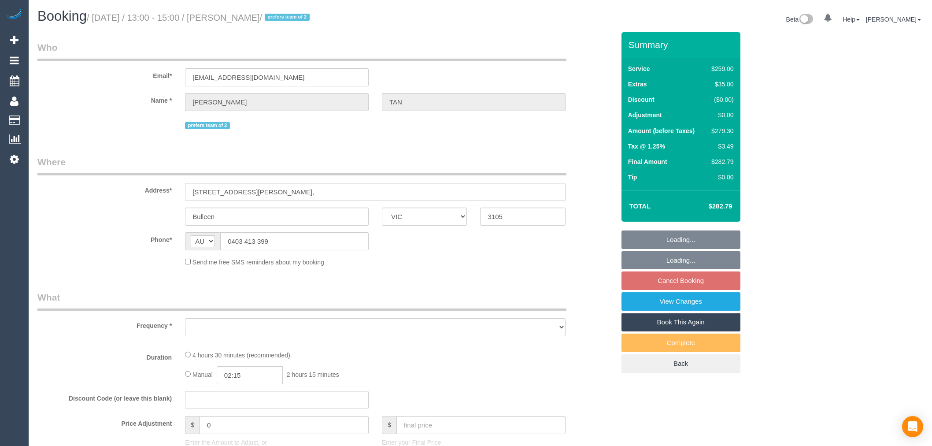
select select "VIC"
select select "object:588"
select select "string:stripe-pm_1RI0op2GScqysDRVmhx9fUxm"
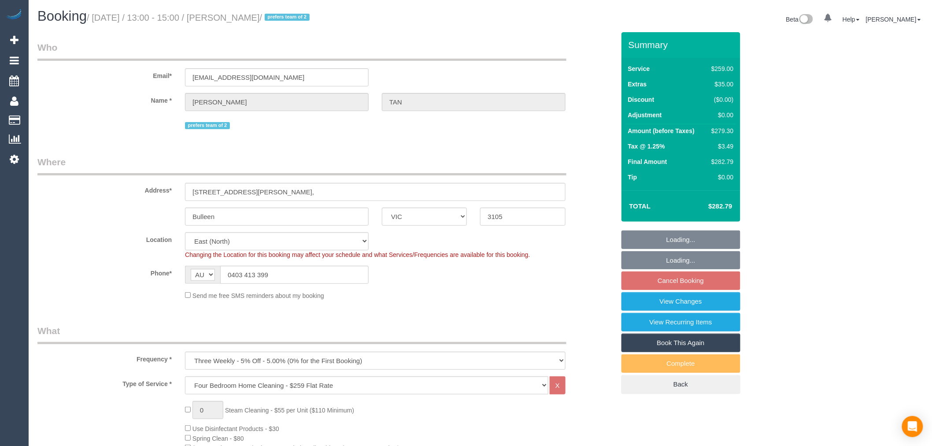
select select "object:839"
select select "number:28"
select select "number:14"
select select "number:19"
select select "number:24"
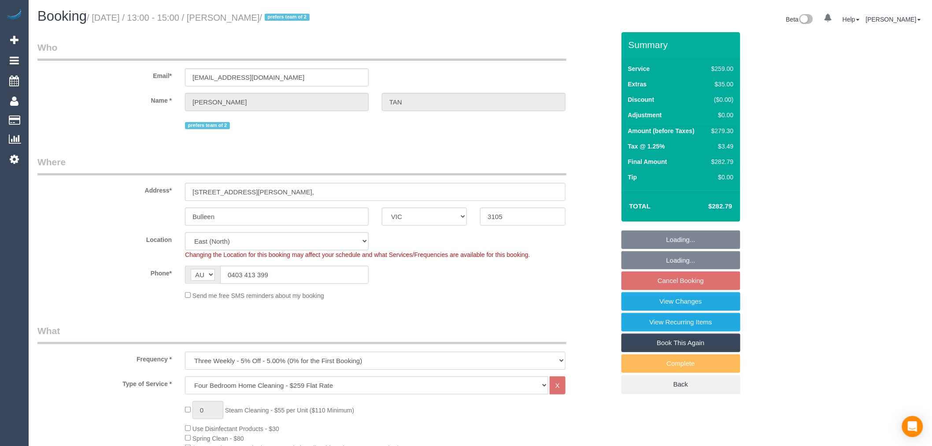
select select "number:34"
select select "number:26"
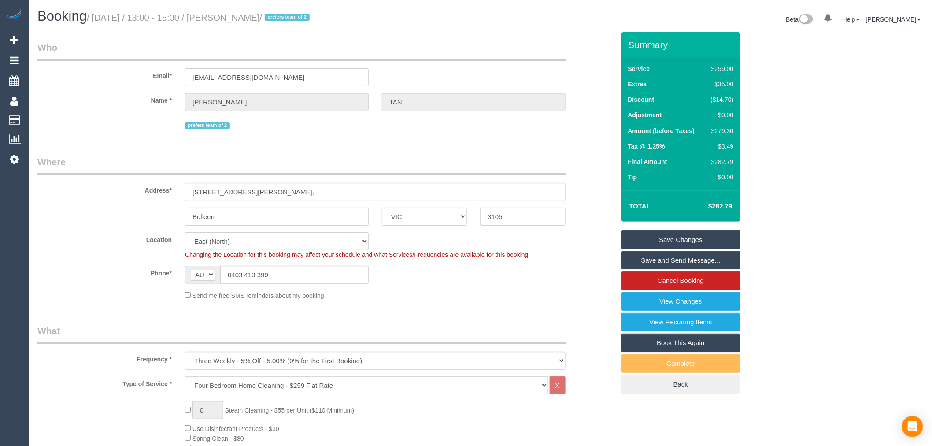
drag, startPoint x: 106, startPoint y: 205, endPoint x: 109, endPoint y: 209, distance: 4.7
click at [106, 205] on sui-booking-address "Address* [STREET_ADDRESS][PERSON_NAME], Bulleen ACT [GEOGRAPHIC_DATA] NT [GEOGR…" at bounding box center [326, 191] width 578 height 70
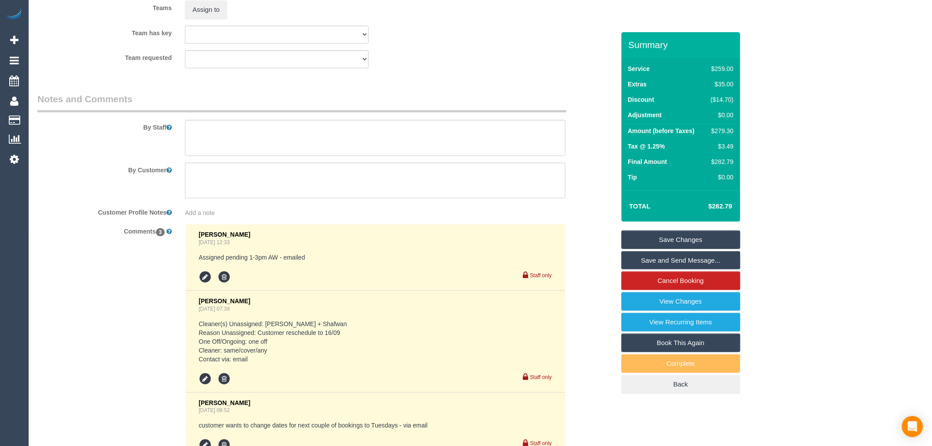
scroll to position [1420, 0]
click at [278, 155] on textarea at bounding box center [375, 138] width 381 height 36
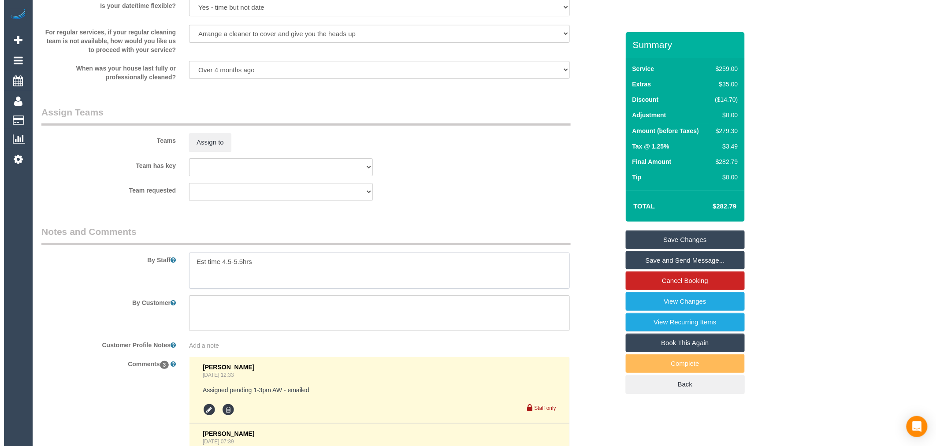
scroll to position [1272, 0]
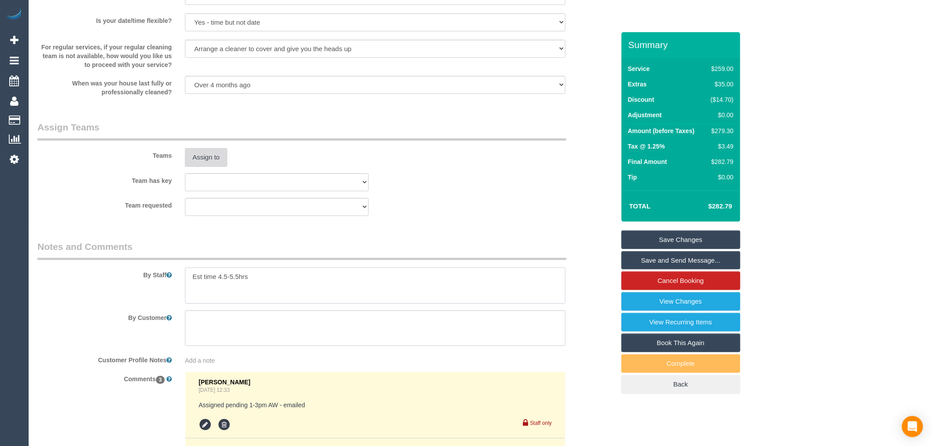
type textarea "Est time 4.5-5.5hrs"
click at [209, 160] on button "Assign to" at bounding box center [206, 157] width 42 height 19
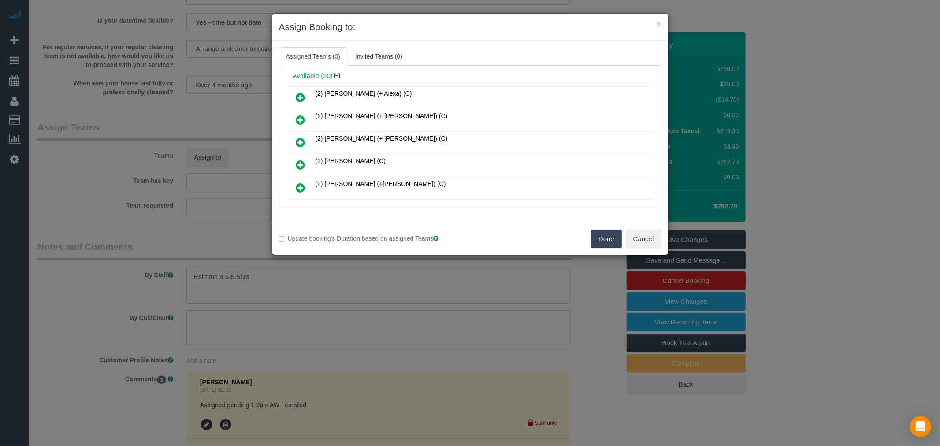
scroll to position [49, 0]
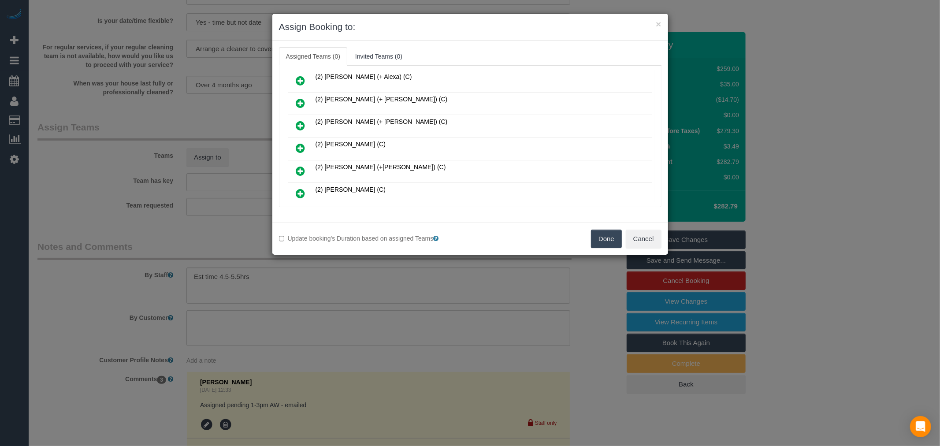
click at [97, 238] on div "× Assign Booking to: Assigned Teams (0) Invited Teams (0) Assigned (0) No Assig…" at bounding box center [470, 223] width 940 height 446
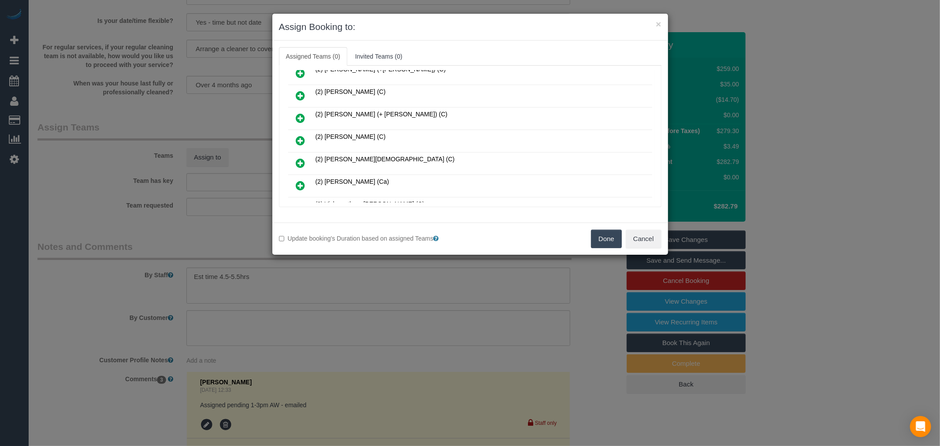
scroll to position [196, 0]
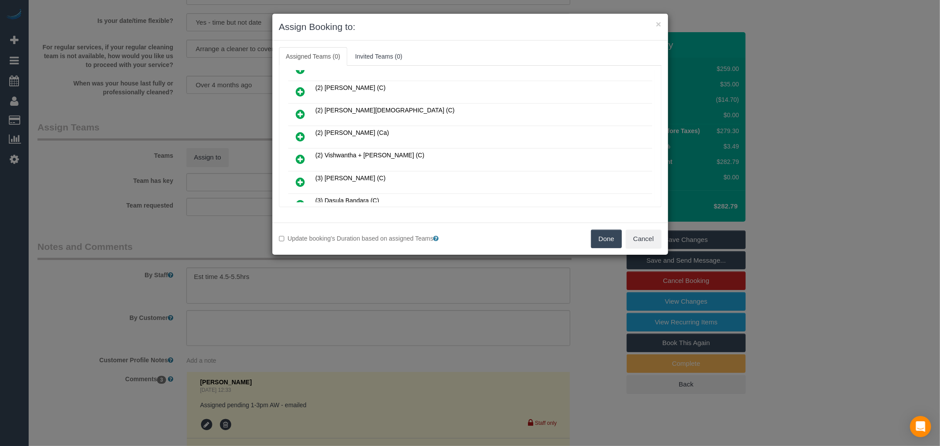
click at [302, 159] on icon at bounding box center [300, 159] width 9 height 11
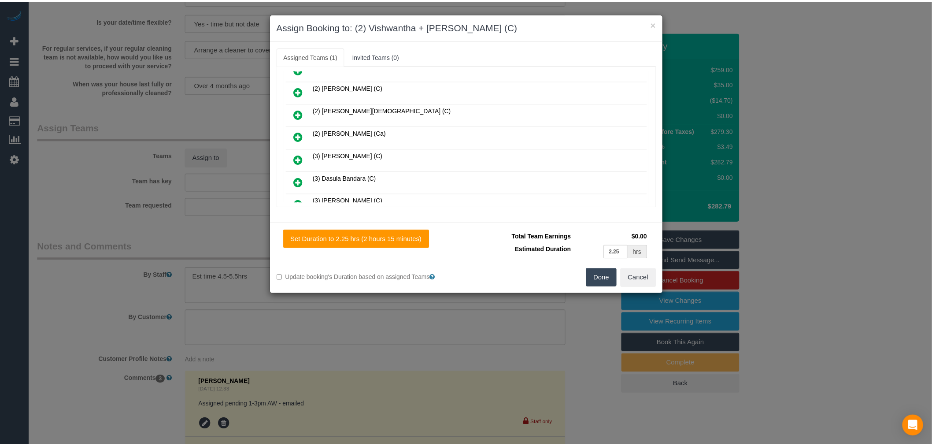
scroll to position [0, 0]
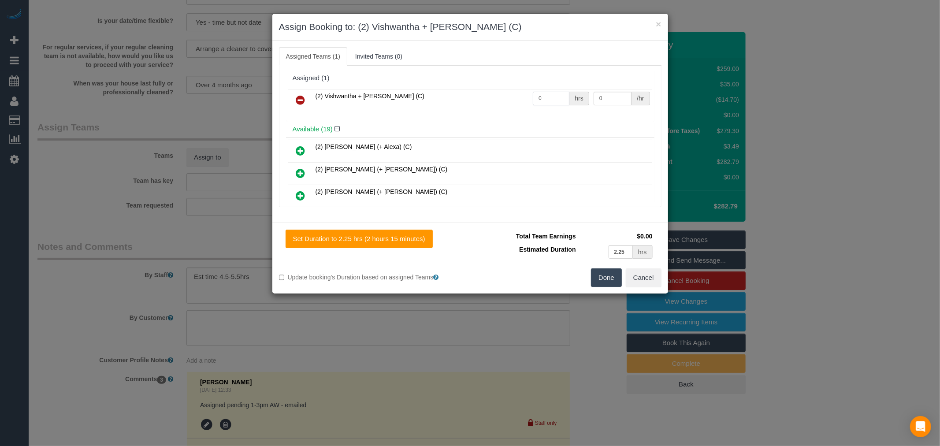
drag, startPoint x: 539, startPoint y: 98, endPoint x: 519, endPoint y: 100, distance: 20.3
click at [519, 100] on tr "(2) Vishwantha + Madhushika (C) 0 hrs 0 /hr" at bounding box center [470, 100] width 364 height 22
type input "1"
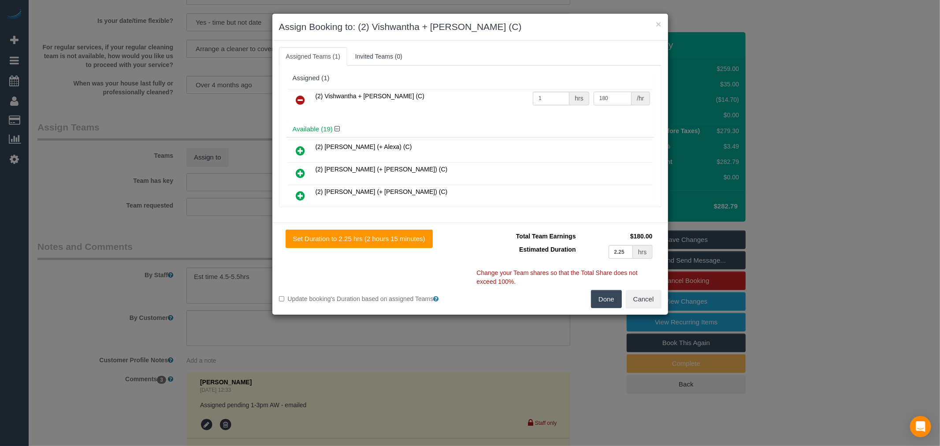
type input "180"
click at [614, 293] on button "Done" at bounding box center [606, 299] width 31 height 19
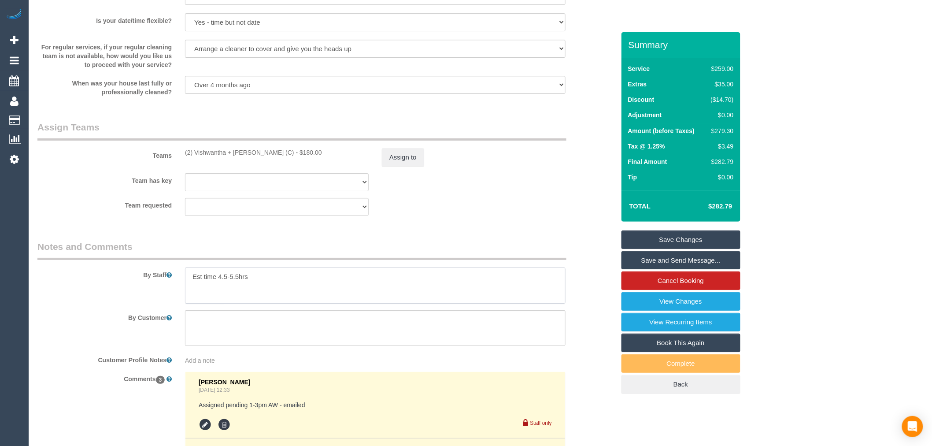
click at [234, 286] on textarea at bounding box center [375, 285] width 381 height 36
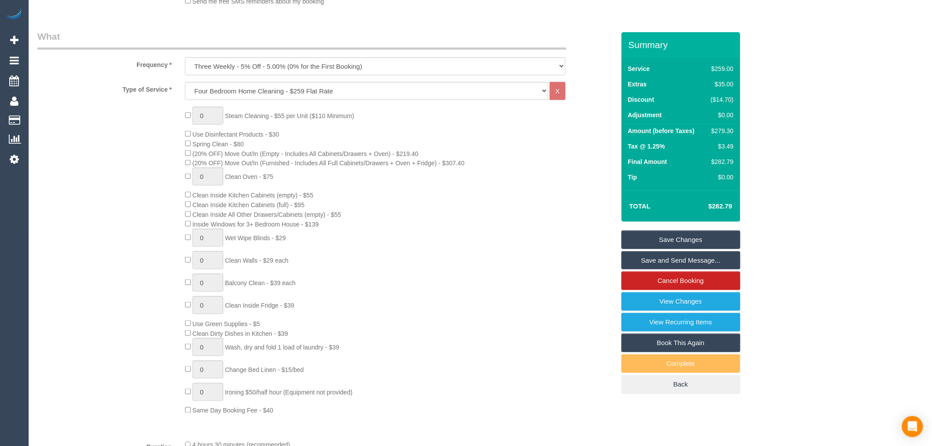
scroll to position [293, 0]
click at [152, 238] on div "0 Steam Cleaning - $55 per Unit ($110 Minimum) Use Disinfectant Products - $30 …" at bounding box center [326, 262] width 591 height 308
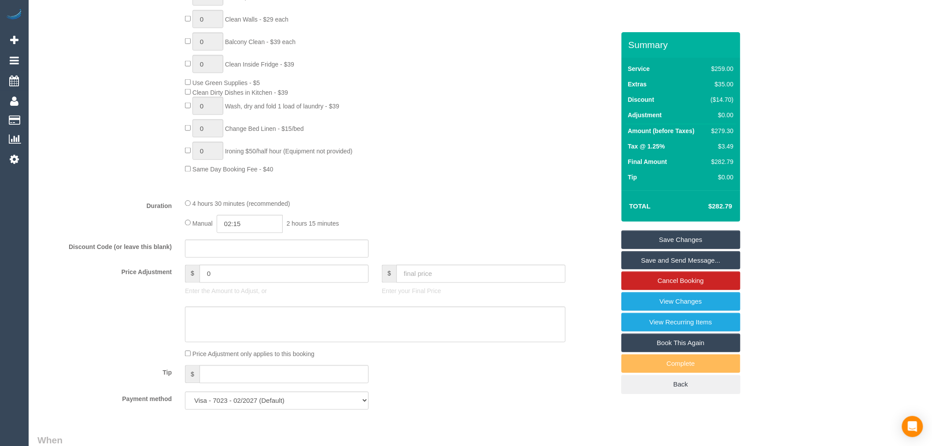
scroll to position [441, 0]
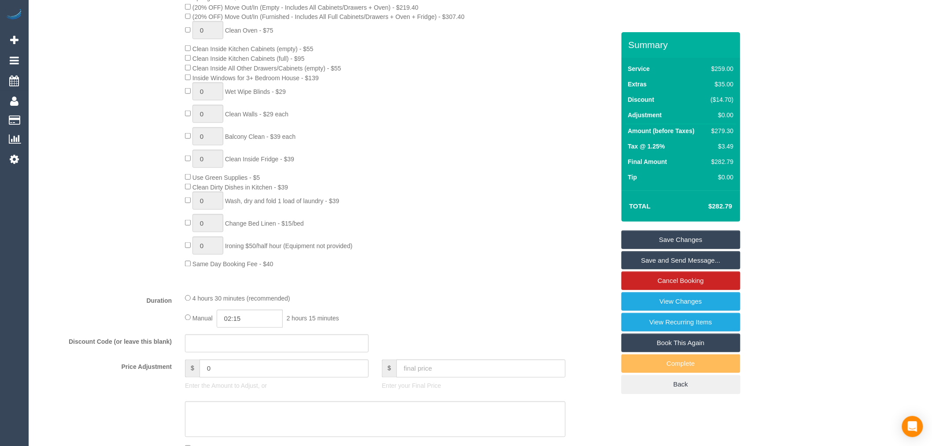
click at [90, 284] on div "Type of Service * Hourly Service - $70/h Hourly Service - $65/h Hourly Service …" at bounding box center [326, 111] width 578 height 351
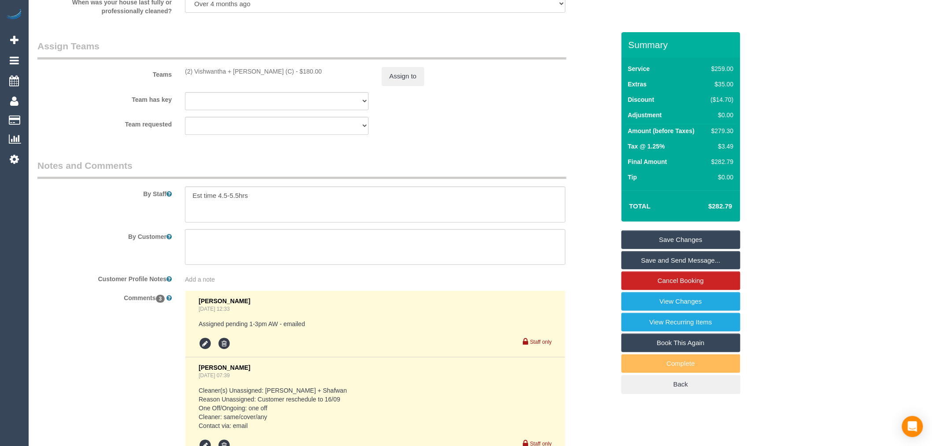
scroll to position [1371, 0]
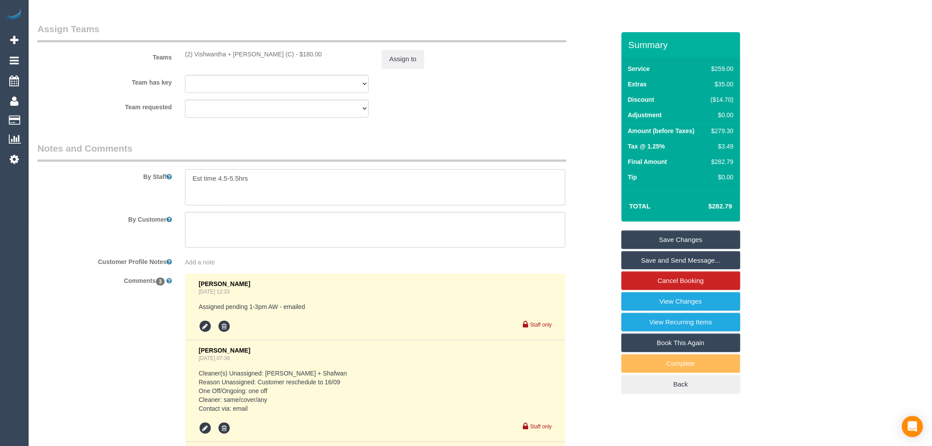
drag, startPoint x: 241, startPoint y: 185, endPoint x: 222, endPoint y: 188, distance: 19.1
click at [222, 188] on textarea at bounding box center [375, 187] width 381 height 36
type textarea "Est time 4-5hrs"
click at [453, 93] on div "Team has key (0) Office (1) Helen Trickett (FT) (1) Karen Cruz (FT) (2) Alejand…" at bounding box center [326, 84] width 591 height 18
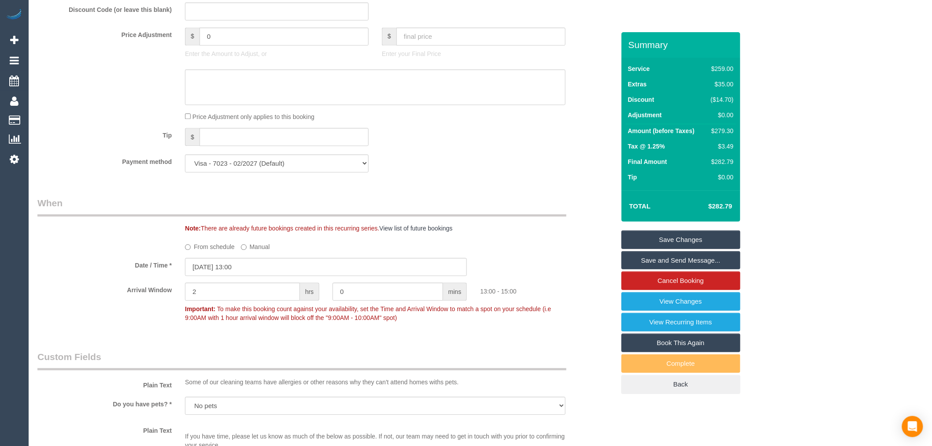
scroll to position [685, 0]
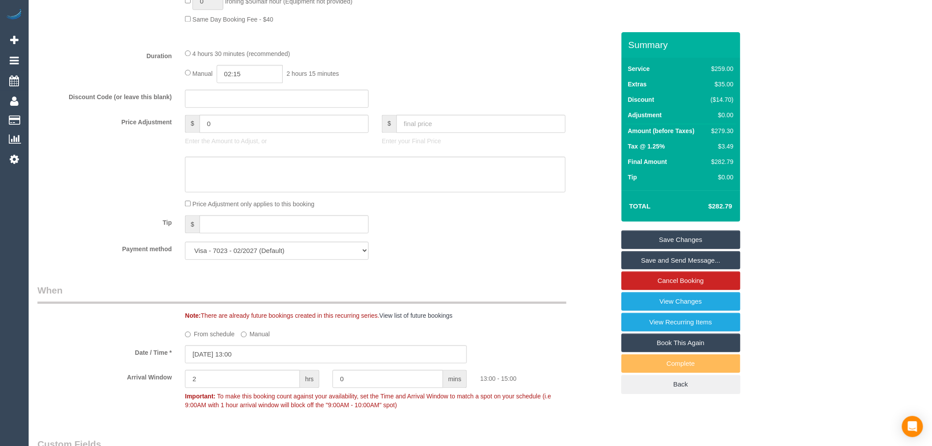
drag, startPoint x: 252, startPoint y: 86, endPoint x: 236, endPoint y: 84, distance: 16.5
click at [236, 83] on input "02:15" at bounding box center [250, 74] width 66 height 18
type input "02:30"
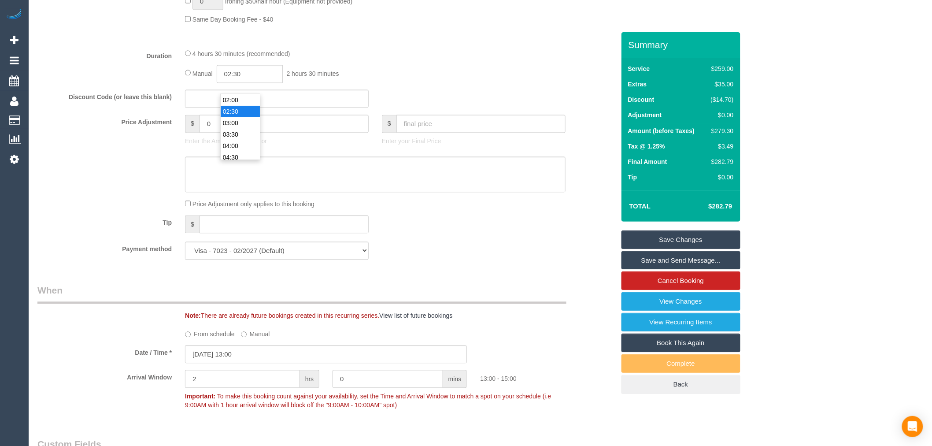
drag, startPoint x: 645, startPoint y: 234, endPoint x: 624, endPoint y: 219, distance: 25.2
click at [645, 234] on link "Save Changes" at bounding box center [681, 239] width 119 height 19
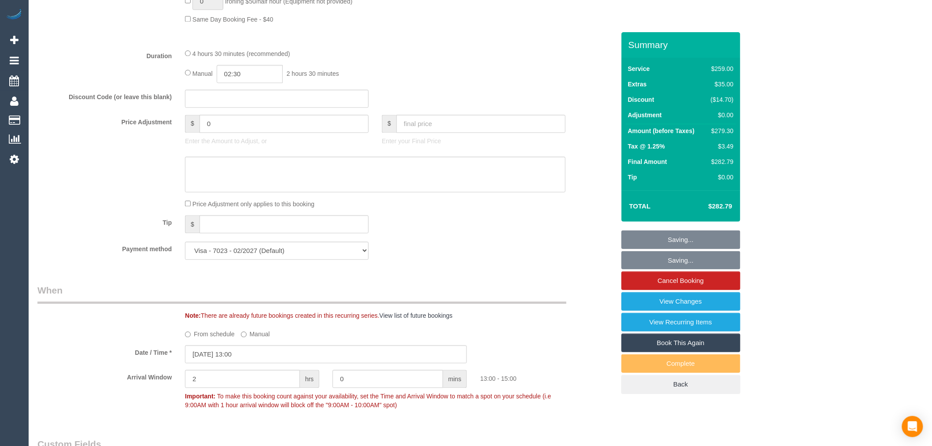
scroll to position [441, 0]
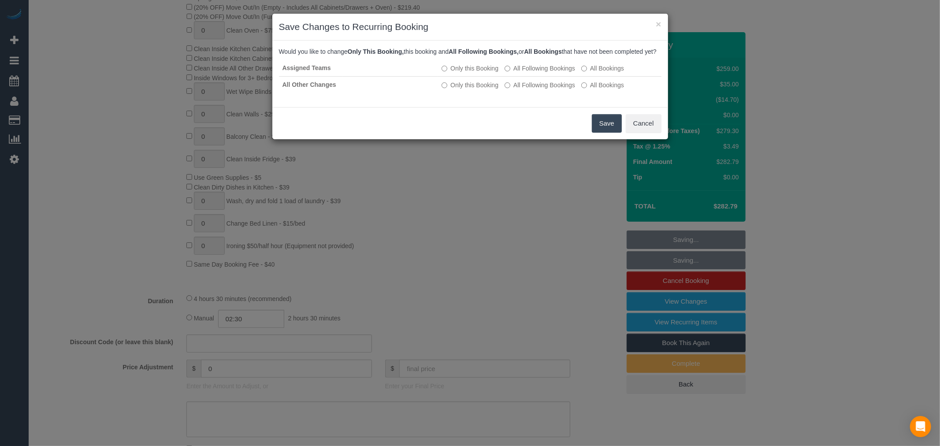
click at [603, 129] on button "Save" at bounding box center [607, 123] width 30 height 19
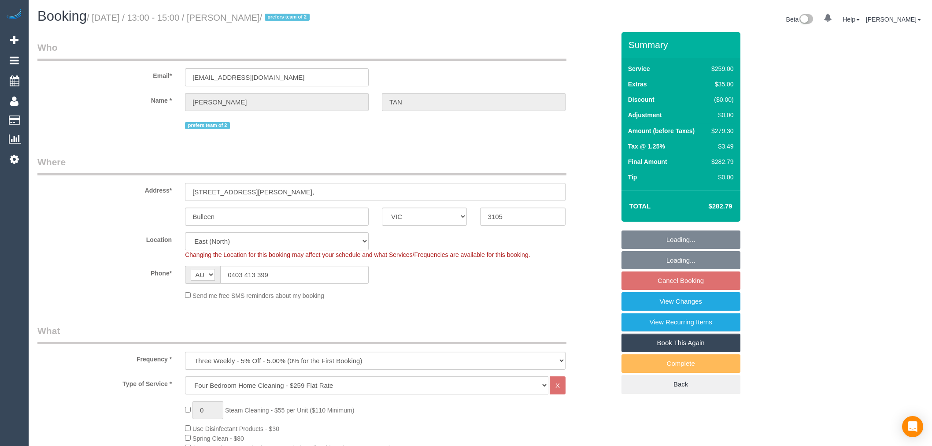
select select "VIC"
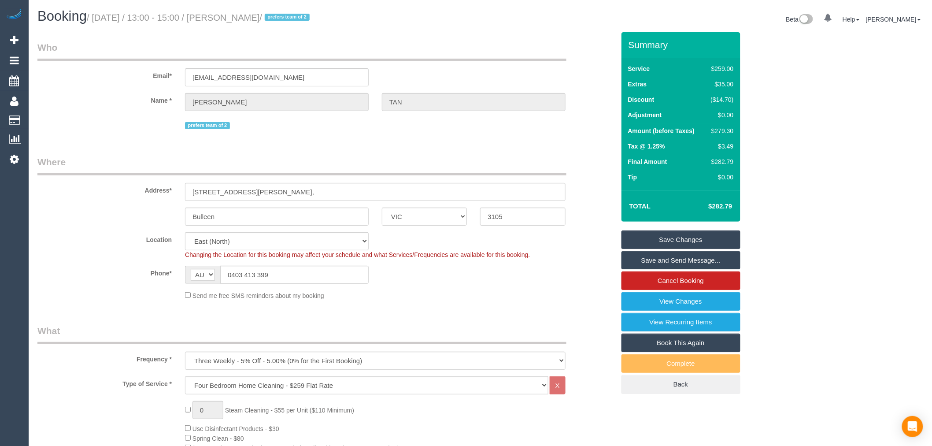
drag, startPoint x: 288, startPoint y: 14, endPoint x: 235, endPoint y: 15, distance: 53.3
click at [235, 15] on small "/ [DATE] / 13:00 - 15:00 / [PERSON_NAME] / prefers team of 2" at bounding box center [200, 18] width 226 height 10
drag, startPoint x: 231, startPoint y: 17, endPoint x: 286, endPoint y: 16, distance: 55.5
click at [286, 16] on small "/ [DATE] / 13:00 - 15:00 / [PERSON_NAME] / prefers team of 2" at bounding box center [200, 18] width 226 height 10
copy small "[PERSON_NAME]"
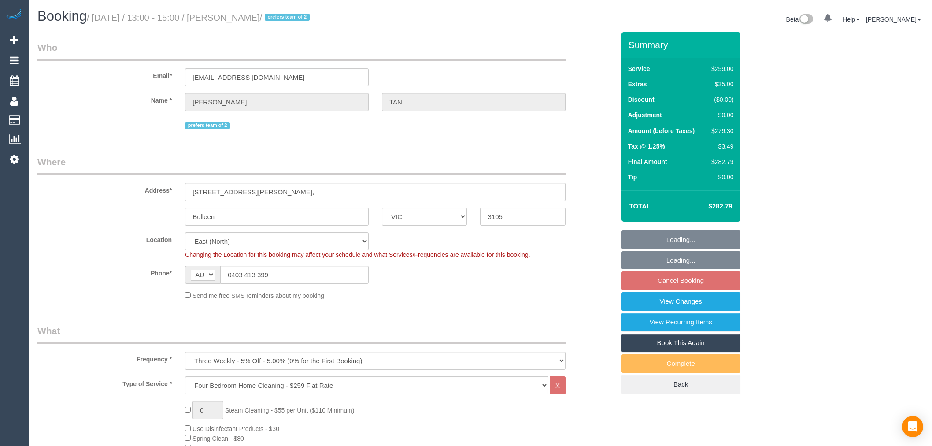
select select "VIC"
select select "number:28"
select select "number:14"
select select "number:19"
select select "number:24"
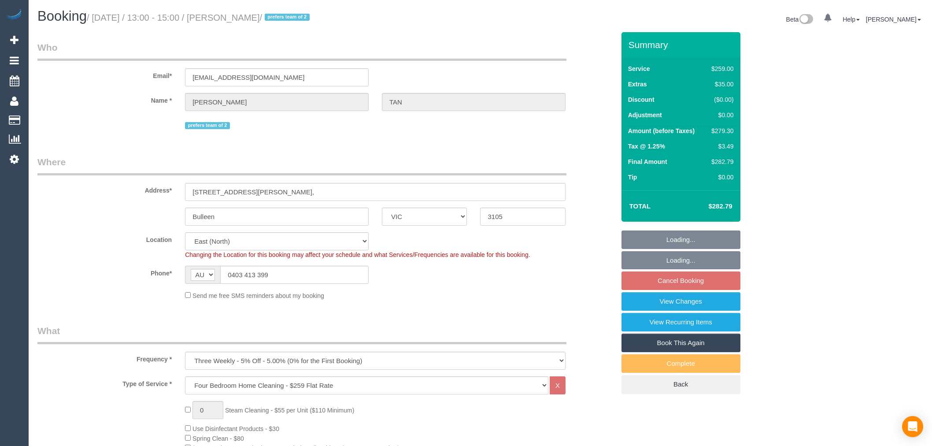
select select "number:34"
select select "number:26"
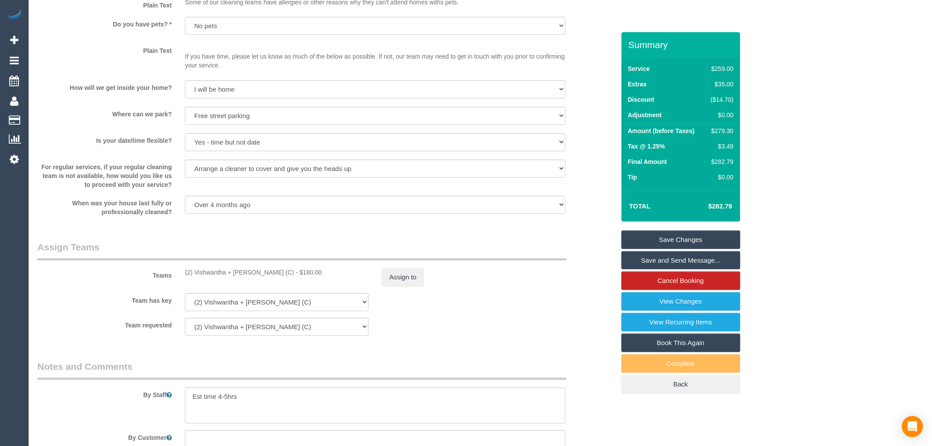
scroll to position [1322, 0]
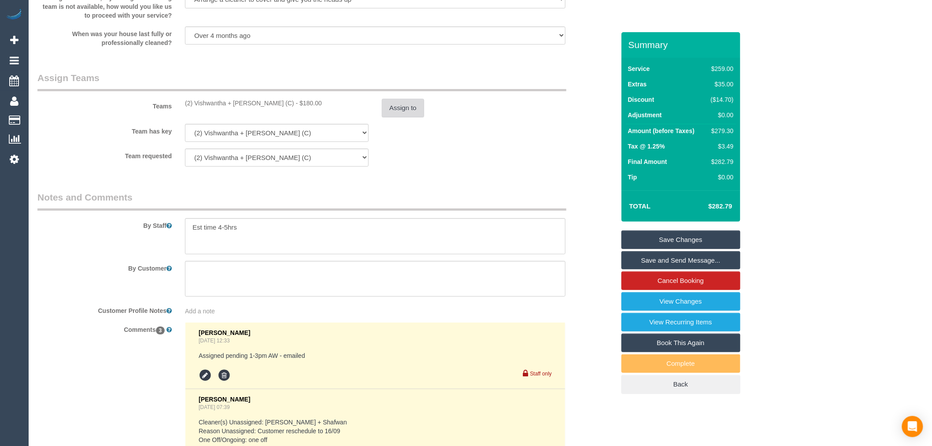
click at [415, 115] on button "Assign to" at bounding box center [403, 108] width 42 height 19
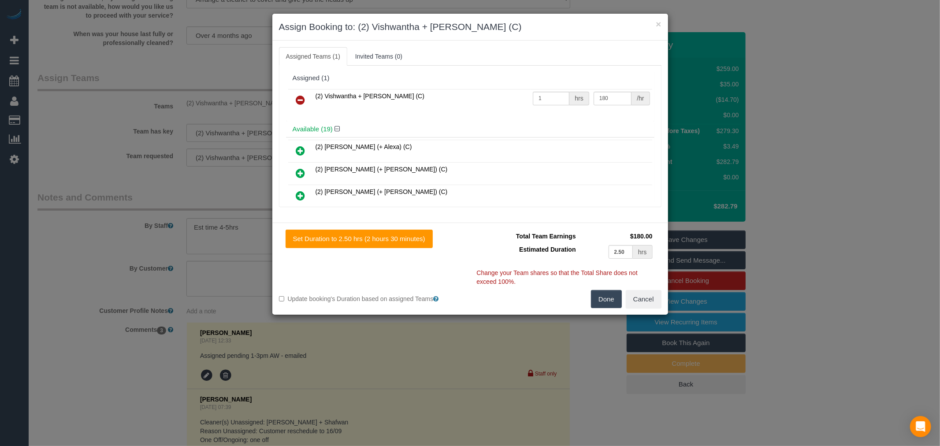
click at [303, 85] on div "Assigned (1)" at bounding box center [470, 78] width 368 height 17
click at [303, 91] on td at bounding box center [300, 100] width 25 height 22
click at [303, 100] on icon at bounding box center [300, 100] width 9 height 11
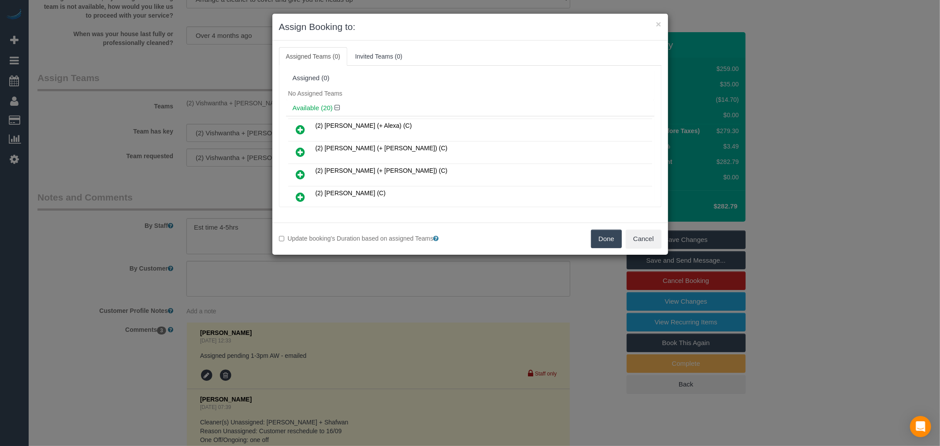
click at [604, 248] on button "Done" at bounding box center [606, 239] width 31 height 19
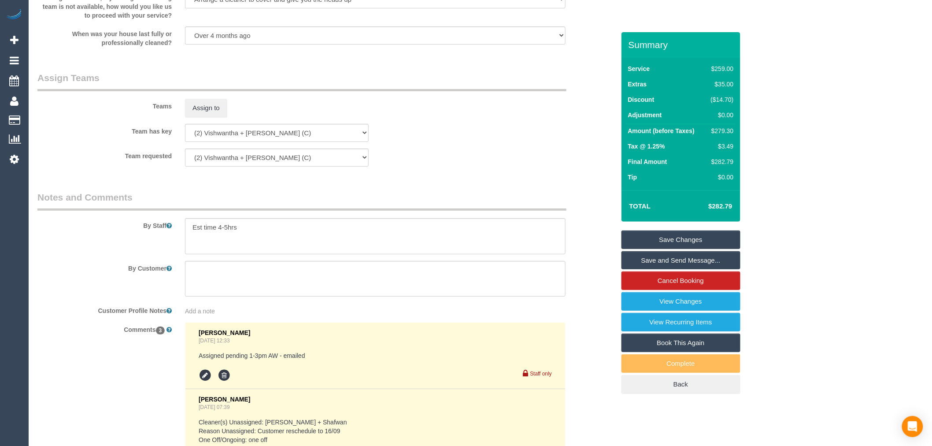
click at [697, 240] on link "Save Changes" at bounding box center [681, 239] width 119 height 19
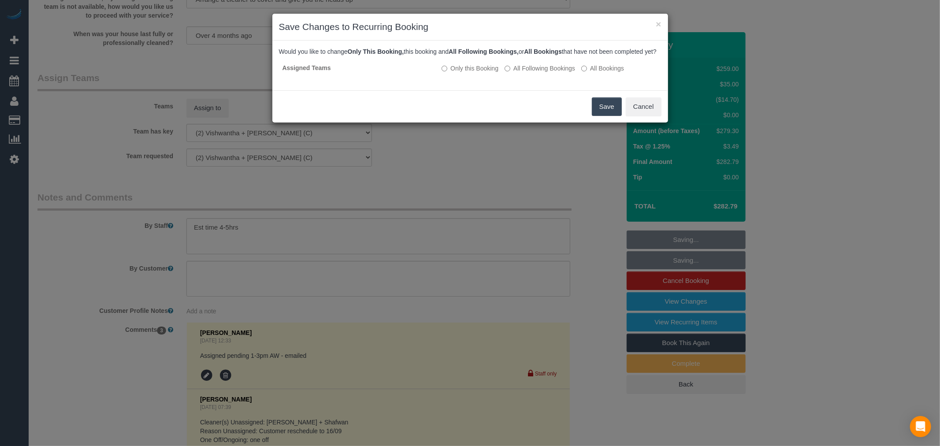
click at [593, 111] on button "Save" at bounding box center [607, 106] width 30 height 19
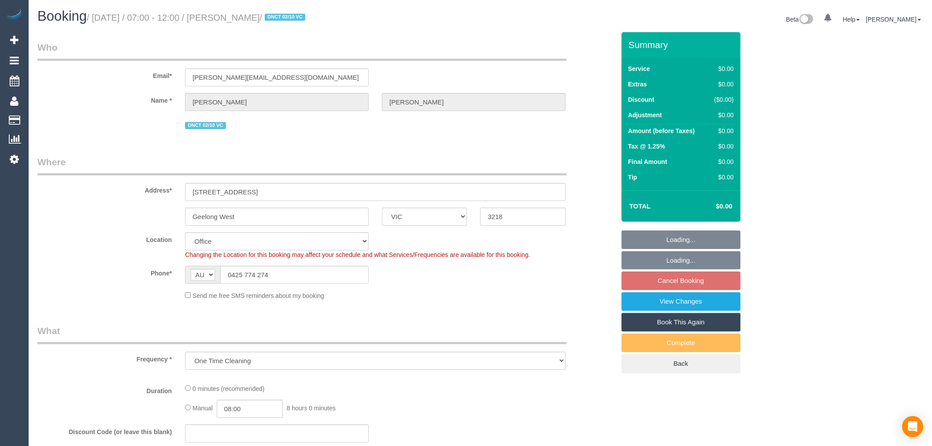
select select "VIC"
select select "number:28"
select select "number:15"
select select "number:19"
